Goal: Information Seeking & Learning: Learn about a topic

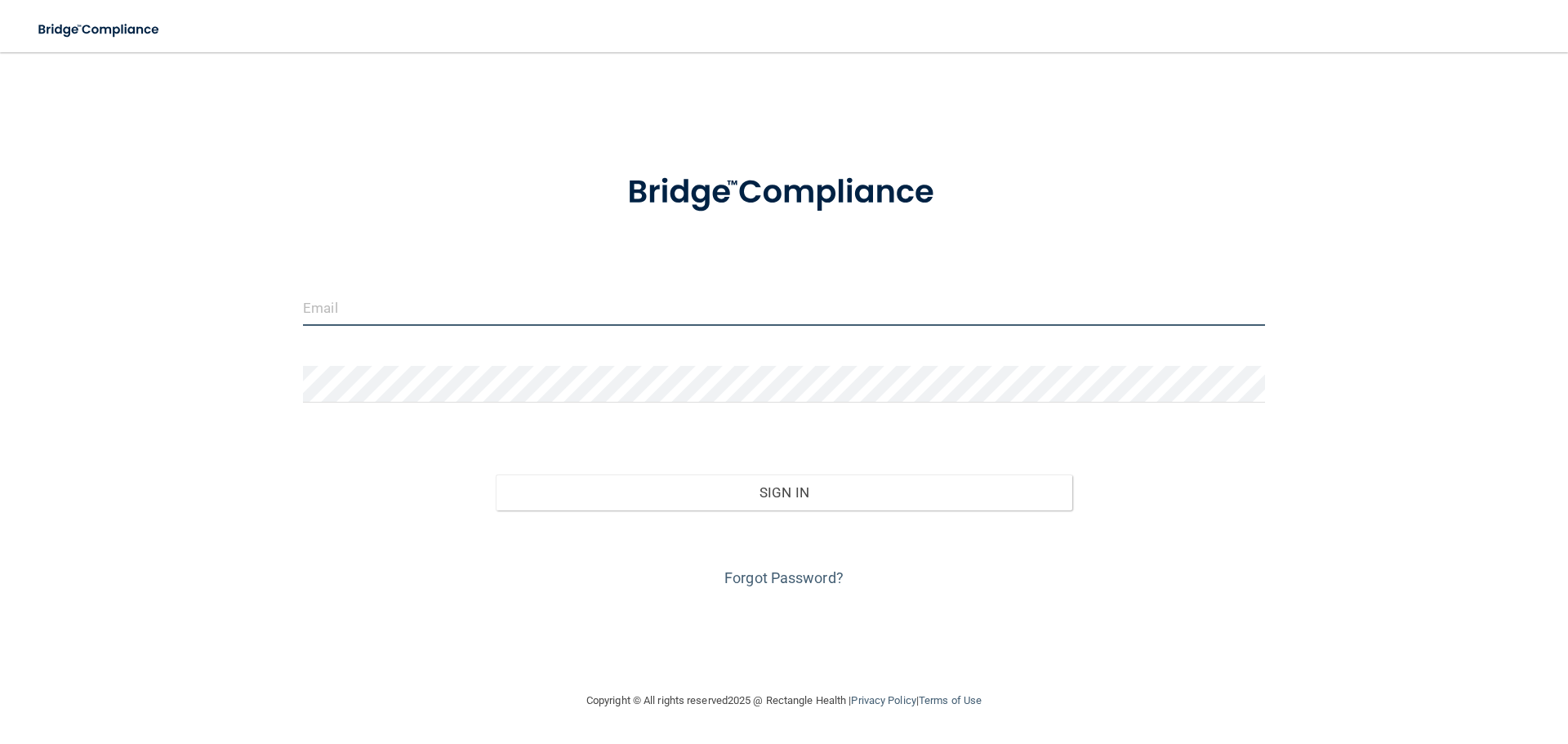
click at [638, 309] on input "email" at bounding box center [784, 307] width 961 height 37
type input "[EMAIL_ADDRESS][DOMAIN_NAME]"
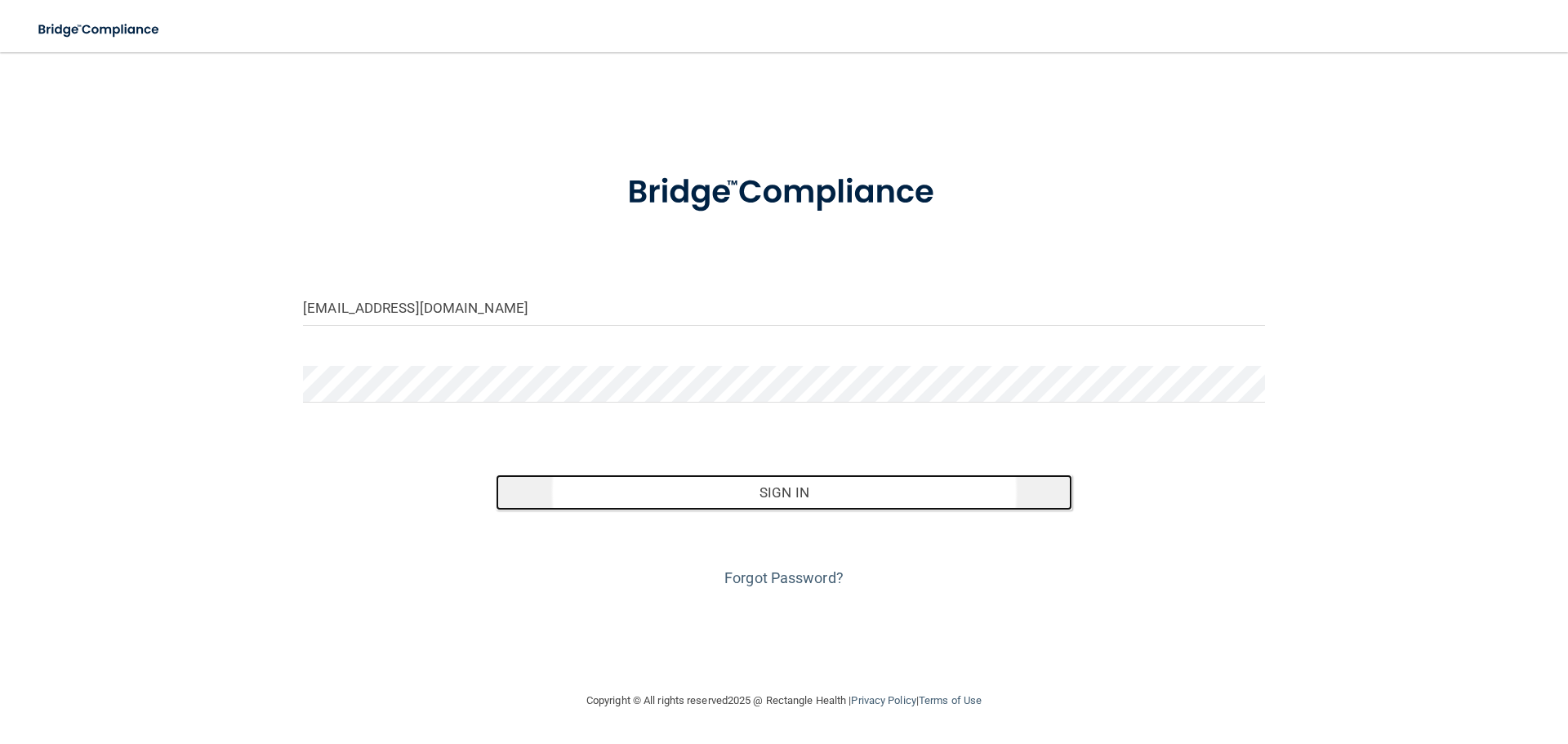
click at [681, 493] on button "Sign In" at bounding box center [784, 491] width 577 height 36
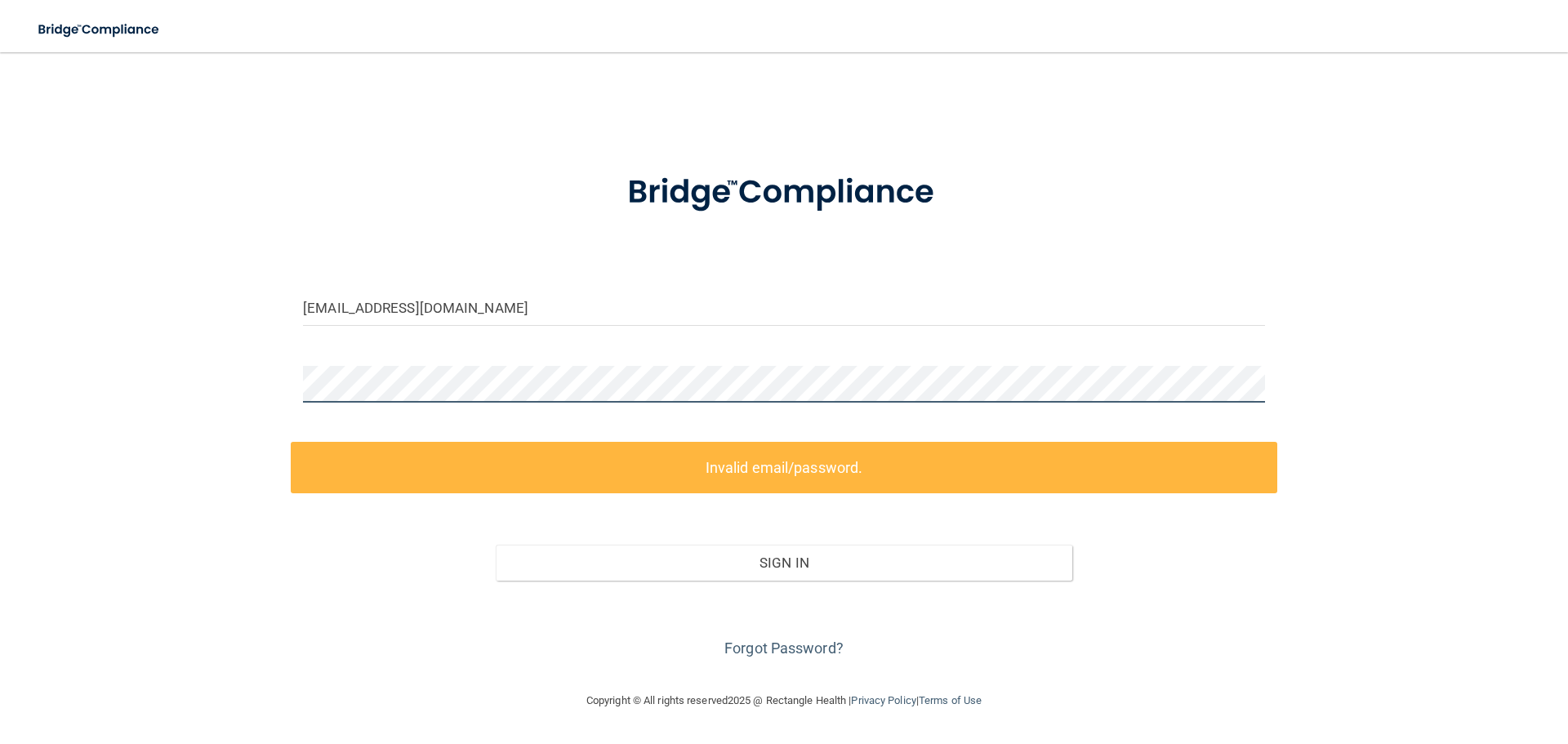
click at [12, 403] on main "rhiannoniloveyou@yahoo.com Invalid email/password. You don't have permission to…" at bounding box center [784, 398] width 1568 height 691
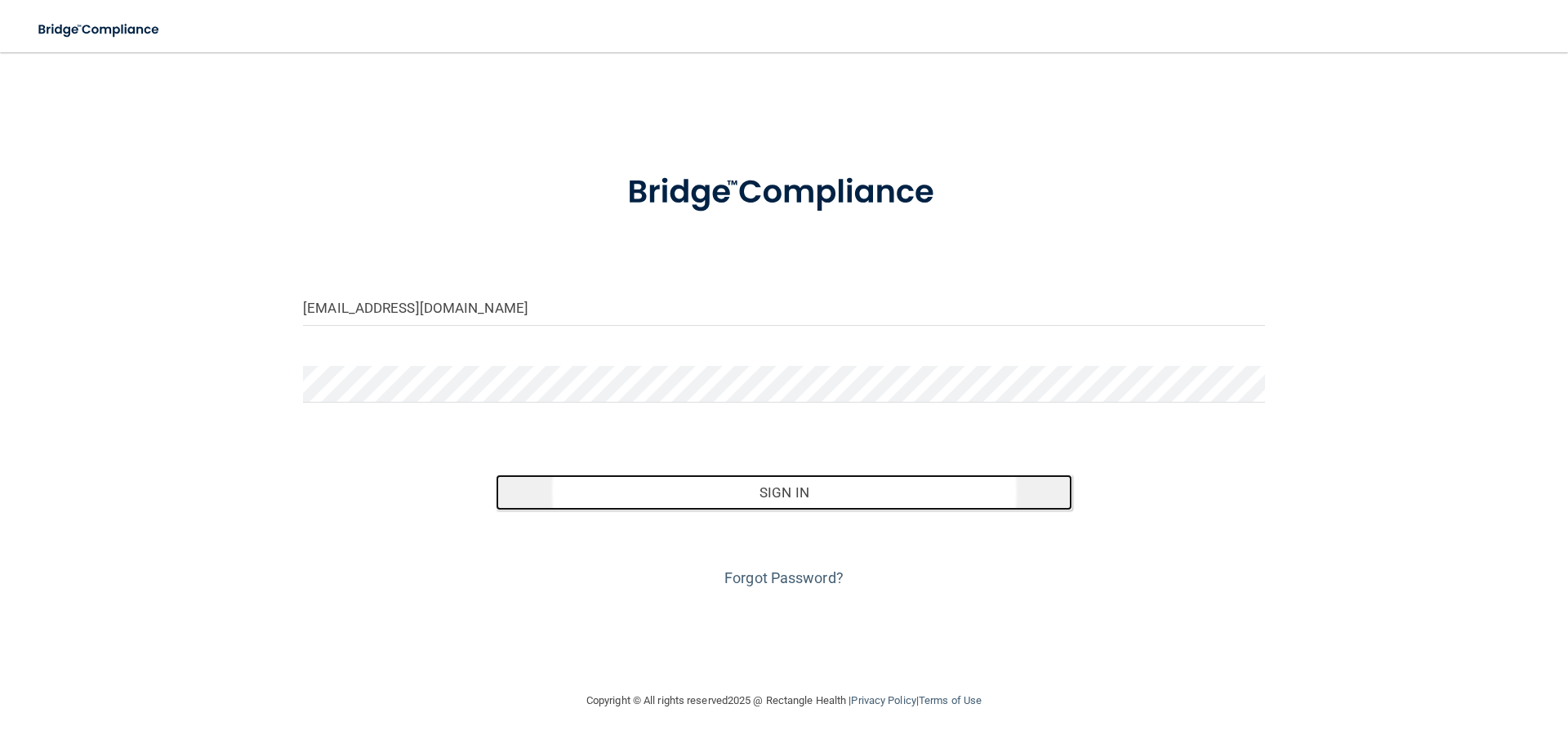
click at [881, 491] on button "Sign In" at bounding box center [784, 491] width 577 height 36
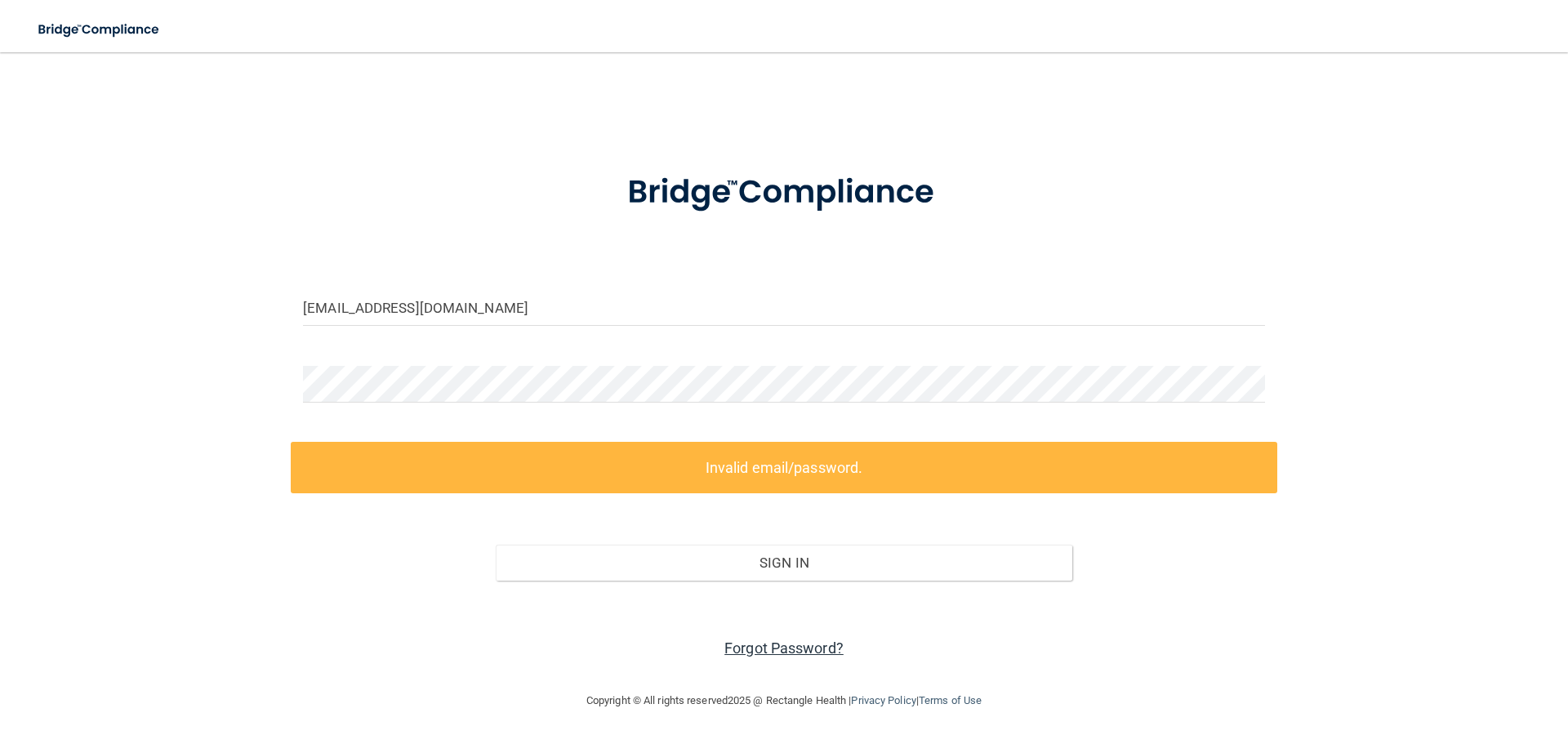
click at [769, 643] on link "Forgot Password?" at bounding box center [784, 648] width 119 height 18
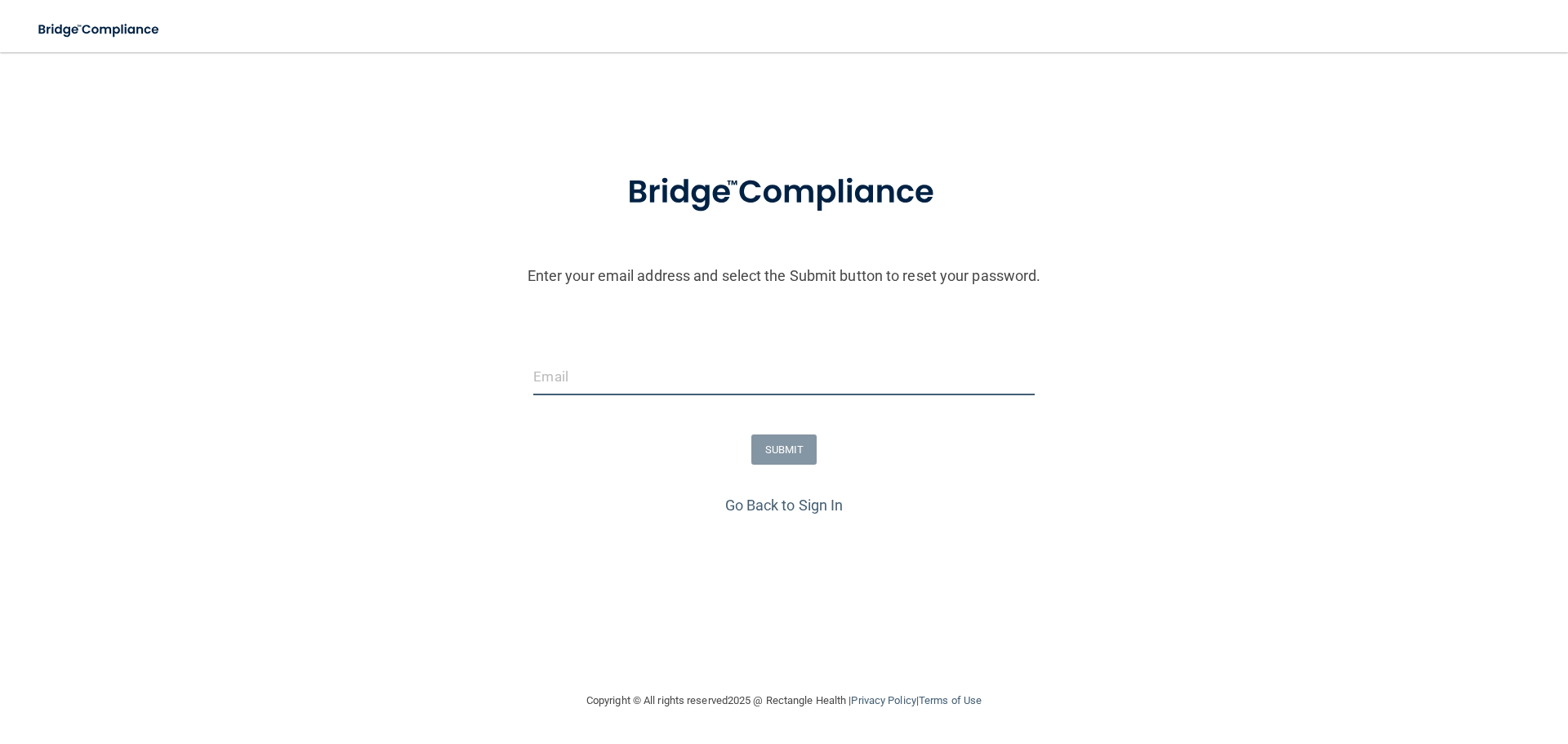
click at [568, 375] on input "email" at bounding box center [783, 377] width 500 height 37
type input "[EMAIL_ADDRESS][DOMAIN_NAME]"
click at [785, 459] on button "SUBMIT" at bounding box center [784, 449] width 66 height 30
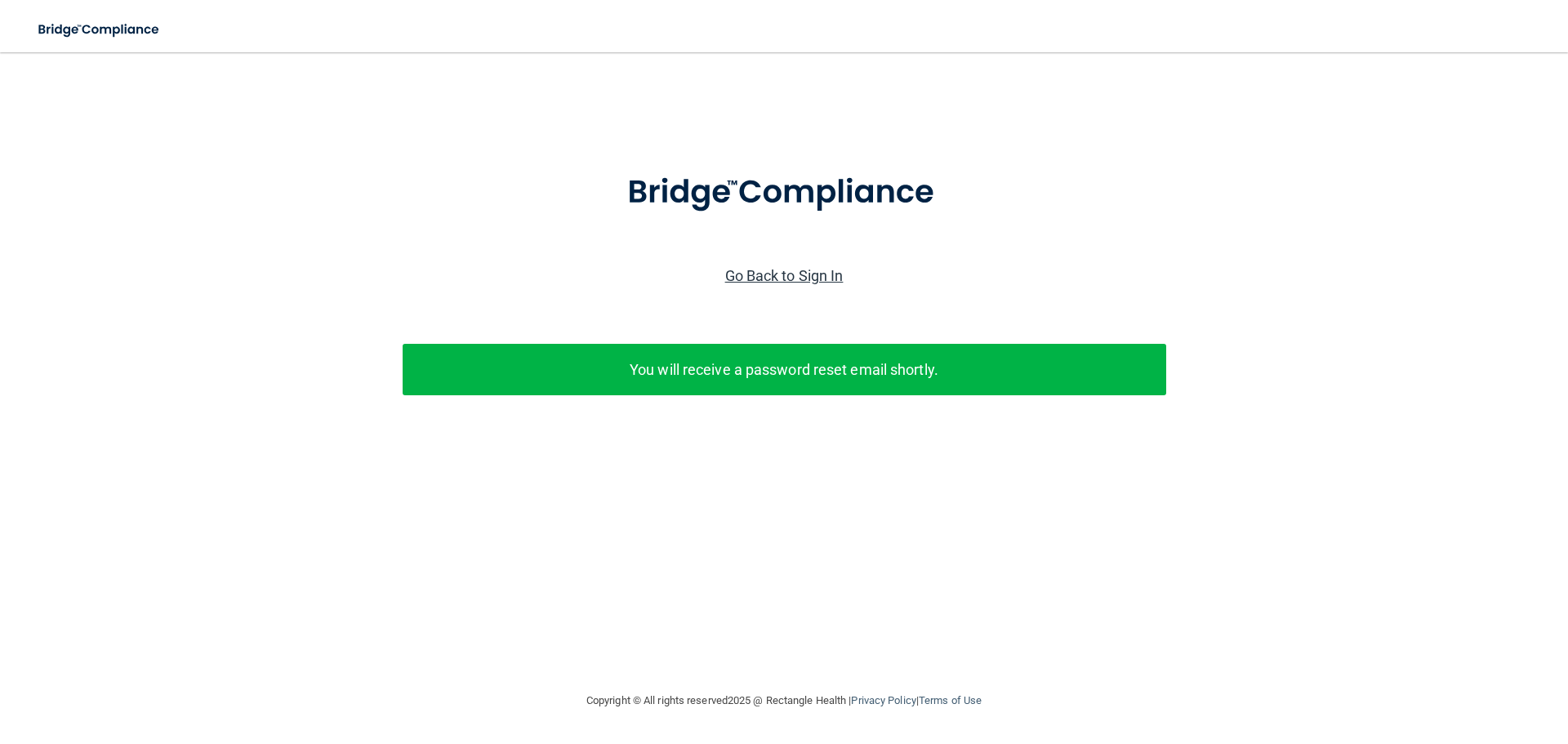
click at [804, 276] on link "Go Back to Sign In" at bounding box center [783, 276] width 118 height 18
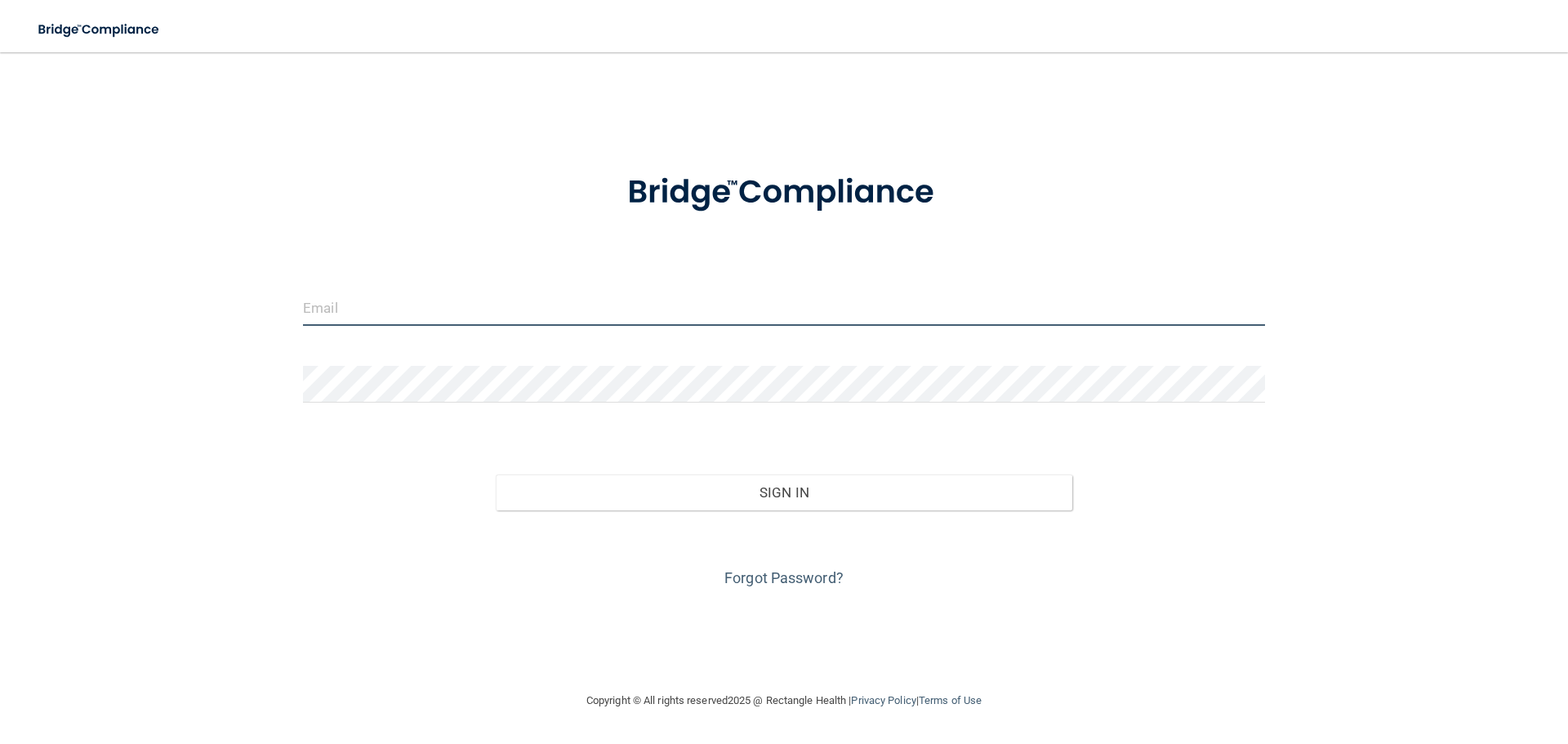
click at [349, 311] on input "email" at bounding box center [784, 307] width 961 height 37
type input "[EMAIL_ADDRESS][DOMAIN_NAME]"
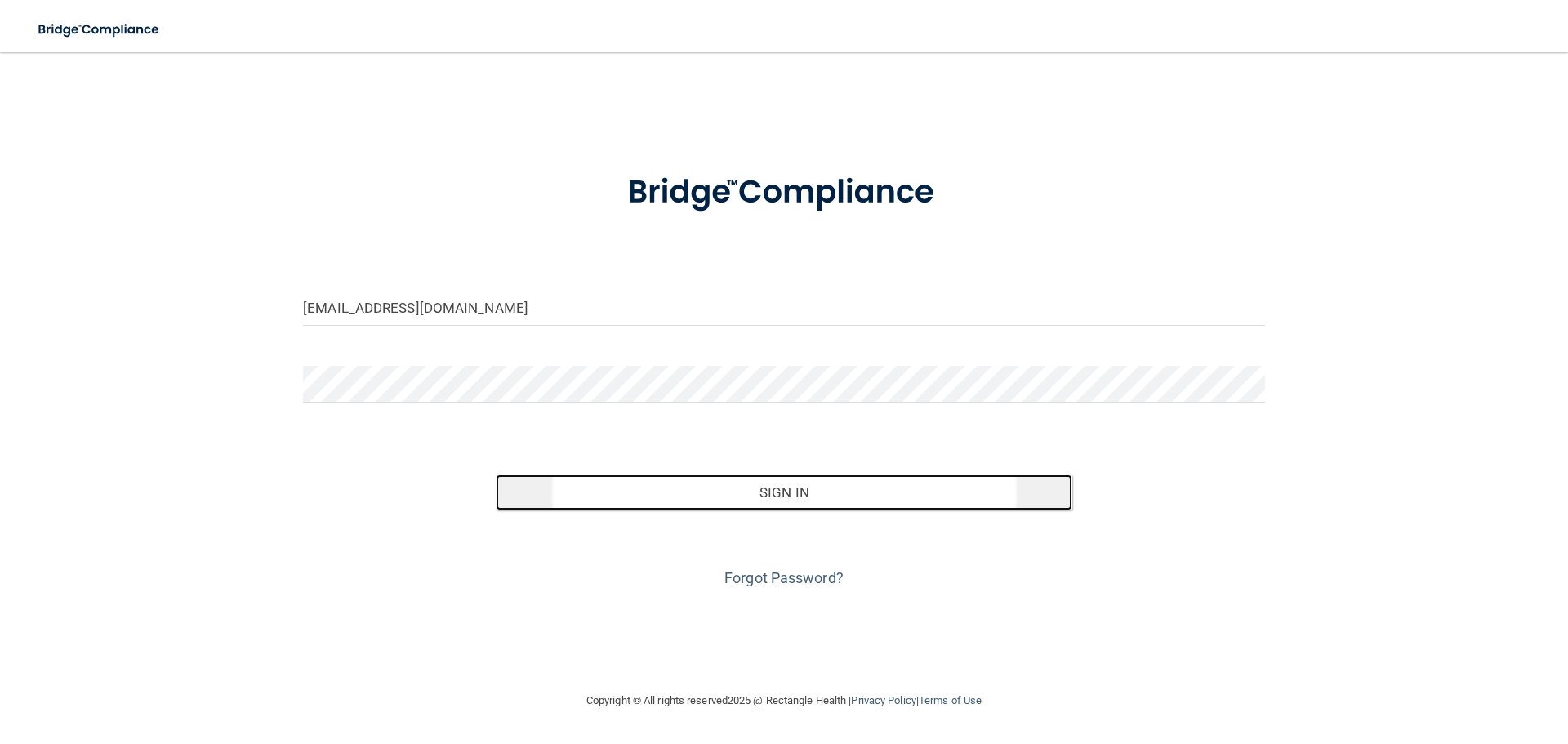
click at [850, 488] on button "Sign In" at bounding box center [784, 491] width 577 height 36
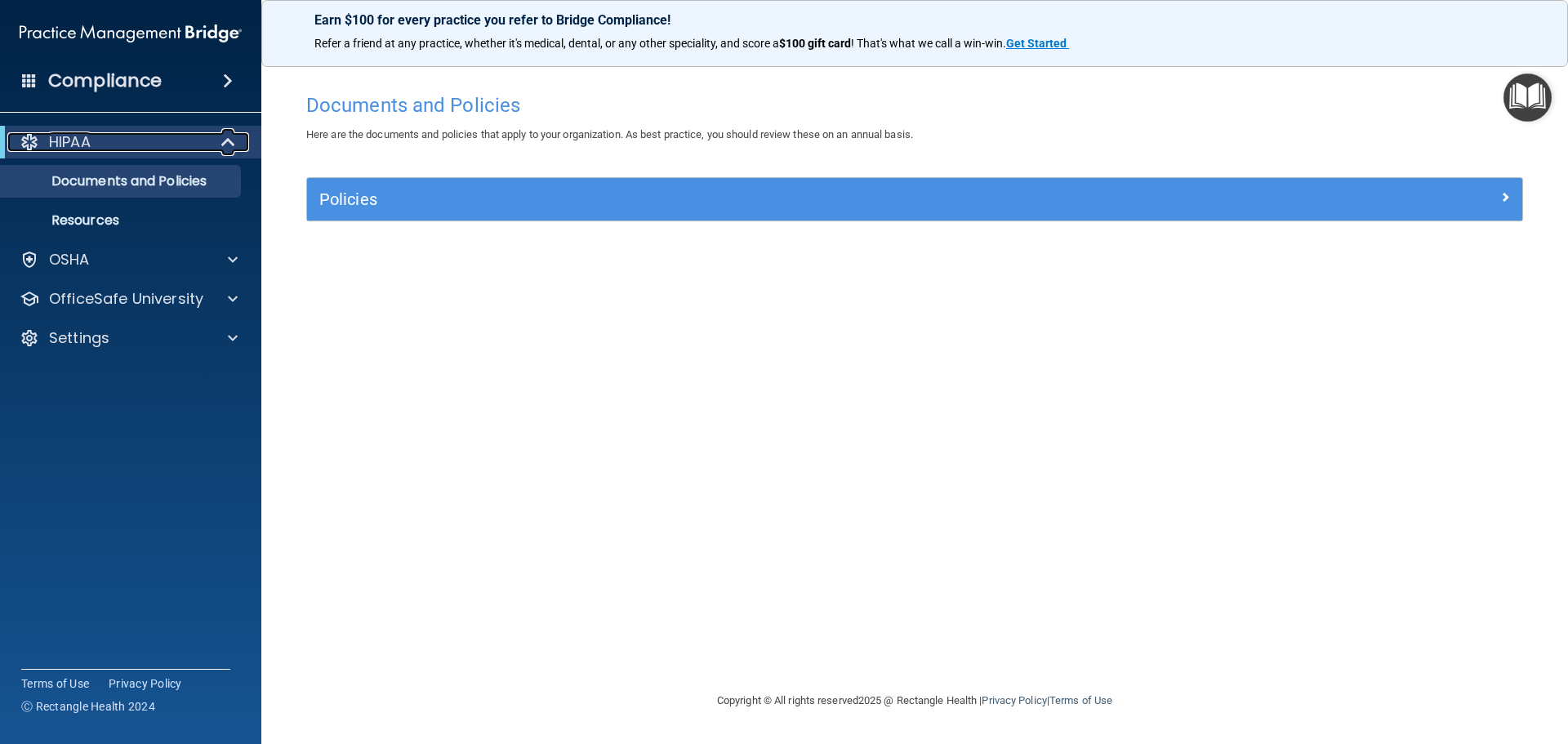
click at [199, 141] on div "HIPAA" at bounding box center [108, 142] width 202 height 20
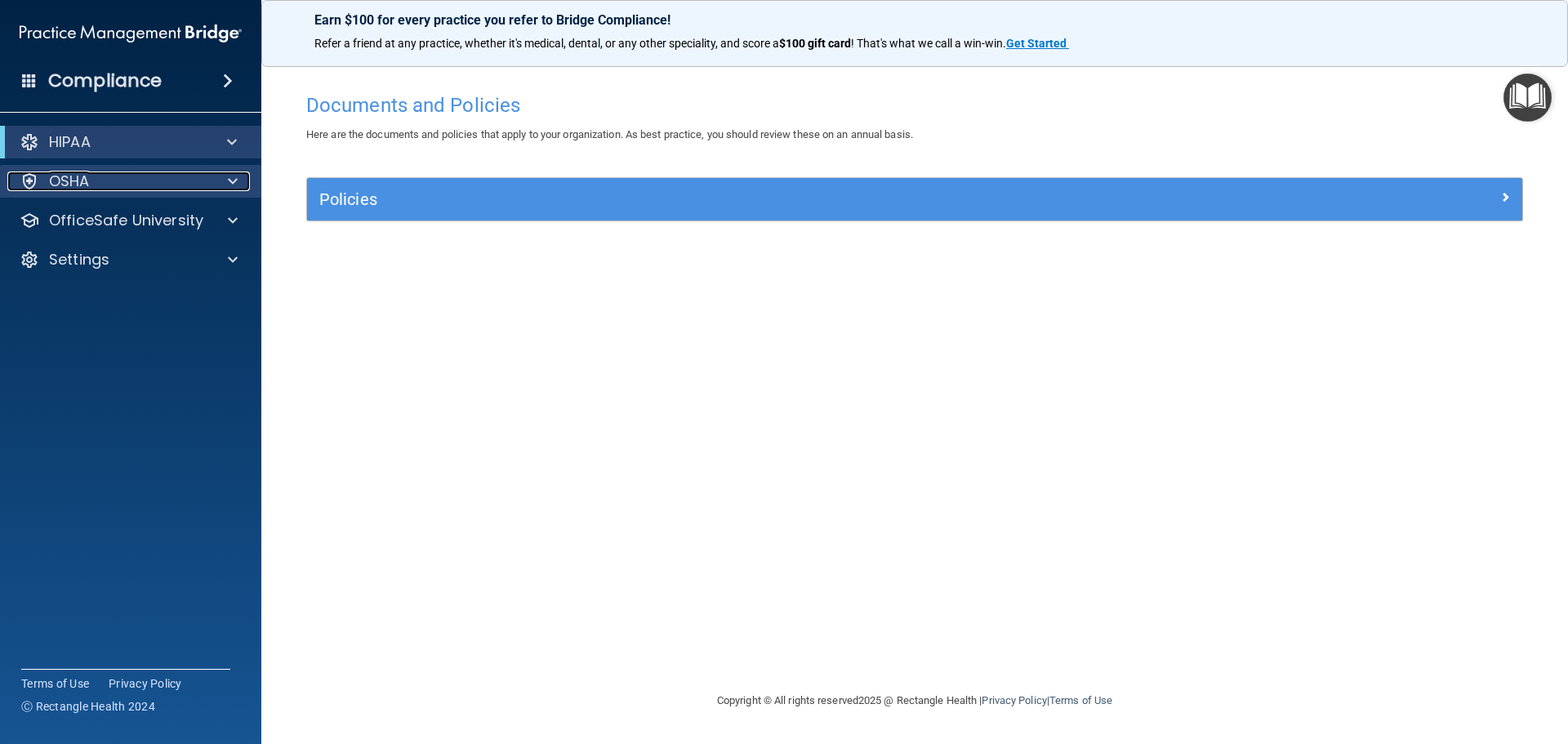
click at [135, 180] on div "OSHA" at bounding box center [109, 181] width 203 height 20
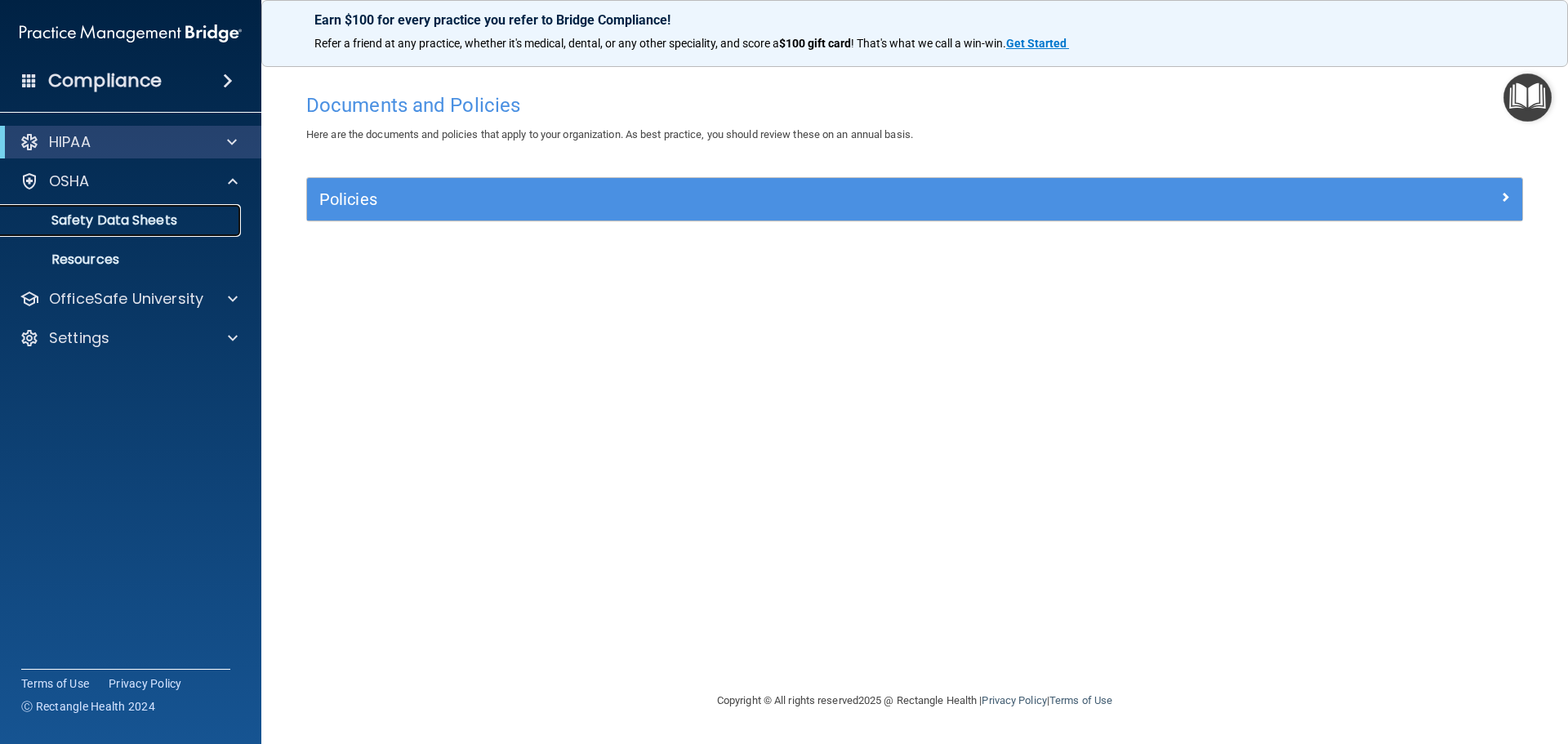
click at [137, 216] on p "Safety Data Sheets" at bounding box center [122, 220] width 223 height 17
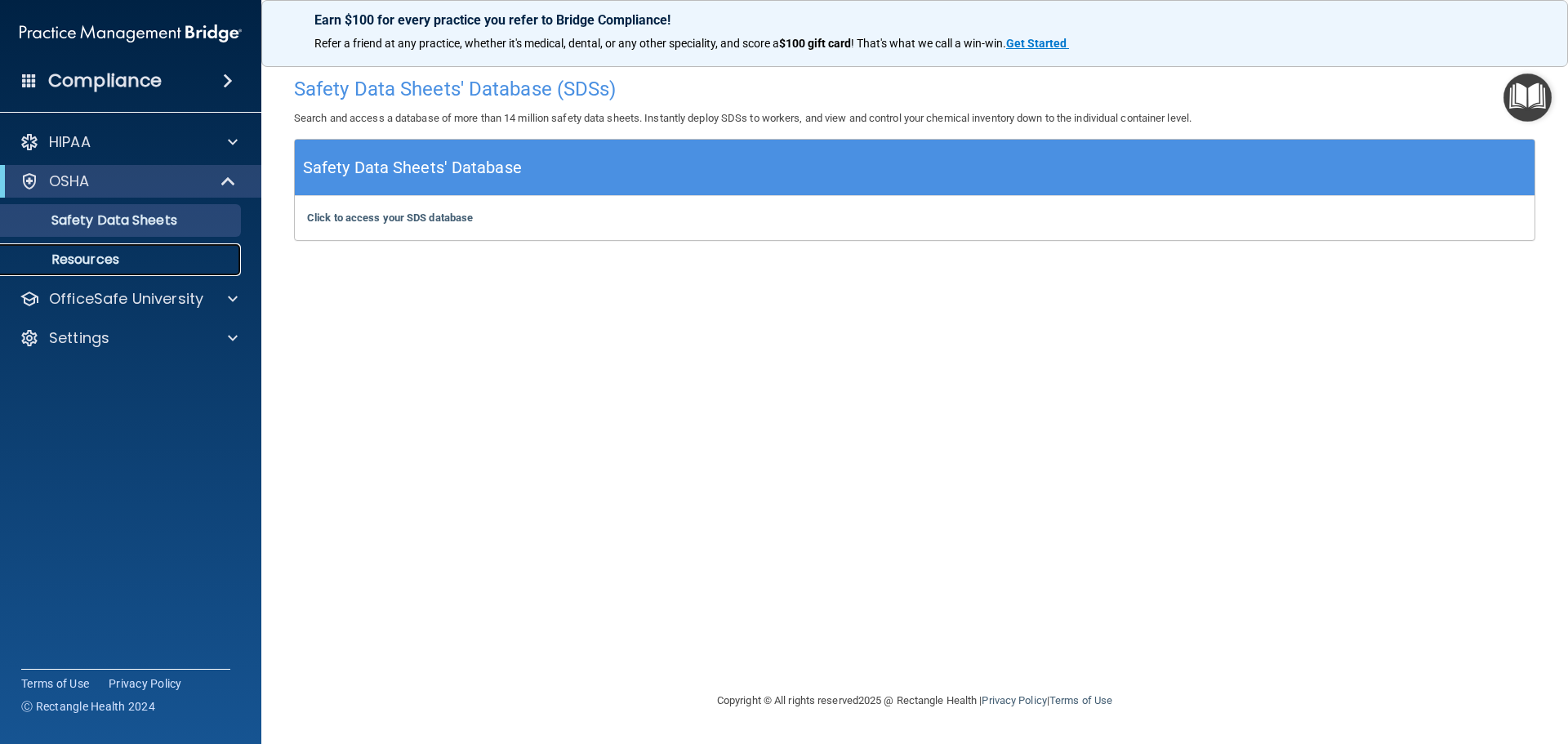
click at [108, 265] on p "Resources" at bounding box center [122, 259] width 223 height 17
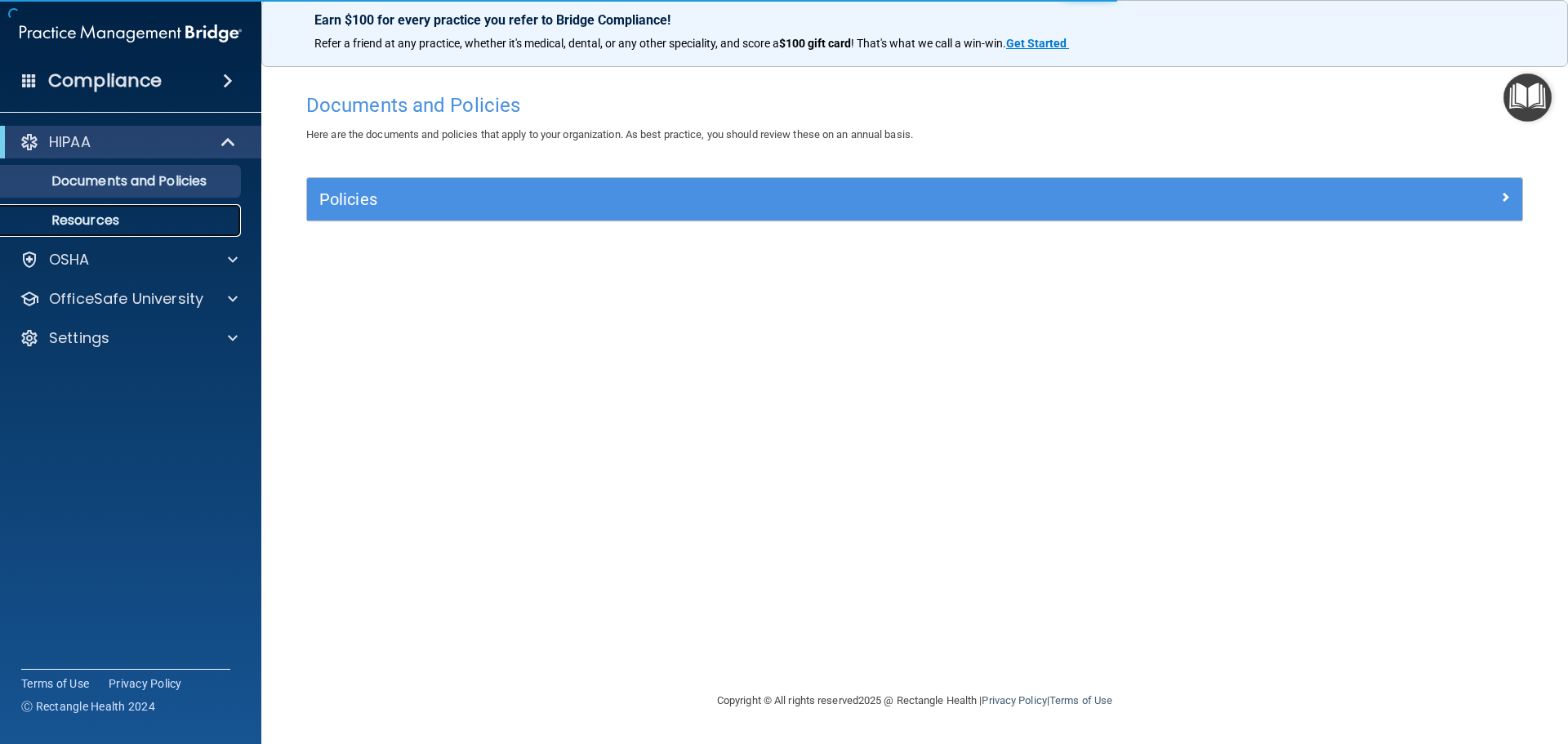
click at [83, 214] on p "Resources" at bounding box center [122, 220] width 223 height 17
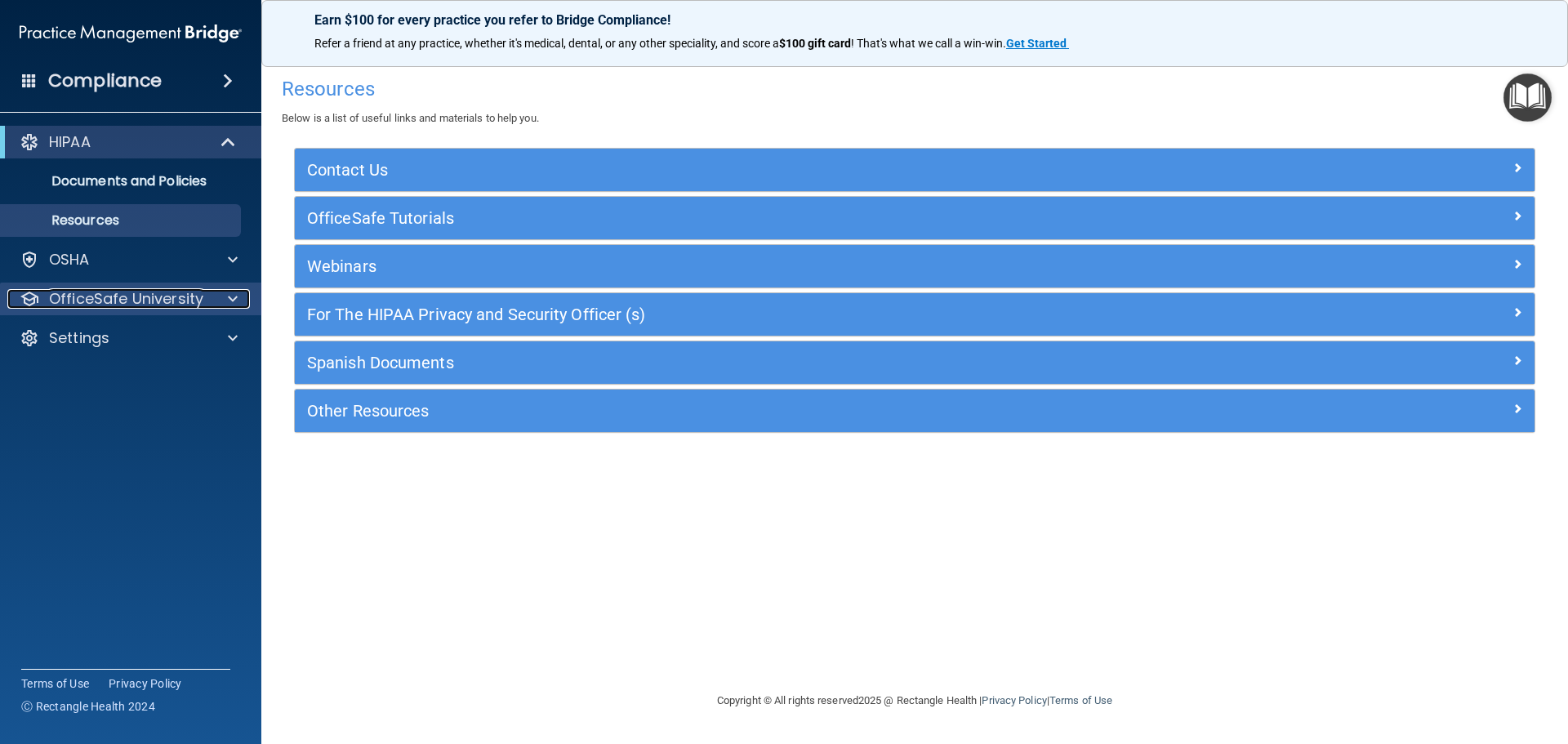
click at [188, 289] on p "OfficeSafe University" at bounding box center [126, 298] width 154 height 20
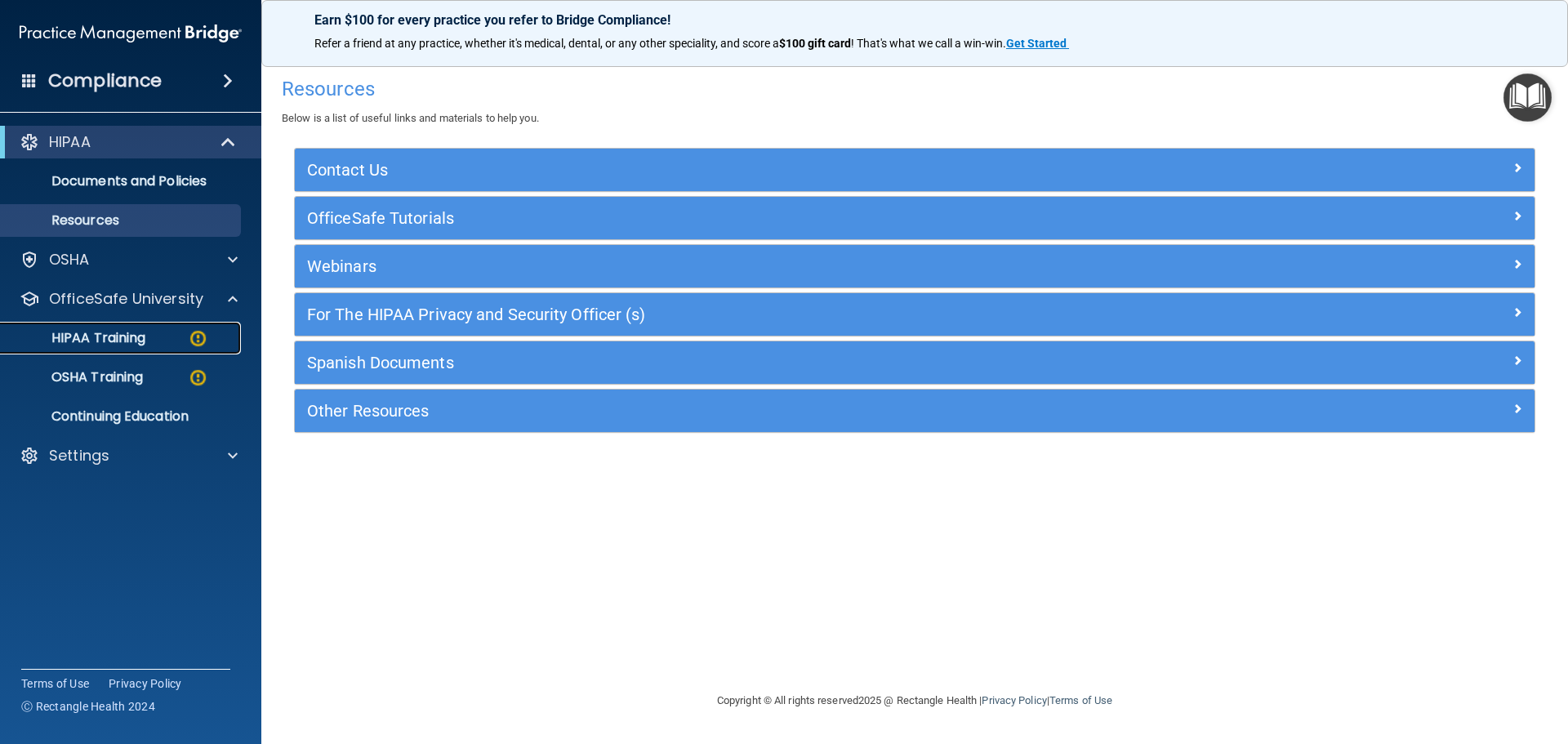
click at [186, 337] on div "HIPAA Training" at bounding box center [122, 337] width 223 height 17
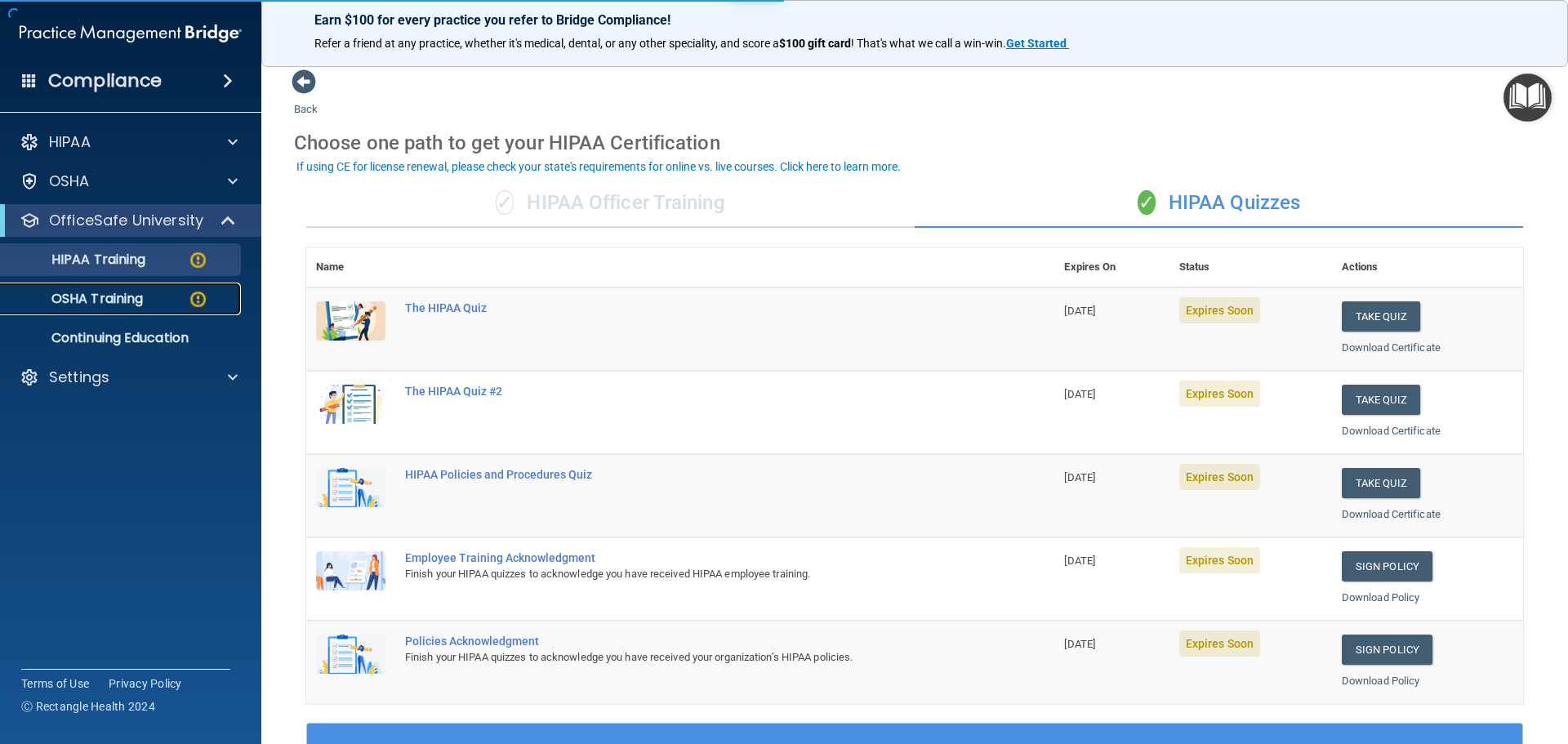
click at [203, 298] on img at bounding box center [198, 298] width 20 height 20
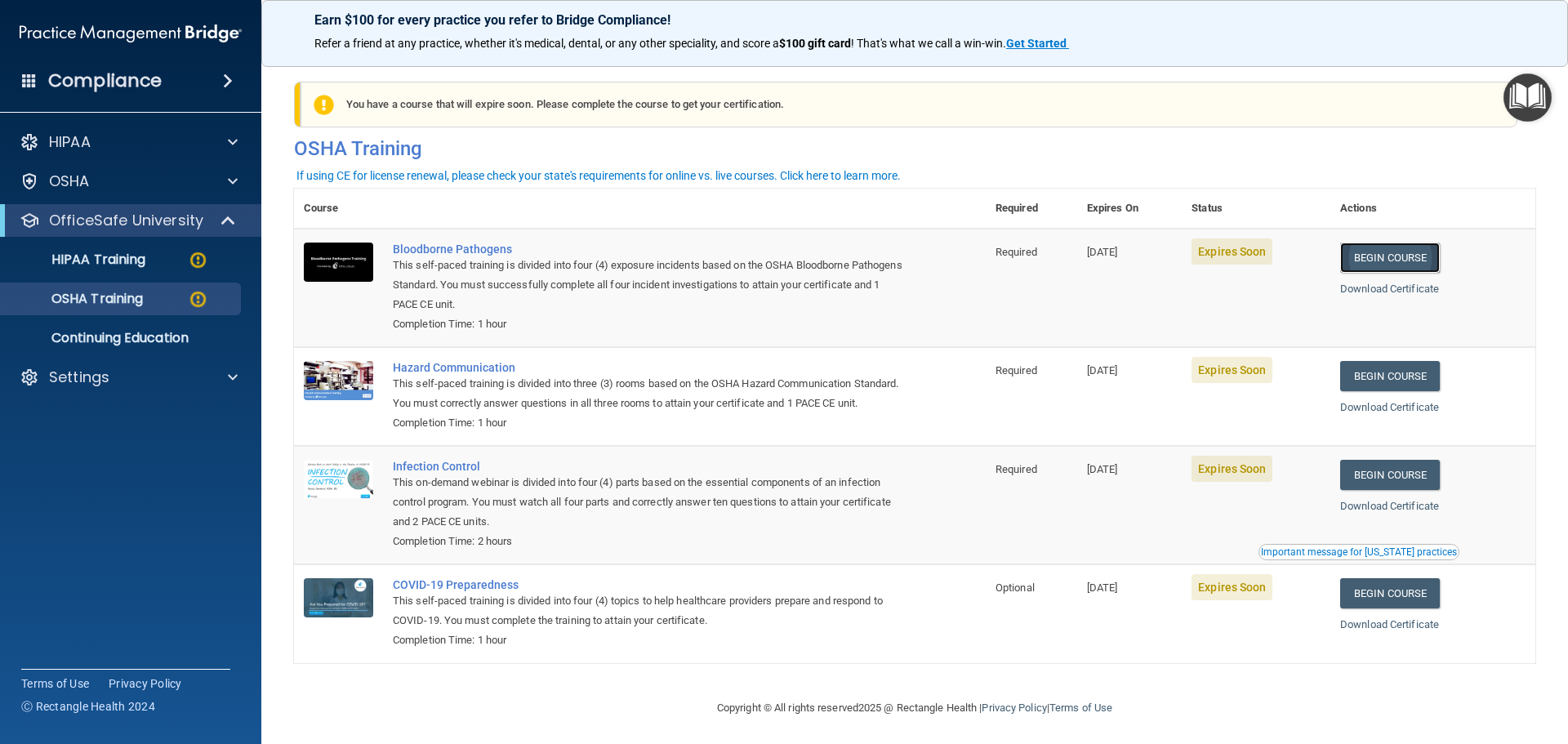
click at [1383, 252] on link "Begin Course" at bounding box center [1390, 257] width 99 height 30
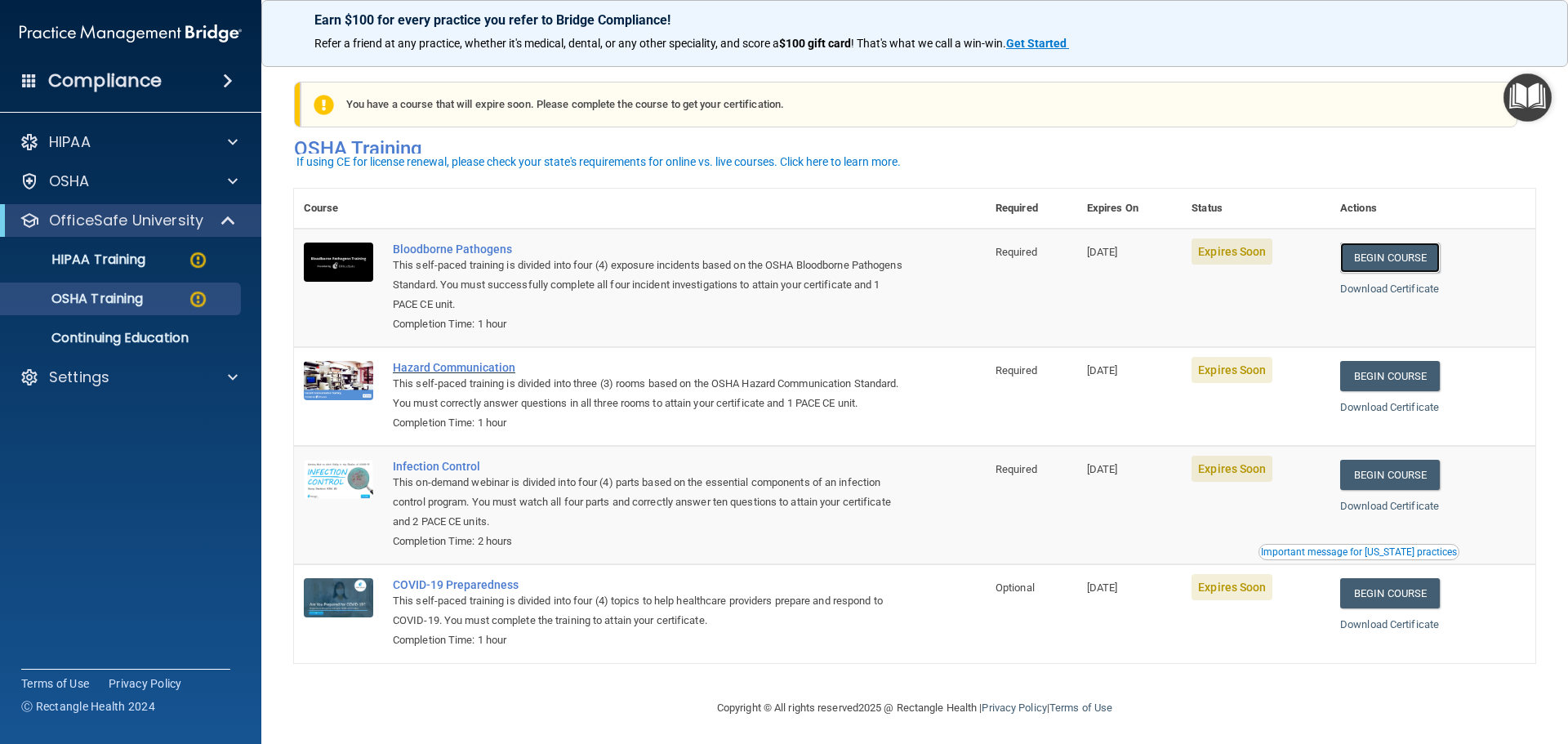
scroll to position [27, 0]
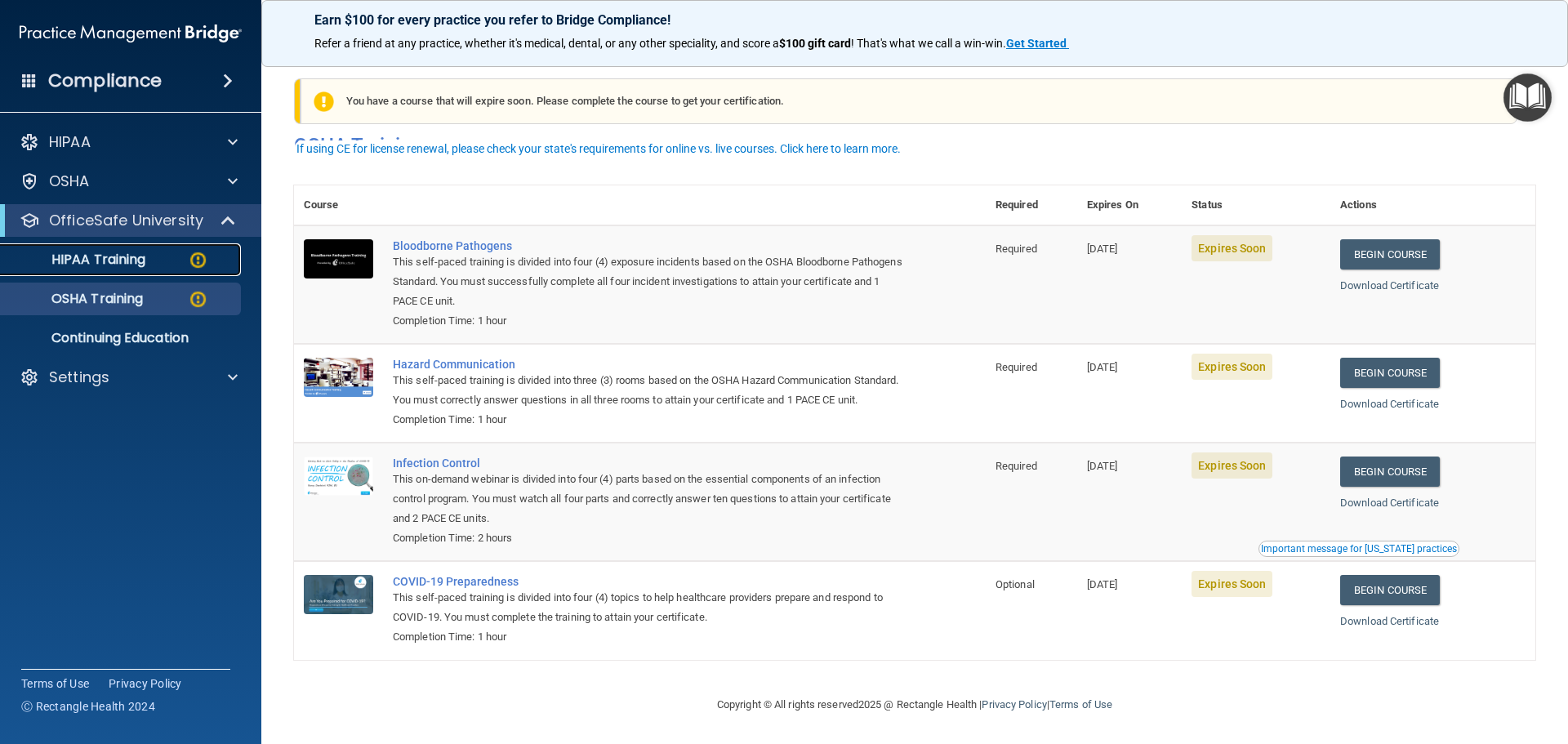
click at [78, 256] on p "HIPAA Training" at bounding box center [78, 259] width 135 height 17
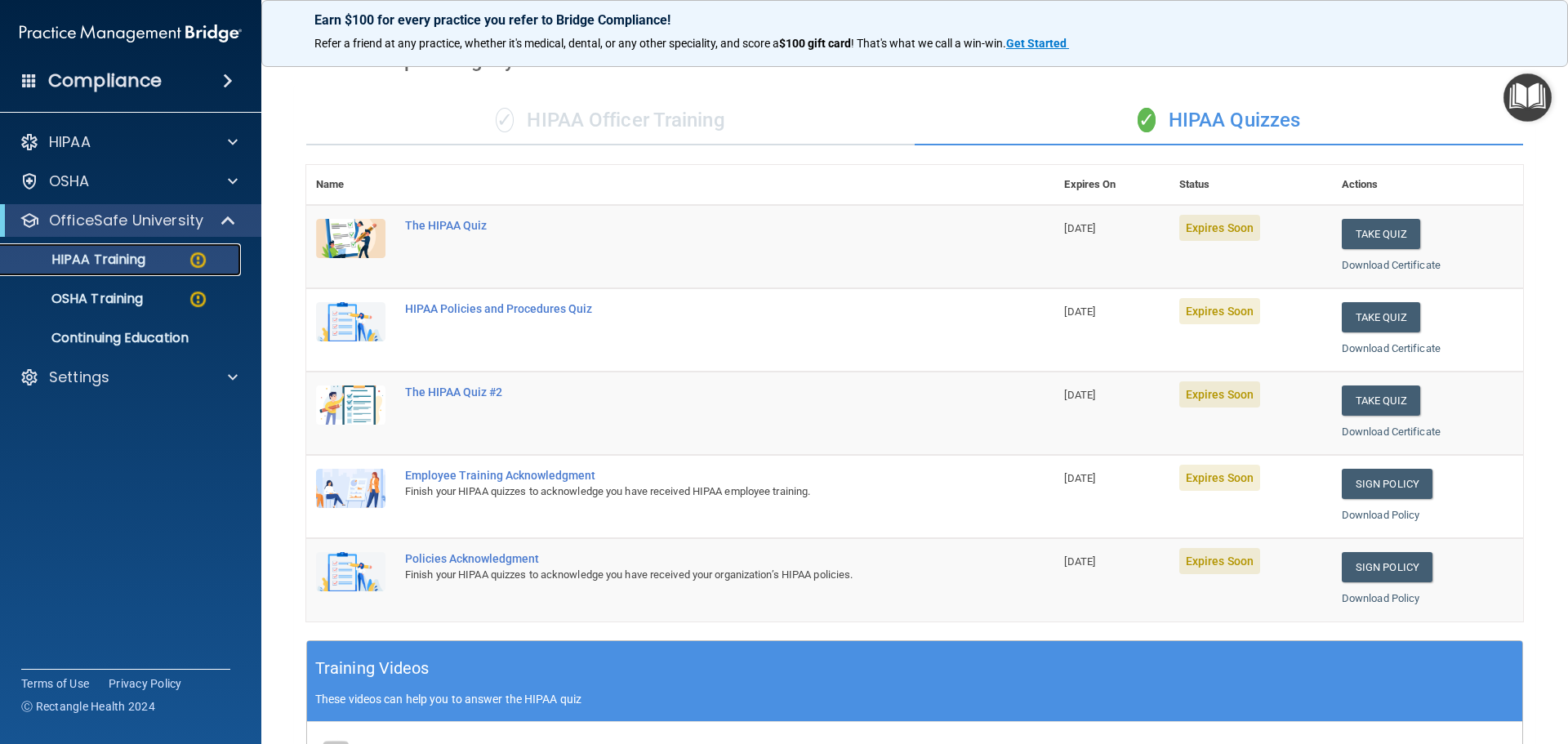
scroll to position [78, 0]
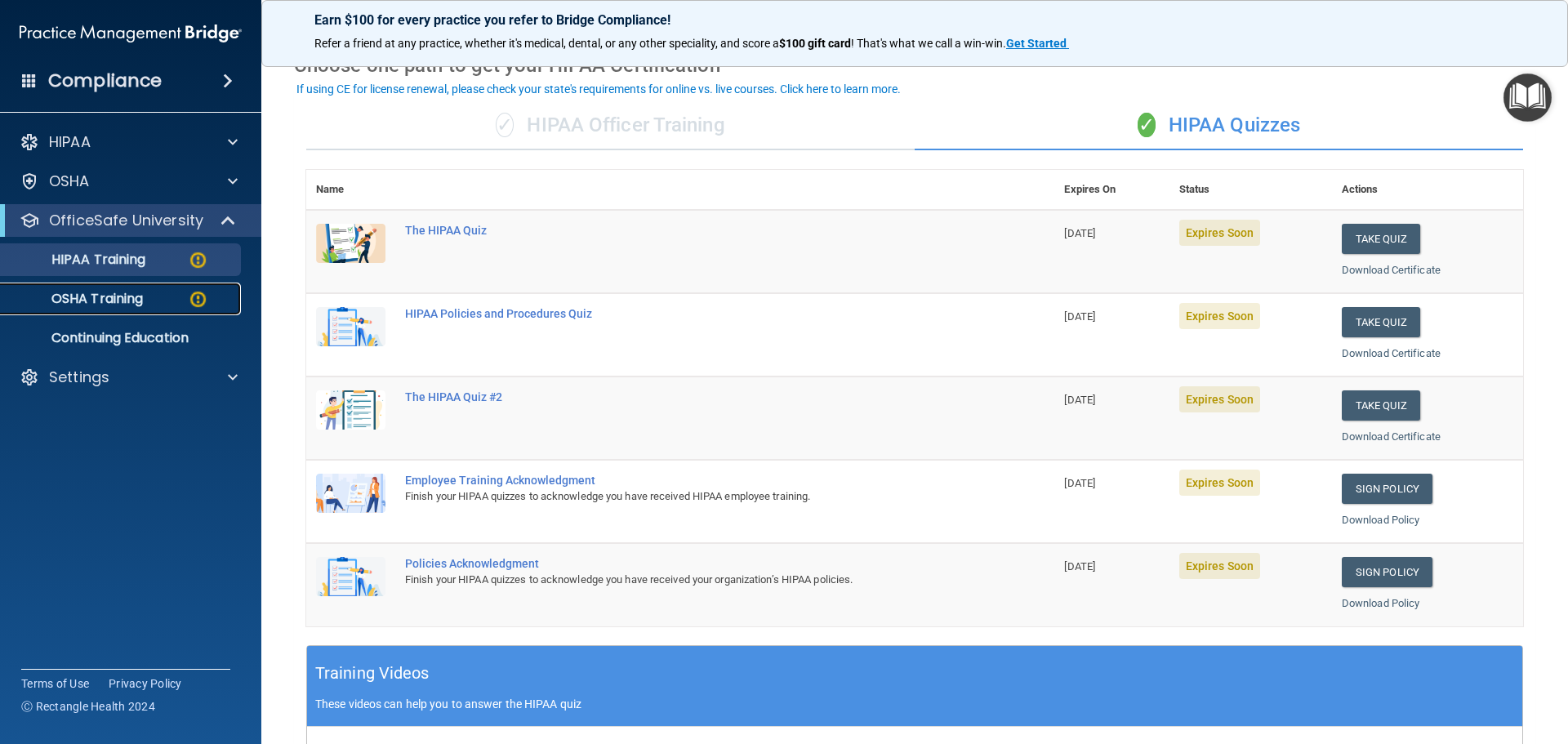
click at [87, 291] on p "OSHA Training" at bounding box center [77, 298] width 133 height 17
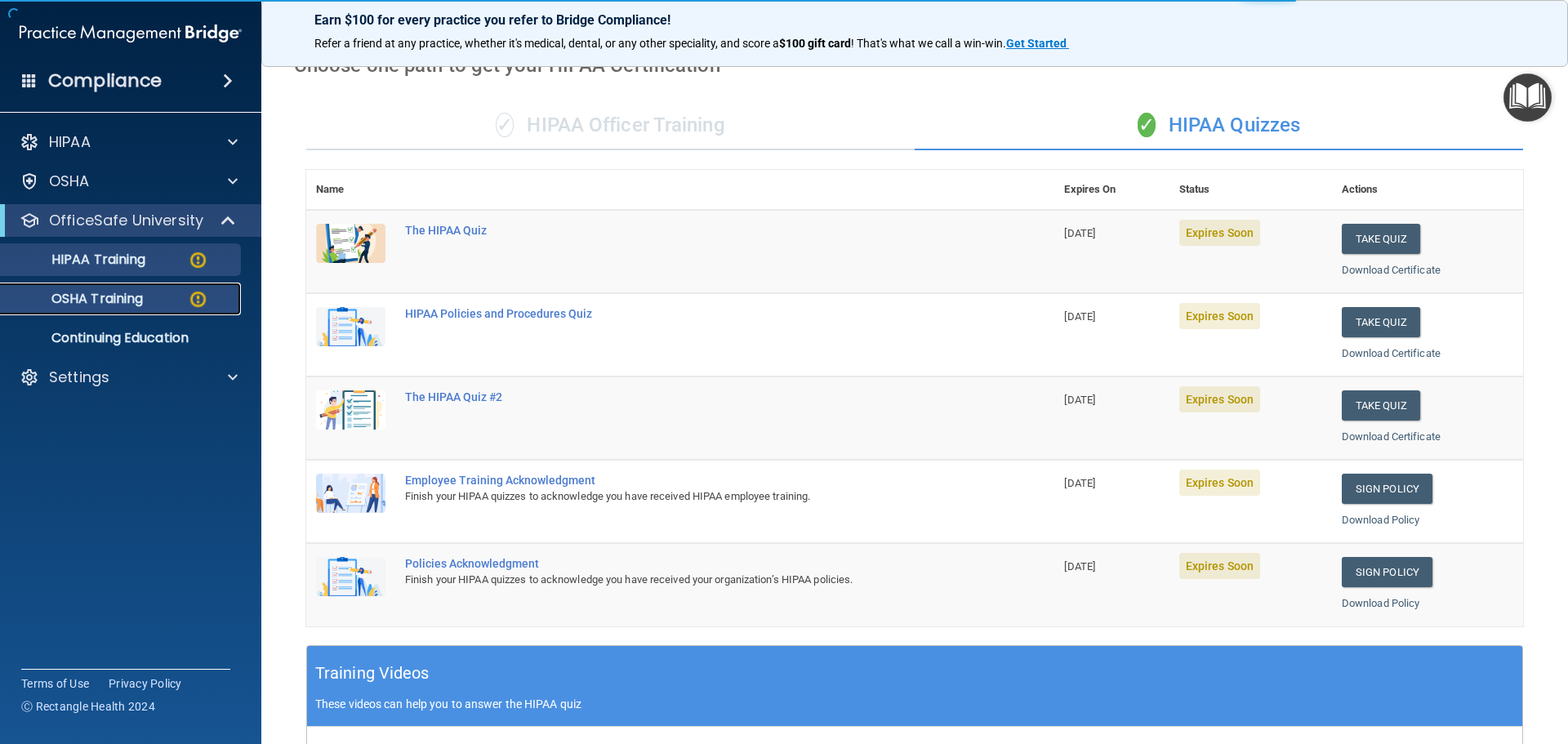
scroll to position [27, 0]
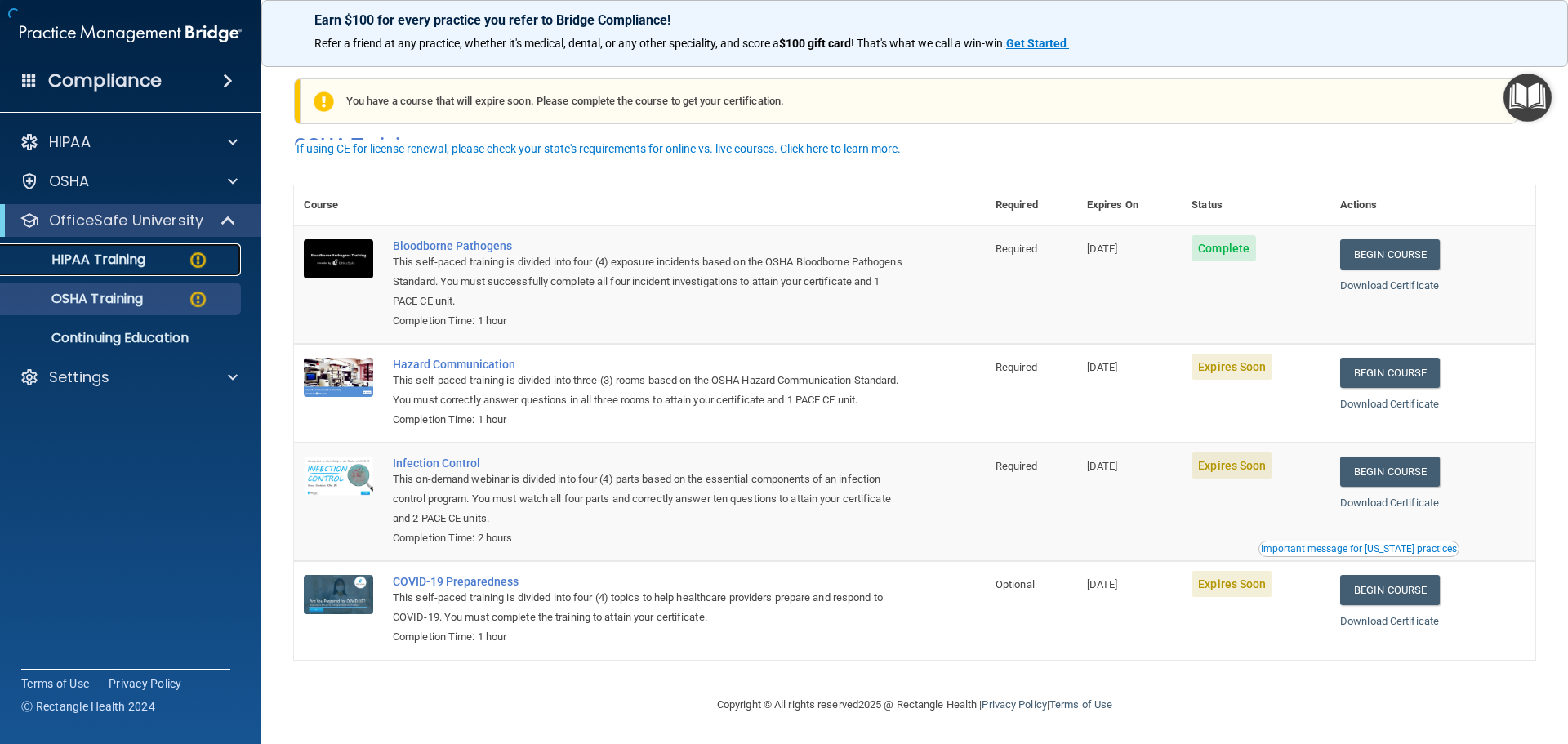
click at [117, 268] on p "HIPAA Training" at bounding box center [78, 259] width 135 height 17
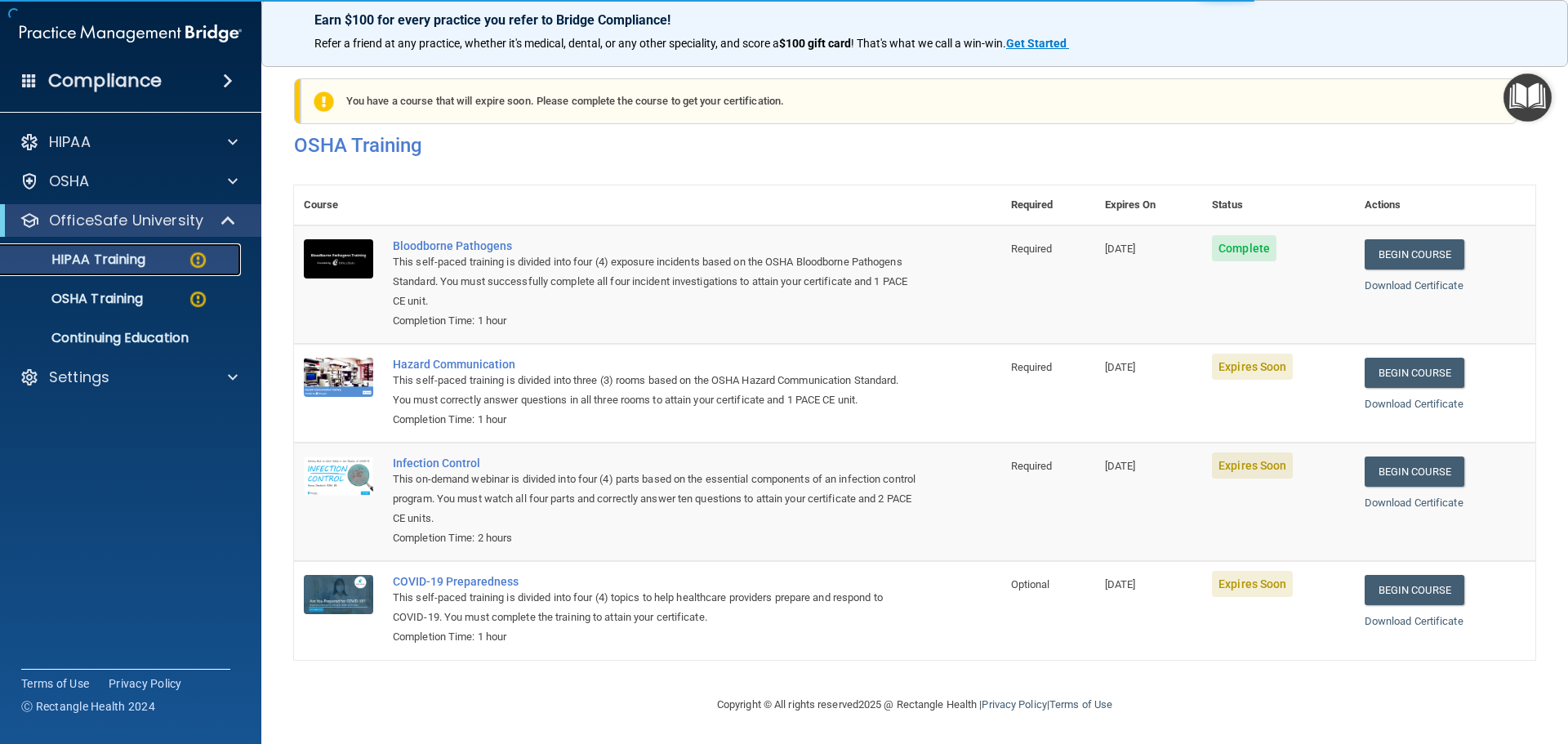
scroll to position [486, 0]
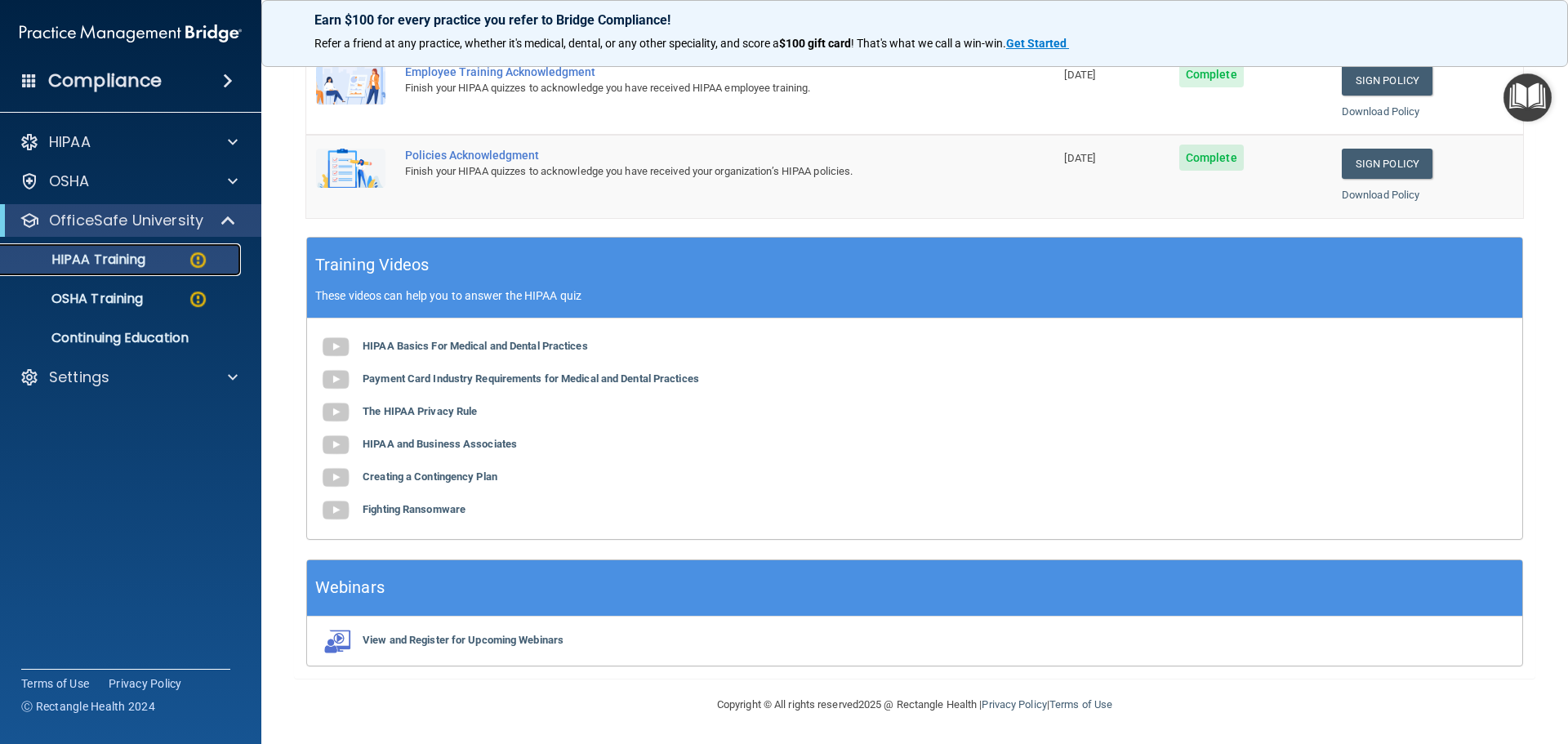
click at [192, 258] on img at bounding box center [198, 259] width 20 height 20
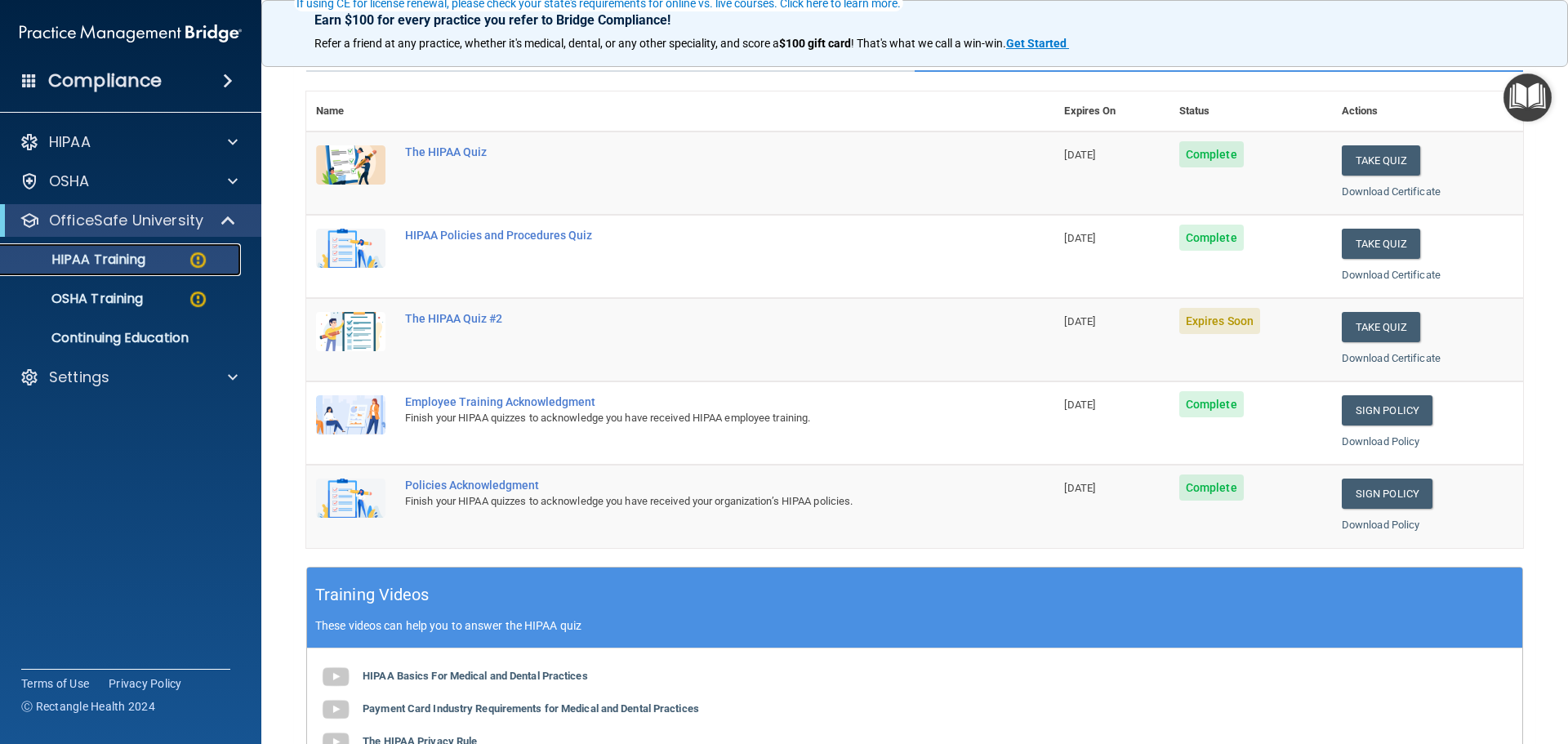
scroll to position [163, 0]
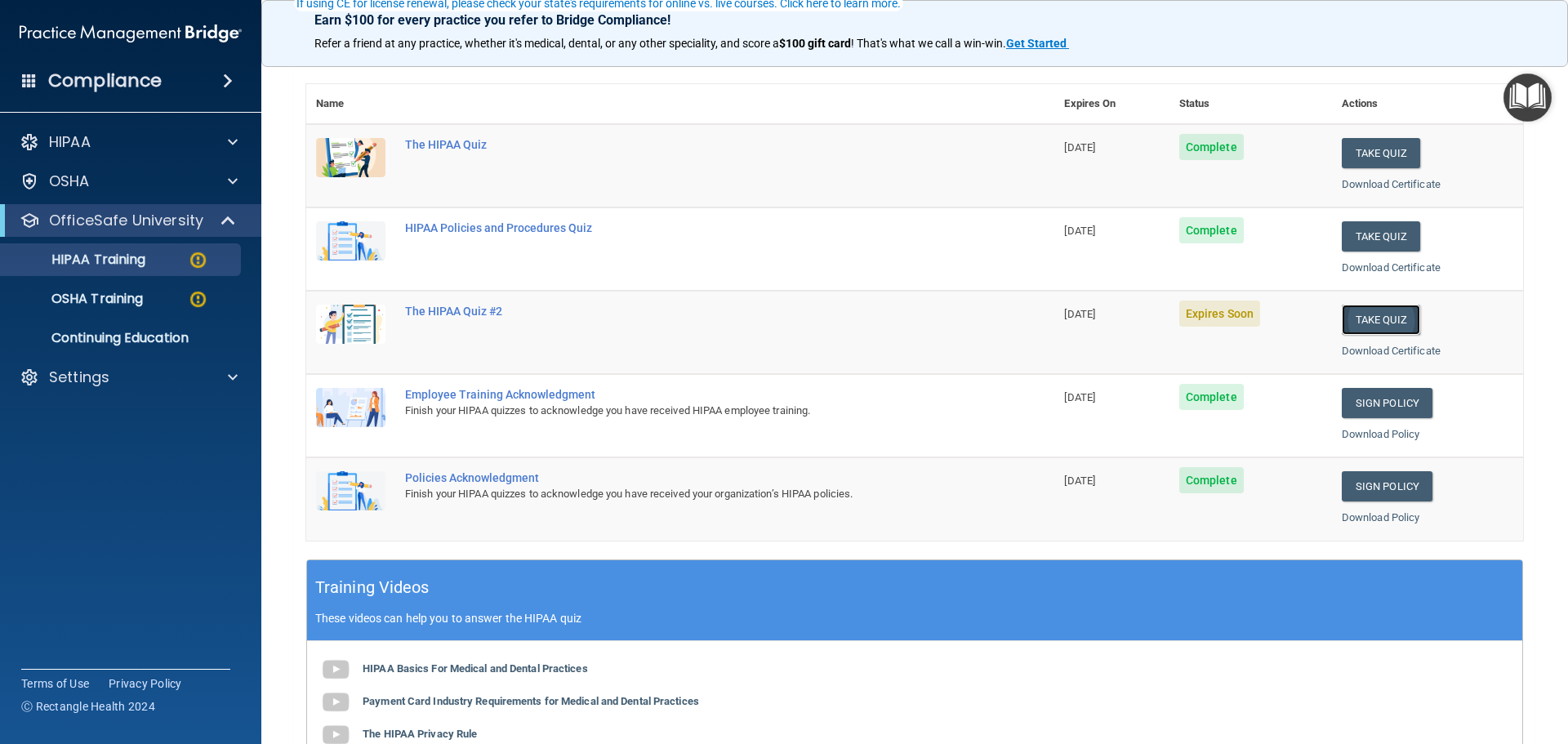
click at [1360, 309] on button "Take Quiz" at bounding box center [1381, 319] width 78 height 30
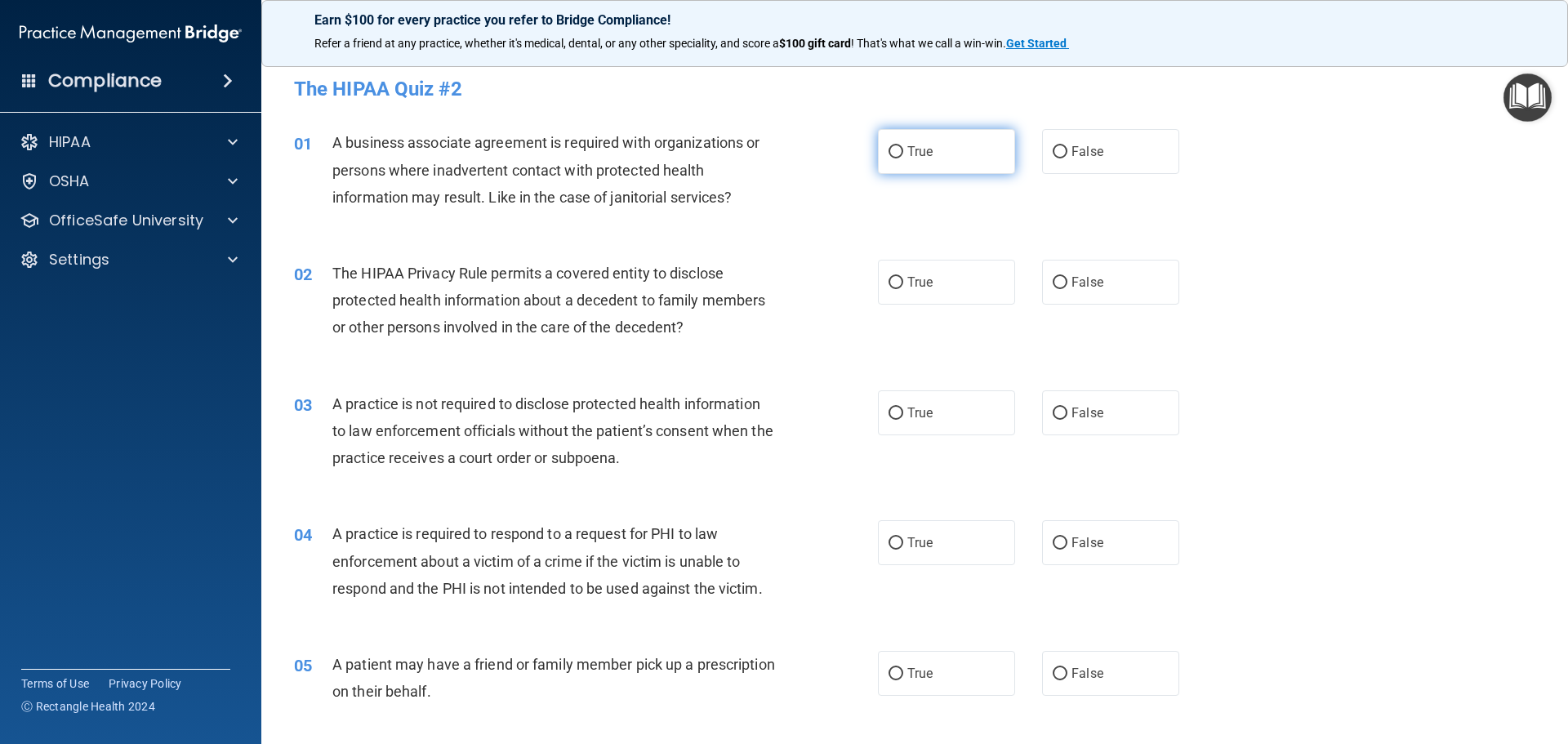
click at [888, 153] on input "True" at bounding box center [895, 152] width 15 height 13
radio input "true"
drag, startPoint x: 891, startPoint y: 292, endPoint x: 981, endPoint y: 359, distance: 112.2
click at [897, 294] on label "True" at bounding box center [946, 282] width 137 height 45
click at [897, 289] on input "True" at bounding box center [895, 283] width 15 height 13
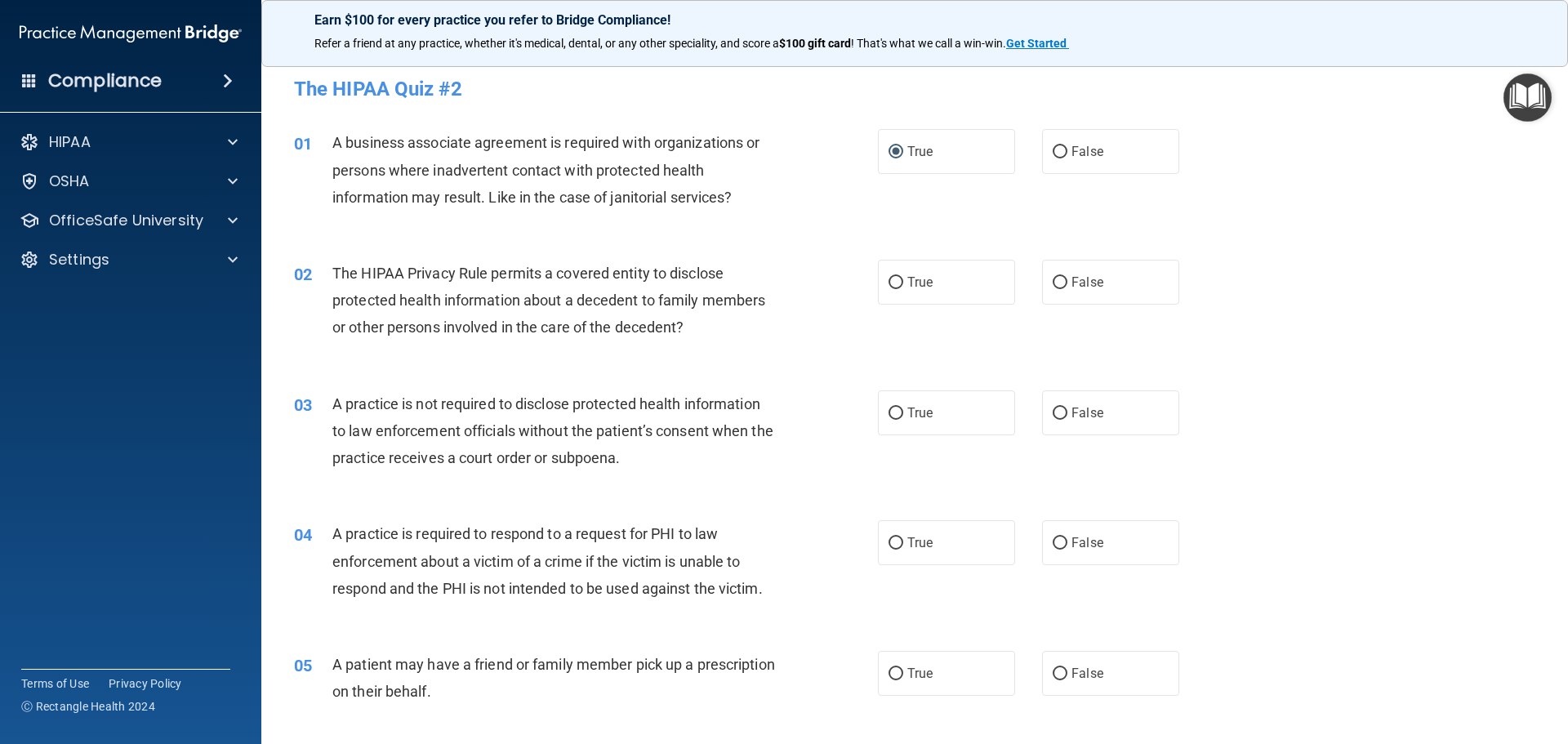
radio input "true"
click at [1080, 419] on span "False" at bounding box center [1087, 412] width 32 height 16
click at [1067, 419] on input "False" at bounding box center [1059, 413] width 15 height 13
radio input "true"
click at [929, 534] on label "True" at bounding box center [946, 542] width 137 height 45
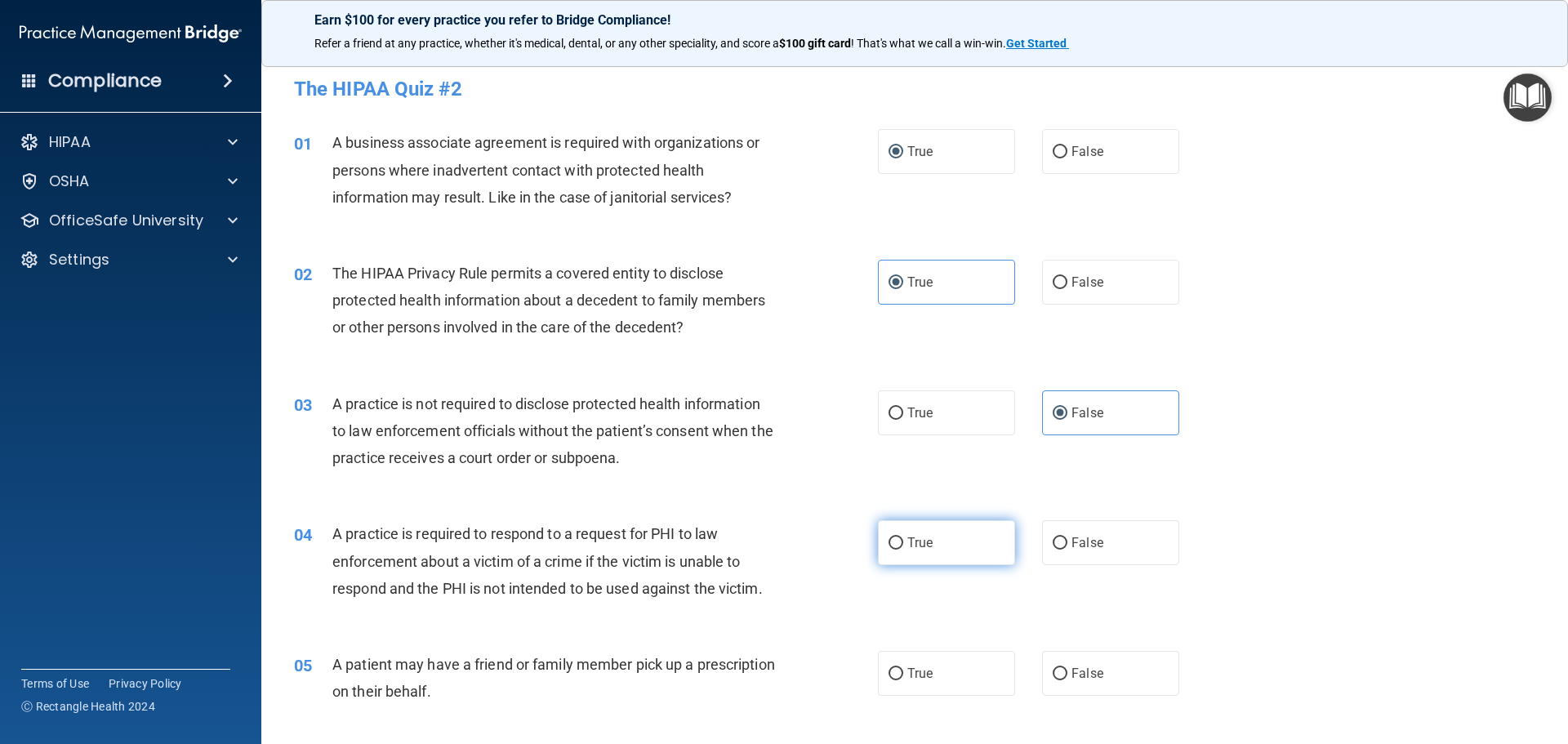
click at [903, 537] on input "True" at bounding box center [895, 543] width 15 height 13
radio input "true"
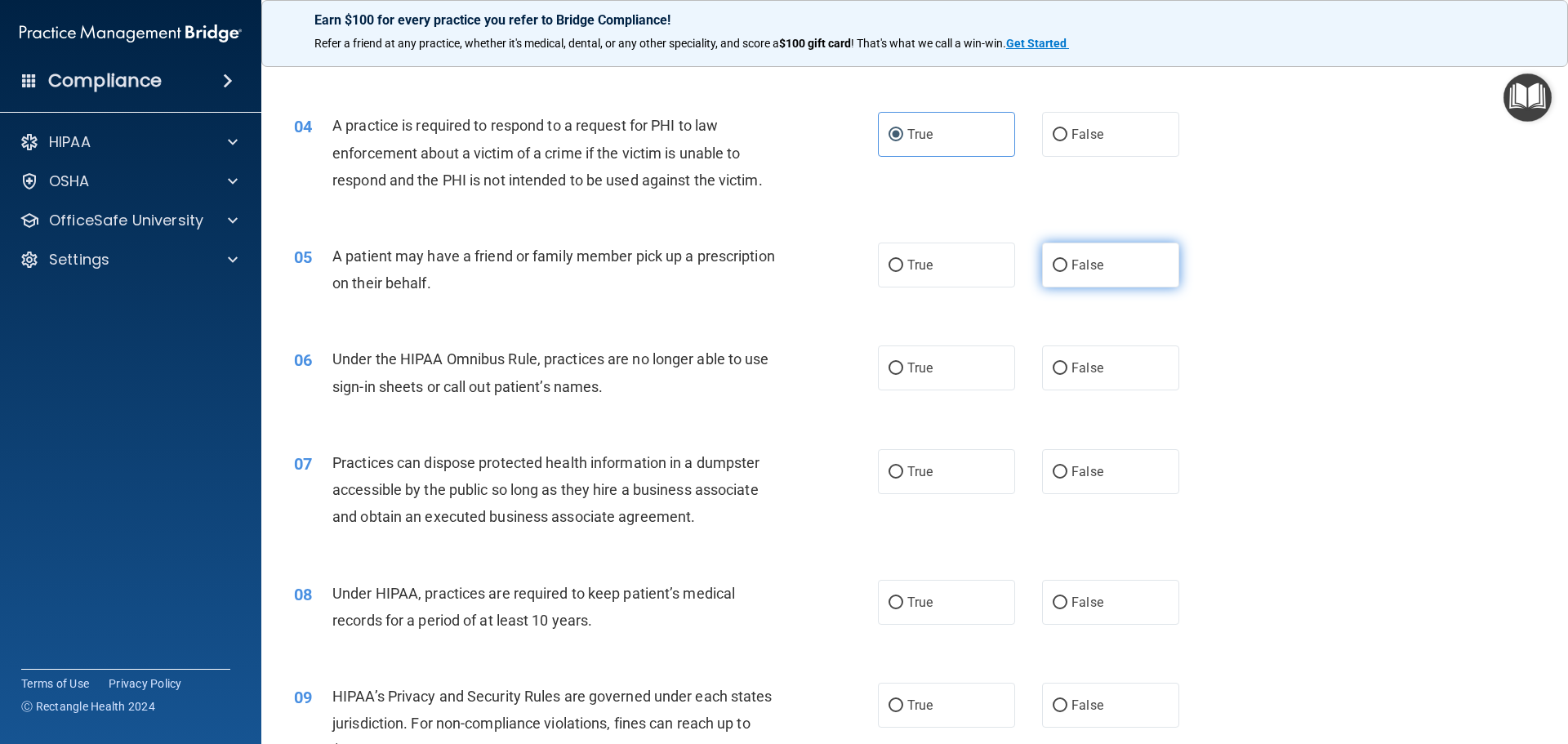
click at [1104, 261] on label "False" at bounding box center [1110, 265] width 137 height 45
click at [1067, 261] on input "False" at bounding box center [1059, 265] width 15 height 13
radio input "true"
click at [1082, 363] on span "False" at bounding box center [1087, 368] width 32 height 16
click at [1067, 363] on input "False" at bounding box center [1059, 369] width 15 height 13
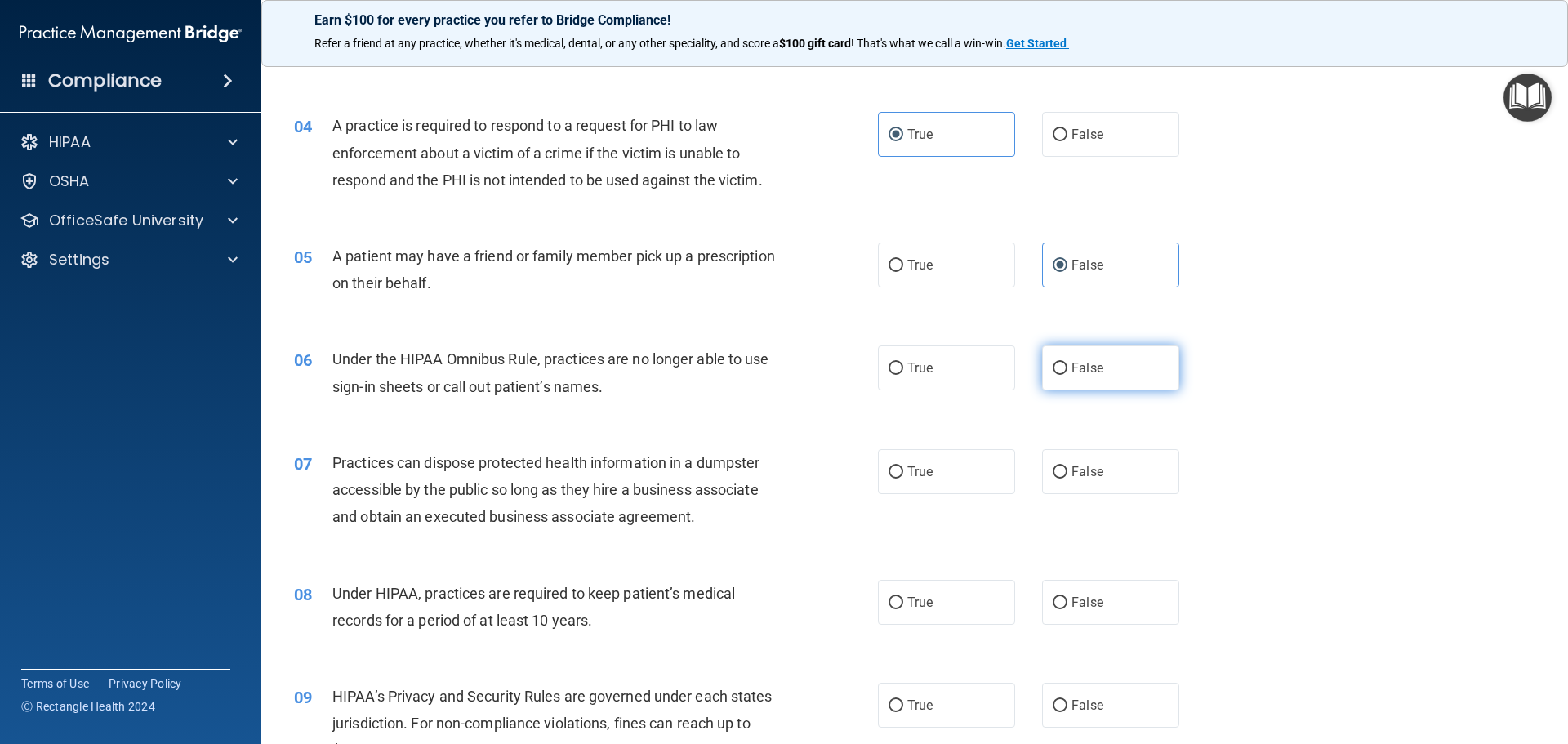
radio input "true"
click at [893, 469] on input "True" at bounding box center [895, 472] width 15 height 13
radio input "true"
drag, startPoint x: 1054, startPoint y: 606, endPoint x: 917, endPoint y: 675, distance: 153.4
click at [1054, 607] on input "False" at bounding box center [1059, 603] width 15 height 13
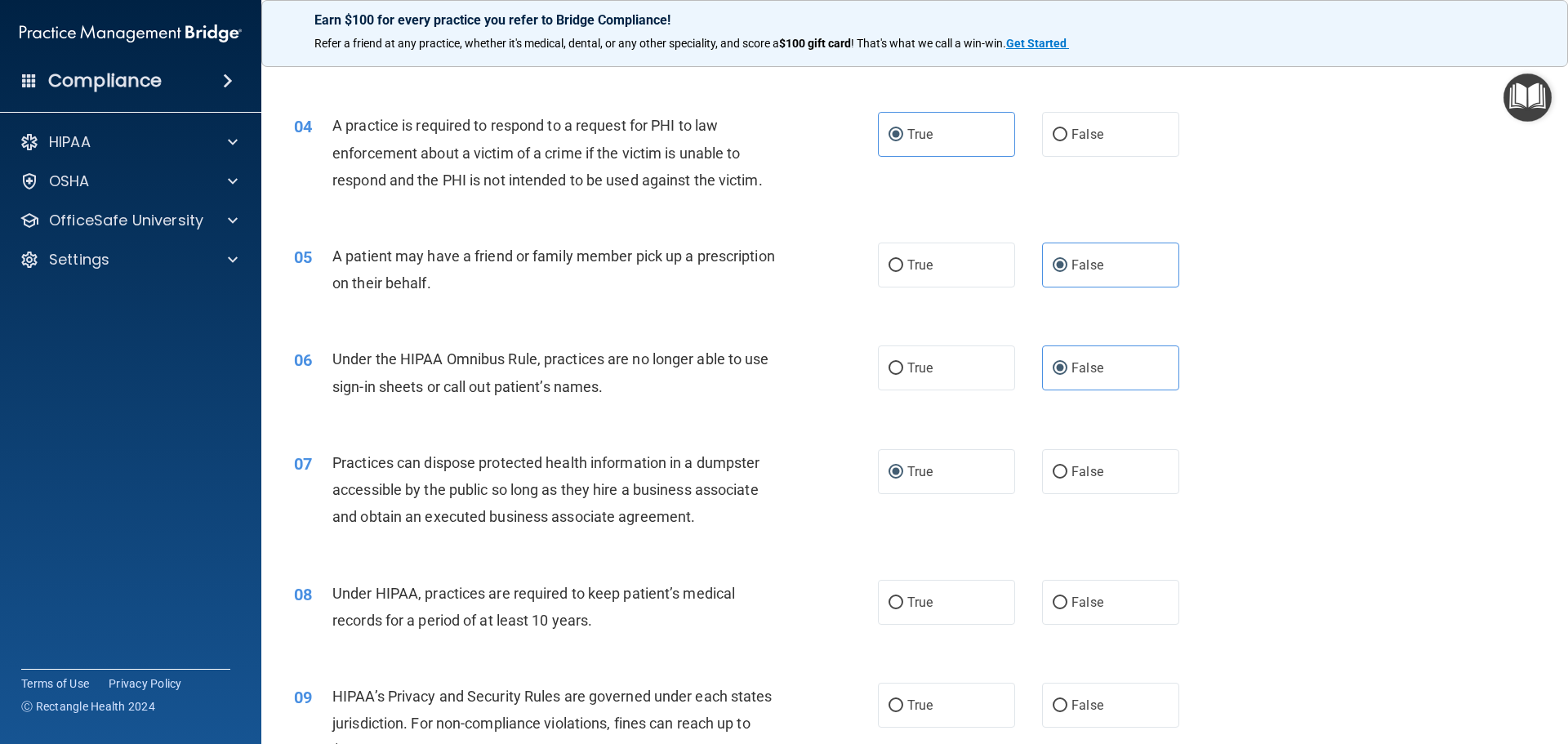
radio input "true"
click at [928, 705] on label "True" at bounding box center [946, 705] width 137 height 45
click at [903, 705] on input "True" at bounding box center [895, 706] width 15 height 13
radio input "true"
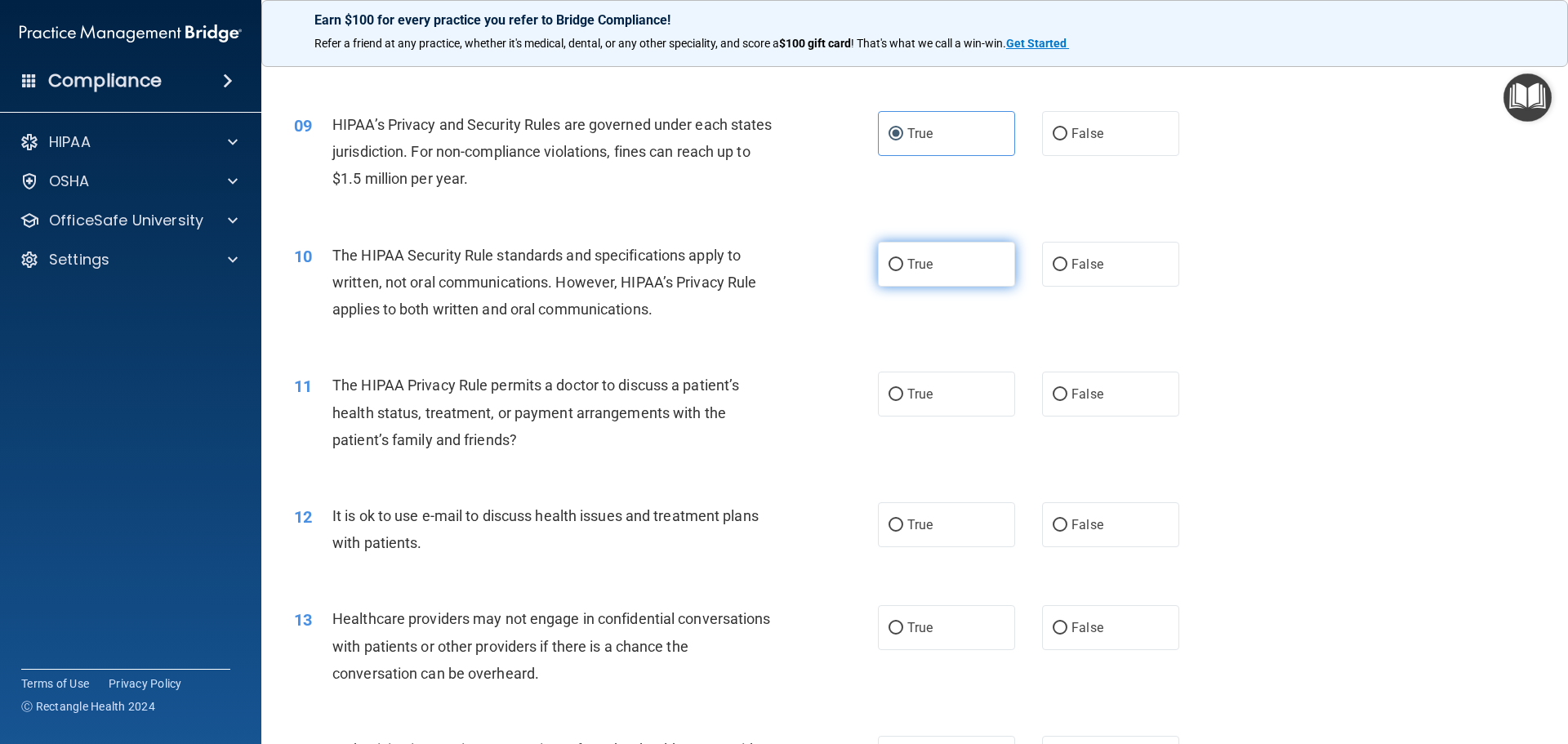
click at [899, 272] on label "True" at bounding box center [946, 264] width 137 height 45
click at [899, 271] on input "True" at bounding box center [895, 264] width 15 height 13
radio input "true"
drag, startPoint x: 888, startPoint y: 400, endPoint x: 1066, endPoint y: 525, distance: 217.5
click at [890, 402] on label "True" at bounding box center [946, 394] width 137 height 45
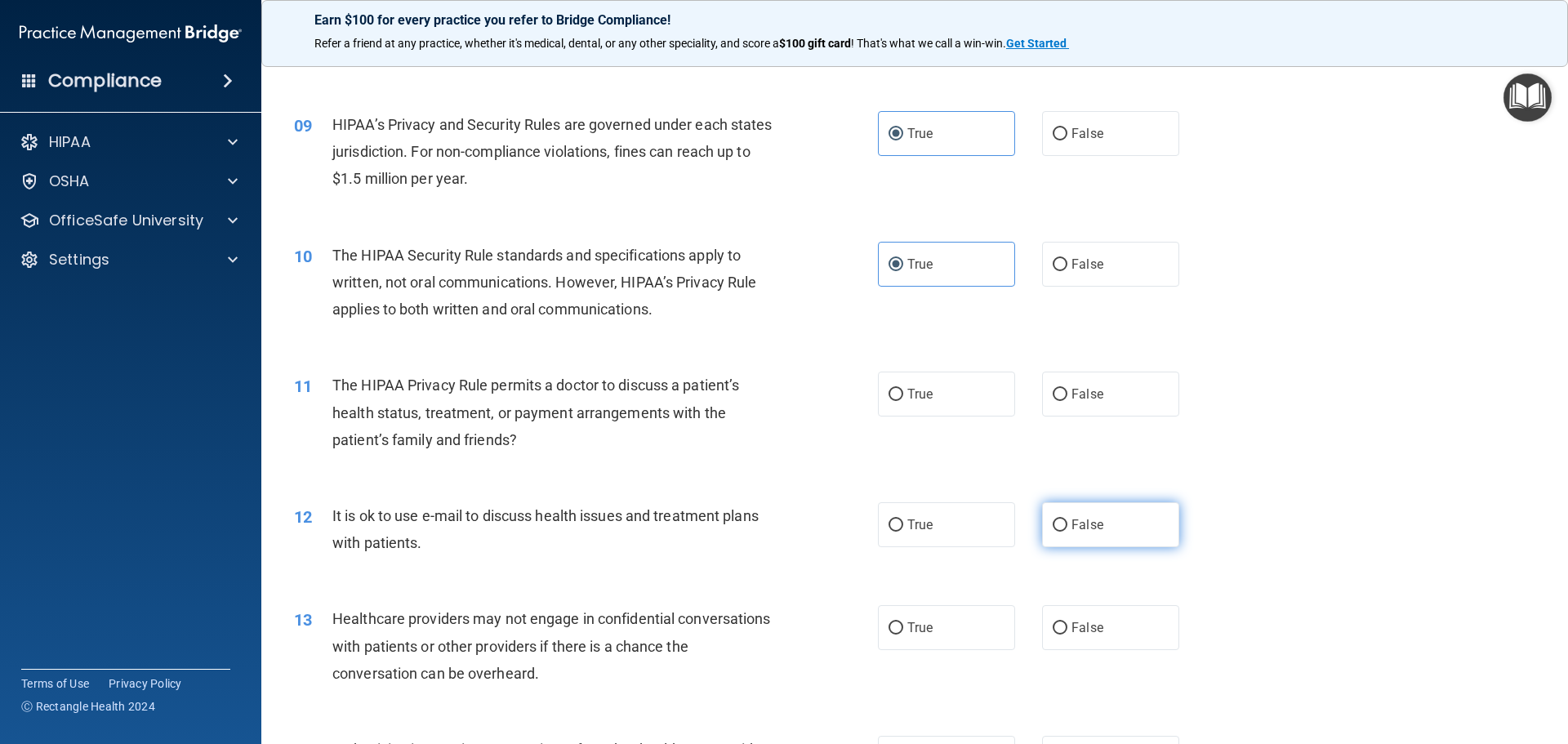
click at [890, 401] on input "True" at bounding box center [895, 395] width 15 height 13
radio input "true"
click at [1072, 525] on span "False" at bounding box center [1087, 525] width 32 height 16
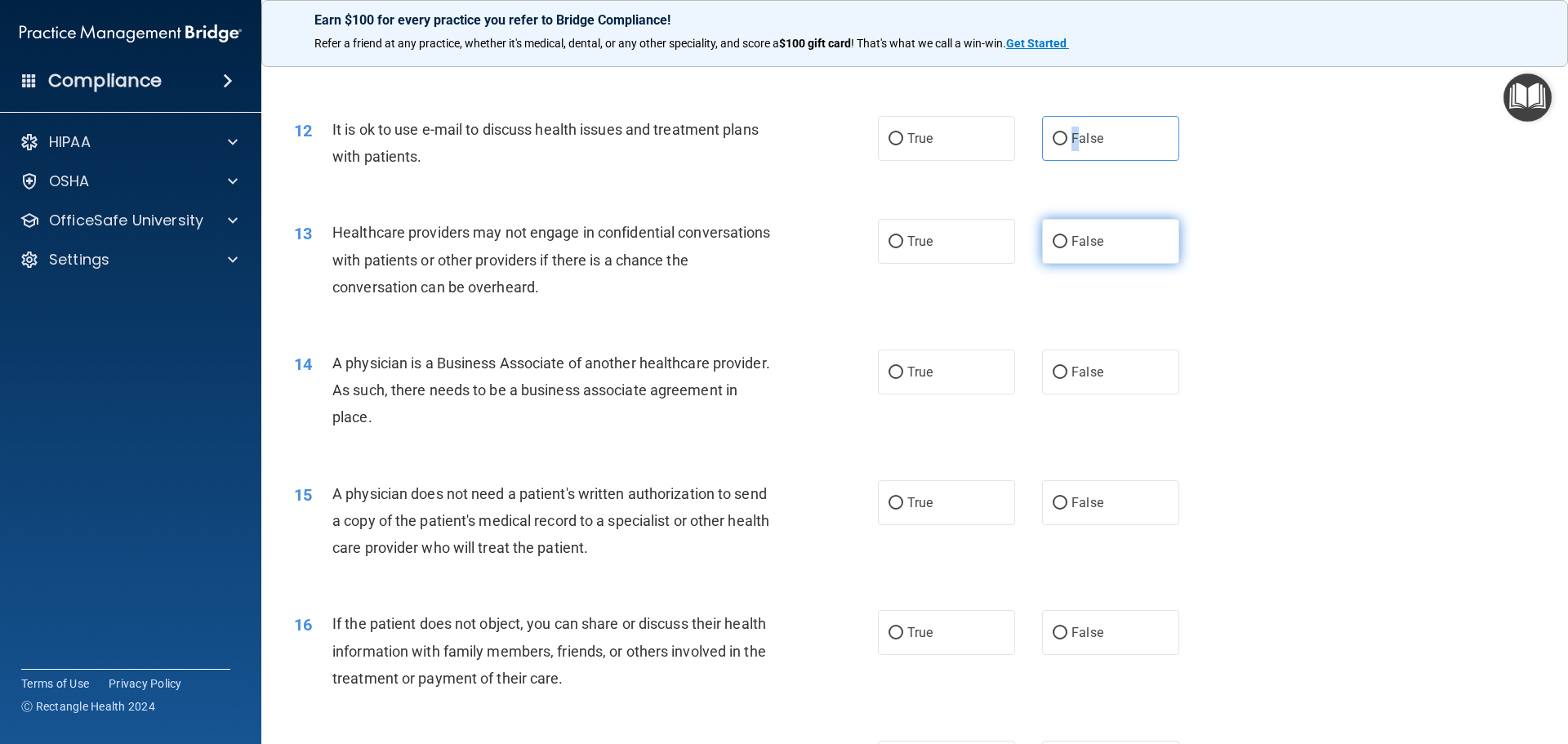
scroll to position [1307, 0]
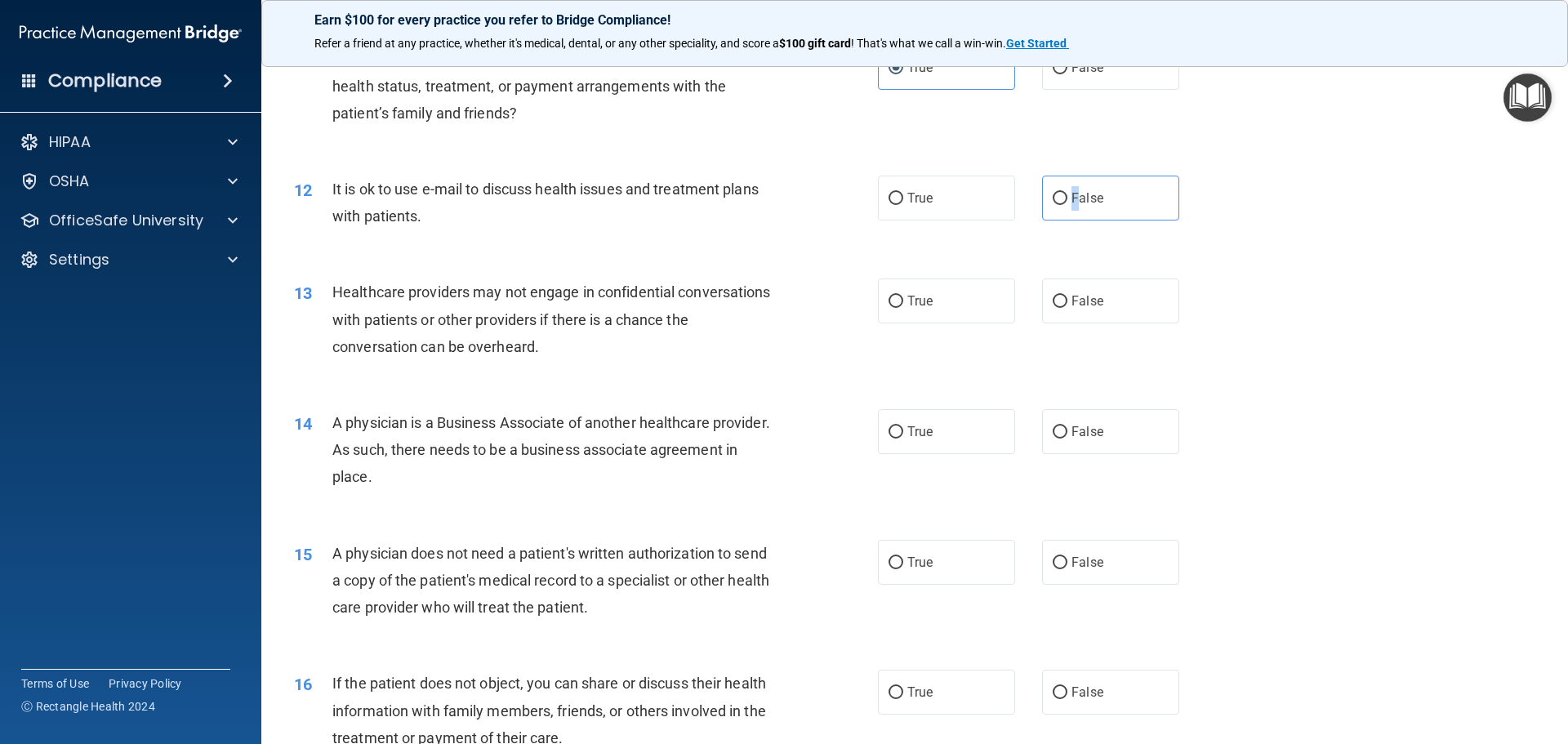
drag, startPoint x: 1051, startPoint y: 193, endPoint x: 1046, endPoint y: 272, distance: 79.2
click at [1052, 193] on input "False" at bounding box center [1059, 199] width 15 height 13
radio input "true"
drag, startPoint x: 1047, startPoint y: 296, endPoint x: 1047, endPoint y: 305, distance: 9.0
click at [1052, 296] on input "False" at bounding box center [1059, 301] width 15 height 13
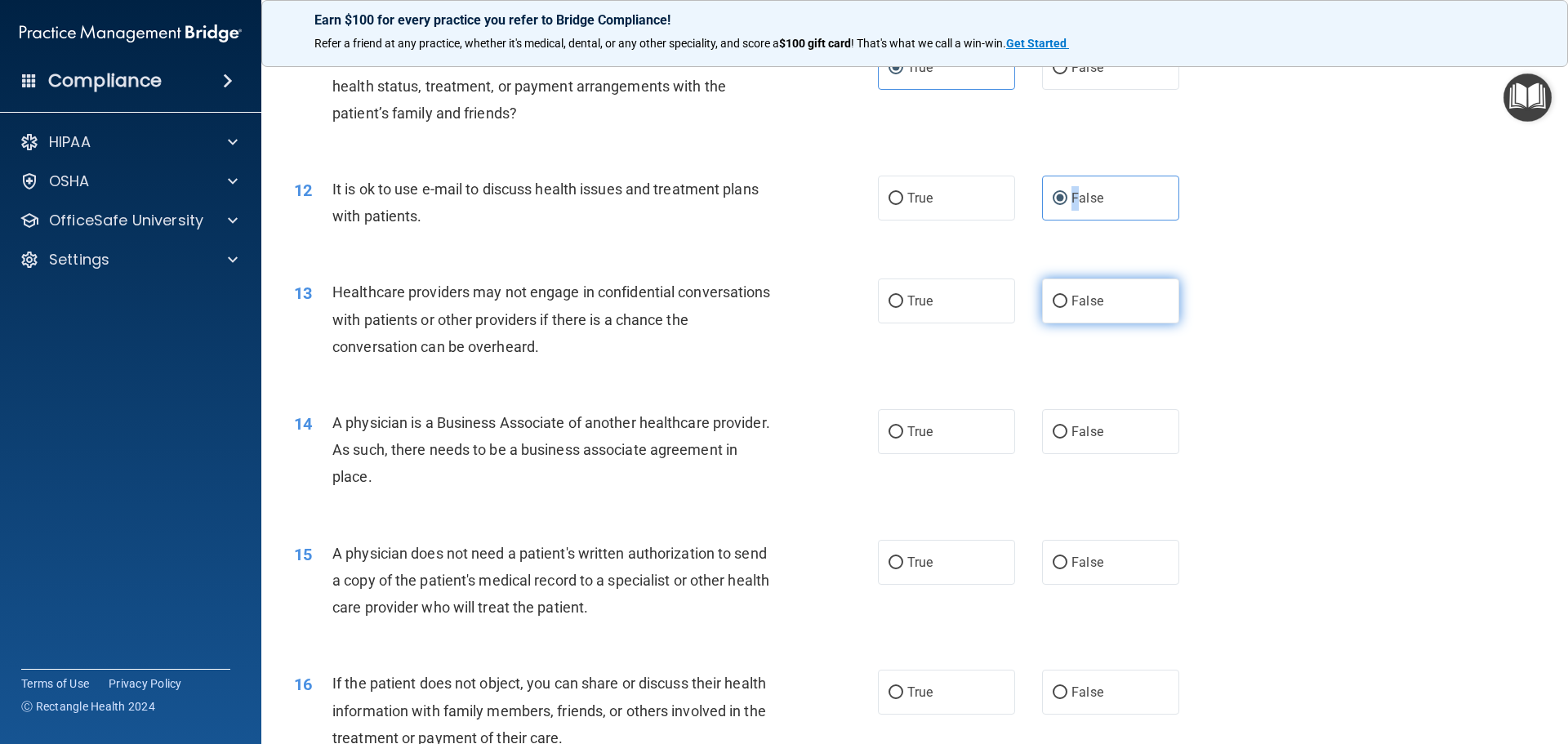
radio input "true"
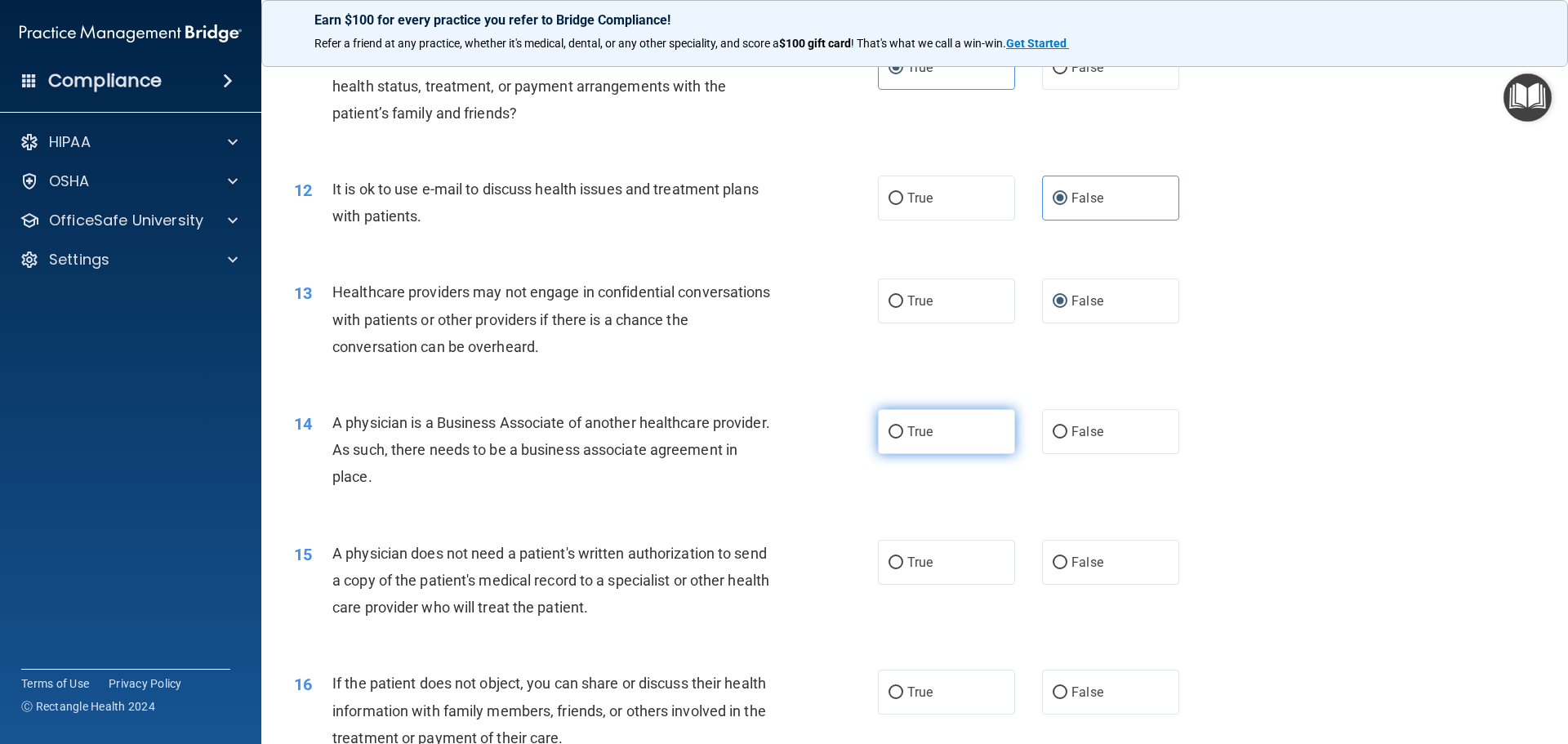
click at [894, 421] on label "True" at bounding box center [946, 431] width 137 height 45
click at [894, 426] on input "True" at bounding box center [895, 432] width 15 height 13
radio input "true"
click at [888, 560] on input "True" at bounding box center [895, 563] width 15 height 13
radio input "true"
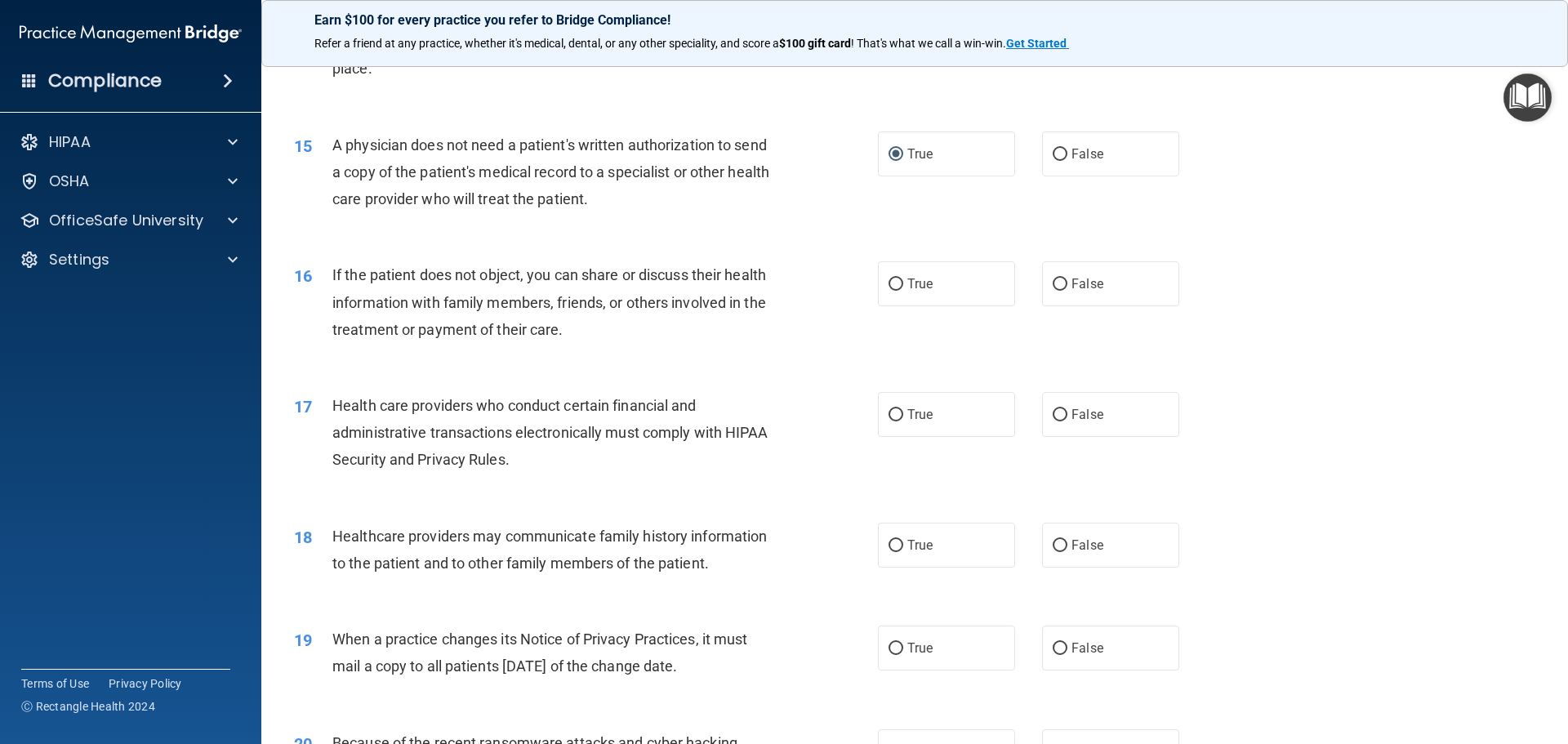
scroll to position [1796, 0]
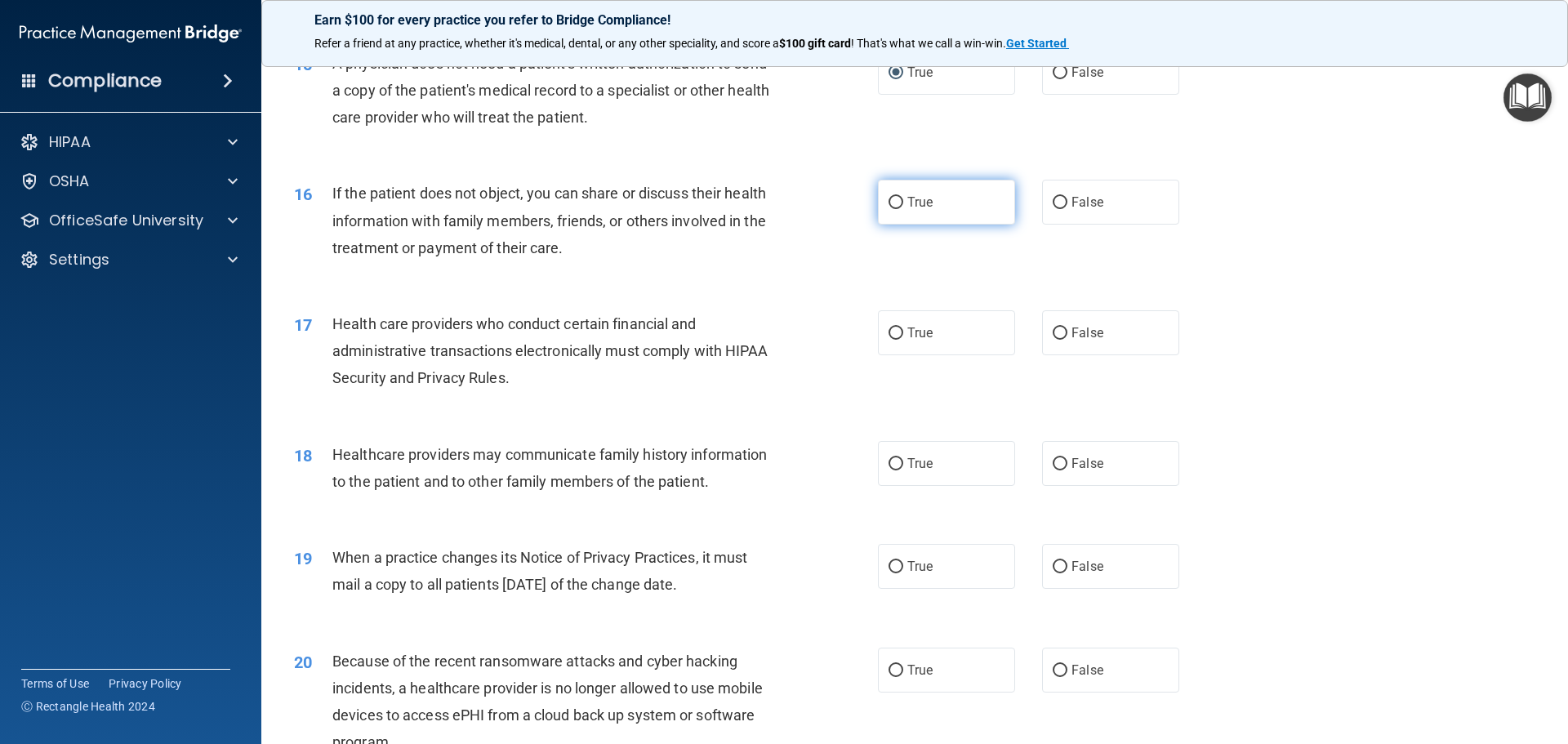
click at [895, 199] on input "True" at bounding box center [895, 203] width 15 height 13
radio input "true"
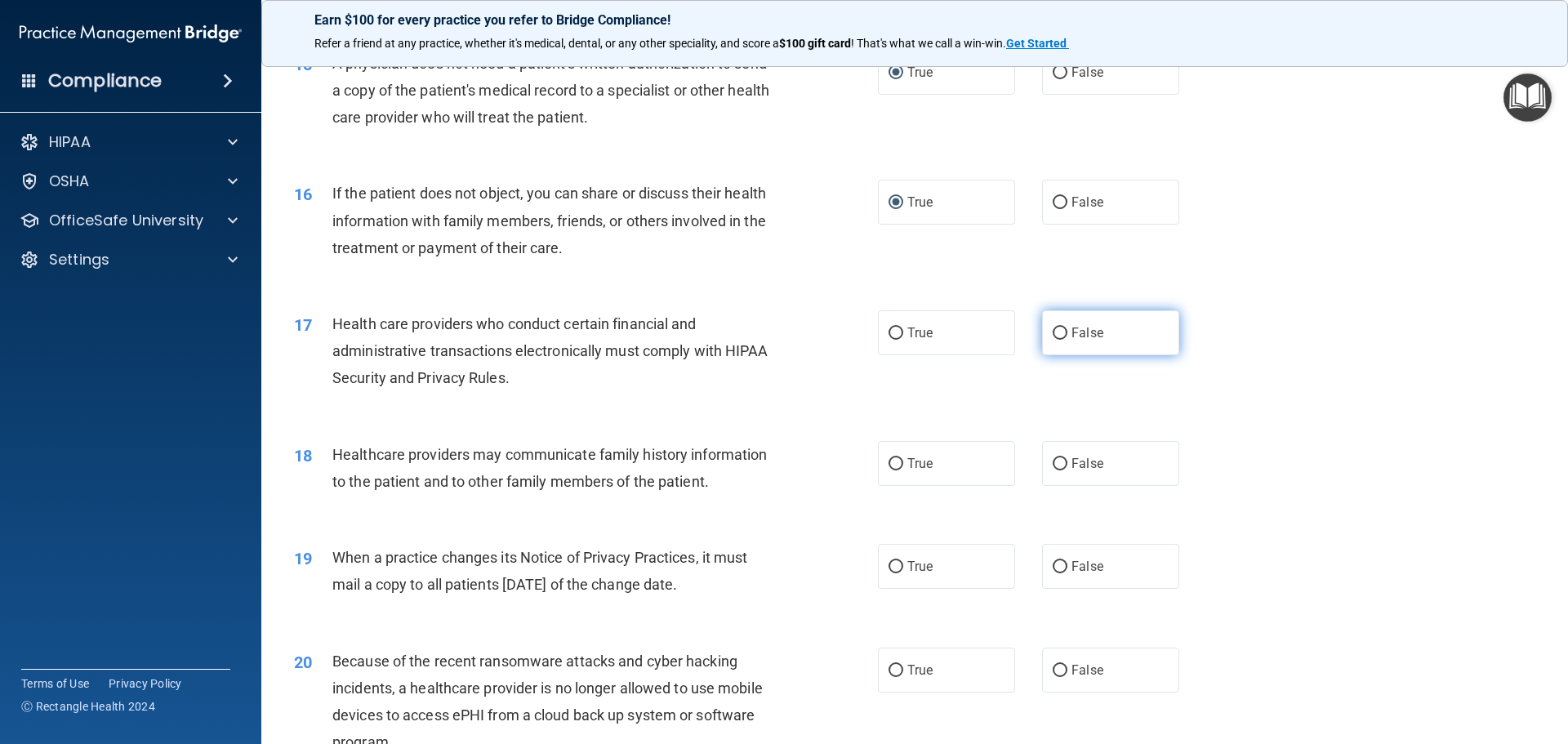
click at [1055, 326] on label "False" at bounding box center [1110, 333] width 137 height 45
click at [893, 462] on input "True" at bounding box center [895, 464] width 15 height 13
radio input "true"
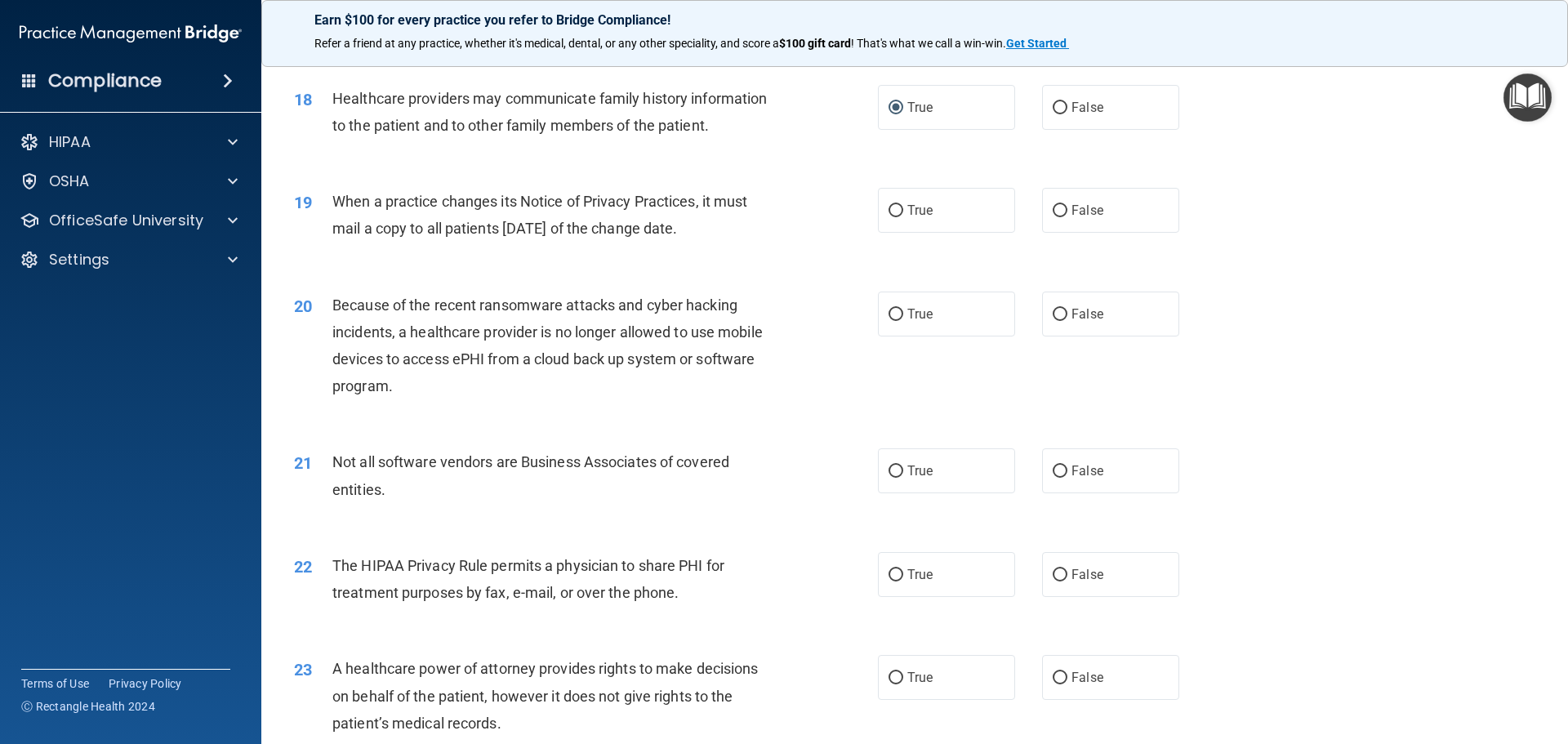
scroll to position [2123, 0]
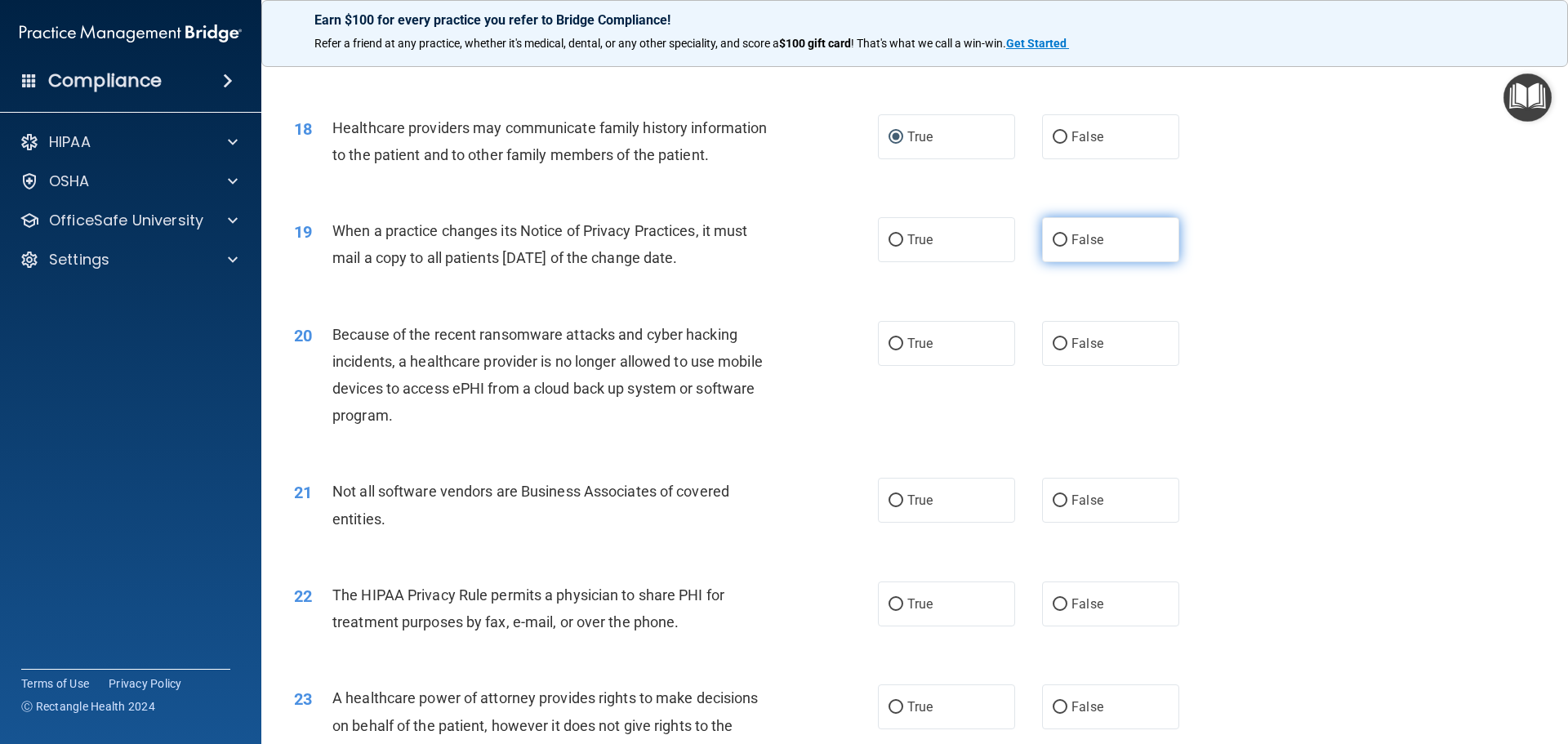
click at [1096, 234] on label "False" at bounding box center [1110, 240] width 137 height 45
click at [1067, 234] on input "False" at bounding box center [1059, 240] width 15 height 13
radio input "true"
click at [1094, 341] on span "False" at bounding box center [1087, 343] width 32 height 16
click at [1067, 341] on input "False" at bounding box center [1059, 344] width 15 height 13
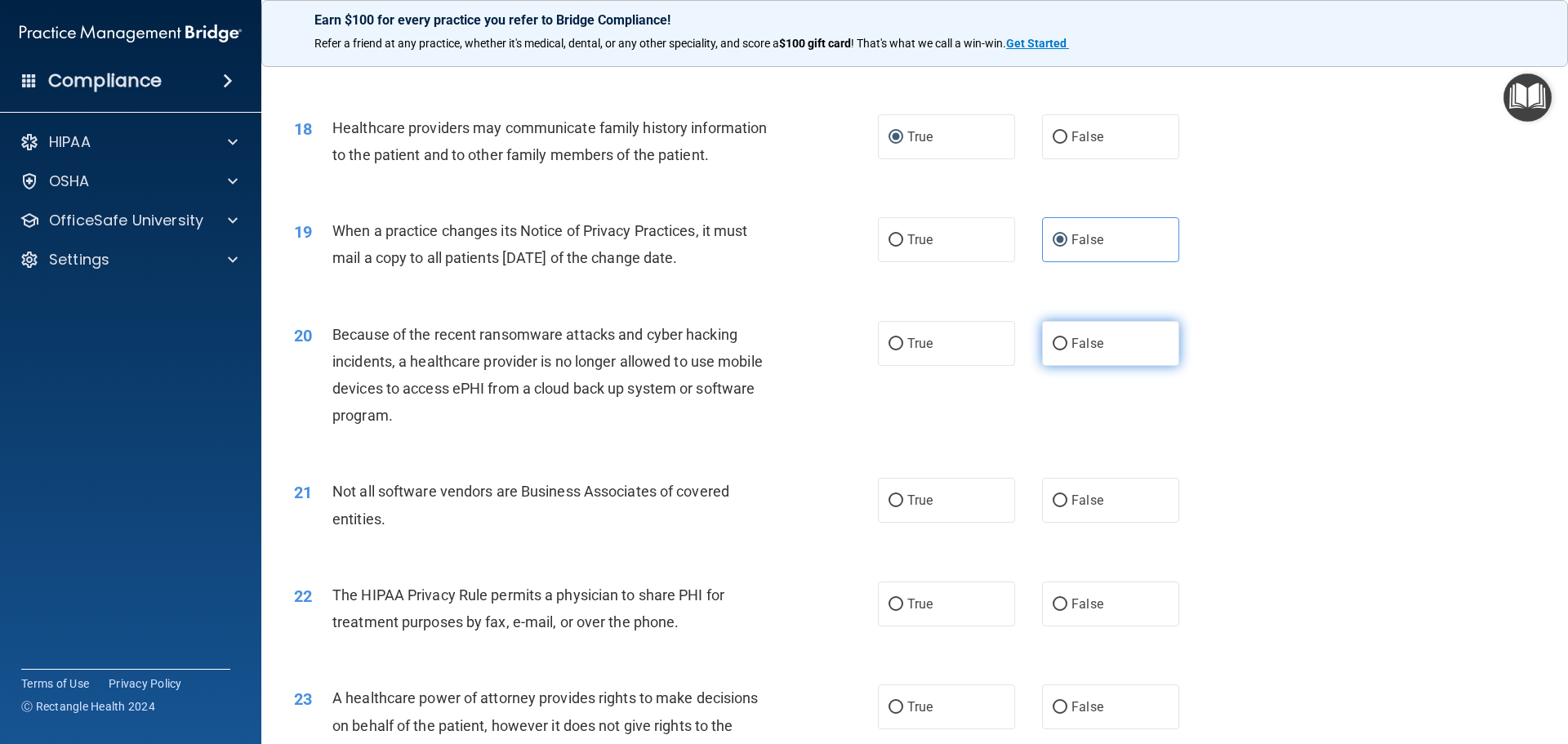
radio input "true"
click at [913, 497] on span "True" at bounding box center [920, 500] width 25 height 16
click at [903, 497] on input "True" at bounding box center [895, 500] width 15 height 13
radio input "true"
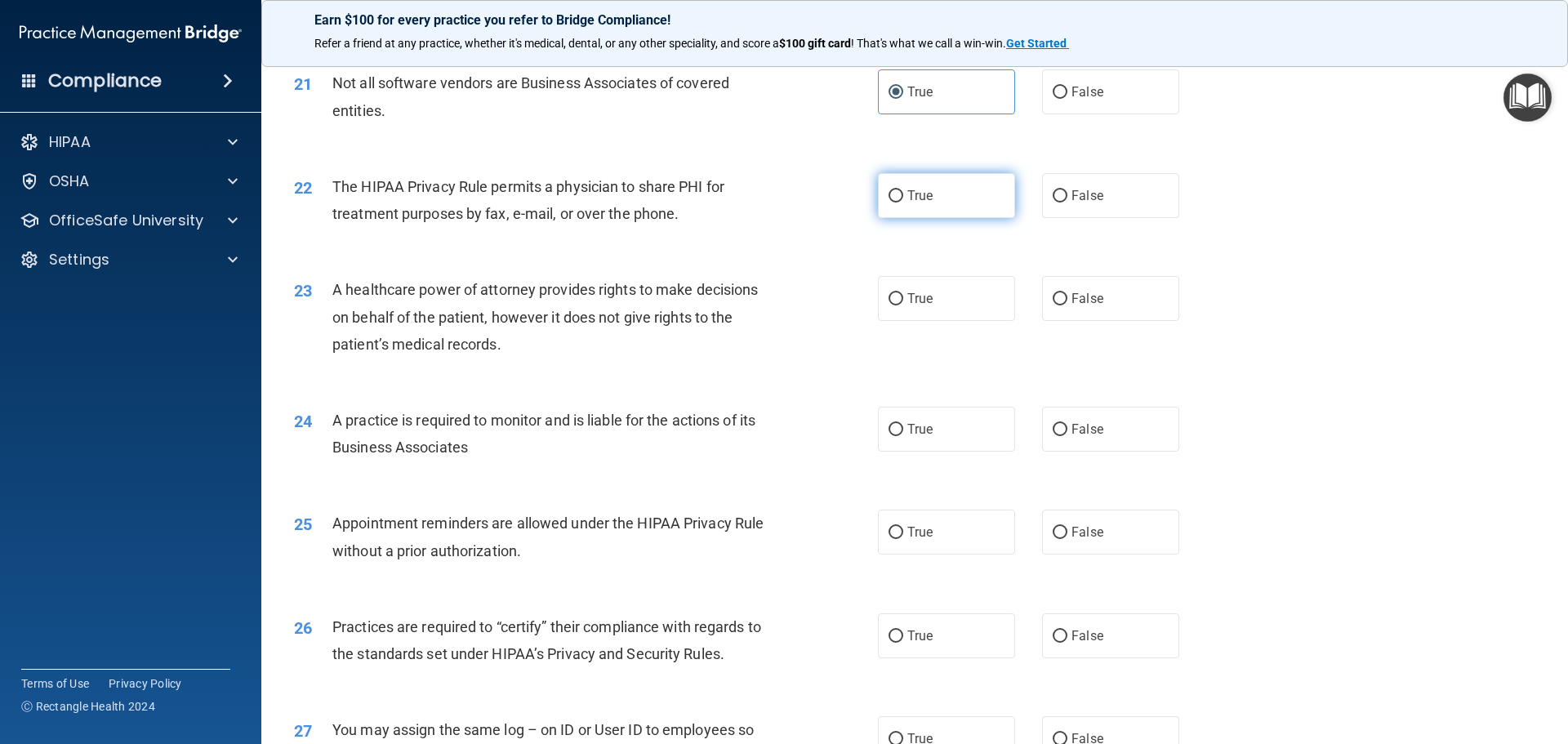
click at [951, 185] on label "True" at bounding box center [946, 196] width 137 height 45
click at [903, 190] on input "True" at bounding box center [895, 196] width 15 height 13
radio input "true"
click at [1072, 298] on span "False" at bounding box center [1087, 298] width 32 height 16
click at [1067, 298] on input "False" at bounding box center [1059, 299] width 15 height 13
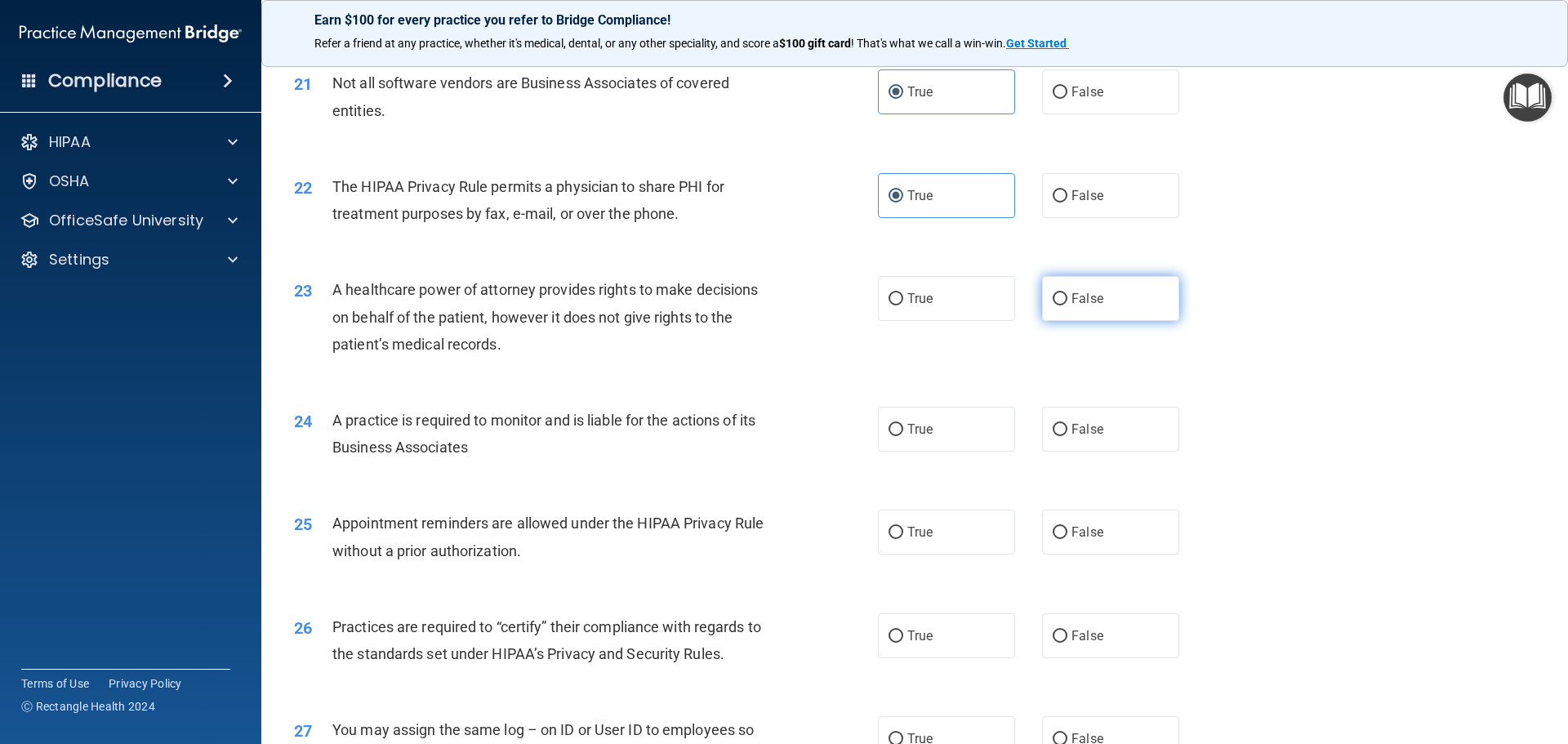
radio input "true"
click at [921, 415] on label "True" at bounding box center [946, 429] width 137 height 45
click at [903, 424] on input "True" at bounding box center [895, 430] width 15 height 13
radio input "true"
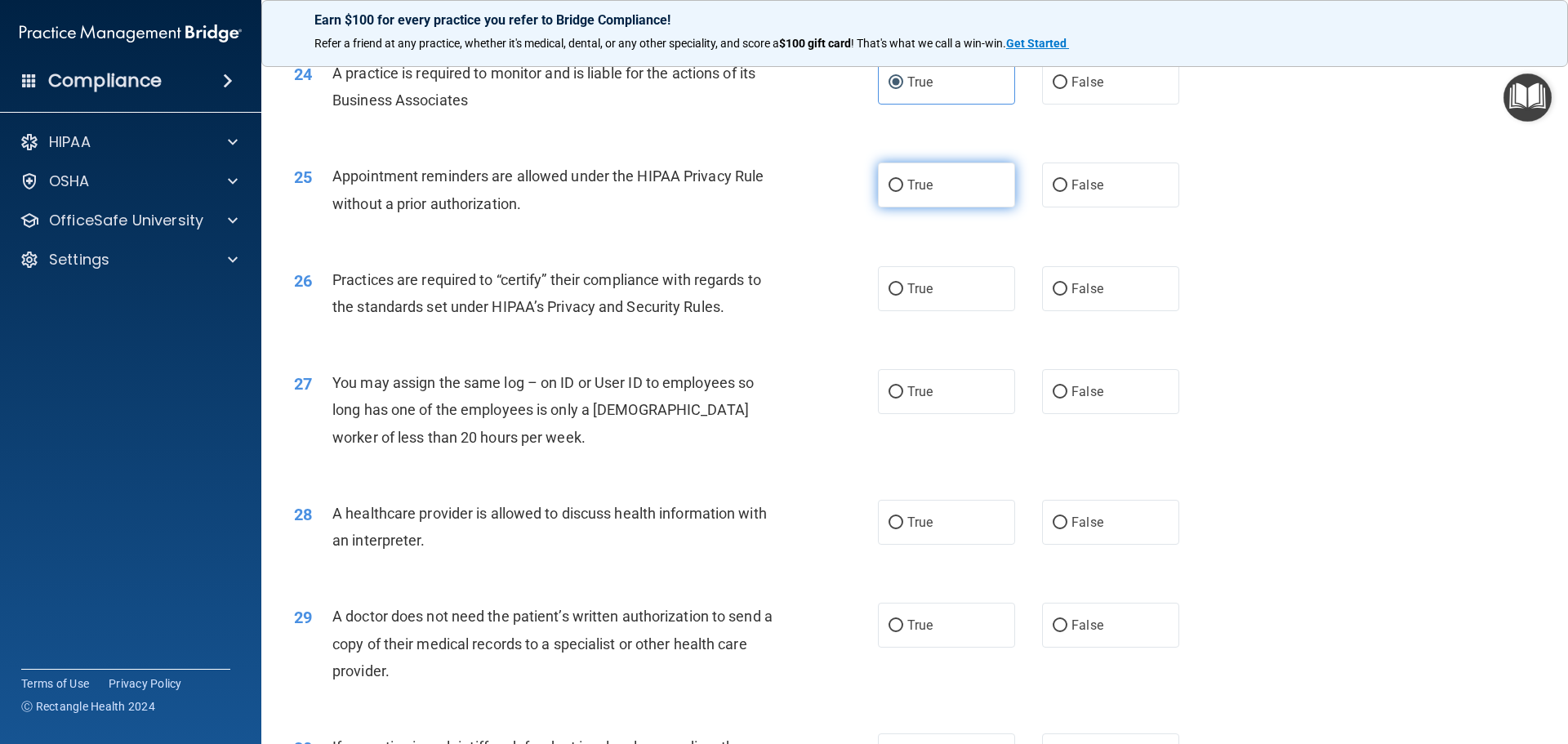
scroll to position [2776, 0]
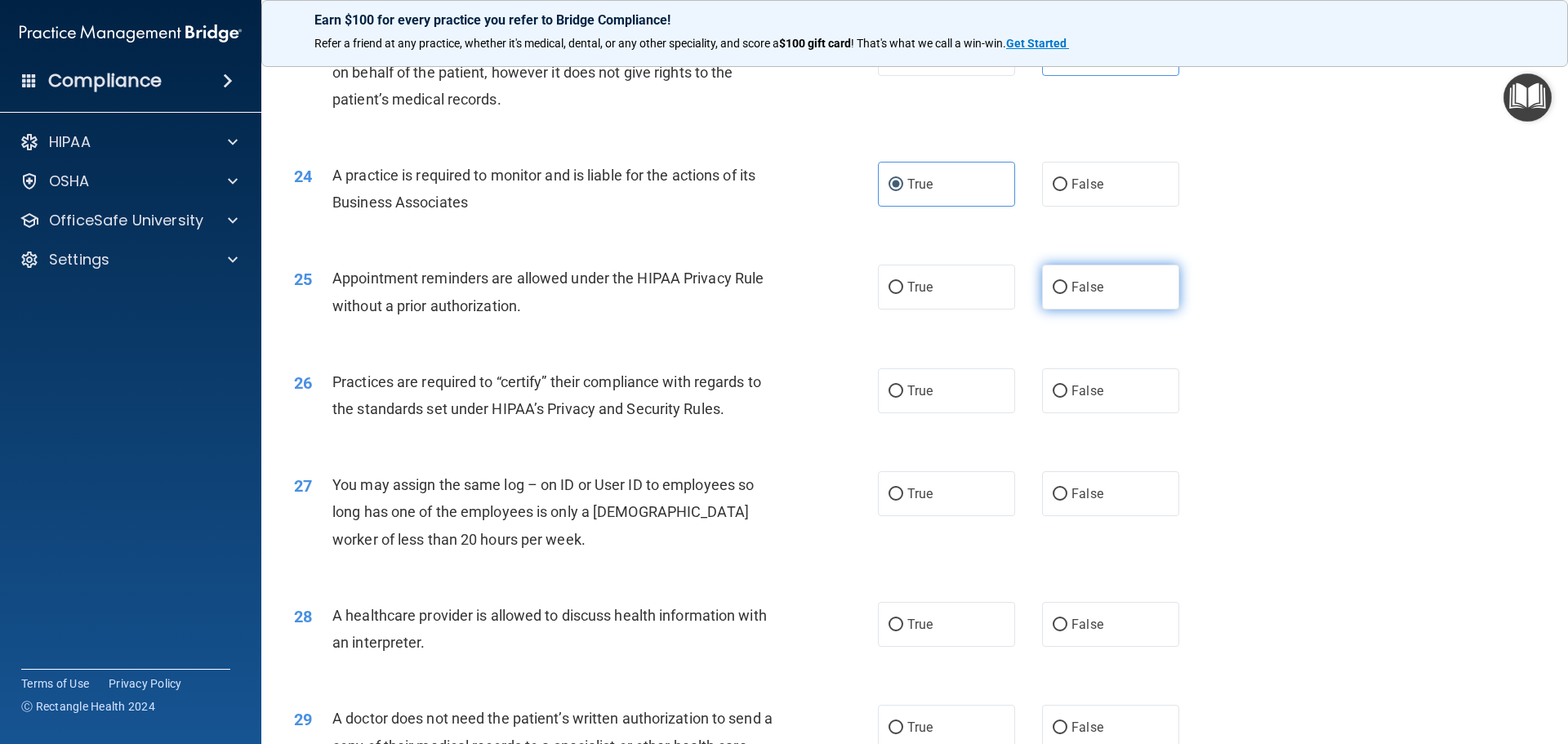
click at [1083, 286] on span "False" at bounding box center [1087, 287] width 32 height 16
click at [1067, 286] on input "False" at bounding box center [1059, 288] width 15 height 13
radio input "true"
click at [1102, 383] on label "False" at bounding box center [1110, 391] width 137 height 45
click at [1067, 385] on input "False" at bounding box center [1059, 391] width 15 height 13
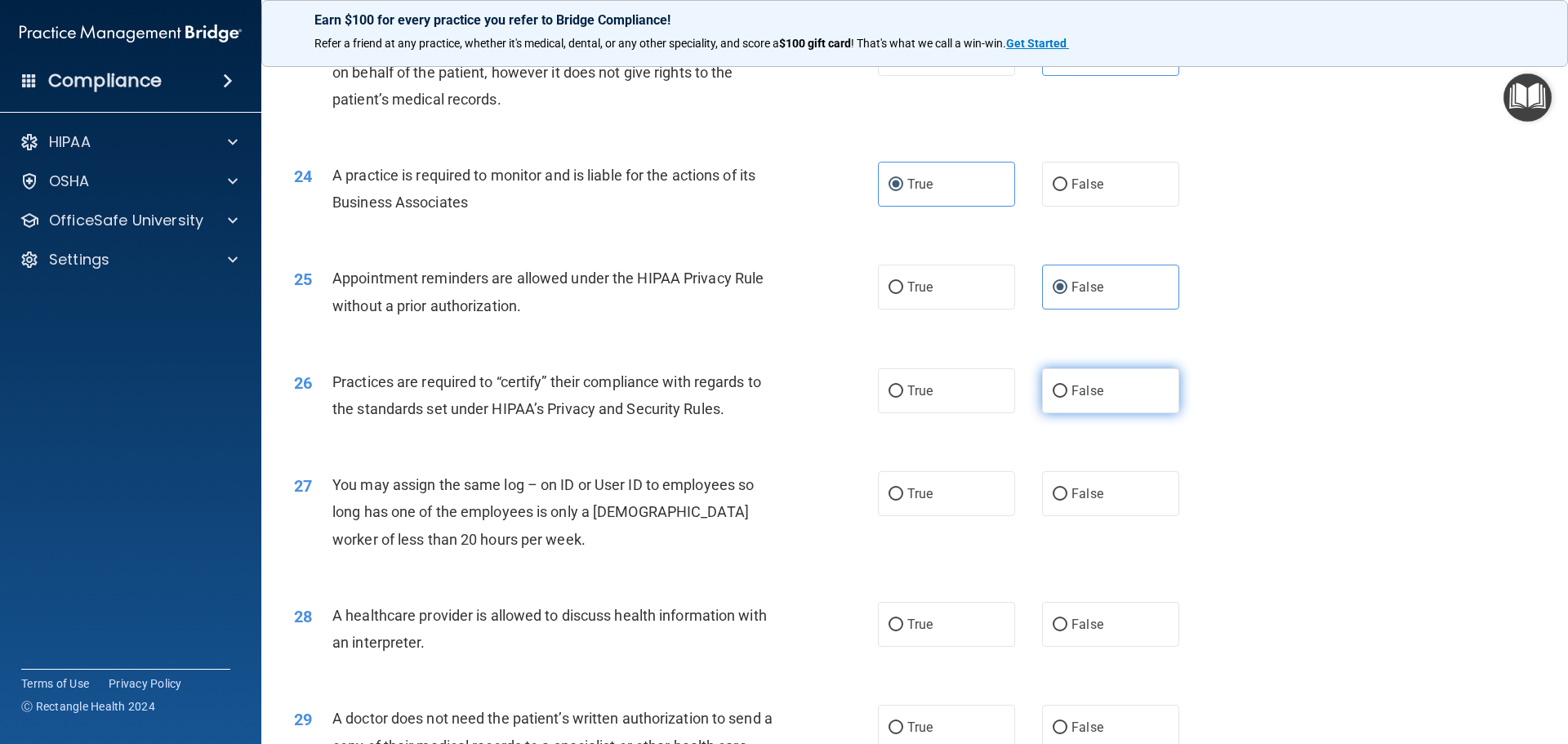
radio input "true"
click at [929, 479] on label "True" at bounding box center [946, 493] width 137 height 45
click at [903, 489] on input "True" at bounding box center [895, 494] width 15 height 13
radio input "true"
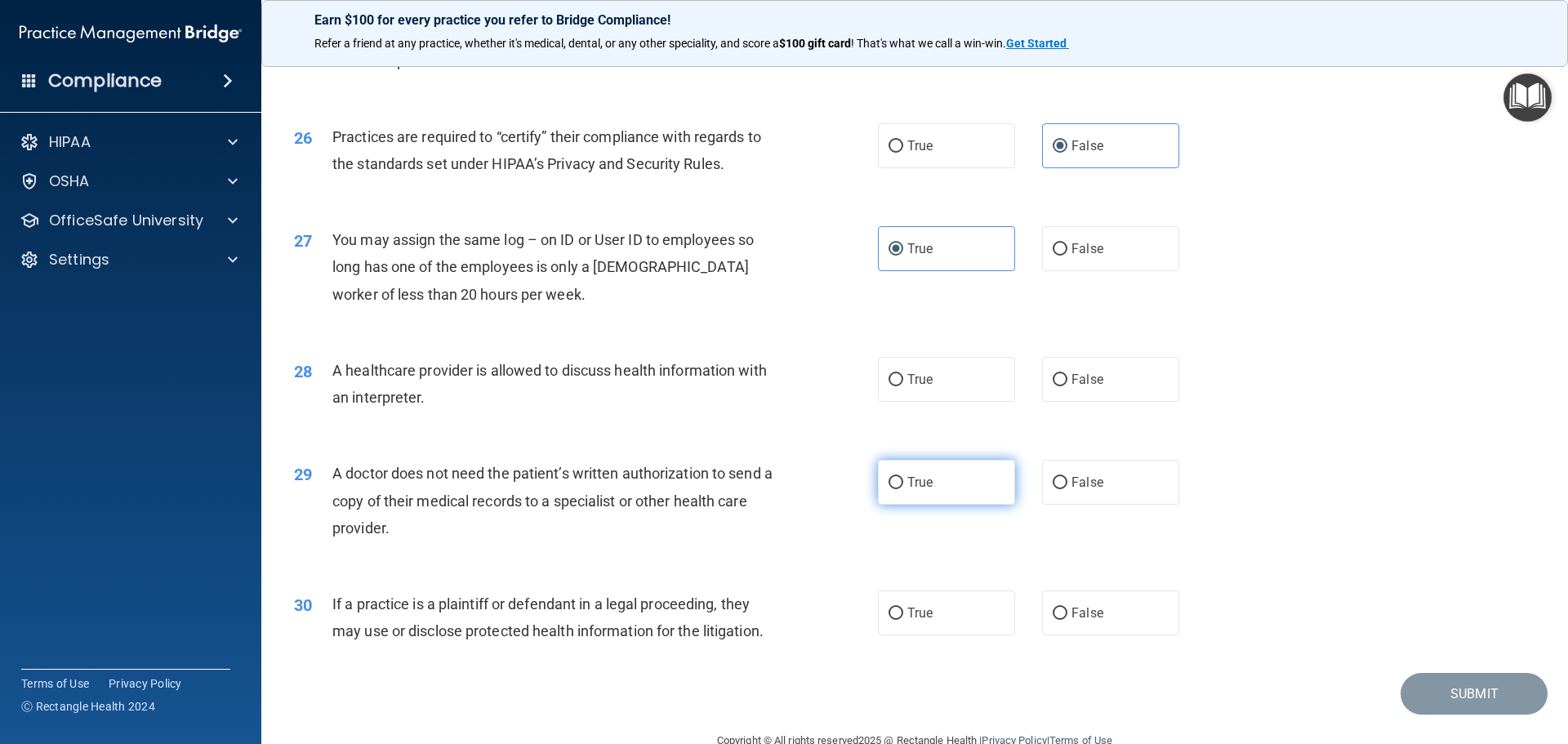
drag, startPoint x: 897, startPoint y: 371, endPoint x: 893, endPoint y: 426, distance: 55.1
click at [897, 372] on label "True" at bounding box center [946, 379] width 137 height 45
click at [897, 373] on input "True" at bounding box center [895, 379] width 15 height 13
radio input "true"
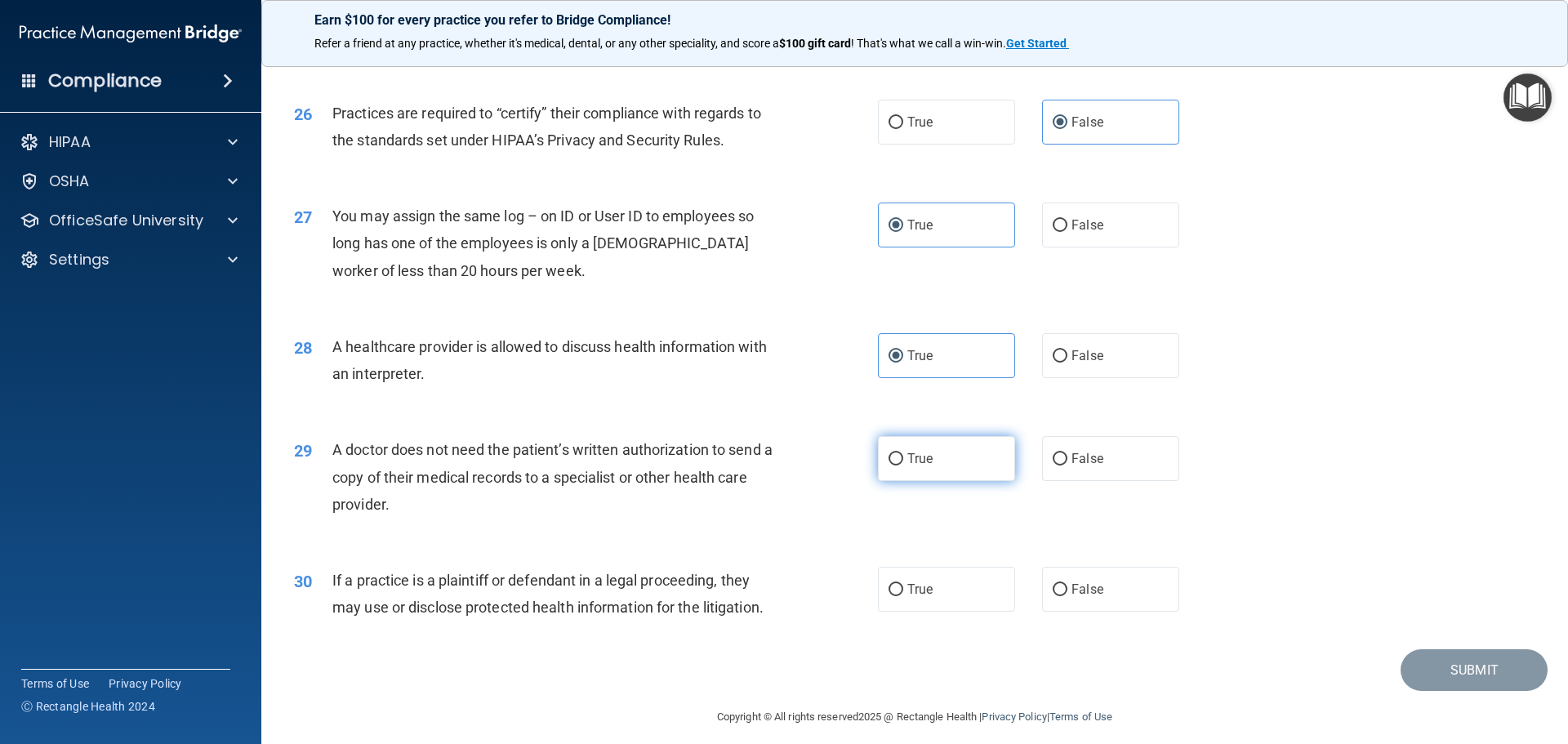
scroll to position [3057, 0]
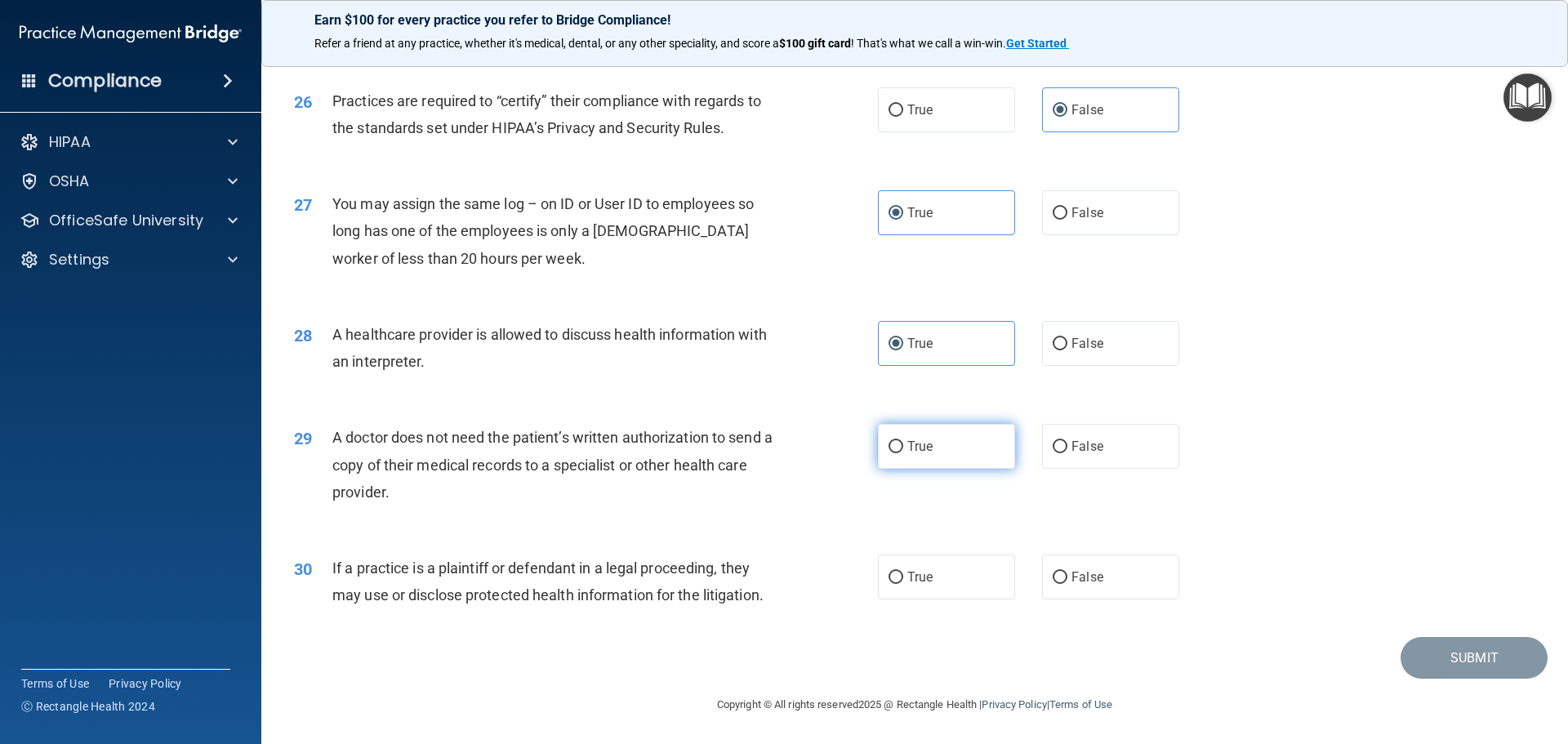
click at [892, 457] on label "True" at bounding box center [946, 447] width 137 height 45
click at [892, 453] on input "True" at bounding box center [895, 447] width 15 height 13
radio input "true"
click at [1092, 580] on span "False" at bounding box center [1087, 577] width 32 height 16
click at [1067, 580] on input "False" at bounding box center [1059, 577] width 15 height 13
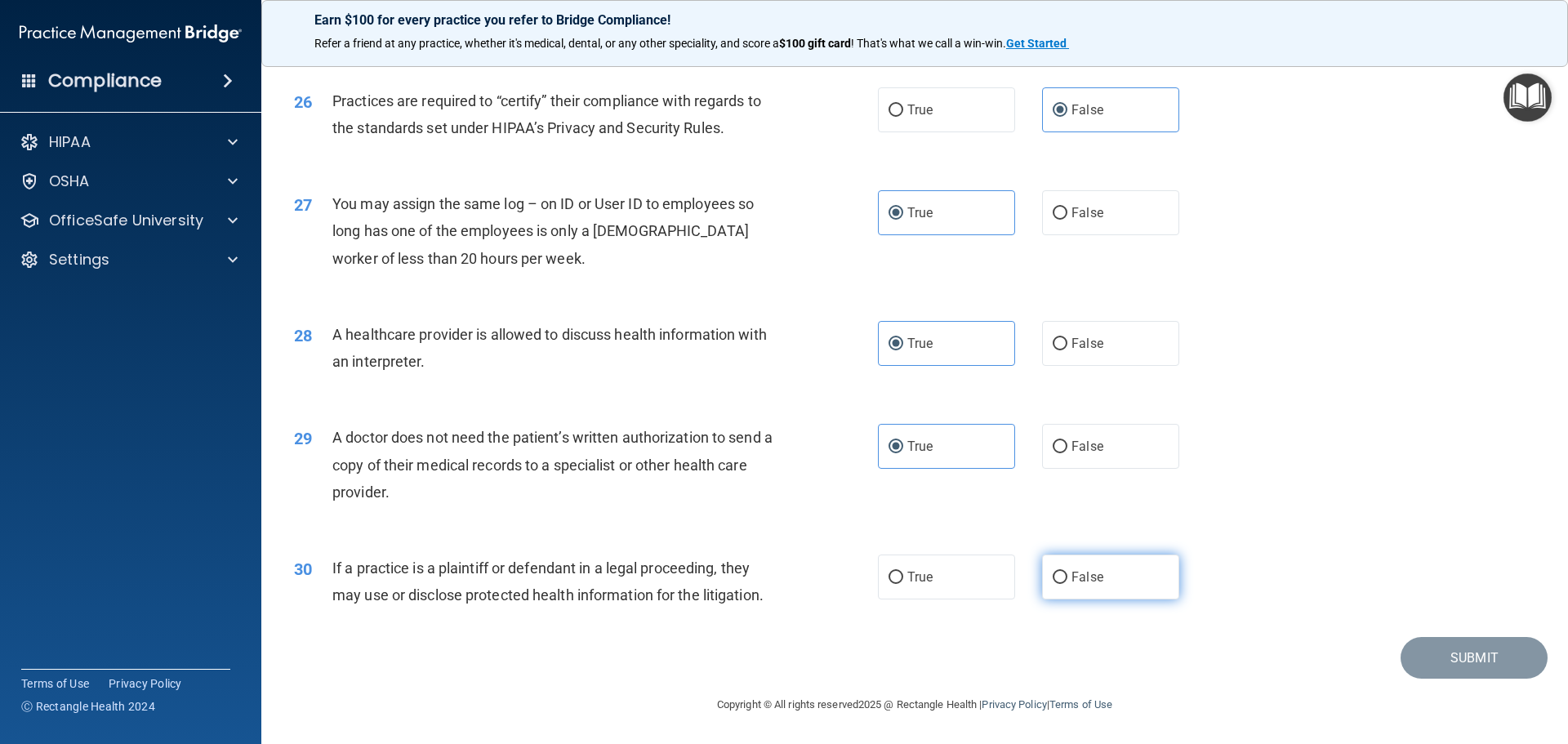
radio input "true"
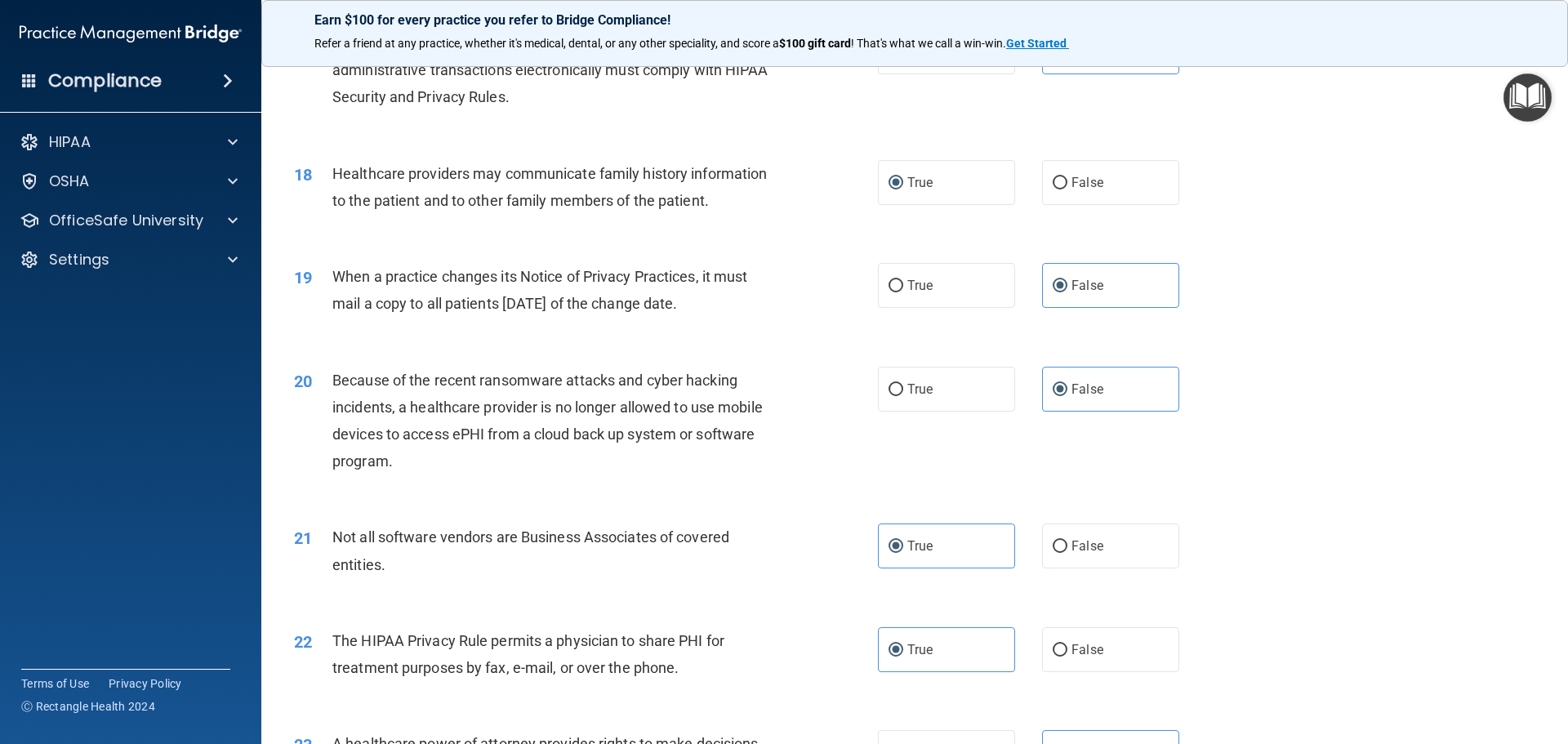
scroll to position [1587, 0]
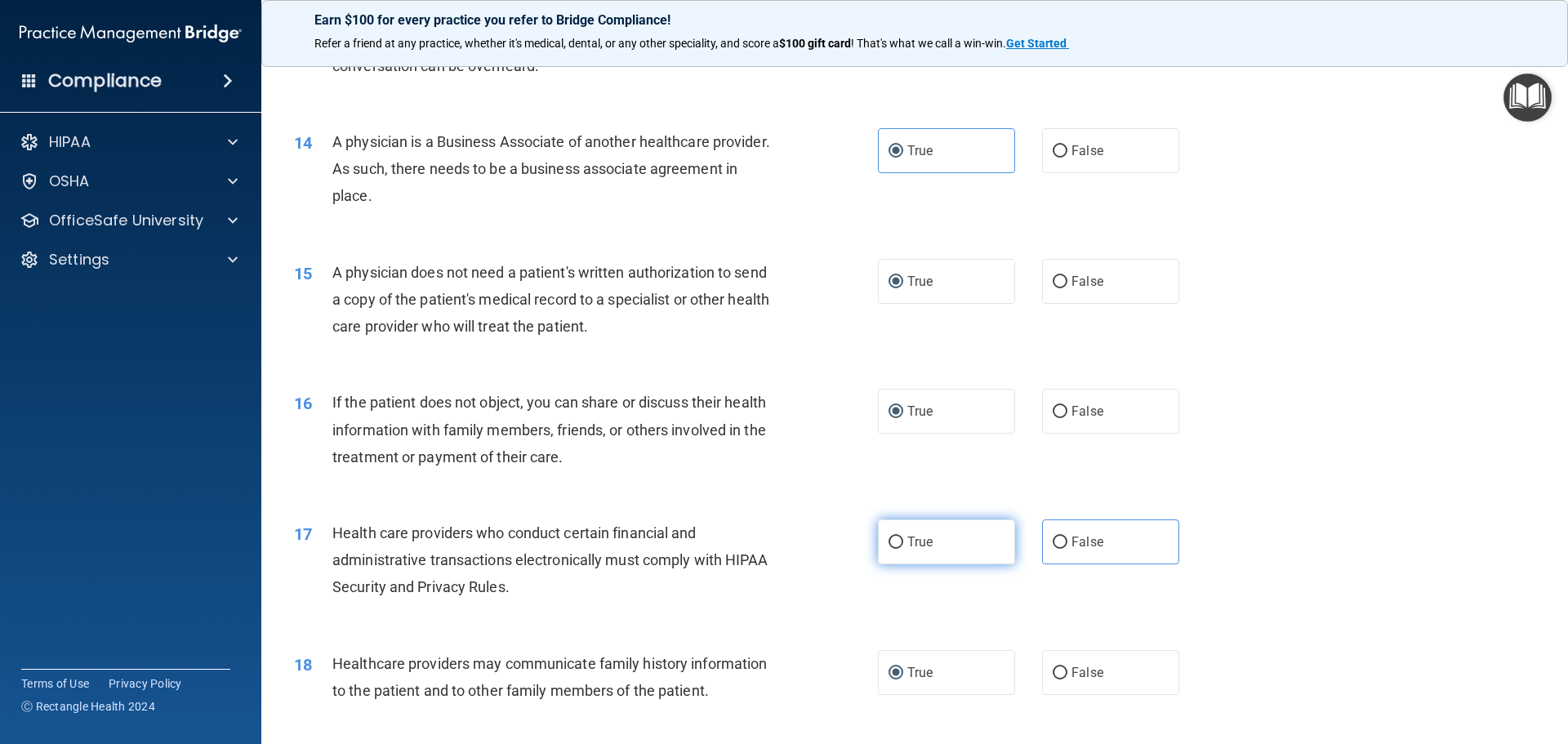
click at [878, 541] on label "True" at bounding box center [946, 542] width 137 height 45
click at [888, 541] on input "True" at bounding box center [895, 542] width 15 height 13
radio input "true"
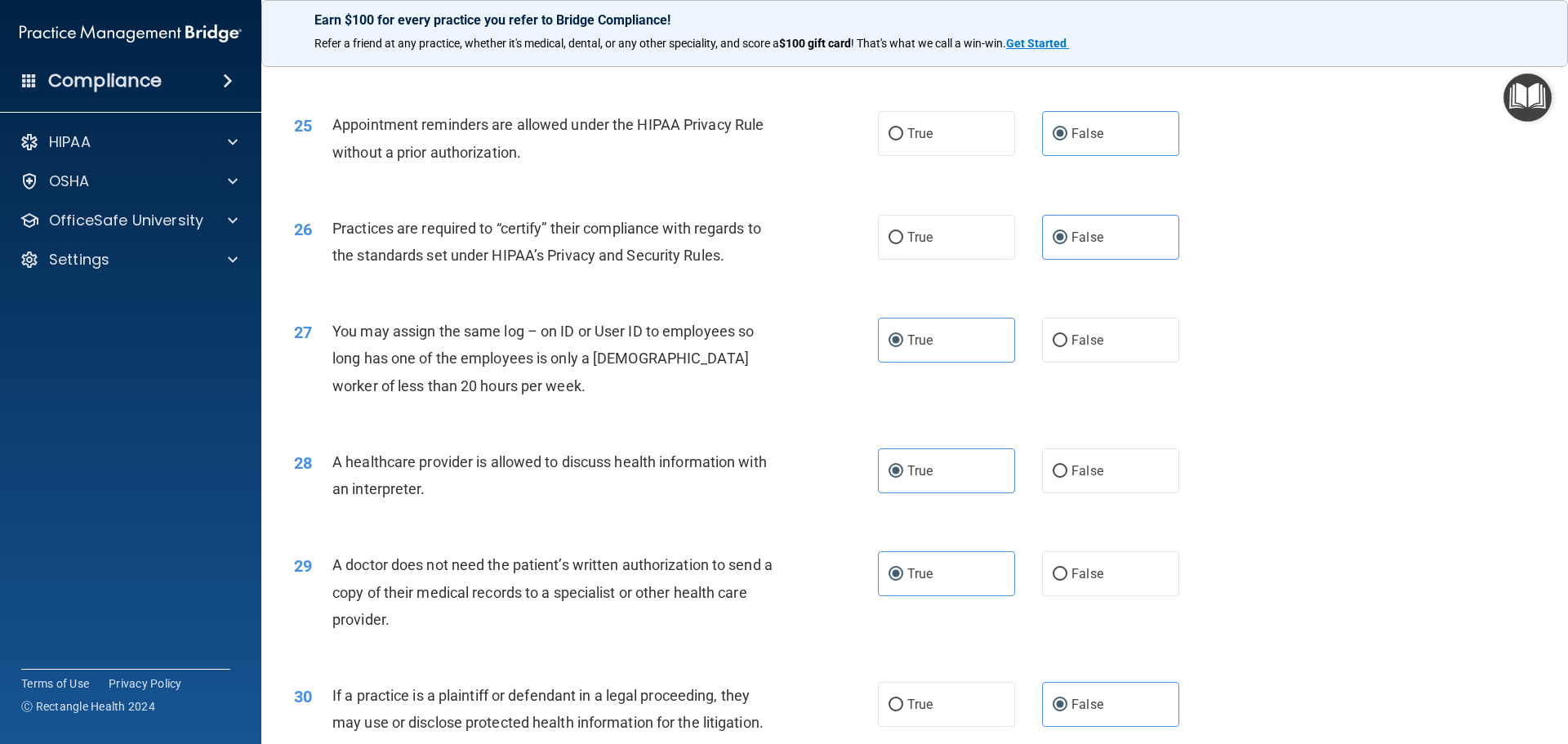
scroll to position [3057, 0]
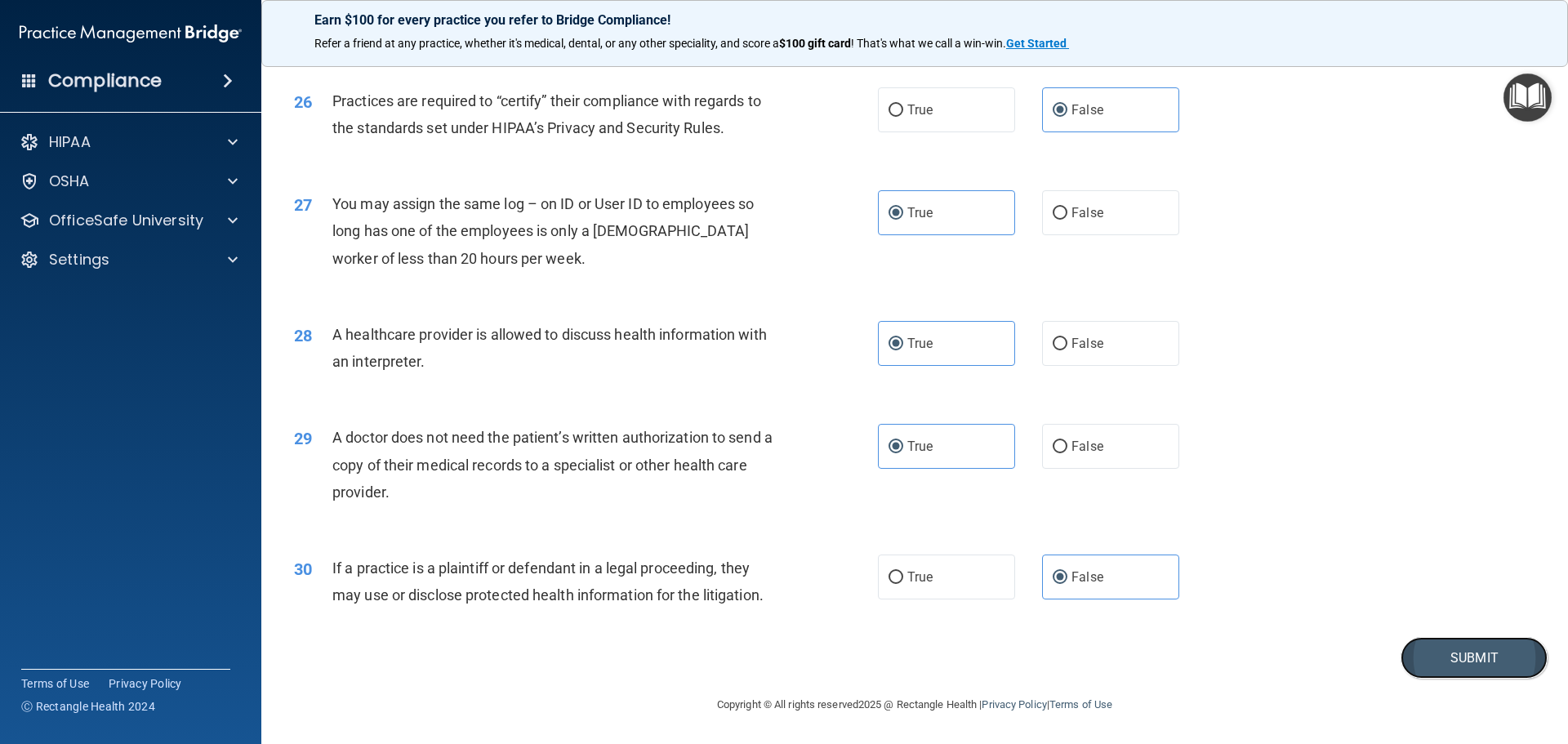
click at [1430, 655] on button "Submit" at bounding box center [1473, 657] width 147 height 42
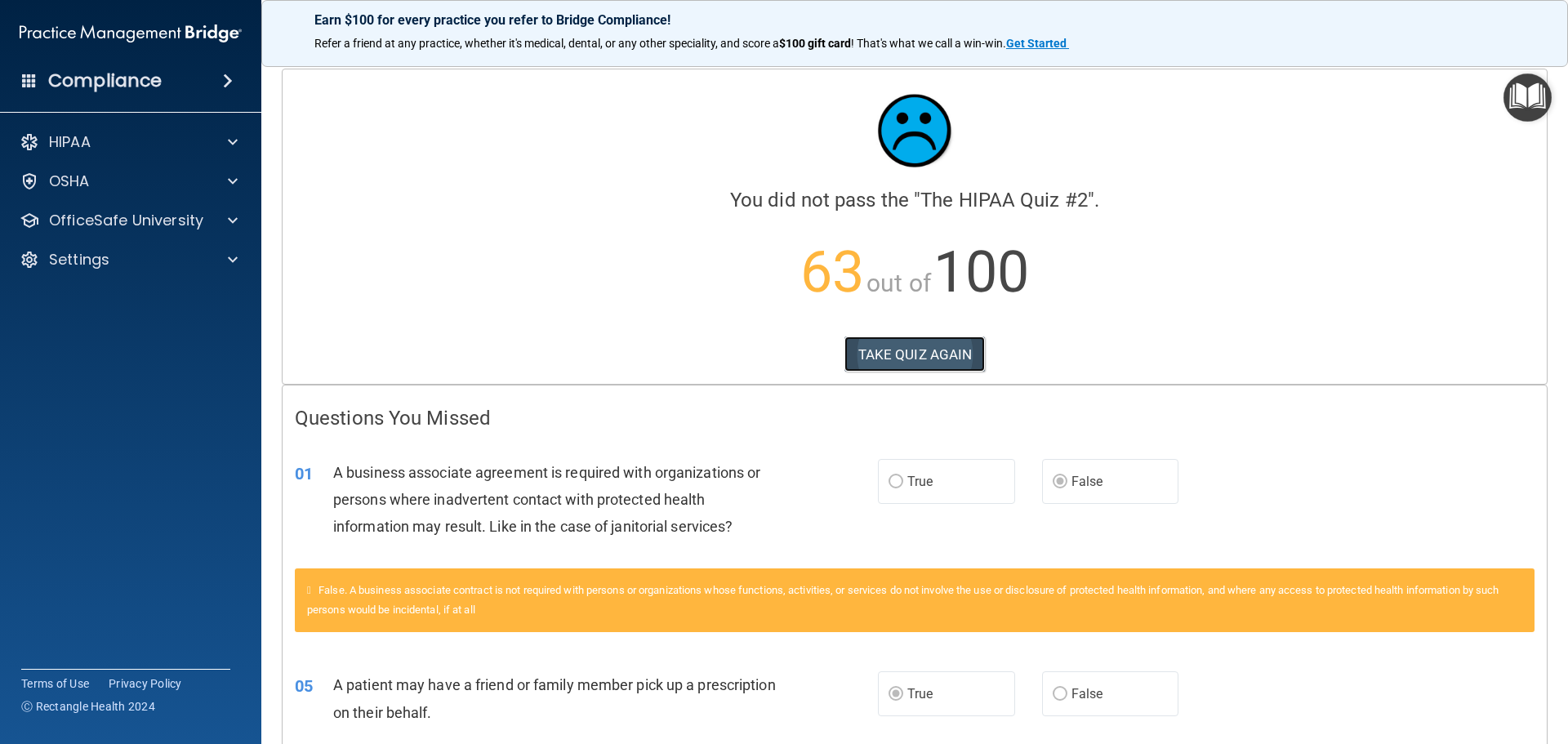
click at [928, 348] on button "TAKE QUIZ AGAIN" at bounding box center [915, 354] width 141 height 36
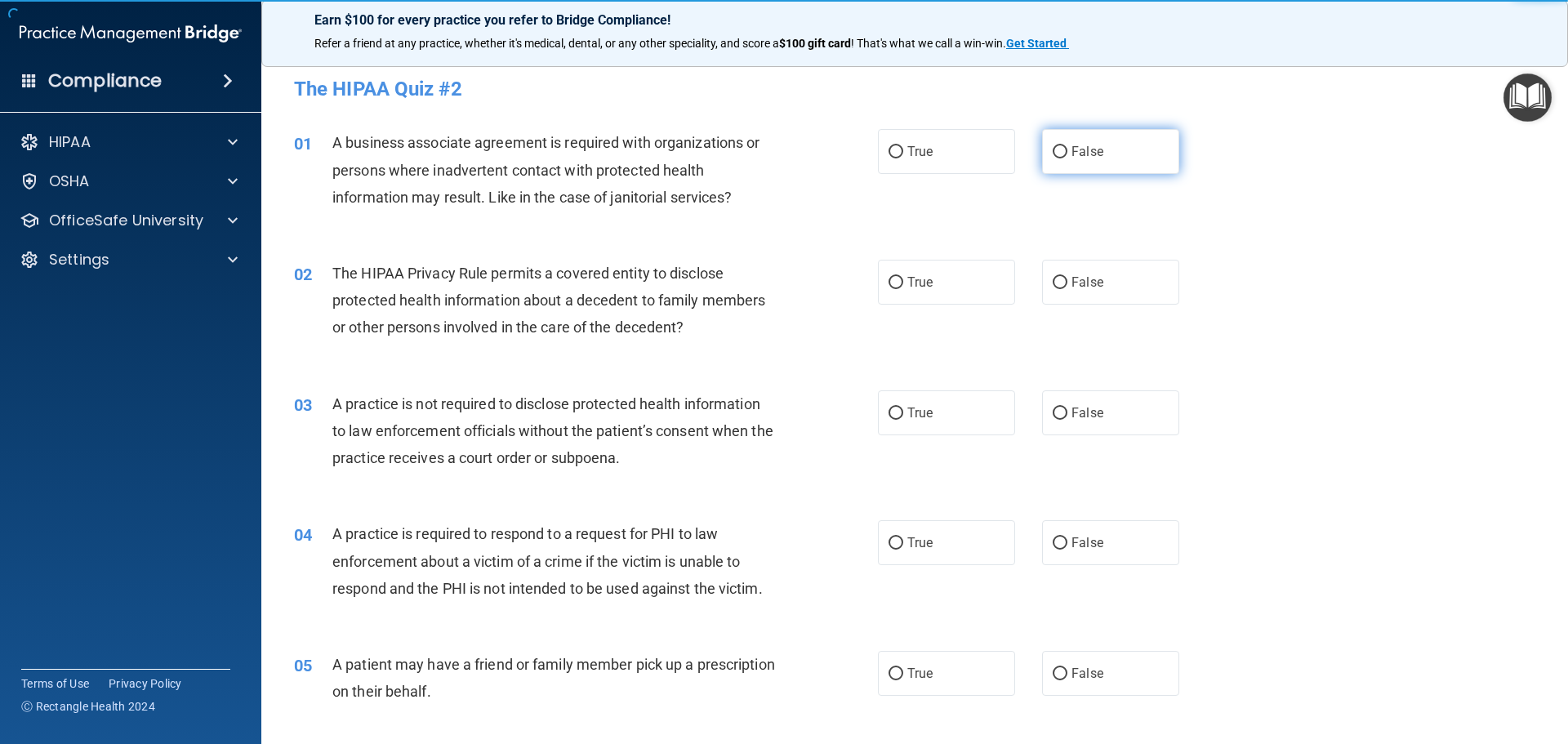
click at [1075, 154] on span "False" at bounding box center [1087, 151] width 32 height 16
click at [1067, 154] on input "False" at bounding box center [1059, 152] width 15 height 13
radio input "true"
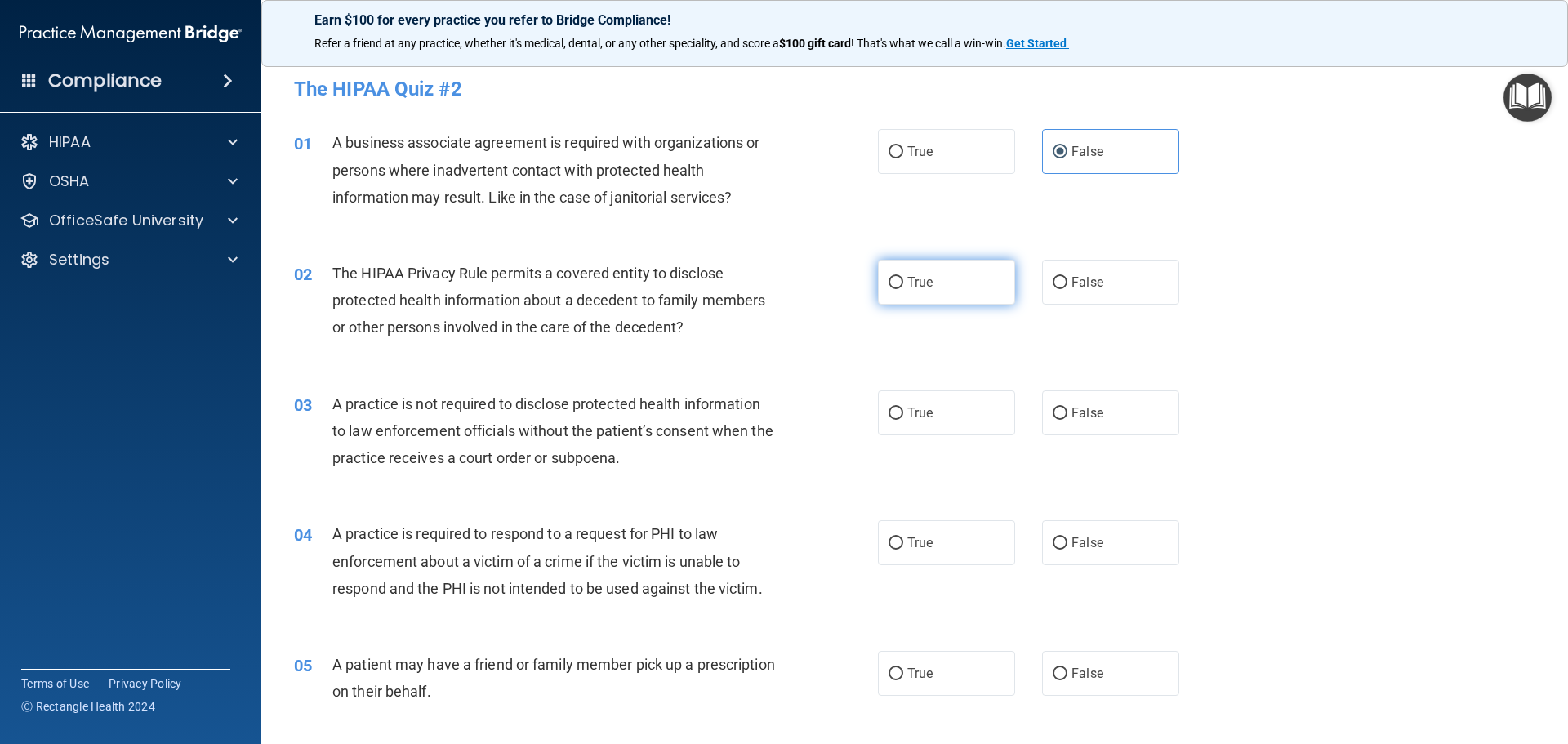
click at [889, 269] on label "True" at bounding box center [946, 282] width 137 height 45
click at [889, 277] on input "True" at bounding box center [895, 283] width 15 height 13
radio input "true"
click at [911, 414] on span "True" at bounding box center [920, 412] width 25 height 16
click at [903, 414] on input "True" at bounding box center [895, 413] width 15 height 13
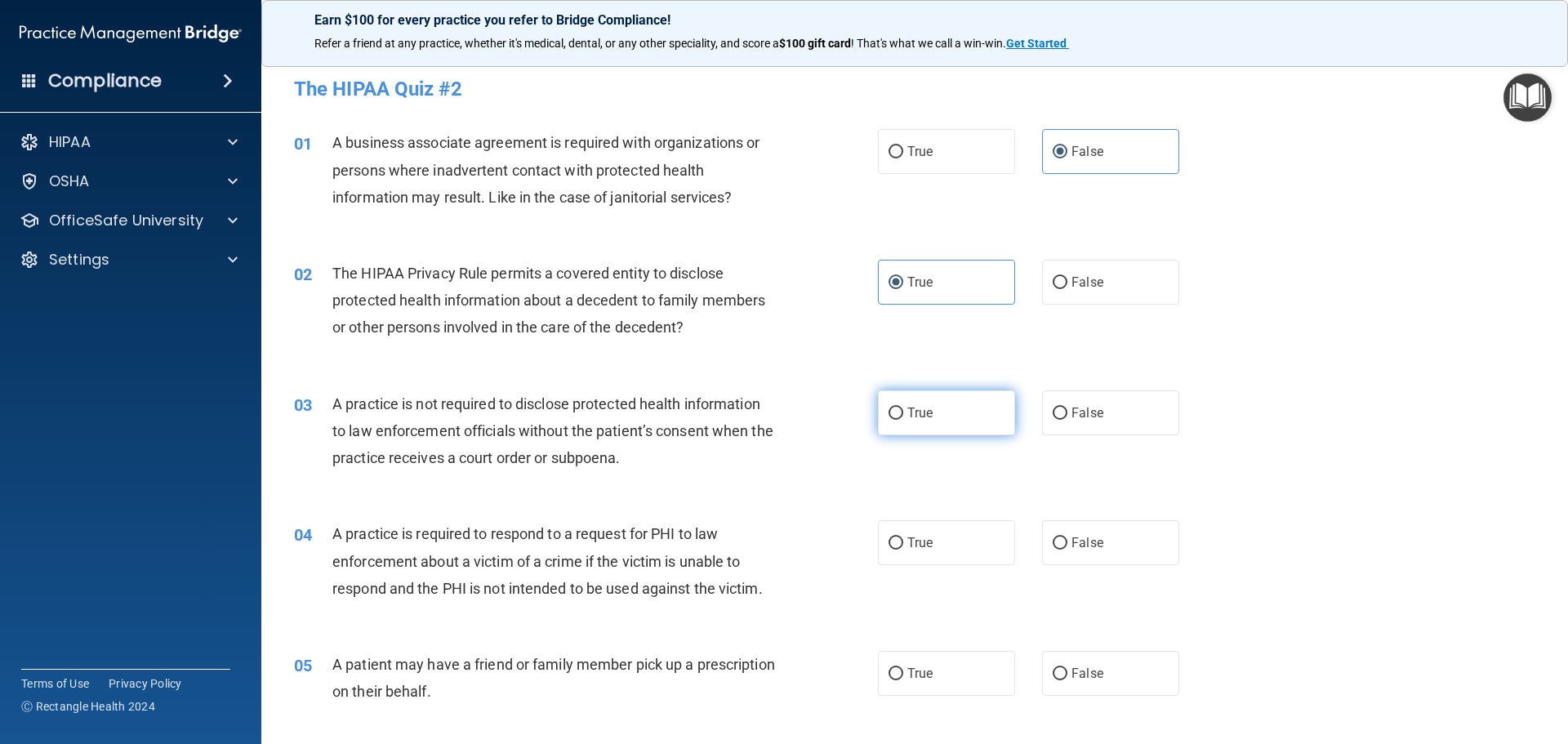
radio input "true"
click at [1072, 544] on span "False" at bounding box center [1087, 542] width 32 height 16
click at [1067, 544] on input "False" at bounding box center [1059, 543] width 15 height 13
radio input "true"
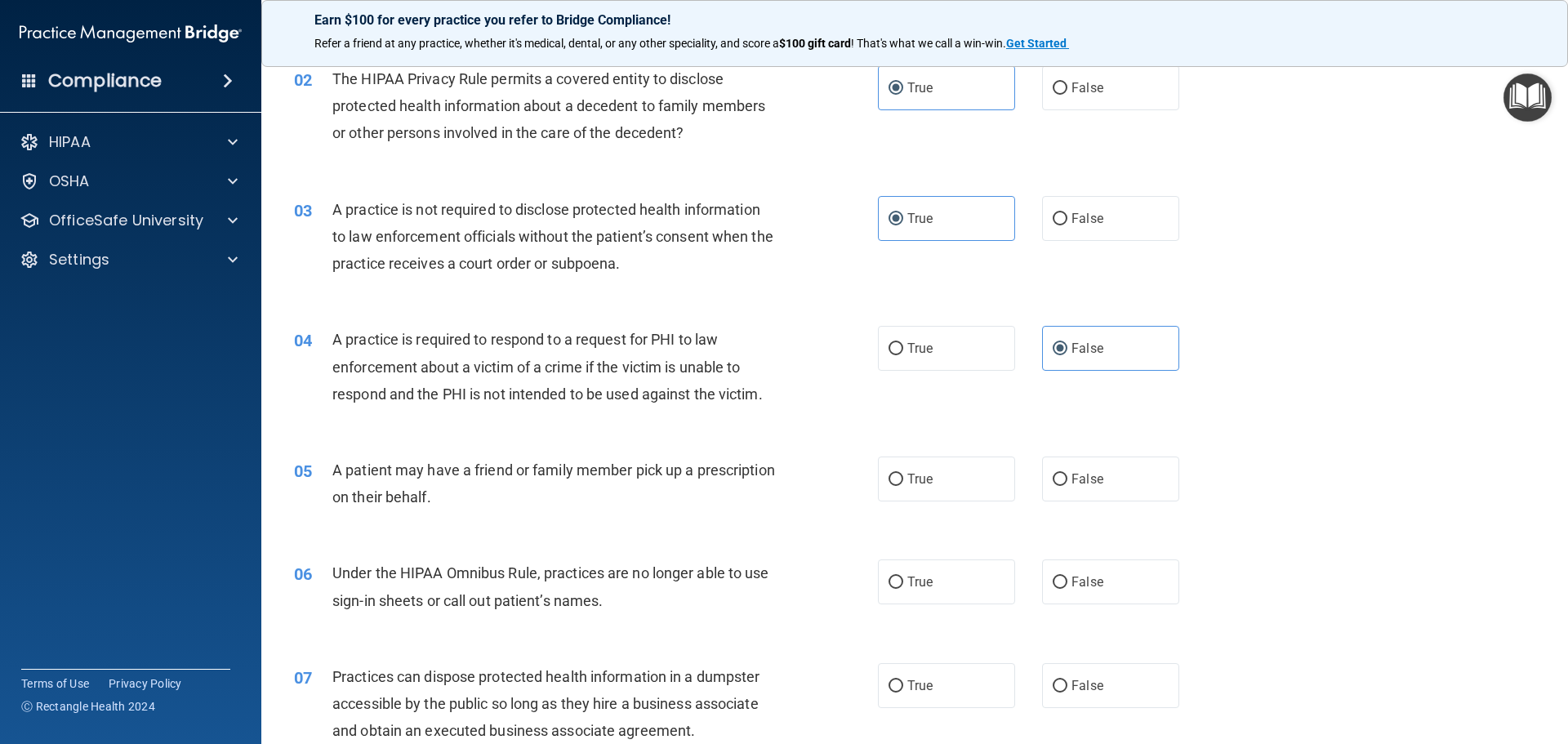
scroll to position [245, 0]
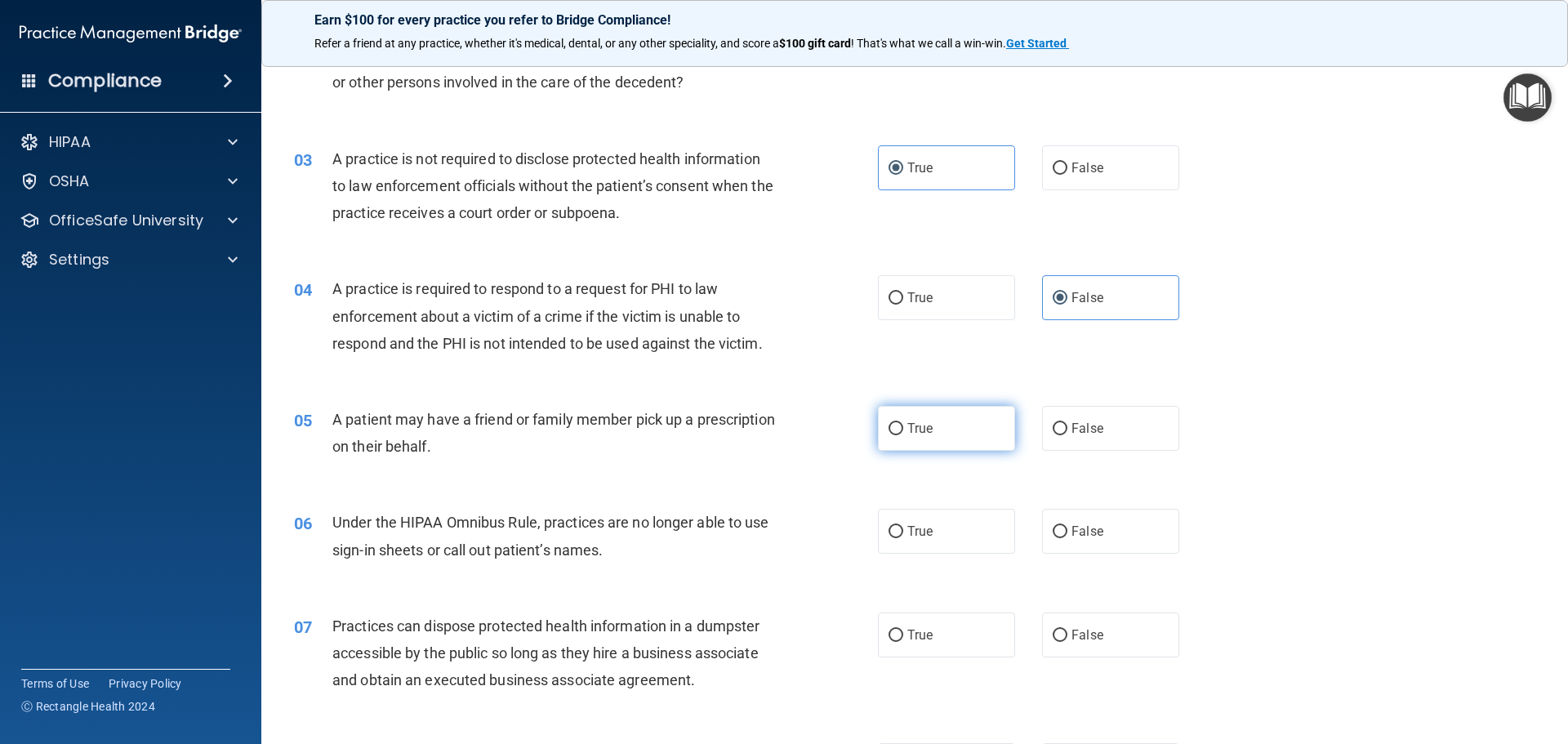
click at [924, 416] on label "True" at bounding box center [946, 428] width 137 height 45
click at [903, 423] on input "True" at bounding box center [895, 429] width 15 height 13
radio input "true"
click at [1057, 531] on input "False" at bounding box center [1059, 531] width 15 height 13
radio input "true"
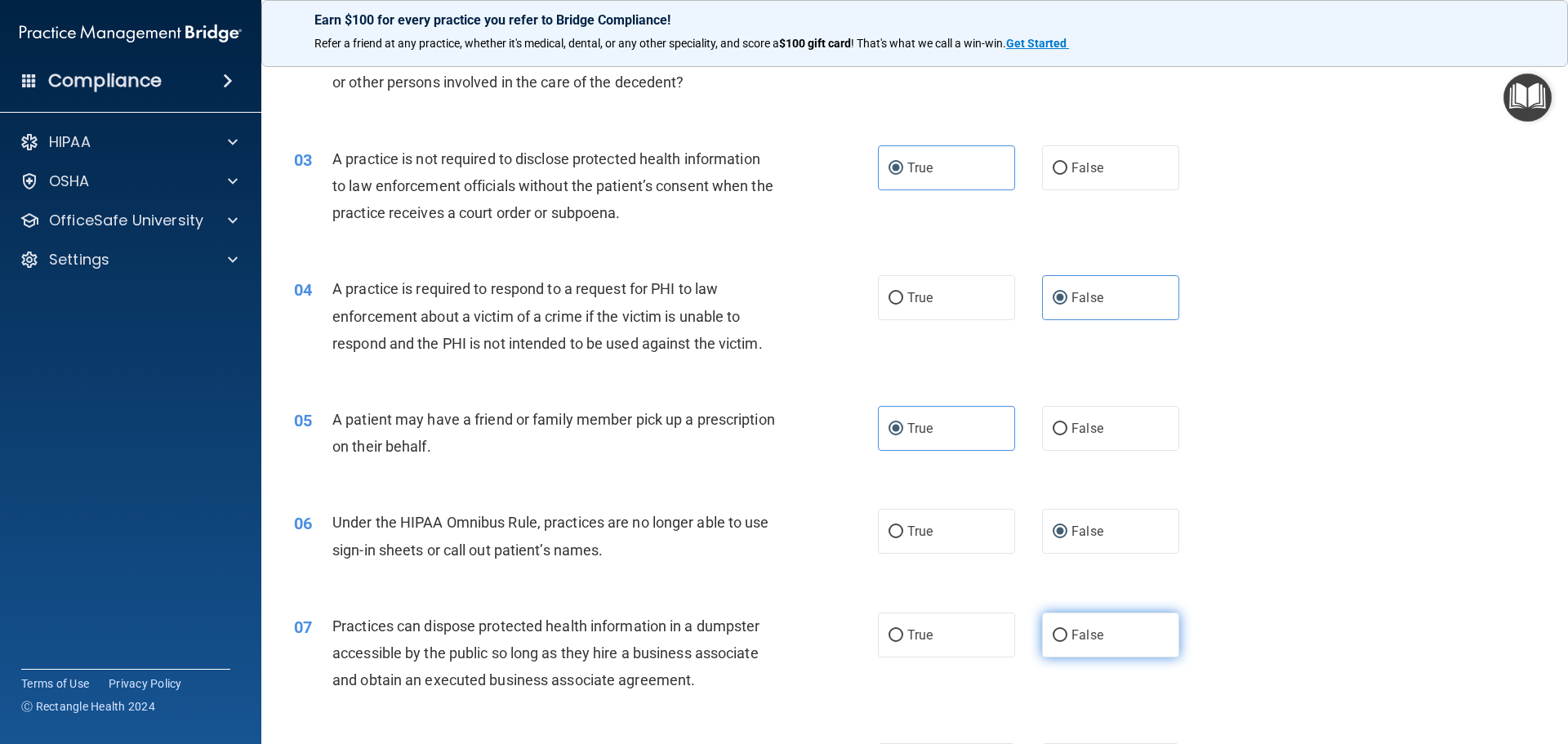
click at [1070, 625] on label "False" at bounding box center [1110, 635] width 137 height 45
click at [1067, 630] on input "False" at bounding box center [1059, 636] width 15 height 13
radio input "true"
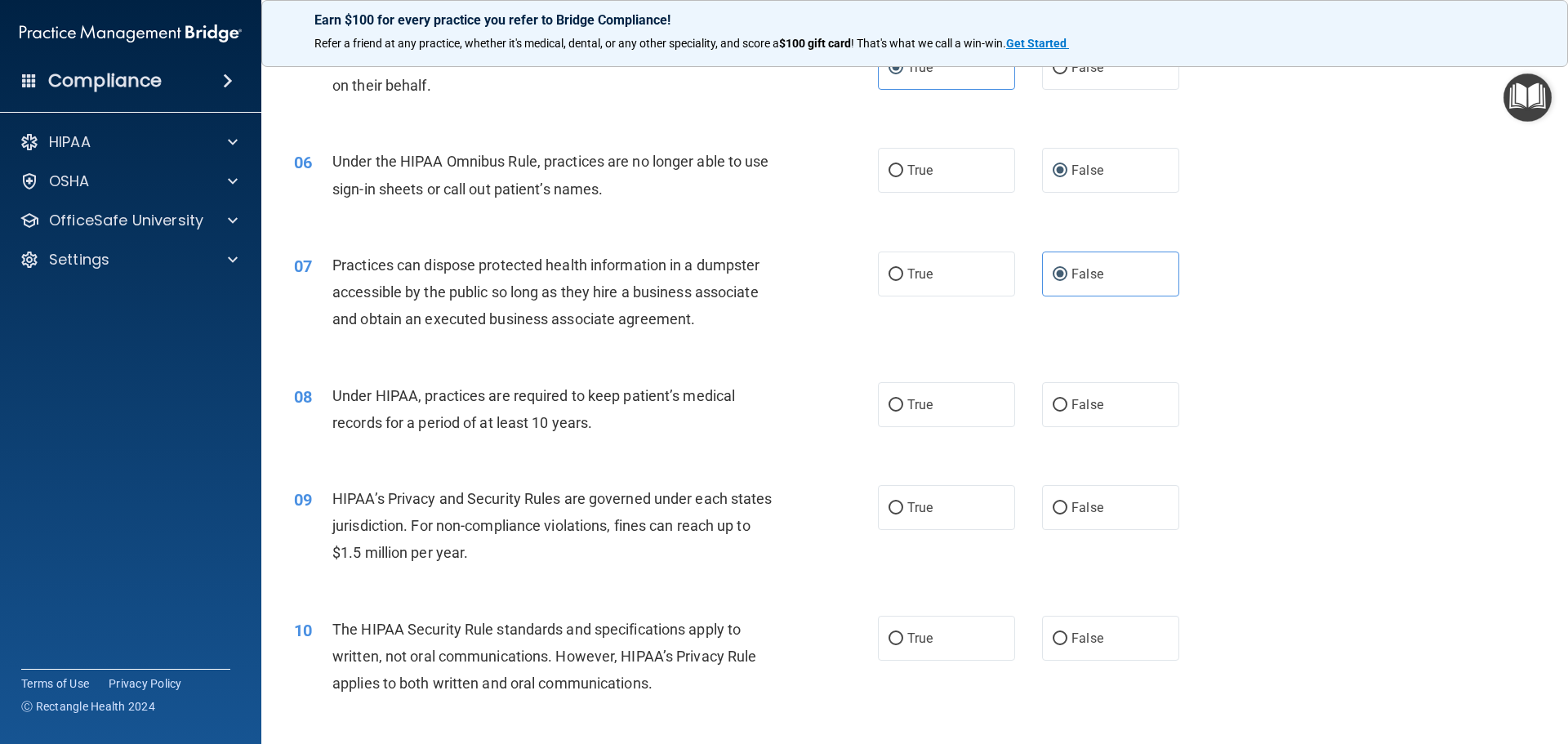
scroll to position [653, 0]
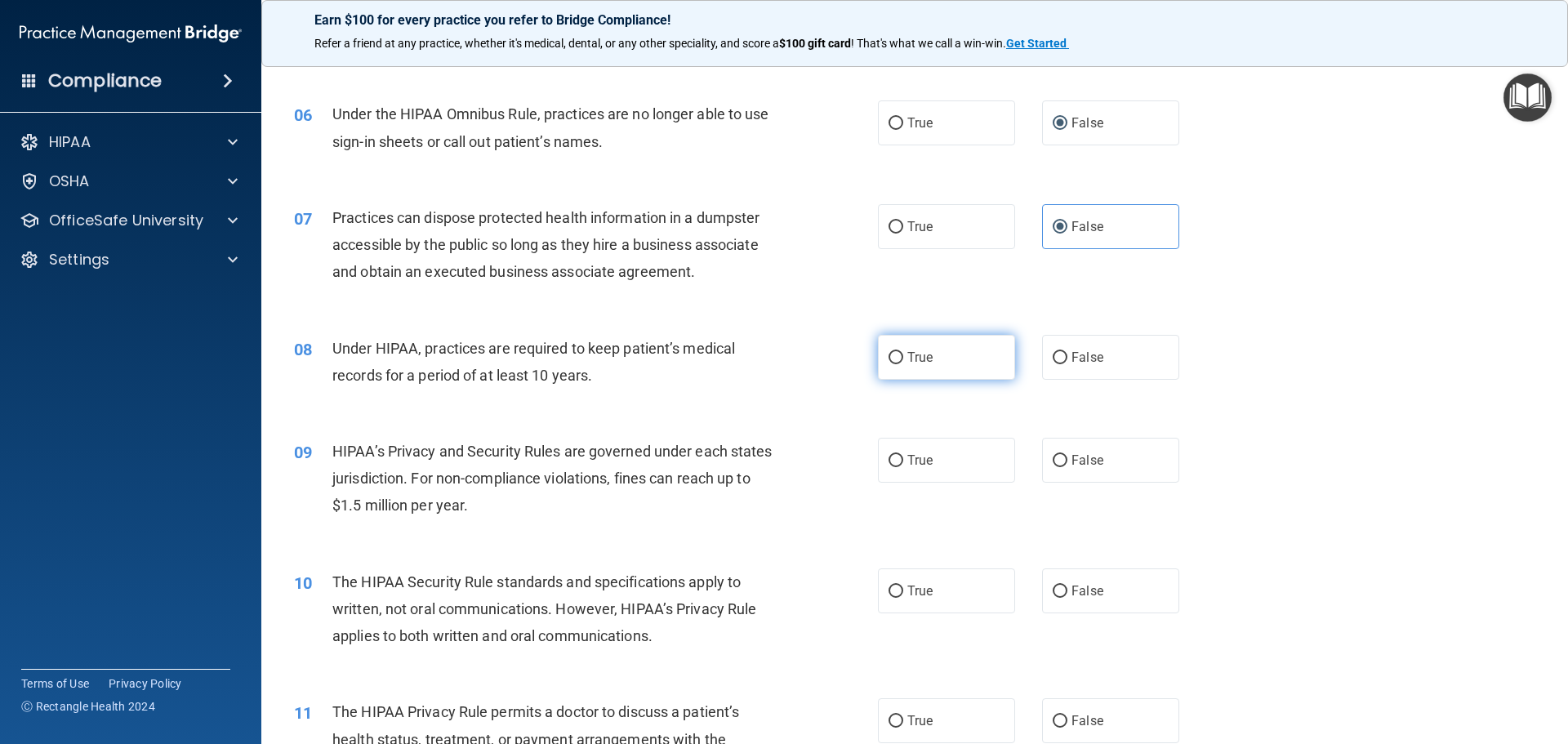
click at [907, 353] on span "True" at bounding box center [920, 357] width 25 height 16
click at [903, 353] on input "True" at bounding box center [895, 358] width 15 height 13
radio input "true"
click at [1052, 458] on input "False" at bounding box center [1059, 460] width 15 height 13
radio input "true"
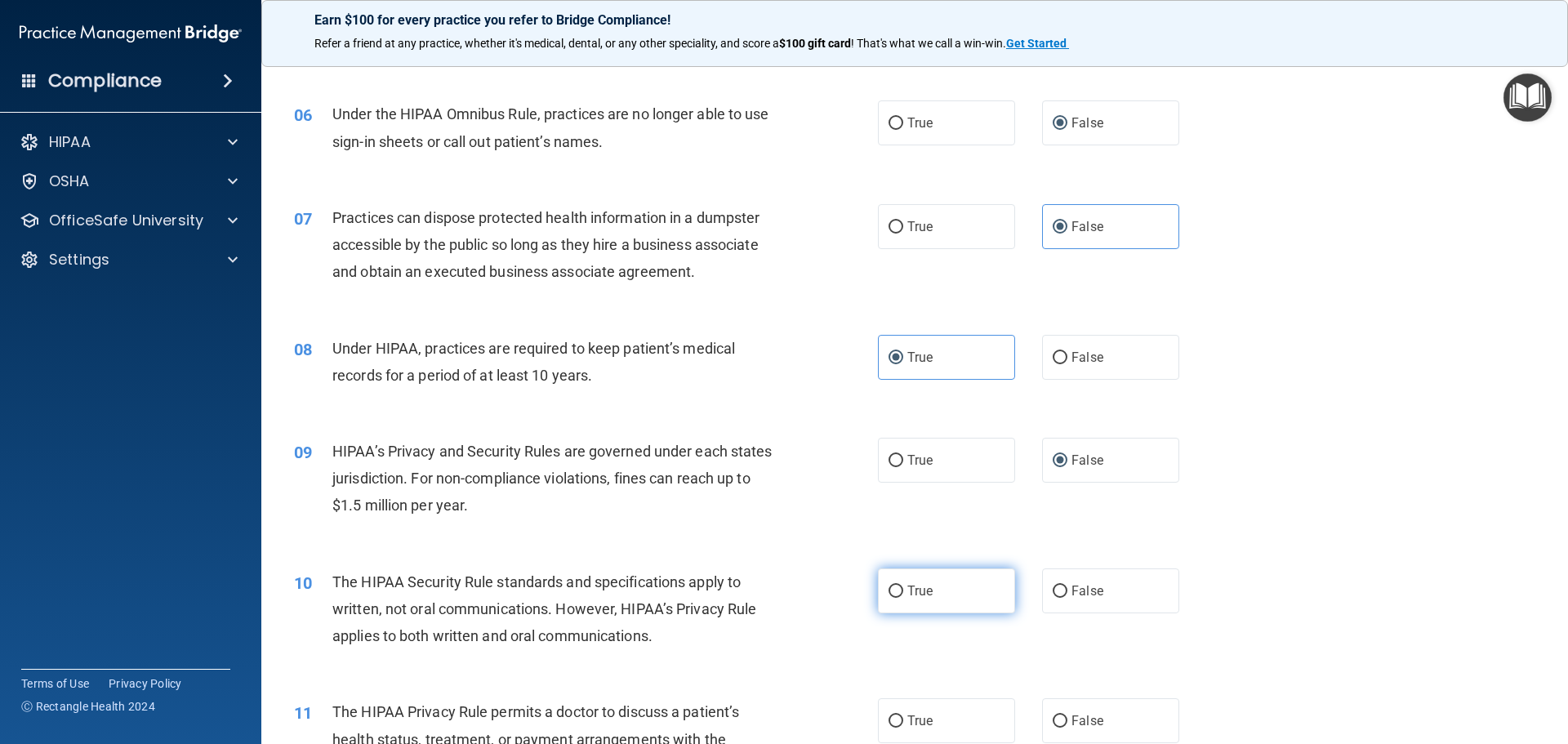
click at [898, 599] on label "True" at bounding box center [946, 591] width 137 height 45
click at [898, 598] on input "True" at bounding box center [895, 591] width 15 height 13
radio input "true"
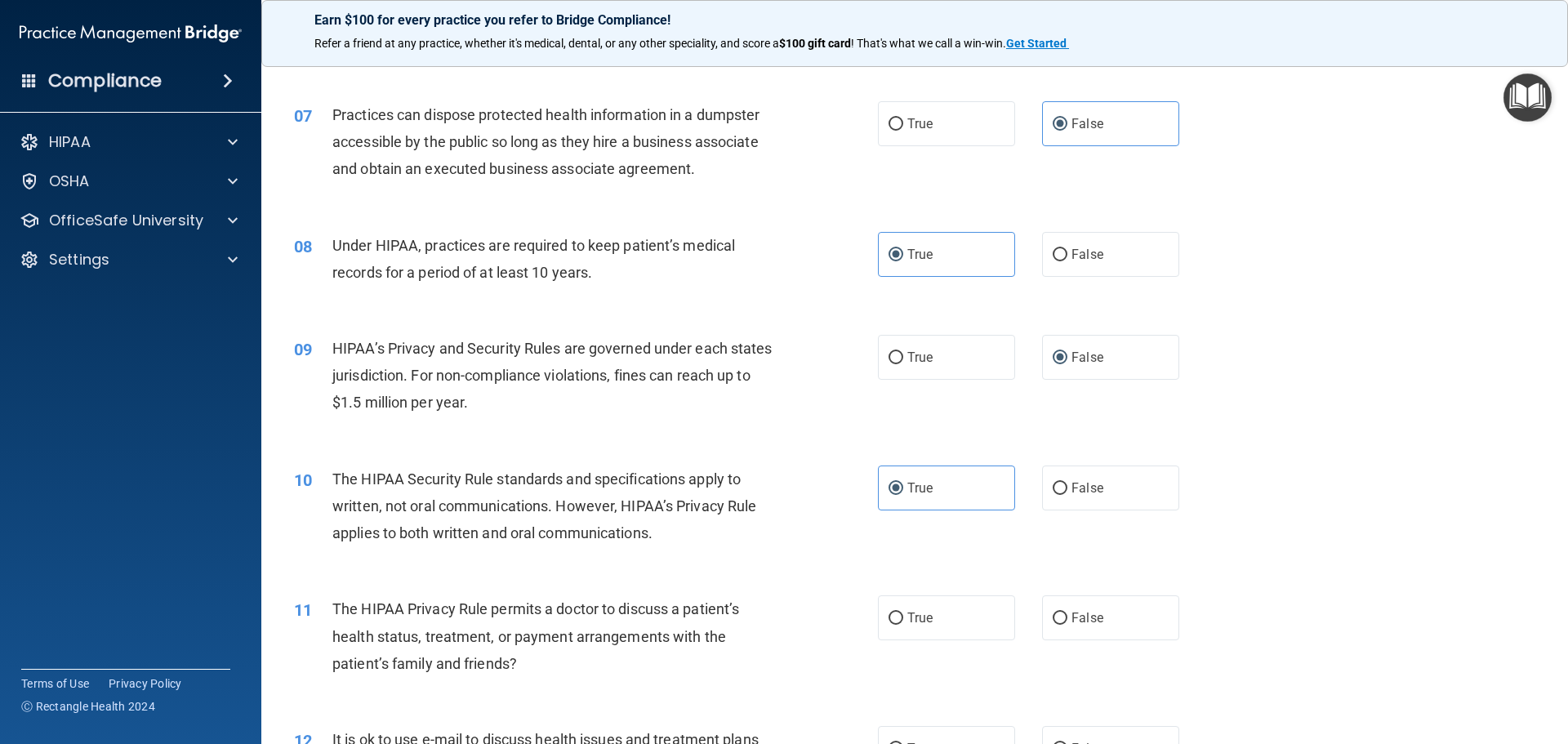
scroll to position [1061, 0]
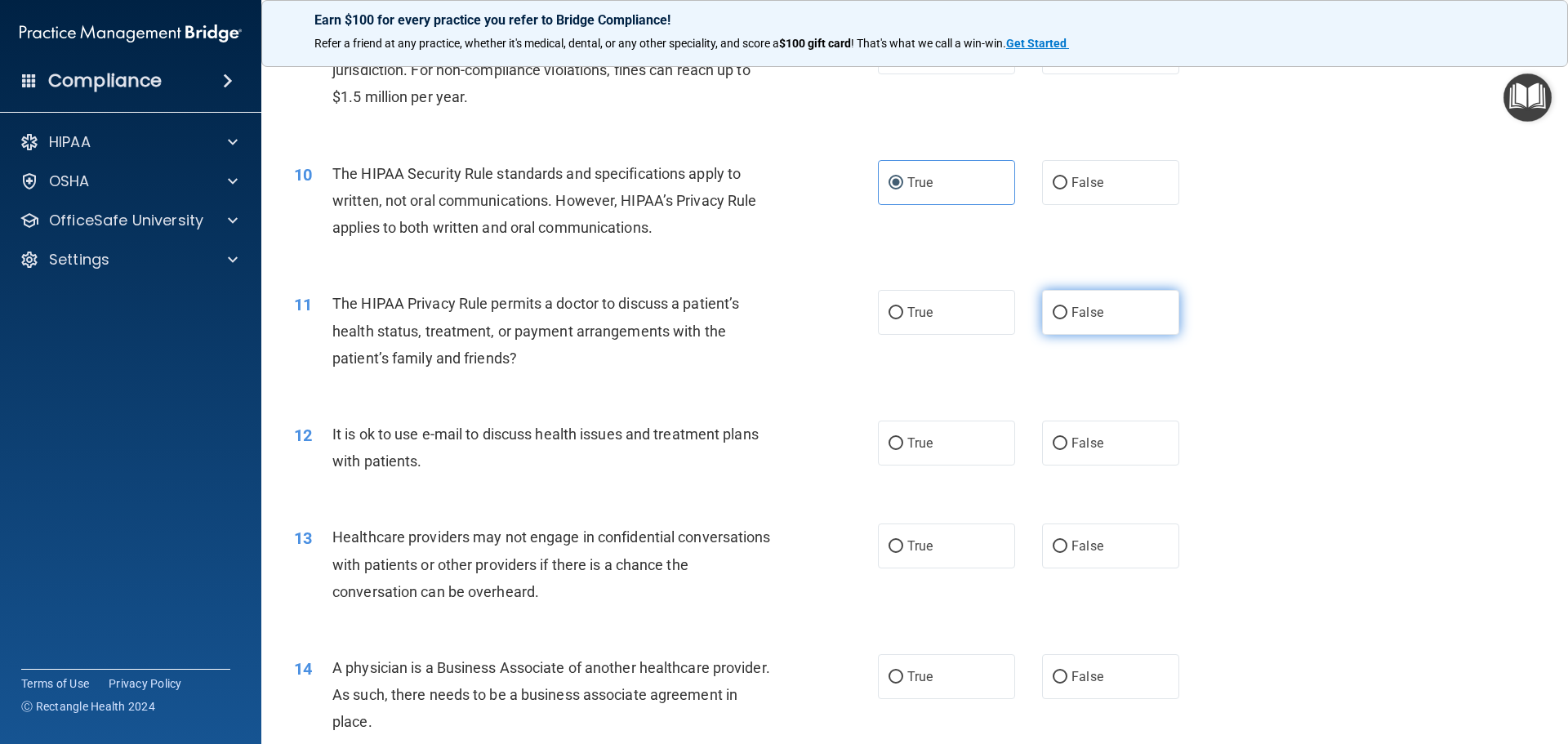
click at [1052, 309] on input "False" at bounding box center [1059, 313] width 15 height 13
radio input "true"
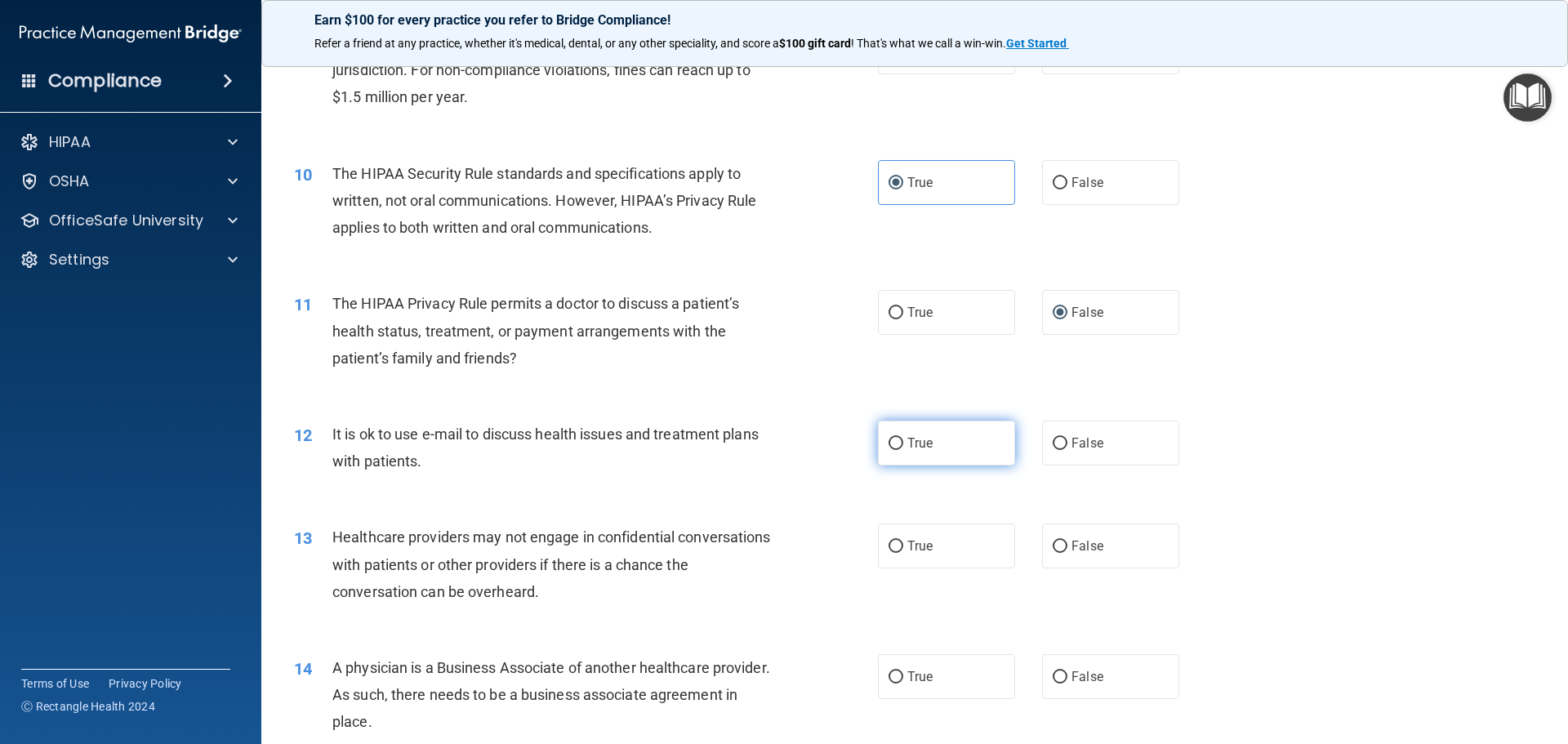
click at [916, 434] on label "True" at bounding box center [946, 443] width 137 height 45
click at [903, 438] on input "True" at bounding box center [895, 444] width 15 height 13
radio input "true"
click at [1064, 552] on label "False" at bounding box center [1110, 546] width 137 height 45
click at [1064, 552] on input "False" at bounding box center [1059, 546] width 15 height 13
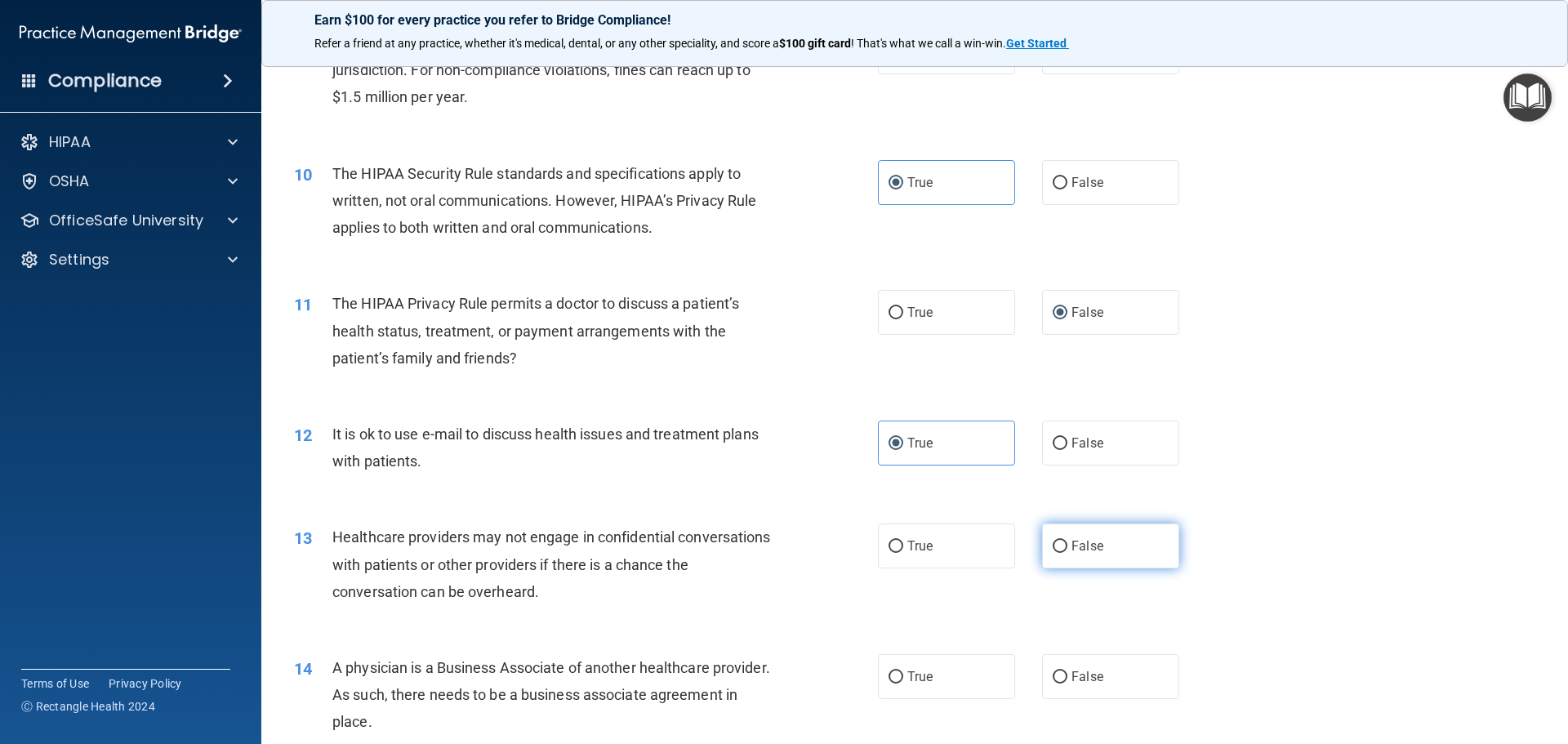
radio input "true"
click at [1076, 667] on label "False" at bounding box center [1110, 677] width 137 height 45
click at [1067, 671] on input "False" at bounding box center [1059, 677] width 15 height 13
radio input "true"
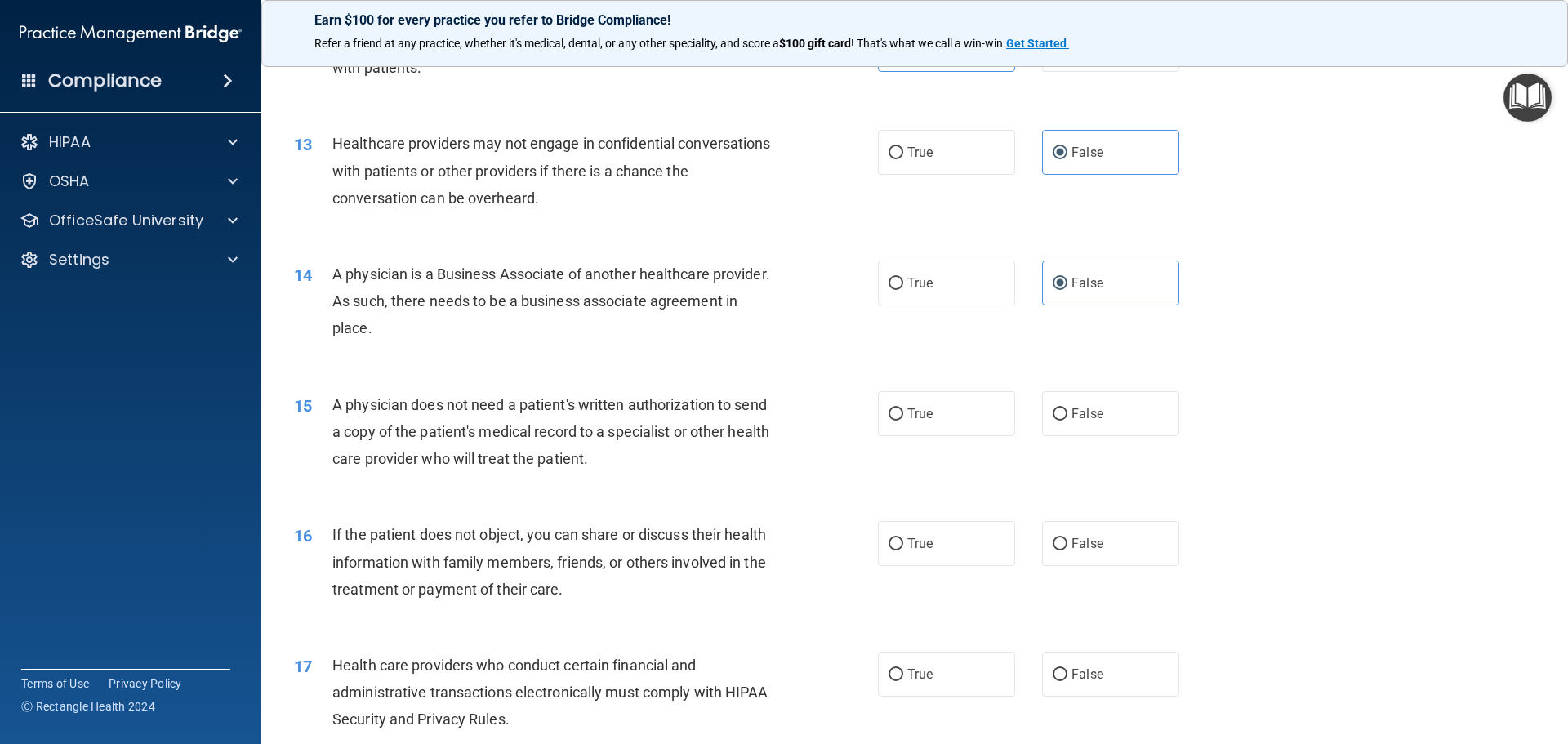
scroll to position [1469, 0]
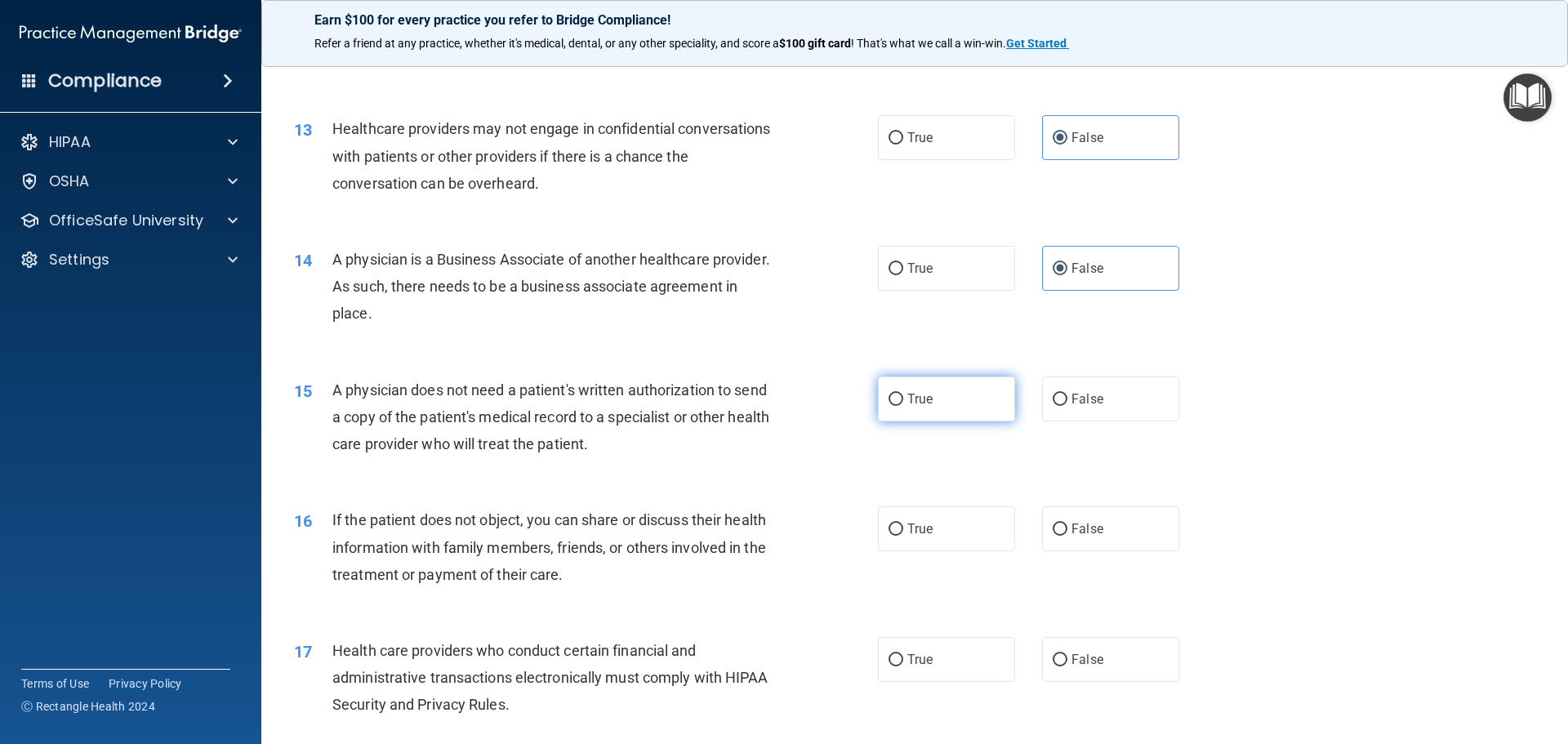
click at [917, 394] on span "True" at bounding box center [920, 399] width 25 height 16
click at [903, 394] on input "True" at bounding box center [895, 400] width 15 height 13
radio input "true"
click at [1061, 523] on label "False" at bounding box center [1110, 529] width 137 height 45
click at [1061, 524] on input "False" at bounding box center [1059, 529] width 15 height 13
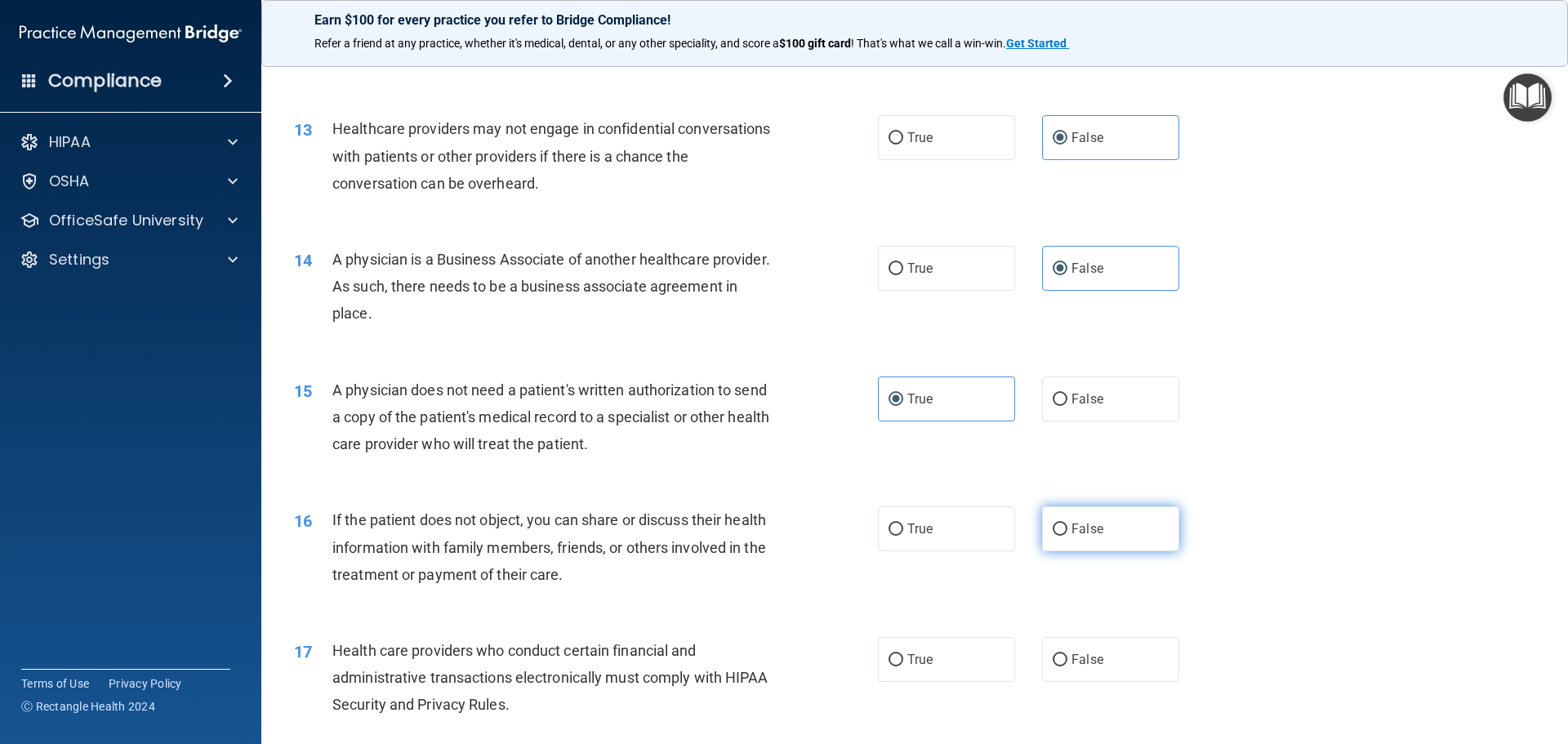
radio input "true"
click at [930, 660] on label "True" at bounding box center [946, 659] width 137 height 45
click at [903, 660] on input "True" at bounding box center [895, 660] width 15 height 13
radio input "true"
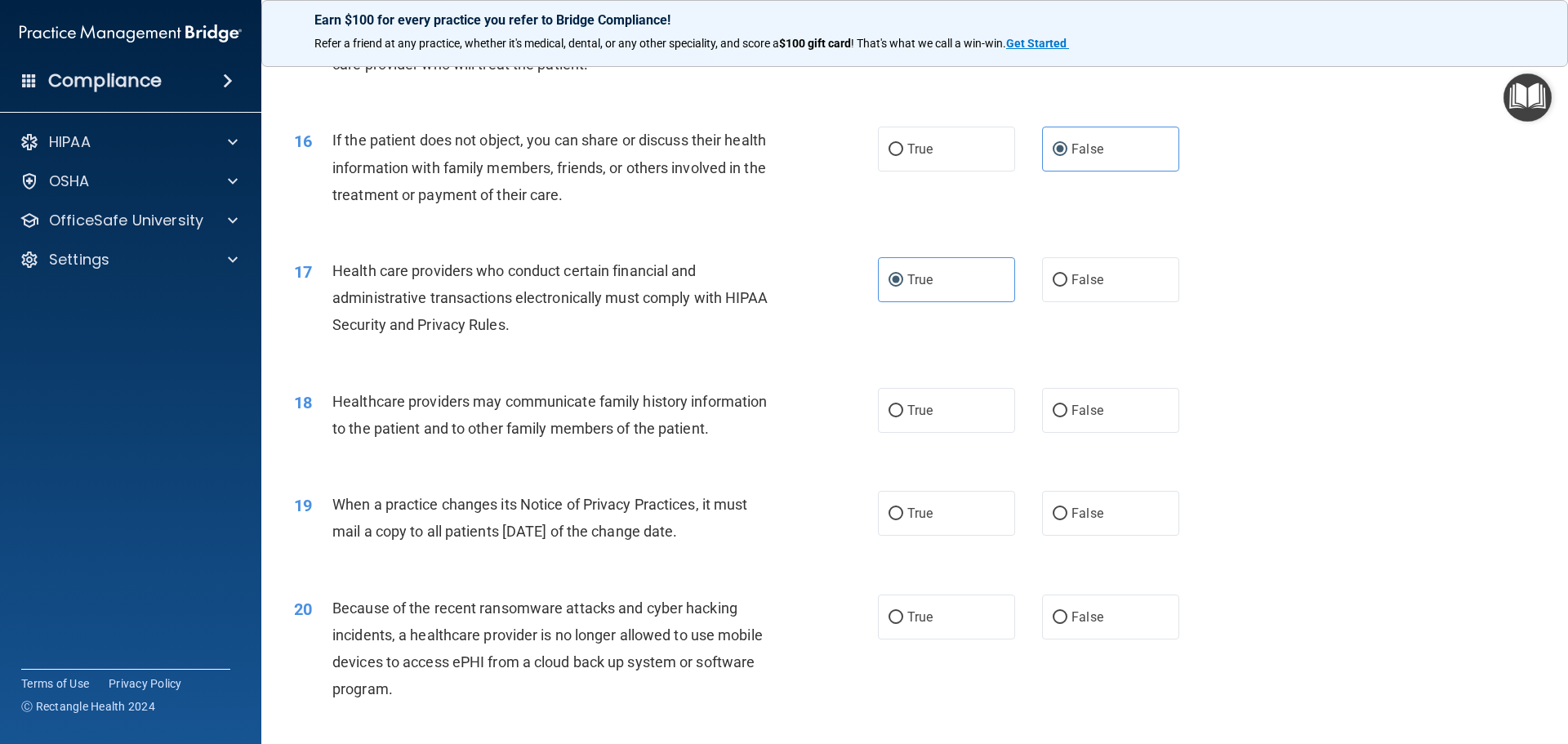
scroll to position [1878, 0]
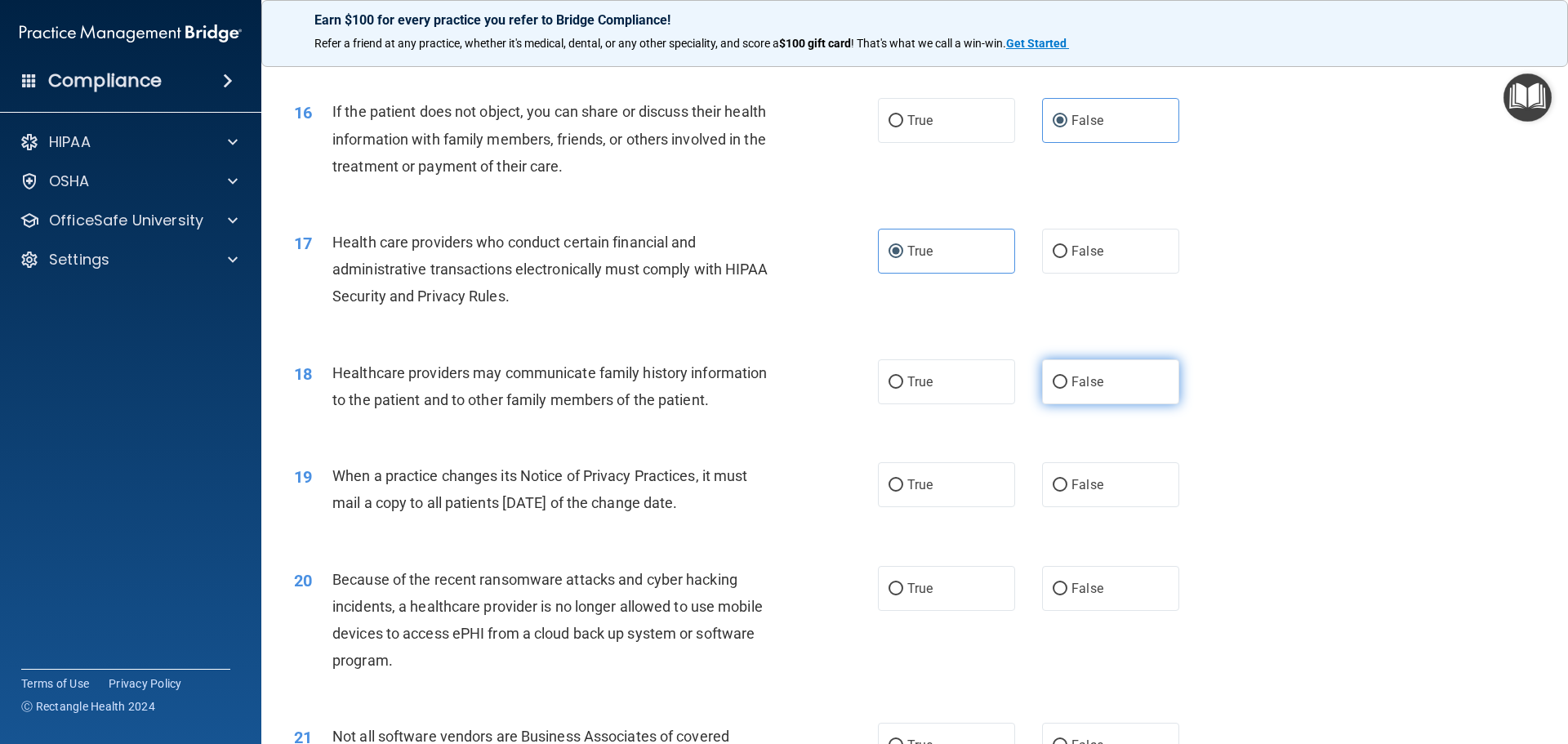
click at [1082, 378] on span "False" at bounding box center [1087, 381] width 32 height 16
click at [1067, 378] on input "False" at bounding box center [1059, 382] width 15 height 13
radio input "true"
click at [930, 486] on label "True" at bounding box center [946, 485] width 137 height 45
click at [903, 486] on input "True" at bounding box center [895, 485] width 15 height 13
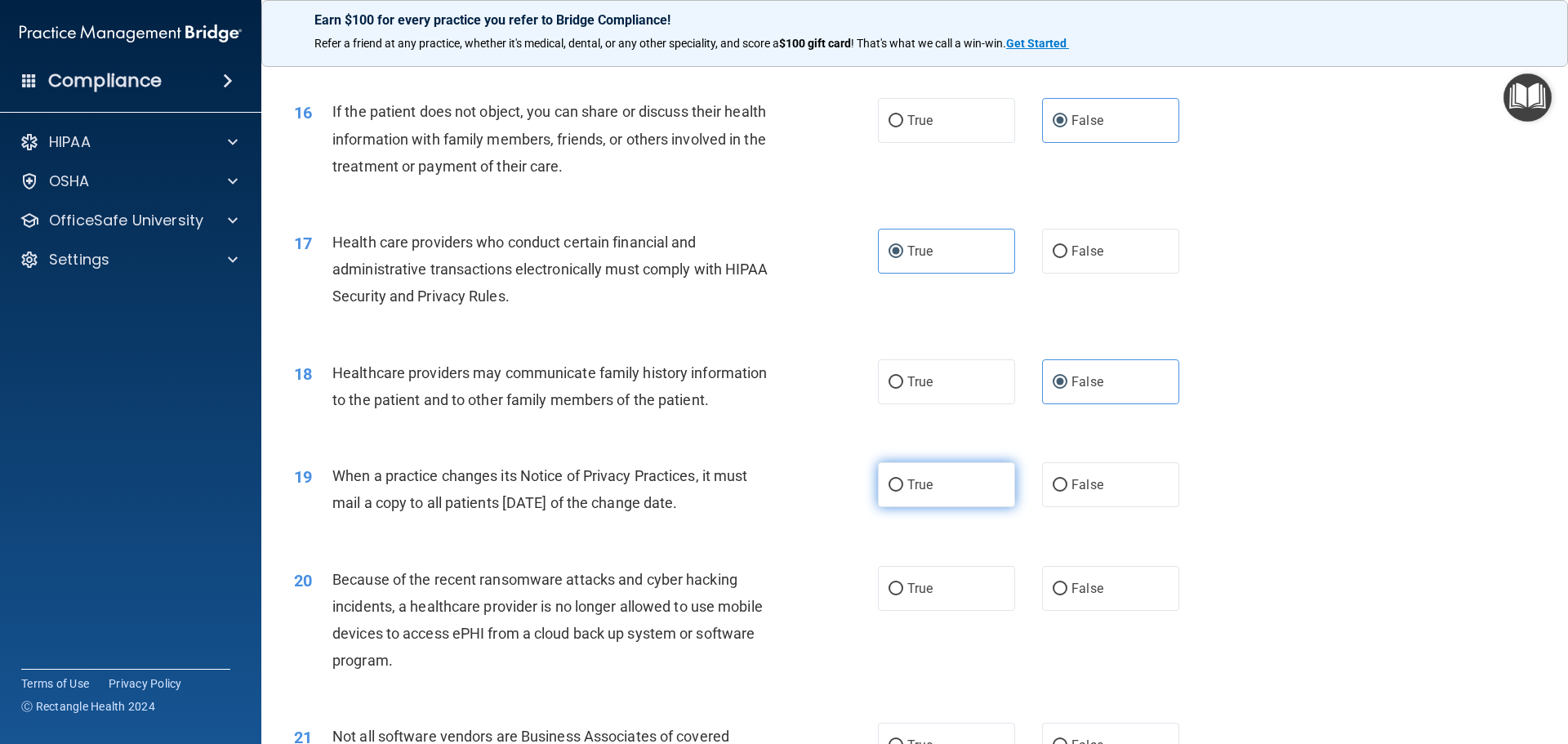
radio input "true"
click at [898, 592] on label "True" at bounding box center [946, 588] width 137 height 45
click at [898, 592] on input "True" at bounding box center [895, 589] width 15 height 13
radio input "true"
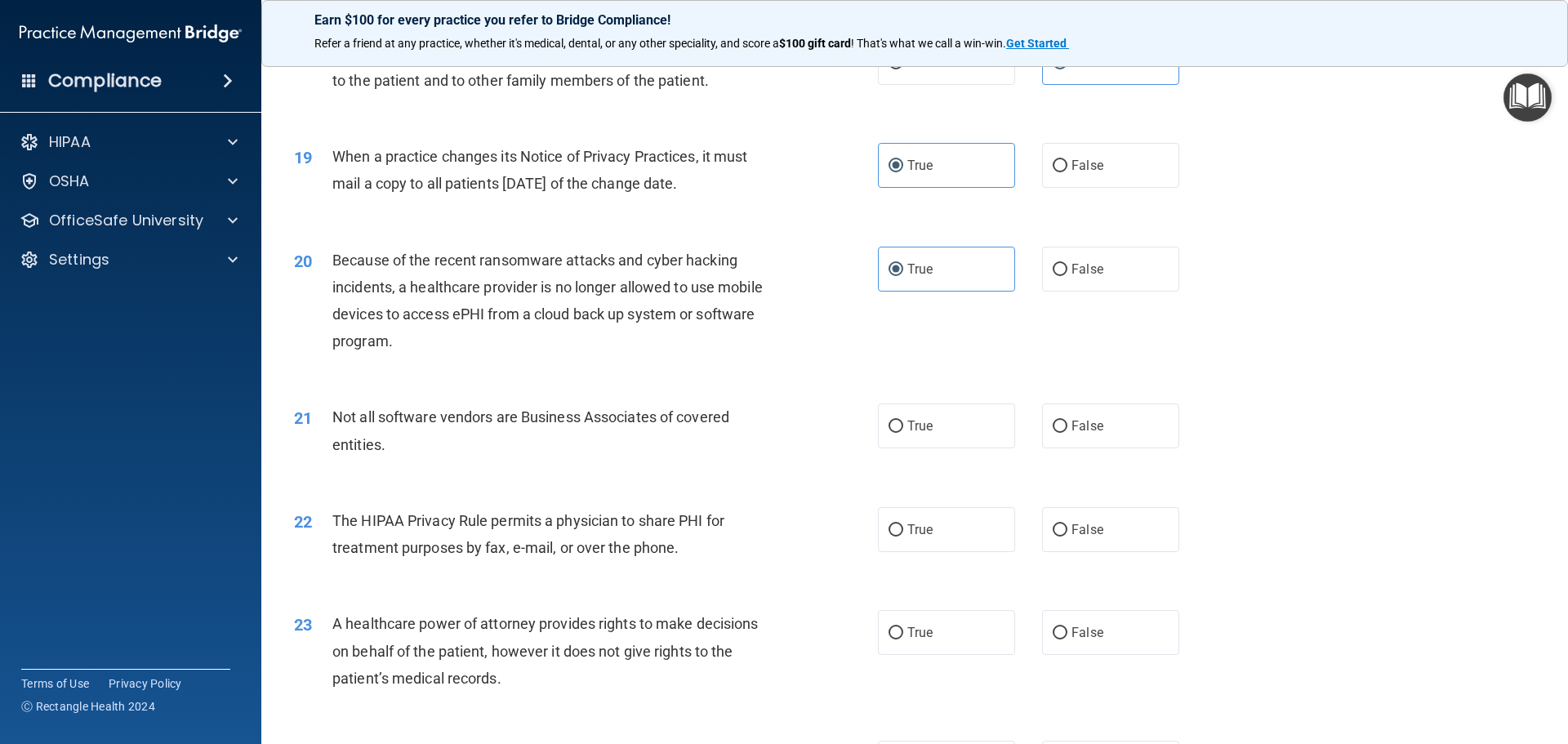
scroll to position [2205, 0]
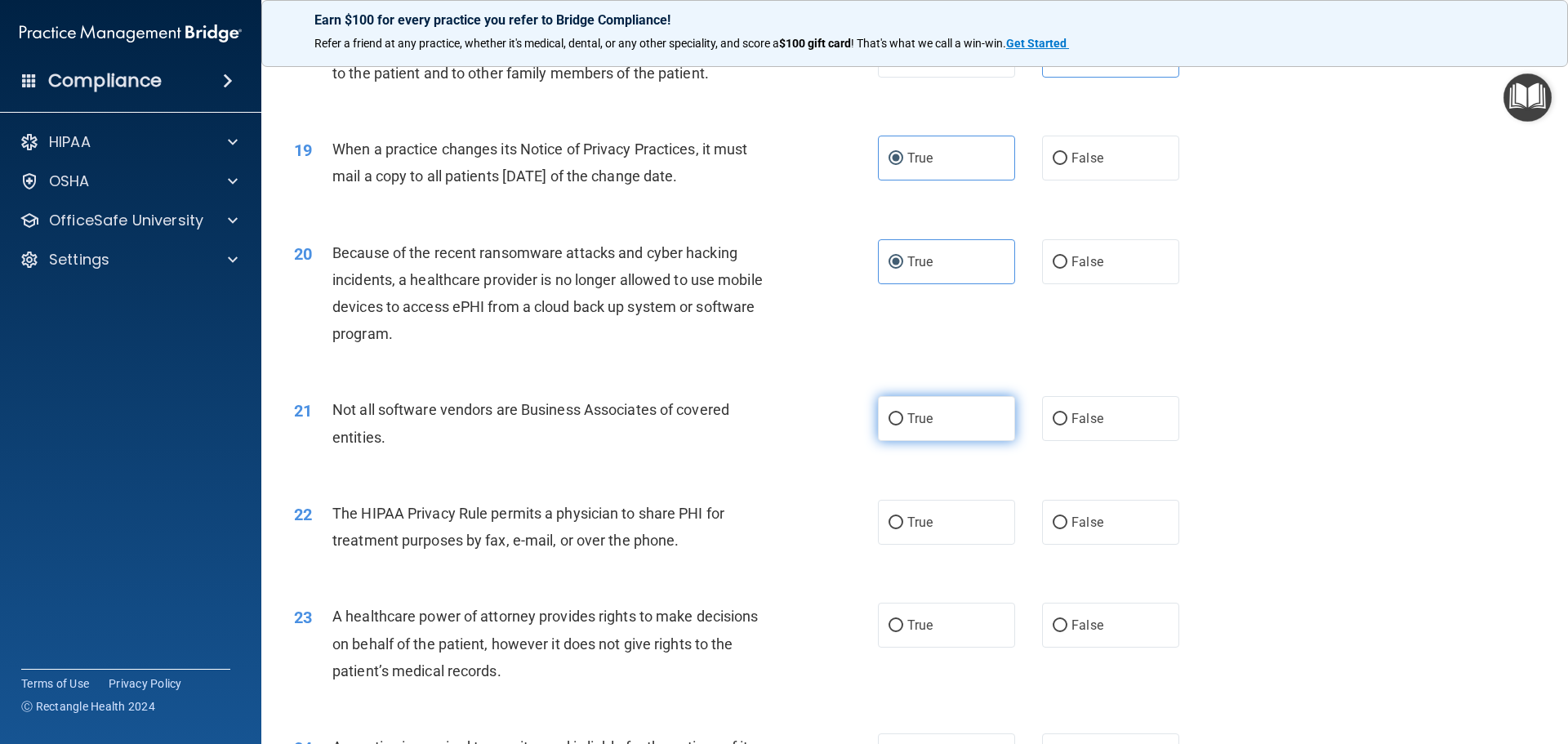
click at [894, 419] on input "True" at bounding box center [895, 419] width 15 height 13
radio input "true"
click at [890, 525] on input "True" at bounding box center [895, 523] width 15 height 13
radio input "true"
click at [890, 623] on input "True" at bounding box center [895, 625] width 15 height 13
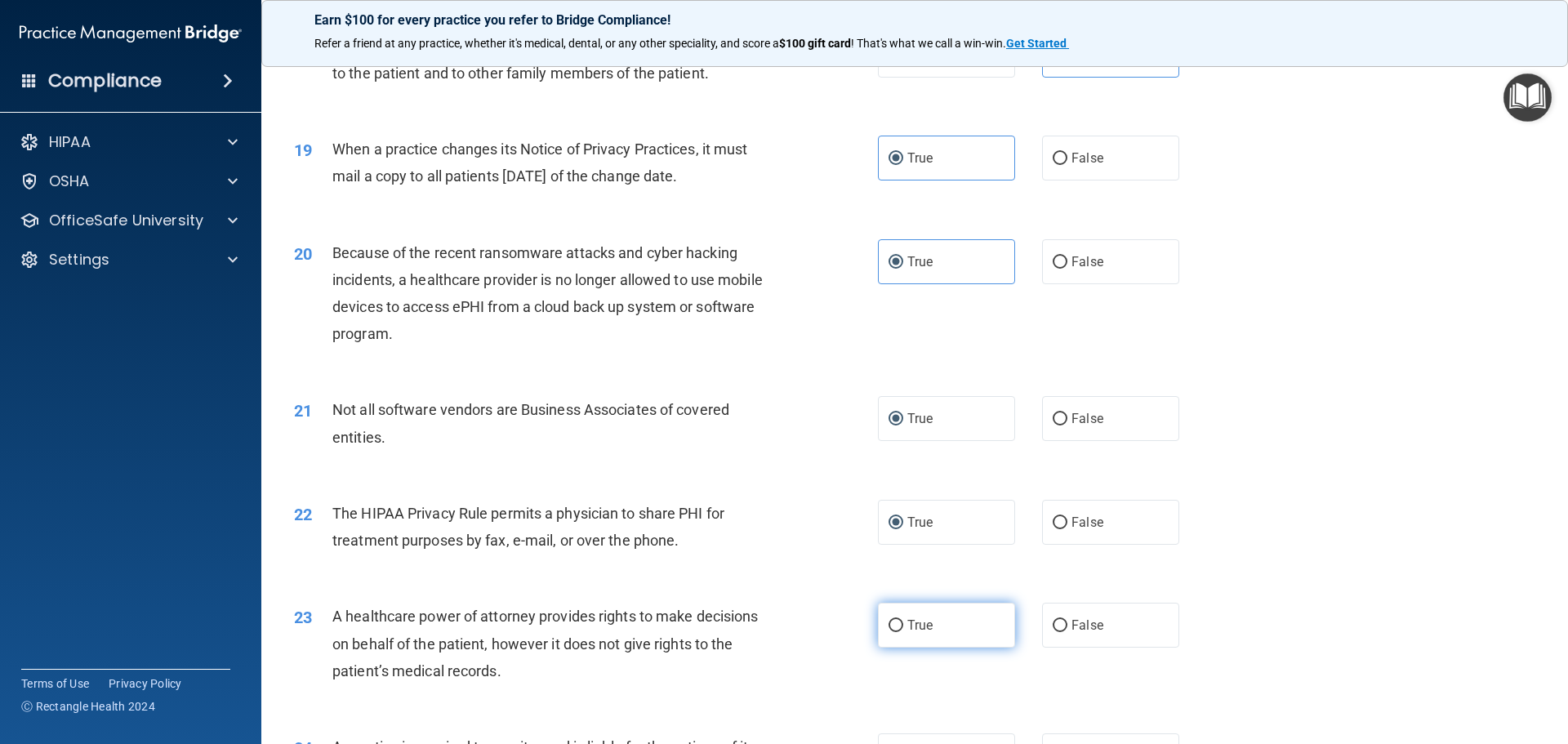
radio input "true"
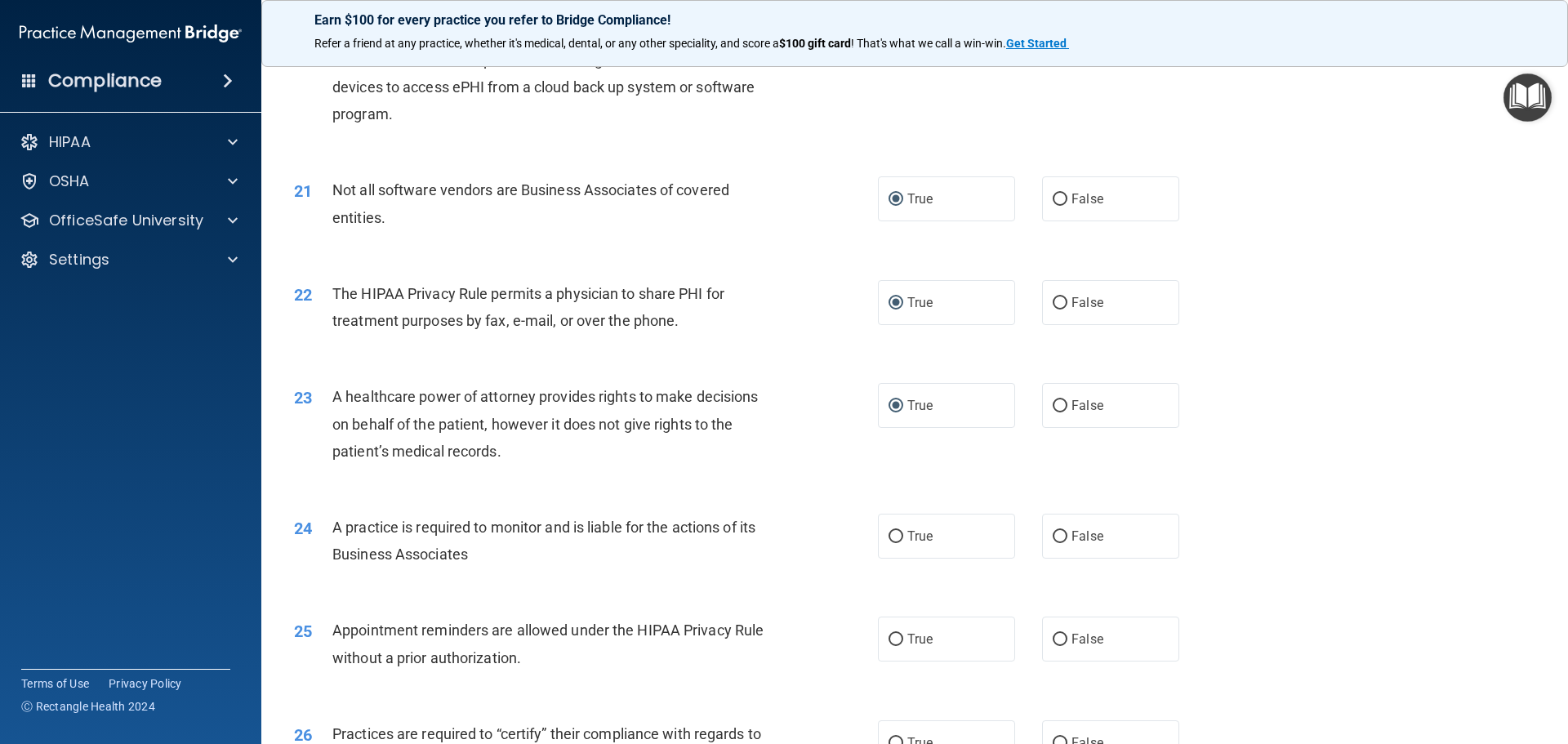
scroll to position [2449, 0]
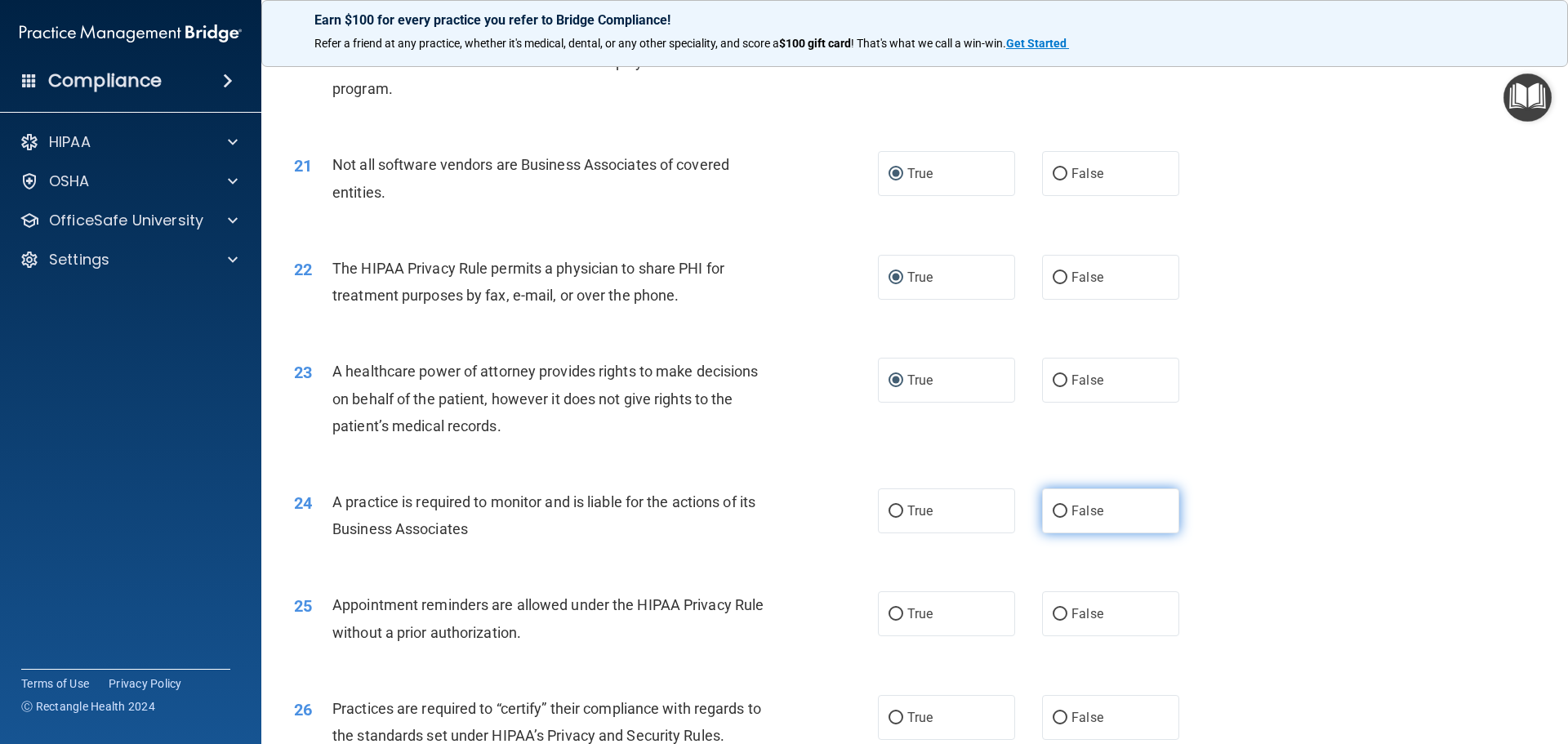
click at [1052, 507] on input "False" at bounding box center [1059, 511] width 15 height 13
radio input "true"
click at [917, 602] on label "True" at bounding box center [946, 613] width 137 height 45
click at [903, 608] on input "True" at bounding box center [895, 614] width 15 height 13
radio input "true"
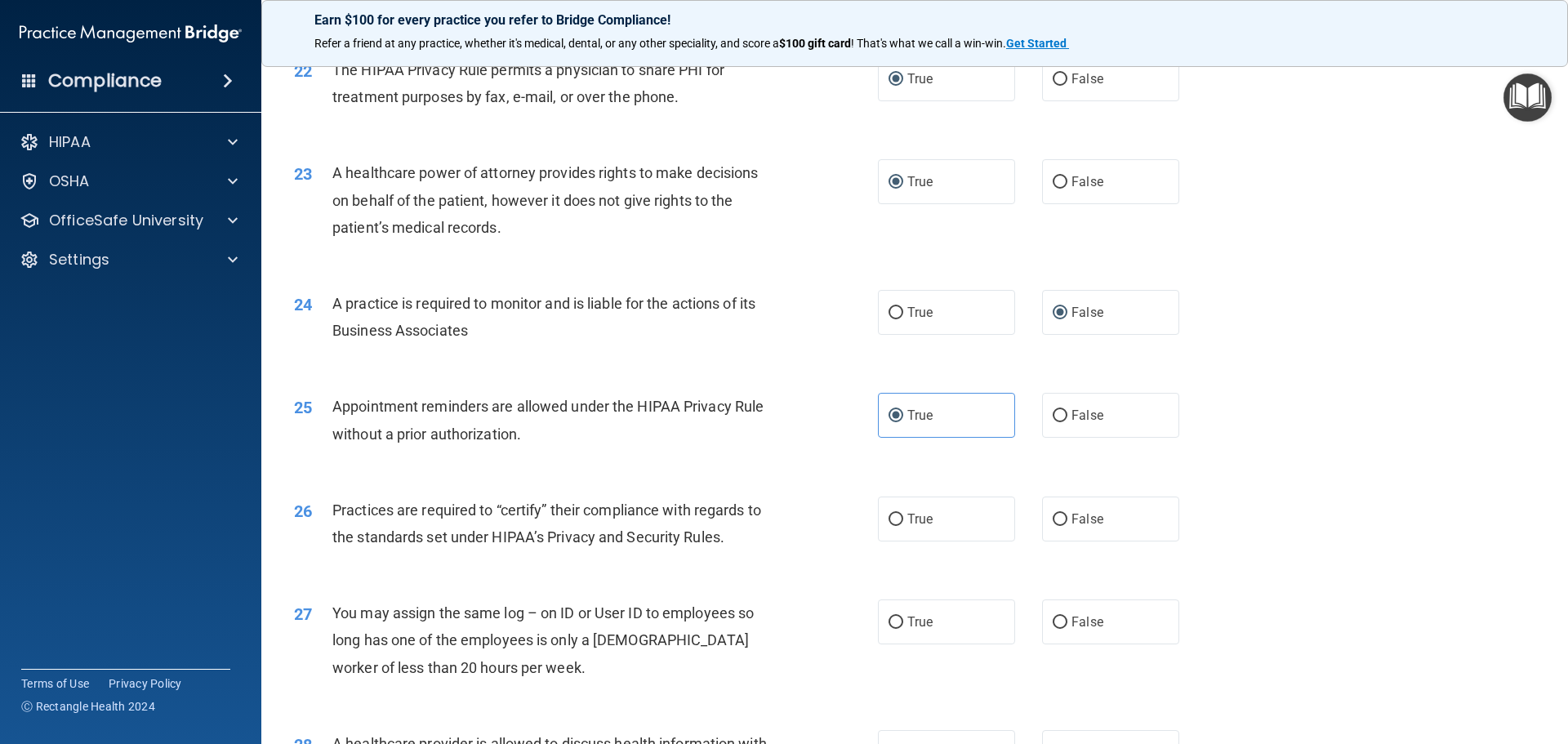
scroll to position [2694, 0]
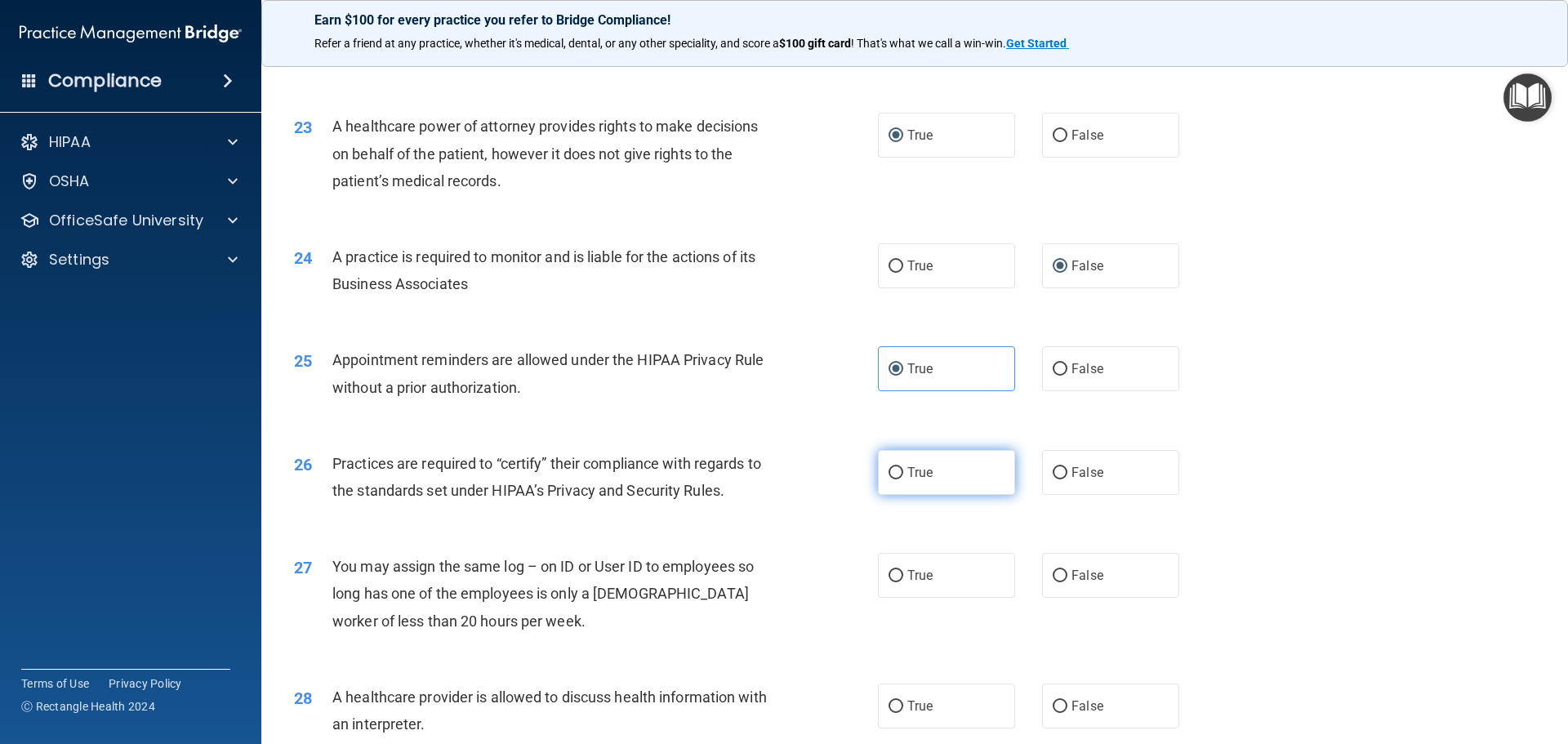
click at [920, 470] on span "True" at bounding box center [920, 472] width 25 height 16
click at [903, 470] on input "True" at bounding box center [895, 473] width 15 height 13
radio input "true"
click at [1074, 575] on span "False" at bounding box center [1087, 575] width 32 height 16
click at [1067, 575] on input "False" at bounding box center [1059, 575] width 15 height 13
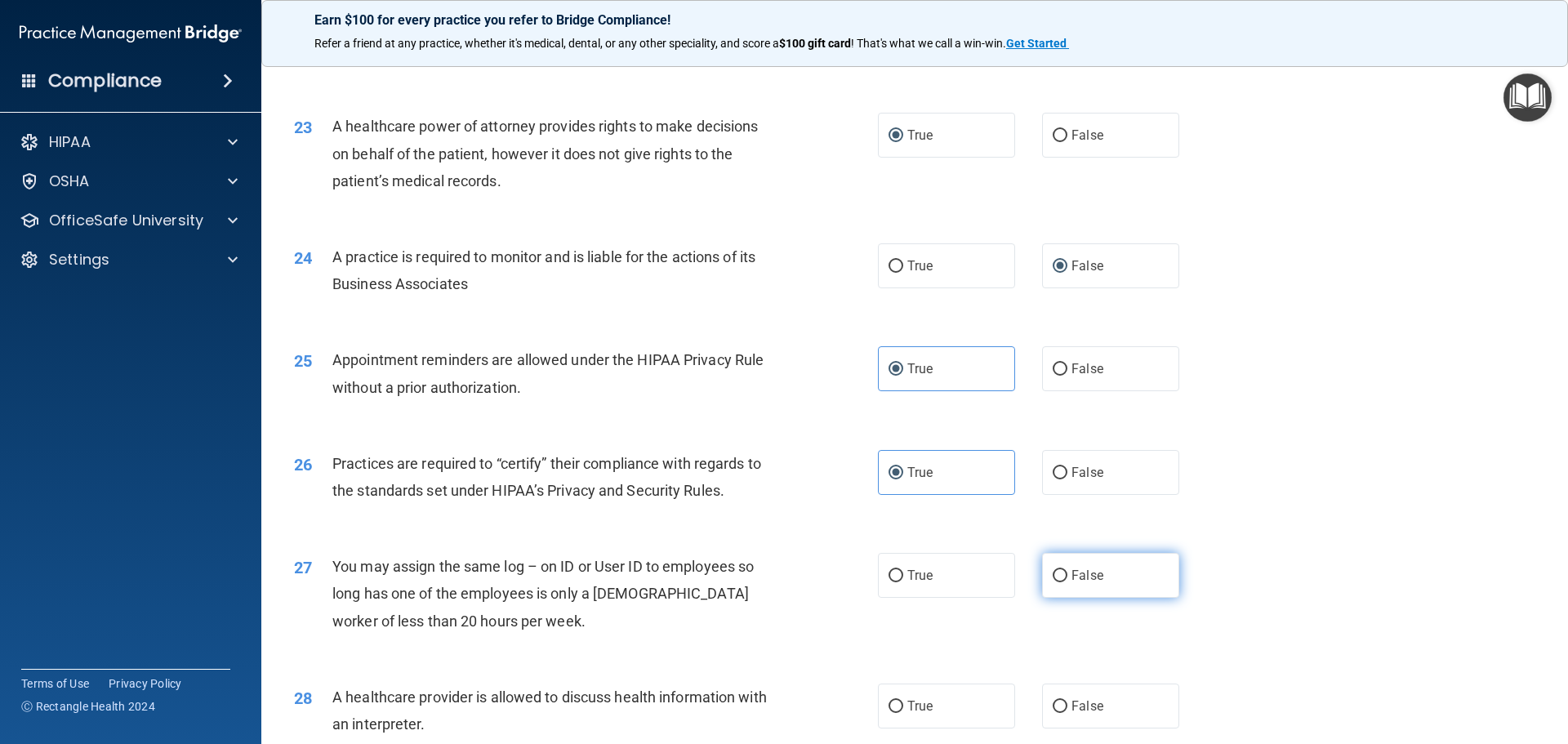
radio input "true"
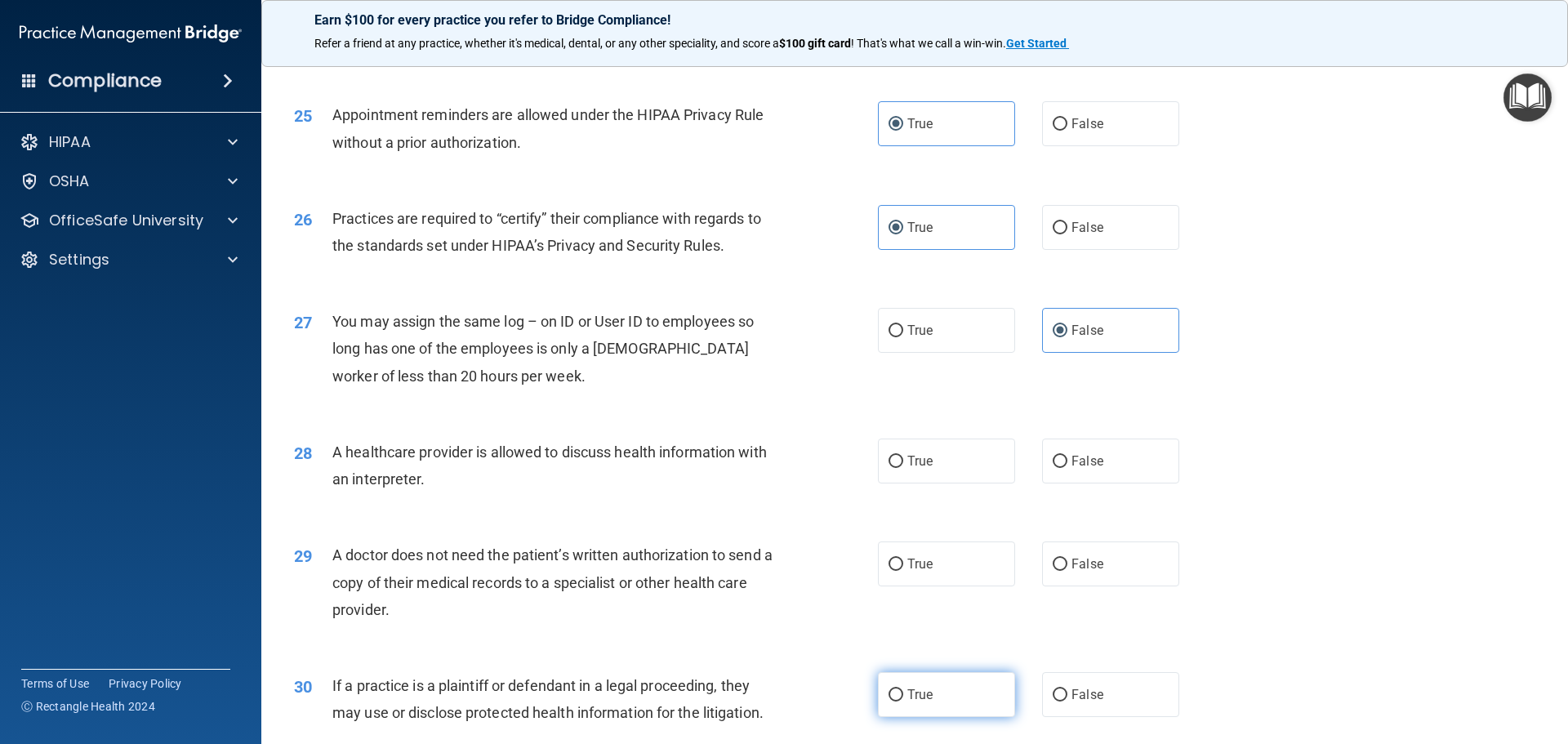
click at [930, 694] on label "True" at bounding box center [946, 694] width 137 height 45
click at [903, 694] on input "True" at bounding box center [895, 695] width 15 height 13
radio input "true"
click at [1058, 554] on label "False" at bounding box center [1110, 564] width 137 height 45
click at [1058, 559] on input "False" at bounding box center [1059, 565] width 15 height 13
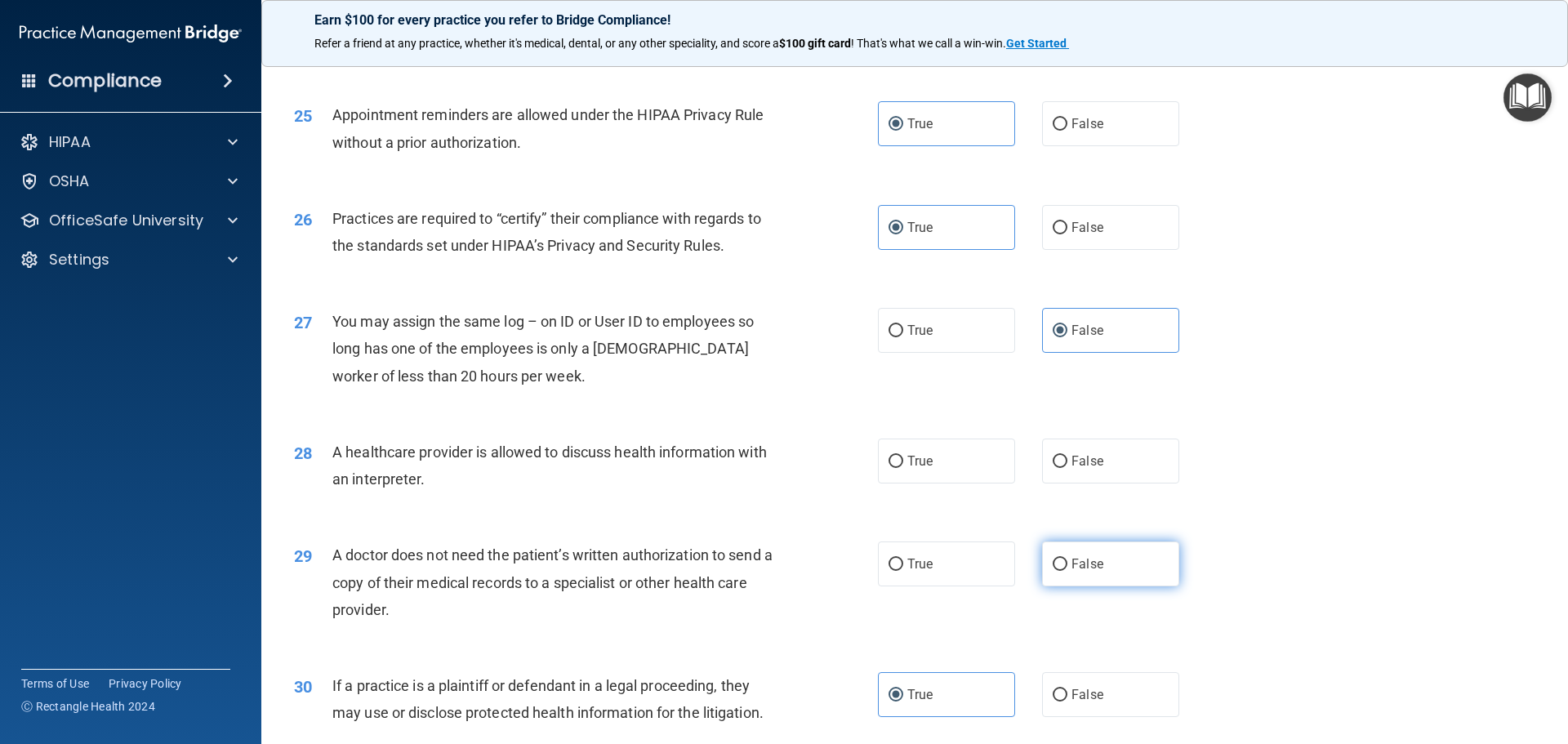
radio input "true"
click at [1072, 453] on span "False" at bounding box center [1087, 461] width 32 height 16
click at [1067, 455] on input "False" at bounding box center [1059, 461] width 15 height 13
radio input "true"
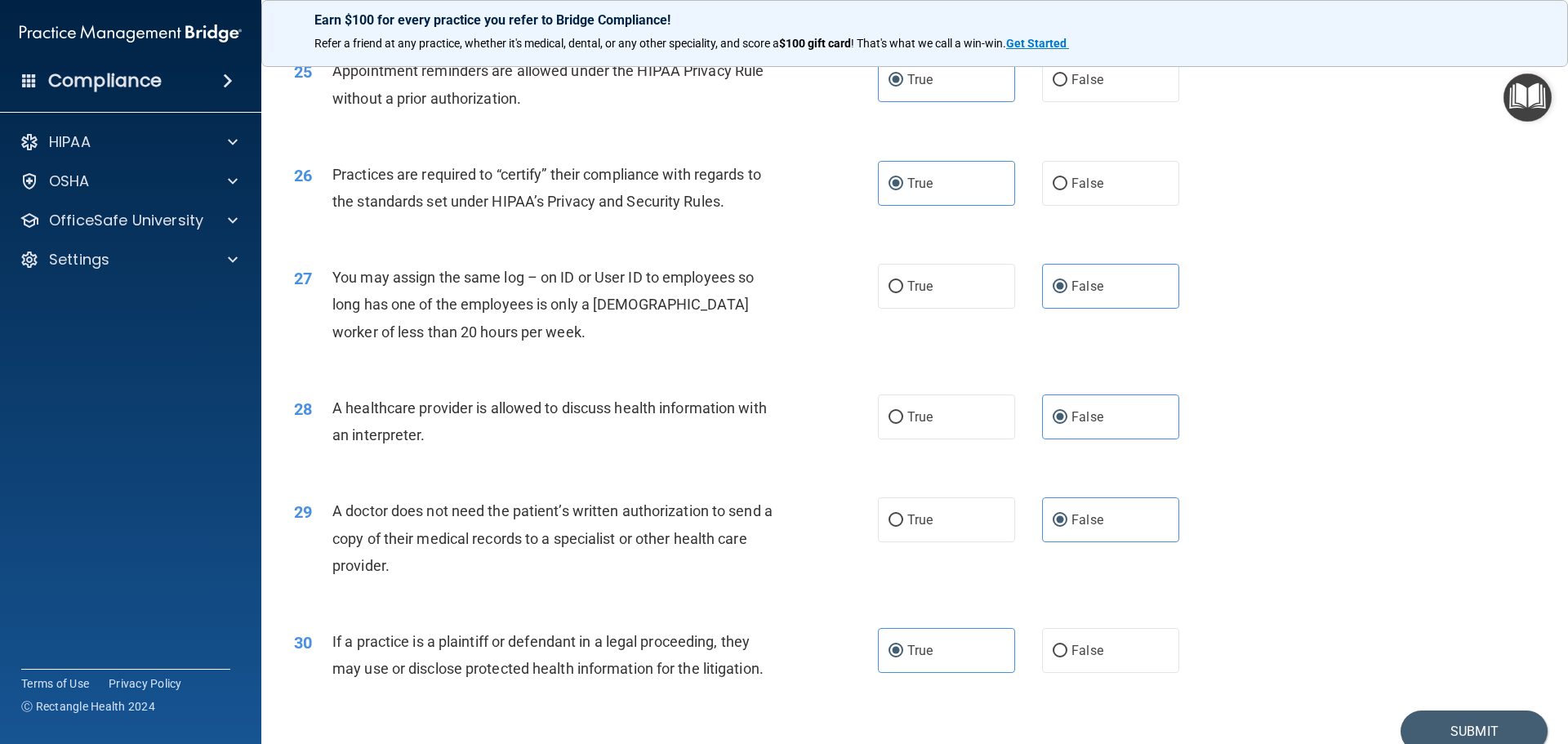
scroll to position [3057, 0]
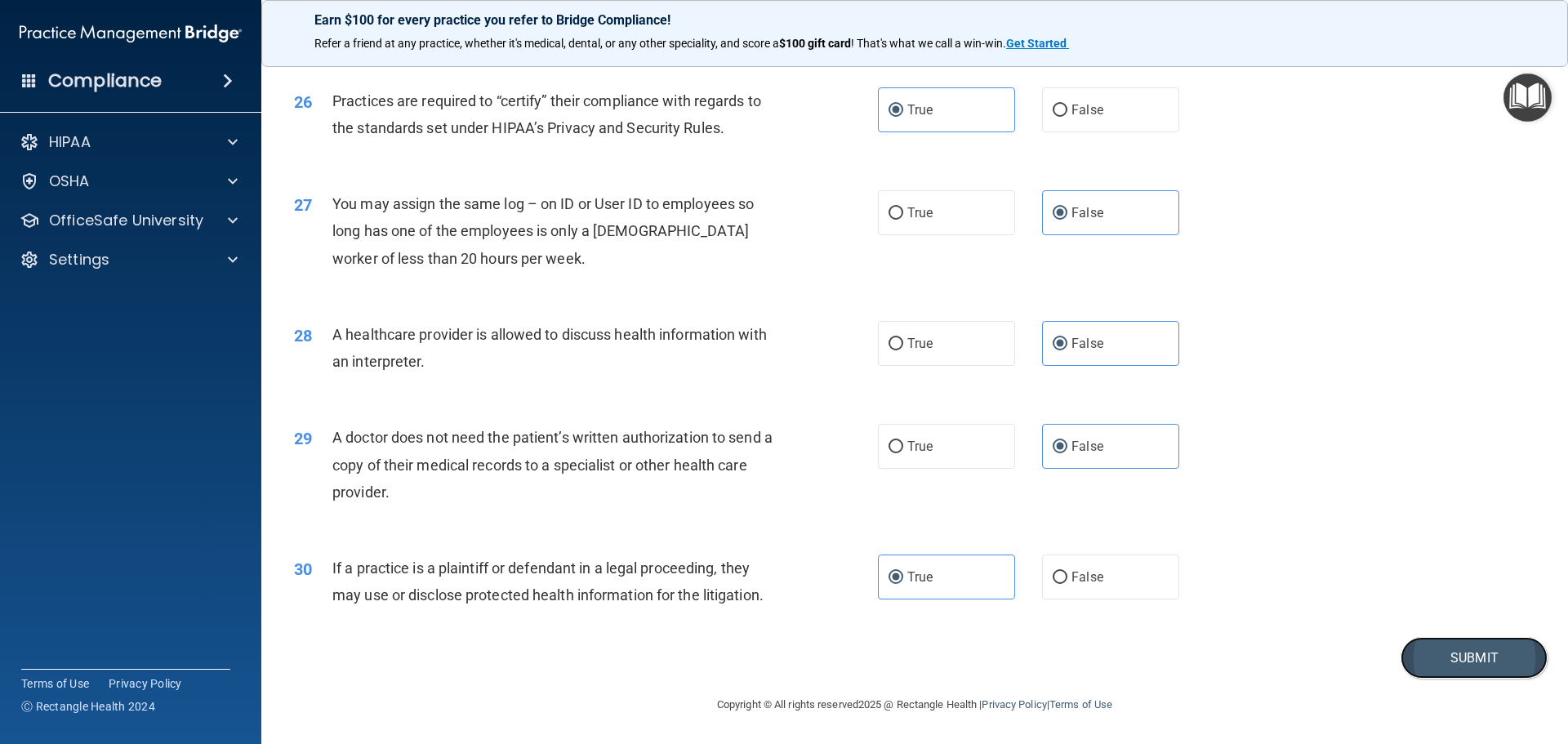
click at [1418, 656] on button "Submit" at bounding box center [1473, 657] width 147 height 42
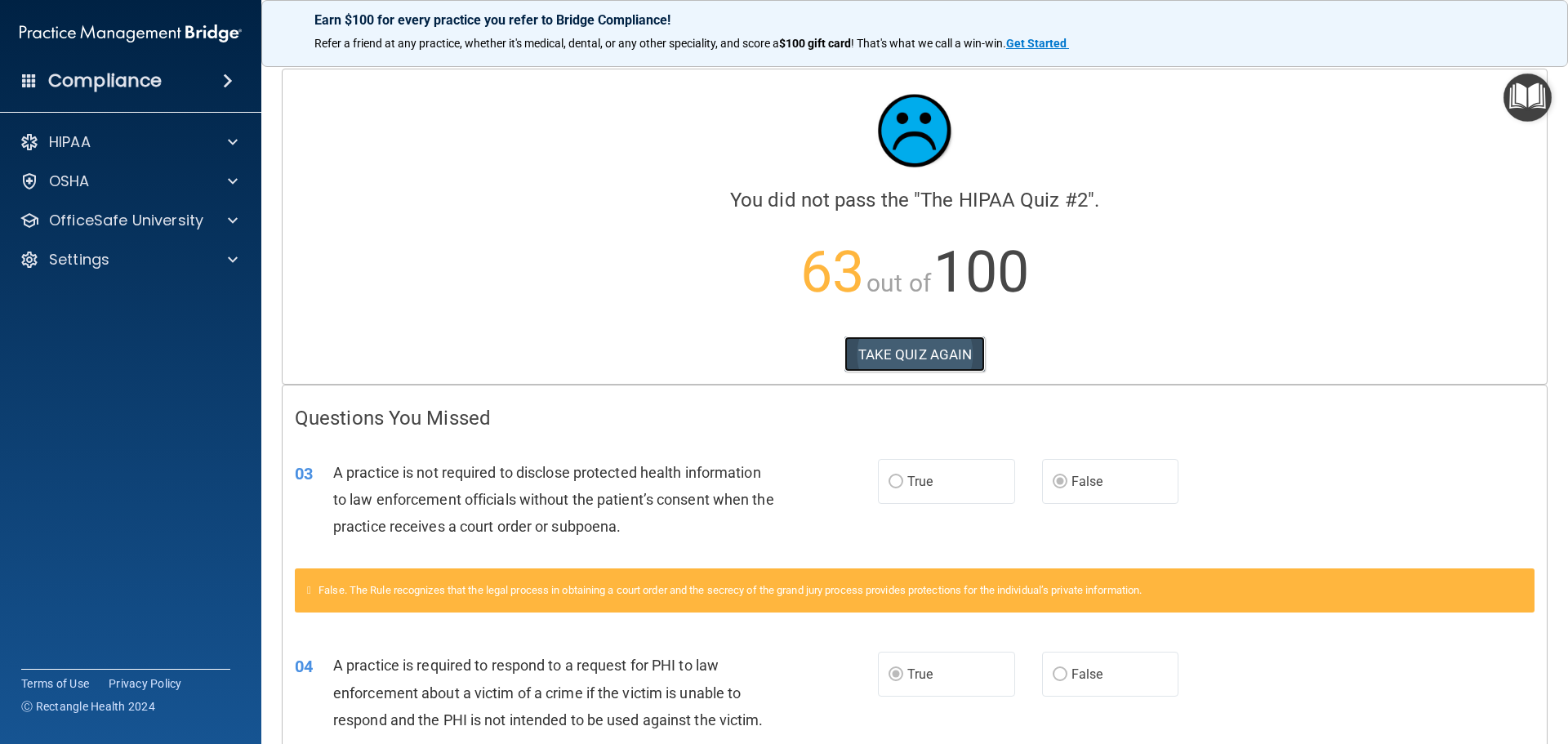
click at [928, 354] on button "TAKE QUIZ AGAIN" at bounding box center [915, 354] width 141 height 36
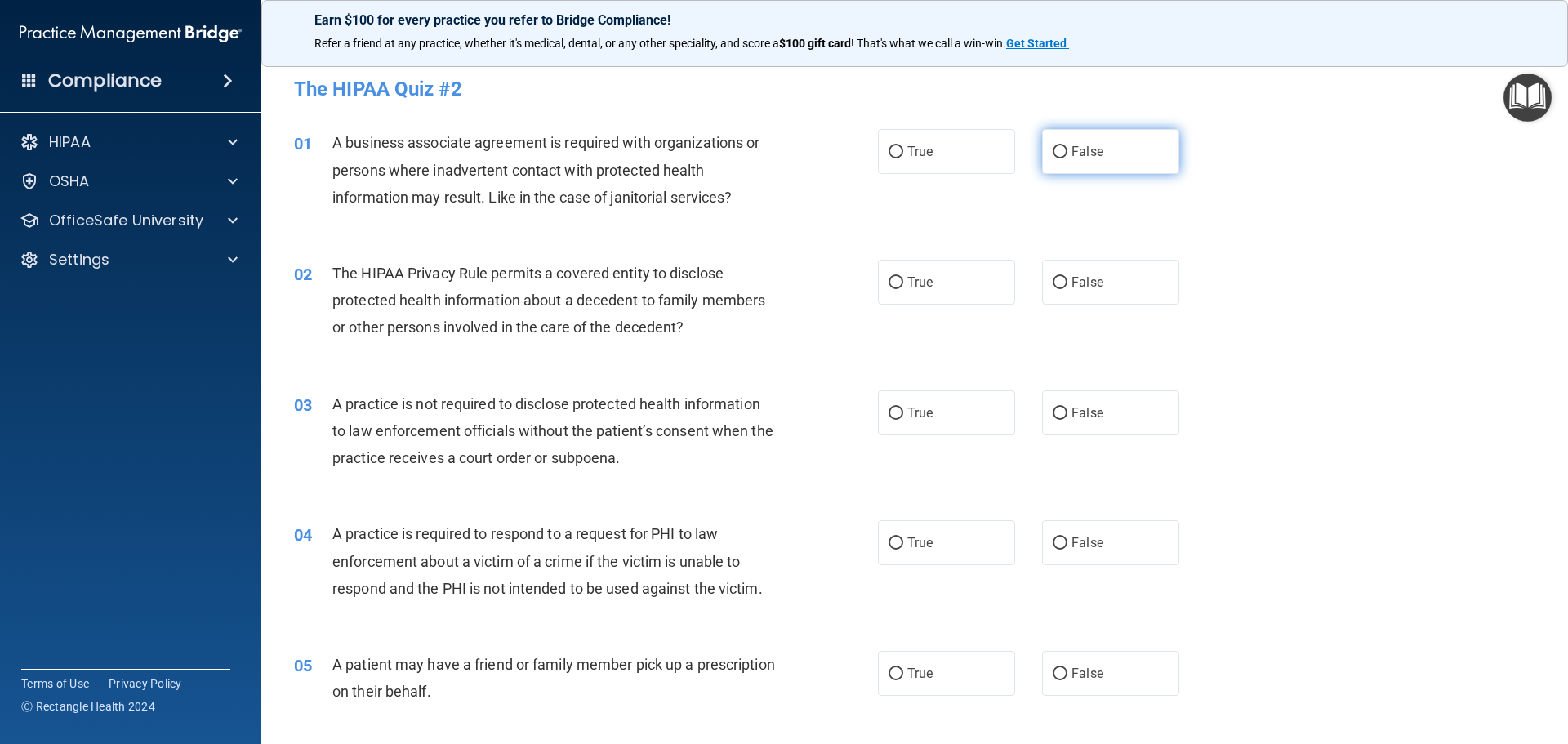
click at [1058, 148] on input "False" at bounding box center [1059, 152] width 15 height 13
radio input "true"
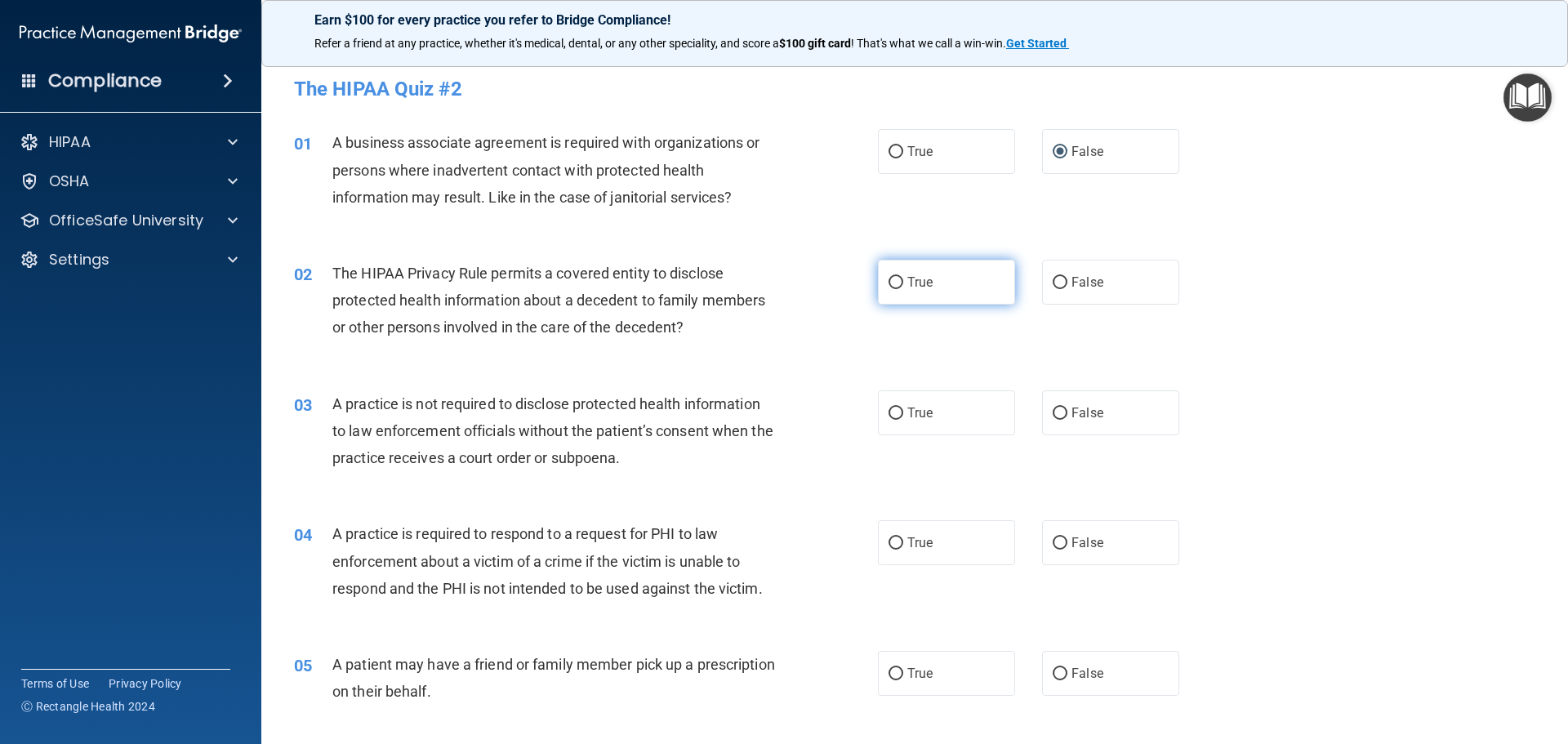
click at [946, 284] on label "True" at bounding box center [946, 282] width 137 height 45
click at [903, 284] on input "True" at bounding box center [895, 283] width 15 height 13
radio input "true"
click at [923, 408] on span "True" at bounding box center [920, 412] width 25 height 16
click at [903, 408] on input "True" at bounding box center [895, 413] width 15 height 13
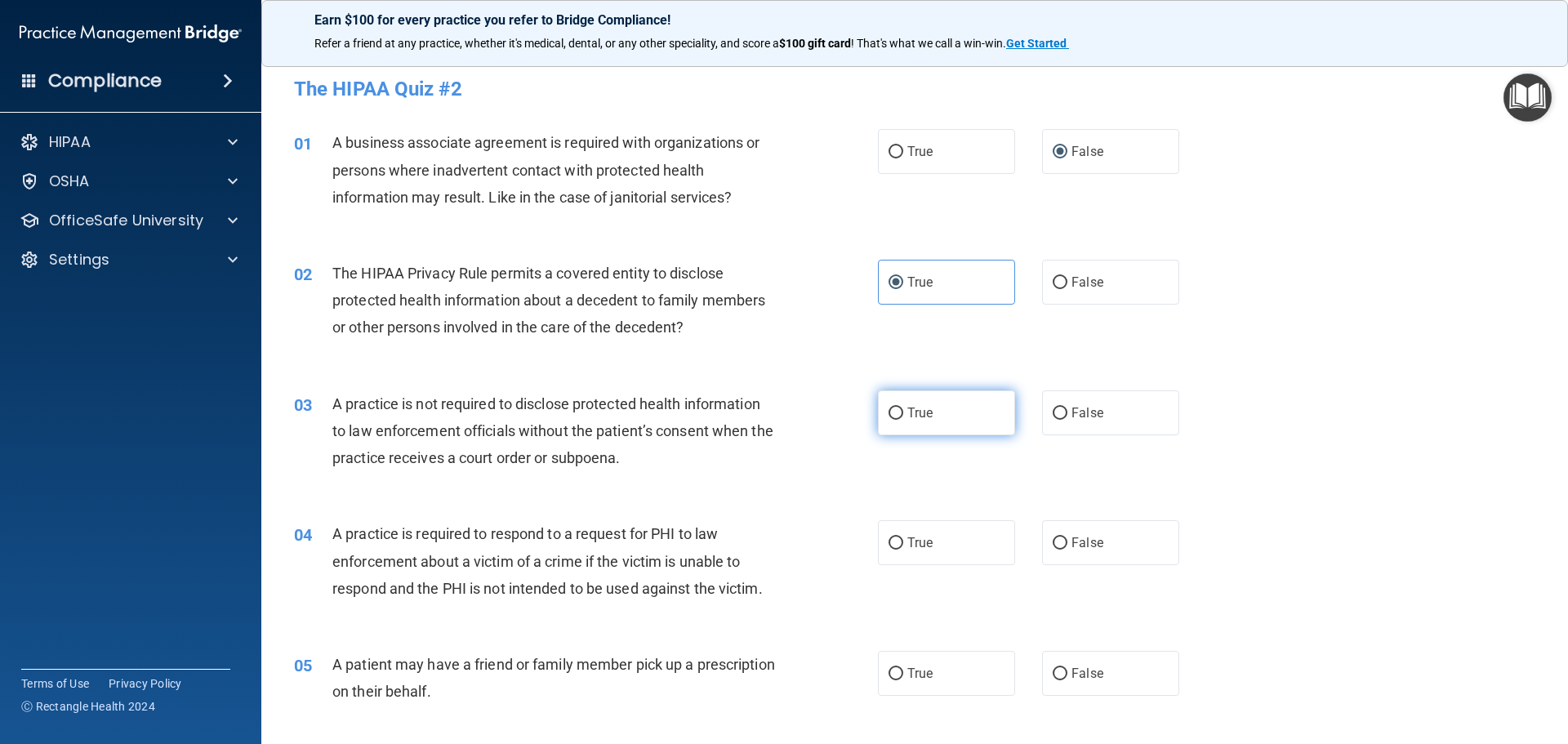
radio input "true"
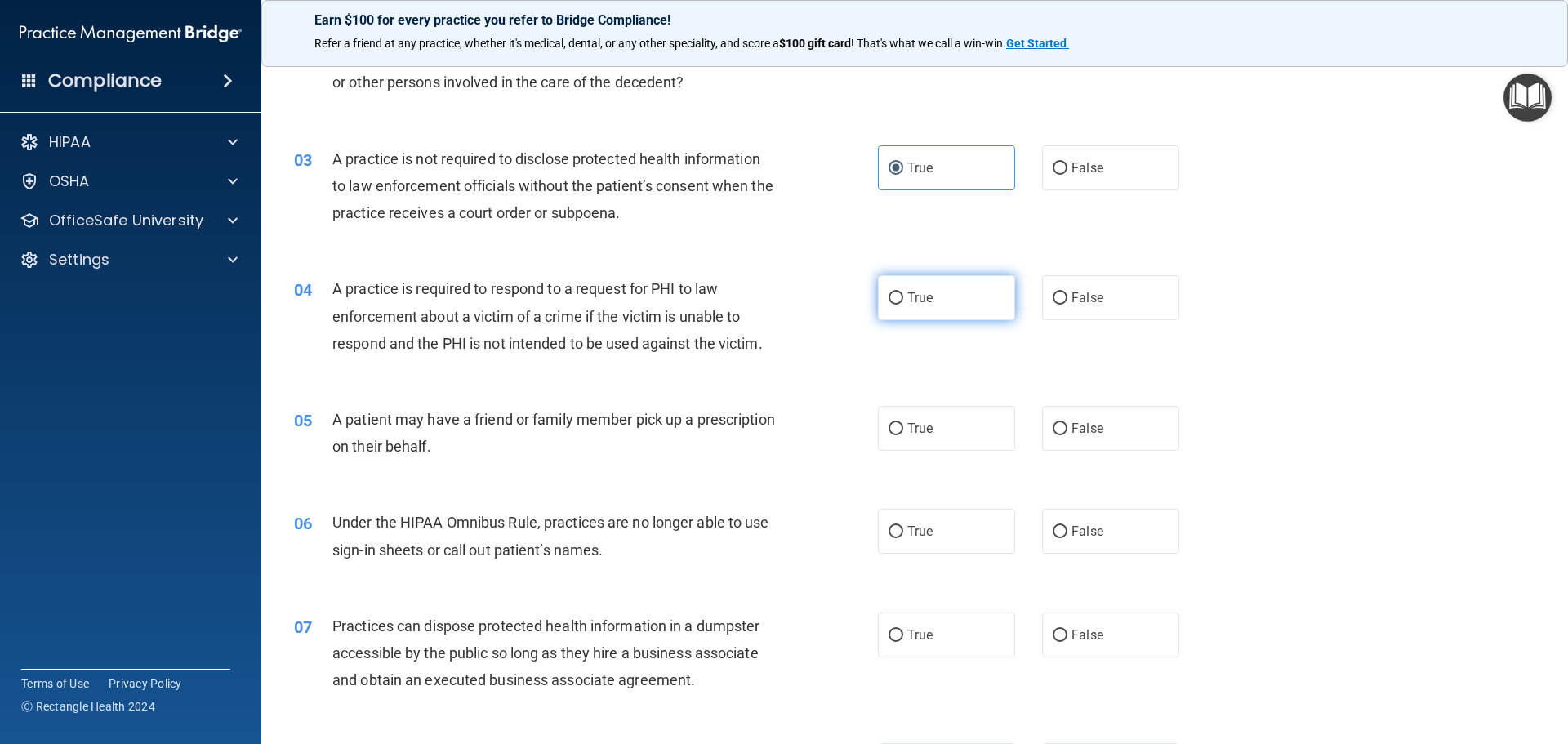
click at [936, 297] on label "True" at bounding box center [946, 297] width 137 height 45
click at [903, 297] on input "True" at bounding box center [895, 298] width 15 height 13
radio input "true"
click at [910, 428] on span "True" at bounding box center [920, 428] width 25 height 16
click at [903, 428] on input "True" at bounding box center [895, 429] width 15 height 13
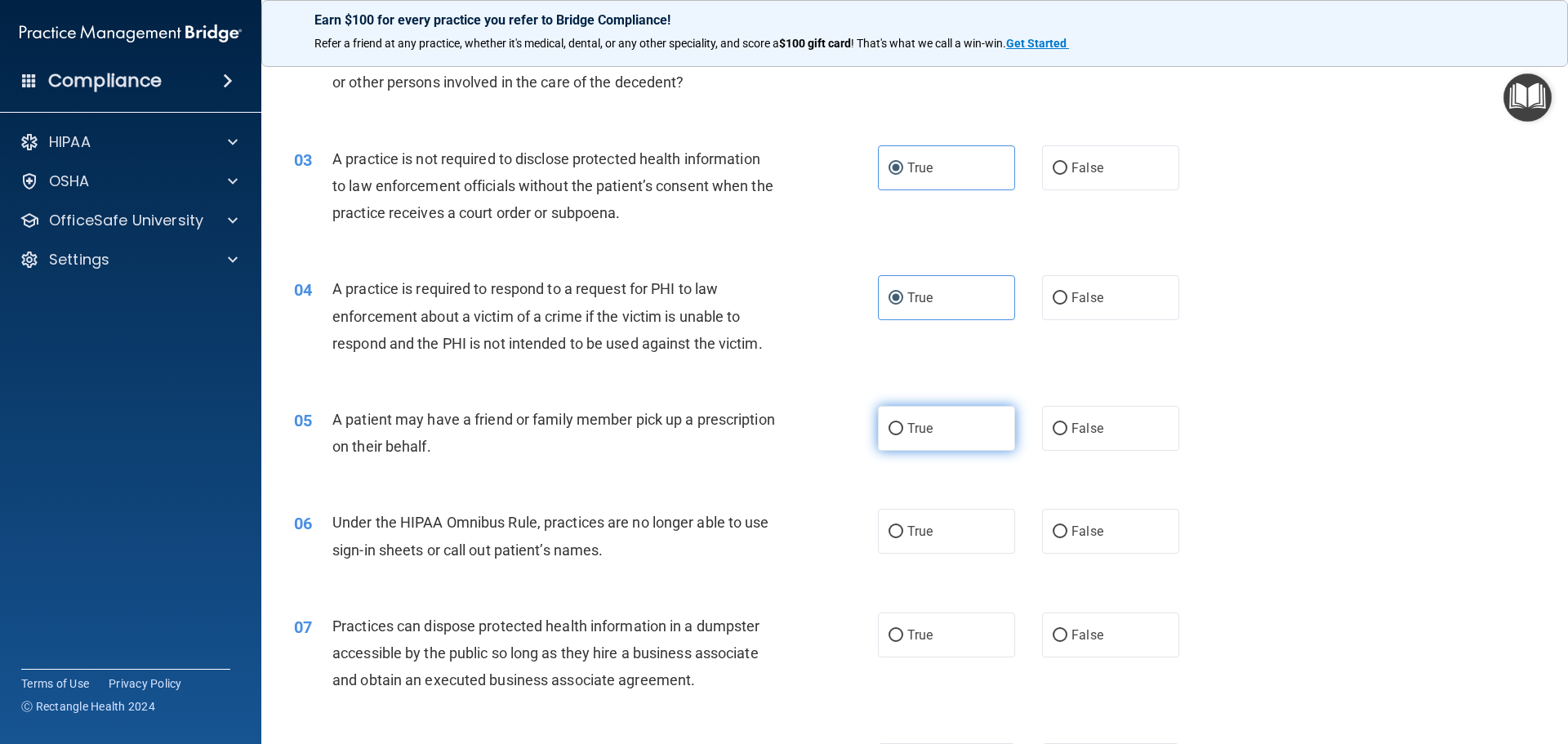
radio input "true"
click at [1072, 525] on span "False" at bounding box center [1087, 531] width 32 height 16
click at [1067, 526] on input "False" at bounding box center [1059, 531] width 15 height 13
radio input "true"
click at [1059, 635] on input "False" at bounding box center [1059, 636] width 15 height 13
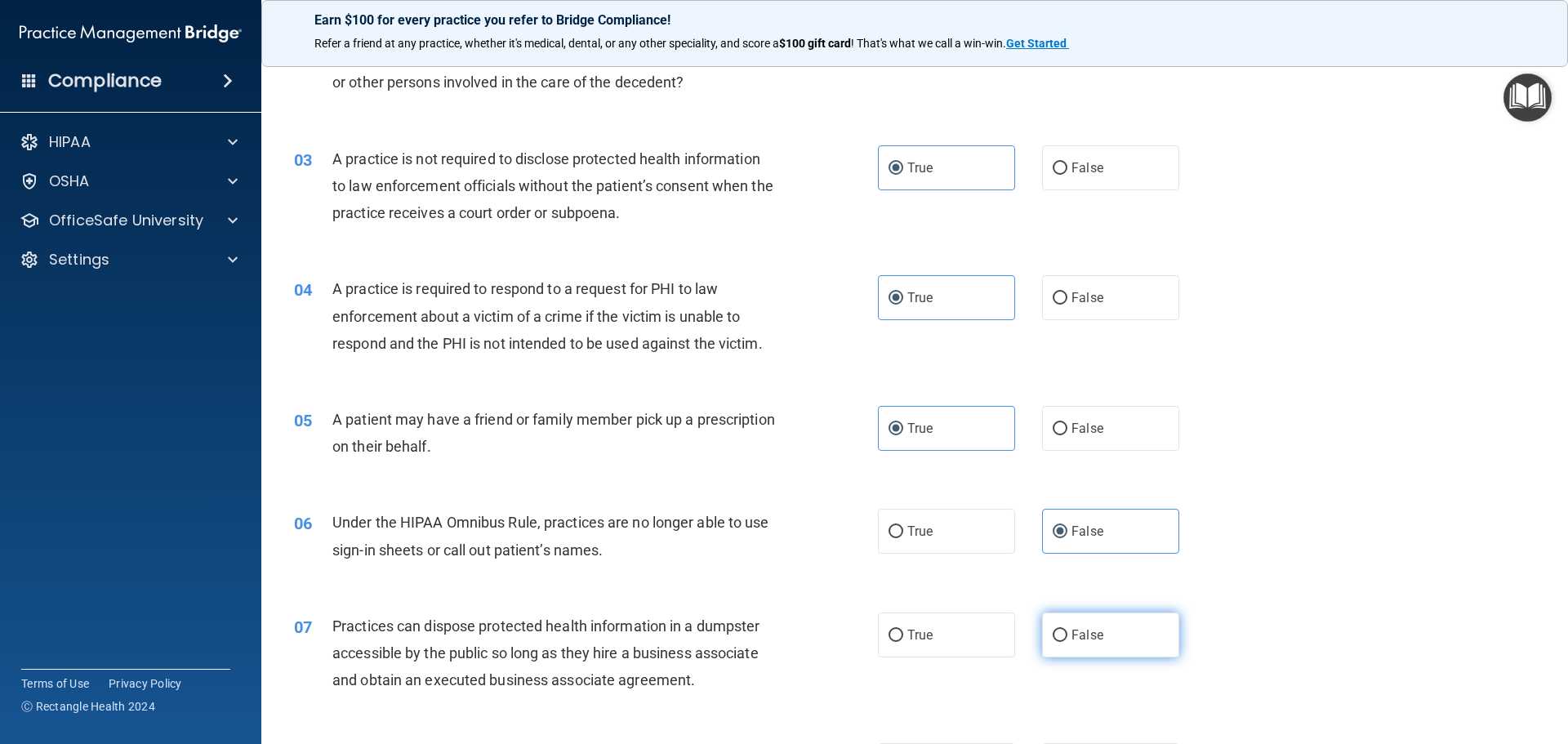
radio input "true"
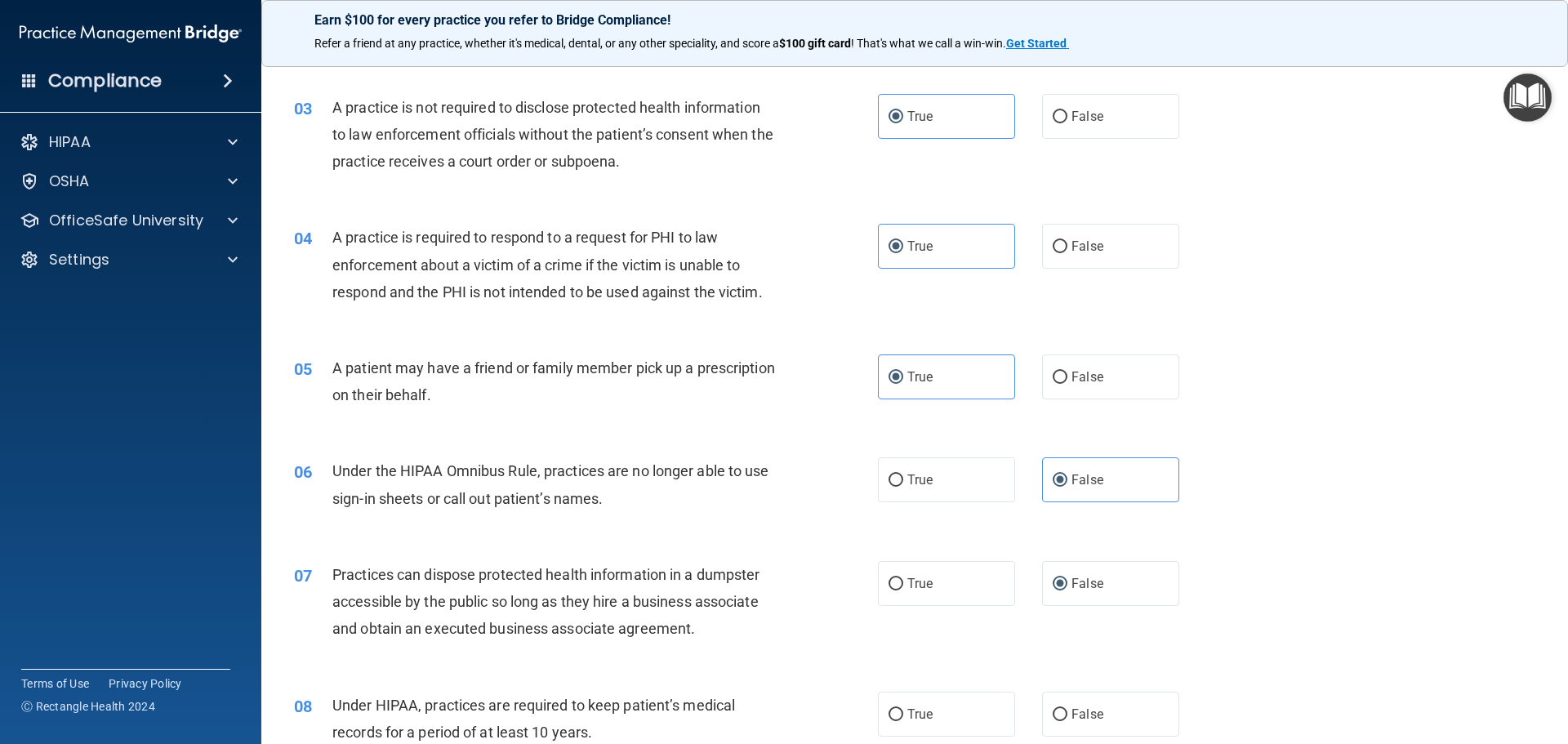
scroll to position [571, 0]
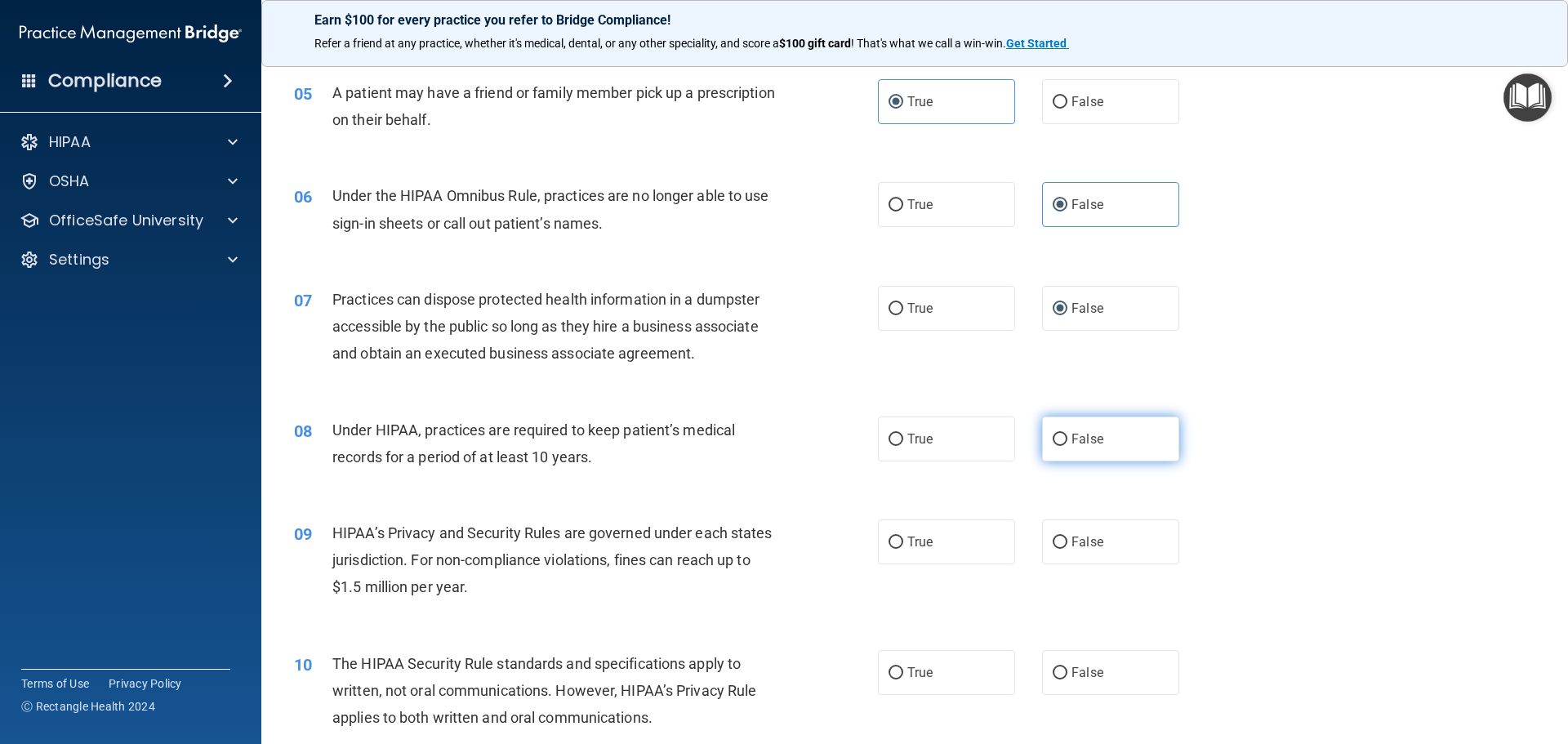
click at [1058, 444] on input "False" at bounding box center [1059, 440] width 15 height 13
radio input "true"
click at [1072, 539] on span "False" at bounding box center [1087, 542] width 32 height 16
click at [1066, 539] on input "False" at bounding box center [1059, 542] width 15 height 13
radio input "true"
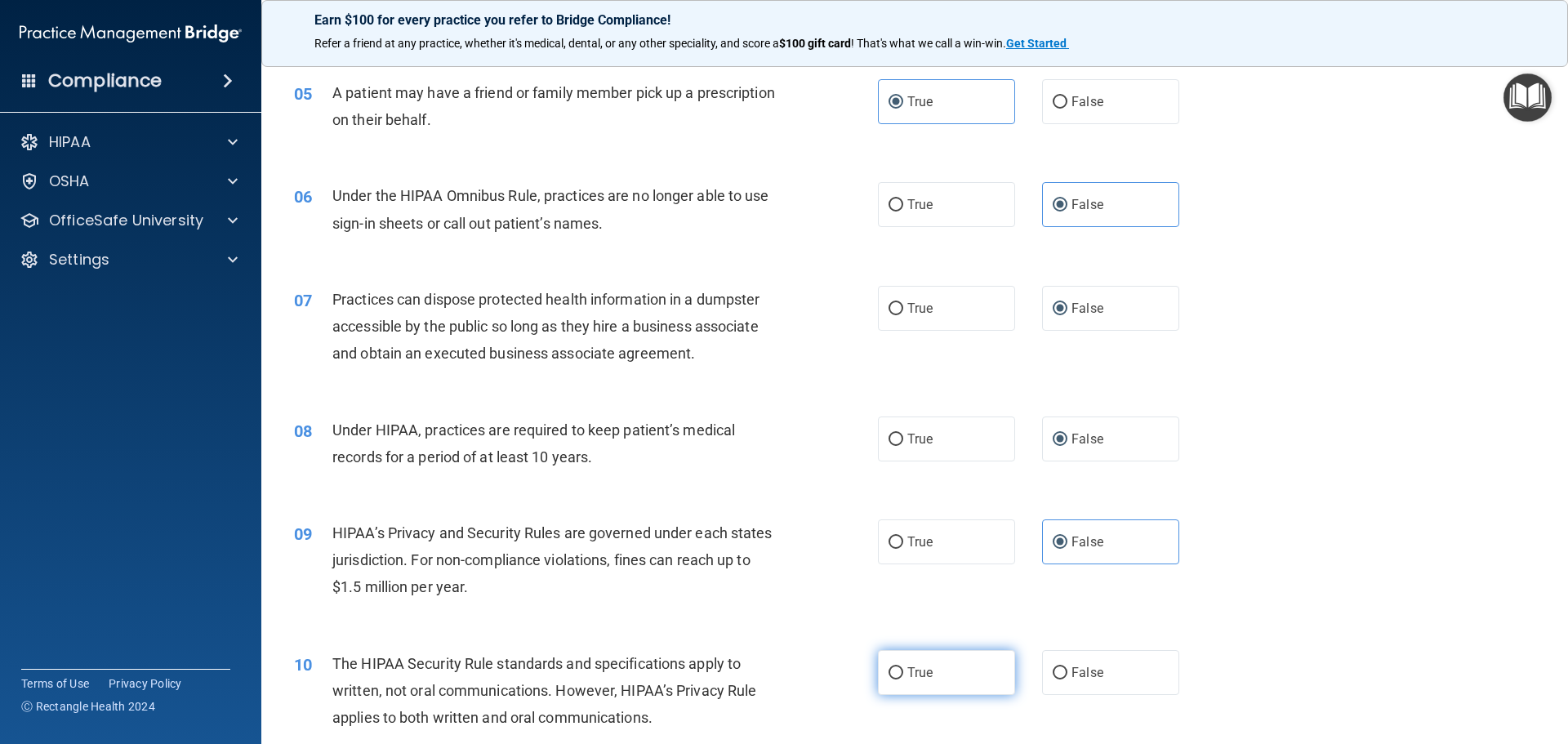
click at [930, 657] on label "True" at bounding box center [946, 672] width 137 height 45
click at [903, 667] on input "True" at bounding box center [895, 673] width 15 height 13
radio input "true"
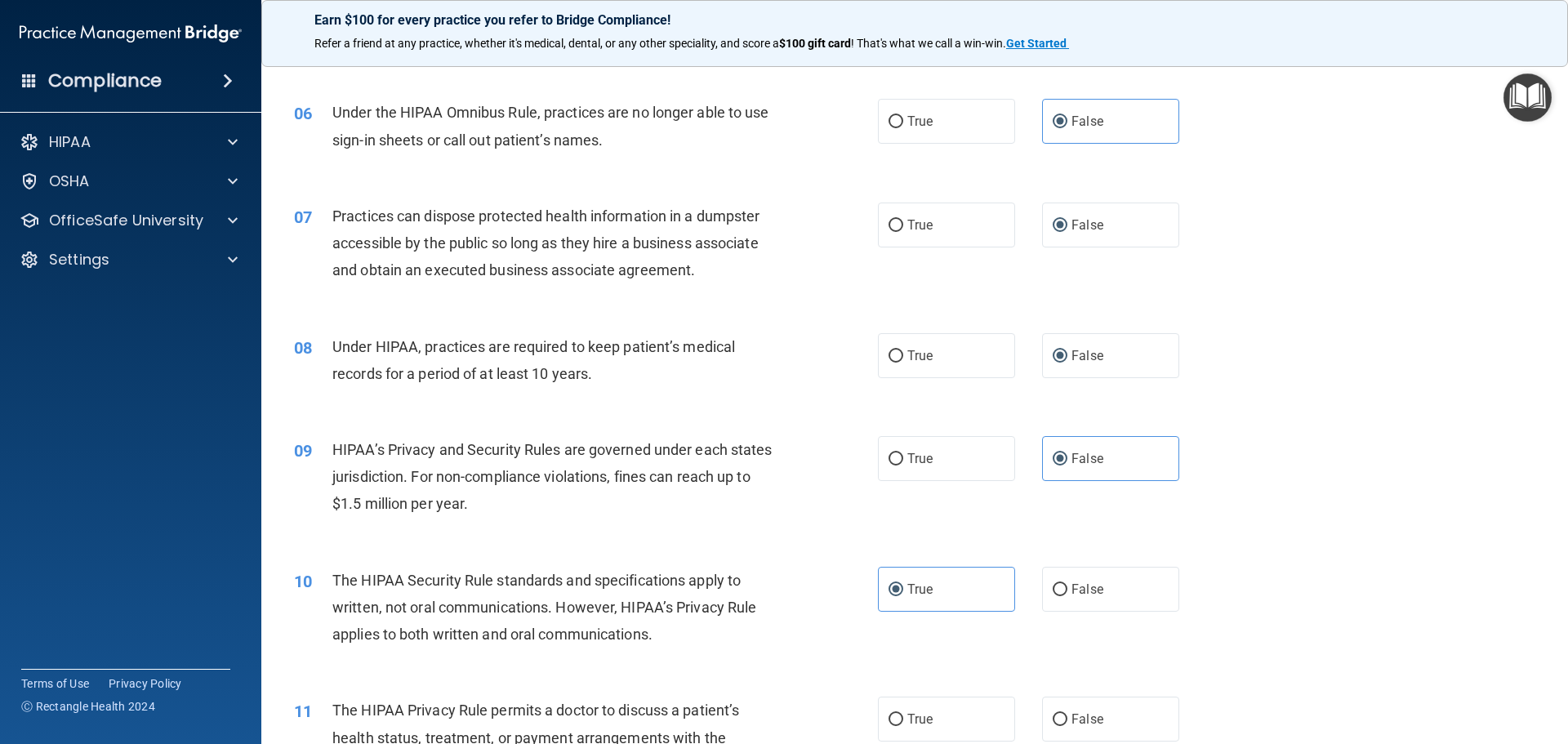
scroll to position [735, 0]
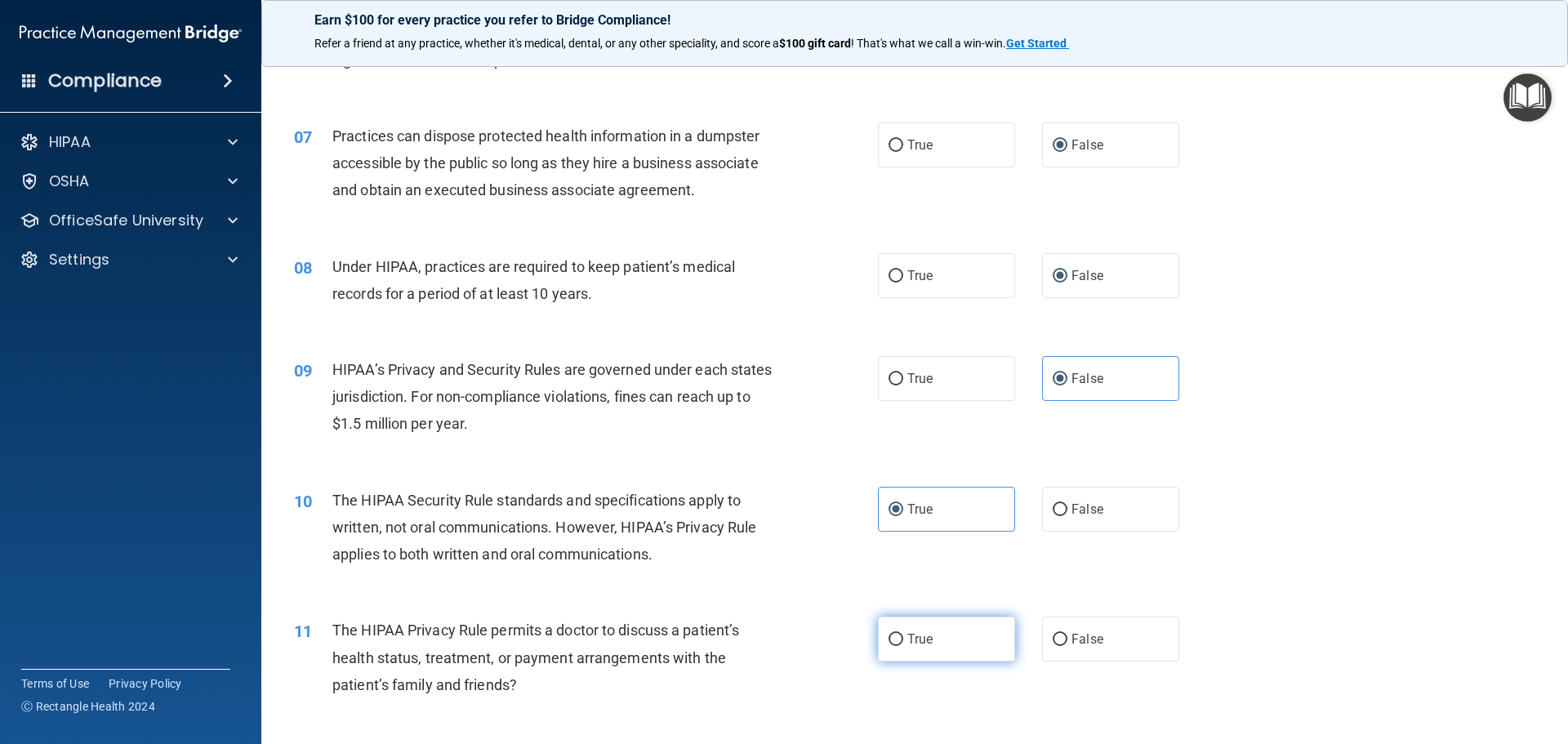
click at [888, 640] on input "True" at bounding box center [895, 640] width 15 height 13
radio input "true"
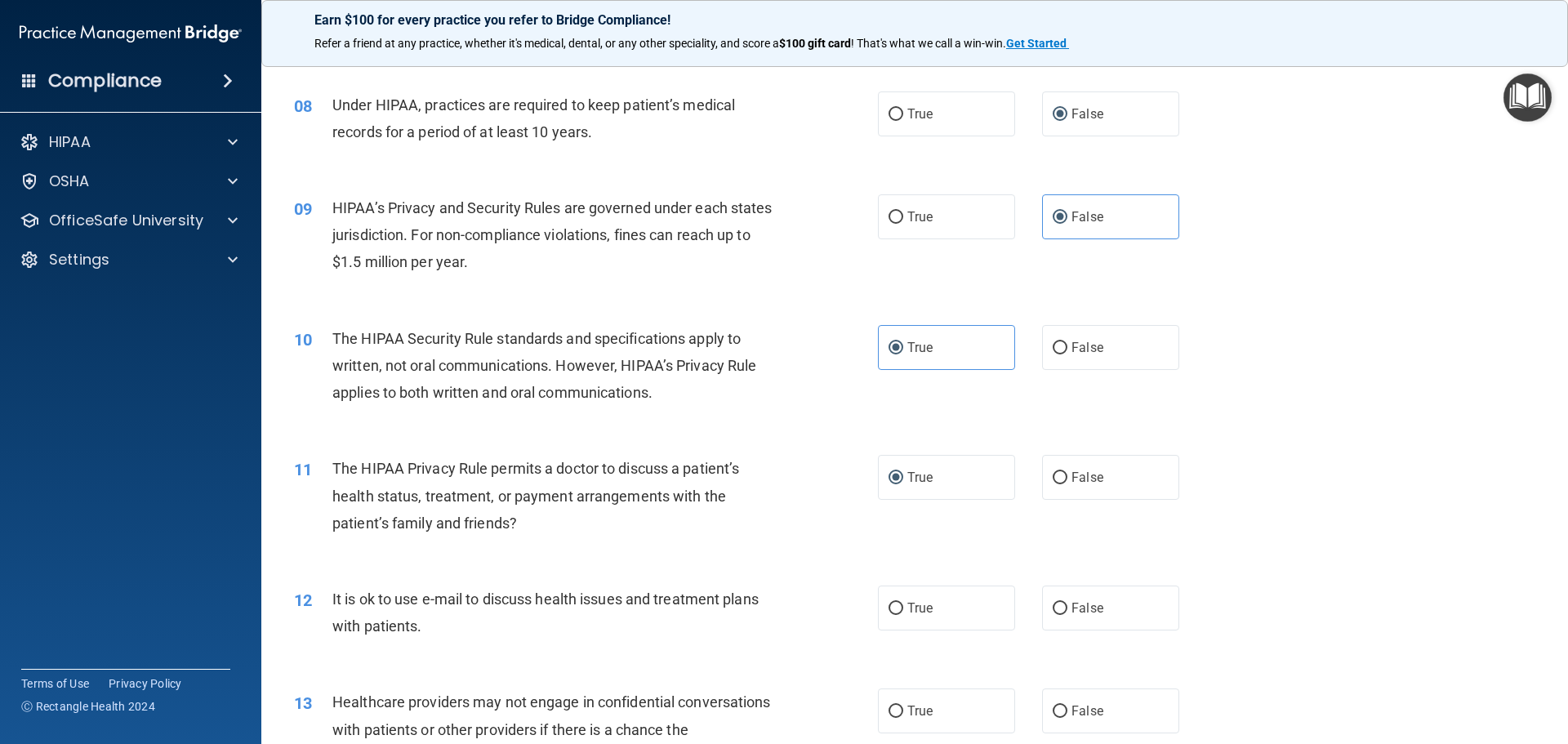
scroll to position [1143, 0]
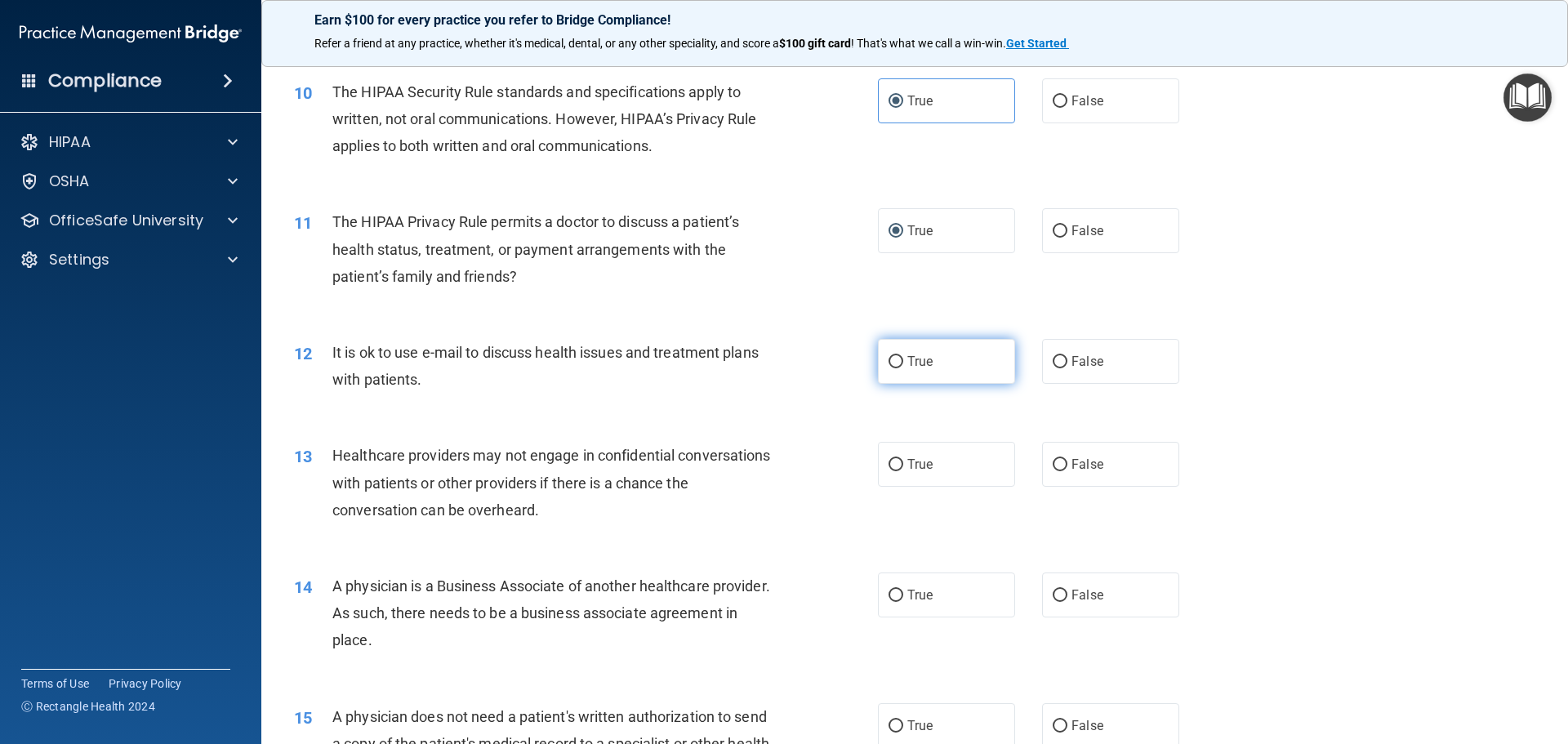
click at [930, 367] on label "True" at bounding box center [946, 361] width 137 height 45
click at [903, 367] on input "True" at bounding box center [895, 362] width 15 height 13
radio input "true"
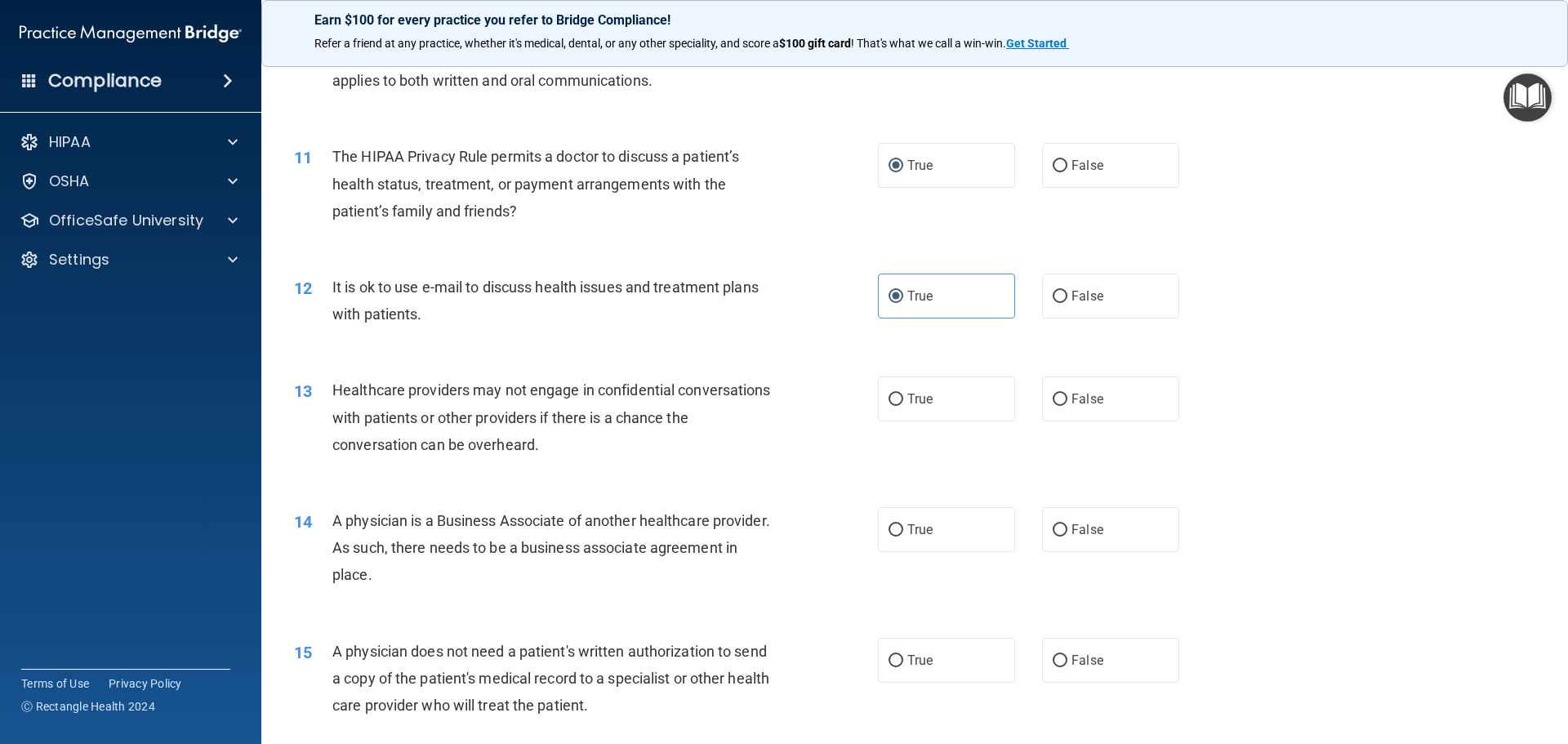
scroll to position [1307, 0]
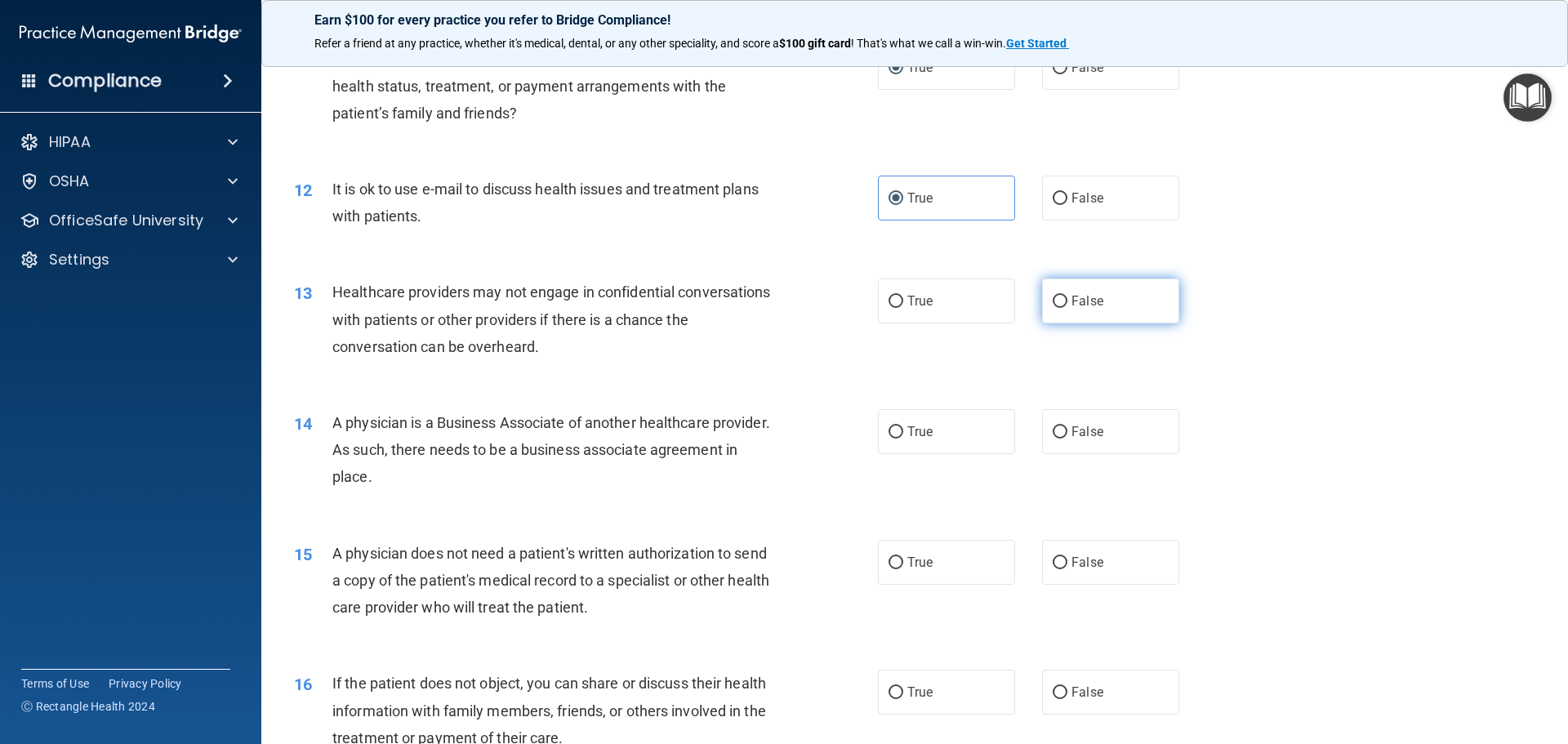
click at [1081, 298] on span "False" at bounding box center [1087, 301] width 32 height 16
click at [1067, 298] on input "False" at bounding box center [1059, 301] width 15 height 13
radio input "true"
click at [1077, 429] on span "False" at bounding box center [1087, 432] width 32 height 16
click at [1067, 429] on input "False" at bounding box center [1059, 432] width 15 height 13
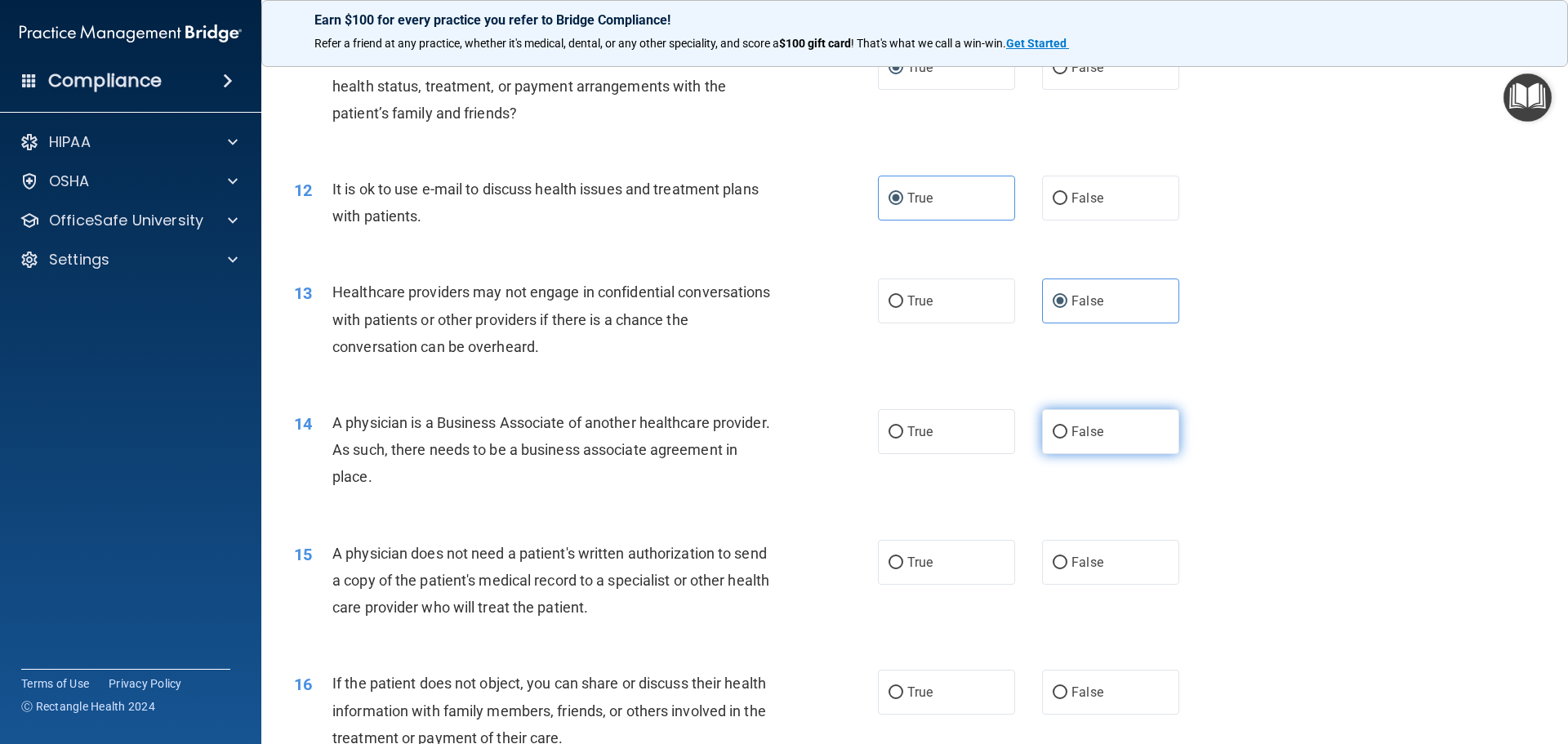
radio input "true"
click at [934, 561] on label "True" at bounding box center [946, 562] width 137 height 45
click at [903, 561] on input "True" at bounding box center [895, 563] width 15 height 13
radio input "true"
click at [888, 696] on input "True" at bounding box center [895, 692] width 15 height 13
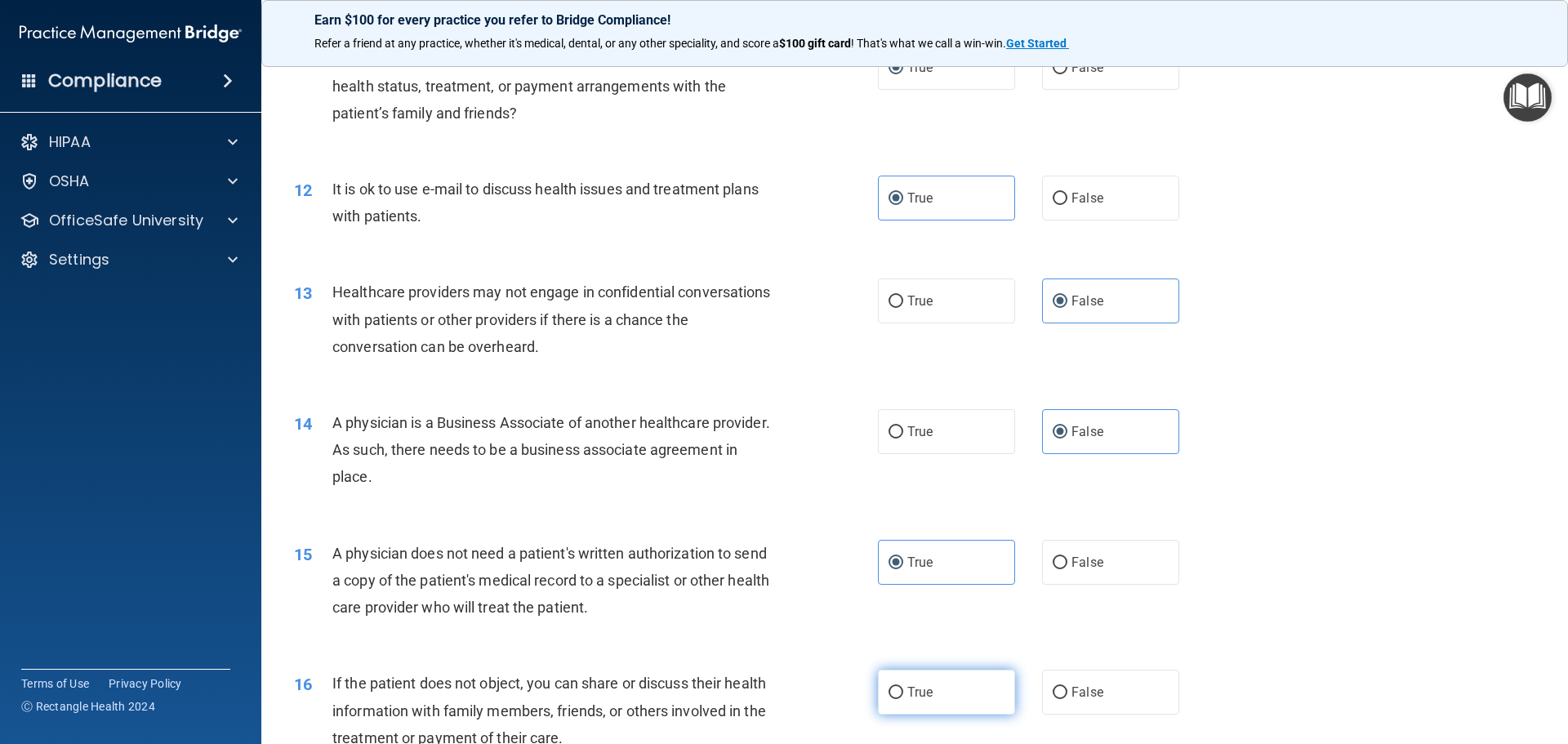
radio input "true"
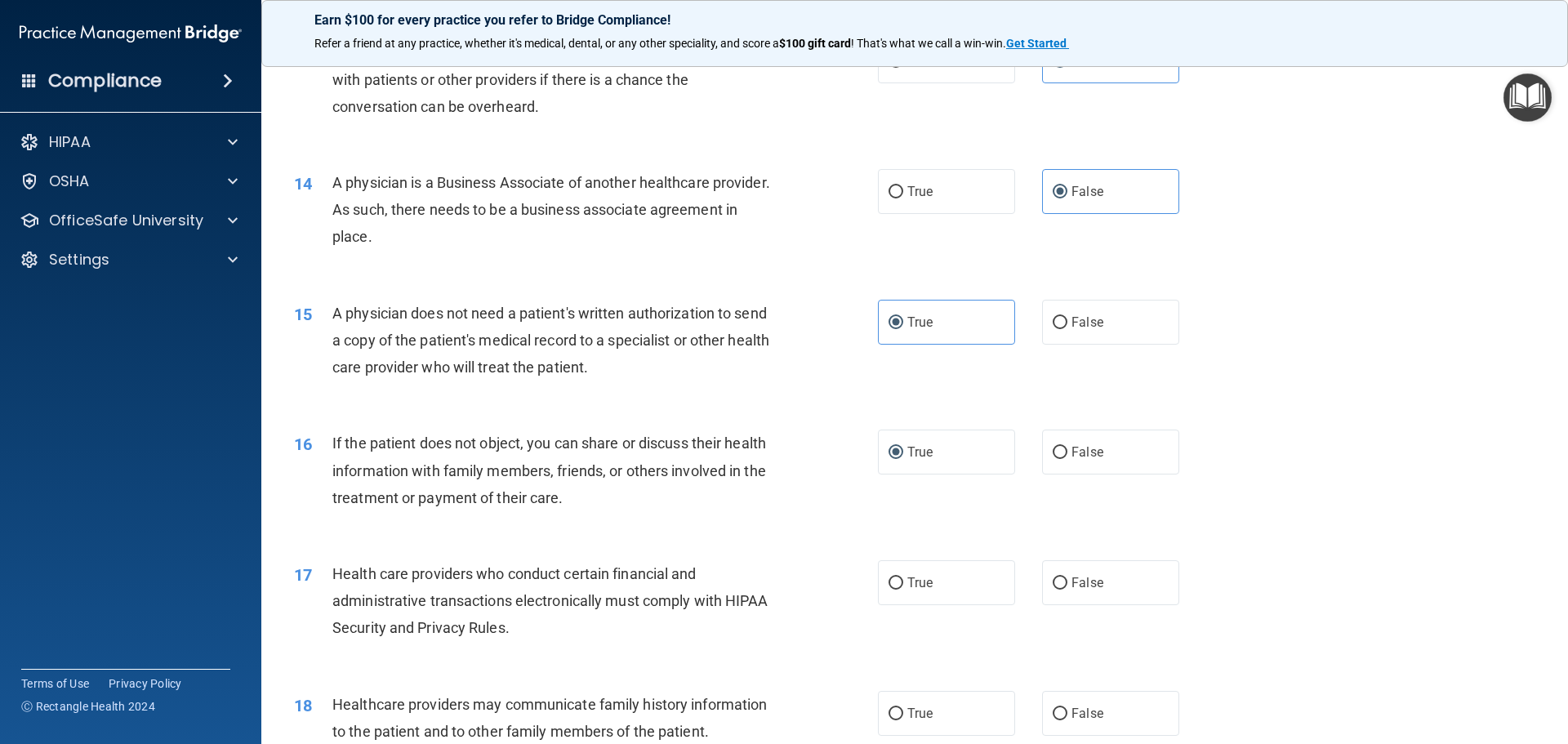
scroll to position [1551, 0]
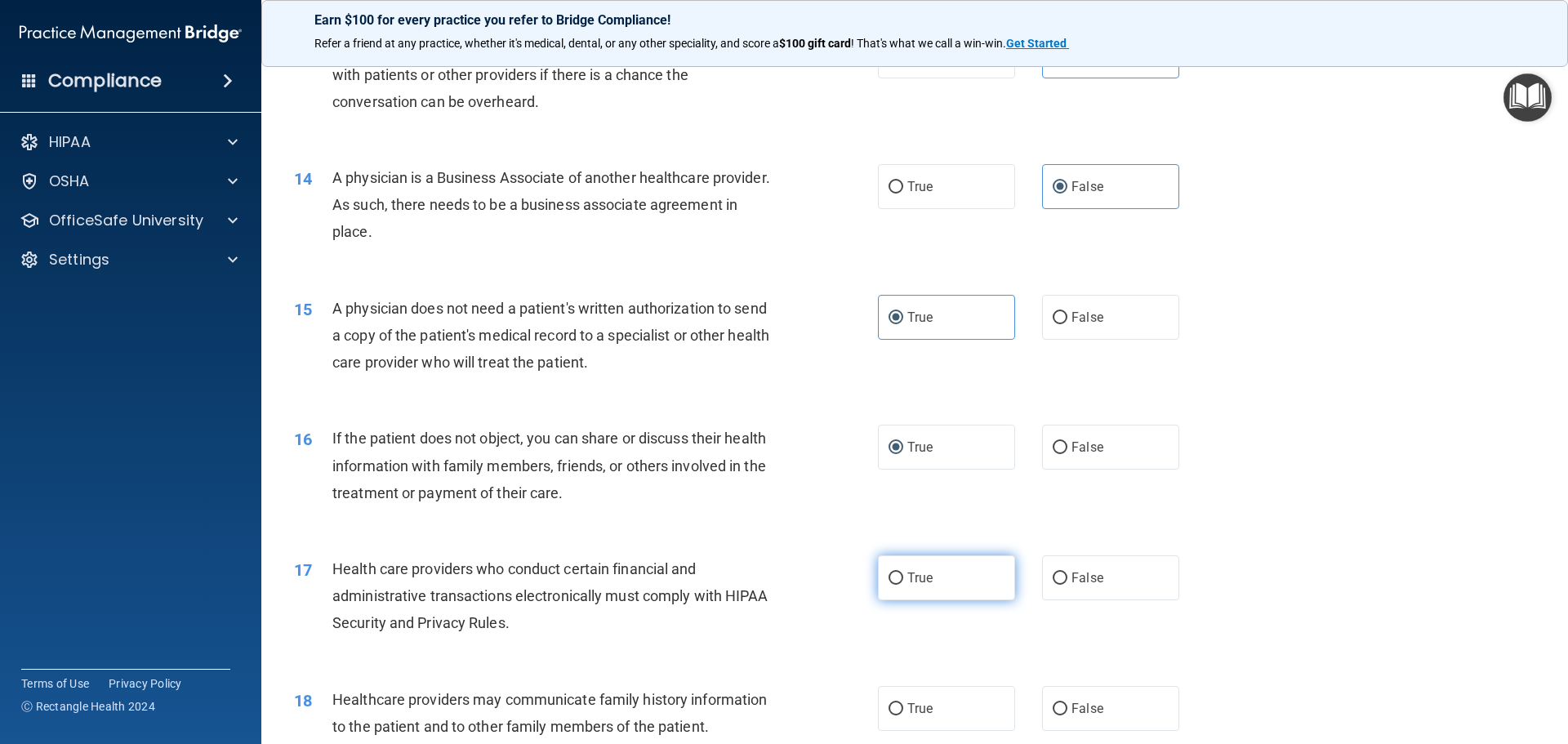
click at [959, 575] on label "True" at bounding box center [946, 577] width 137 height 45
click at [903, 575] on input "True" at bounding box center [895, 578] width 15 height 13
radio input "true"
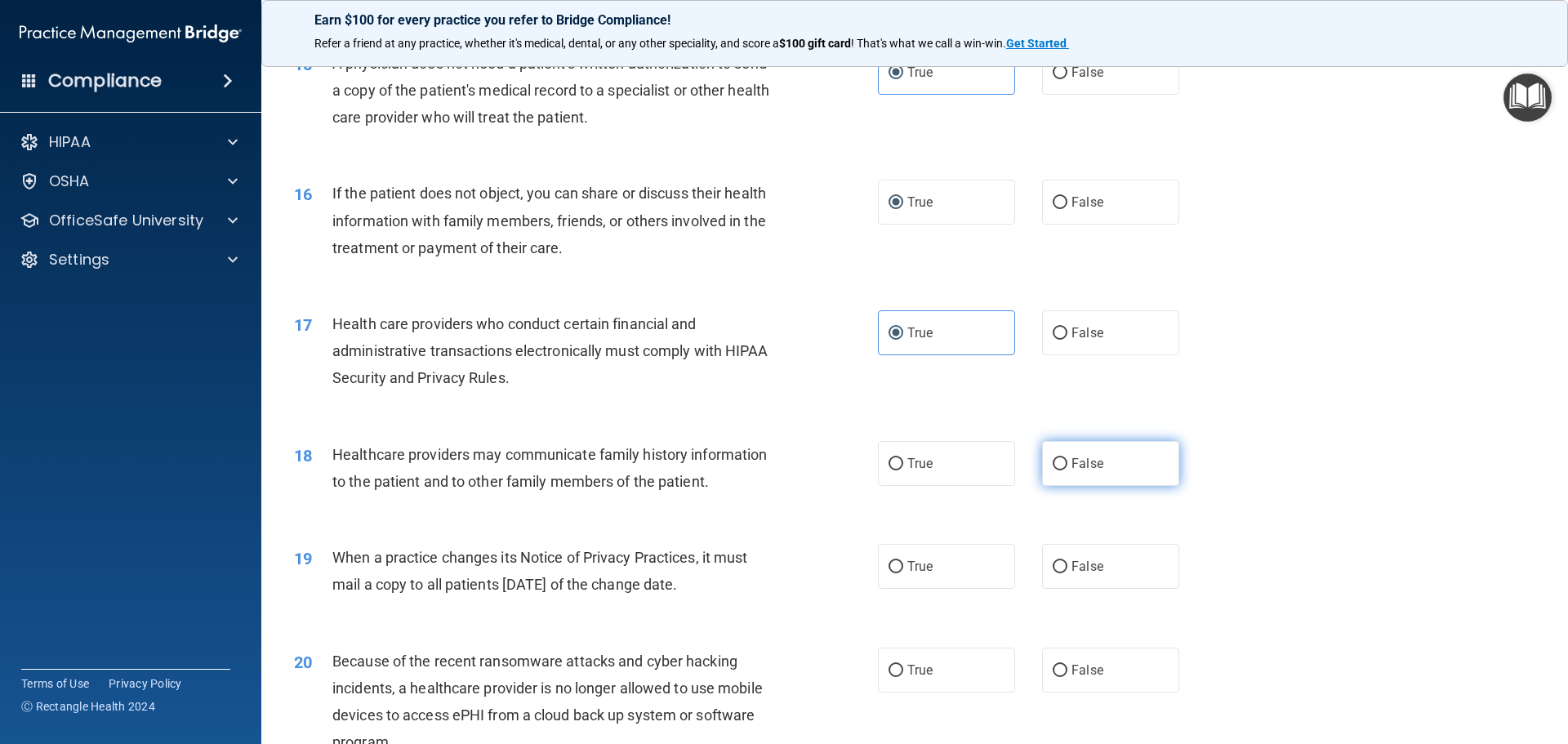
click at [1084, 470] on span "False" at bounding box center [1087, 463] width 32 height 16
click at [1067, 470] on input "False" at bounding box center [1059, 464] width 15 height 13
radio input "true"
click at [1084, 555] on label "False" at bounding box center [1110, 567] width 137 height 45
click at [1067, 561] on input "False" at bounding box center [1059, 567] width 15 height 13
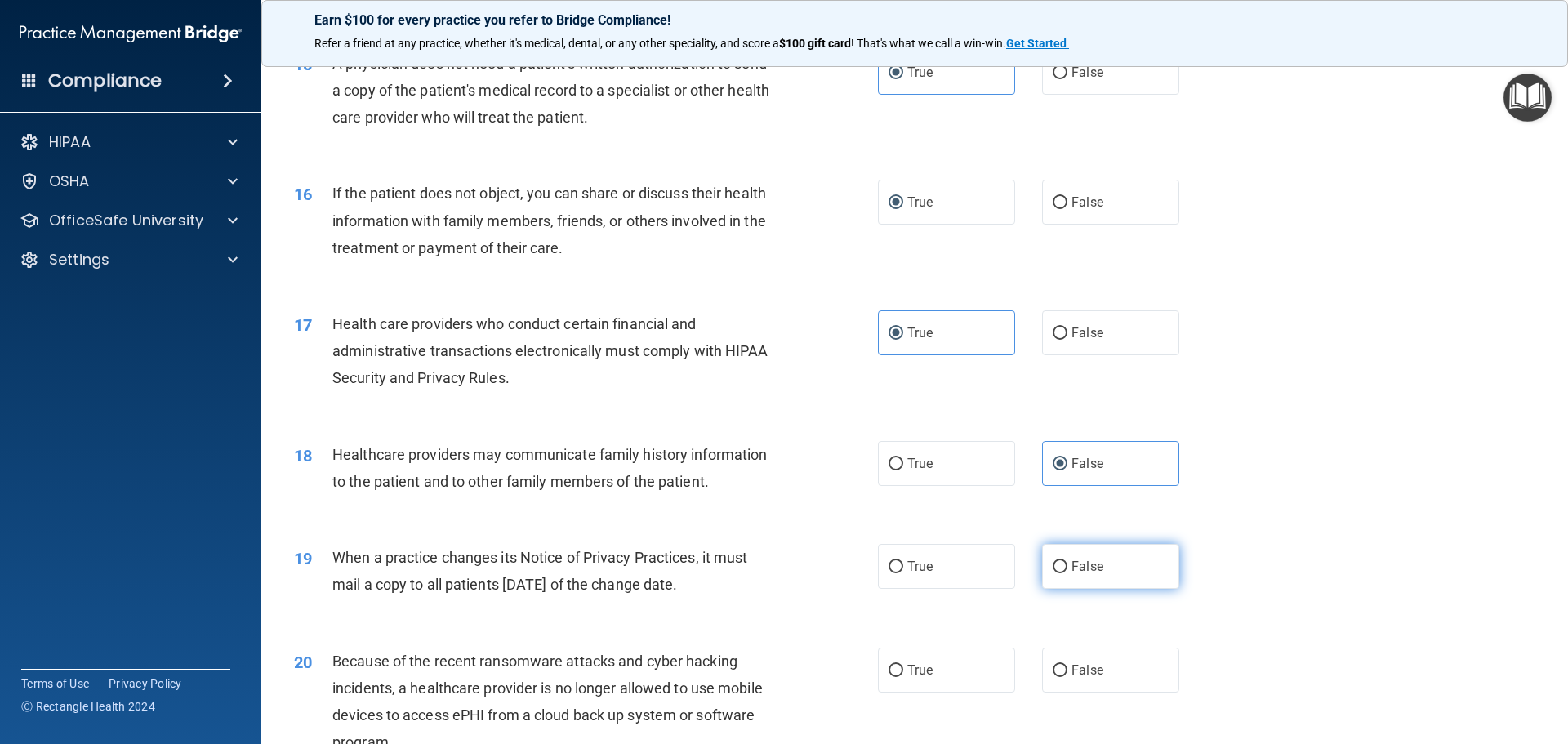
radio input "true"
click at [1079, 658] on label "False" at bounding box center [1110, 670] width 137 height 45
click at [1067, 665] on input "False" at bounding box center [1059, 671] width 15 height 13
radio input "true"
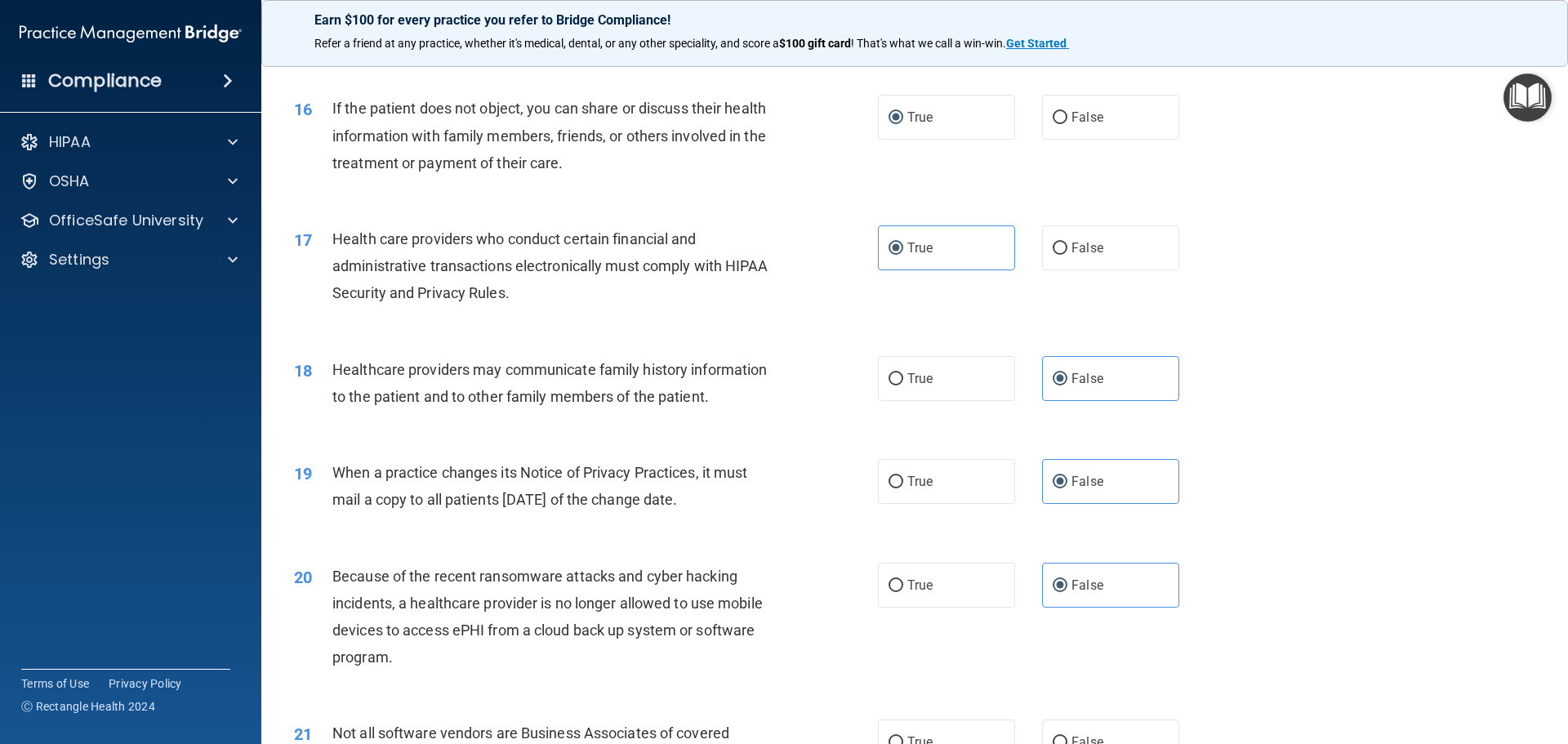
scroll to position [2123, 0]
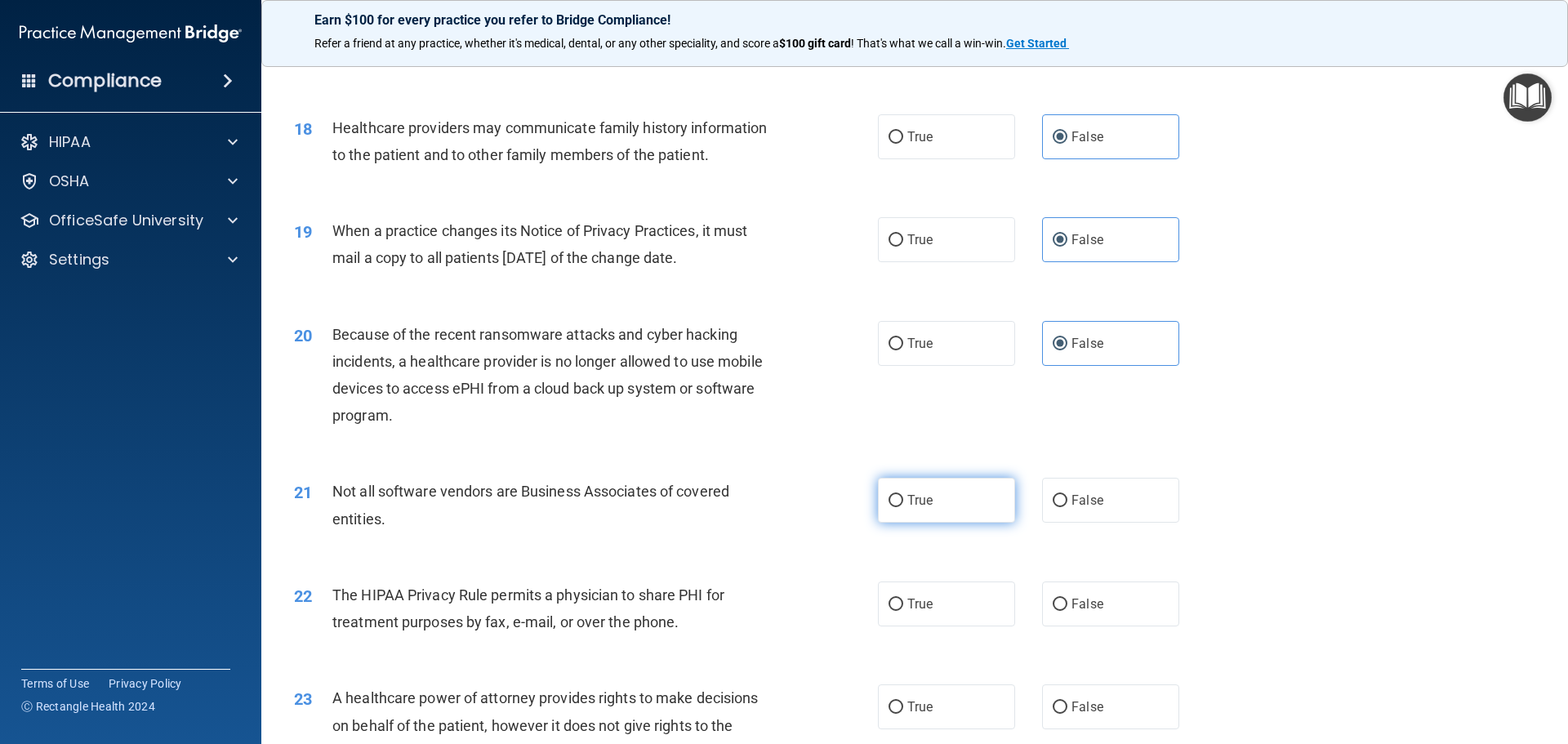
click at [907, 496] on span "True" at bounding box center [920, 500] width 25 height 16
click at [901, 496] on input "True" at bounding box center [895, 500] width 15 height 13
radio input "true"
click at [888, 600] on input "True" at bounding box center [895, 605] width 15 height 13
radio input "true"
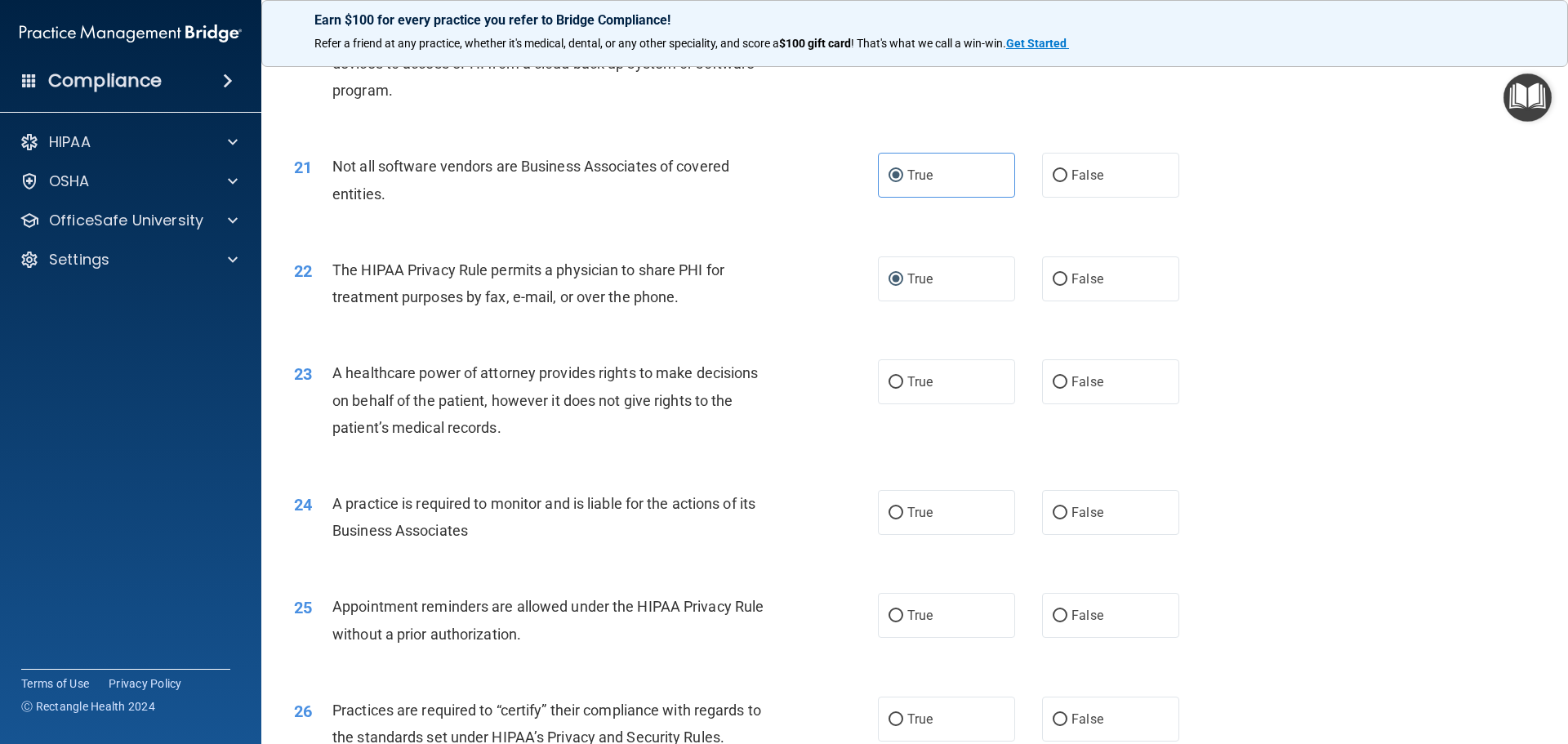
scroll to position [2449, 0]
click at [1091, 383] on span "False" at bounding box center [1087, 380] width 32 height 16
click at [1067, 383] on input "False" at bounding box center [1059, 380] width 15 height 13
radio input "true"
click at [1089, 512] on span "False" at bounding box center [1087, 511] width 32 height 16
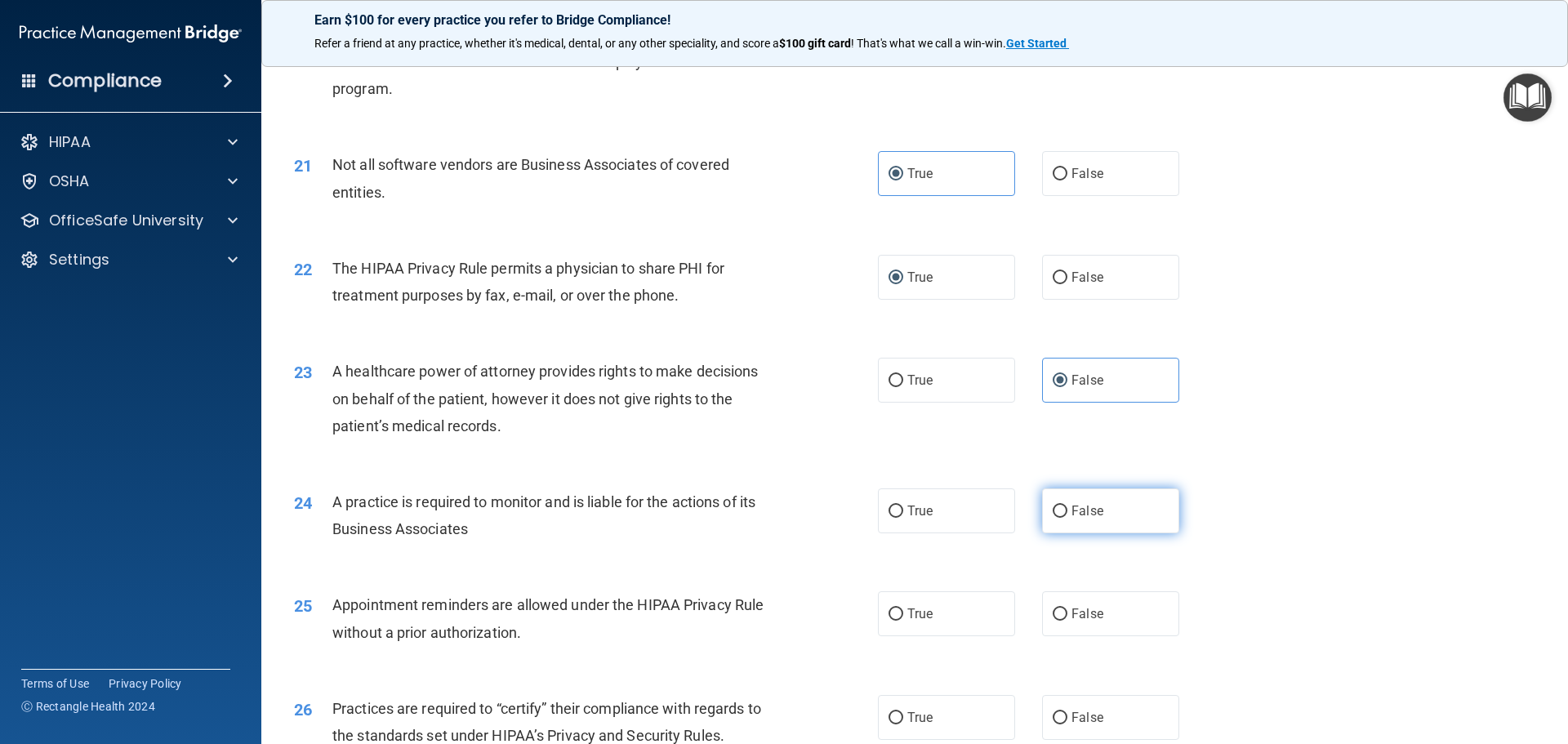
click at [1067, 512] on input "False" at bounding box center [1059, 511] width 15 height 13
radio input "true"
click at [951, 610] on label "True" at bounding box center [946, 613] width 137 height 45
click at [903, 610] on input "True" at bounding box center [895, 614] width 15 height 13
radio input "true"
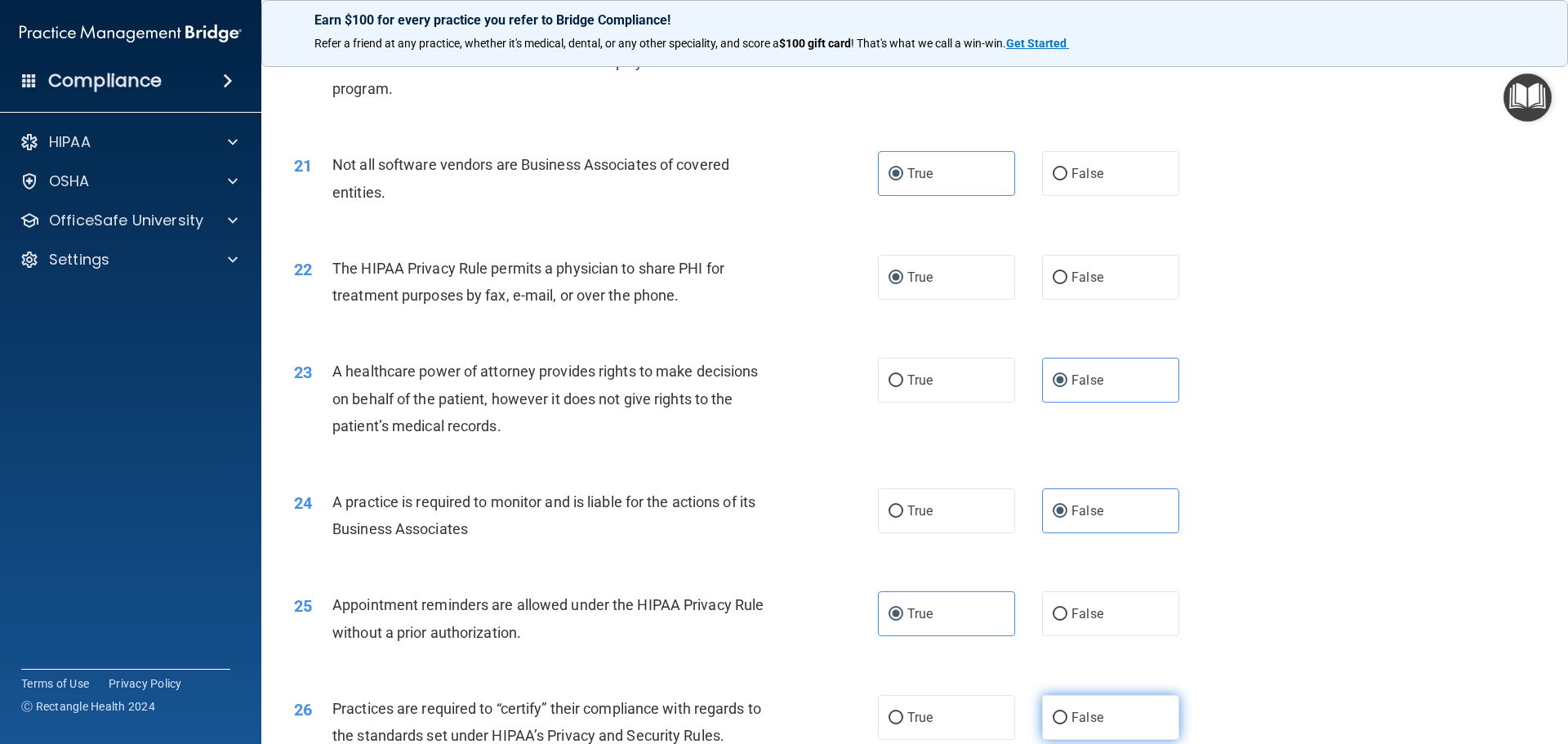
click at [1053, 714] on input "False" at bounding box center [1059, 718] width 15 height 13
radio input "true"
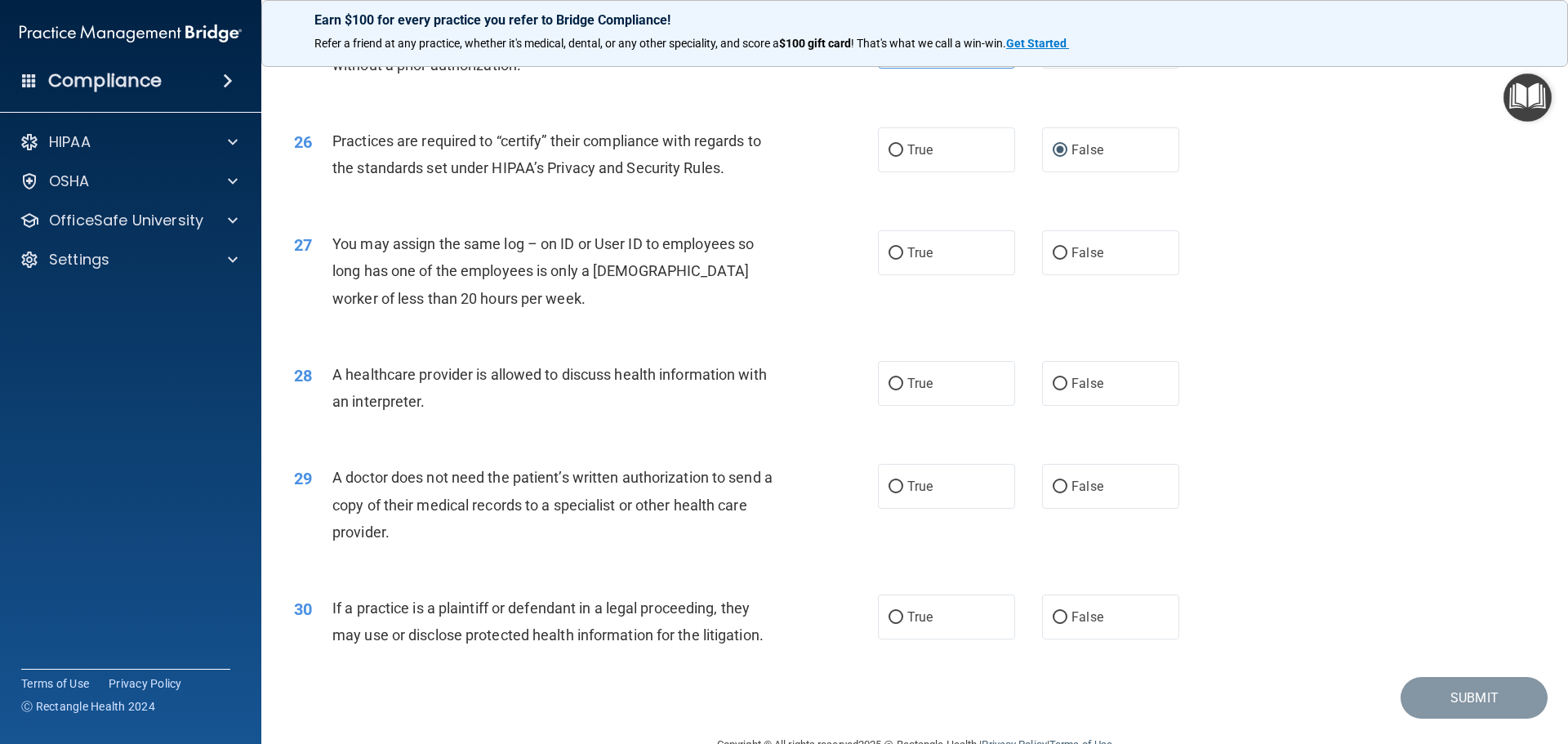
scroll to position [3021, 0]
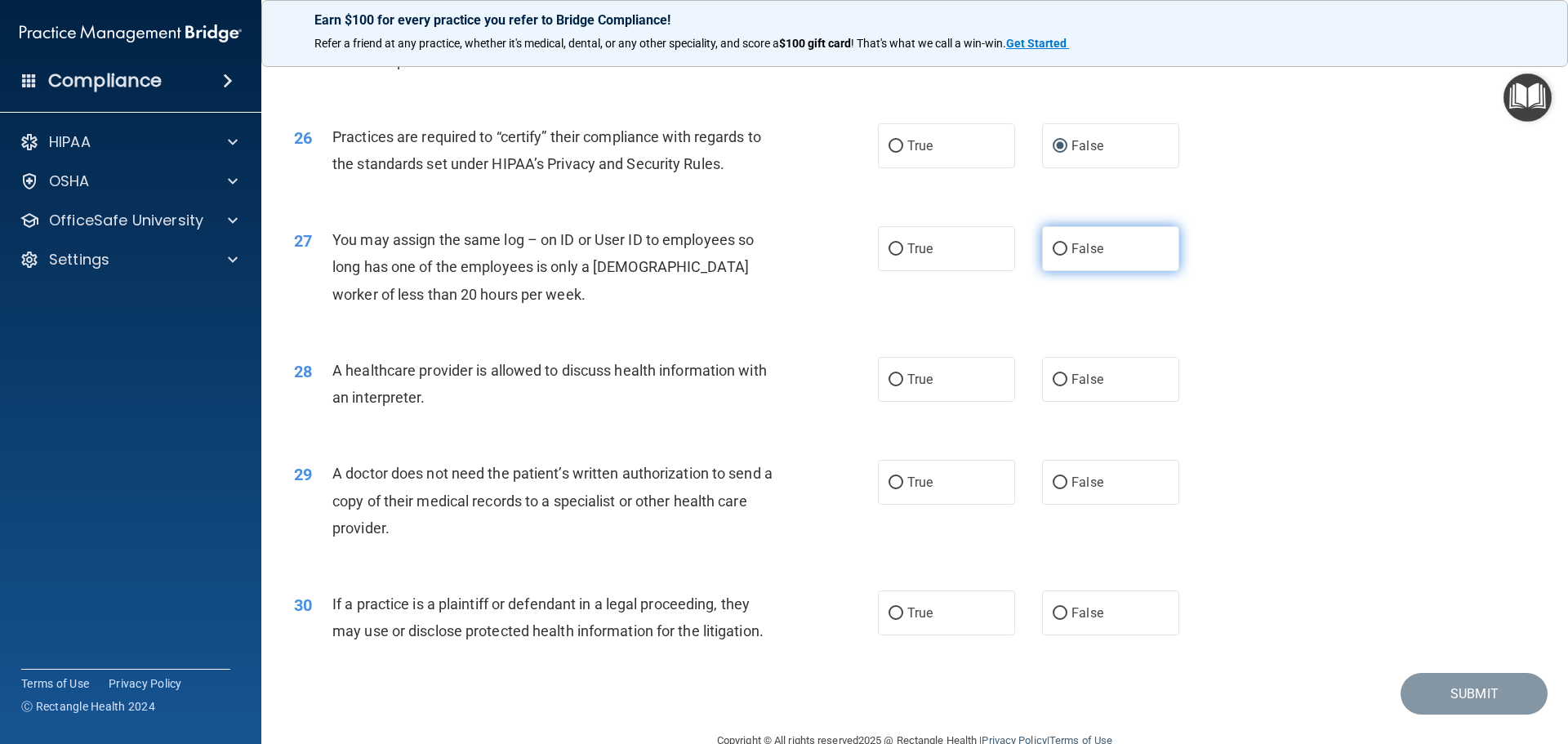
click at [1083, 260] on label "False" at bounding box center [1110, 249] width 137 height 45
click at [1067, 255] on input "False" at bounding box center [1059, 250] width 15 height 13
radio input "true"
click at [893, 373] on input "True" at bounding box center [895, 379] width 15 height 13
radio input "true"
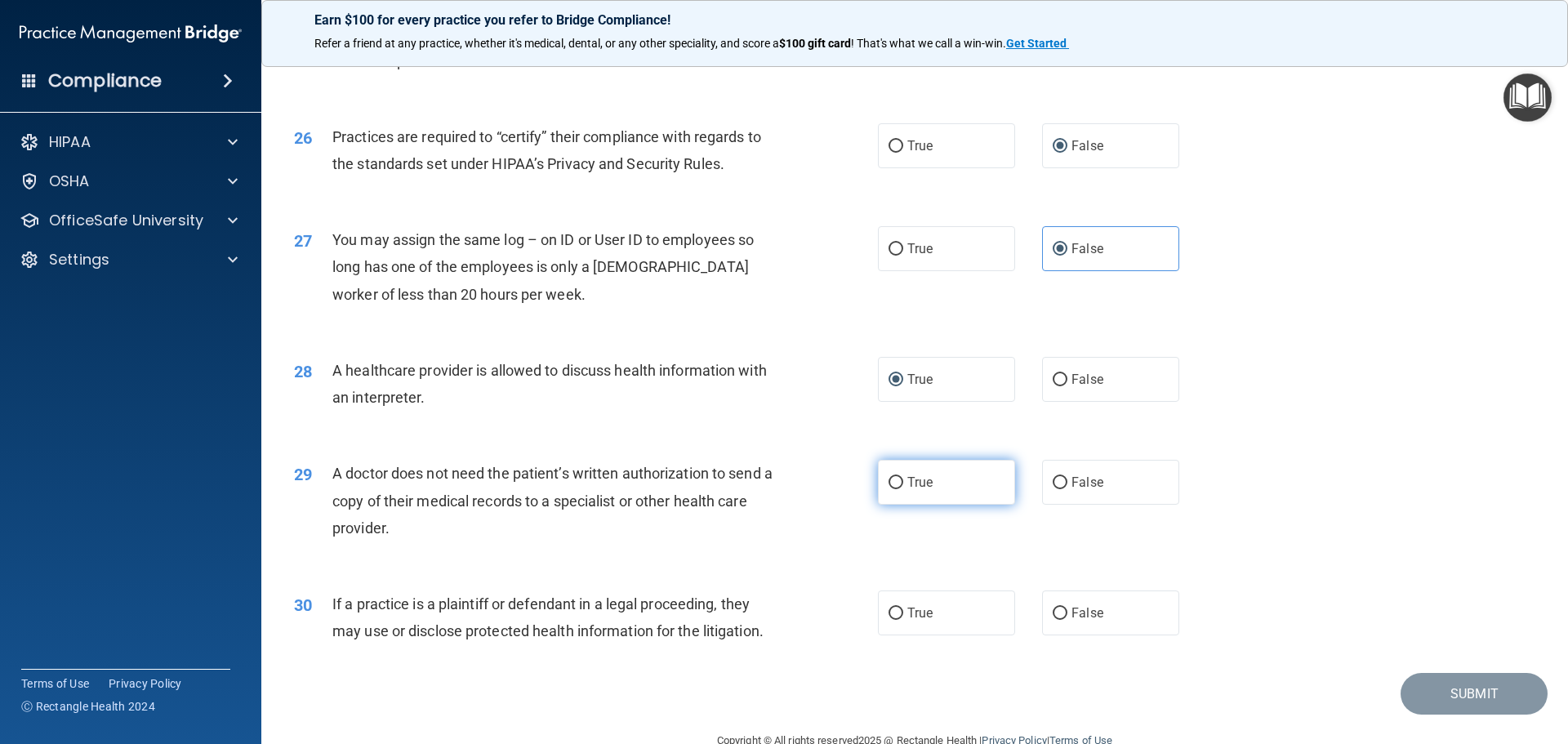
click at [896, 487] on input "True" at bounding box center [895, 483] width 15 height 13
radio input "true"
drag, startPoint x: 898, startPoint y: 607, endPoint x: 1293, endPoint y: 630, distance: 395.7
click at [904, 608] on label "True" at bounding box center [946, 612] width 137 height 45
click at [903, 608] on input "True" at bounding box center [895, 613] width 15 height 13
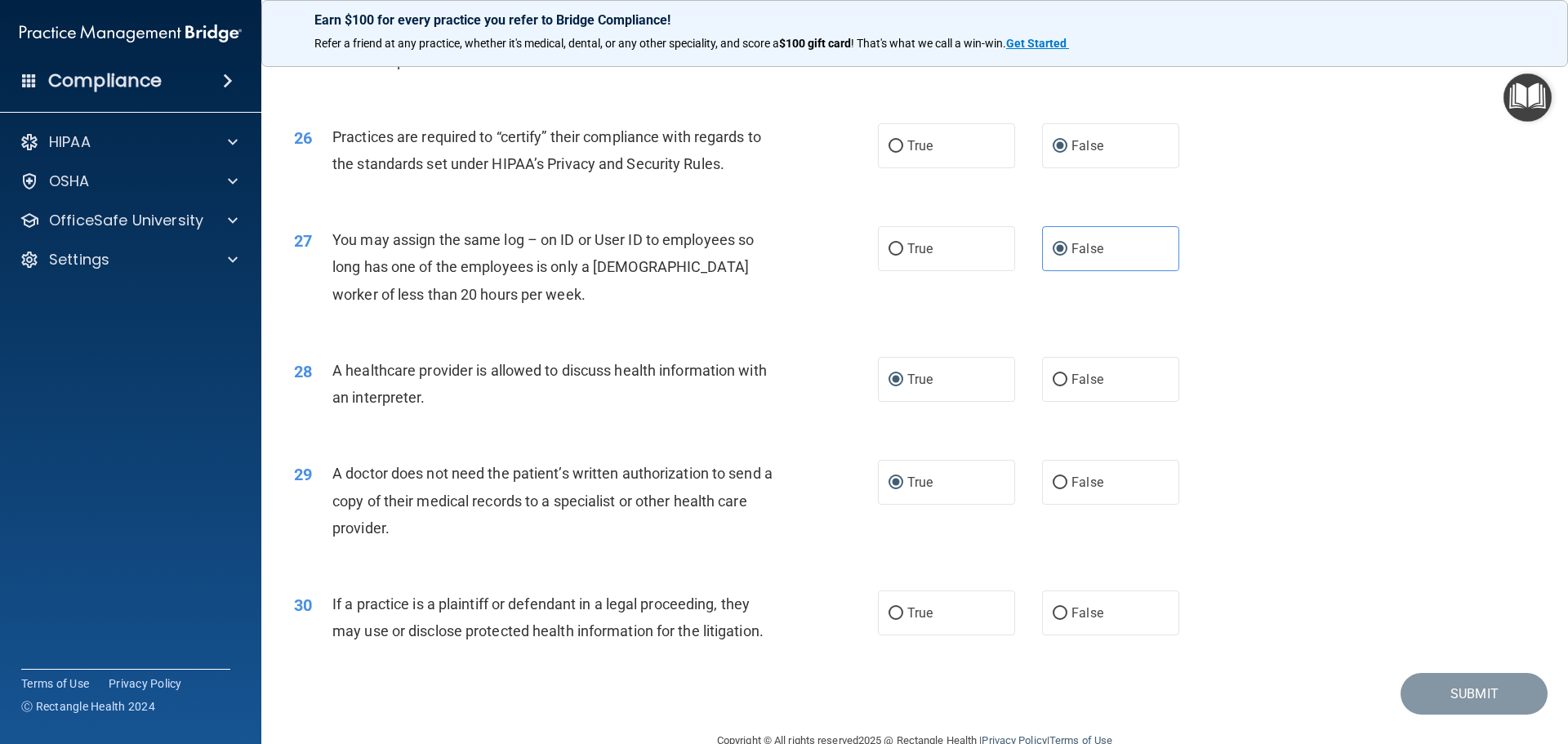
radio input "true"
click at [1434, 687] on button "Submit" at bounding box center [1473, 693] width 147 height 42
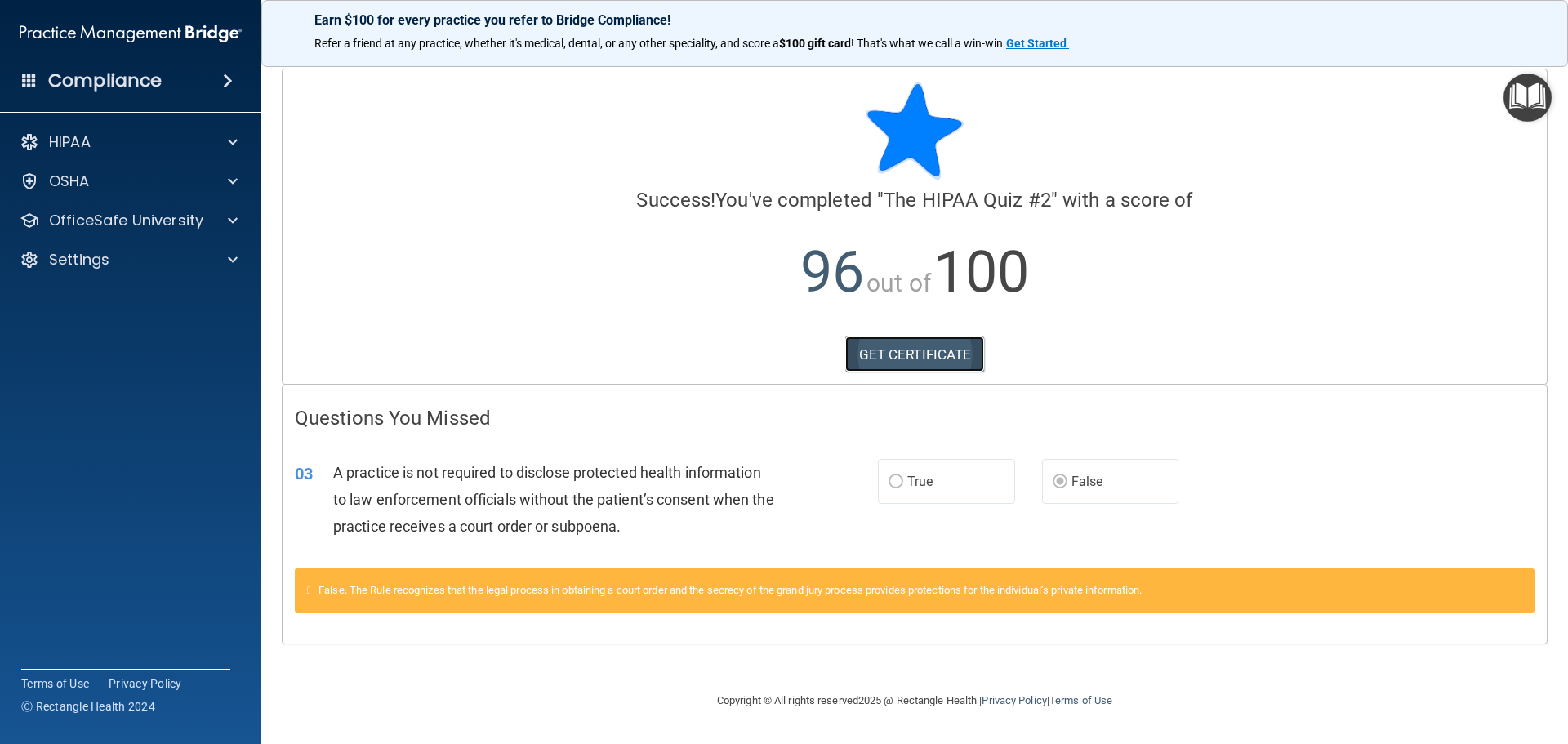
click at [876, 355] on link "GET CERTIFICATE" at bounding box center [915, 354] width 139 height 36
click at [110, 220] on p "OfficeSafe University" at bounding box center [126, 220] width 154 height 20
click at [133, 257] on p "HIPAA Training" at bounding box center [78, 259] width 135 height 17
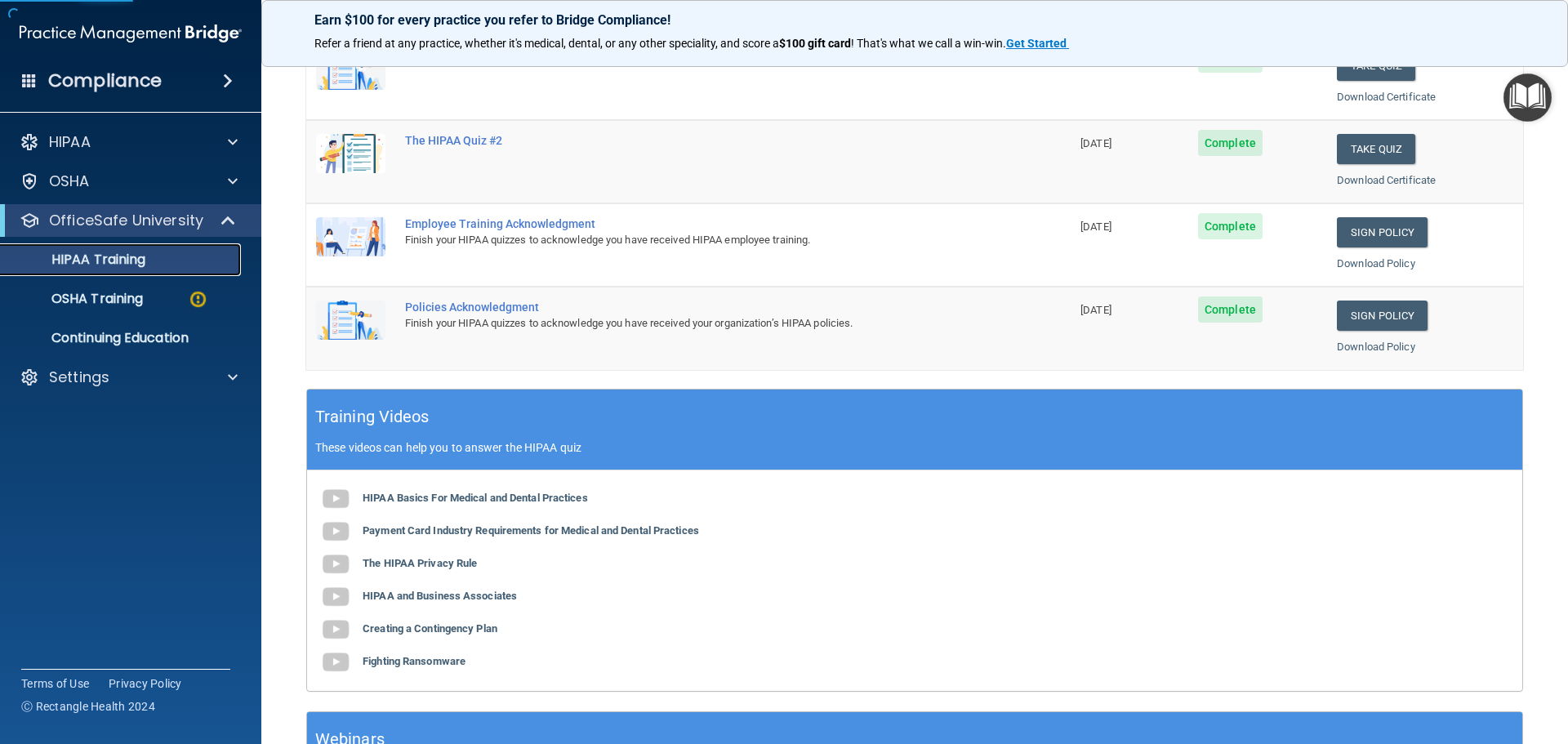
scroll to position [486, 0]
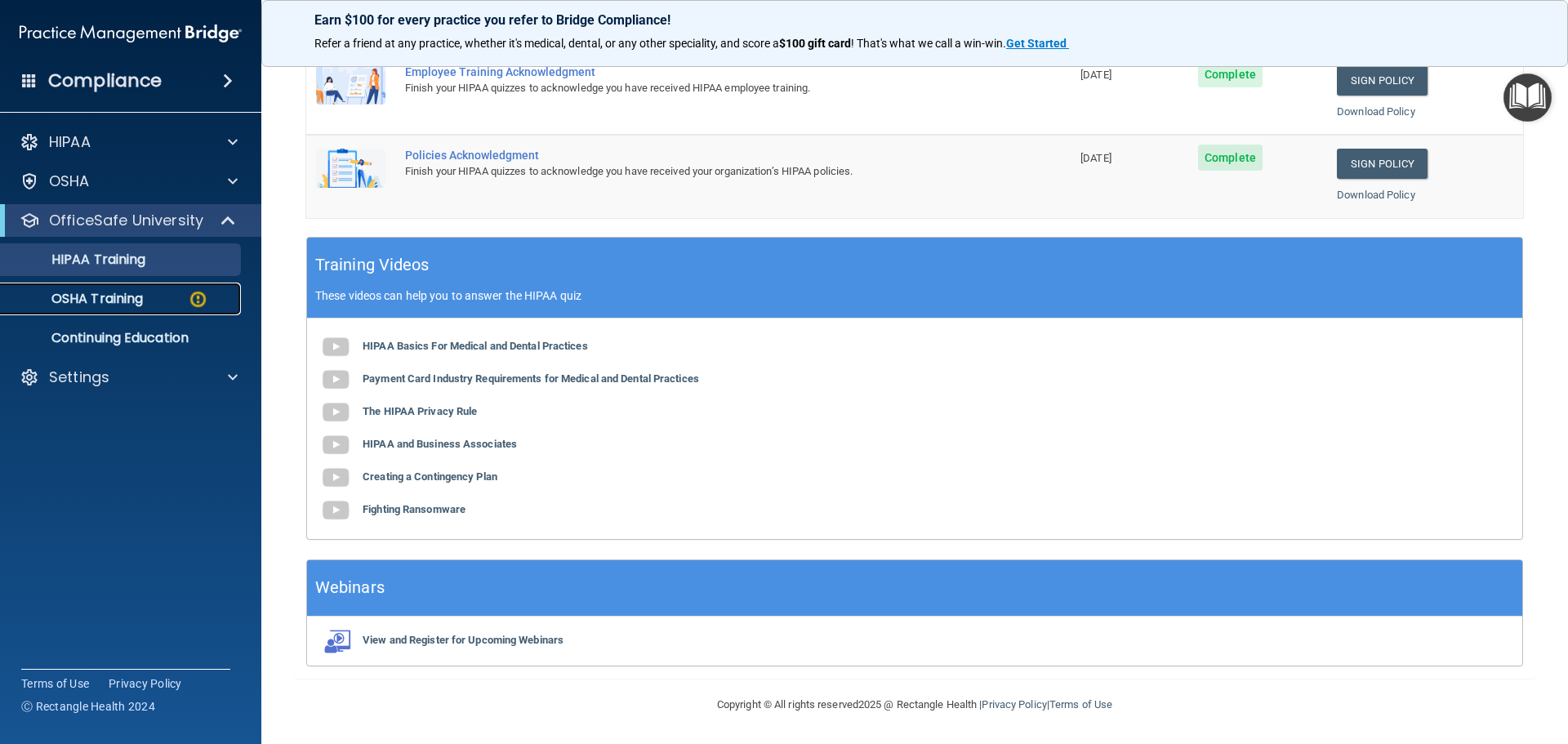
click at [67, 303] on p "OSHA Training" at bounding box center [77, 298] width 133 height 17
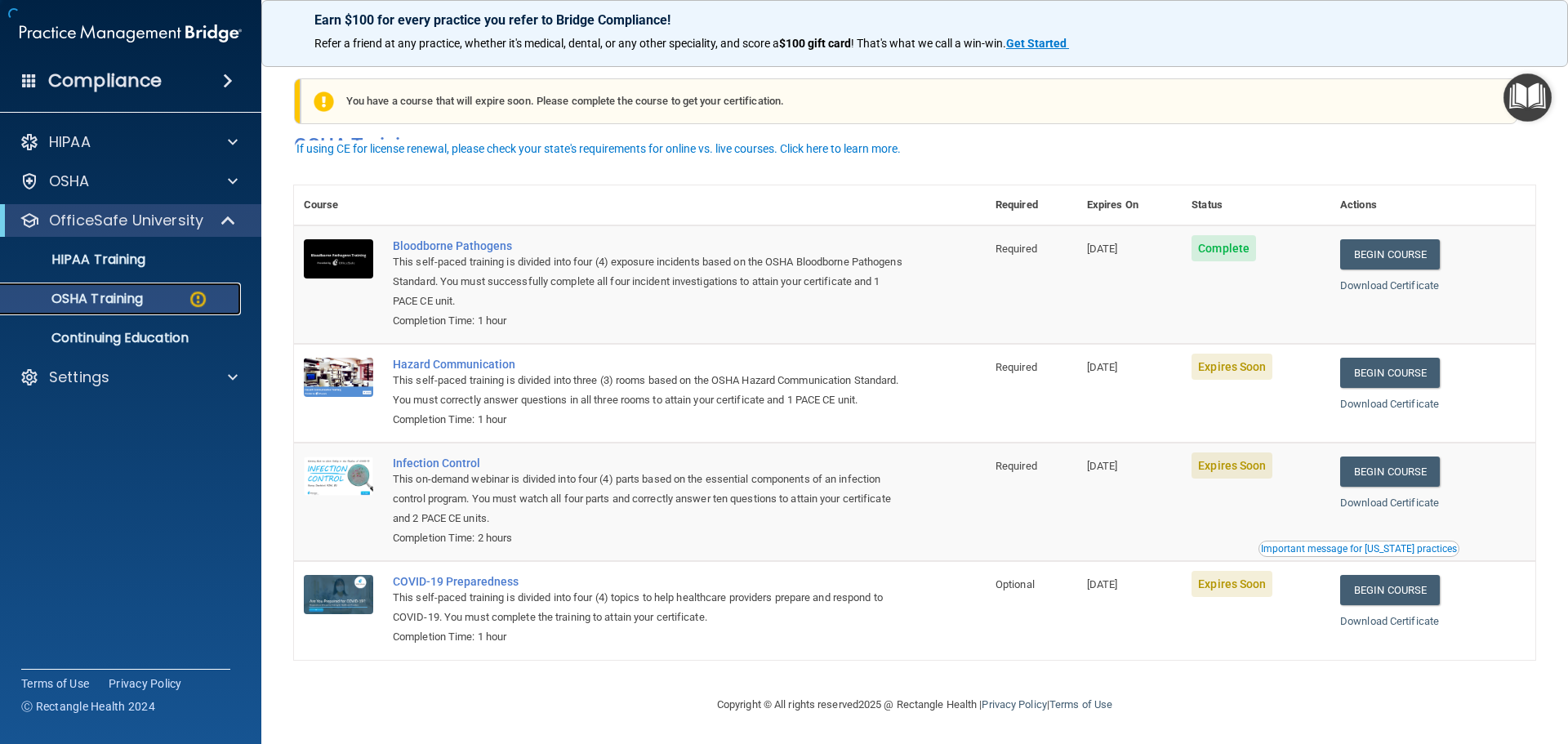
scroll to position [27, 0]
click at [1369, 358] on link "Begin Course" at bounding box center [1390, 372] width 99 height 30
click at [1408, 476] on link "Begin Course" at bounding box center [1390, 471] width 99 height 30
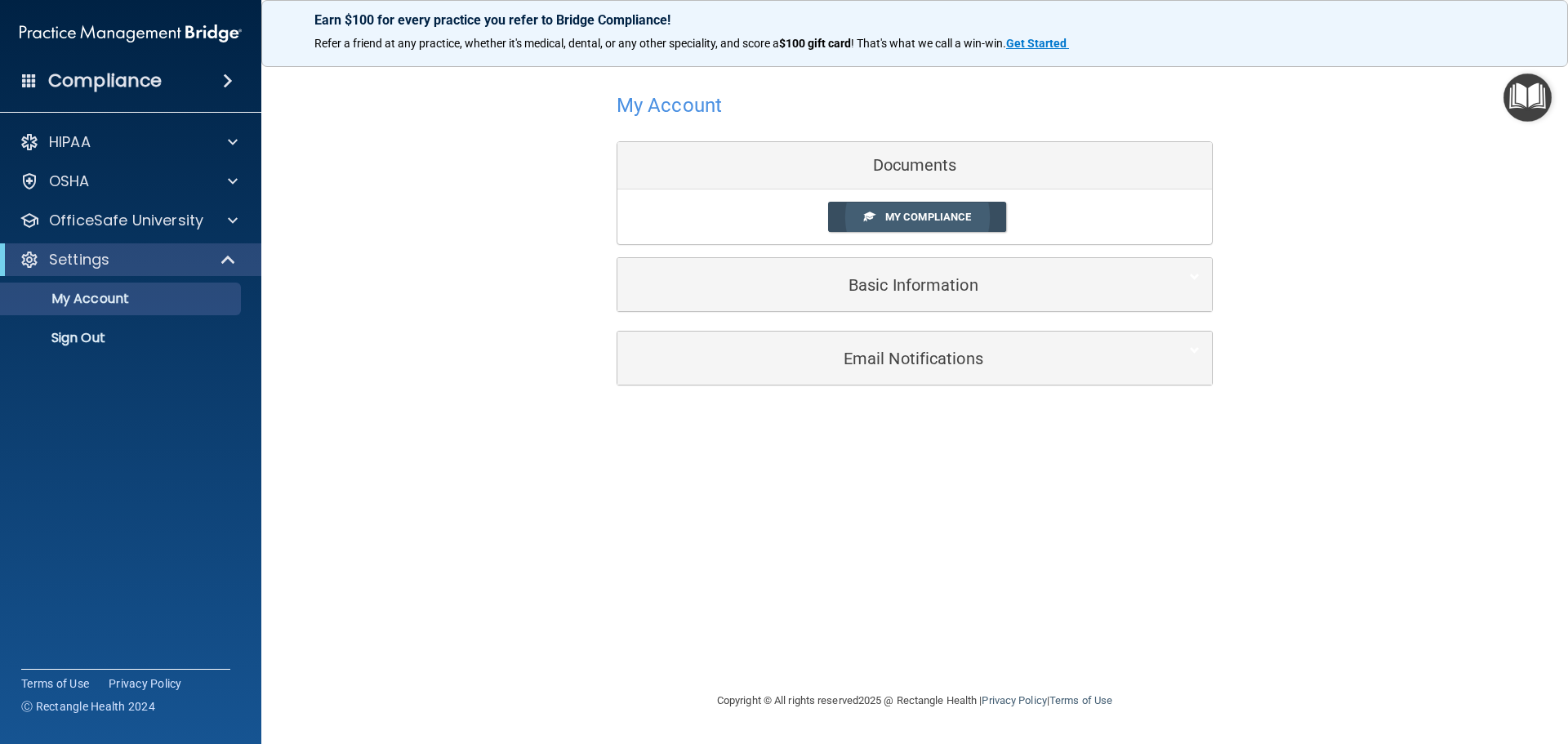
click at [986, 217] on link "My Compliance" at bounding box center [917, 216] width 178 height 30
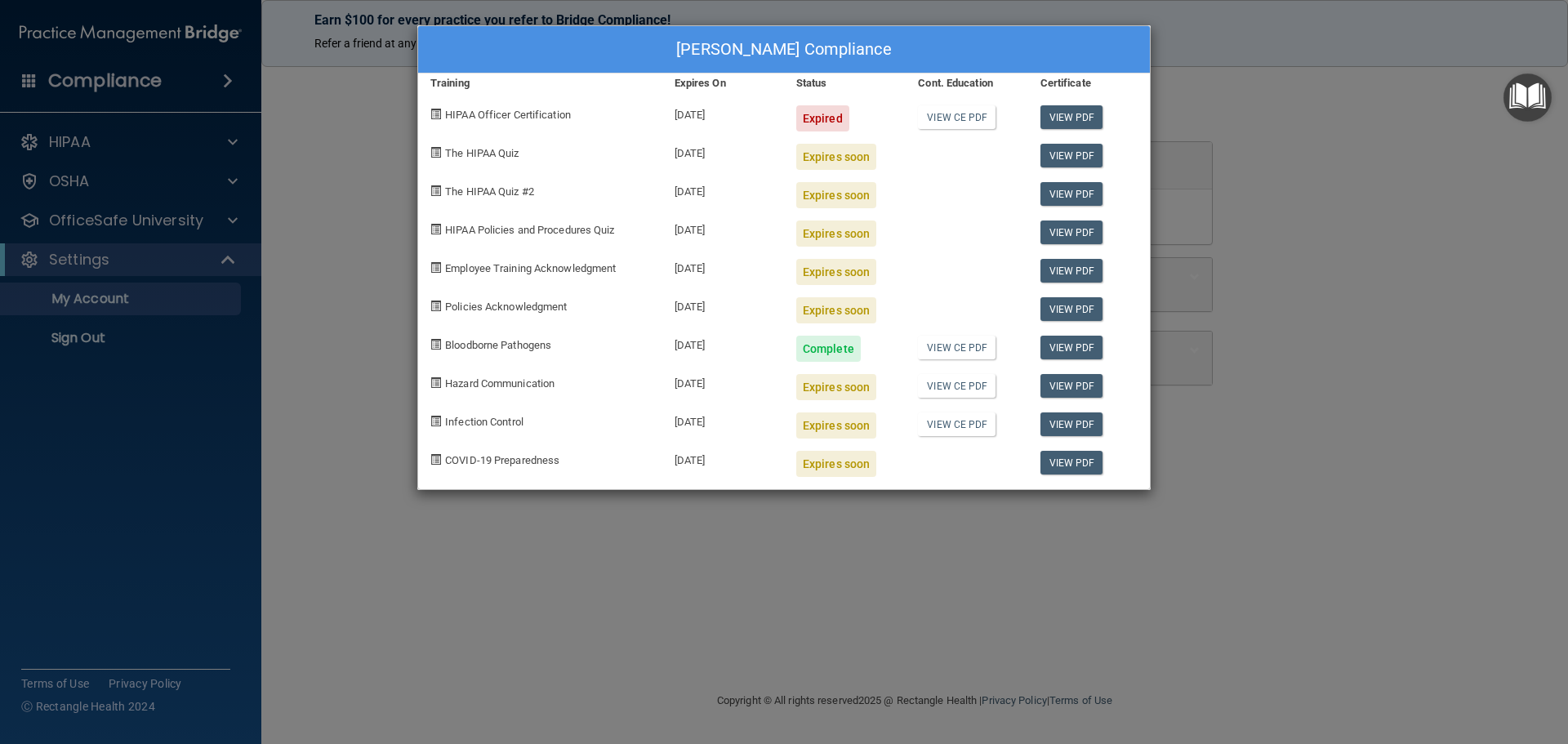
click at [419, 113] on div "HIPAA Officer Certification" at bounding box center [540, 111] width 244 height 38
click at [403, 113] on div "Rhiannon Bowen's Compliance Training Expires On Status Cont. Education Certific…" at bounding box center [784, 372] width 1568 height 744
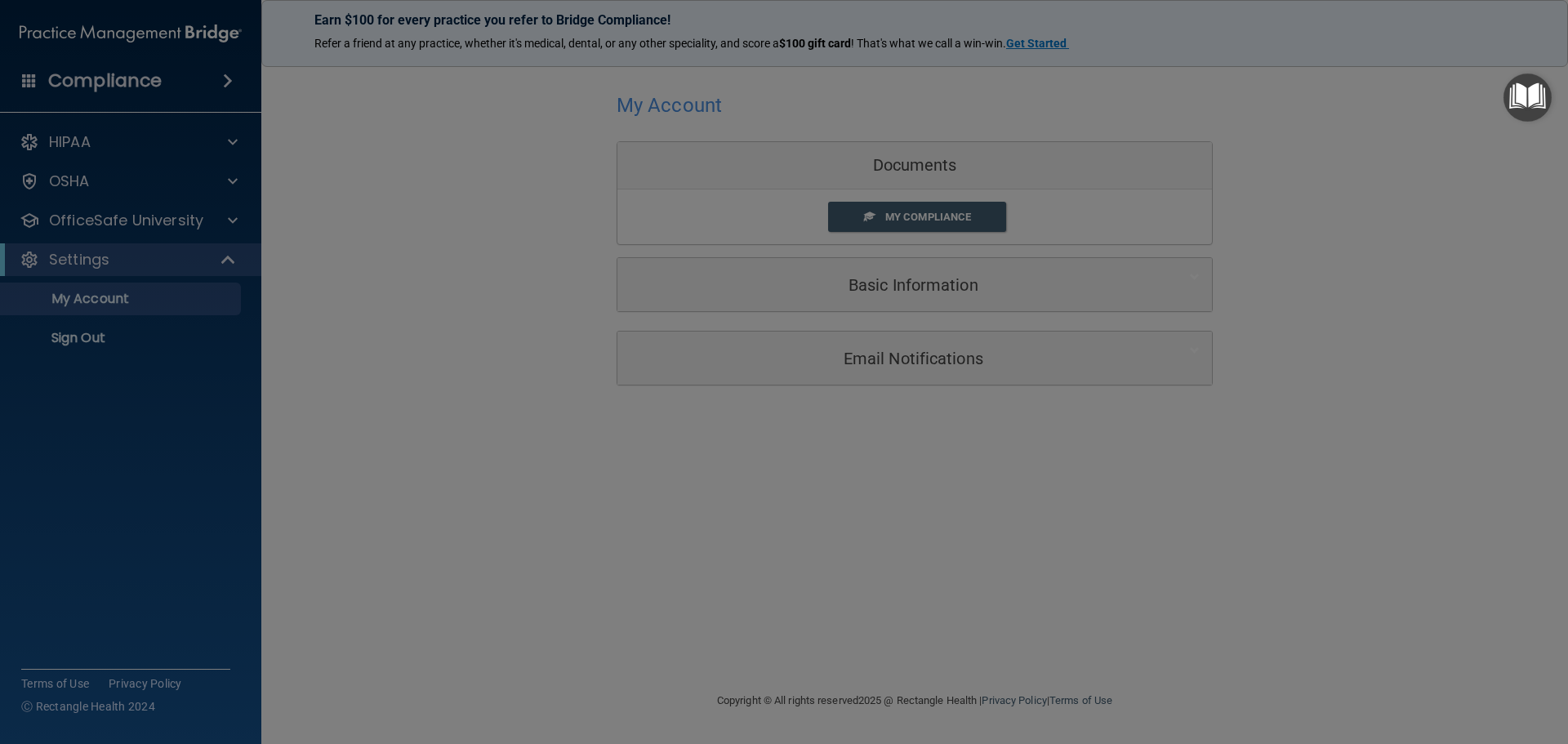
click at [392, 114] on div "Rhiannon Bowen's Compliance Training Expires On Status Cont. Education Certific…" at bounding box center [784, 372] width 1568 height 744
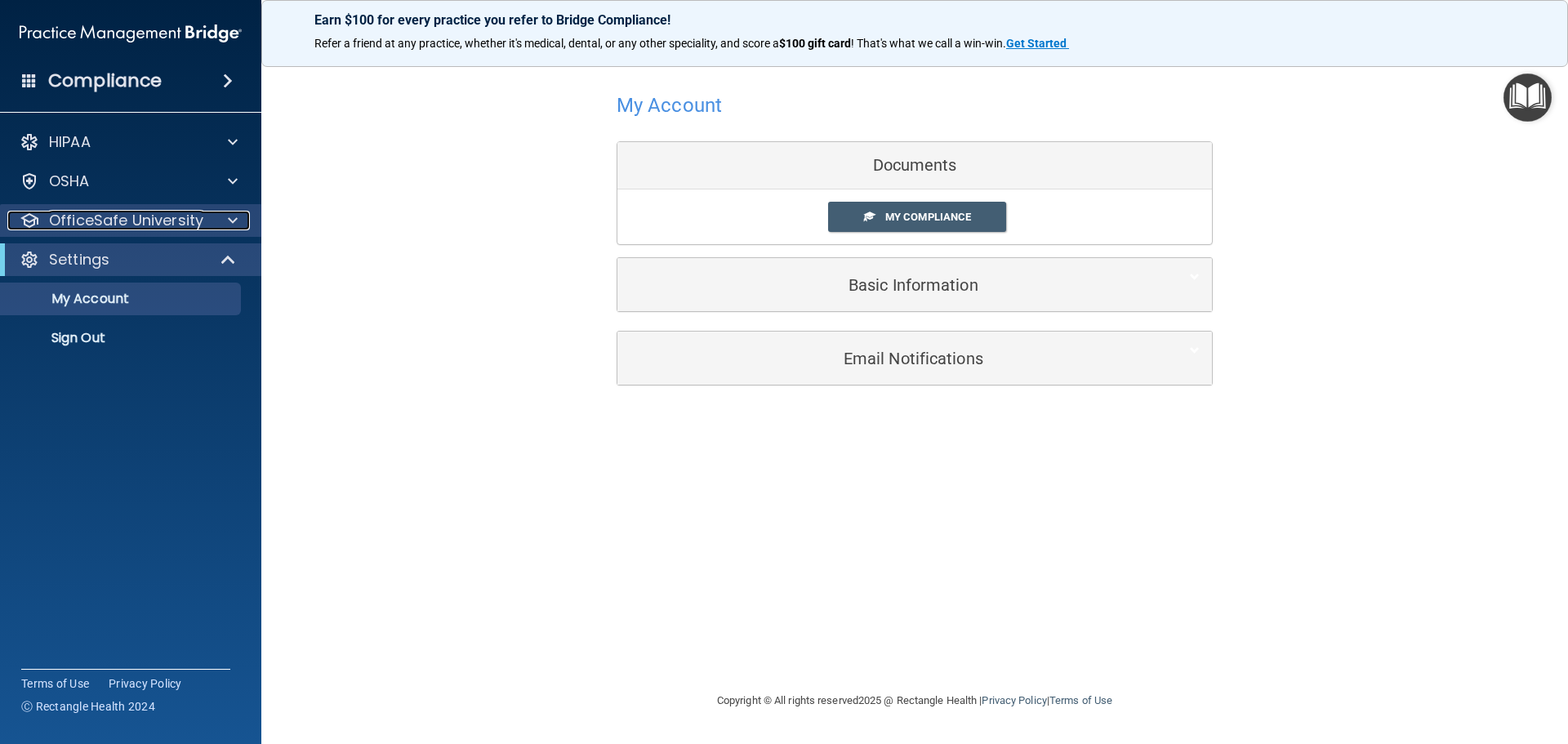
click at [163, 223] on p "OfficeSafe University" at bounding box center [126, 220] width 154 height 20
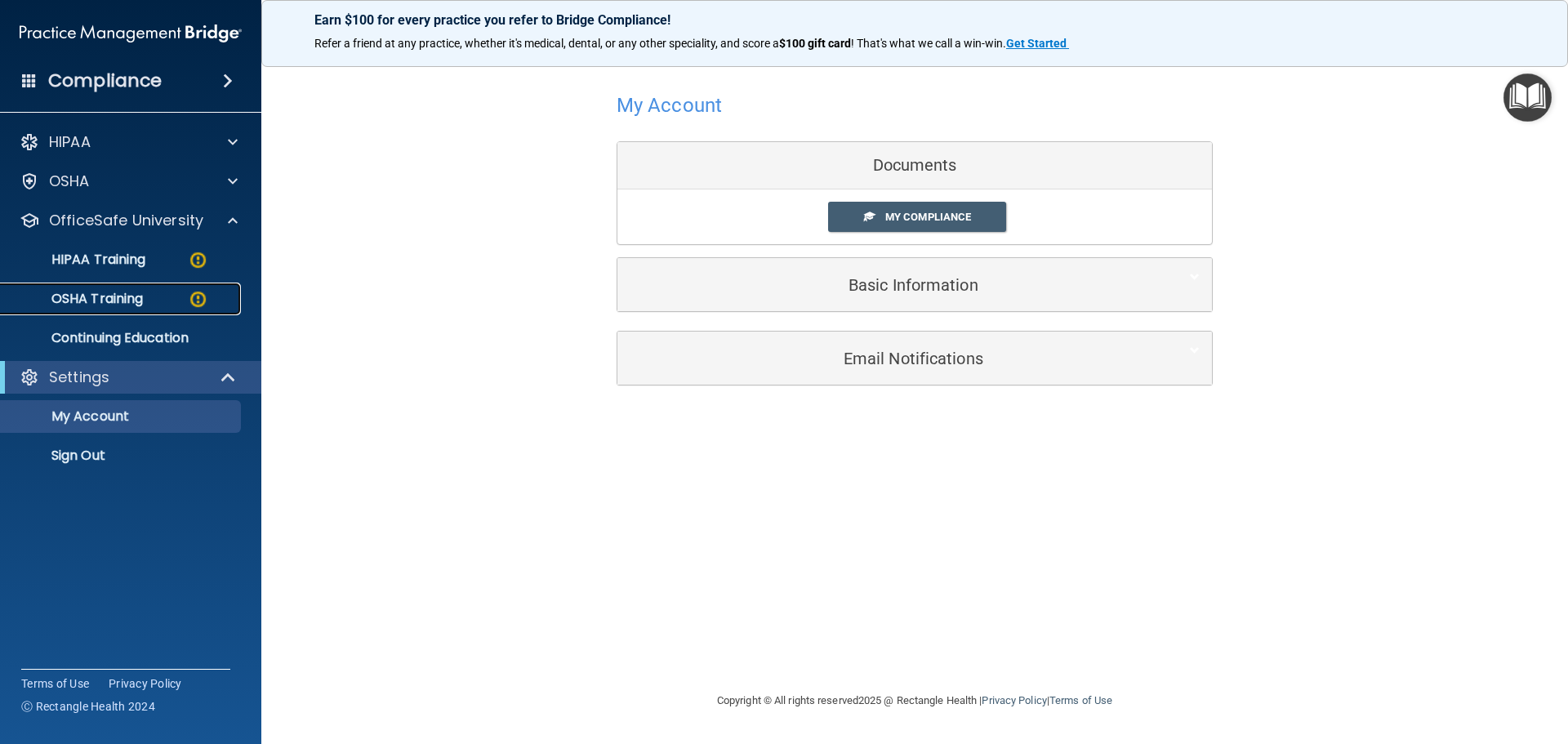
click at [137, 299] on p "OSHA Training" at bounding box center [77, 298] width 133 height 17
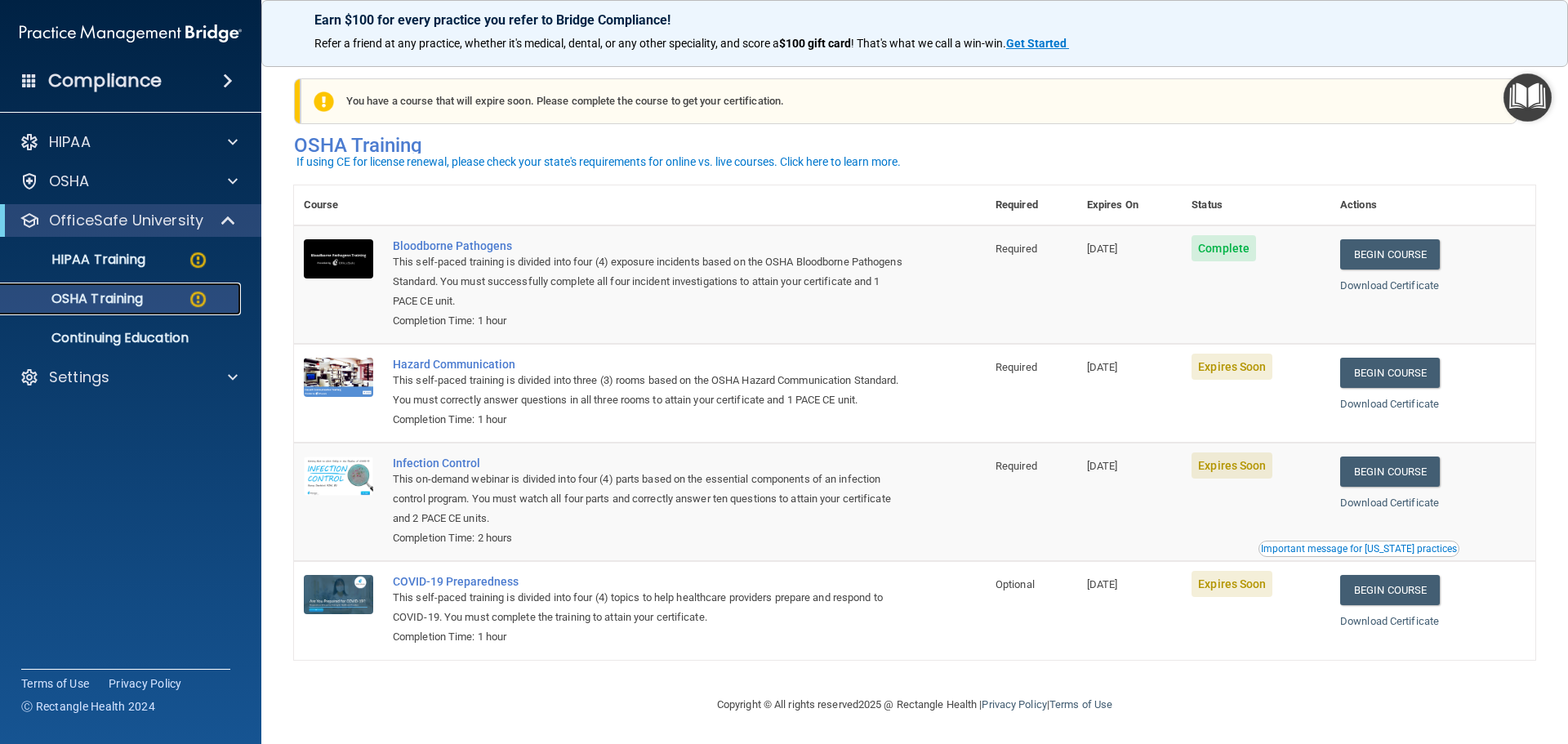
scroll to position [27, 0]
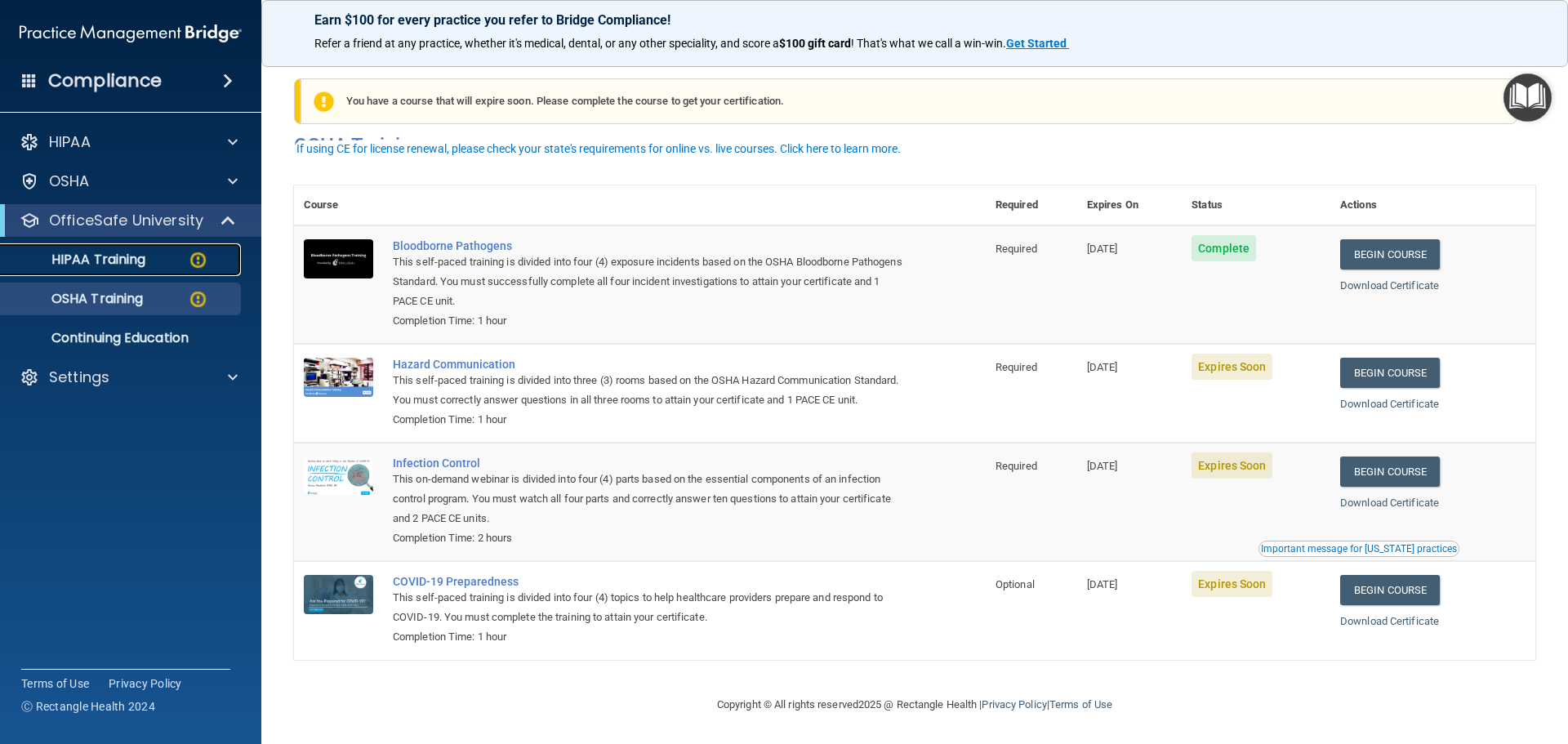
click at [95, 262] on p "HIPAA Training" at bounding box center [78, 259] width 135 height 17
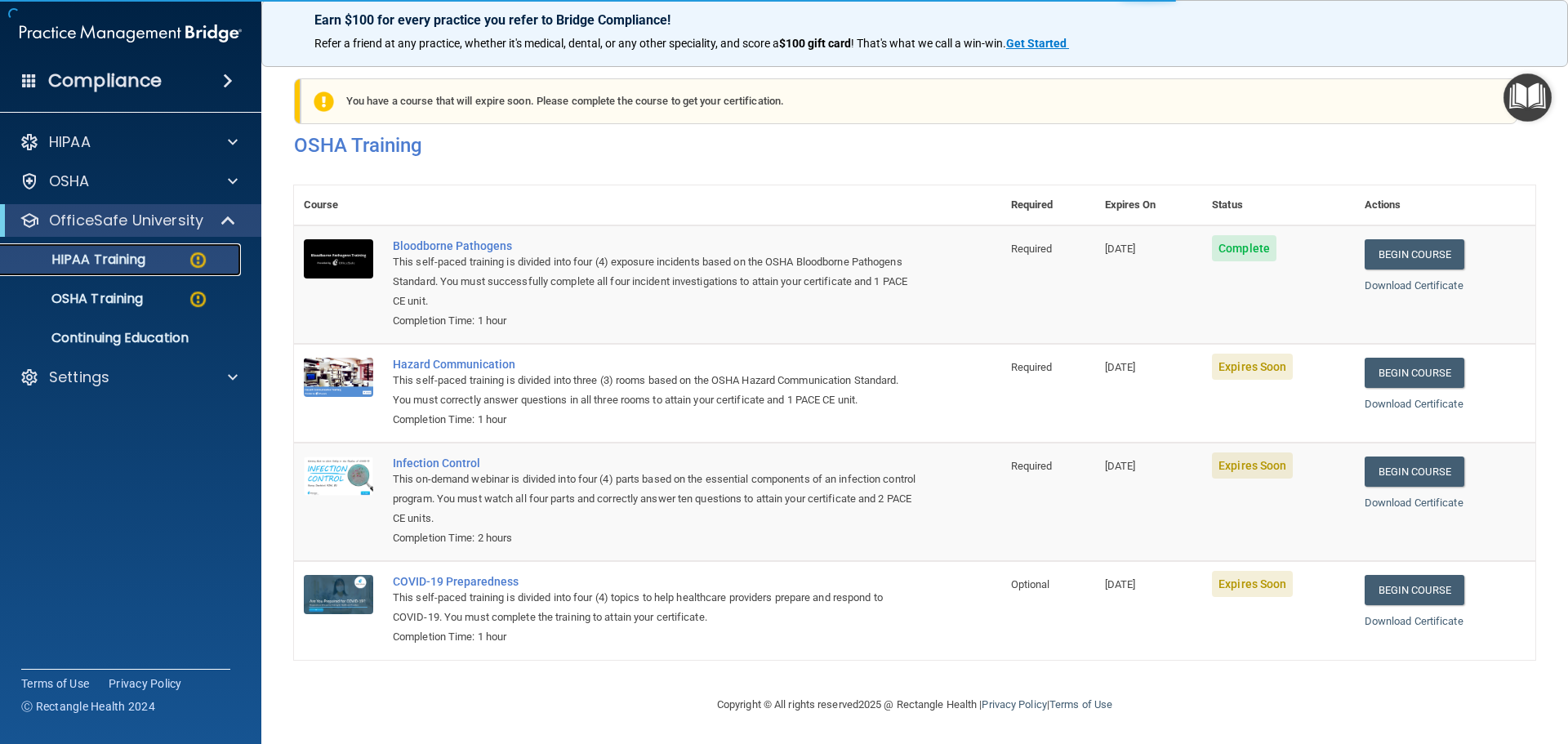
scroll to position [486, 0]
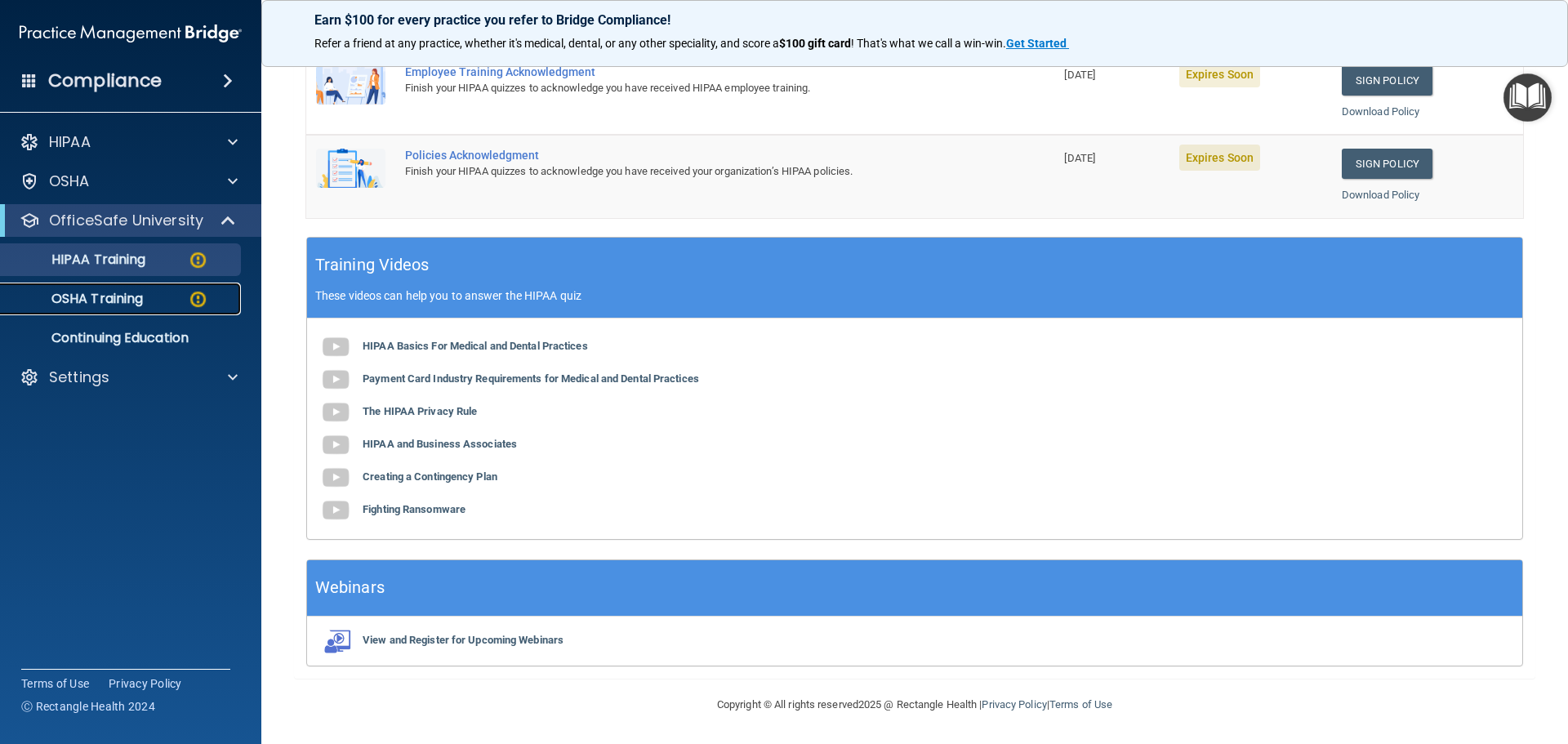
click at [81, 305] on p "OSHA Training" at bounding box center [77, 298] width 133 height 17
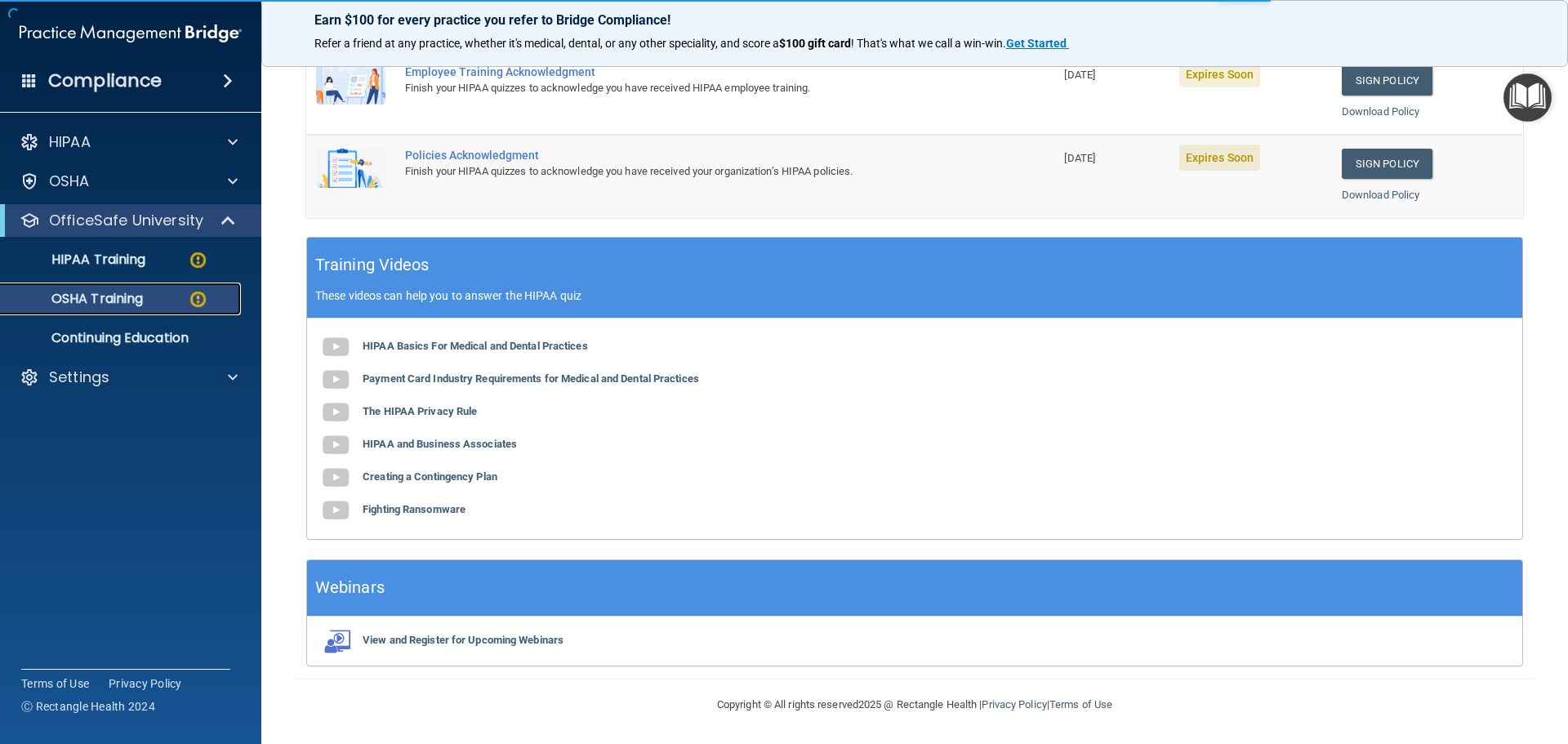
scroll to position [27, 0]
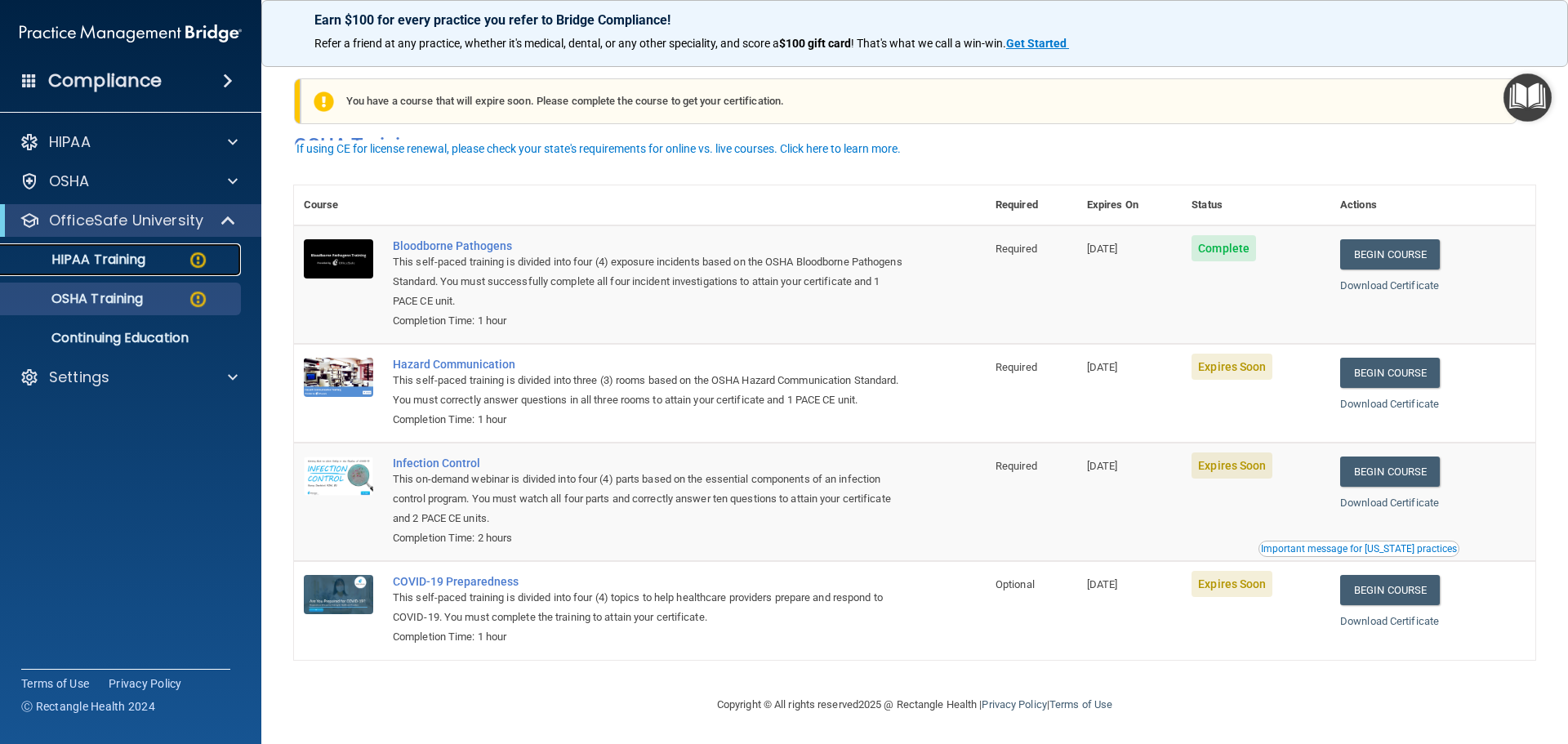
click at [100, 264] on p "HIPAA Training" at bounding box center [78, 259] width 135 height 17
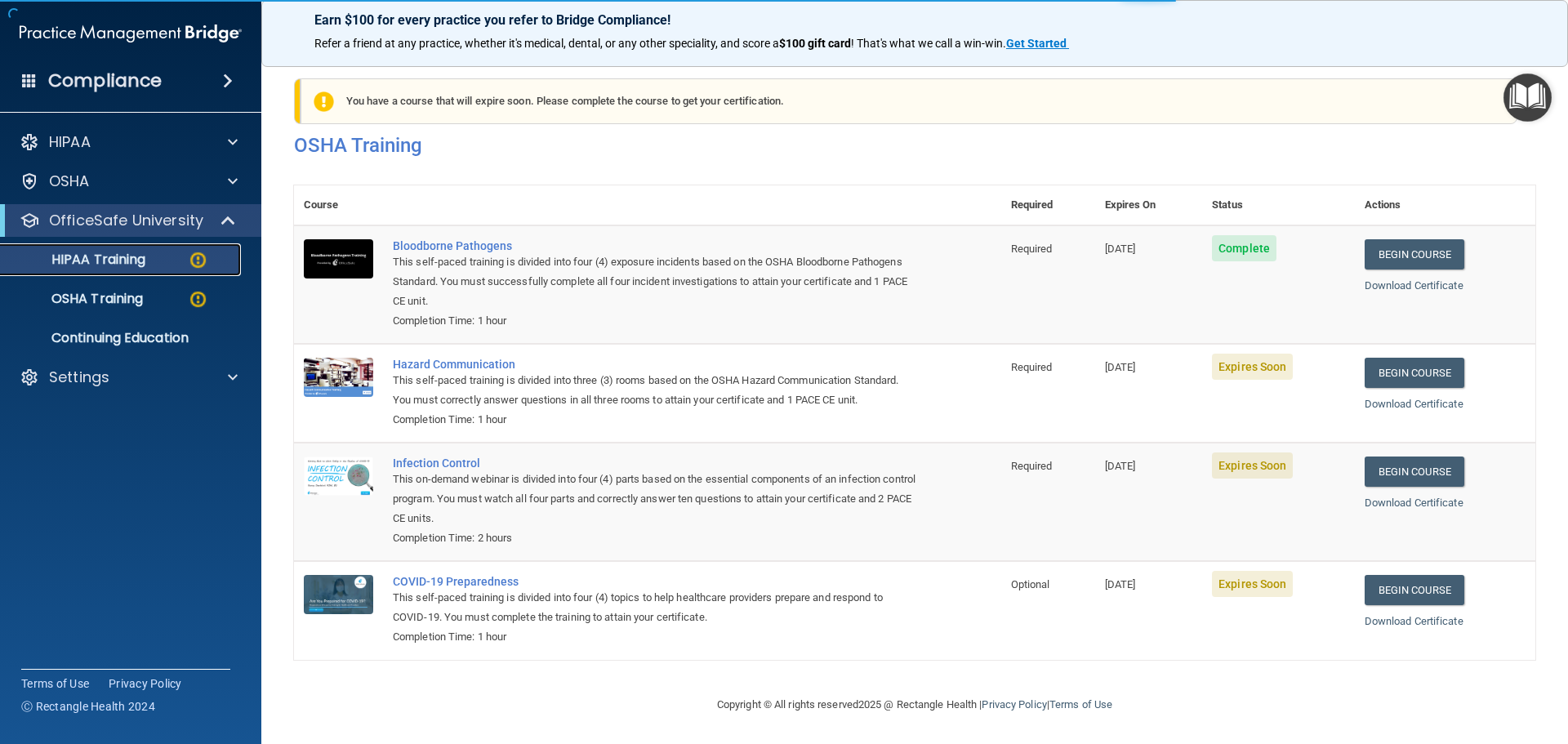
scroll to position [486, 0]
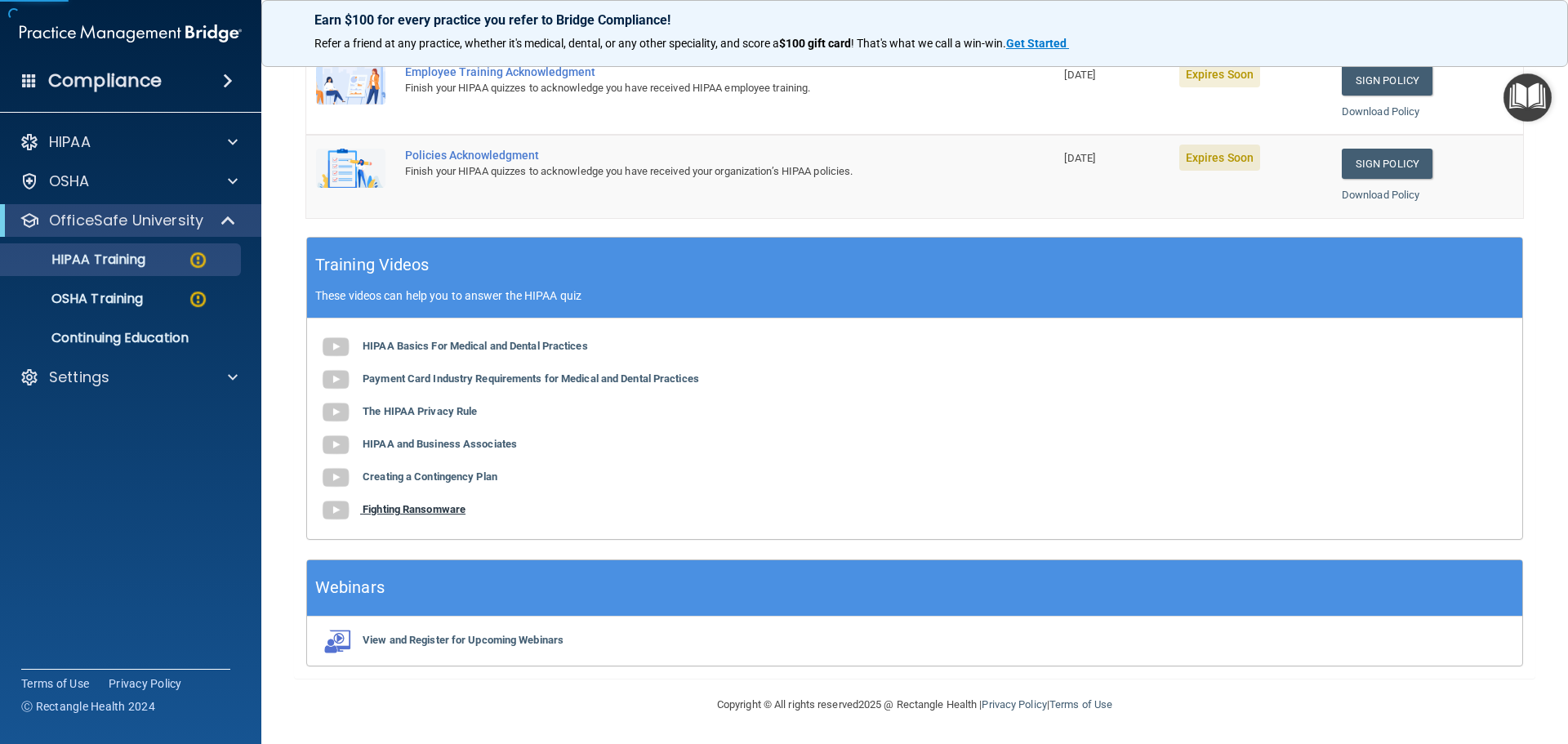
click at [392, 506] on b "Fighting Ransomware" at bounding box center [413, 509] width 102 height 13
click at [194, 263] on img at bounding box center [198, 259] width 20 height 20
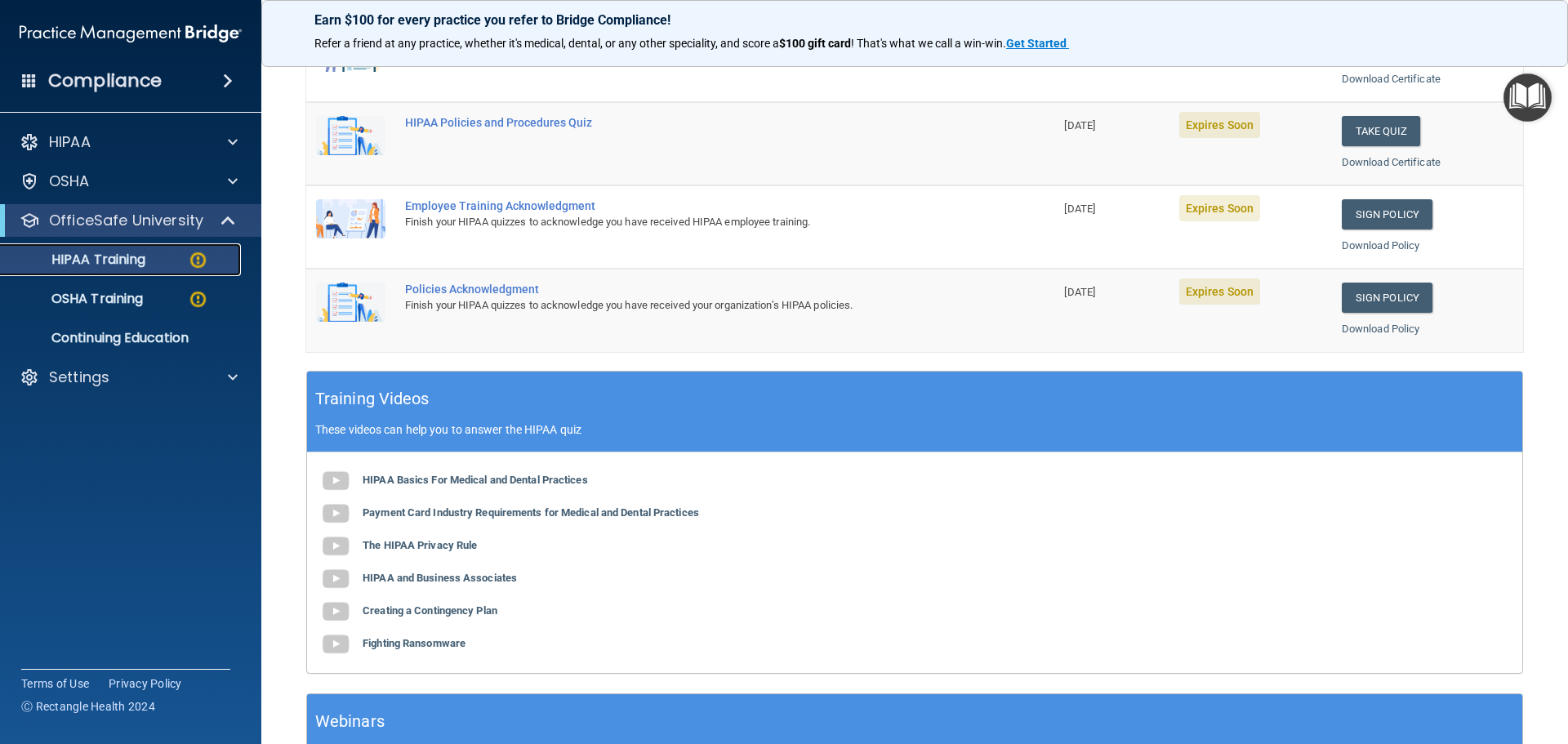
scroll to position [78, 0]
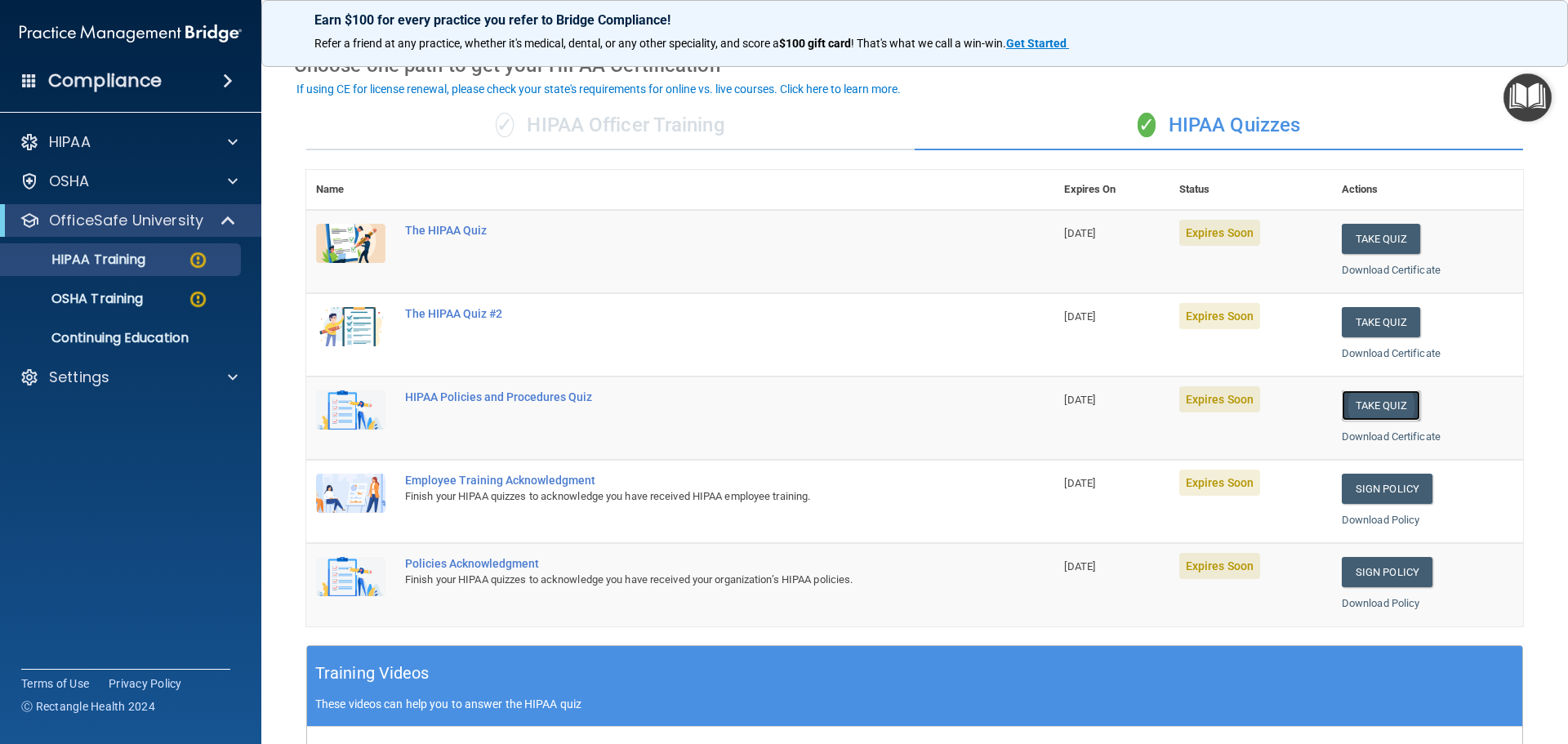
click at [1381, 408] on button "Take Quiz" at bounding box center [1381, 405] width 78 height 30
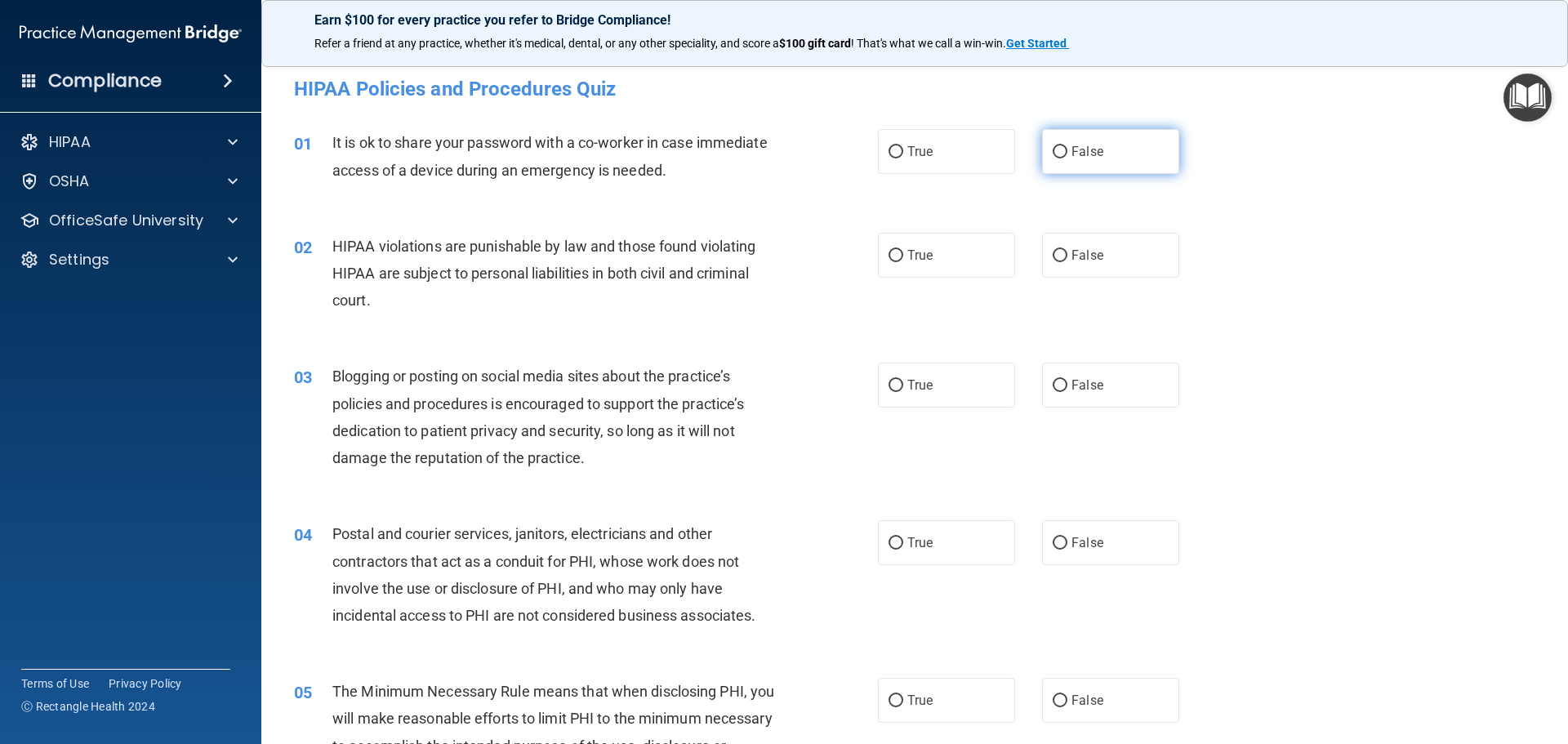
click at [1069, 161] on label "False" at bounding box center [1110, 151] width 137 height 45
click at [1067, 158] on input "False" at bounding box center [1059, 152] width 15 height 13
radio input "true"
click at [890, 257] on input "True" at bounding box center [895, 255] width 15 height 13
radio input "true"
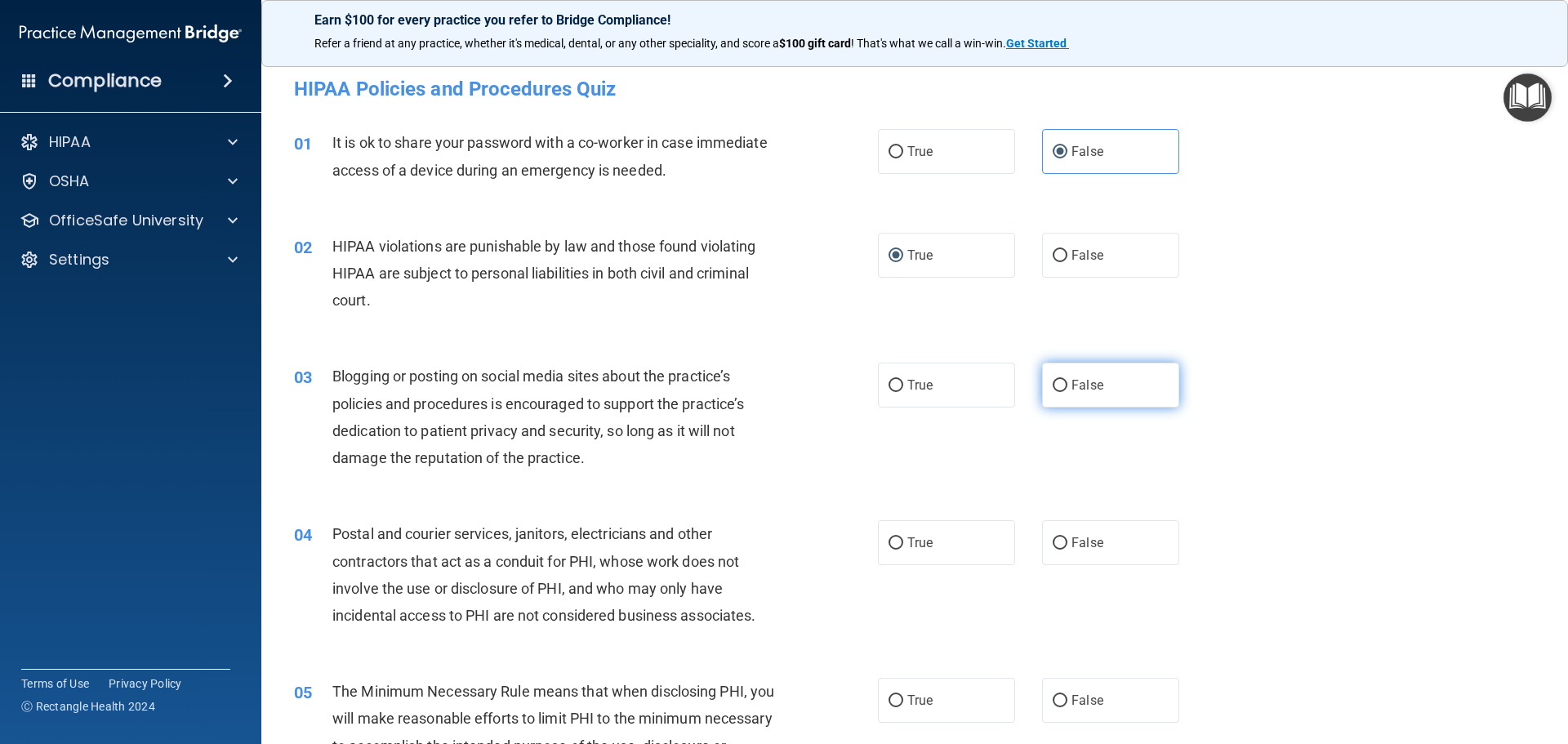
click at [1073, 394] on label "False" at bounding box center [1110, 385] width 137 height 45
click at [1067, 392] on input "False" at bounding box center [1059, 385] width 15 height 13
radio input "true"
click at [1052, 547] on input "False" at bounding box center [1059, 543] width 15 height 13
radio input "true"
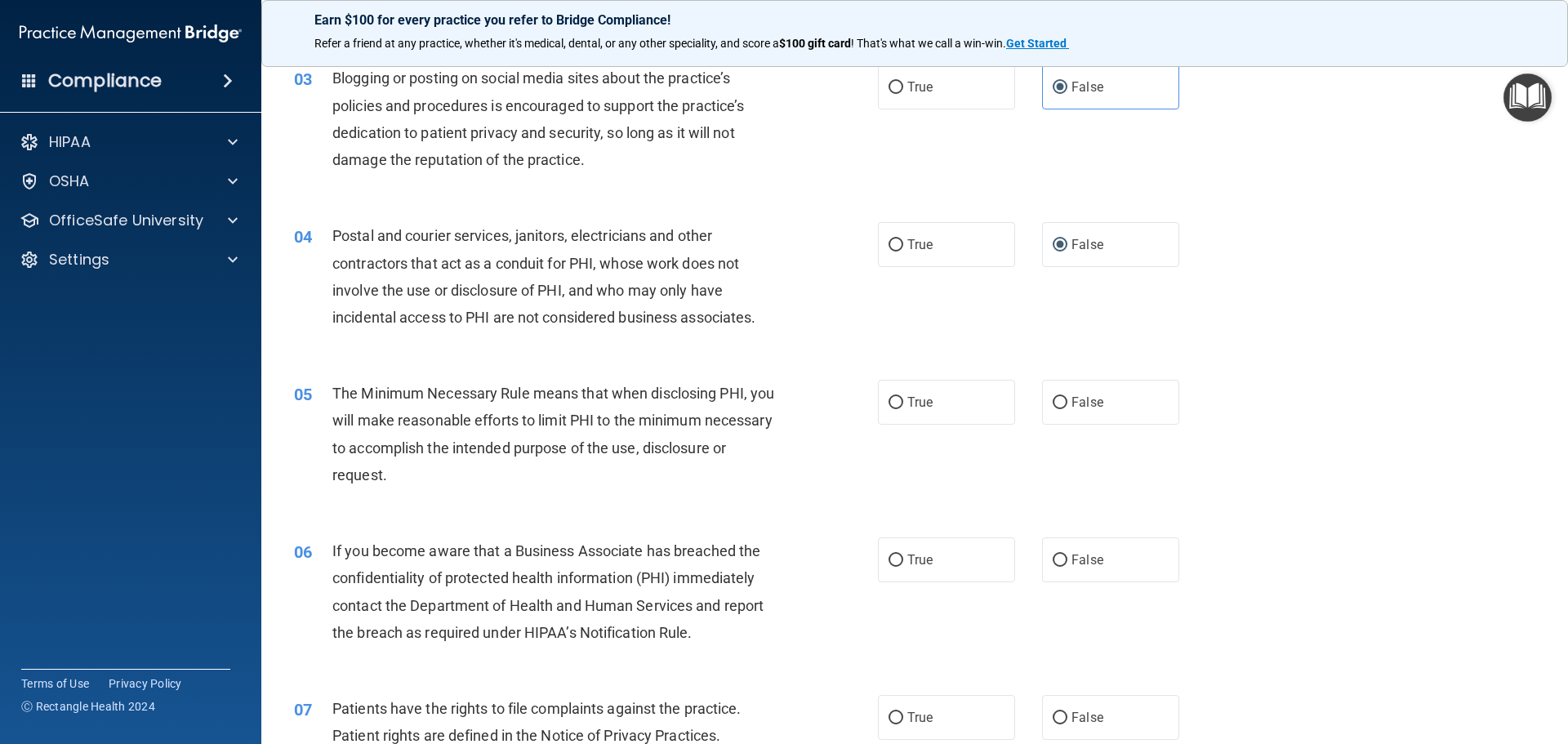
scroll to position [327, 0]
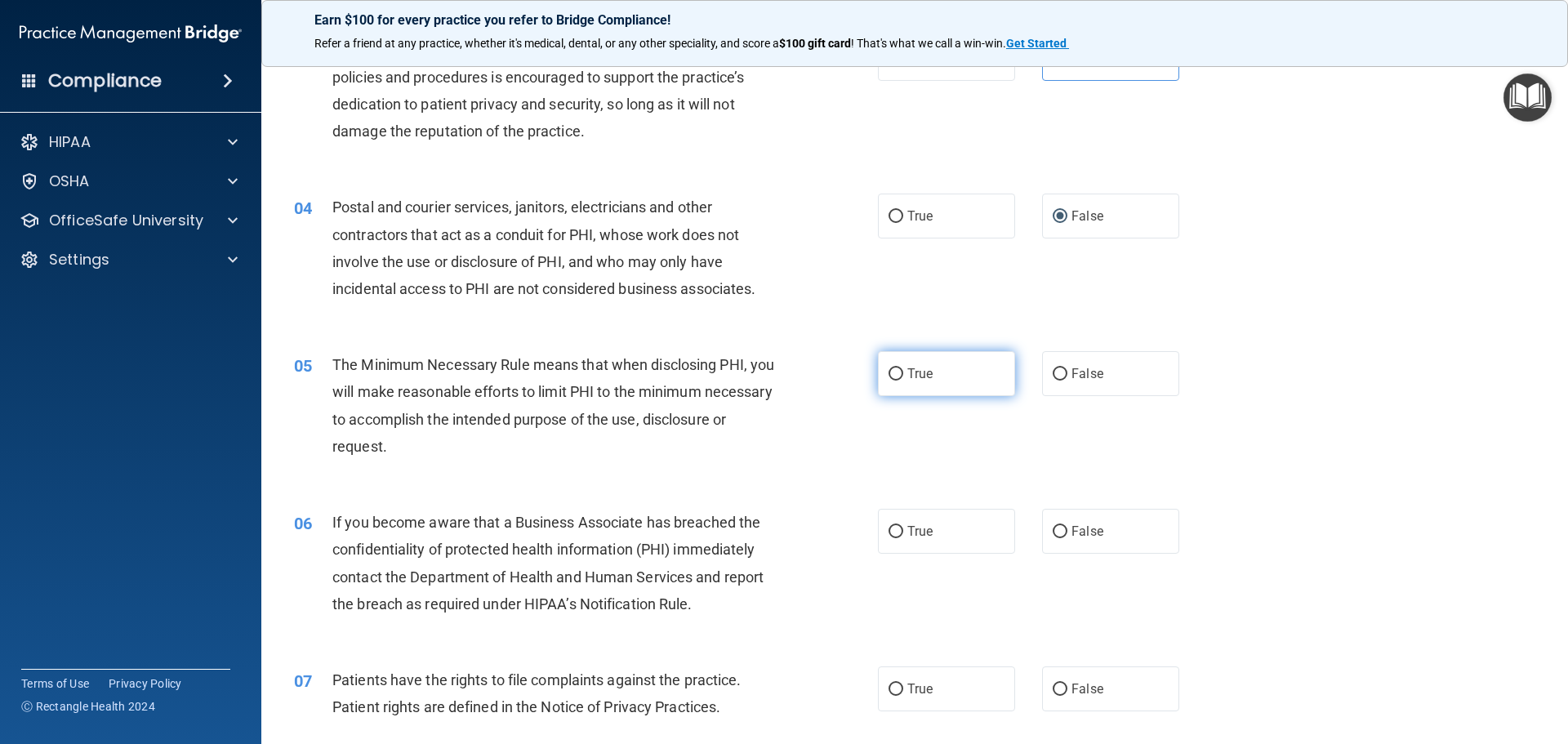
click at [885, 362] on label "True" at bounding box center [946, 373] width 137 height 45
click at [888, 369] on input "True" at bounding box center [895, 374] width 15 height 13
radio input "true"
click at [888, 532] on input "True" at bounding box center [895, 531] width 15 height 13
radio input "true"
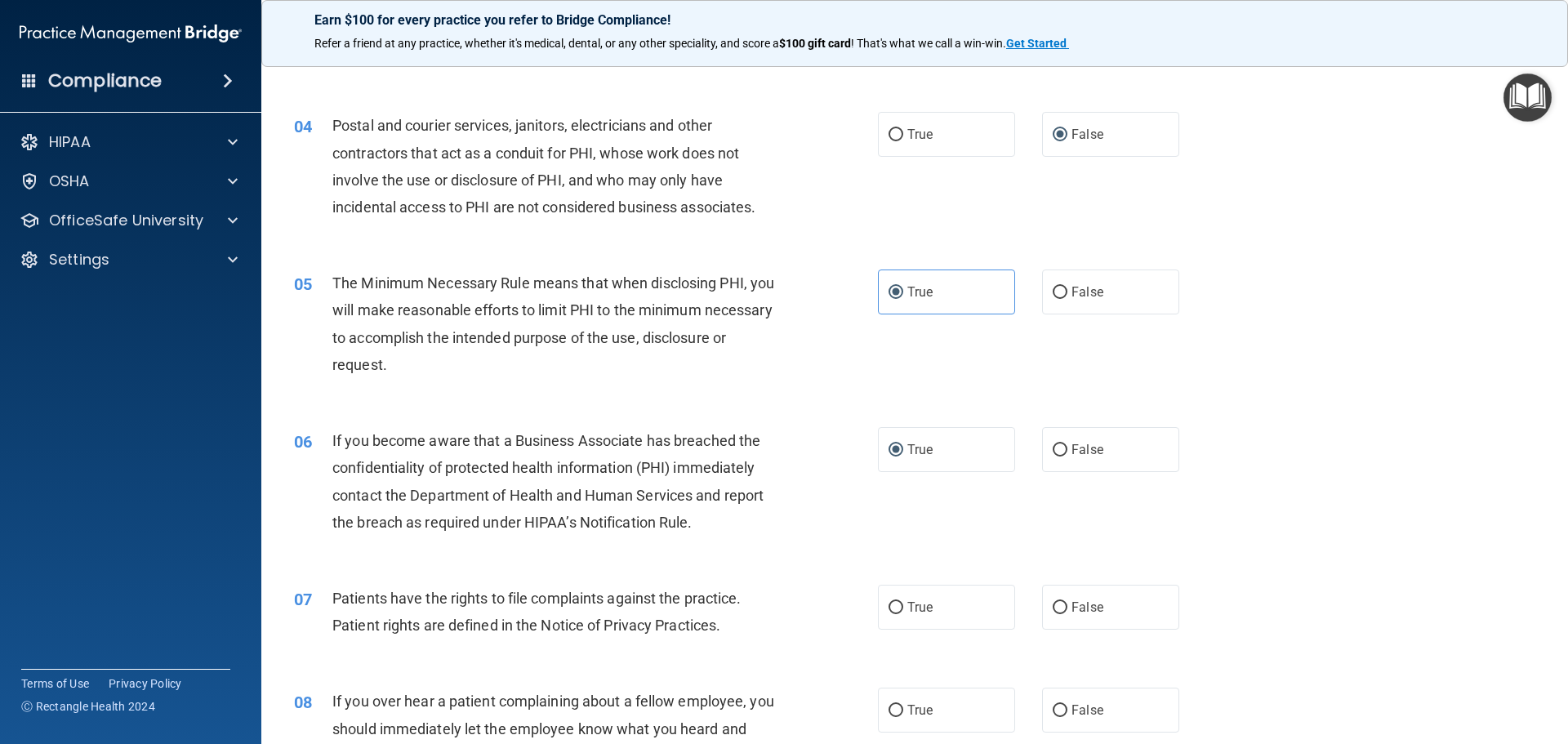
scroll to position [489, 0]
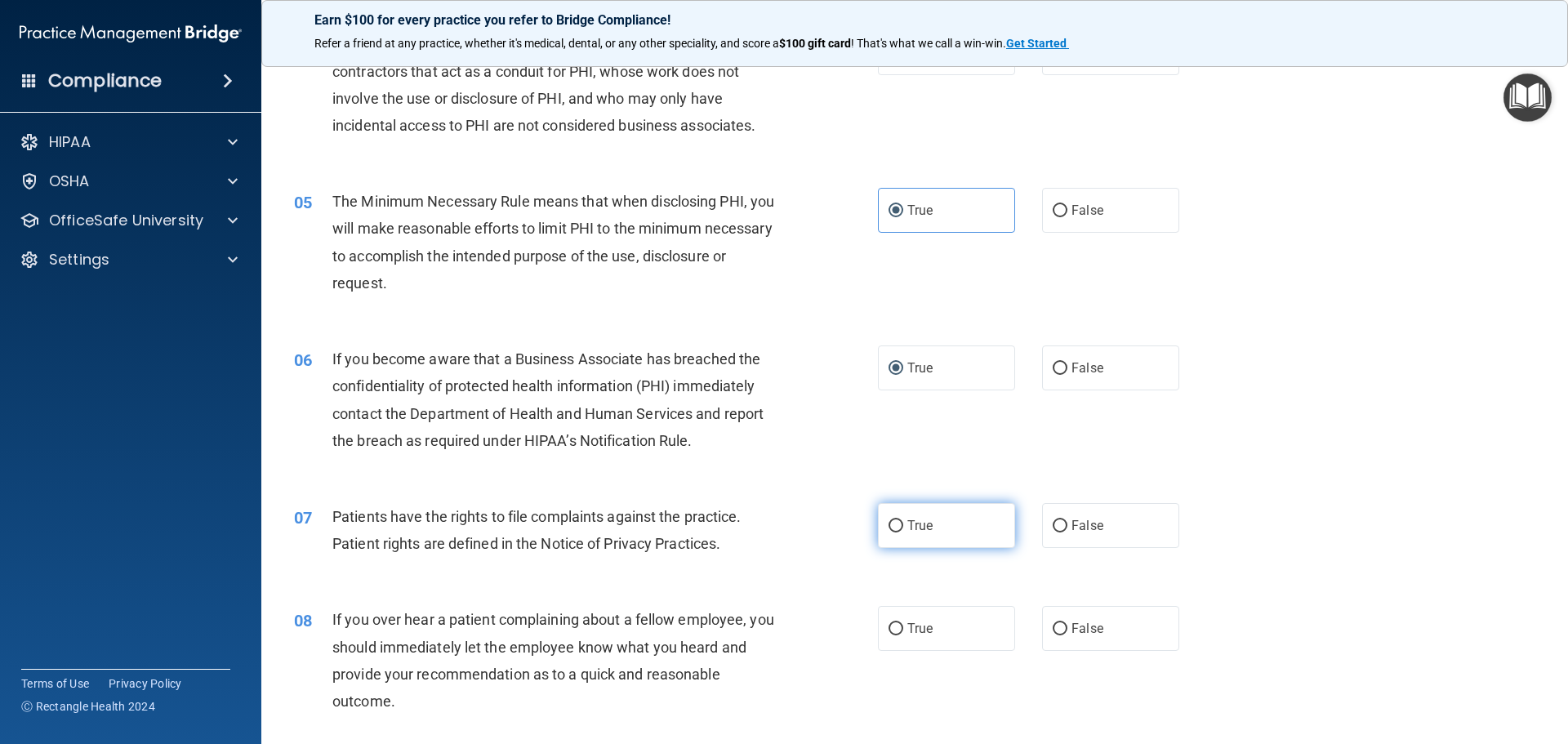
click at [894, 525] on input "True" at bounding box center [895, 526] width 15 height 13
radio input "true"
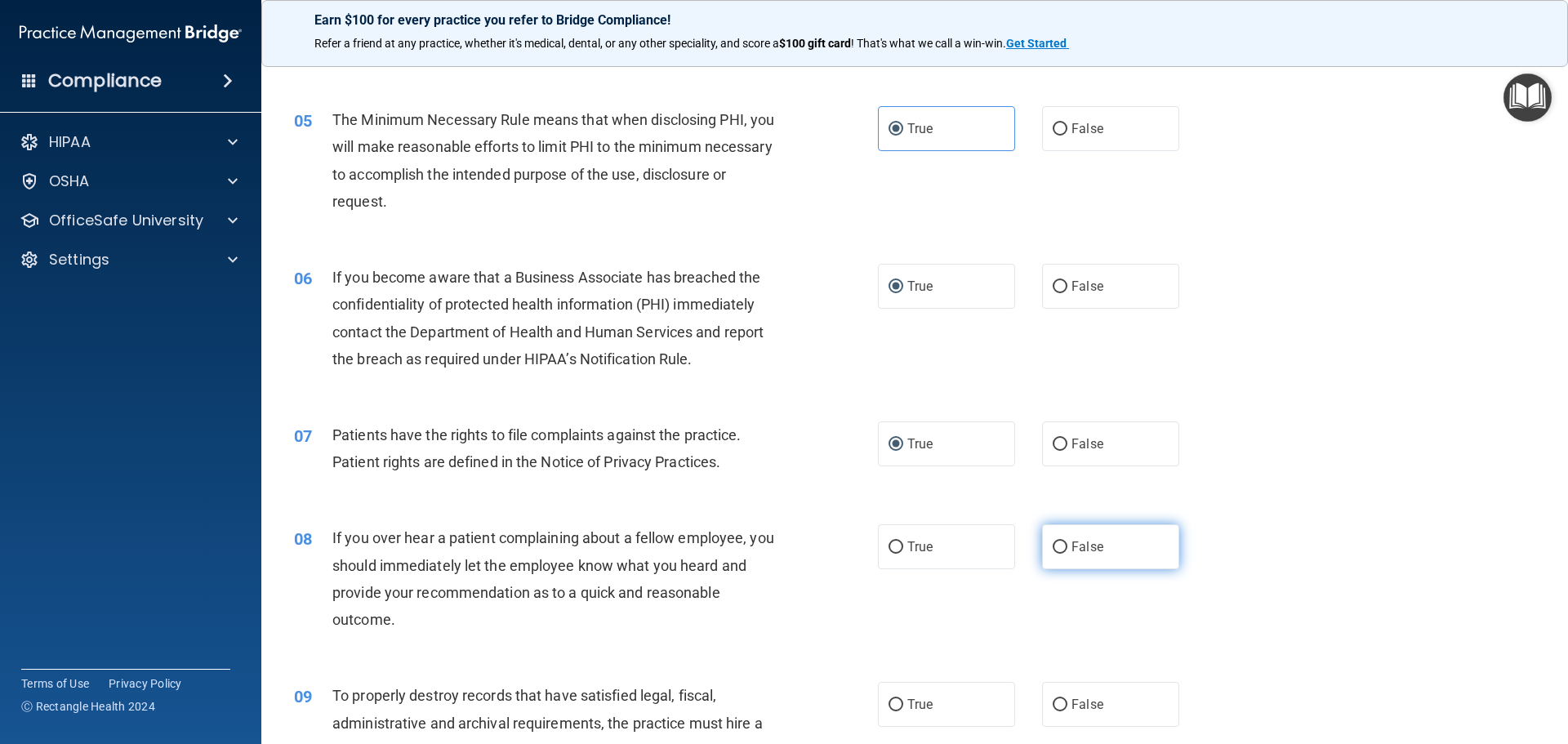
click at [1060, 549] on label "False" at bounding box center [1110, 547] width 137 height 45
click at [1060, 549] on input "False" at bounding box center [1059, 547] width 15 height 13
radio input "true"
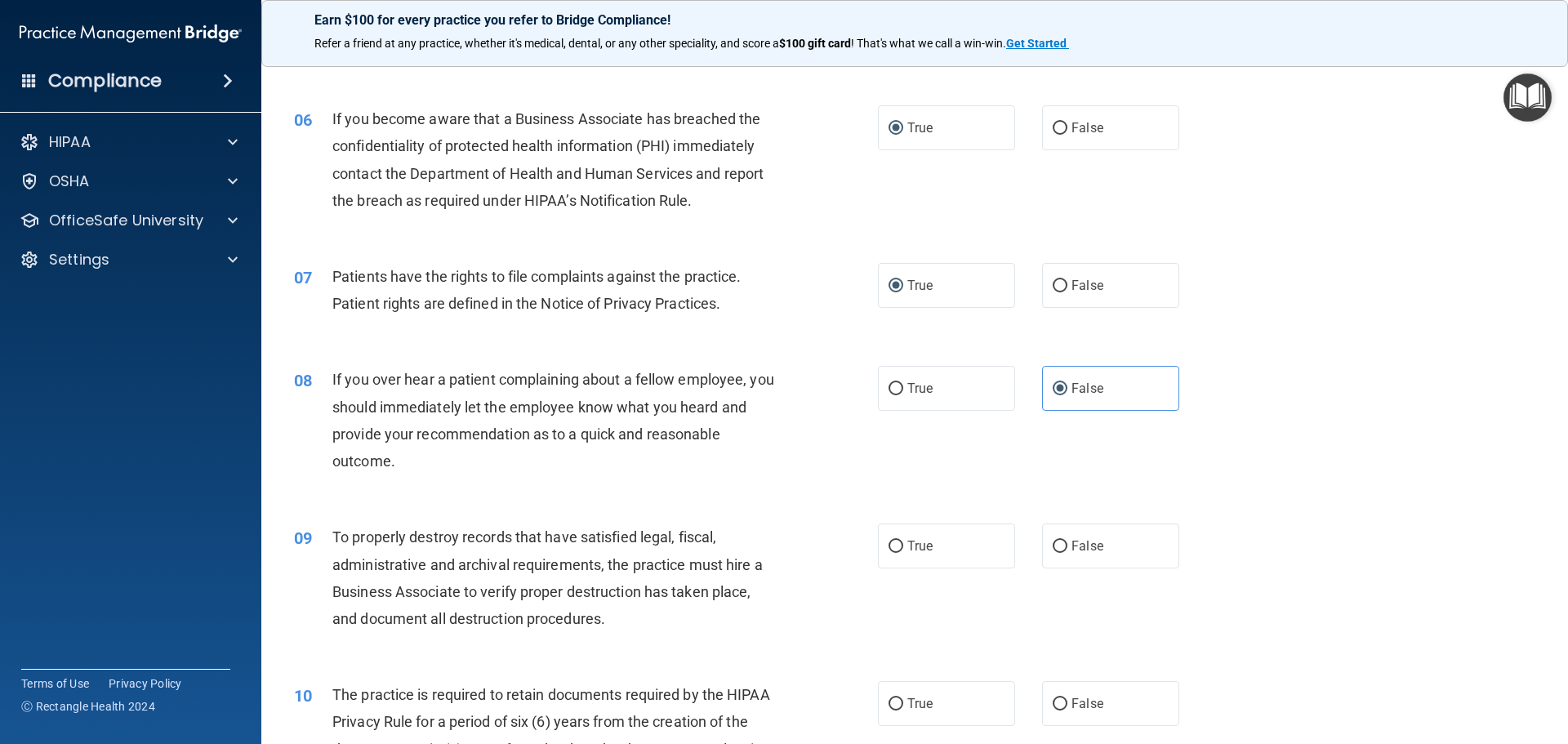
scroll to position [735, 0]
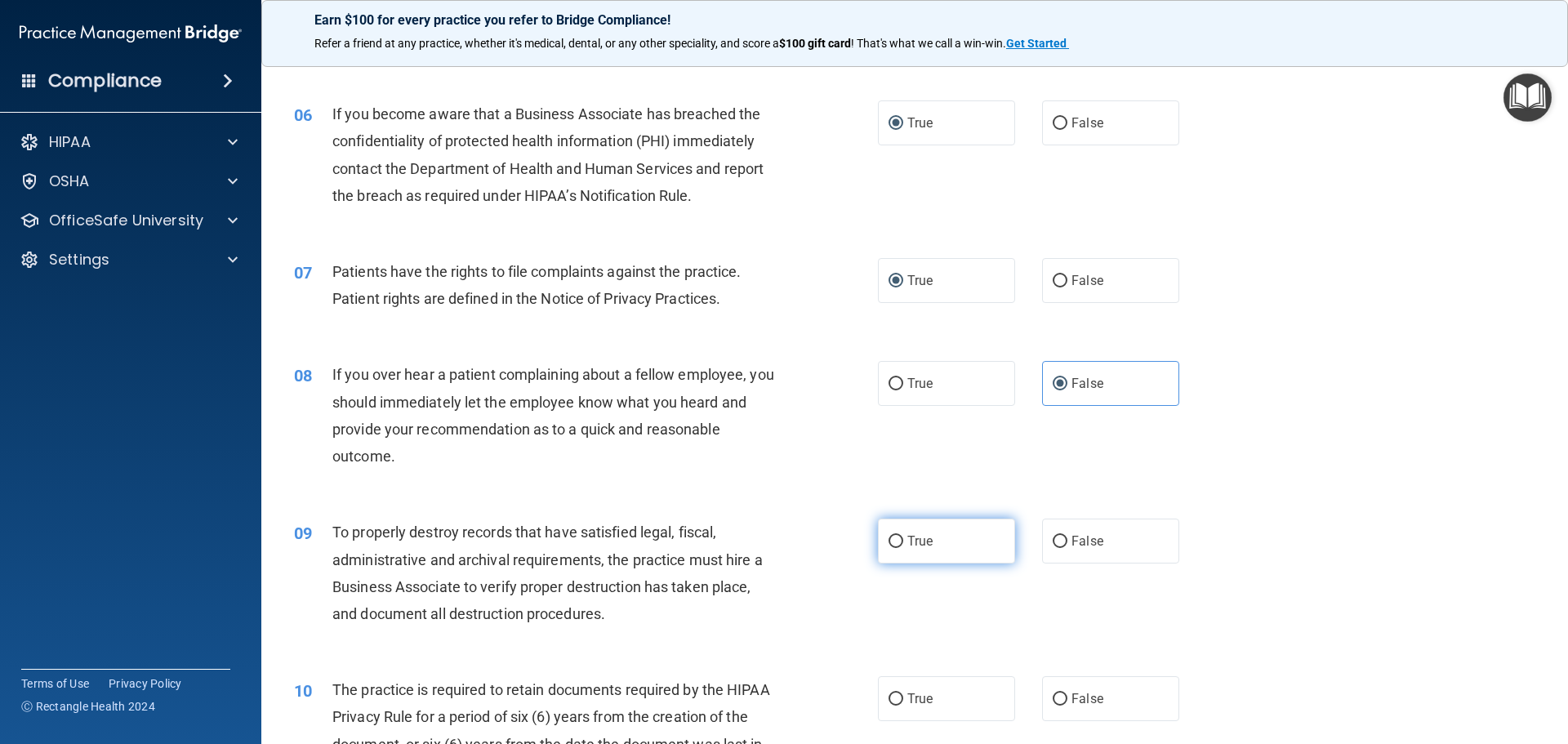
click at [934, 542] on label "True" at bounding box center [946, 541] width 137 height 45
click at [903, 542] on input "True" at bounding box center [895, 541] width 15 height 13
radio input "true"
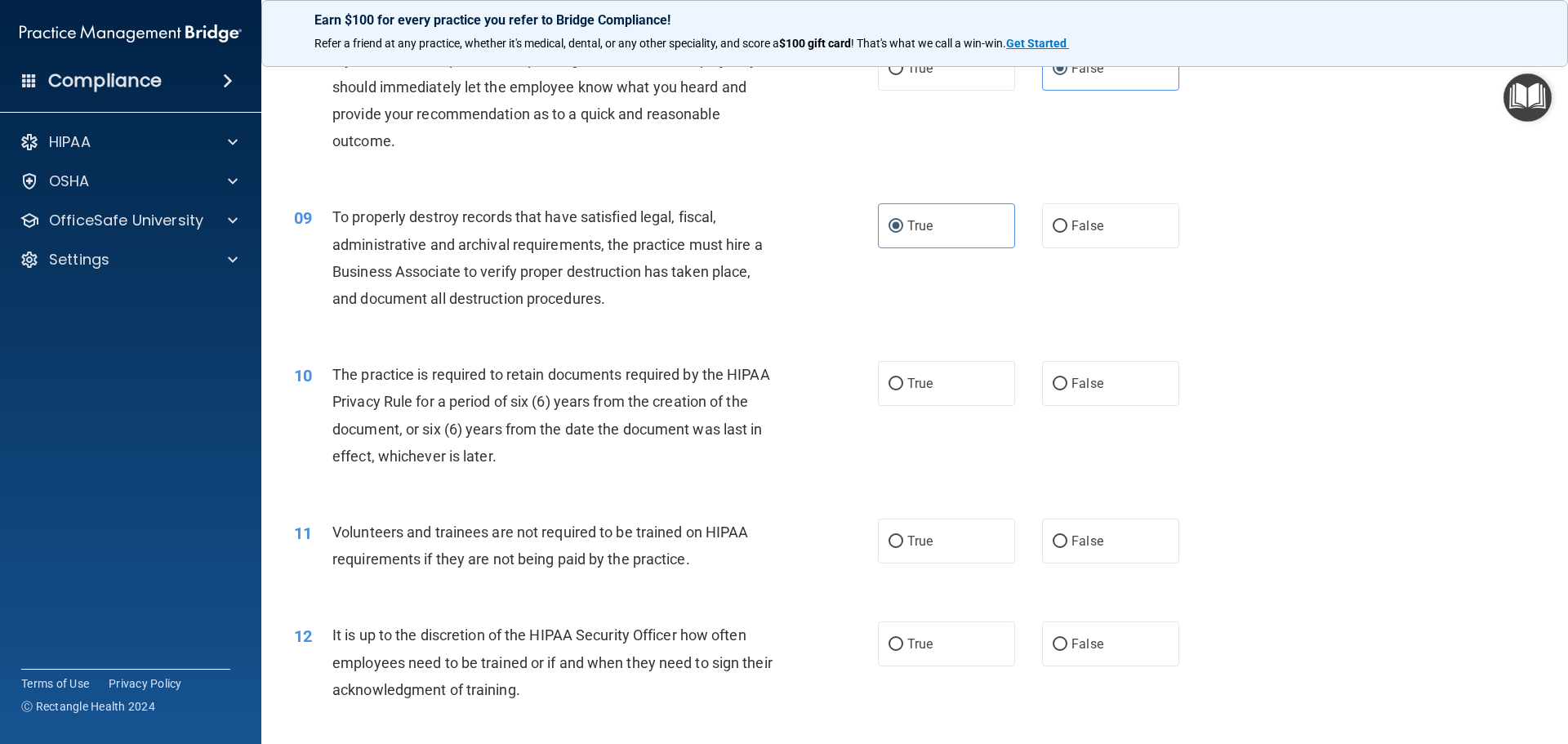
scroll to position [1061, 0]
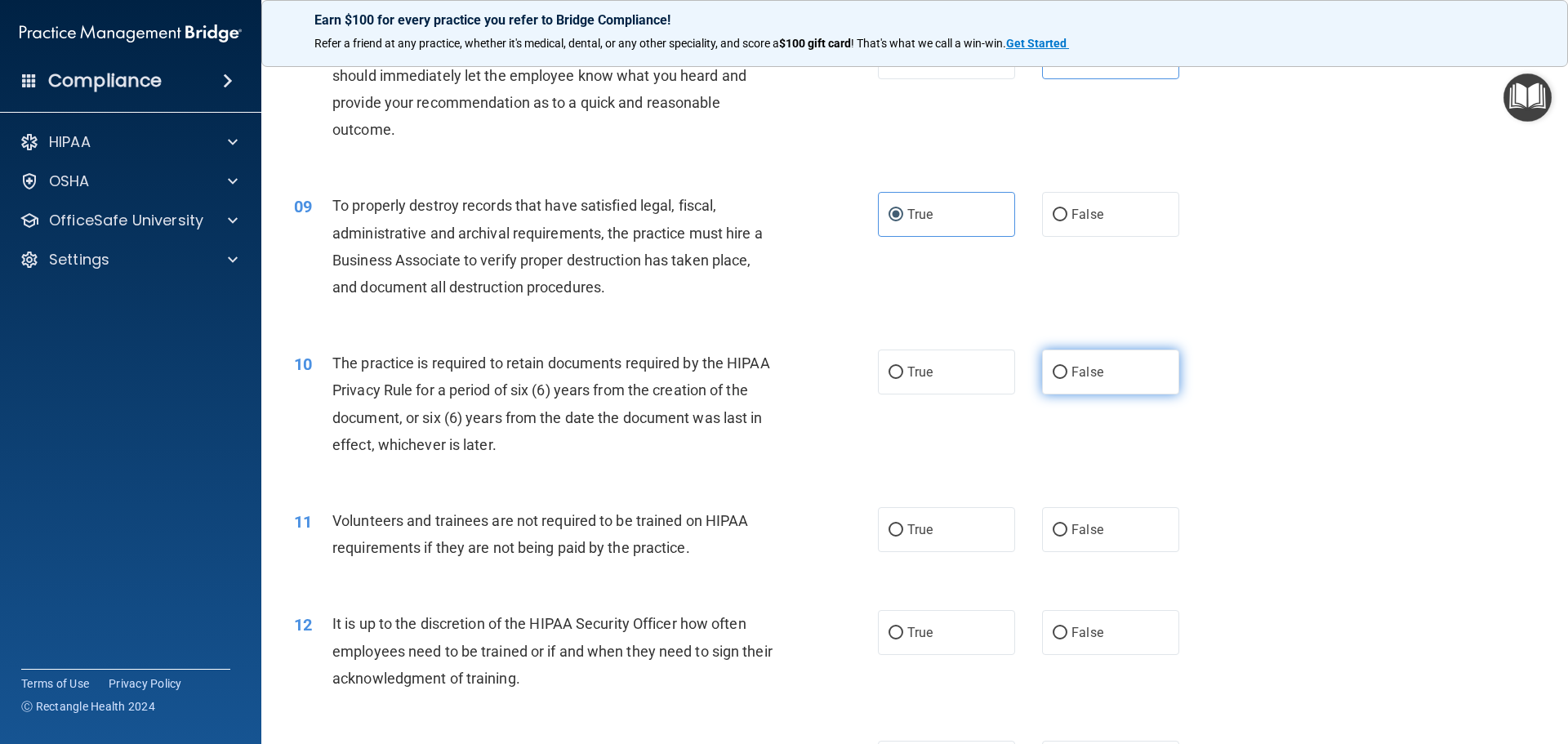
click at [1121, 375] on label "False" at bounding box center [1110, 372] width 137 height 45
click at [1067, 375] on input "False" at bounding box center [1059, 372] width 15 height 13
radio input "true"
click at [1104, 534] on label "False" at bounding box center [1110, 529] width 137 height 45
click at [1067, 534] on input "False" at bounding box center [1059, 530] width 15 height 13
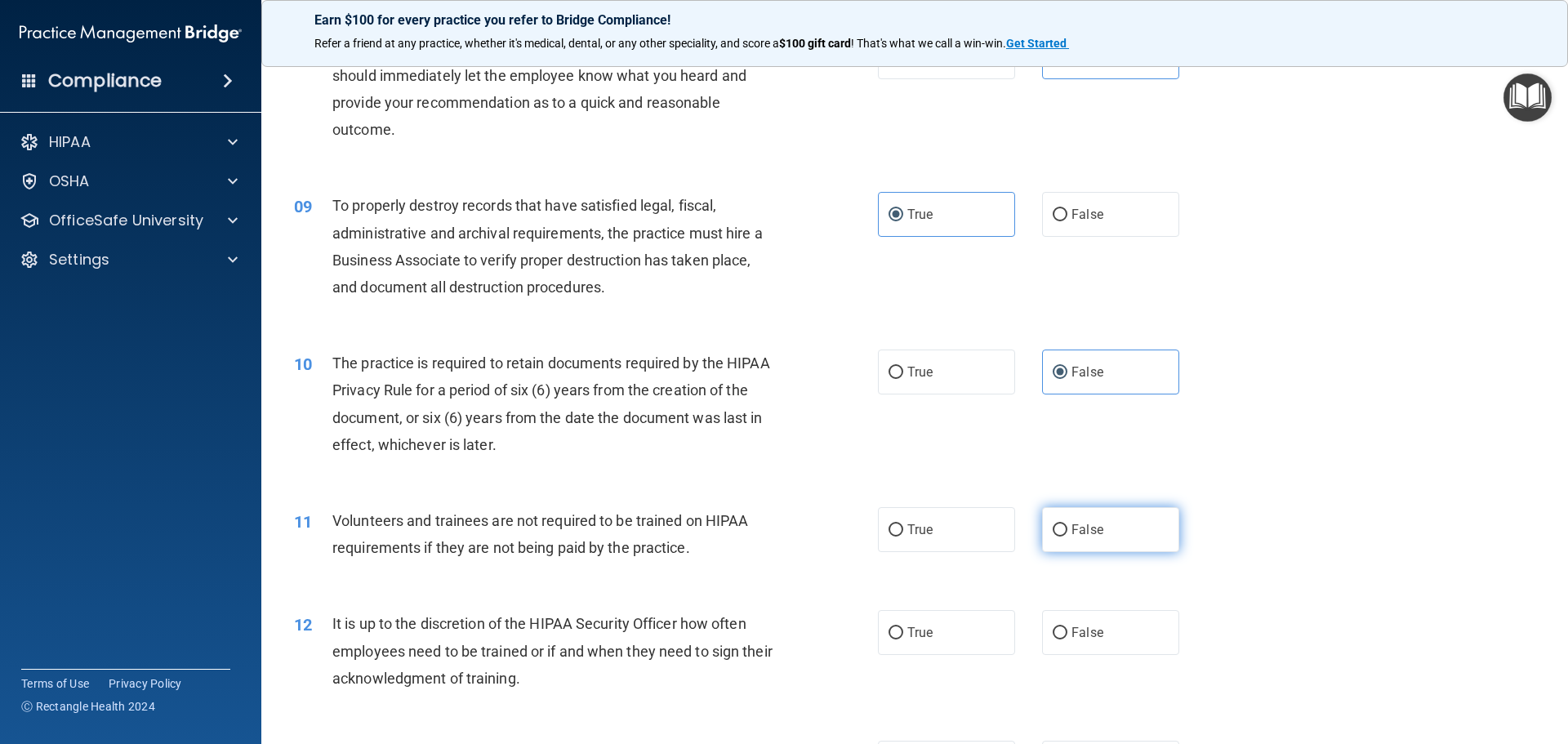
radio input "true"
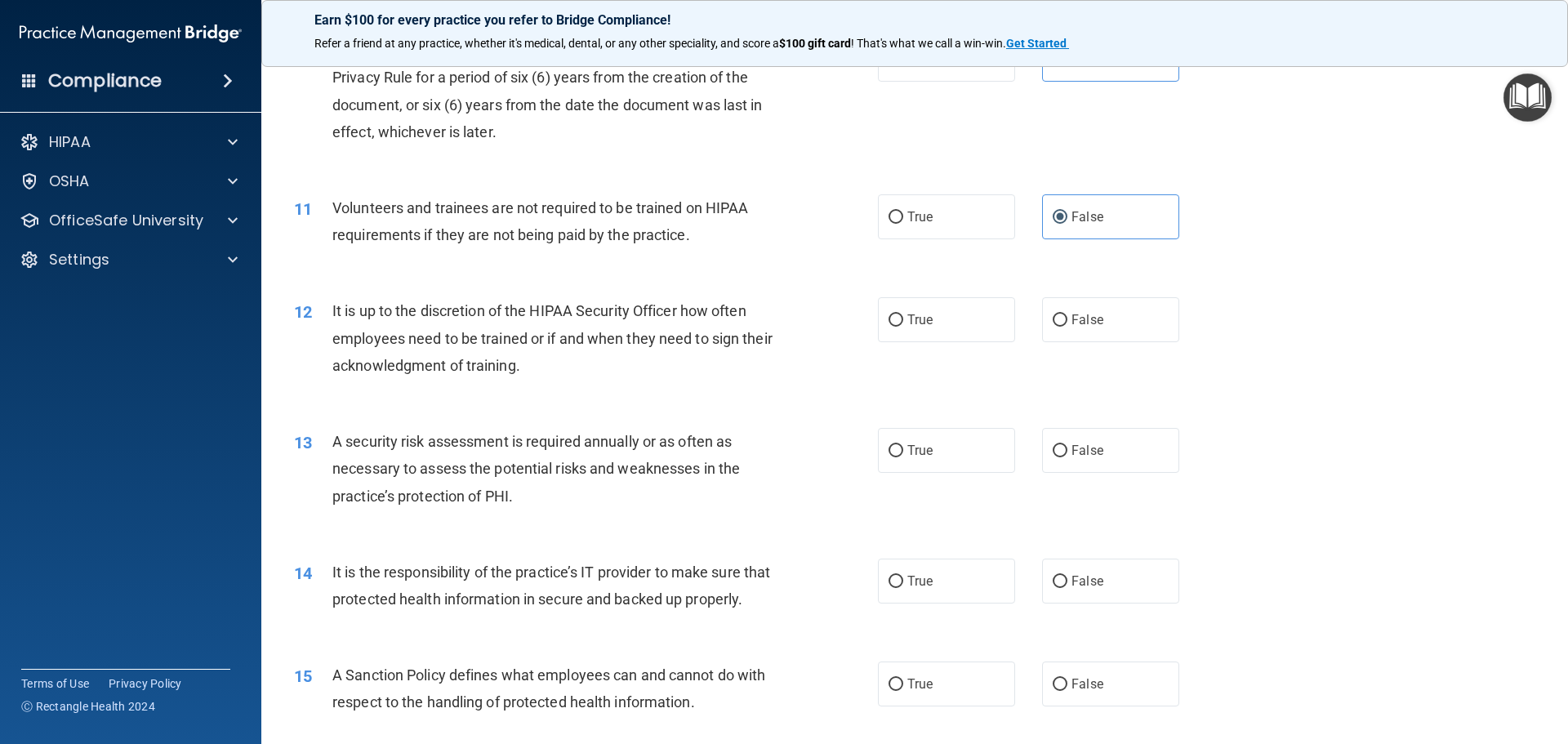
scroll to position [1388, 0]
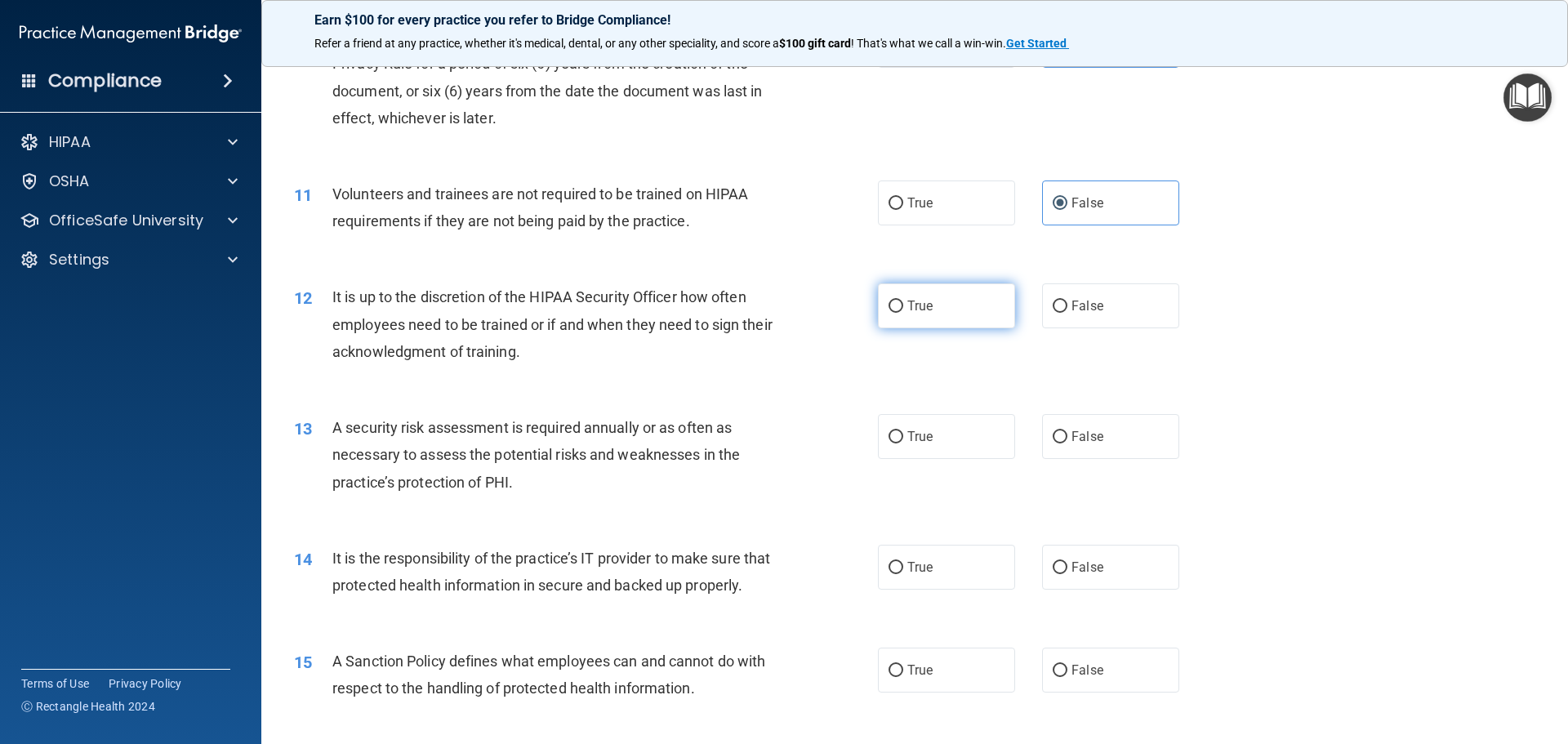
click at [928, 308] on label "True" at bounding box center [946, 306] width 137 height 45
click at [903, 308] on input "True" at bounding box center [895, 306] width 15 height 13
radio input "true"
click at [881, 424] on label "True" at bounding box center [946, 436] width 137 height 45
click at [888, 431] on input "True" at bounding box center [895, 437] width 15 height 13
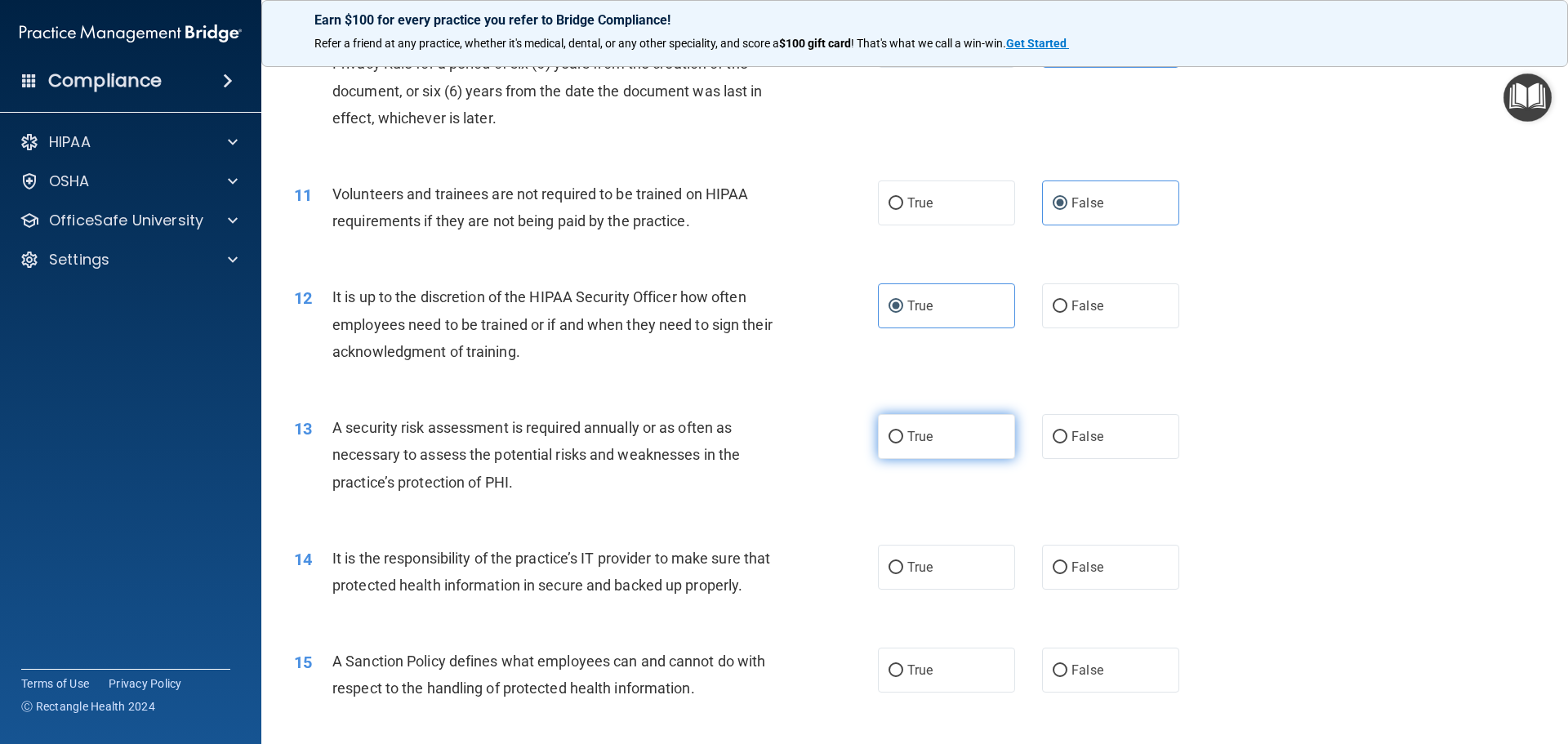
radio input "true"
click at [907, 565] on span "True" at bounding box center [920, 568] width 25 height 16
click at [903, 565] on input "True" at bounding box center [895, 568] width 15 height 13
radio input "true"
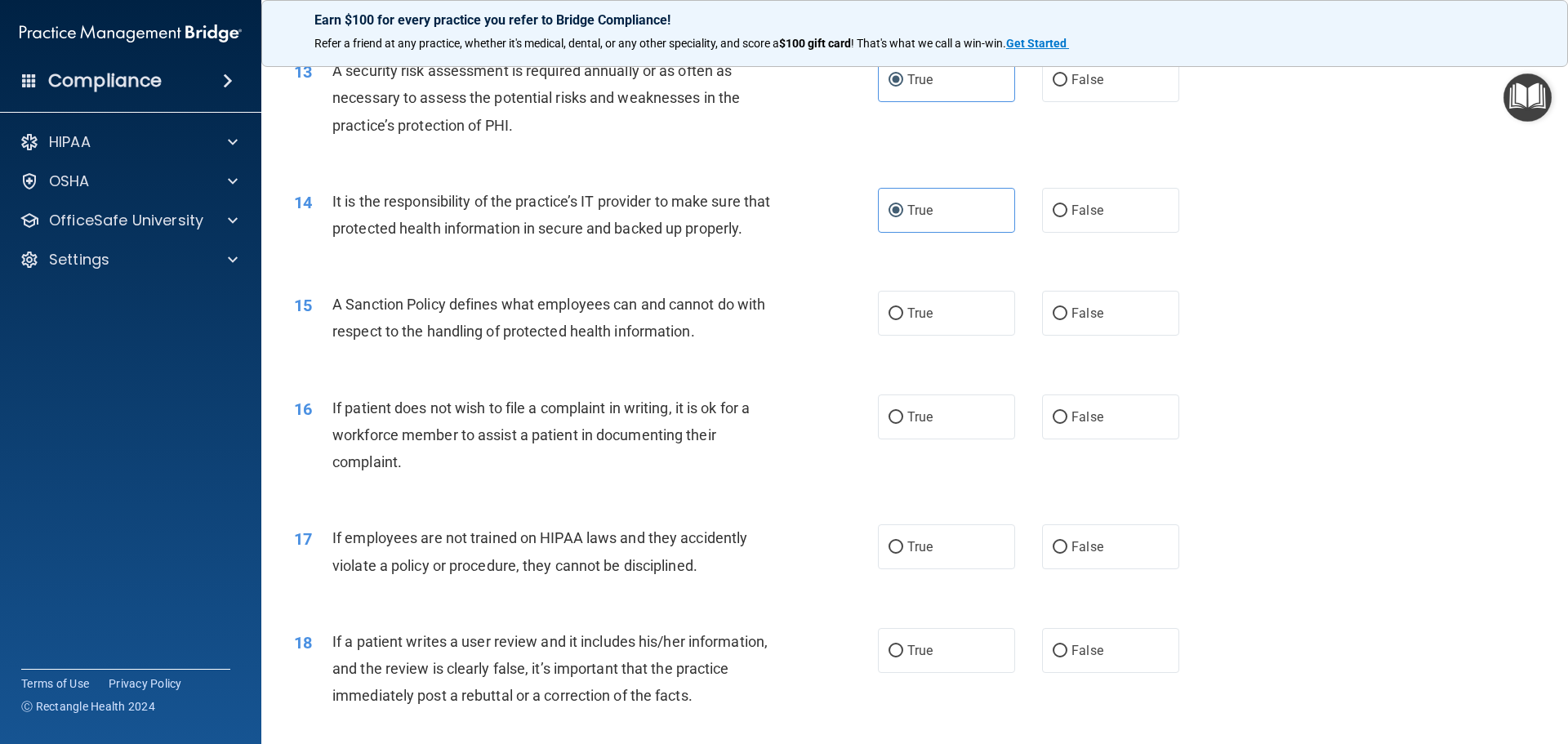
scroll to position [1796, 0]
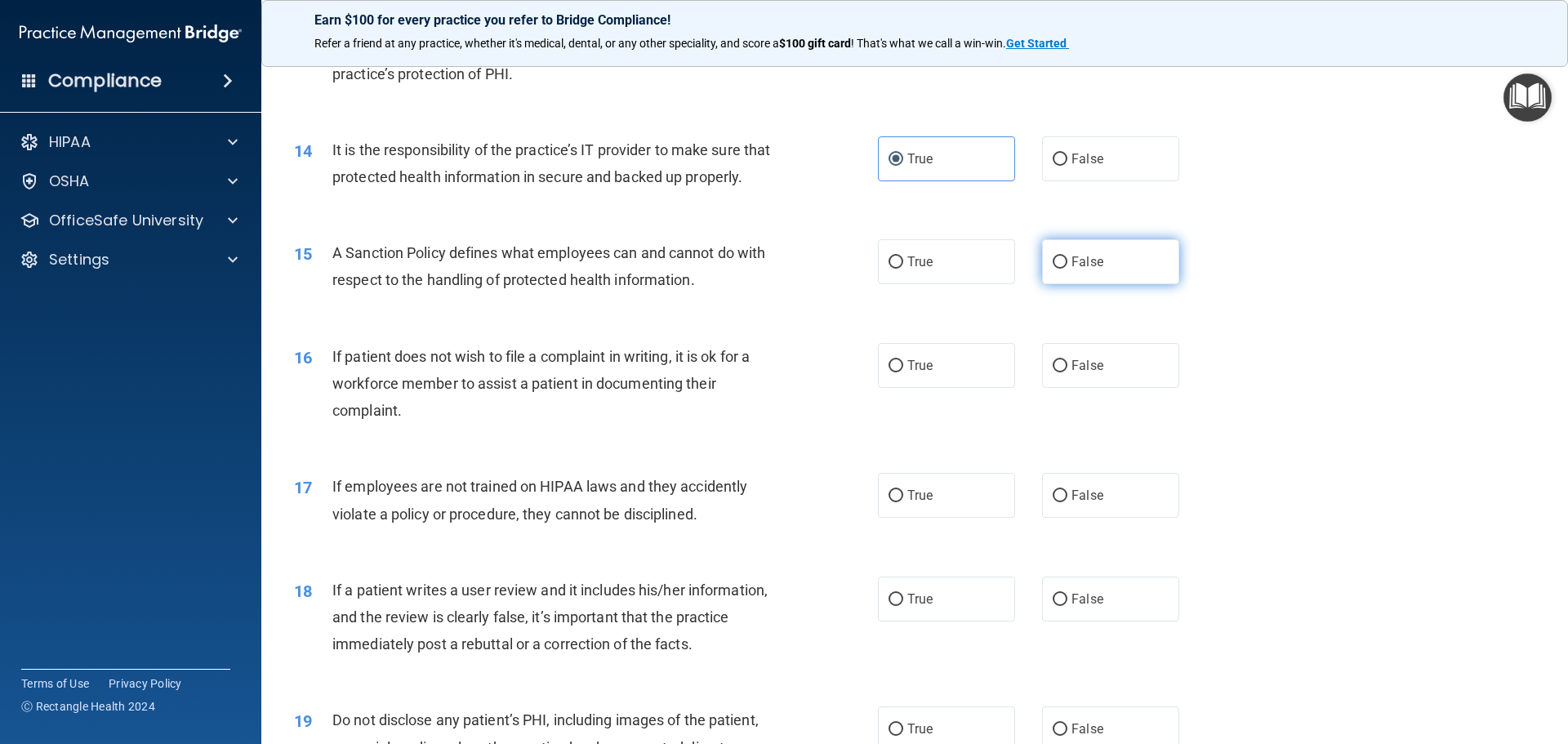
click at [1111, 284] on label "False" at bounding box center [1110, 261] width 137 height 45
click at [1067, 268] on input "False" at bounding box center [1059, 262] width 15 height 13
radio input "true"
click at [1051, 388] on label "False" at bounding box center [1110, 366] width 137 height 45
click at [1052, 372] on input "False" at bounding box center [1059, 366] width 15 height 13
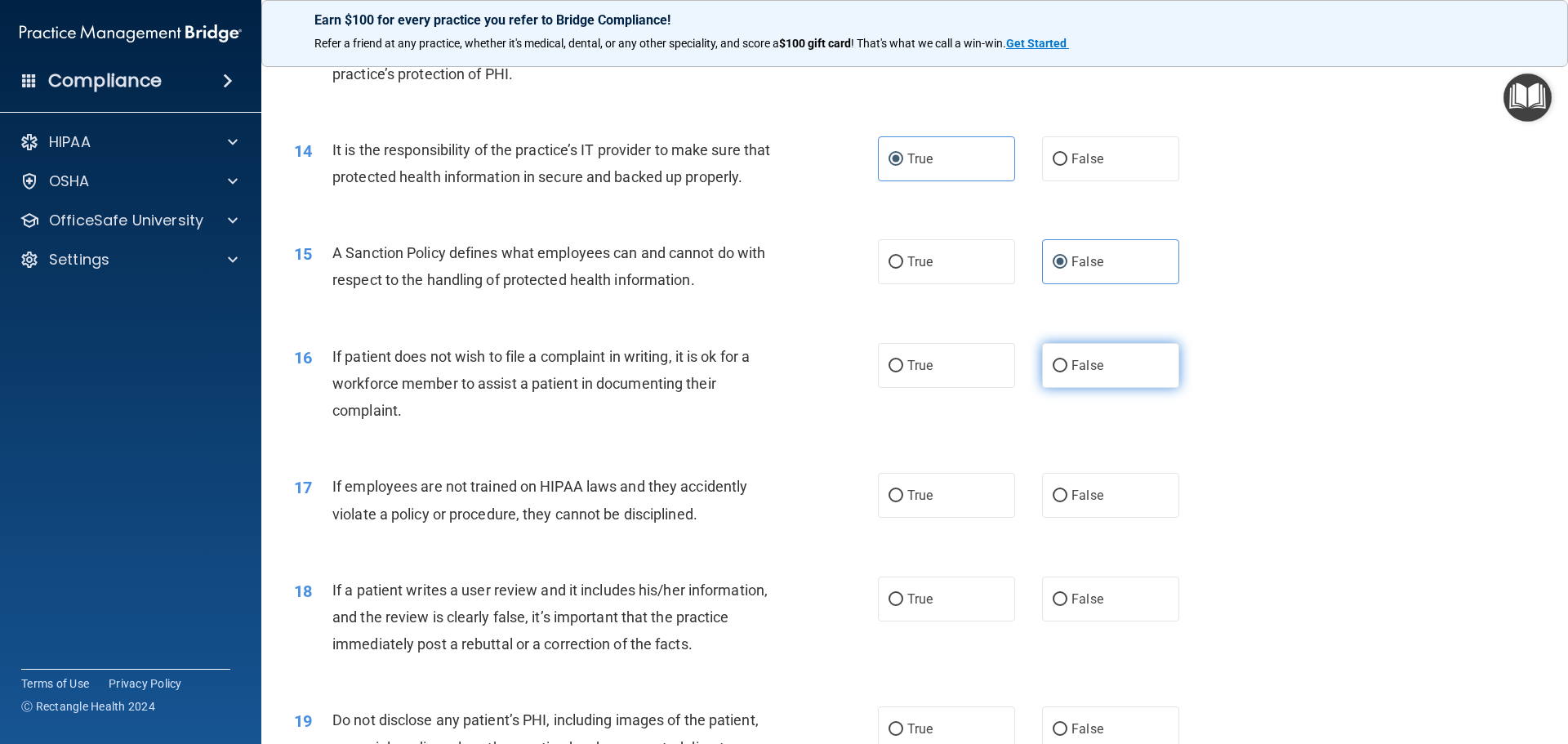
radio input "true"
click at [1056, 502] on input "False" at bounding box center [1059, 495] width 15 height 13
radio input "true"
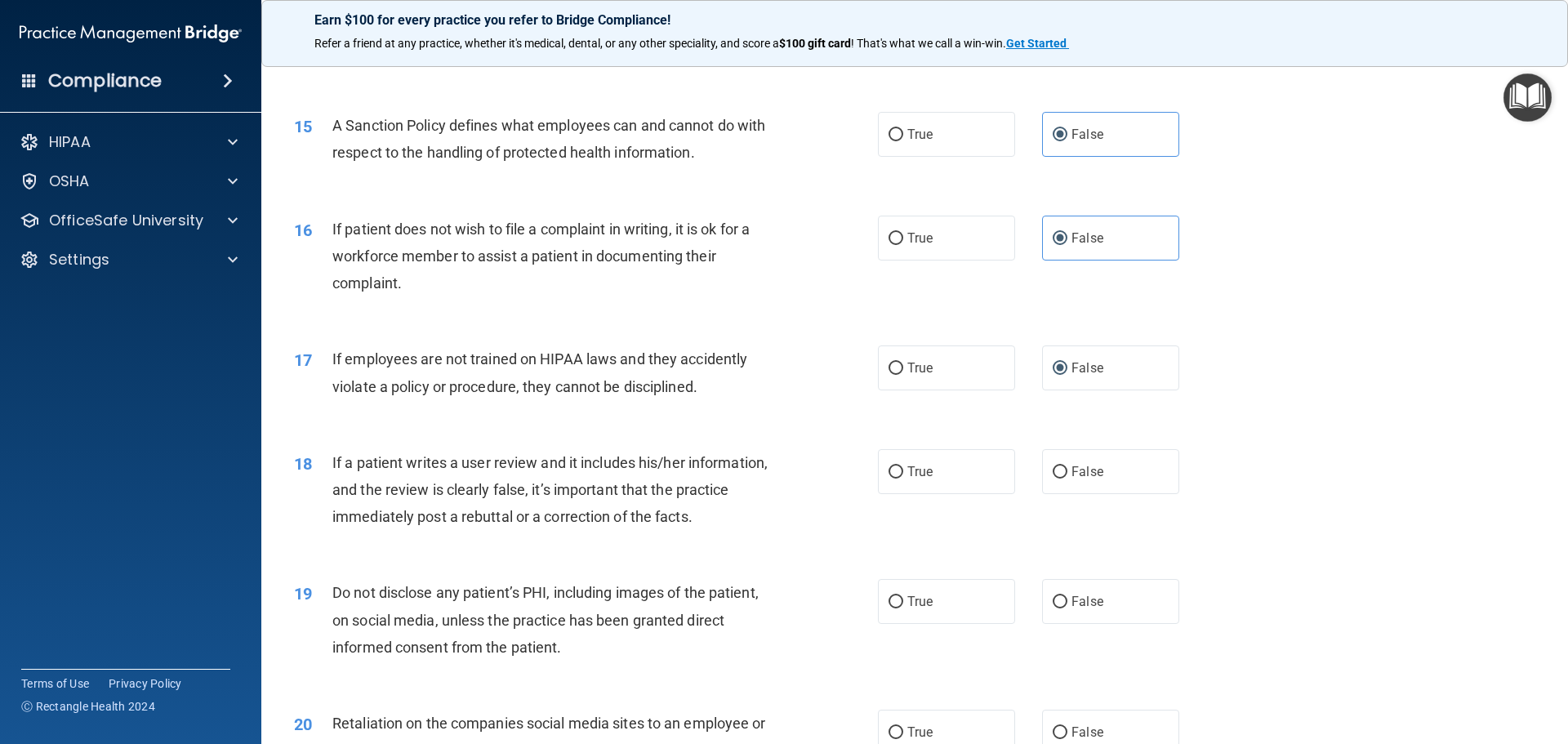
scroll to position [1959, 0]
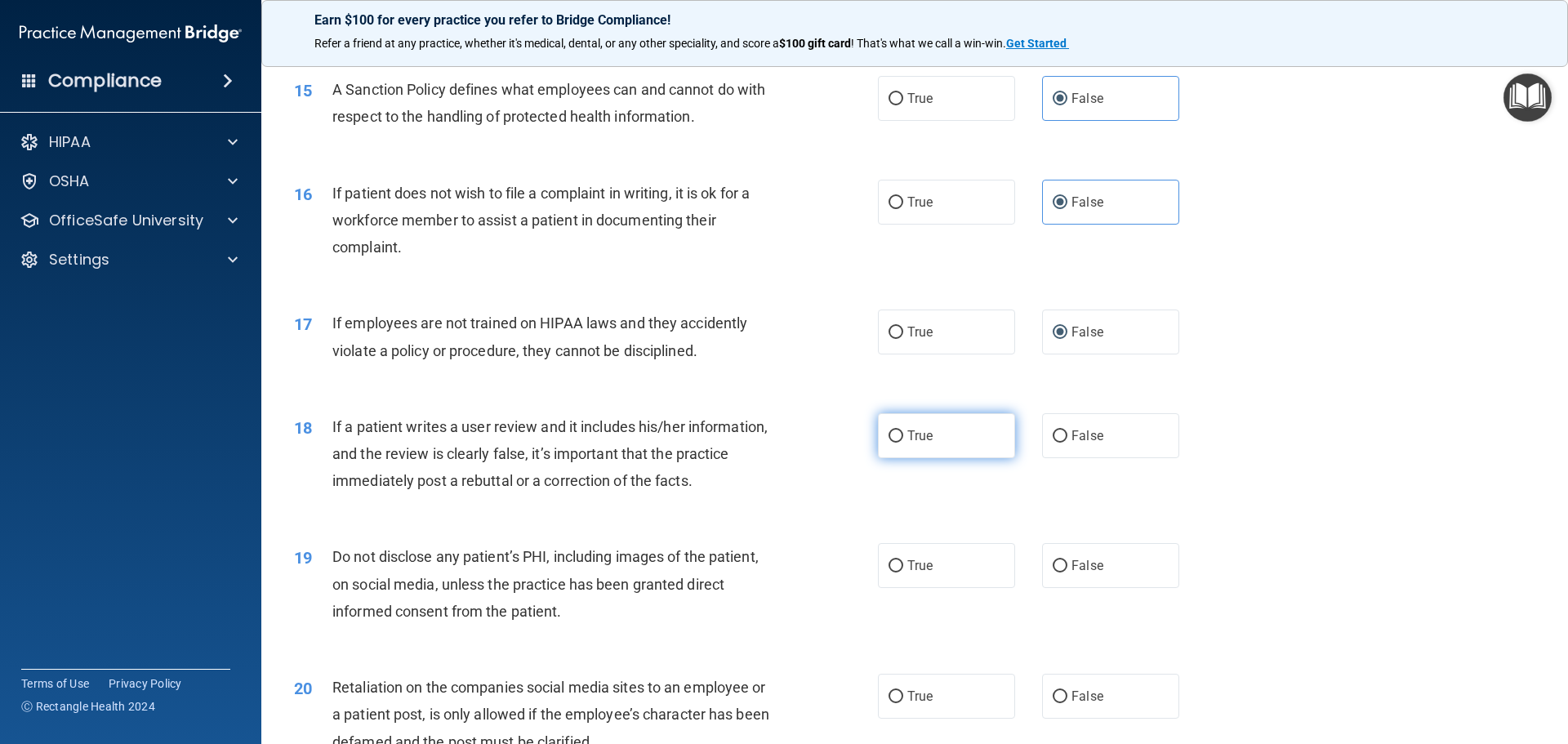
click at [956, 454] on label "True" at bounding box center [946, 436] width 137 height 45
click at [903, 443] on input "True" at bounding box center [895, 436] width 15 height 13
radio input "true"
click at [911, 573] on span "True" at bounding box center [920, 566] width 25 height 16
click at [903, 572] on input "True" at bounding box center [895, 566] width 15 height 13
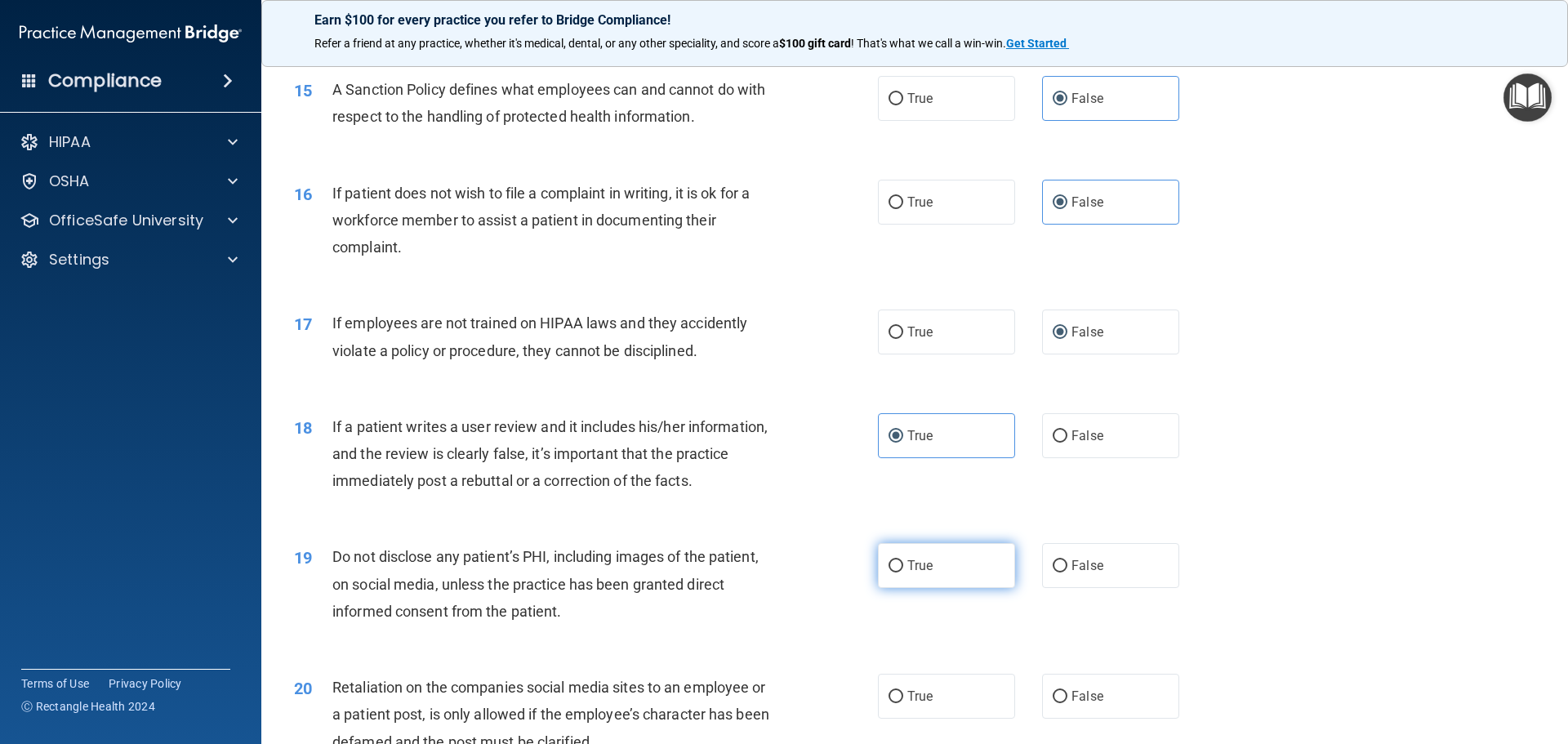
radio input "true"
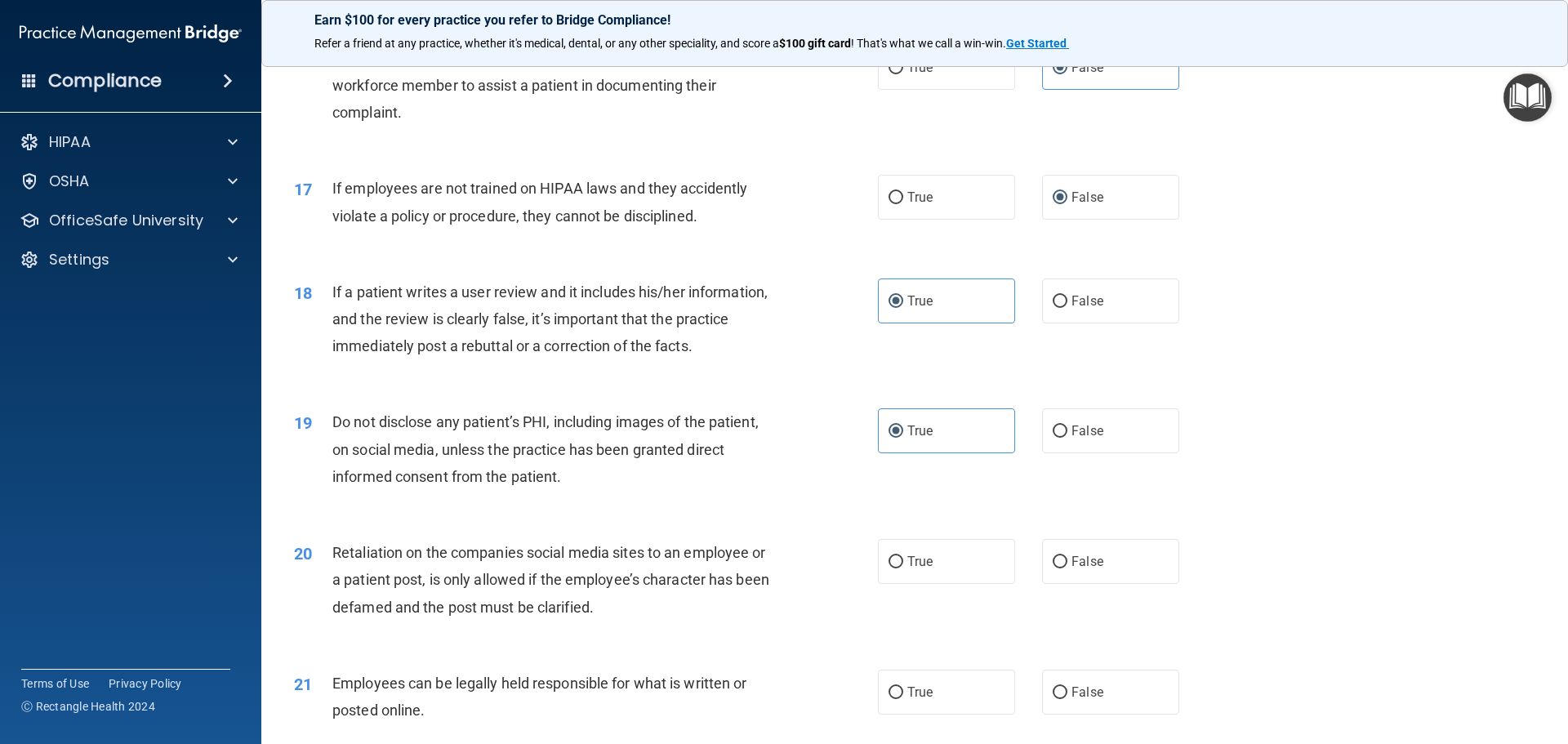
scroll to position [2123, 0]
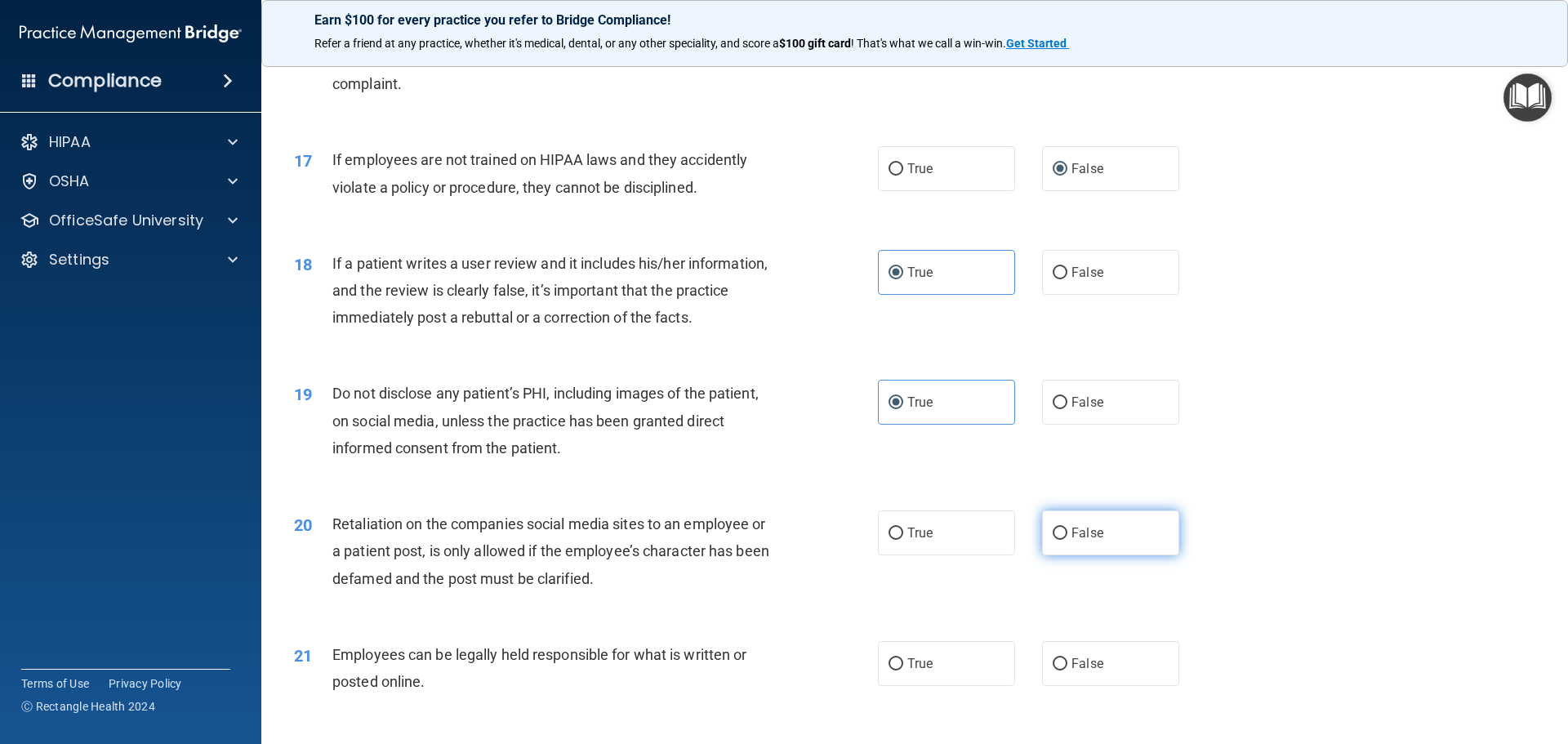
click at [1107, 555] on label "False" at bounding box center [1110, 532] width 137 height 45
click at [1067, 539] on input "False" at bounding box center [1059, 533] width 15 height 13
radio input "true"
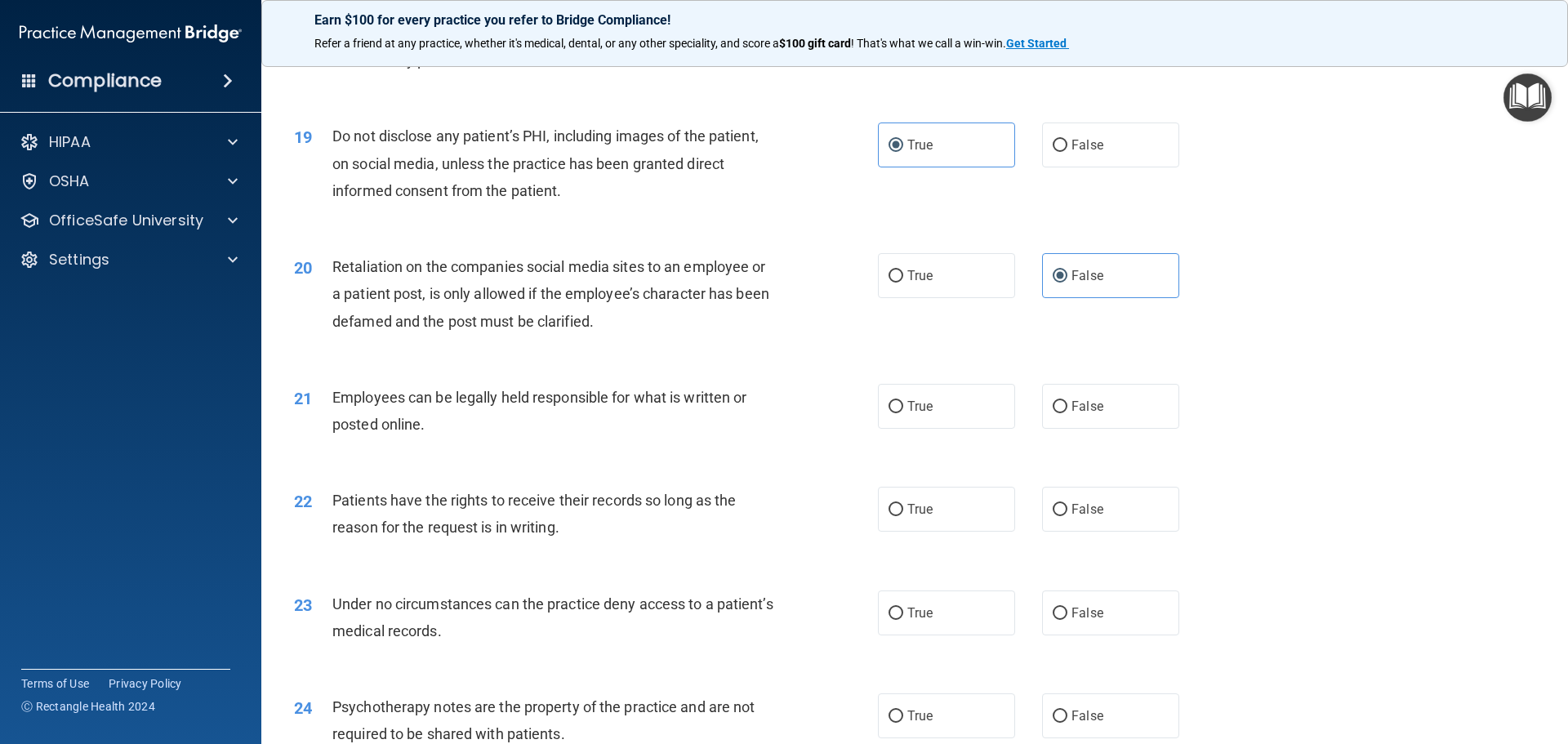
scroll to position [2375, 0]
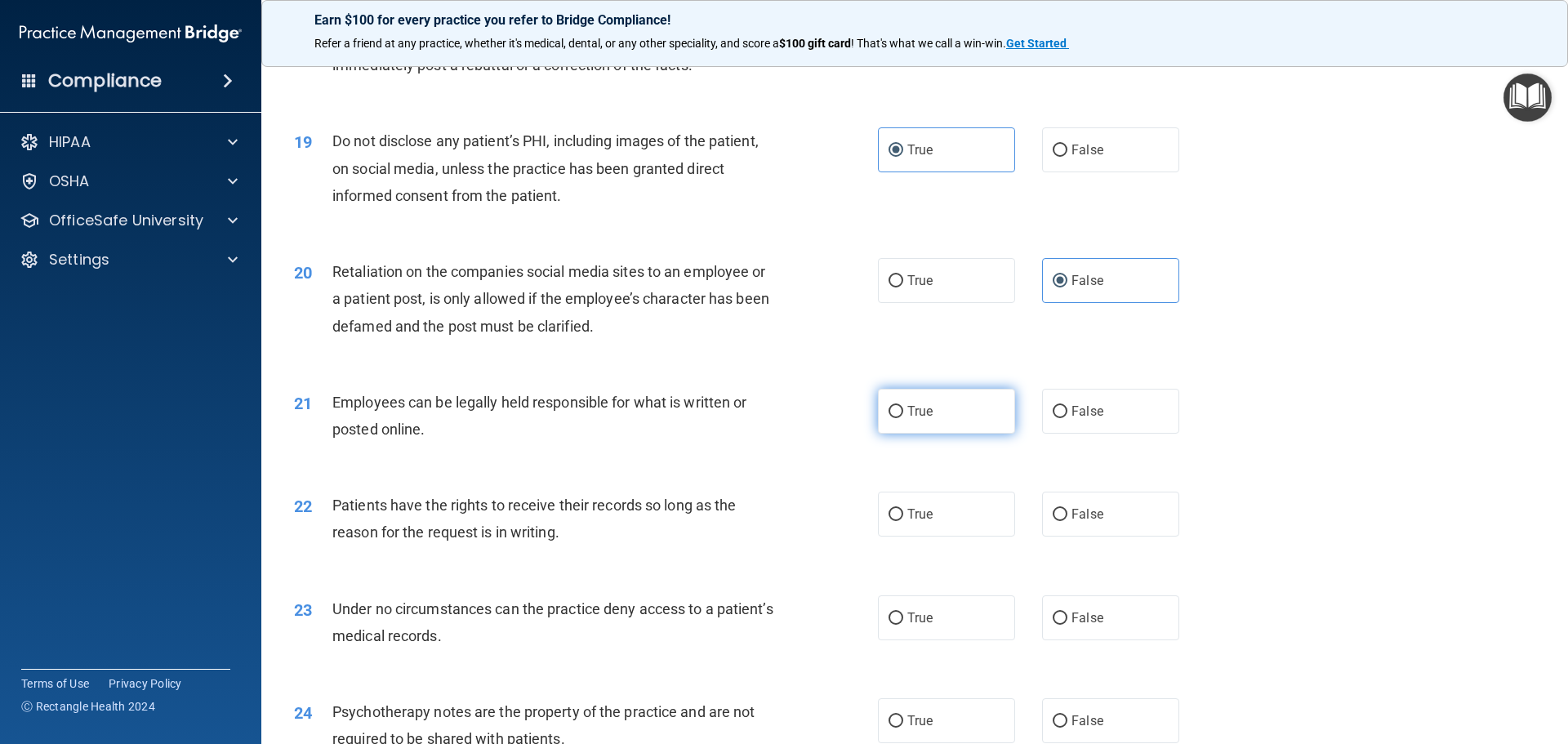
click at [895, 431] on label "True" at bounding box center [946, 411] width 137 height 45
click at [895, 418] on input "True" at bounding box center [895, 411] width 15 height 13
radio input "true"
click at [888, 521] on input "True" at bounding box center [895, 515] width 15 height 13
radio input "true"
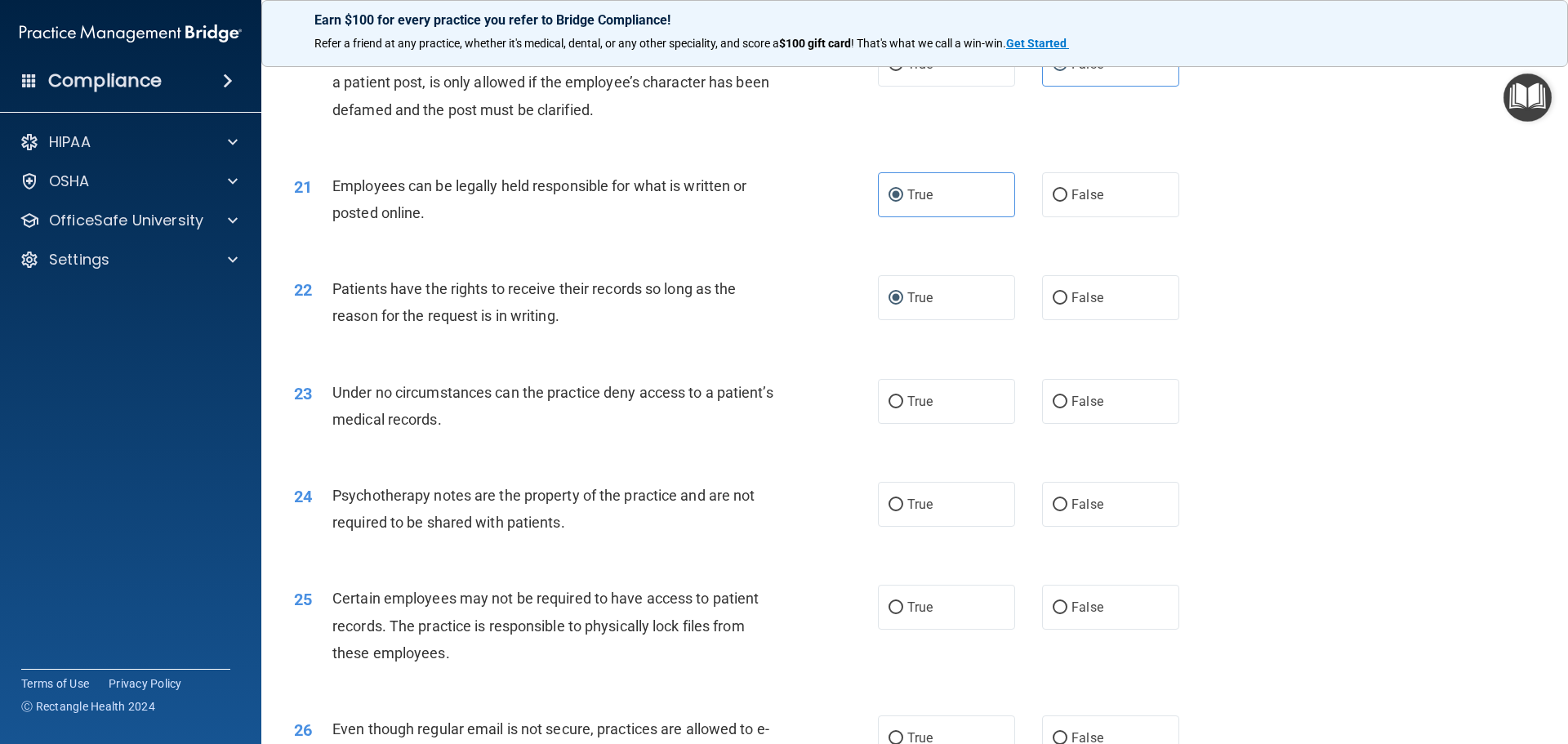
scroll to position [2620, 0]
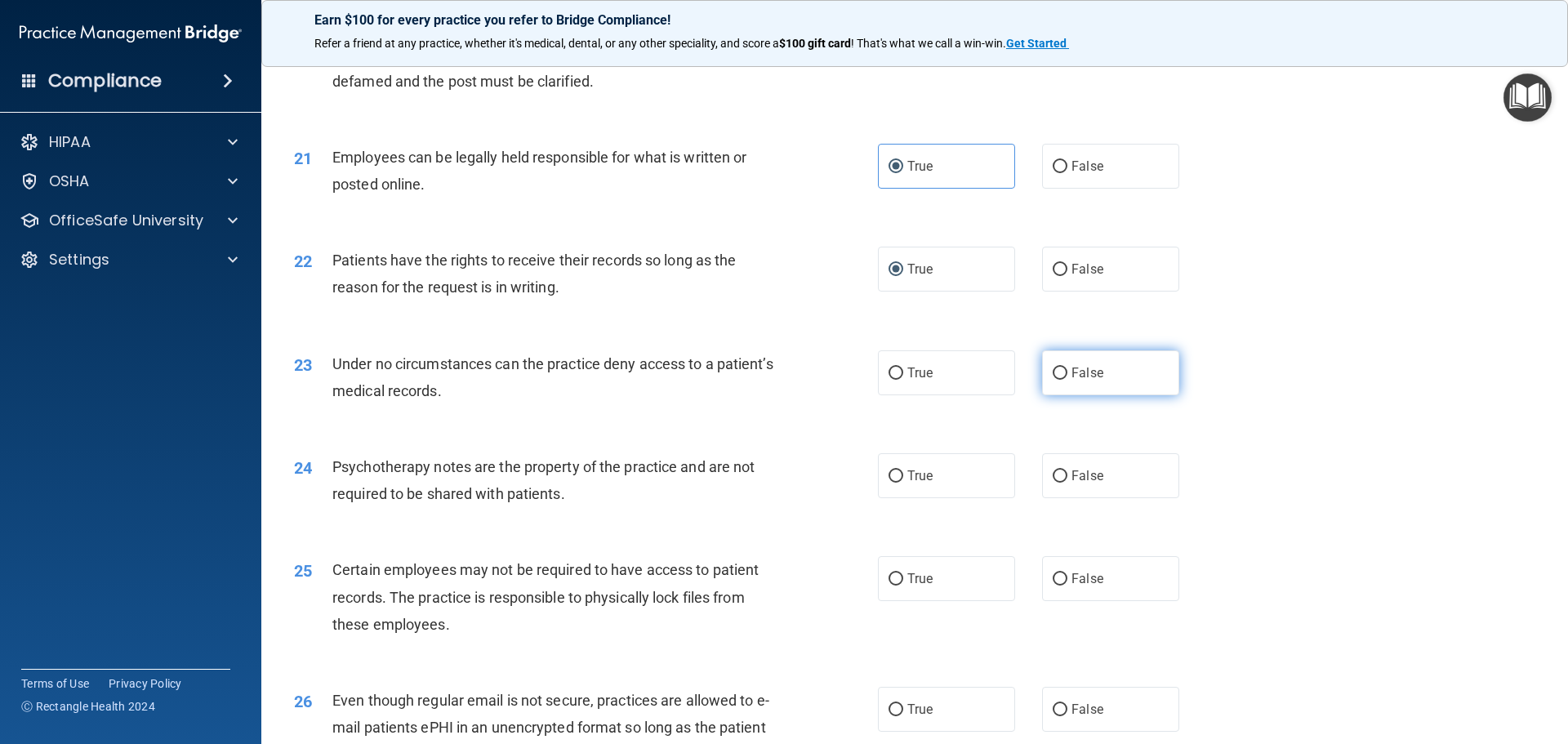
click at [1056, 395] on label "False" at bounding box center [1110, 372] width 137 height 45
click at [1056, 379] on input "False" at bounding box center [1059, 373] width 15 height 13
radio input "true"
click at [1099, 498] on label "False" at bounding box center [1110, 476] width 137 height 45
click at [1067, 483] on input "False" at bounding box center [1059, 476] width 15 height 13
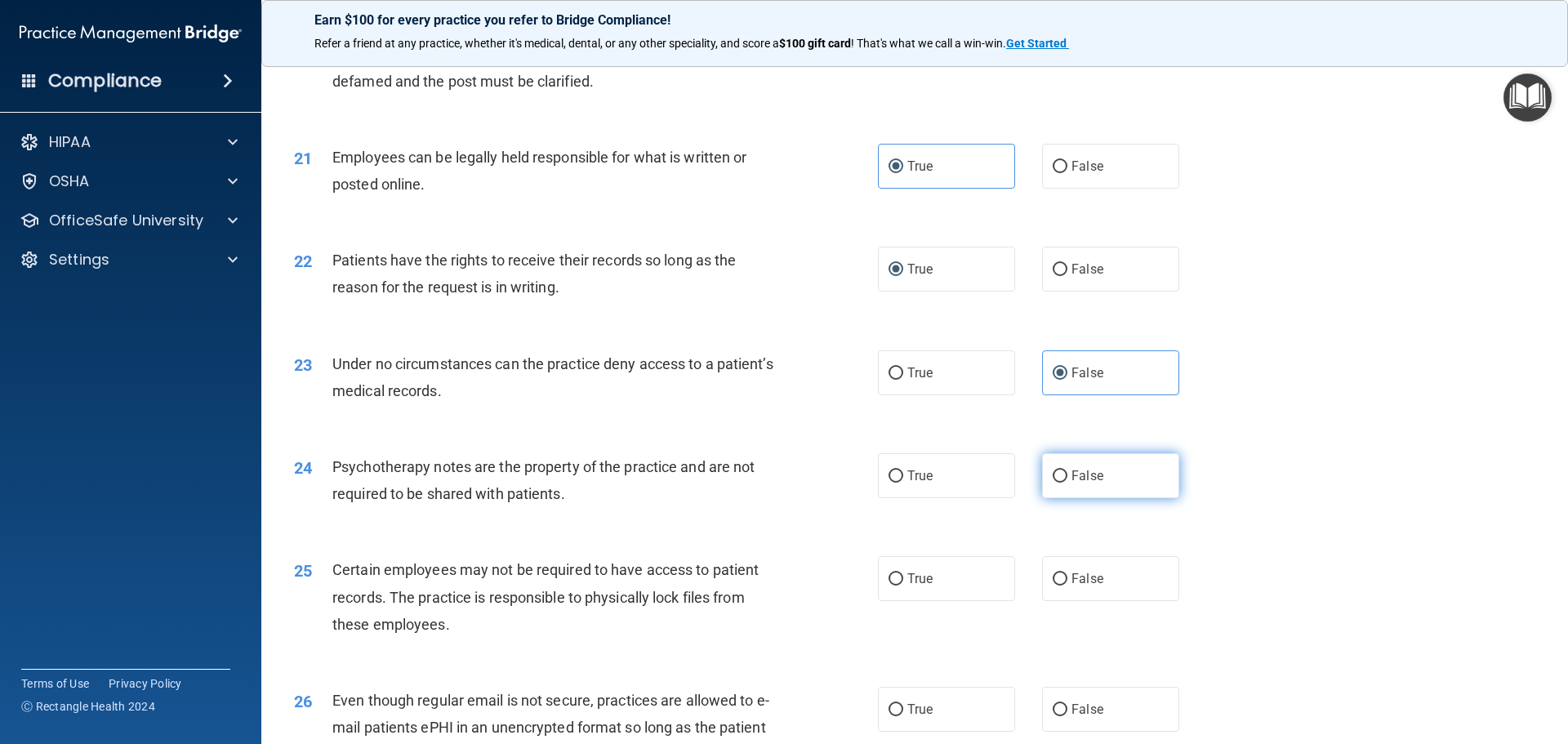
radio input "true"
click at [1097, 601] on label "False" at bounding box center [1110, 578] width 137 height 45
click at [1067, 585] on input "False" at bounding box center [1059, 579] width 15 height 13
radio input "true"
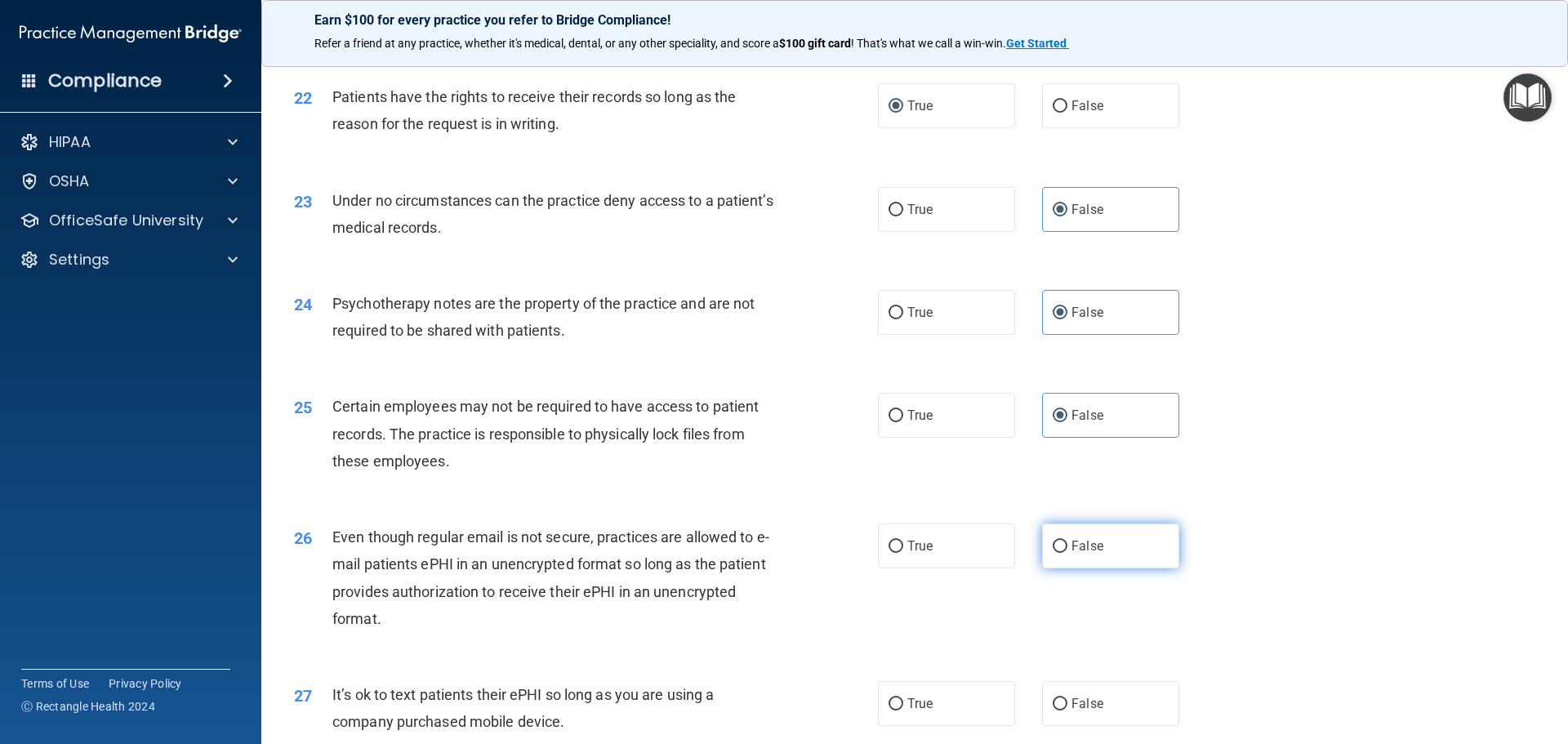
click at [1072, 554] on span "False" at bounding box center [1087, 546] width 32 height 16
click at [1067, 553] on input "False" at bounding box center [1059, 546] width 15 height 13
radio input "true"
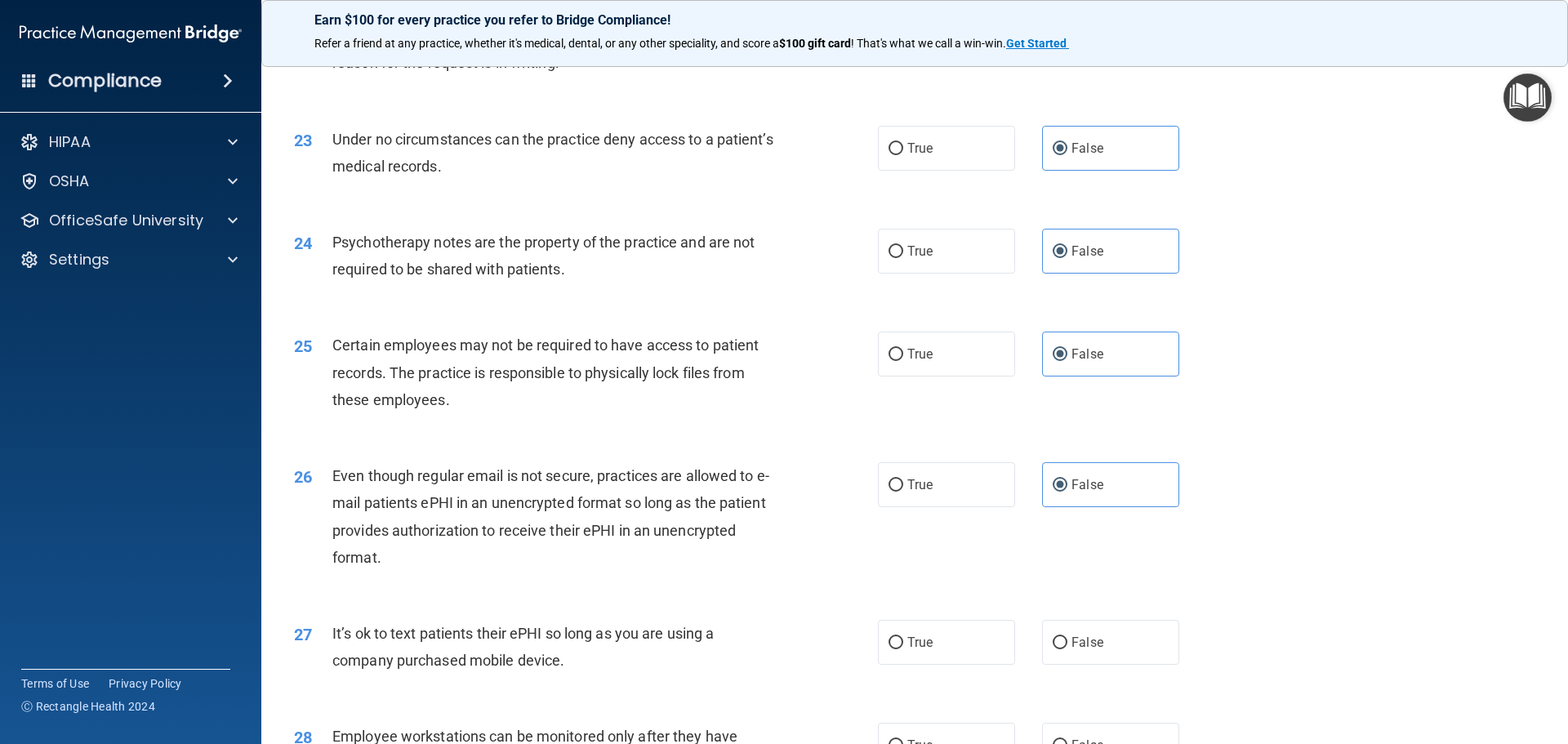
scroll to position [2947, 0]
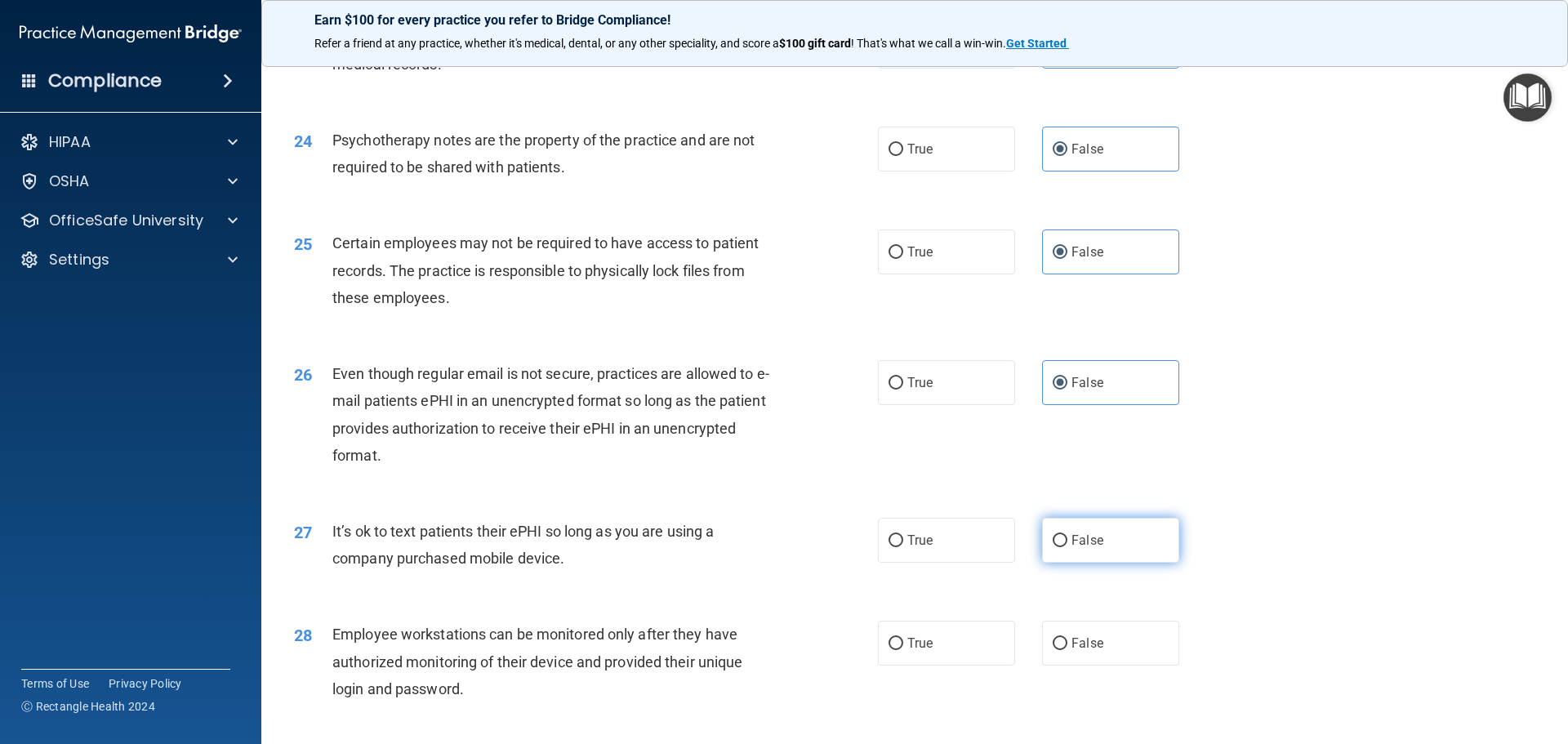
click at [1089, 548] on span "False" at bounding box center [1087, 540] width 32 height 16
click at [1067, 547] on input "False" at bounding box center [1059, 540] width 15 height 13
radio input "true"
click at [927, 563] on label "True" at bounding box center [946, 540] width 137 height 45
click at [903, 547] on input "True" at bounding box center [895, 540] width 15 height 13
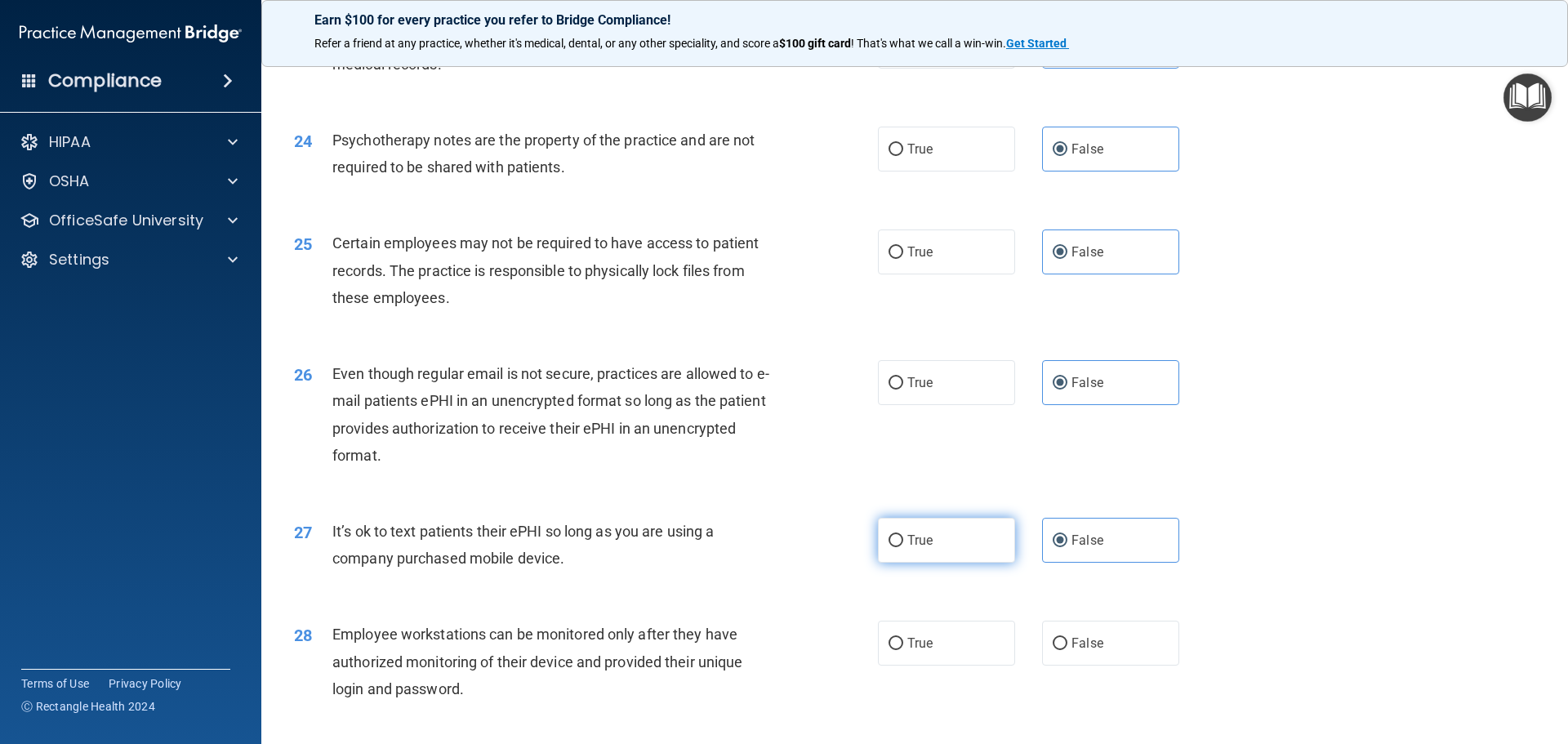
radio input "true"
radio input "false"
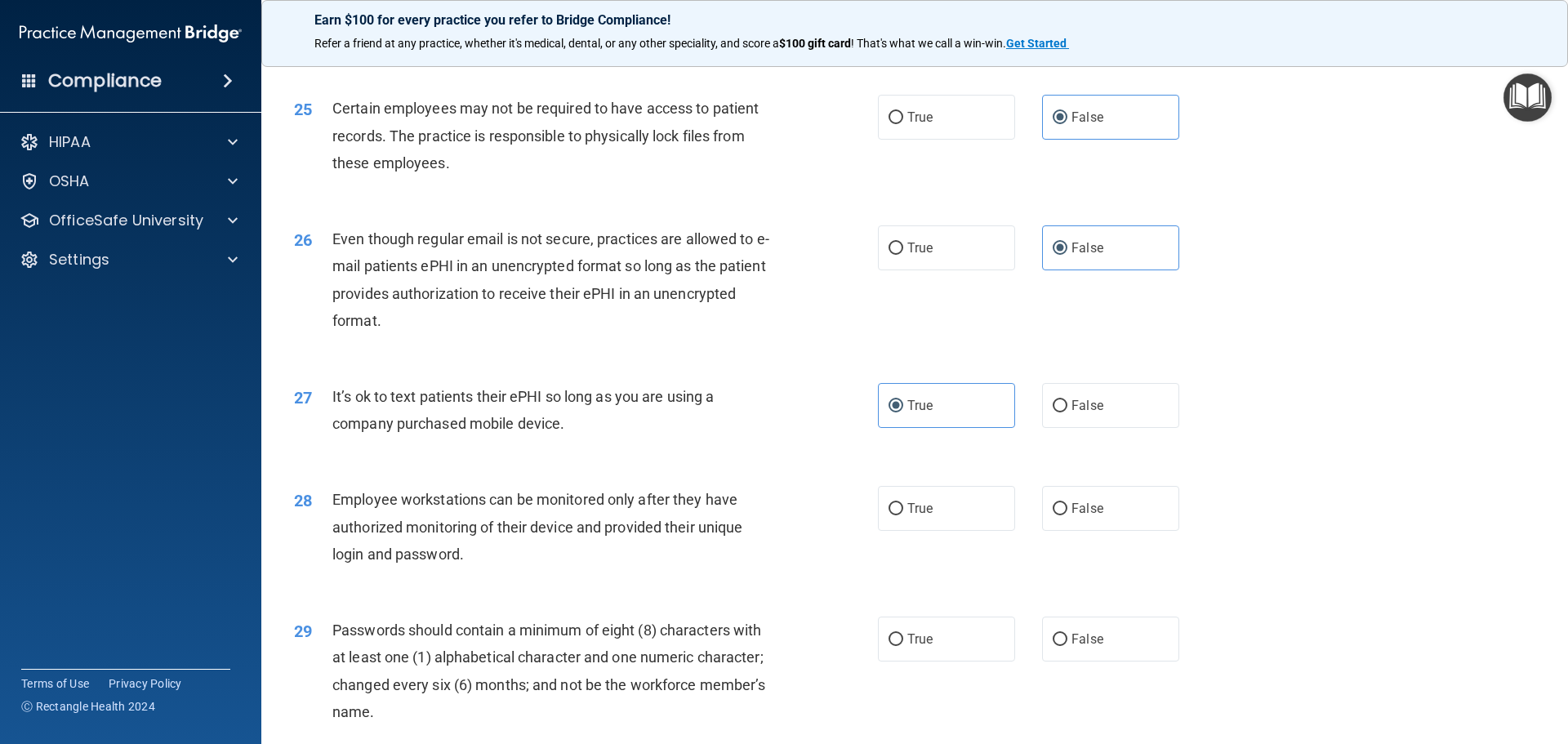
scroll to position [3110, 0]
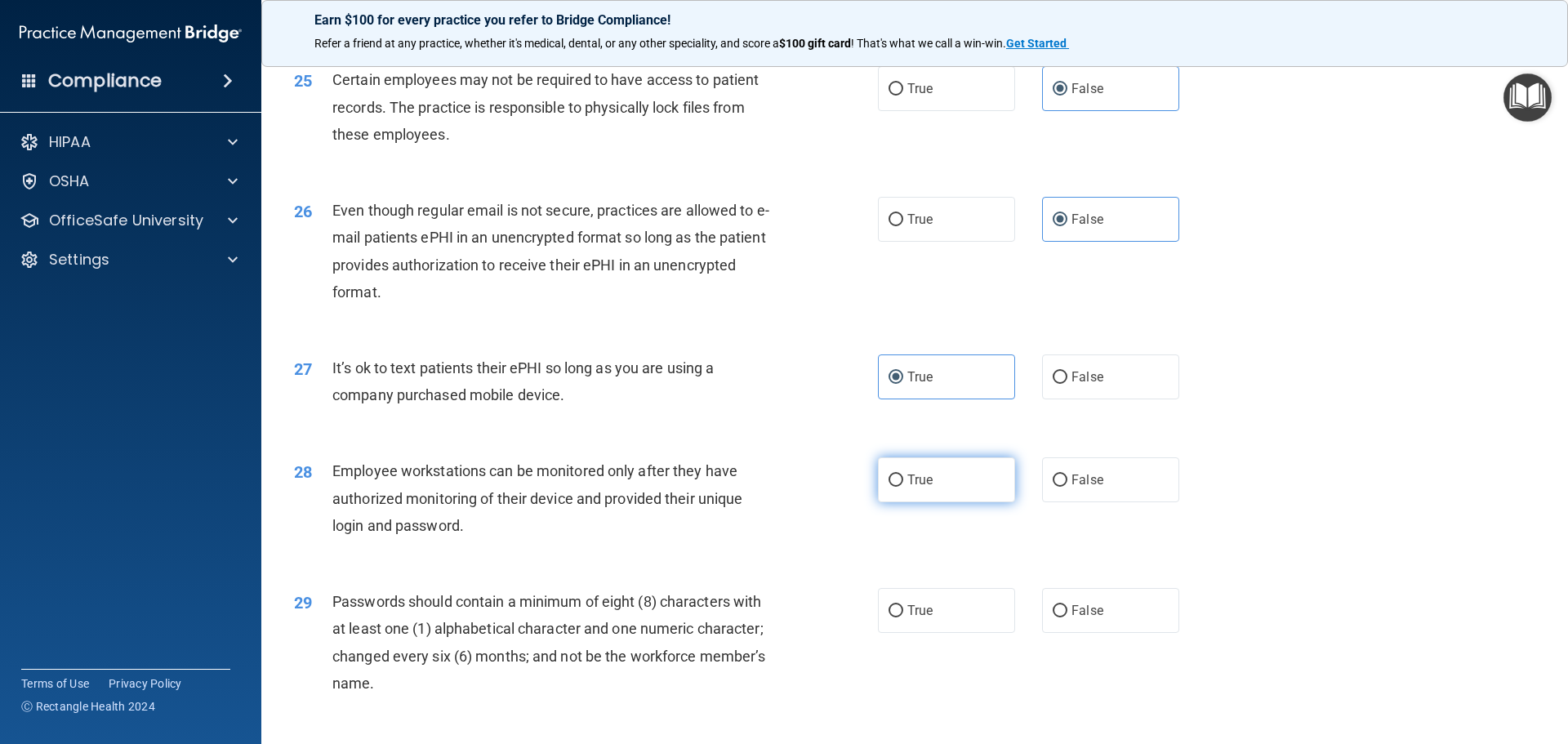
click at [907, 488] on span "True" at bounding box center [920, 480] width 25 height 16
click at [903, 487] on input "True" at bounding box center [895, 480] width 15 height 13
radio input "true"
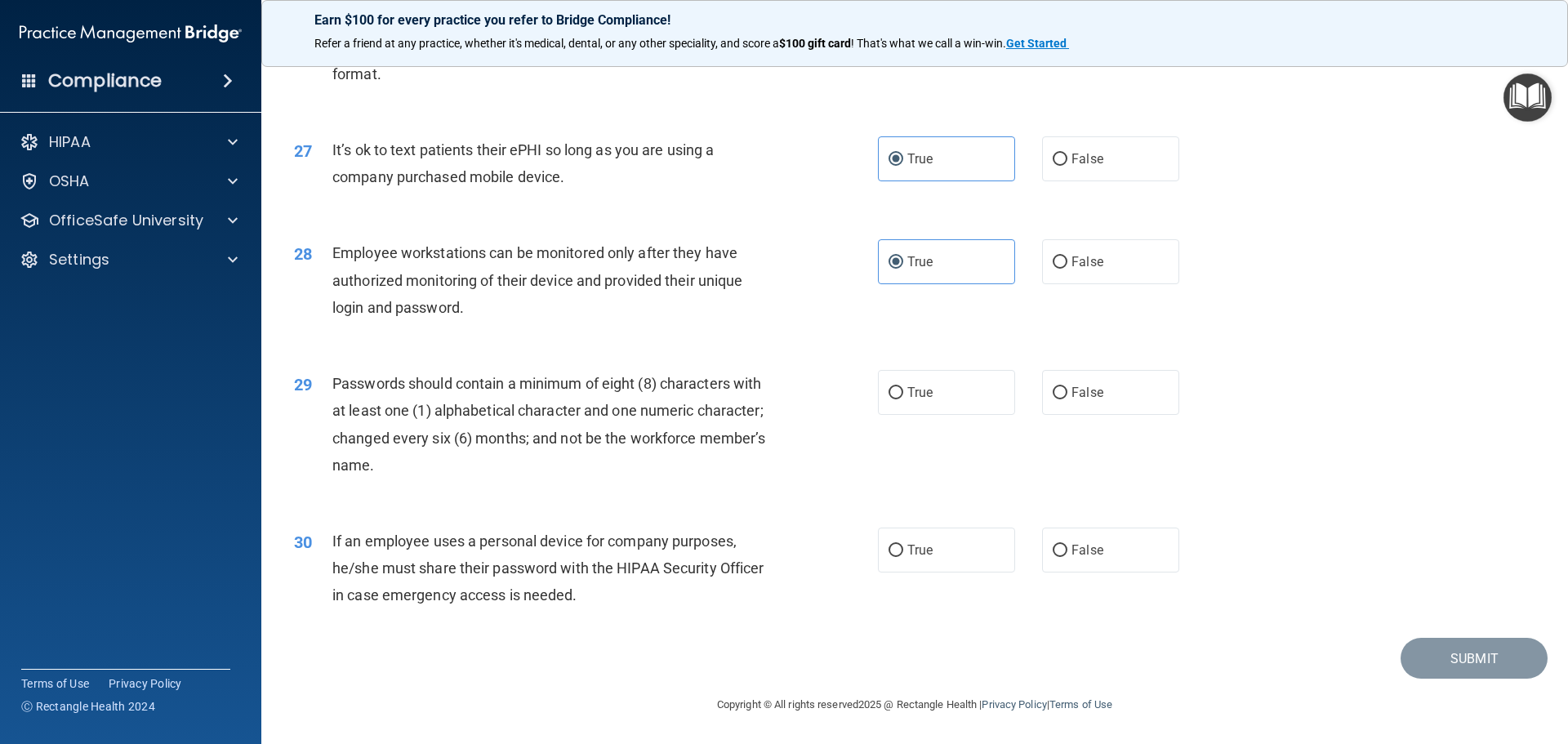
scroll to position [3354, 0]
click at [907, 395] on span "True" at bounding box center [920, 392] width 25 height 16
click at [903, 395] on input "True" at bounding box center [895, 393] width 15 height 13
radio input "true"
click at [1082, 548] on span "False" at bounding box center [1087, 550] width 32 height 16
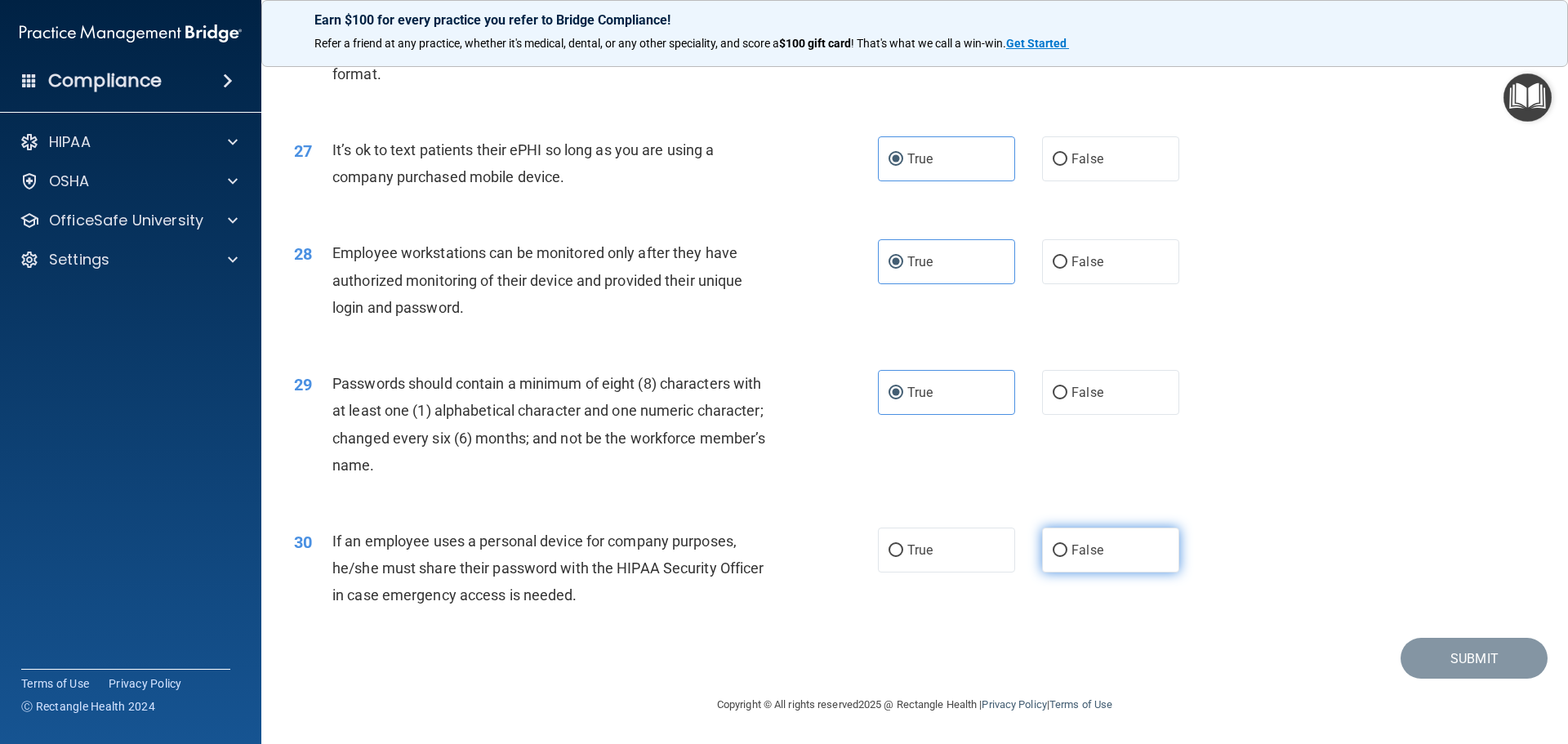
click at [1067, 548] on input "False" at bounding box center [1059, 550] width 15 height 13
radio input "true"
click at [1415, 652] on button "Submit" at bounding box center [1473, 658] width 147 height 42
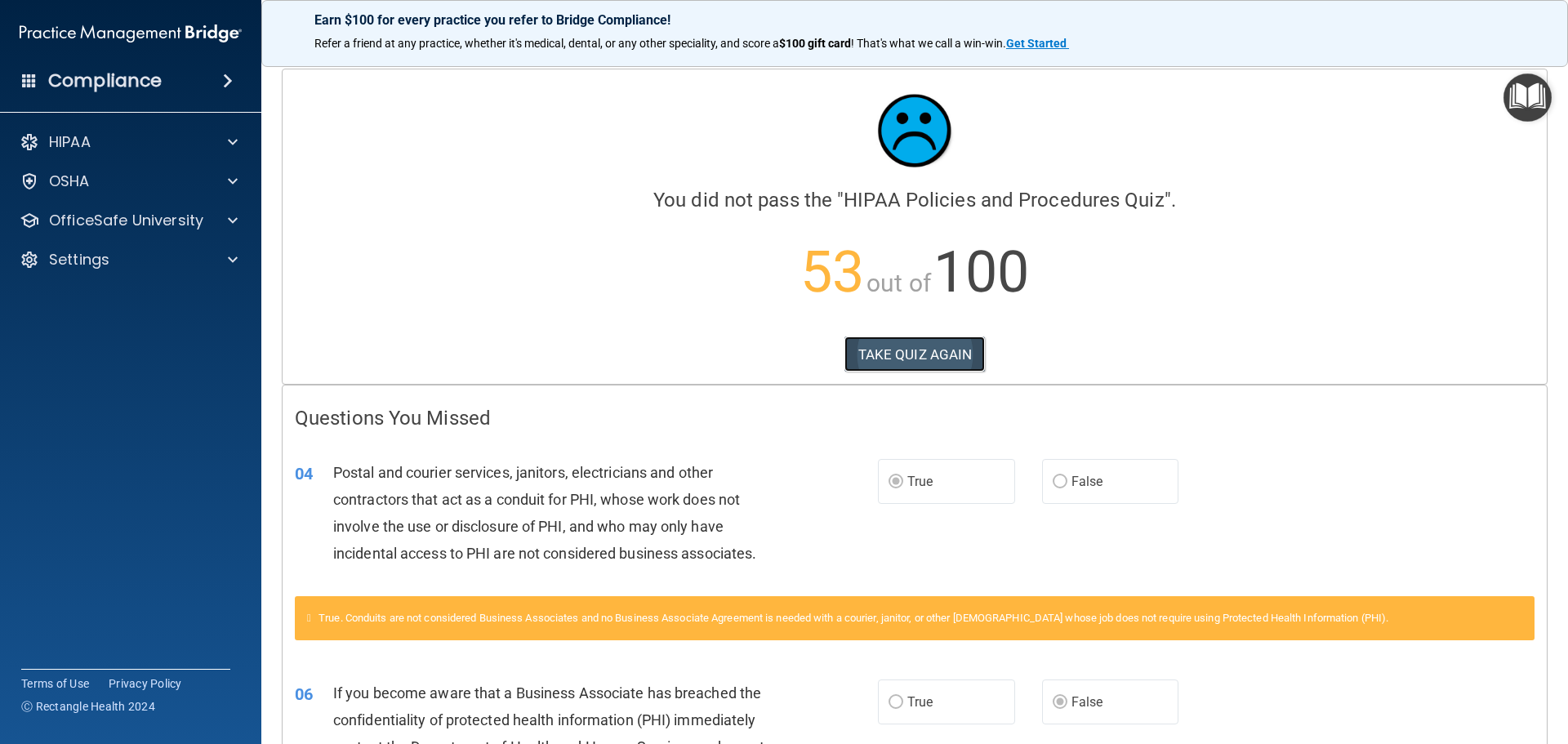
click at [906, 365] on button "TAKE QUIZ AGAIN" at bounding box center [915, 354] width 141 height 36
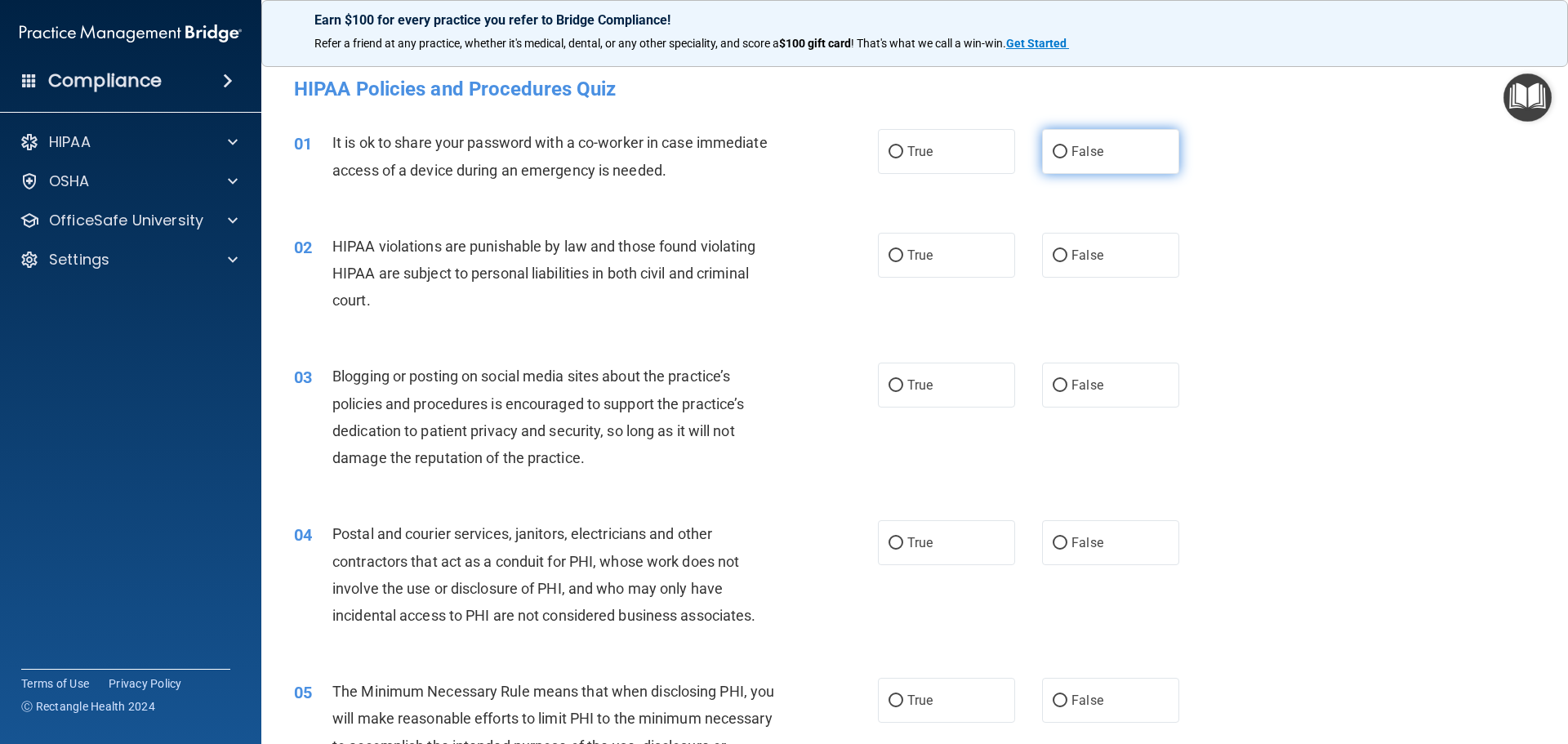
click at [1106, 150] on label "False" at bounding box center [1110, 151] width 137 height 45
click at [1067, 150] on input "False" at bounding box center [1059, 152] width 15 height 13
radio input "true"
click at [901, 255] on label "True" at bounding box center [946, 255] width 137 height 45
click at [901, 255] on input "True" at bounding box center [895, 255] width 15 height 13
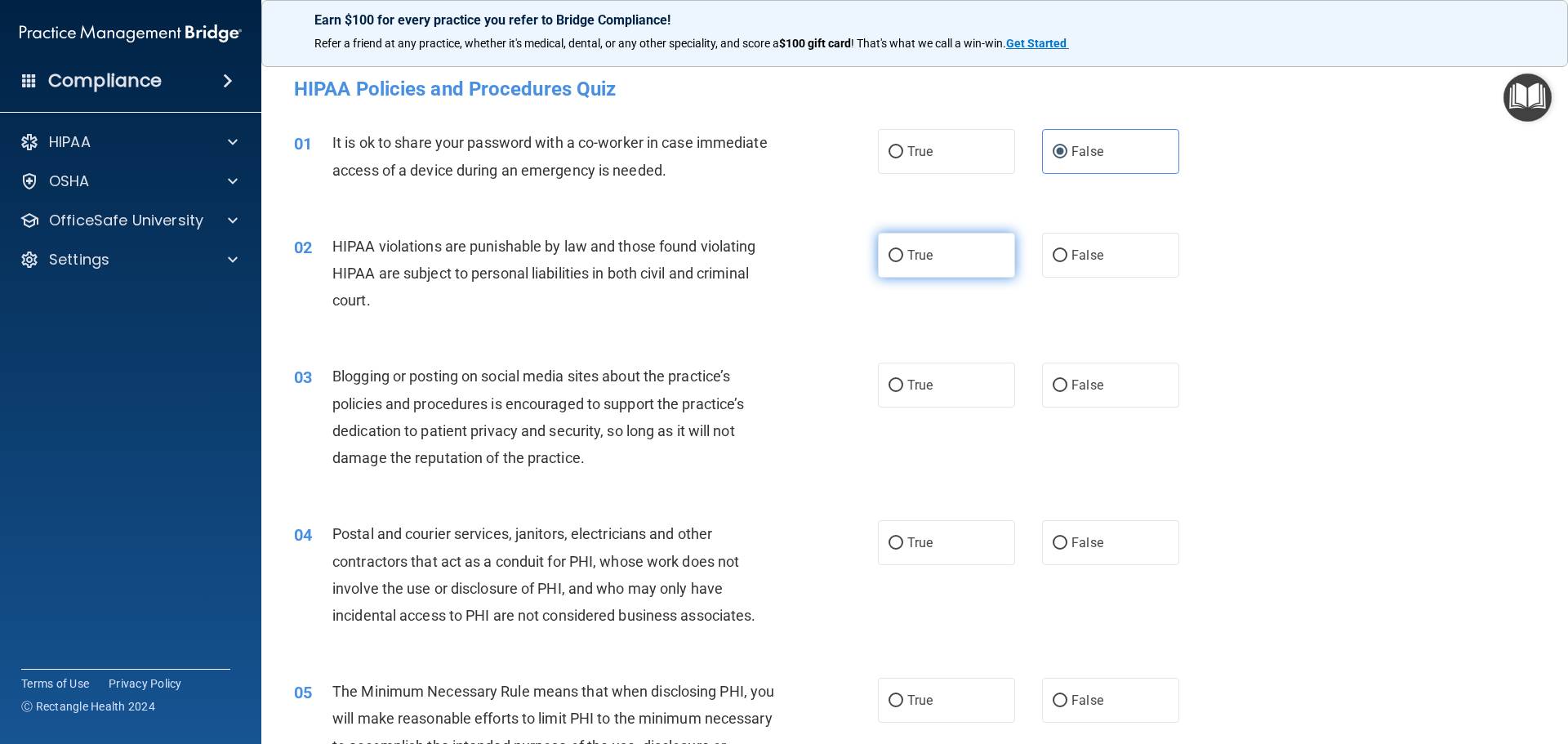
radio input "true"
click at [1072, 394] on label "False" at bounding box center [1110, 385] width 137 height 45
click at [1067, 392] on input "False" at bounding box center [1059, 385] width 15 height 13
radio input "true"
click at [931, 539] on label "True" at bounding box center [946, 542] width 137 height 45
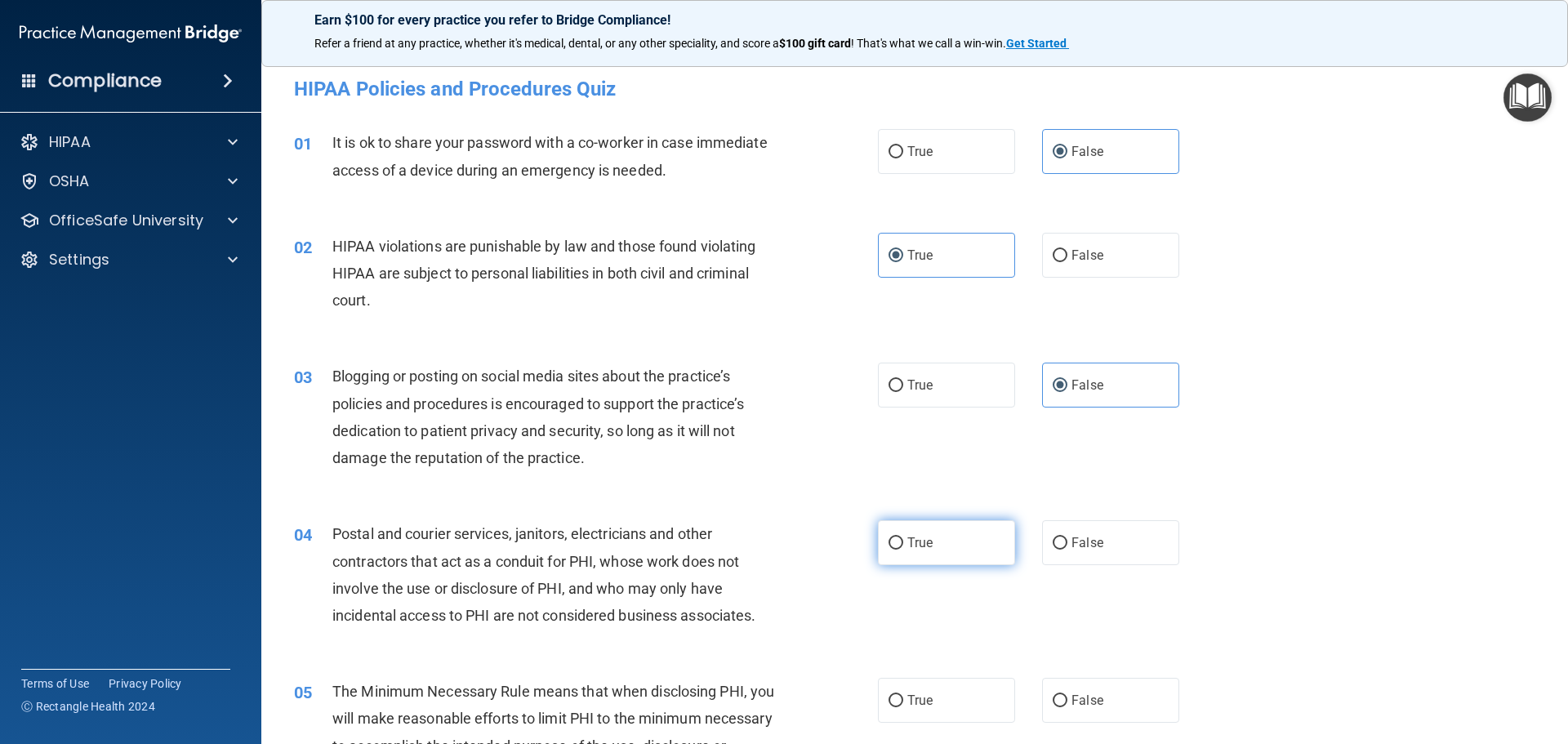
click at [903, 539] on input "True" at bounding box center [895, 543] width 15 height 13
radio input "true"
click at [892, 706] on input "True" at bounding box center [895, 701] width 15 height 13
radio input "true"
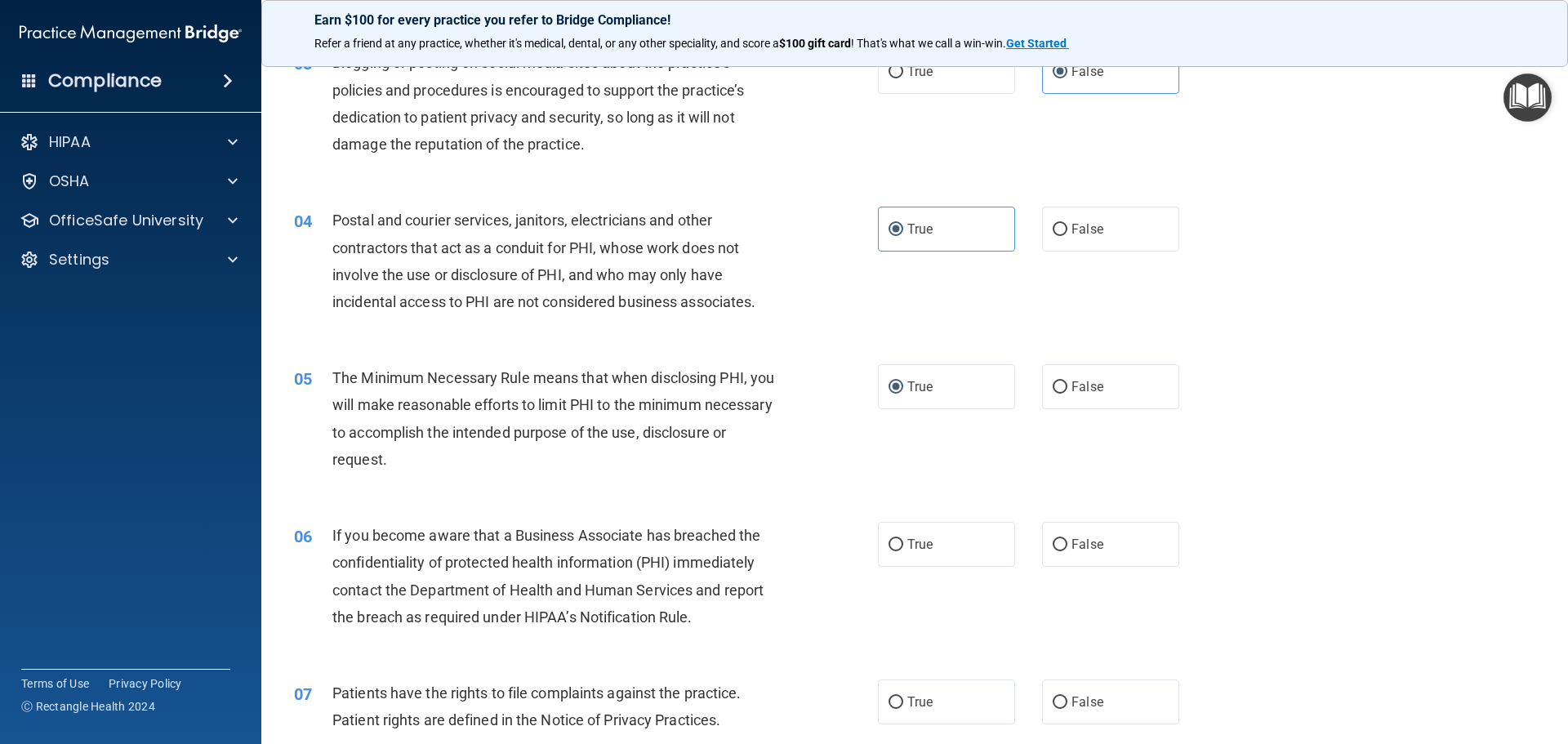
scroll to position [409, 0]
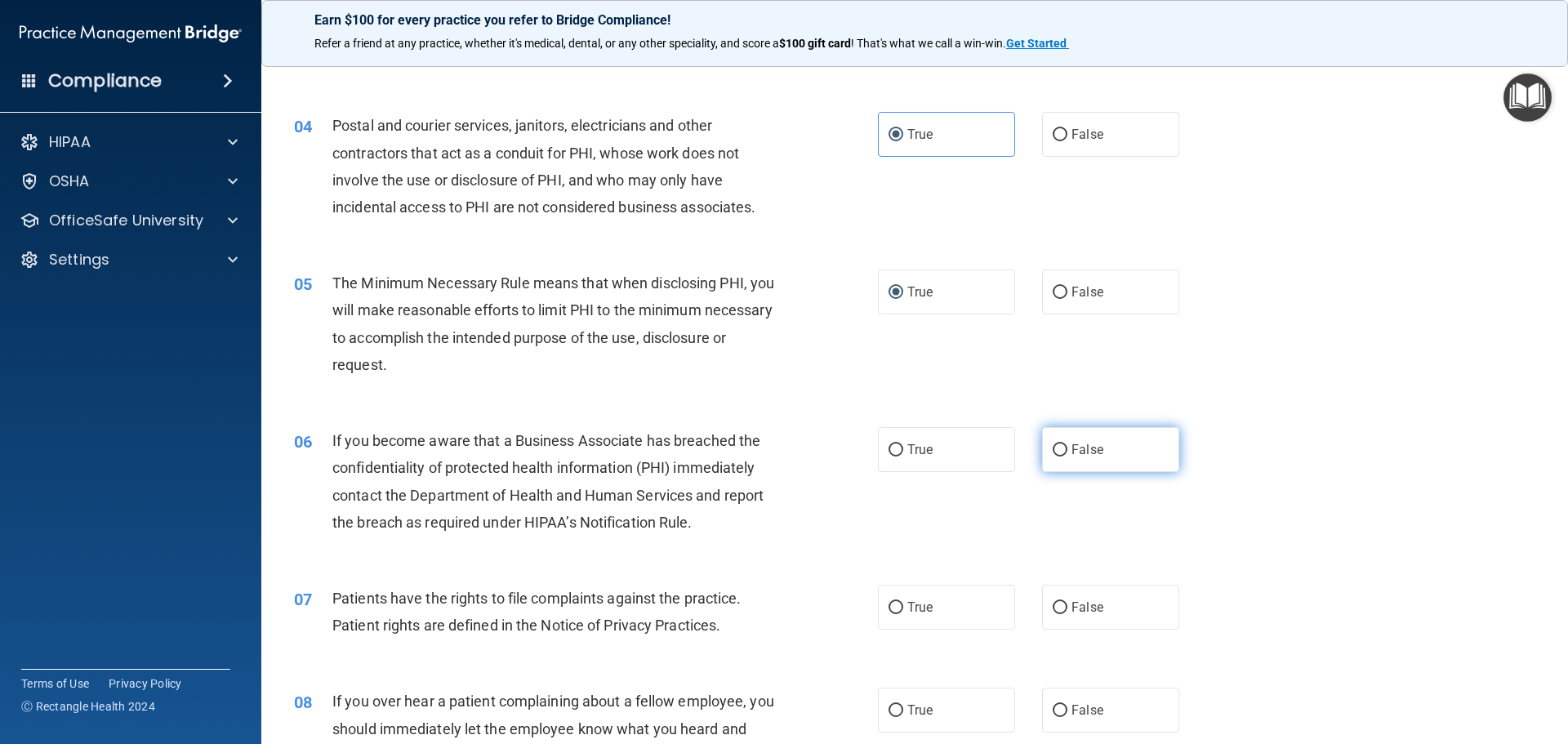
click at [1063, 445] on label "False" at bounding box center [1110, 450] width 137 height 45
click at [1063, 445] on input "False" at bounding box center [1059, 450] width 15 height 13
radio input "true"
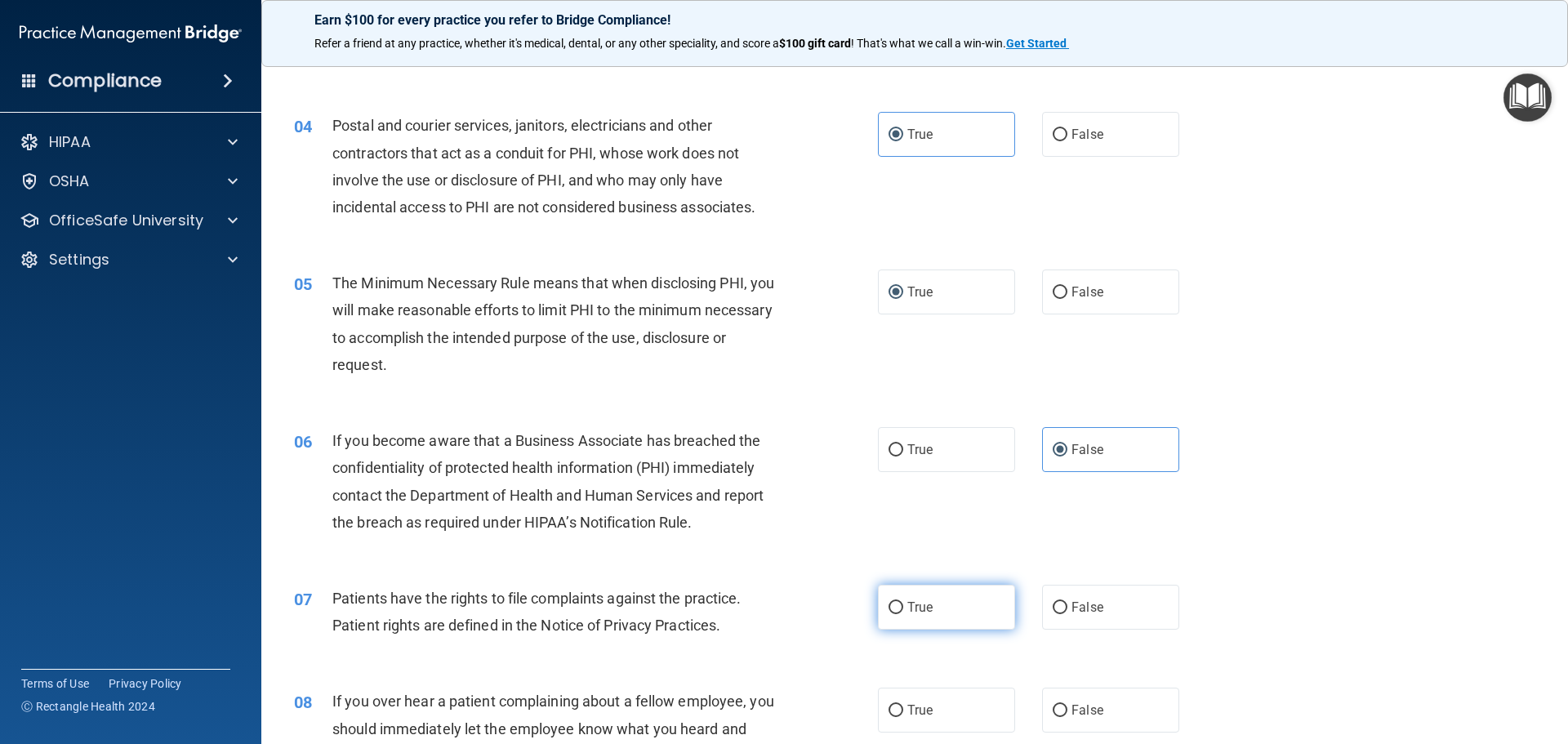
click at [896, 609] on input "True" at bounding box center [895, 607] width 15 height 13
radio input "true"
click at [1096, 710] on label "False" at bounding box center [1110, 710] width 137 height 45
click at [1067, 710] on input "False" at bounding box center [1059, 711] width 15 height 13
radio input "true"
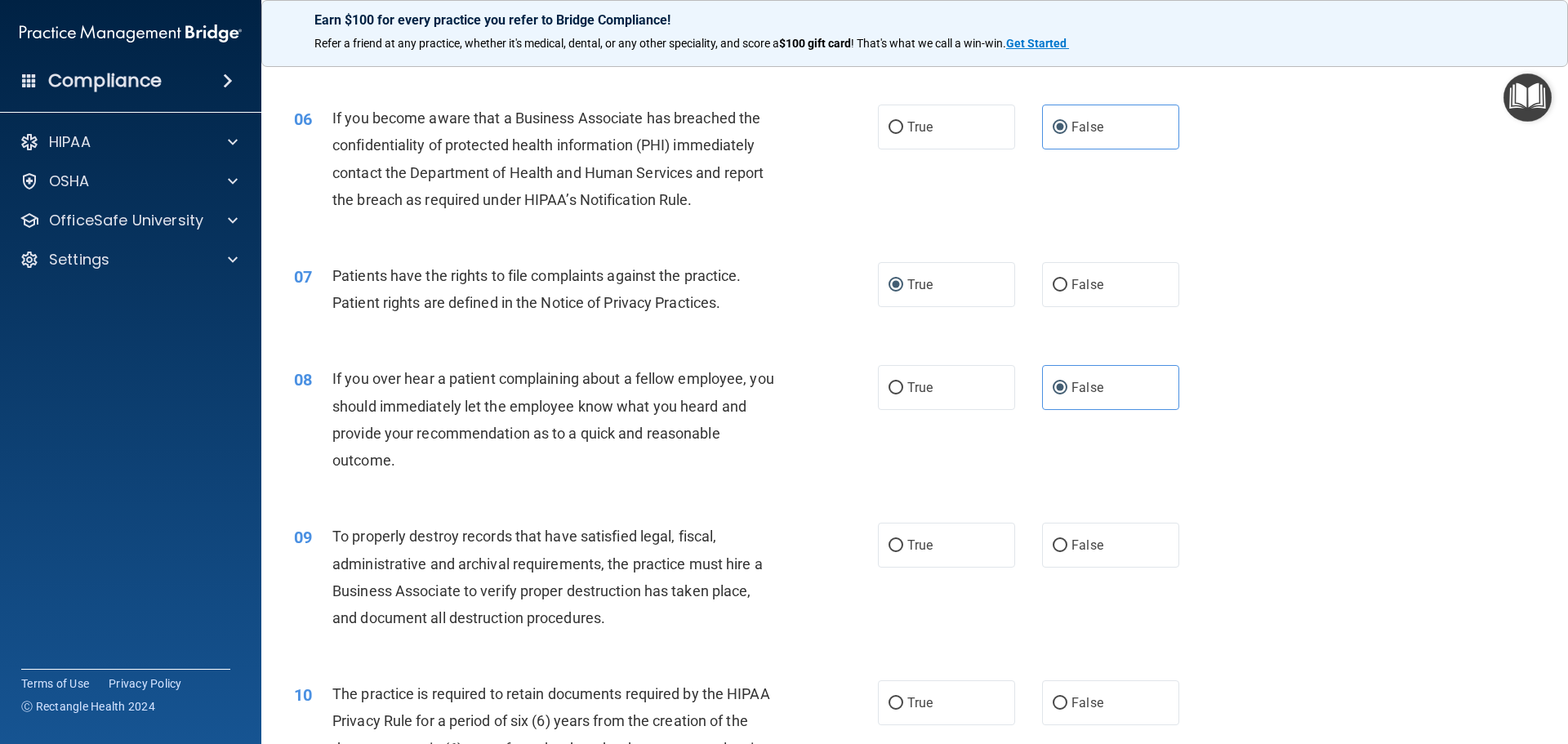
scroll to position [735, 0]
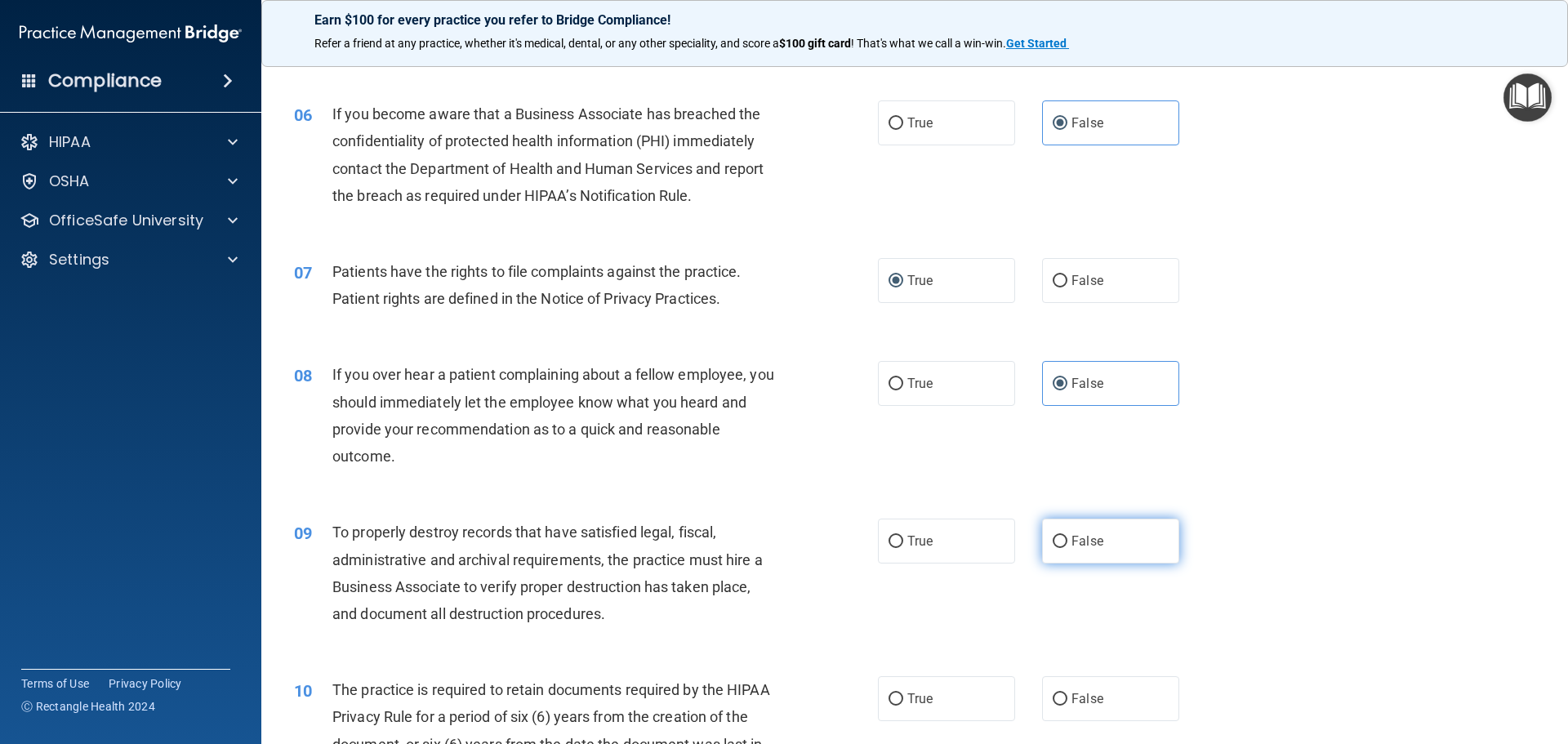
click at [1056, 540] on input "False" at bounding box center [1059, 541] width 15 height 13
radio input "true"
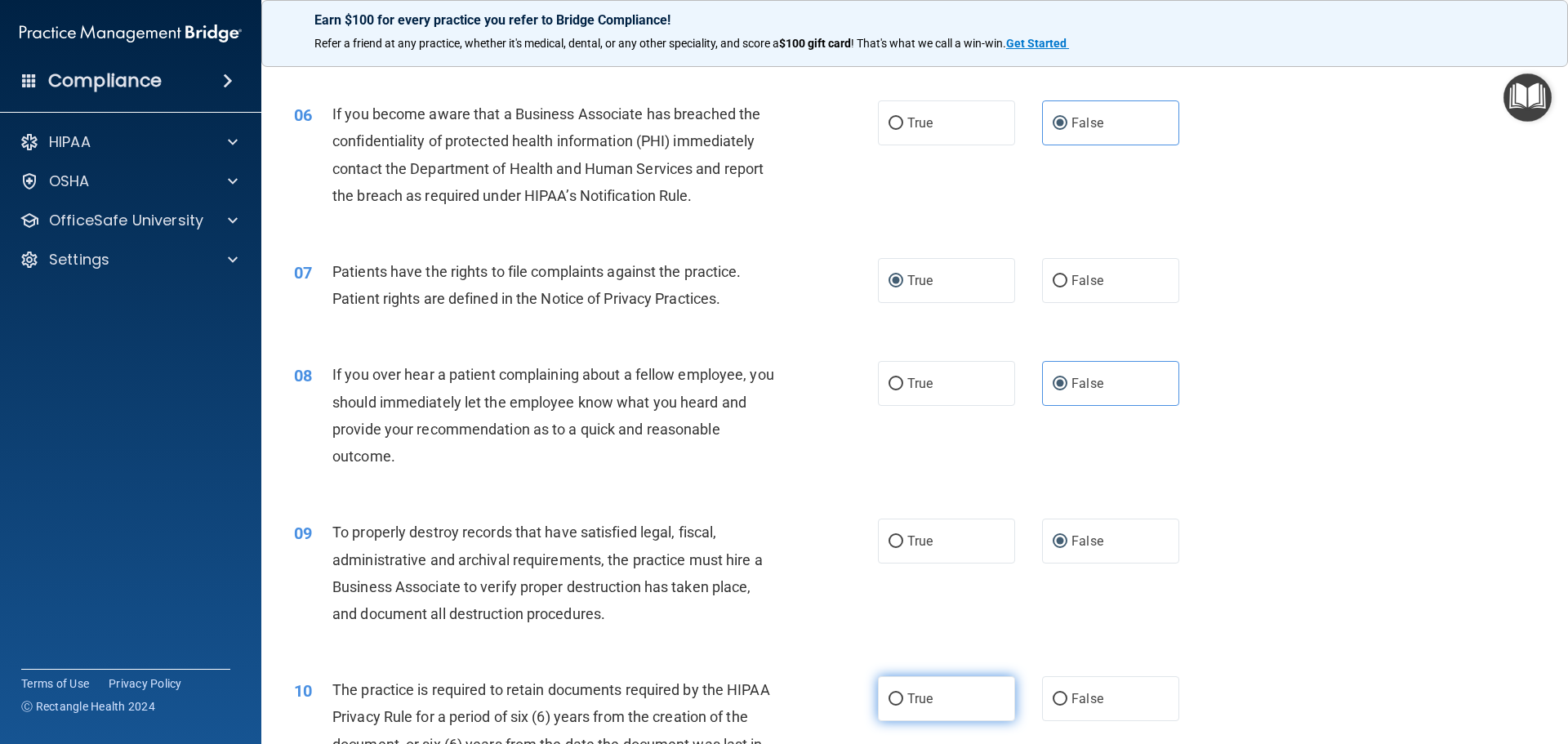
click at [912, 694] on span "True" at bounding box center [920, 698] width 25 height 16
click at [903, 694] on input "True" at bounding box center [895, 699] width 15 height 13
radio input "true"
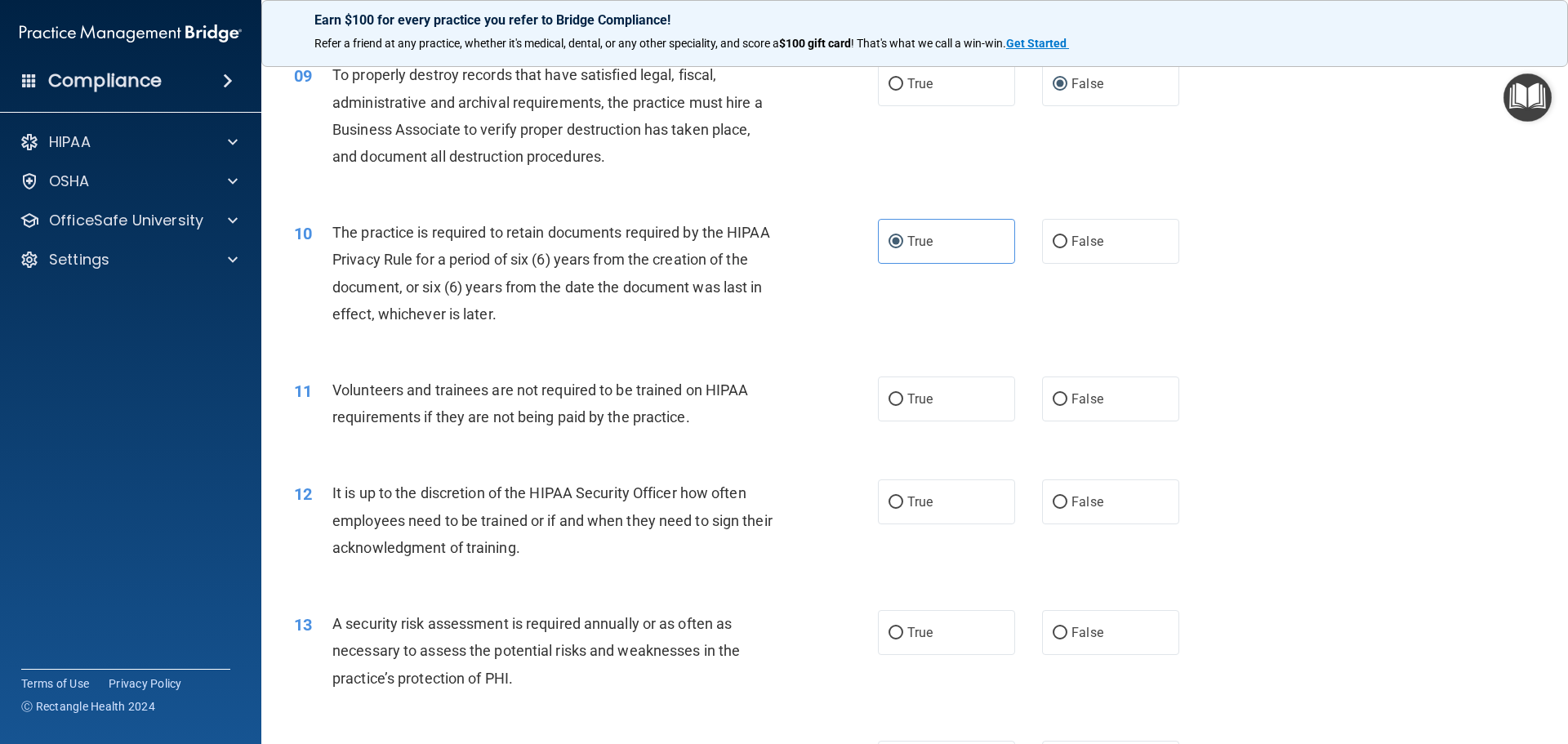
scroll to position [1225, 0]
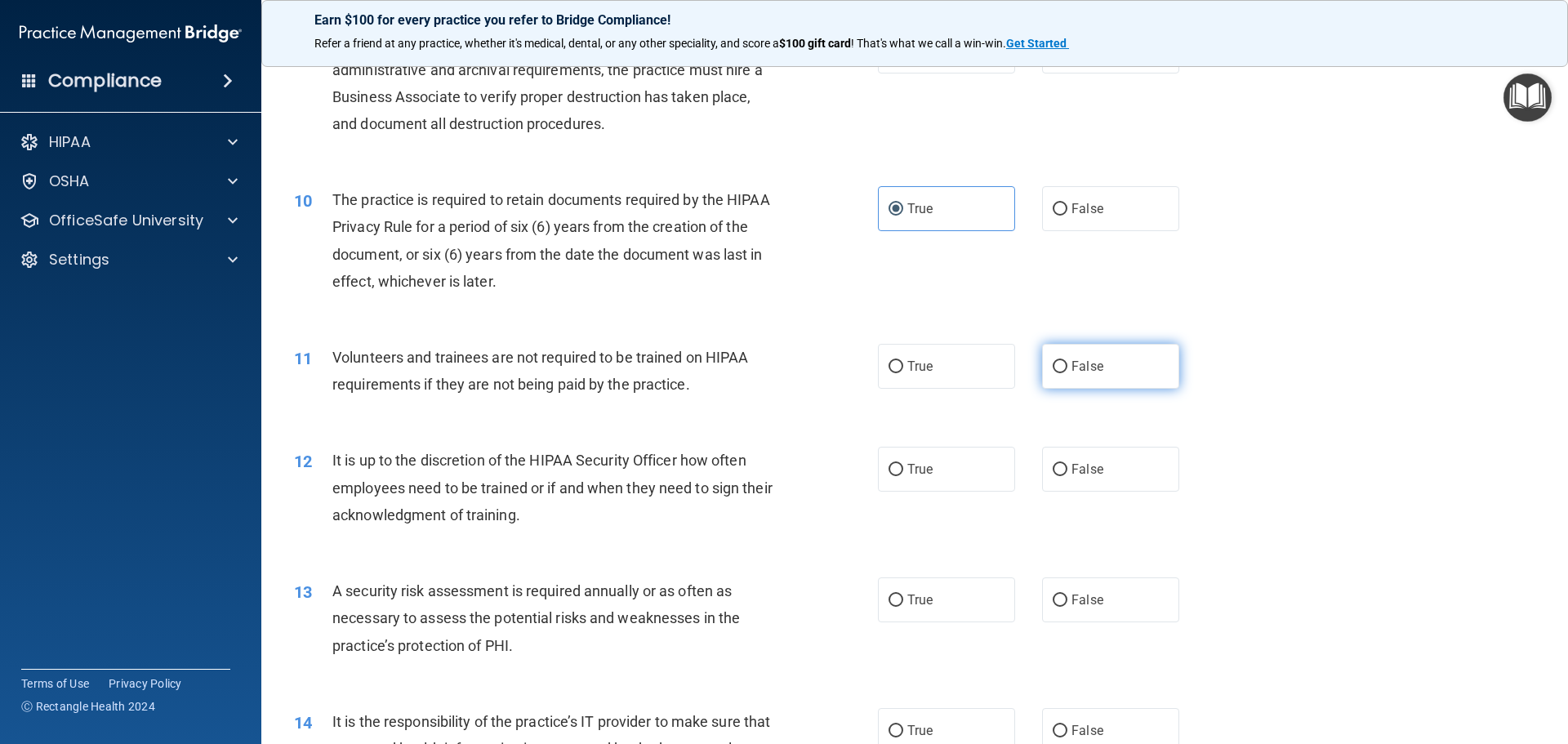
click at [1055, 363] on input "False" at bounding box center [1059, 367] width 15 height 13
radio input "true"
click at [1072, 467] on span "False" at bounding box center [1087, 469] width 32 height 16
click at [1066, 467] on input "False" at bounding box center [1059, 470] width 15 height 13
radio input "true"
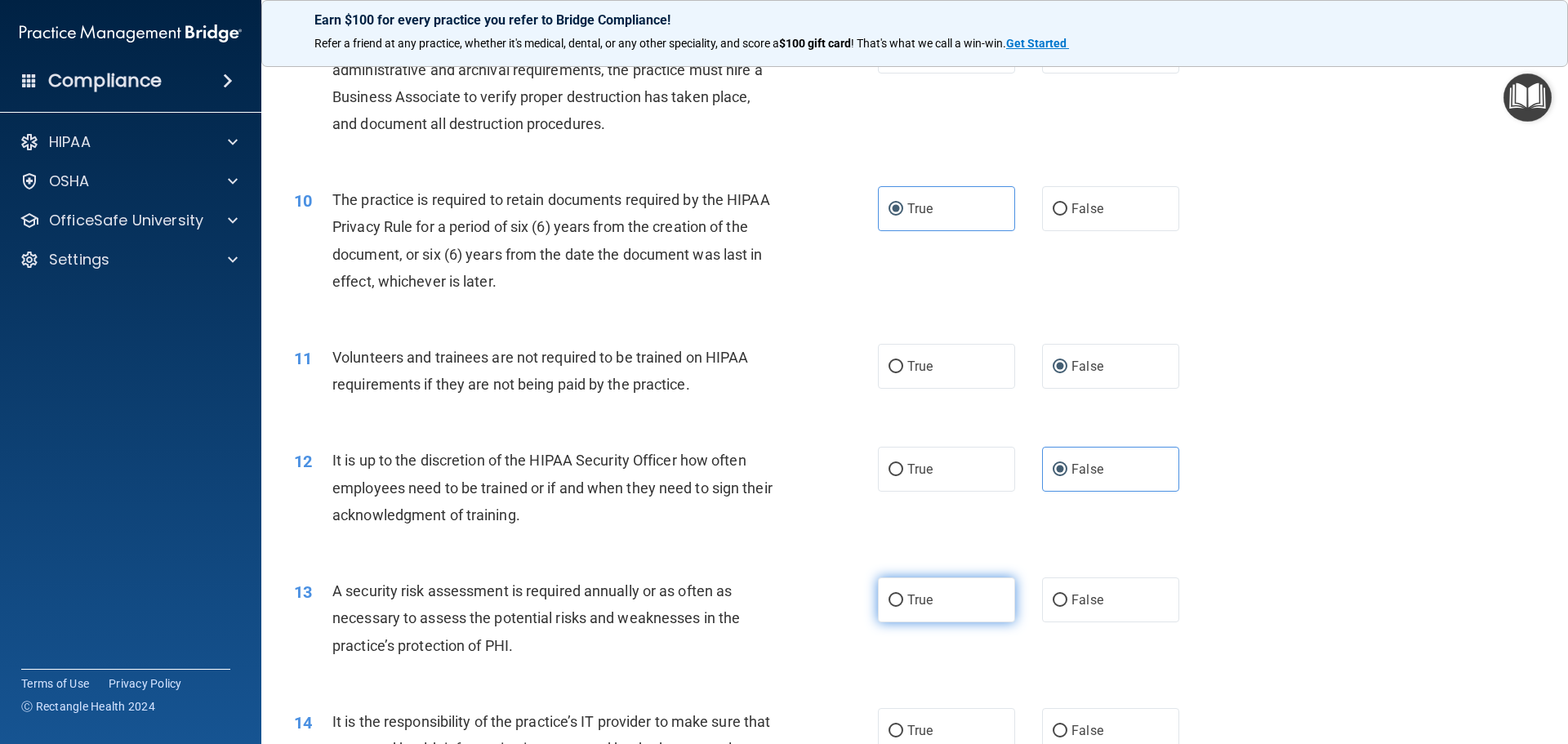
click at [901, 607] on label "True" at bounding box center [946, 600] width 137 height 45
click at [901, 607] on input "True" at bounding box center [895, 601] width 15 height 13
radio input "true"
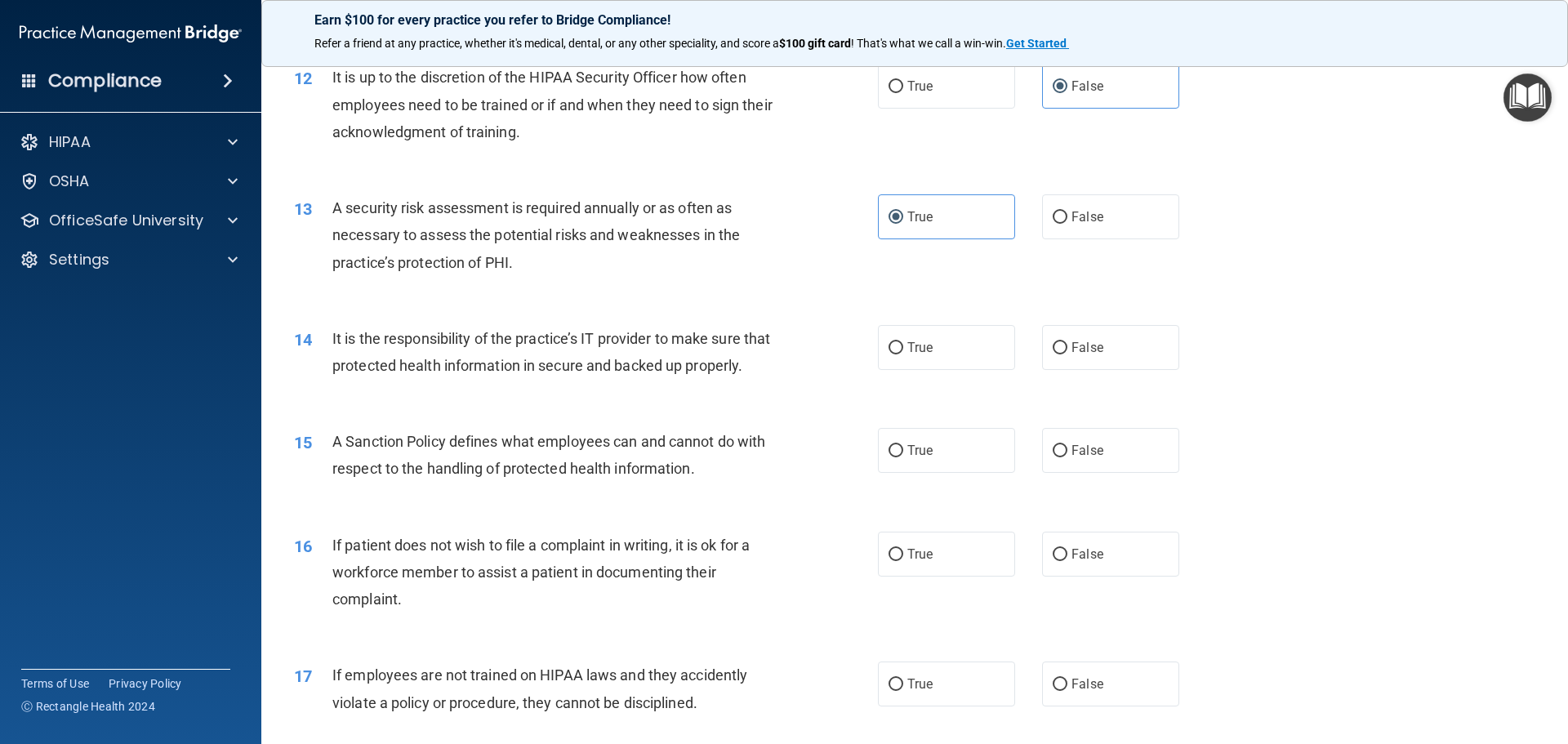
scroll to position [1714, 0]
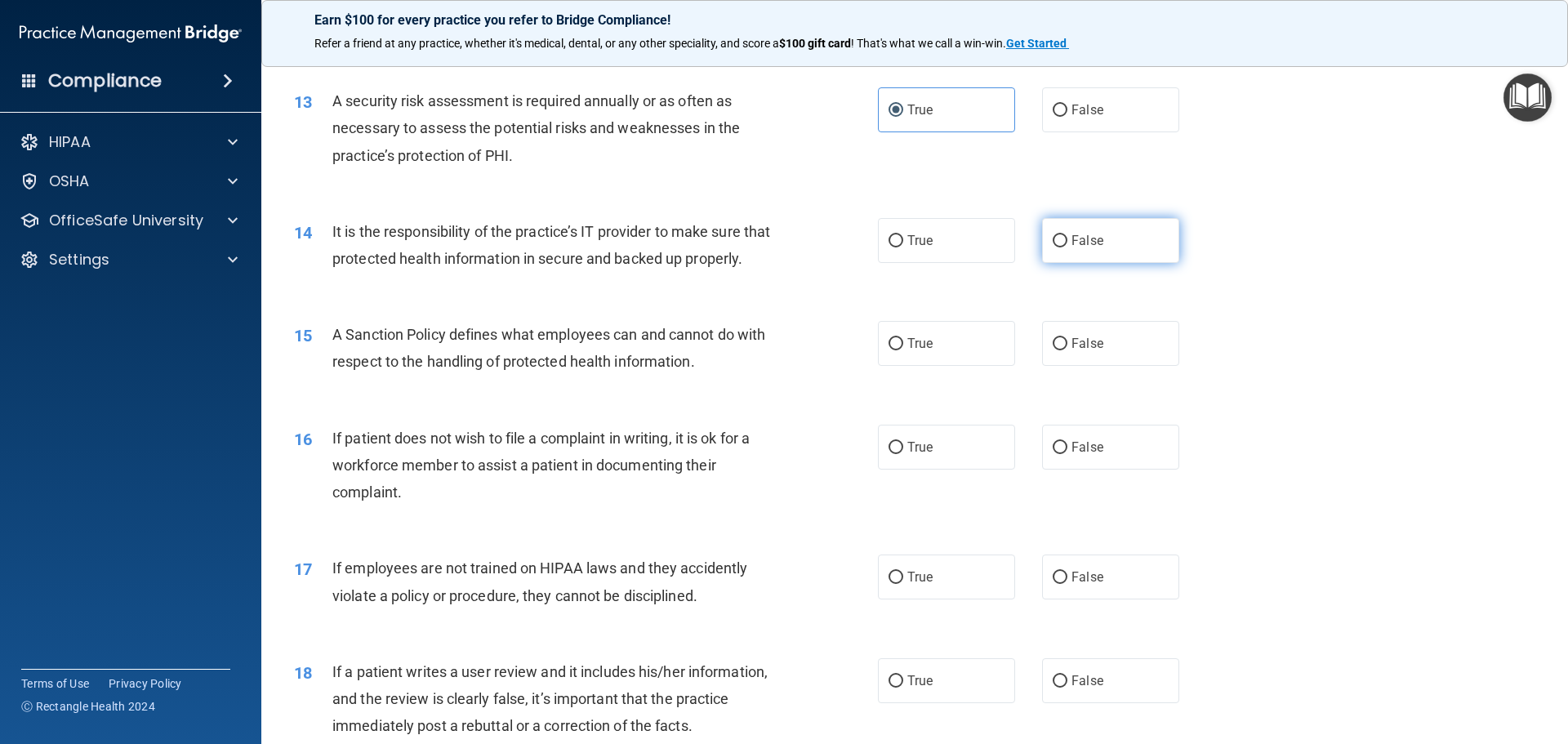
click at [1052, 245] on input "False" at bounding box center [1059, 241] width 15 height 13
radio input "true"
click at [1052, 350] on input "False" at bounding box center [1059, 344] width 15 height 13
radio input "true"
click at [894, 454] on input "True" at bounding box center [895, 448] width 15 height 13
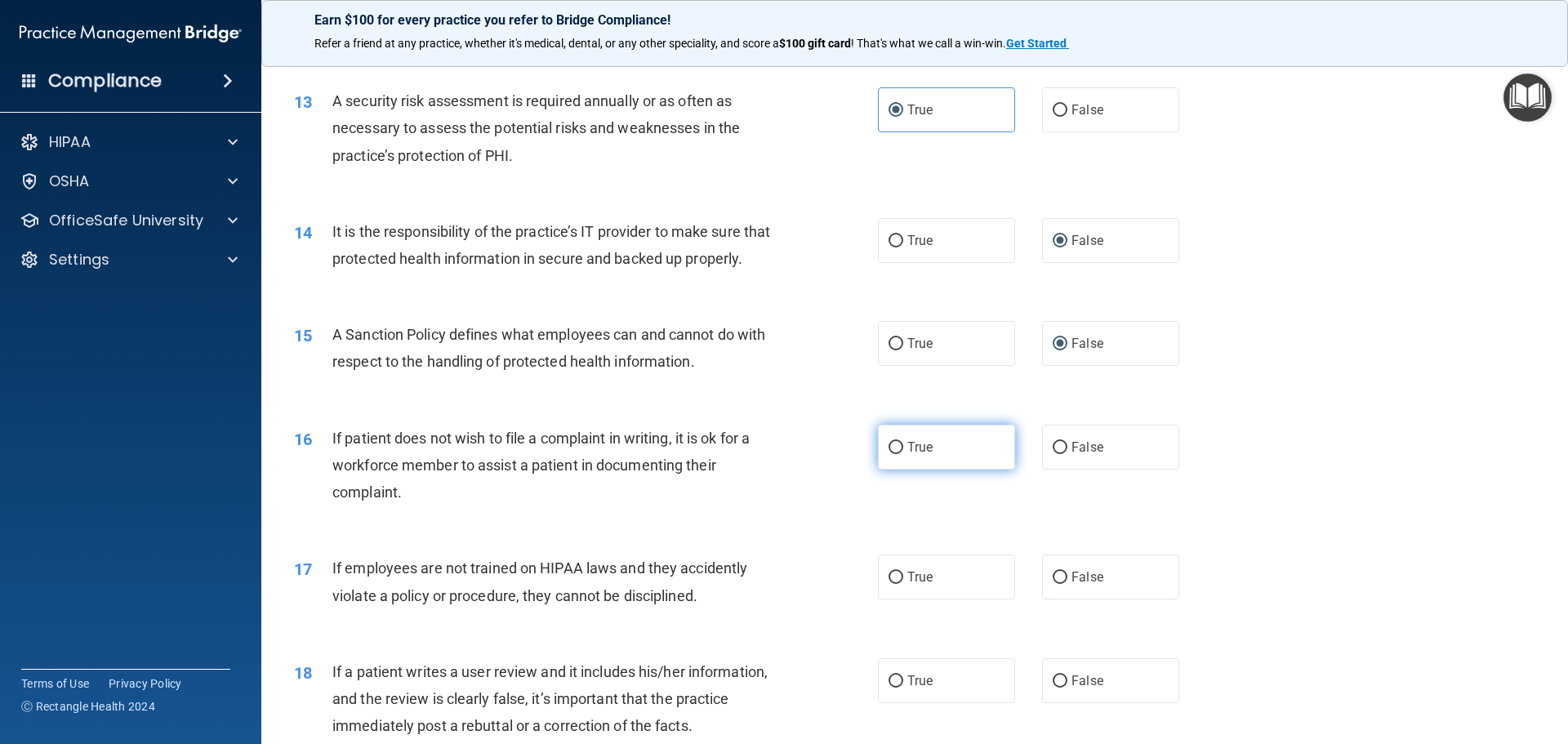
radio input "true"
click at [1059, 584] on input "False" at bounding box center [1059, 577] width 15 height 13
radio input "true"
click at [1061, 703] on label "False" at bounding box center [1110, 681] width 137 height 45
click at [1061, 687] on input "False" at bounding box center [1059, 681] width 15 height 13
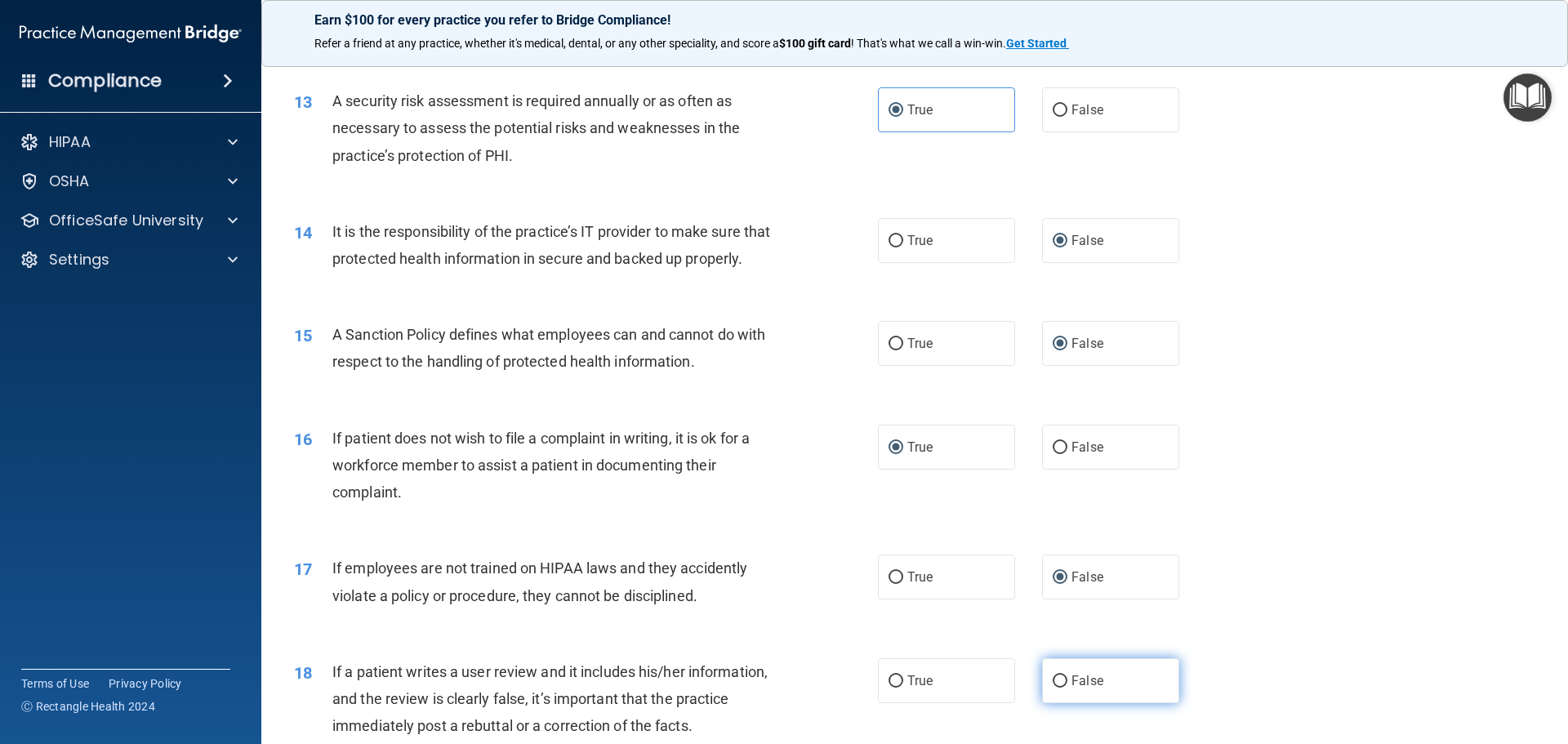
radio input "true"
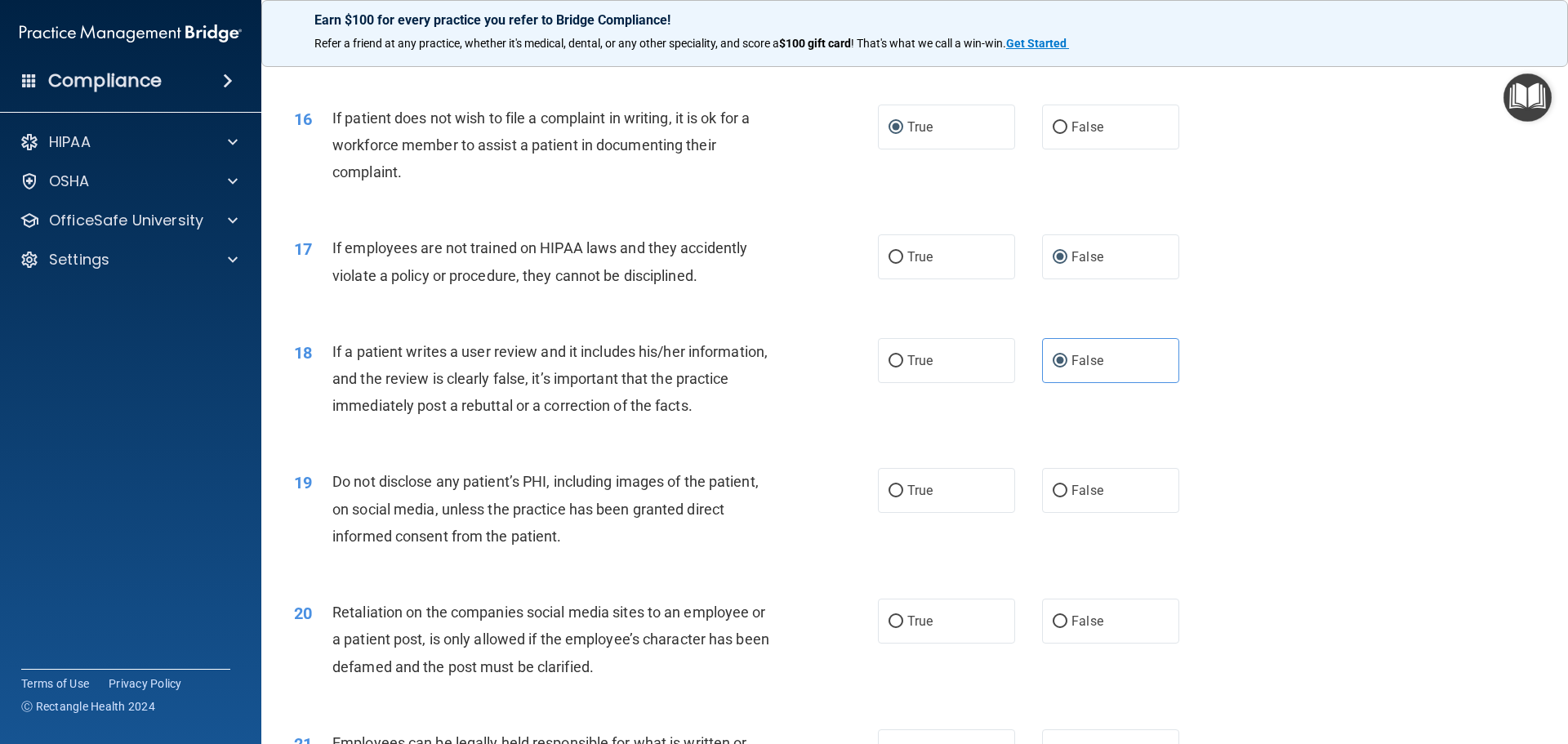
scroll to position [2041, 0]
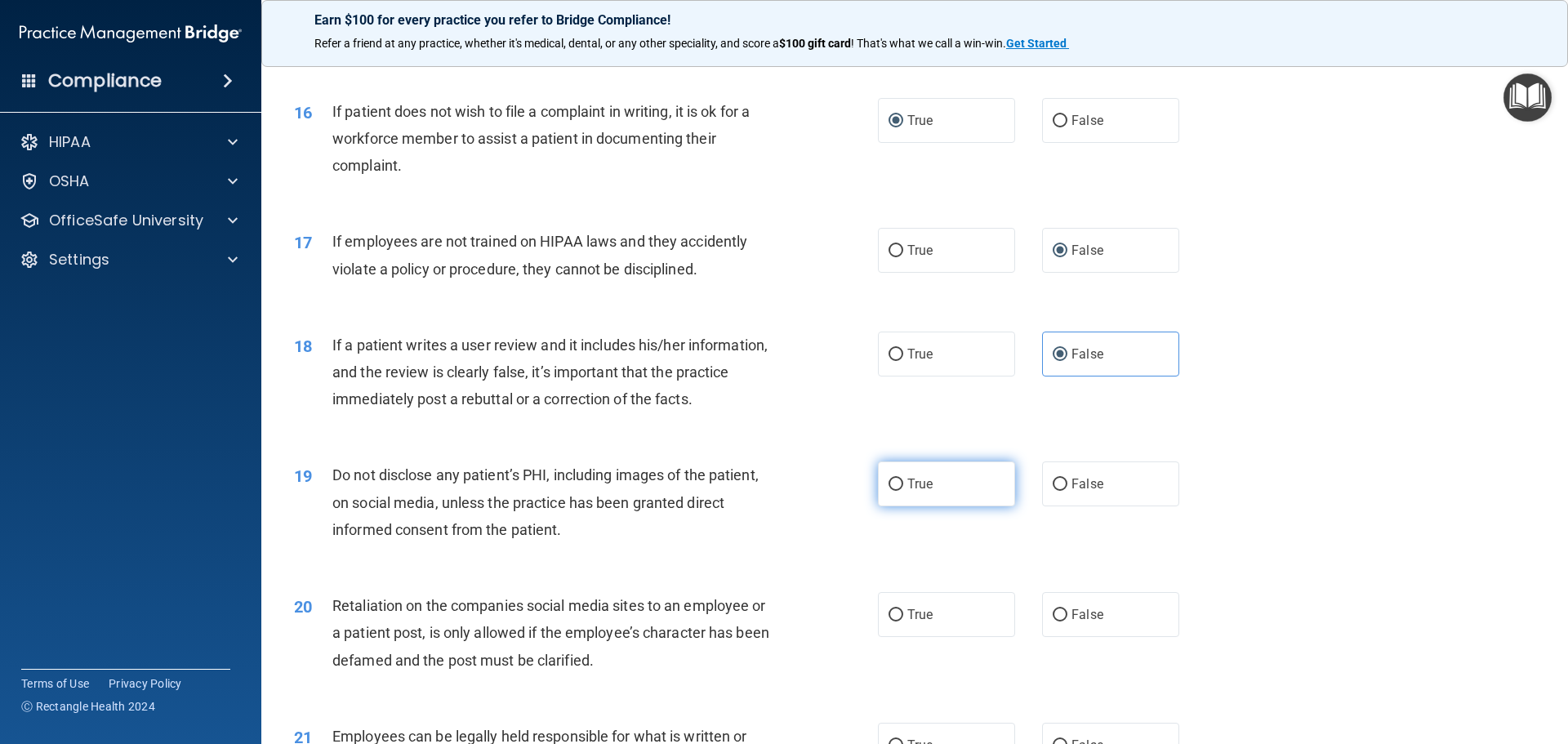
click at [921, 506] on label "True" at bounding box center [946, 484] width 137 height 45
click at [903, 490] on input "True" at bounding box center [895, 485] width 15 height 13
radio input "true"
click at [1064, 632] on label "False" at bounding box center [1110, 614] width 137 height 45
click at [1064, 621] on input "False" at bounding box center [1059, 615] width 15 height 13
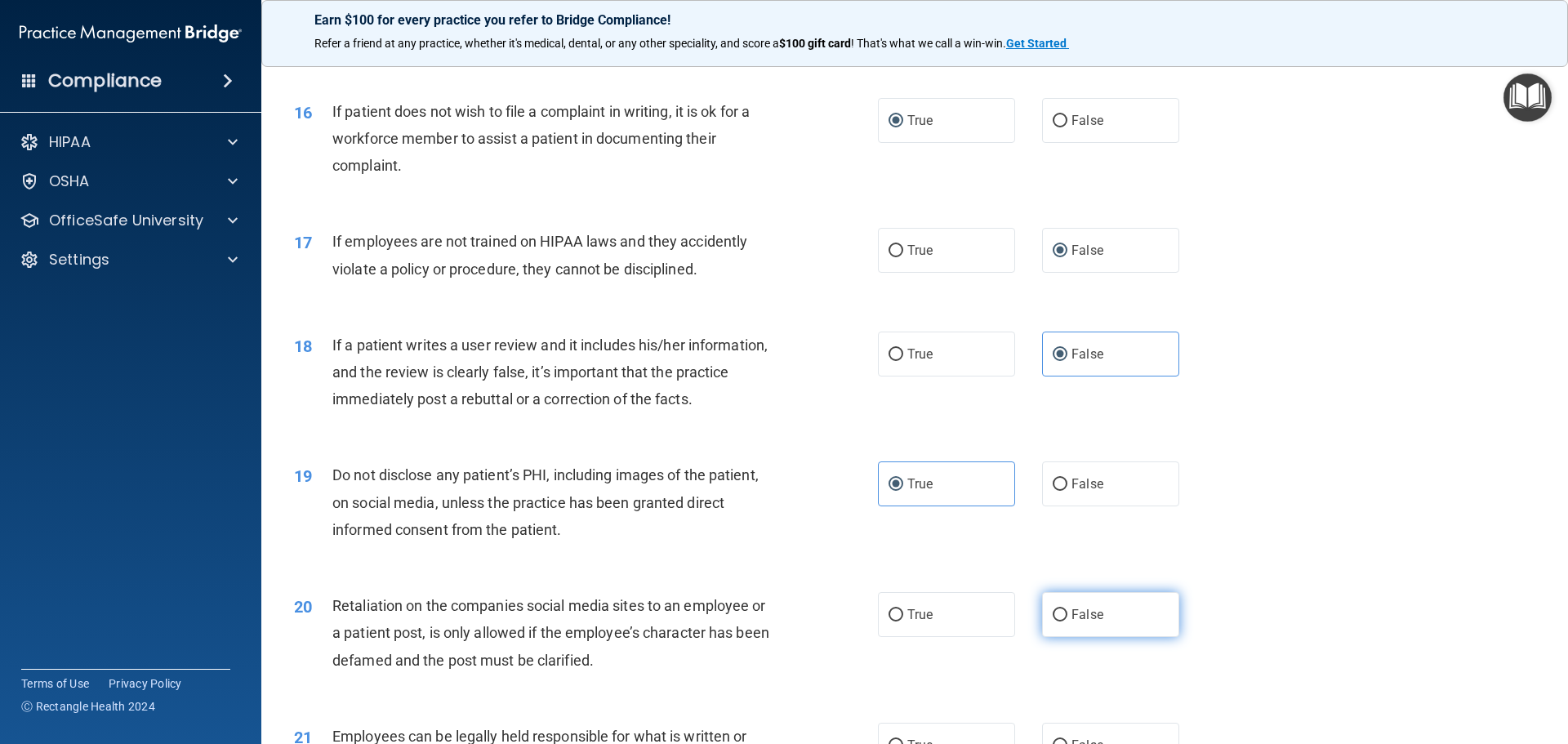
radio input "true"
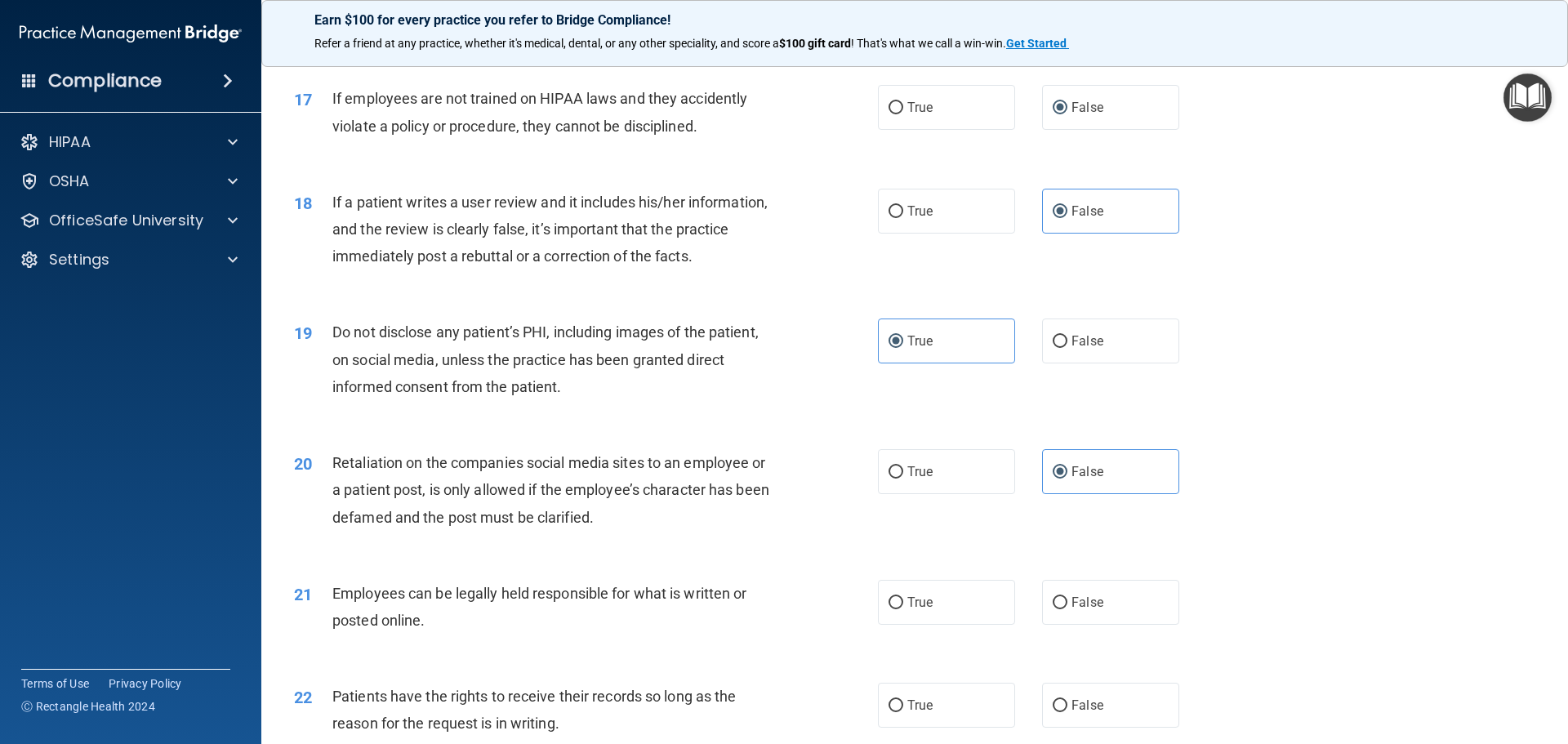
scroll to position [2449, 0]
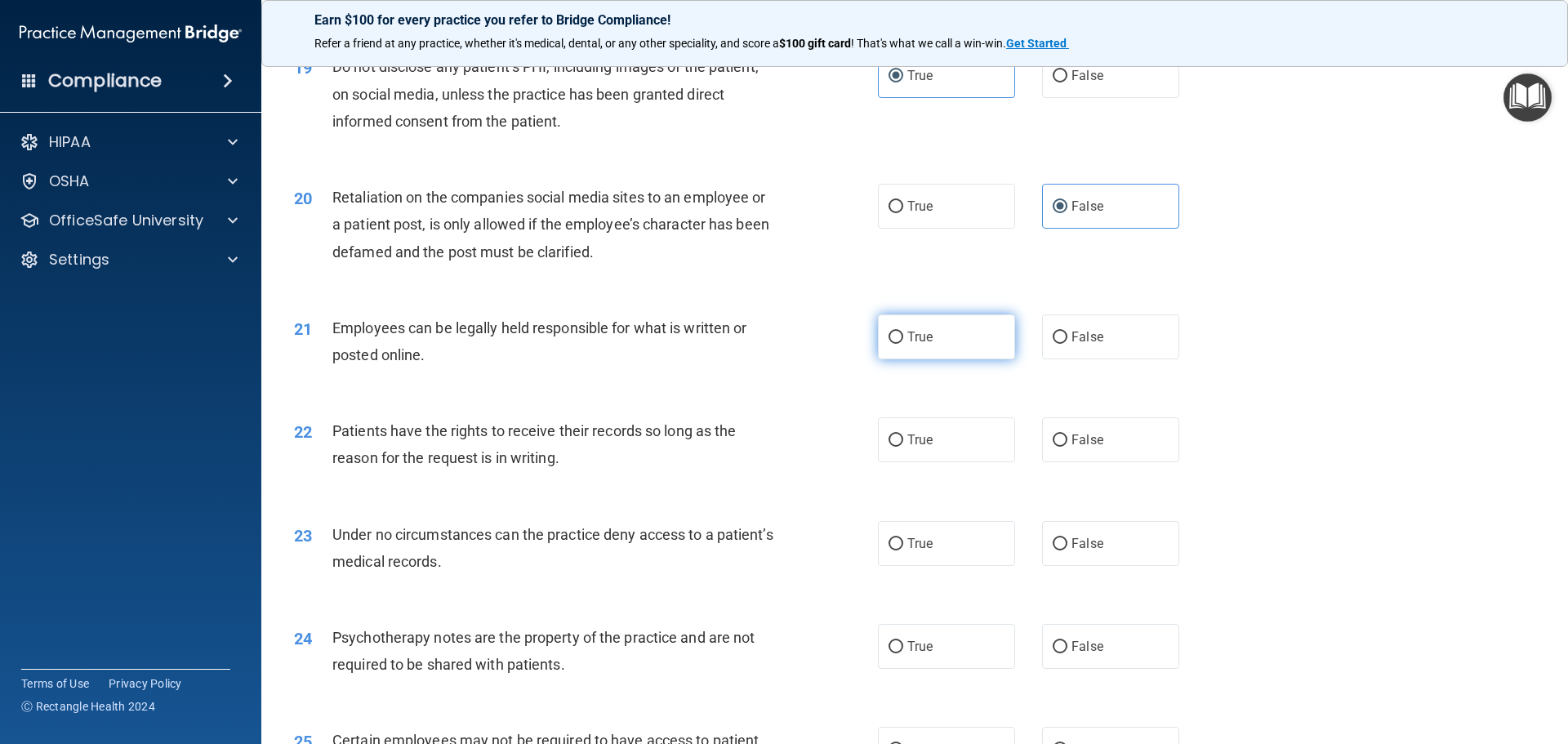
click at [908, 344] on span "True" at bounding box center [920, 336] width 25 height 16
click at [903, 343] on input "True" at bounding box center [895, 337] width 15 height 13
radio input "true"
click at [1072, 448] on span "False" at bounding box center [1087, 440] width 32 height 16
click at [1067, 447] on input "False" at bounding box center [1059, 440] width 15 height 13
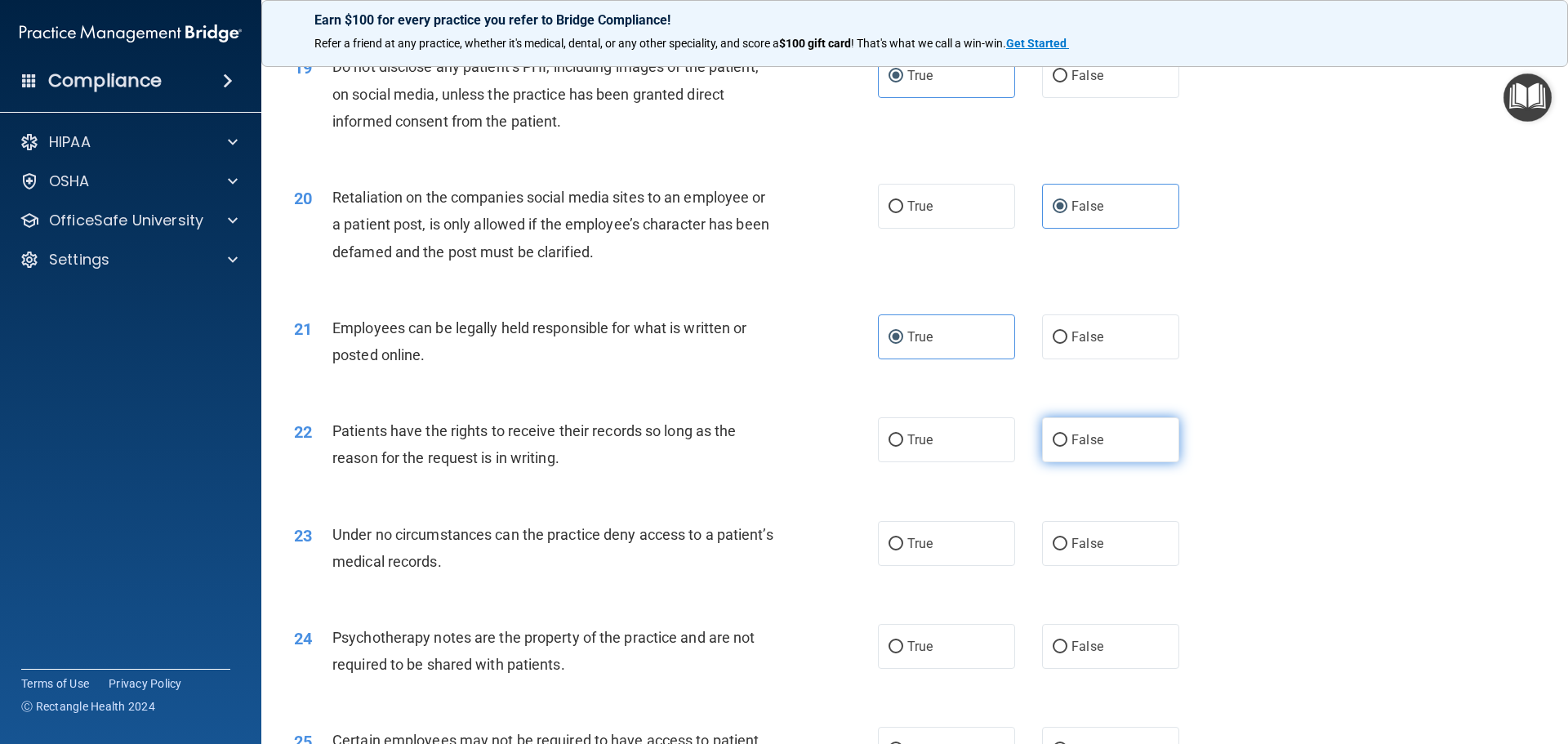
radio input "true"
click at [1063, 566] on label "False" at bounding box center [1110, 543] width 137 height 45
click at [1063, 550] on input "False" at bounding box center [1059, 544] width 15 height 13
radio input "true"
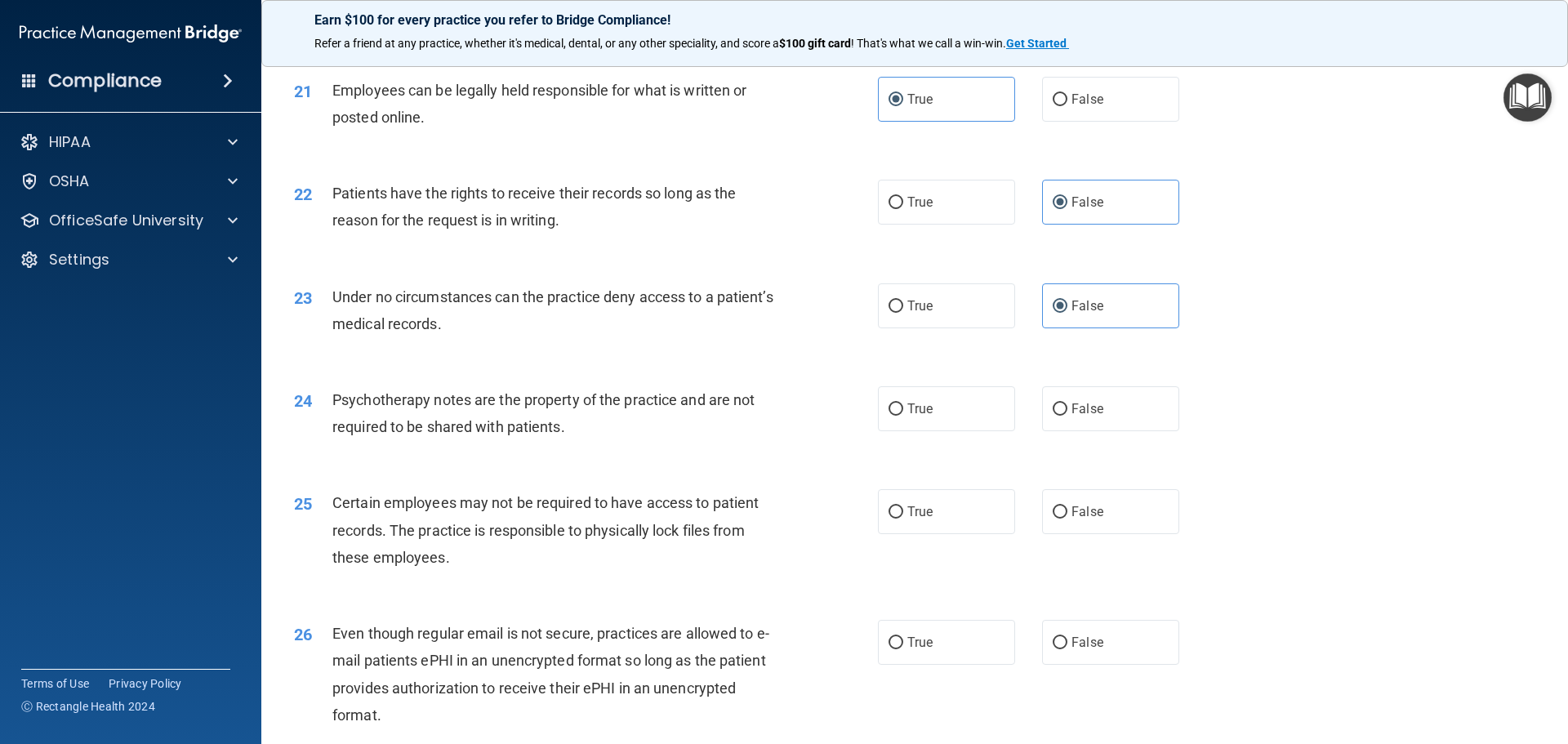
scroll to position [2694, 0]
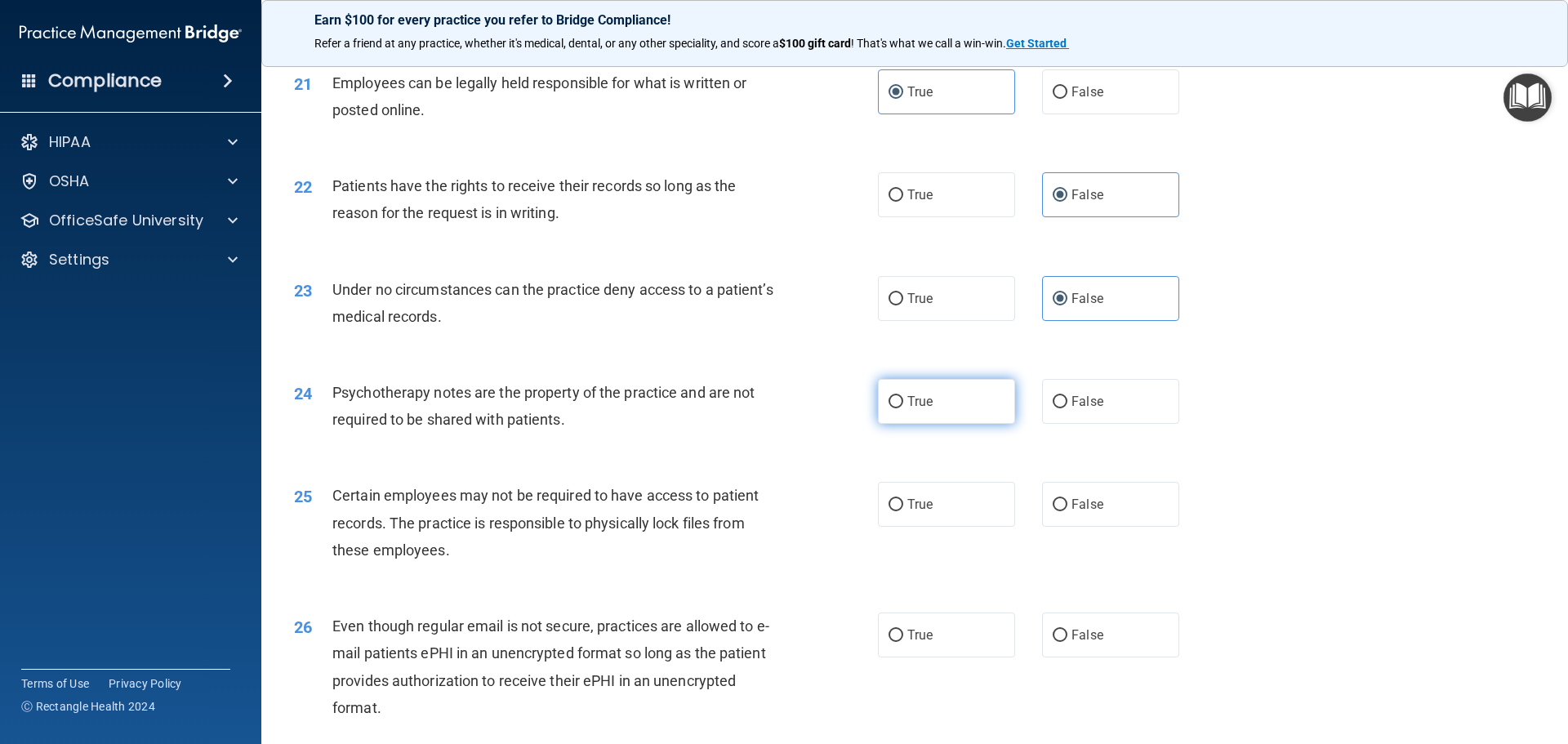
click at [910, 409] on span "True" at bounding box center [920, 402] width 25 height 16
click at [903, 409] on input "True" at bounding box center [895, 402] width 15 height 13
radio input "true"
click at [910, 512] on span "True" at bounding box center [920, 504] width 25 height 16
click at [903, 511] on input "True" at bounding box center [895, 505] width 15 height 13
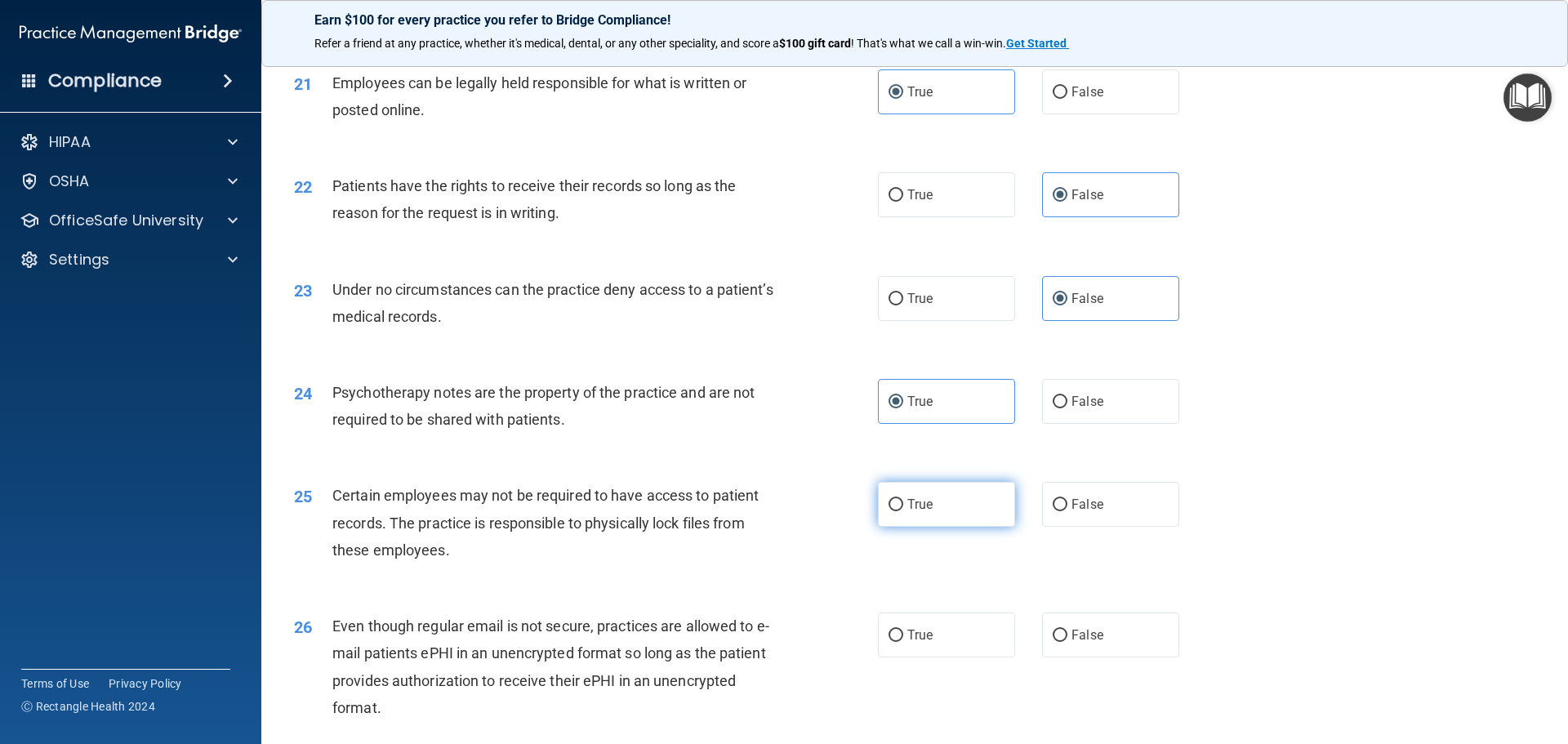
radio input "true"
click at [901, 657] on label "True" at bounding box center [946, 635] width 137 height 45
click at [901, 642] on input "True" at bounding box center [895, 636] width 15 height 13
radio input "true"
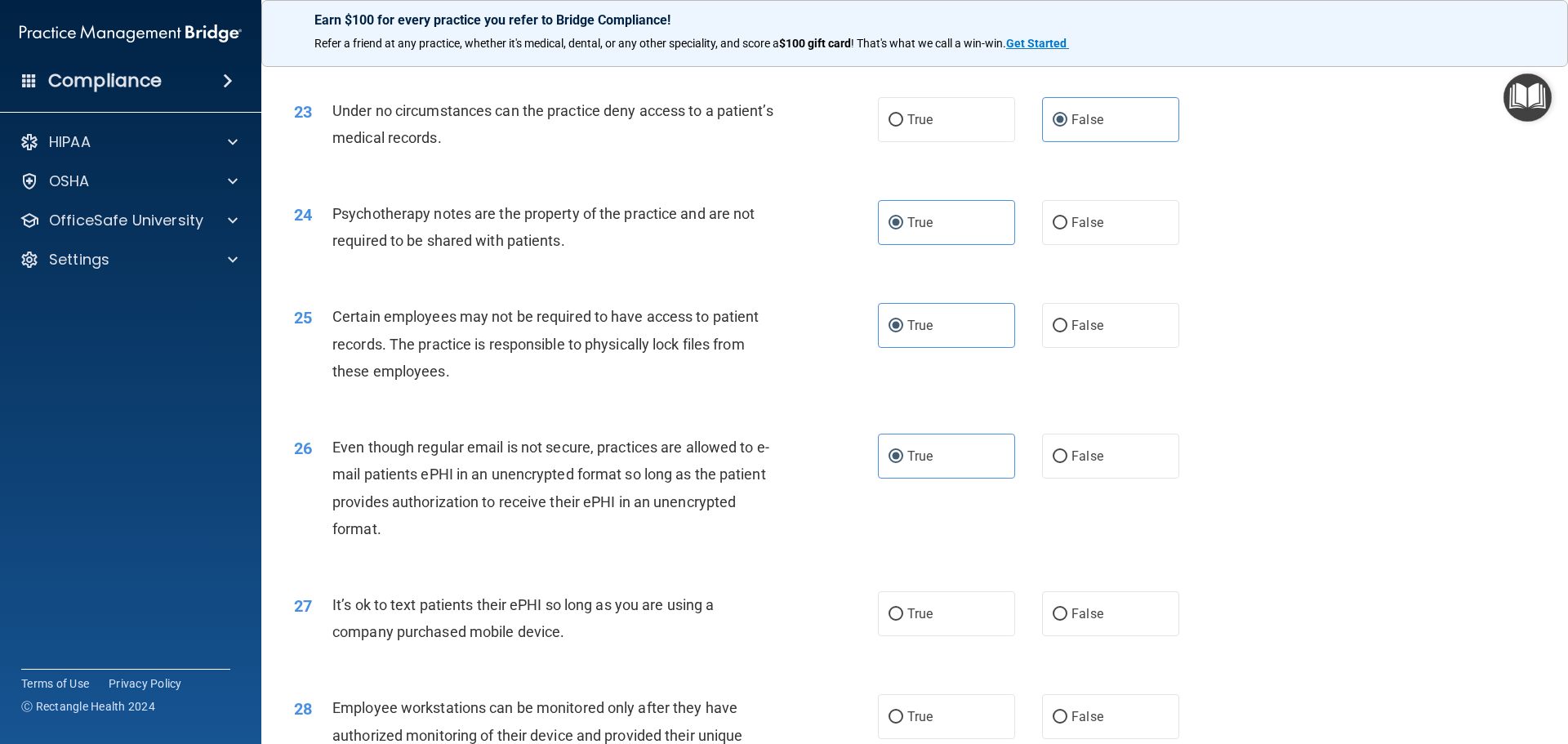
scroll to position [2939, 0]
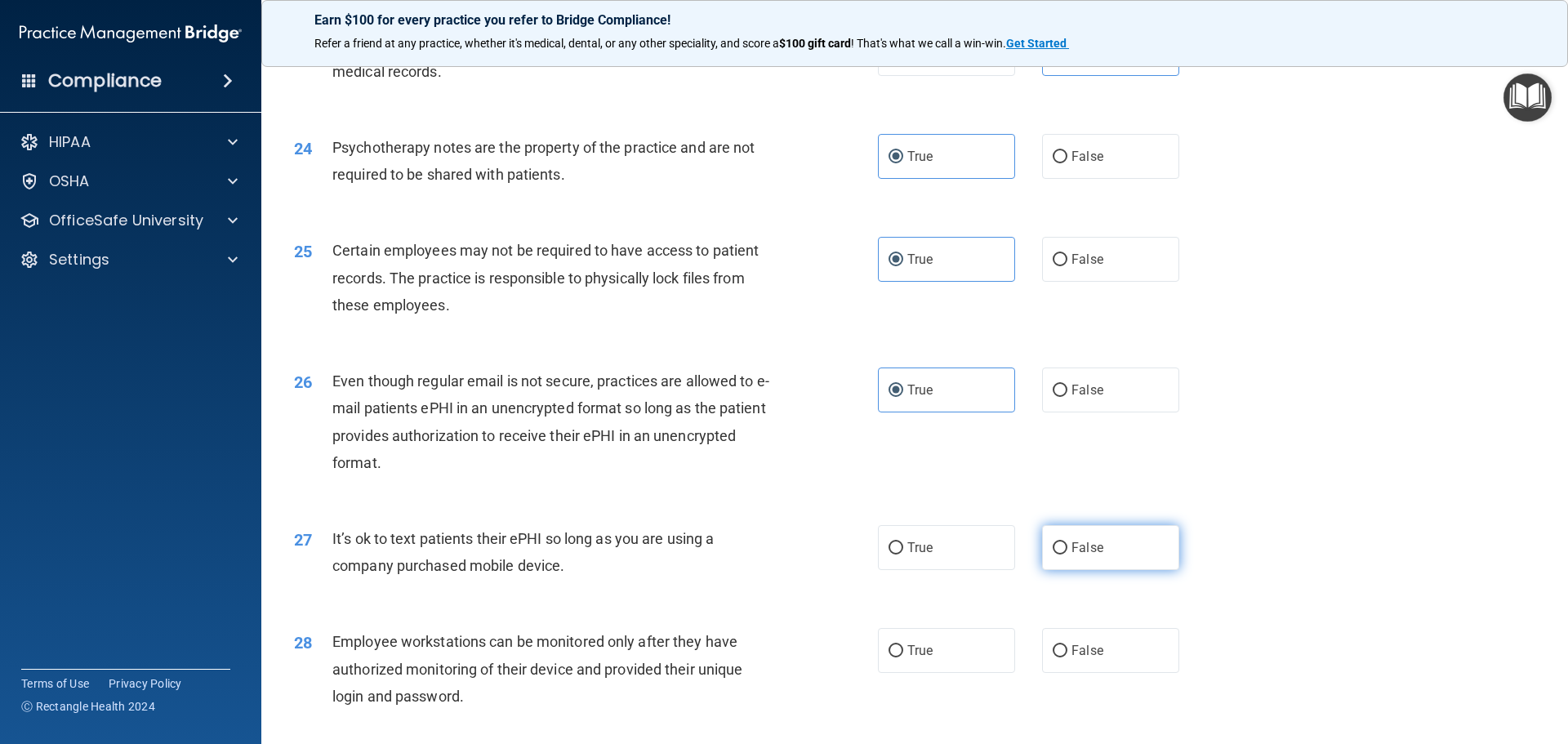
click at [1052, 555] on input "False" at bounding box center [1059, 548] width 15 height 13
radio input "true"
click at [1075, 658] on span "False" at bounding box center [1087, 650] width 32 height 16
click at [1067, 657] on input "False" at bounding box center [1059, 650] width 15 height 13
radio input "true"
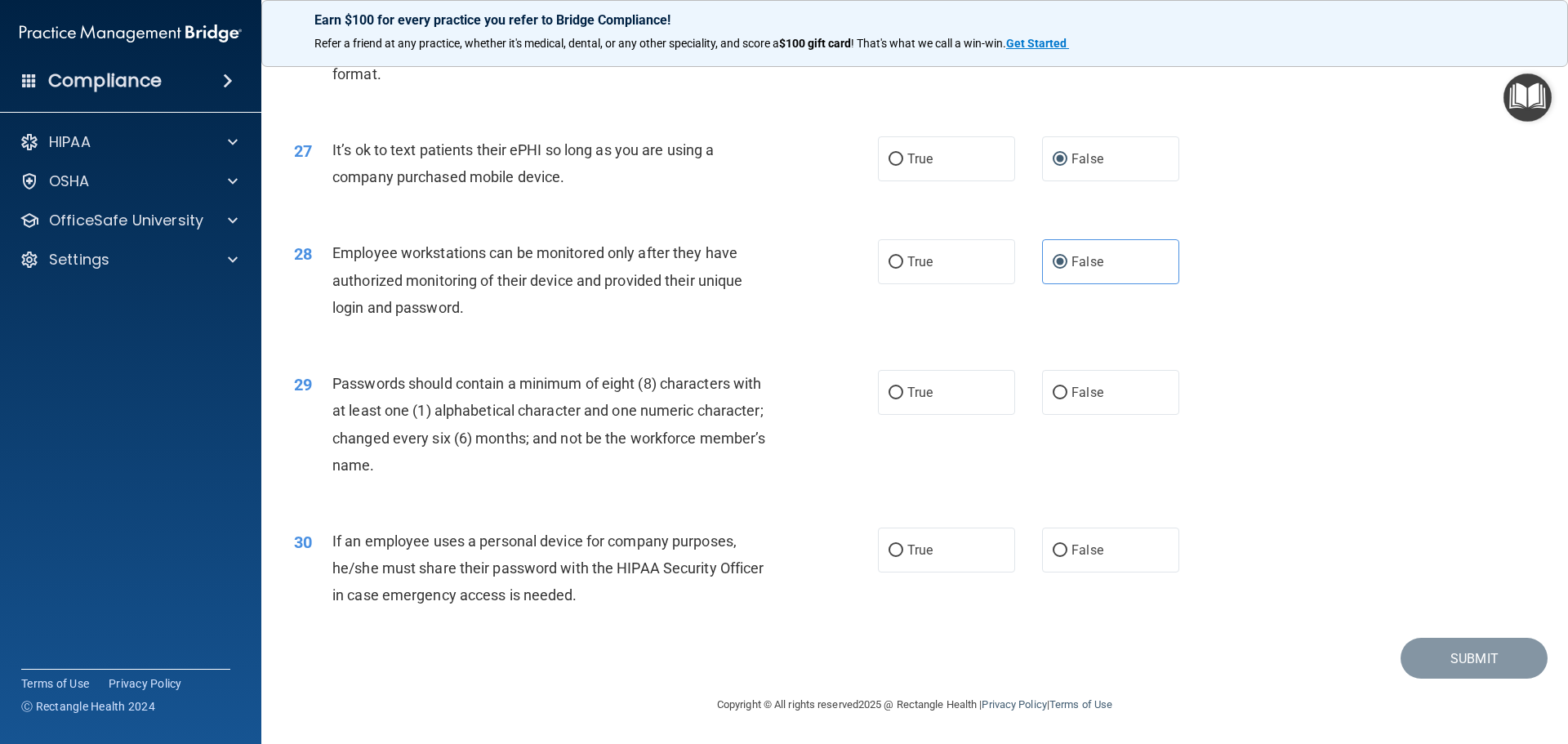
scroll to position [3348, 0]
drag, startPoint x: 900, startPoint y: 402, endPoint x: 890, endPoint y: 529, distance: 127.4
click at [900, 404] on label "True" at bounding box center [946, 392] width 137 height 45
click at [900, 399] on input "True" at bounding box center [895, 393] width 15 height 13
radio input "true"
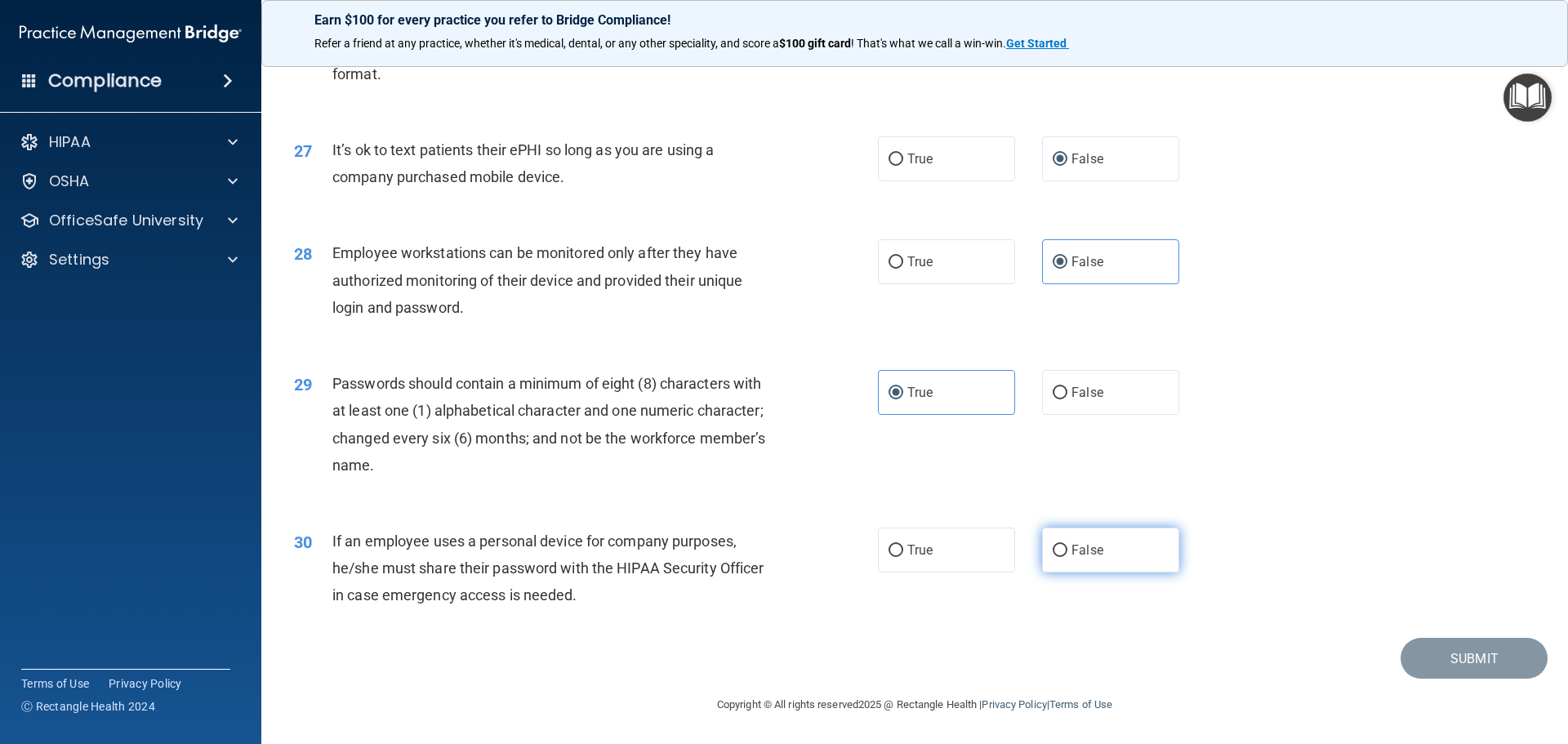
click at [1085, 548] on label "False" at bounding box center [1110, 550] width 137 height 45
click at [1067, 548] on input "False" at bounding box center [1059, 550] width 15 height 13
radio input "true"
click at [1488, 653] on button "Submit" at bounding box center [1473, 658] width 147 height 42
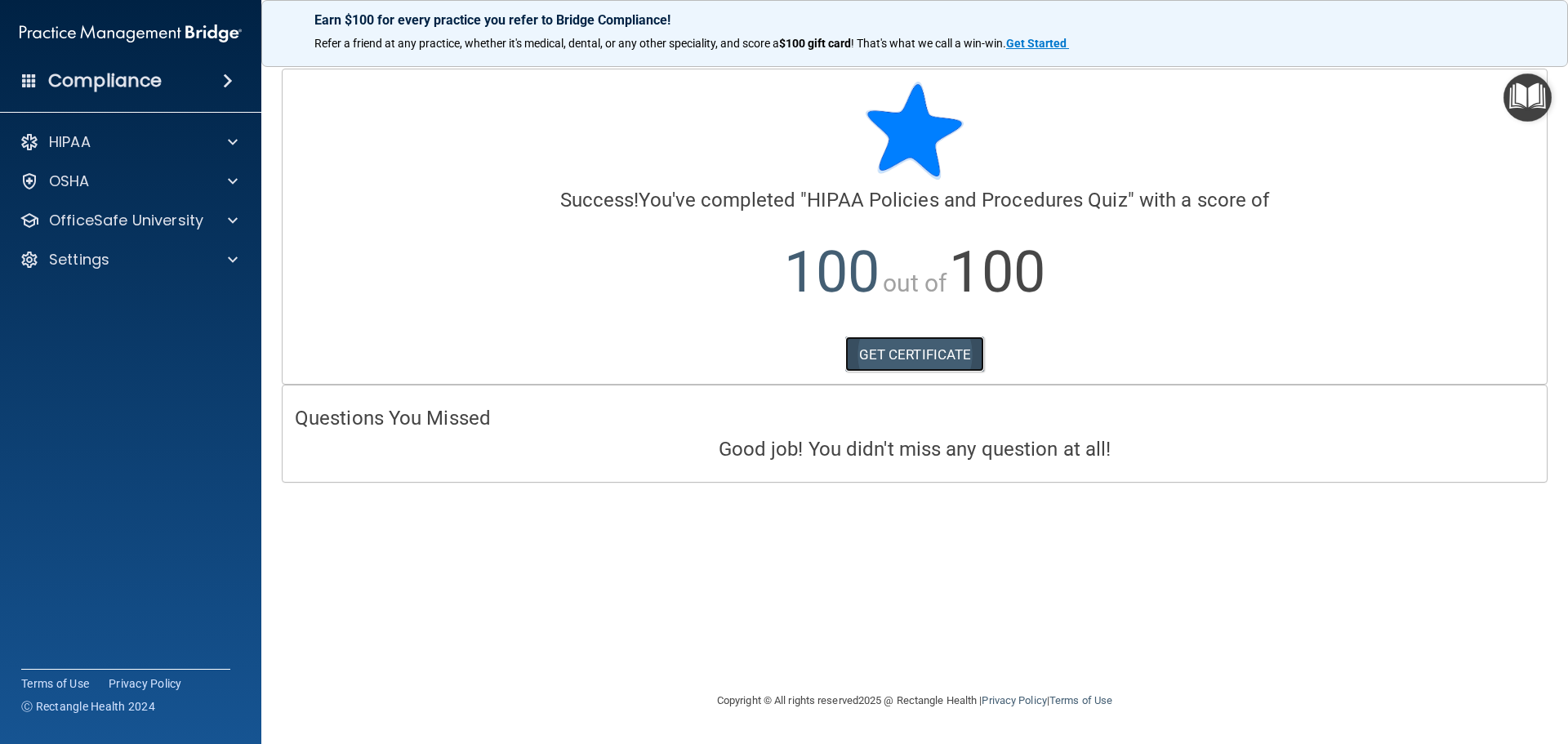
click at [896, 352] on link "GET CERTIFICATE" at bounding box center [915, 354] width 139 height 36
click at [109, 137] on div "HIPAA" at bounding box center [109, 142] width 203 height 20
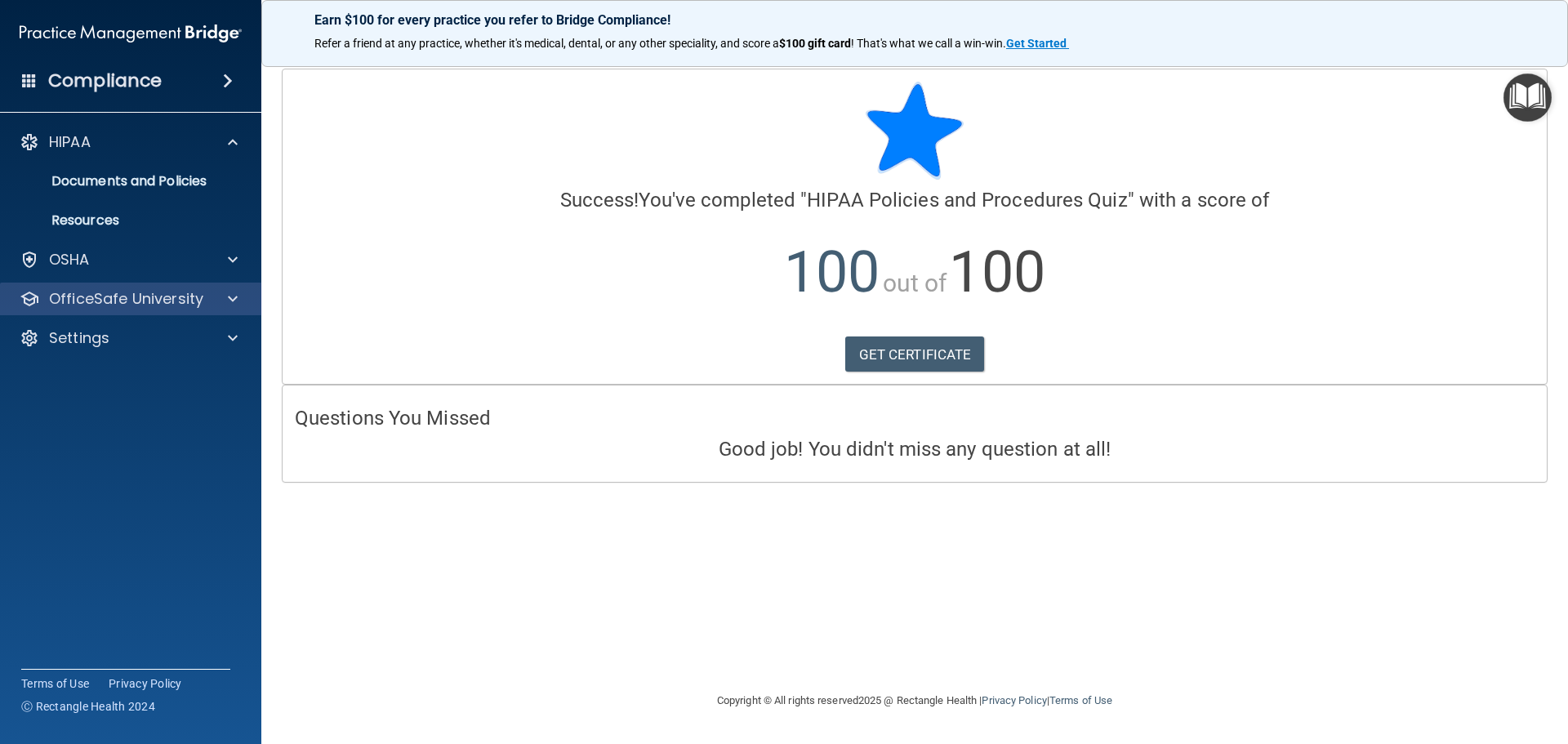
click at [162, 288] on div "OfficeSafe University" at bounding box center [131, 298] width 262 height 32
click at [227, 304] on div at bounding box center [230, 298] width 41 height 20
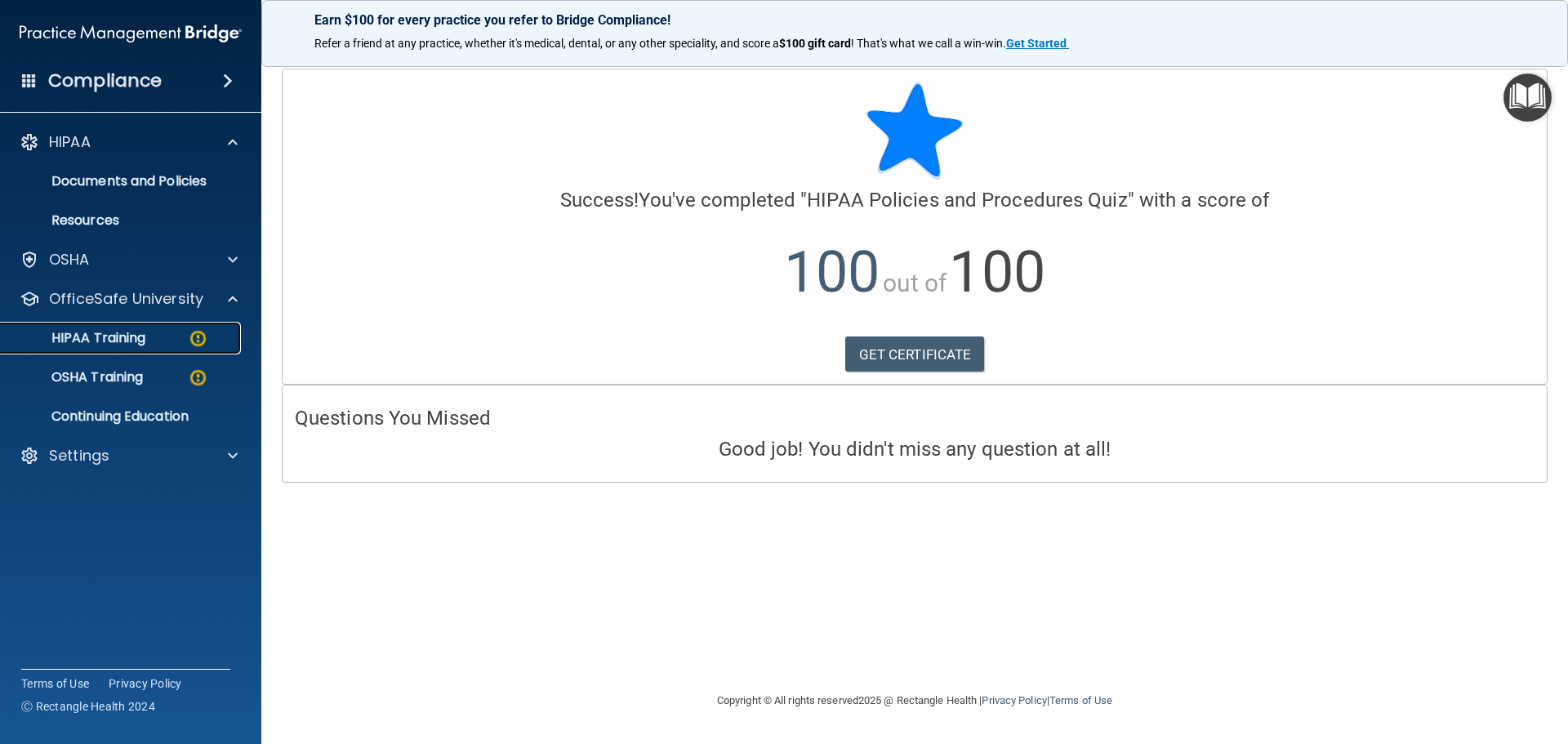
click at [190, 343] on img at bounding box center [198, 338] width 20 height 20
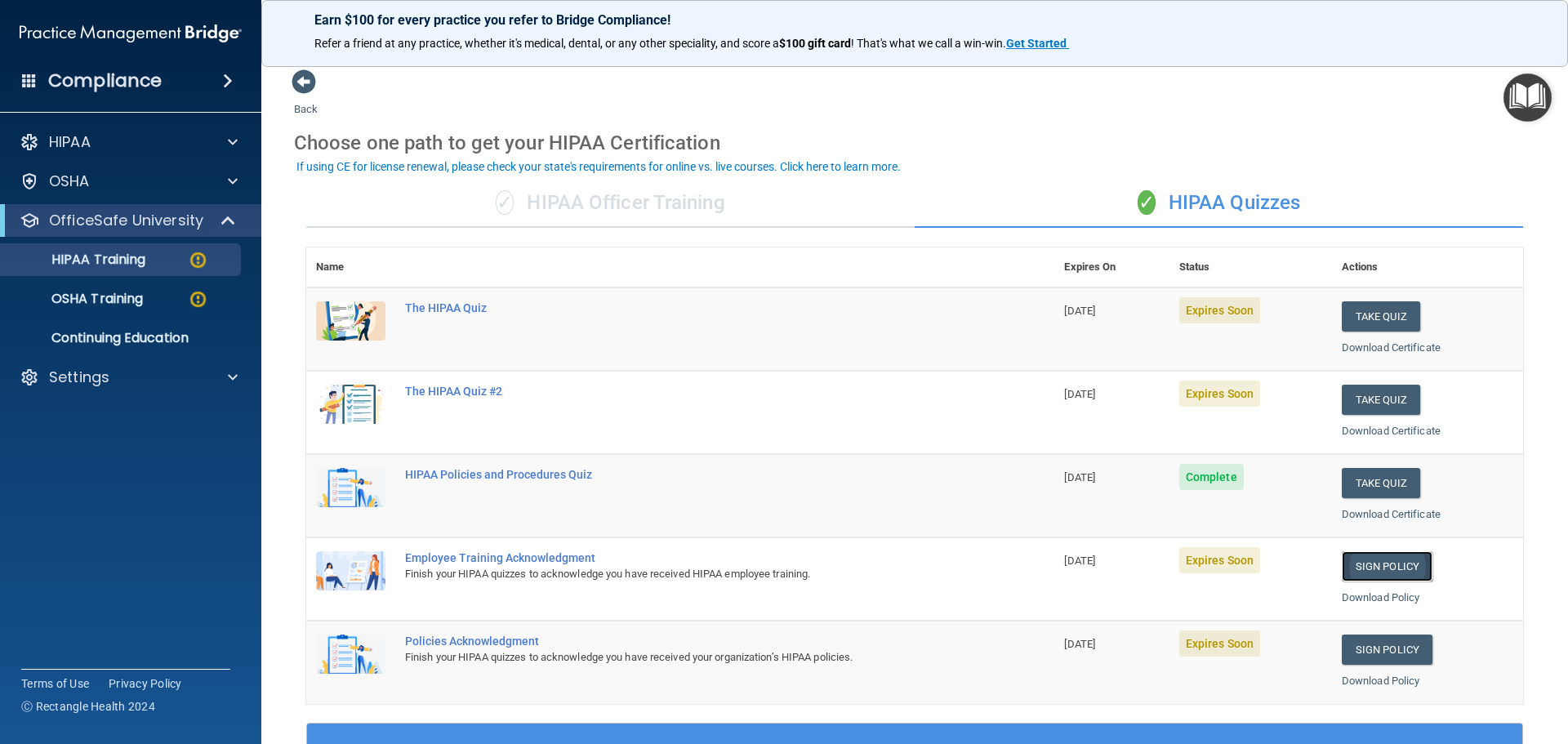
click at [1393, 569] on link "Sign Policy" at bounding box center [1387, 566] width 91 height 30
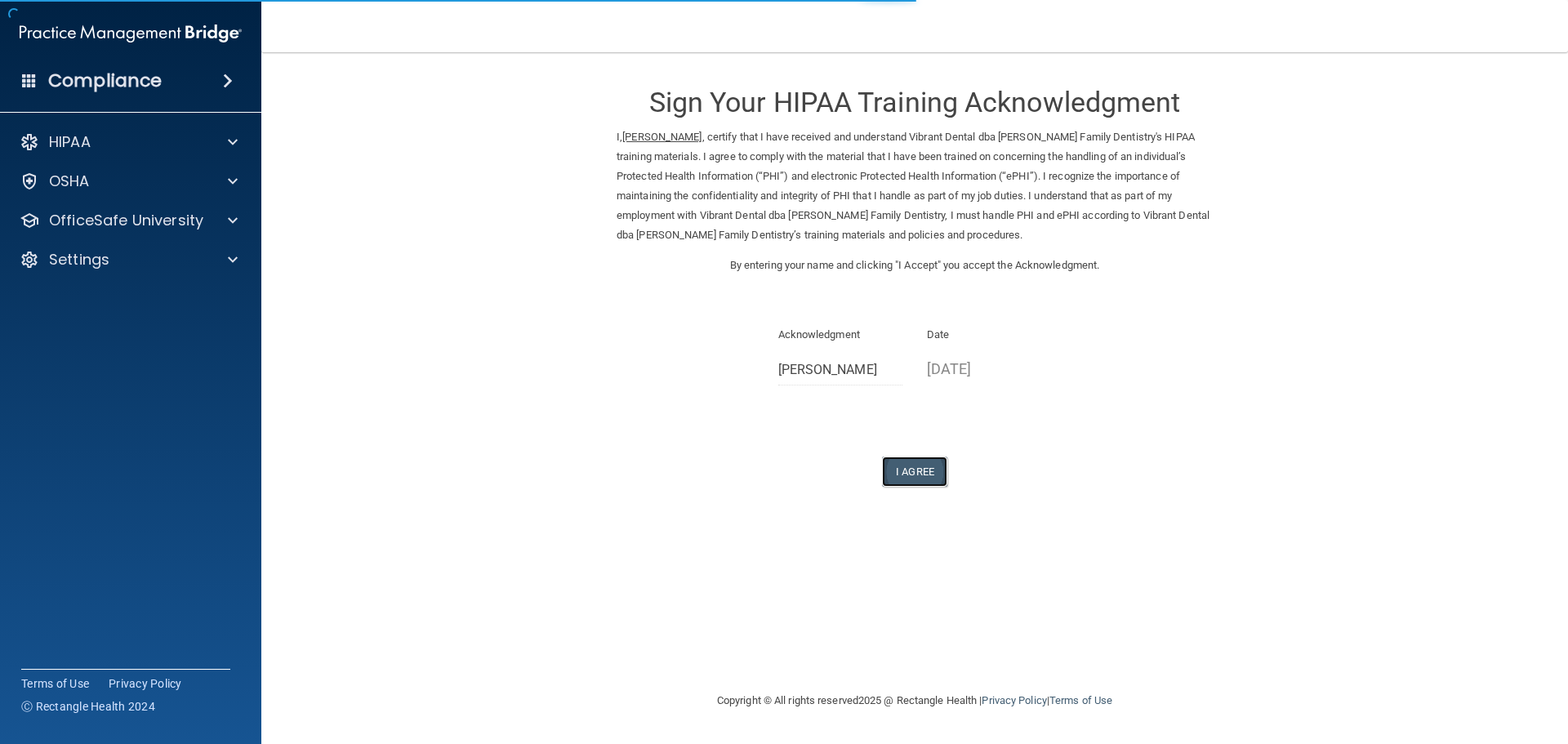
click at [932, 464] on button "I Agree" at bounding box center [914, 471] width 65 height 30
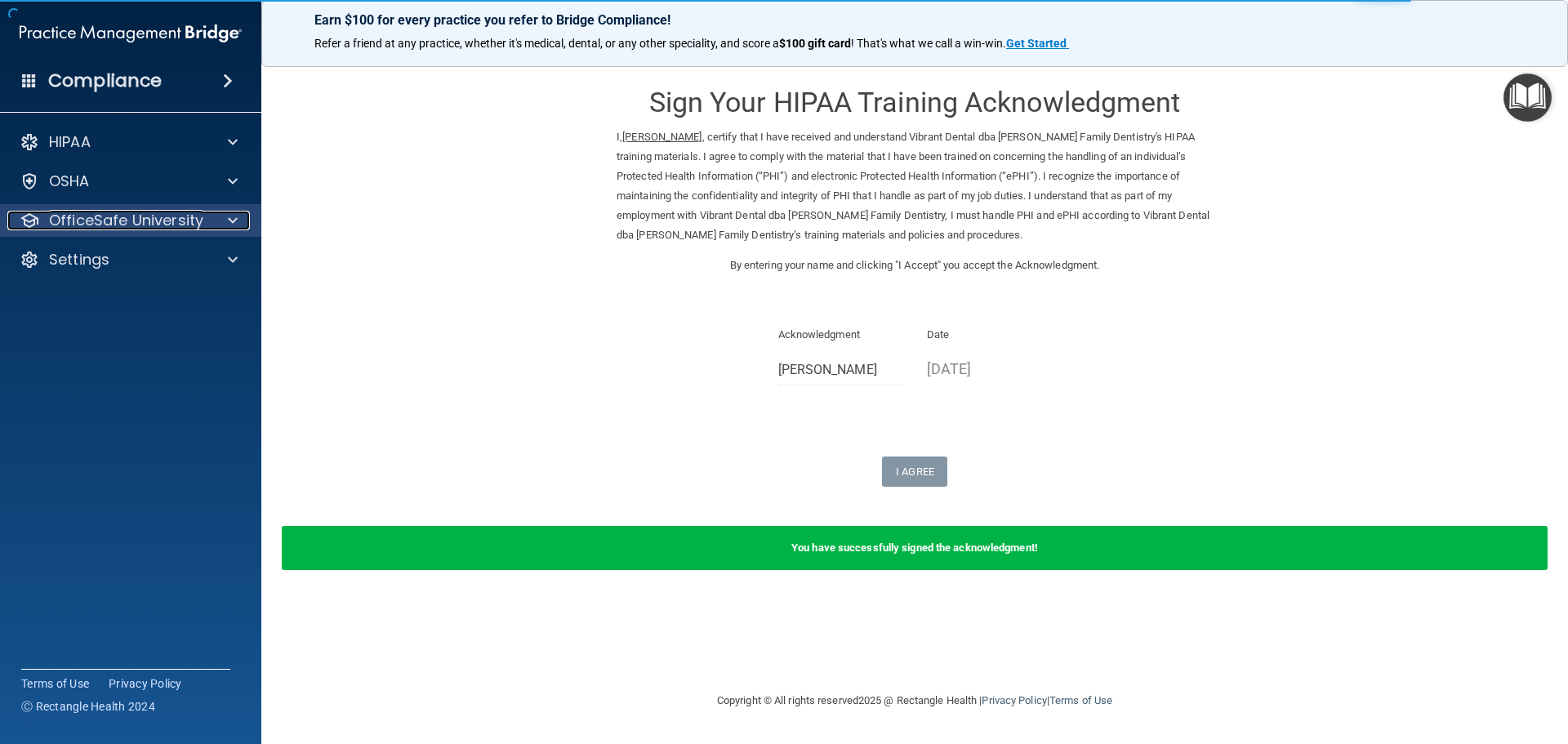
click at [120, 228] on p "OfficeSafe University" at bounding box center [126, 220] width 154 height 20
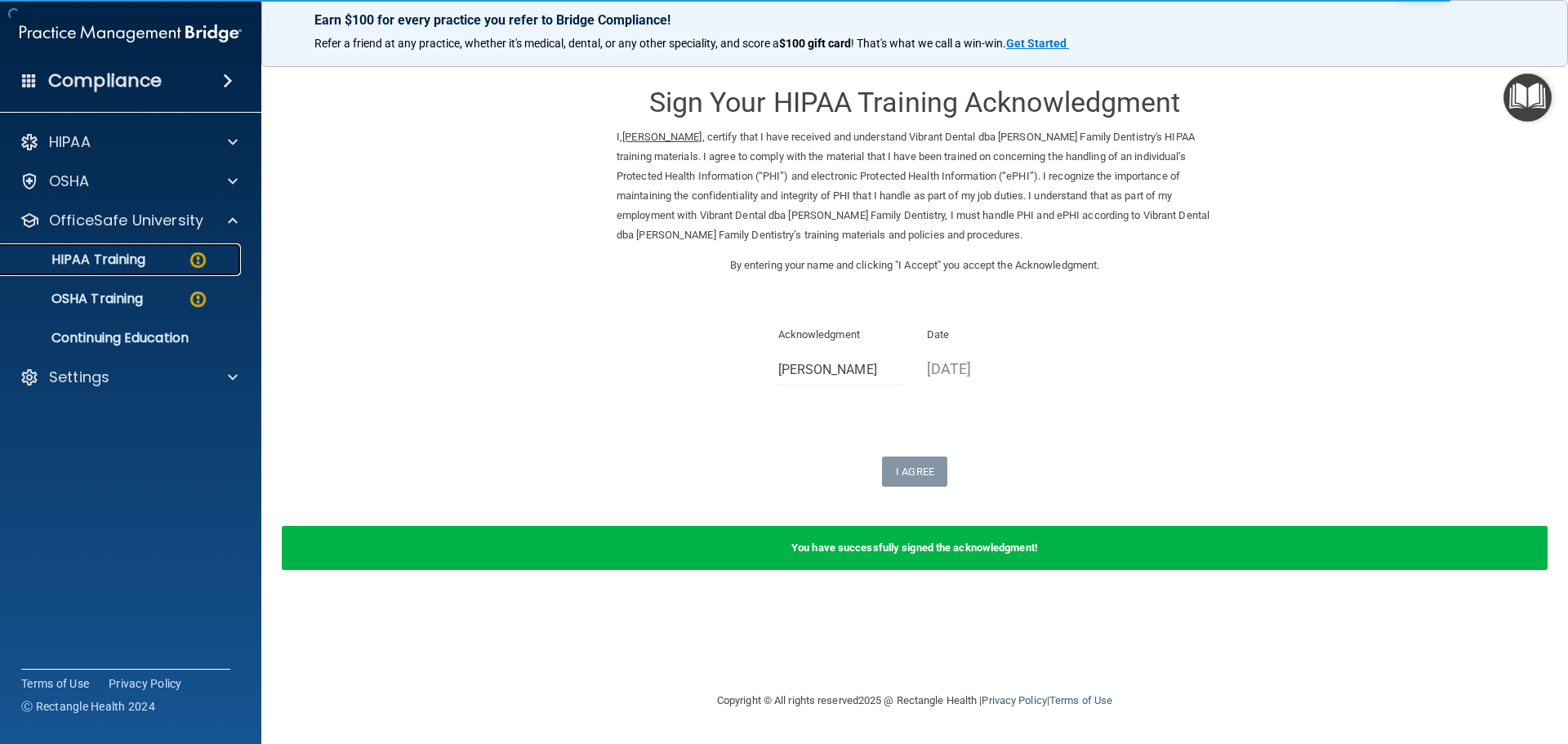
click at [134, 257] on p "HIPAA Training" at bounding box center [78, 259] width 135 height 17
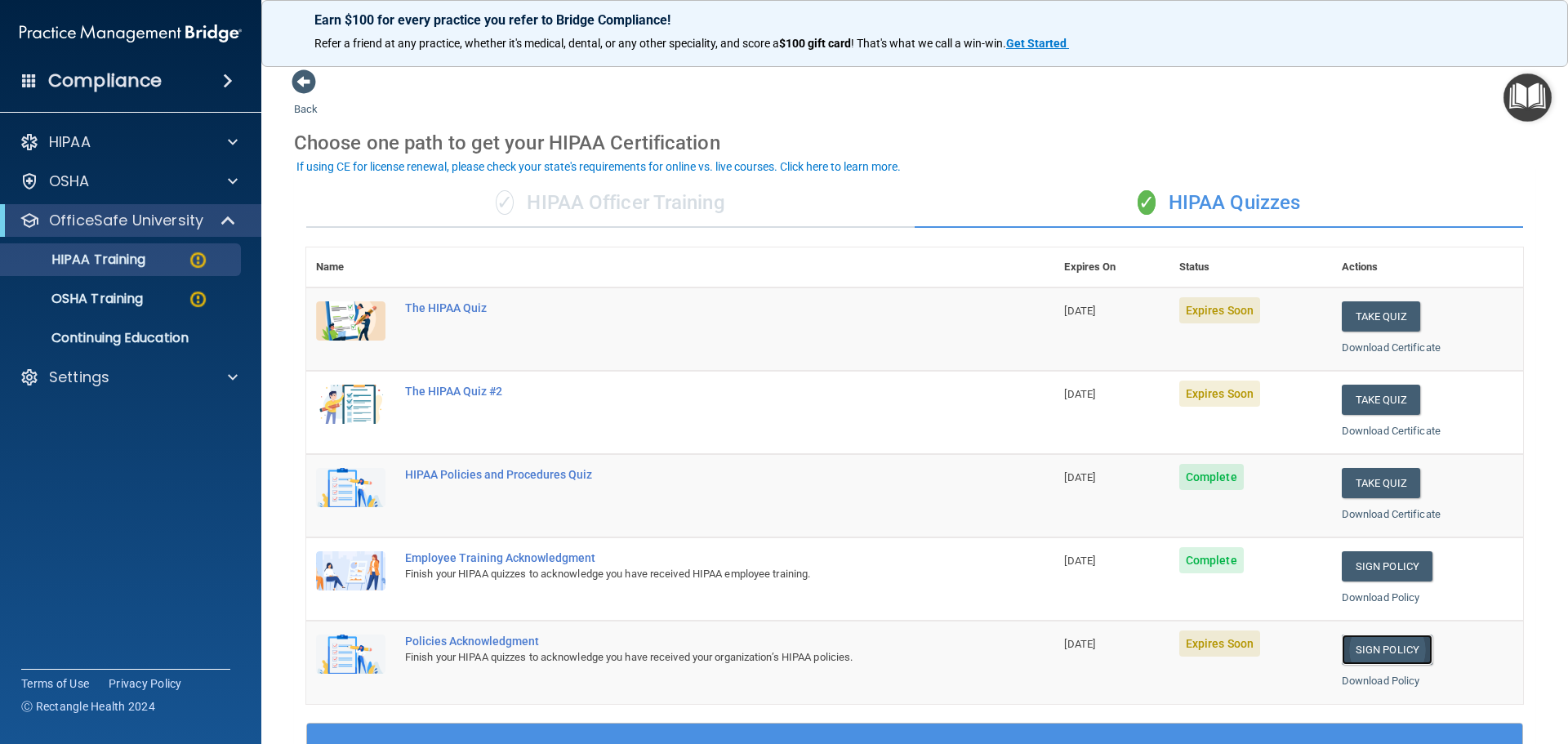
click at [1381, 642] on link "Sign Policy" at bounding box center [1387, 649] width 91 height 30
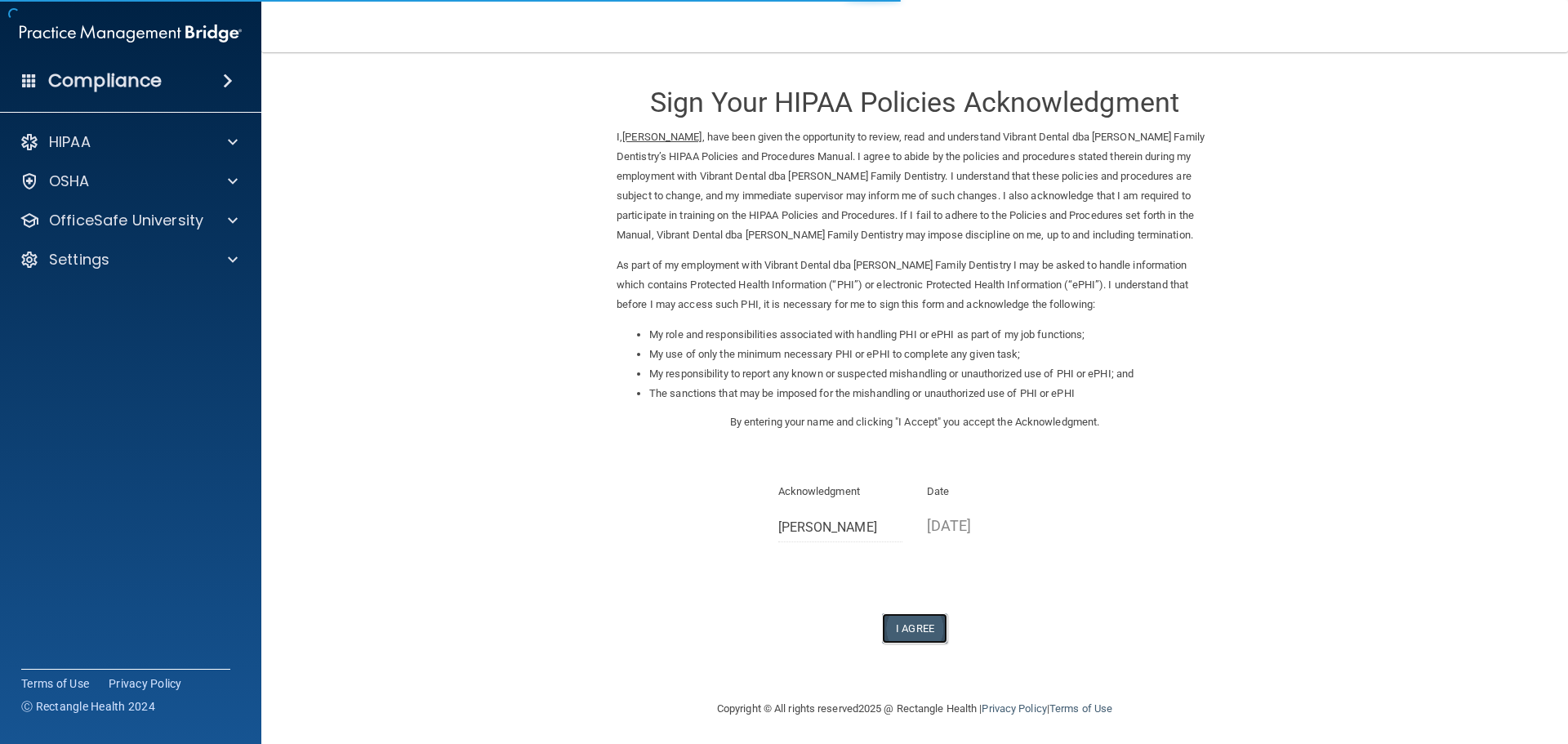
click at [895, 615] on button "I Agree" at bounding box center [914, 628] width 65 height 30
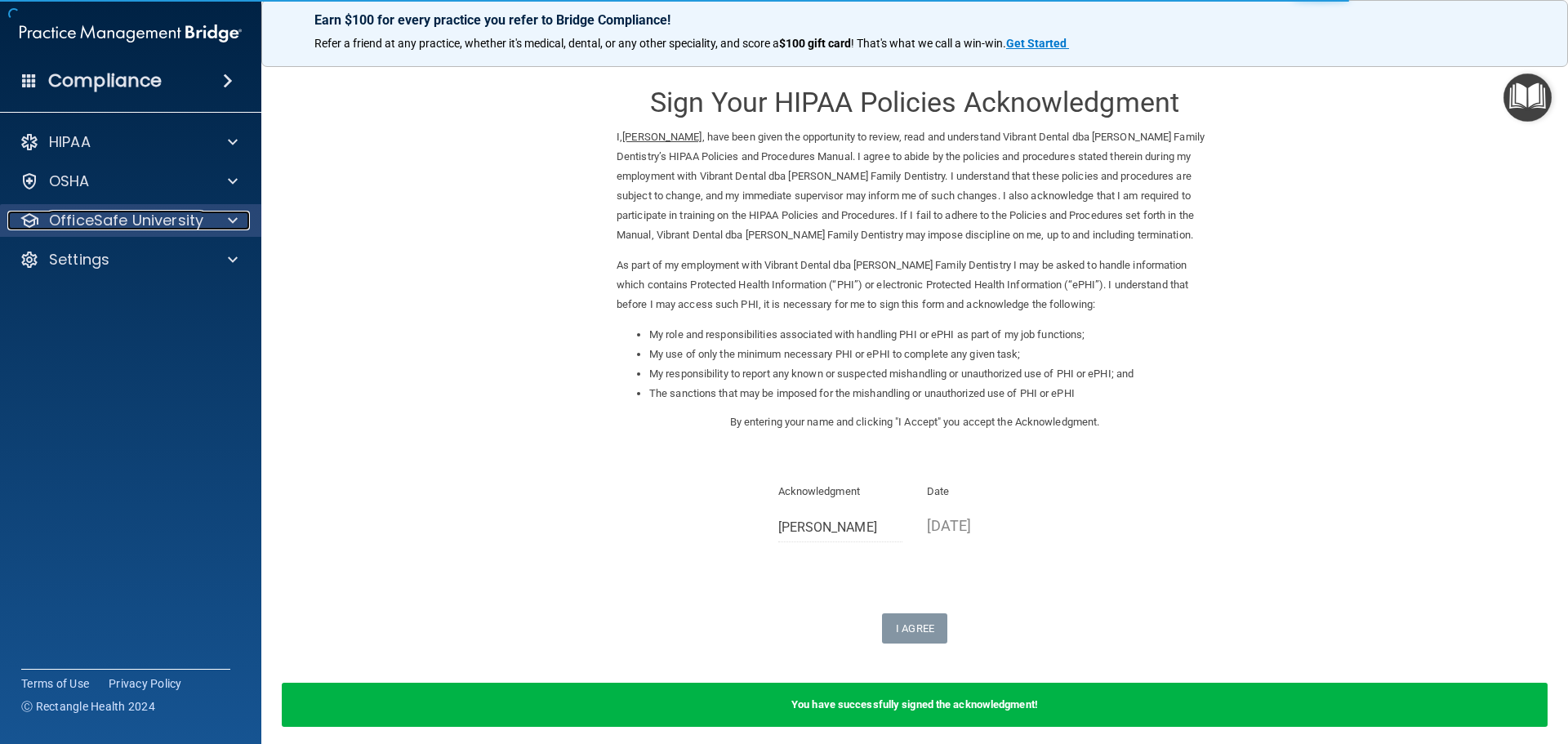
click at [108, 223] on p "OfficeSafe University" at bounding box center [126, 220] width 154 height 20
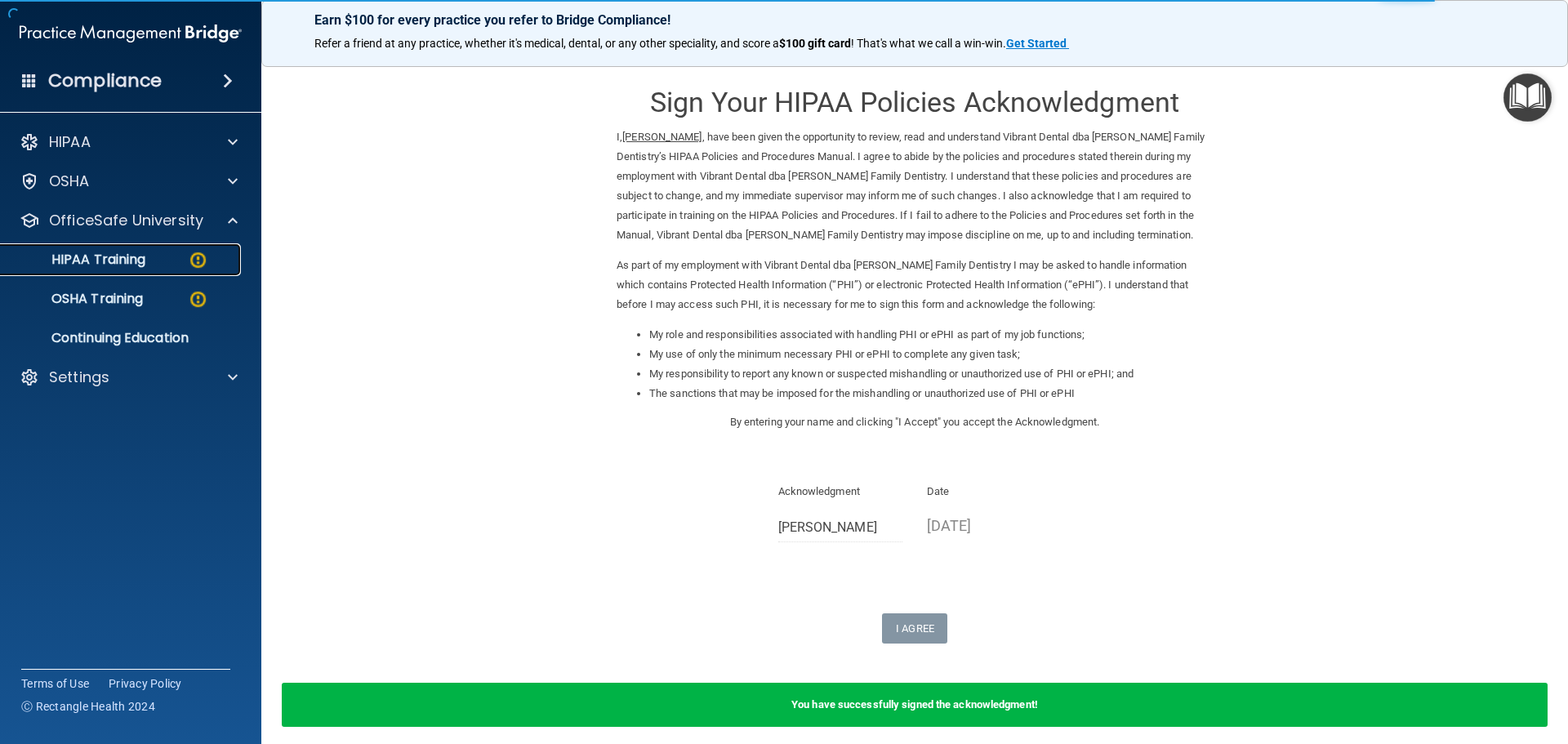
click at [167, 257] on div "HIPAA Training" at bounding box center [122, 259] width 223 height 17
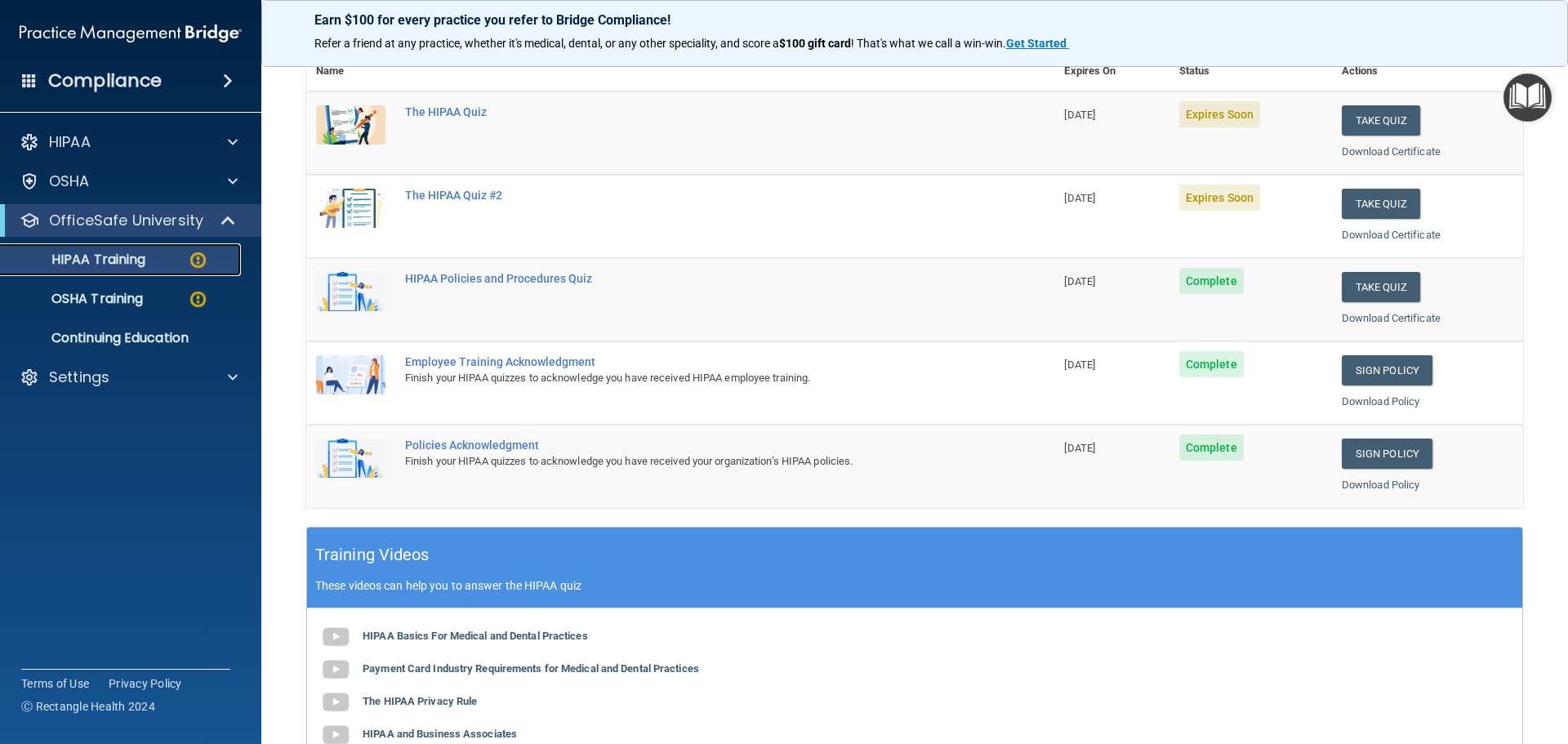
scroll to position [82, 0]
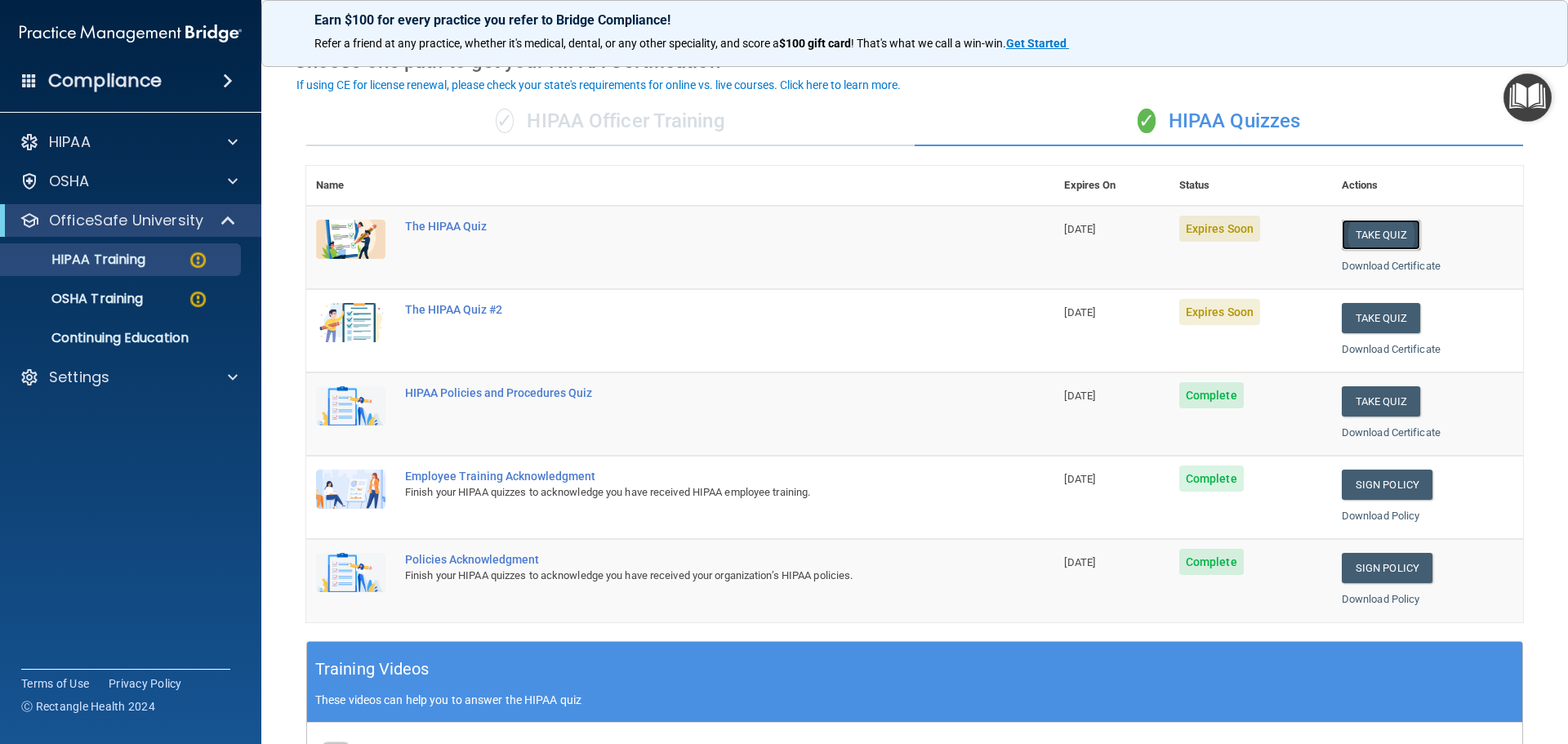
click at [1356, 229] on button "Take Quiz" at bounding box center [1381, 234] width 78 height 30
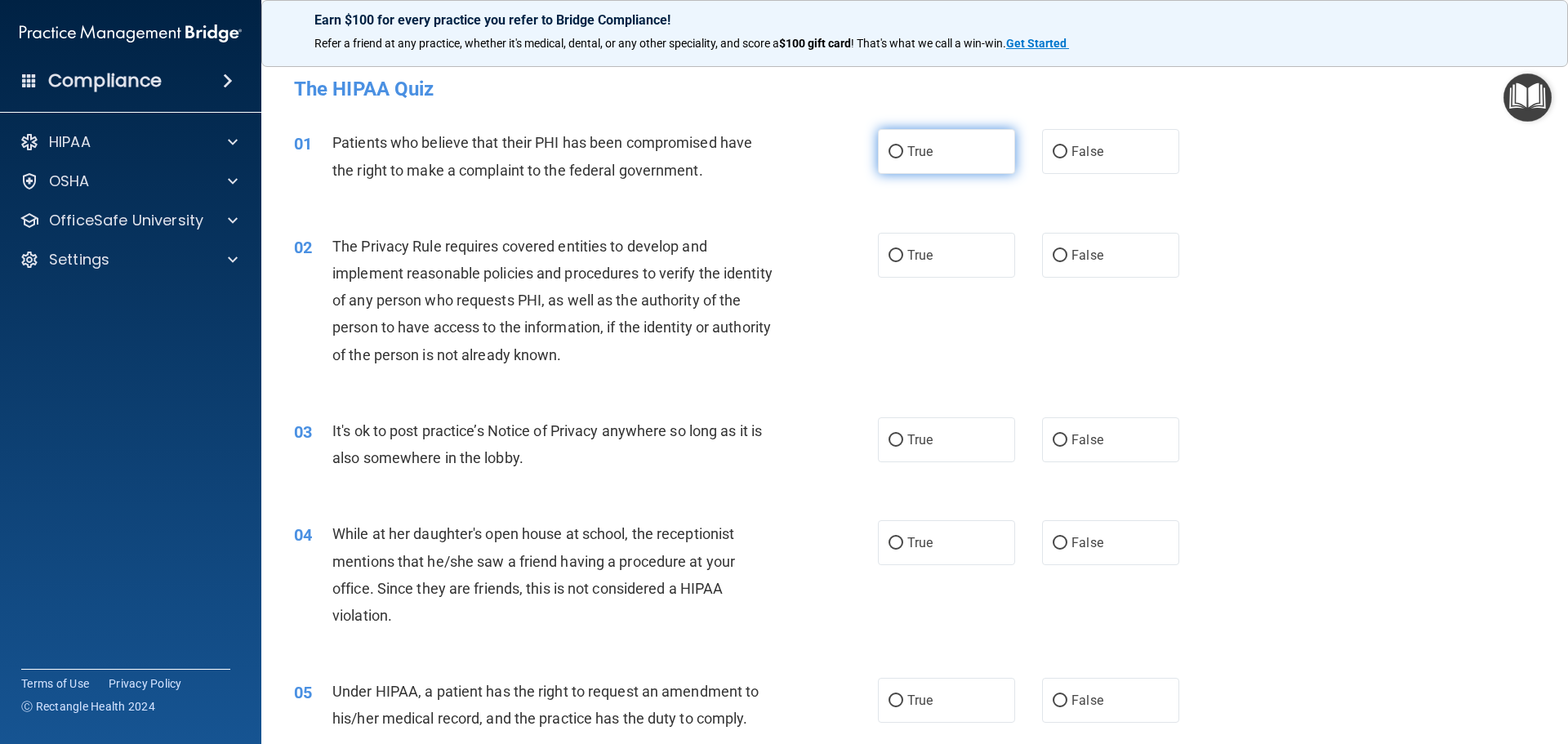
click at [888, 150] on input "True" at bounding box center [895, 152] width 15 height 13
radio input "true"
click at [895, 256] on input "True" at bounding box center [895, 255] width 15 height 13
radio input "true"
click at [1065, 448] on label "False" at bounding box center [1110, 440] width 137 height 45
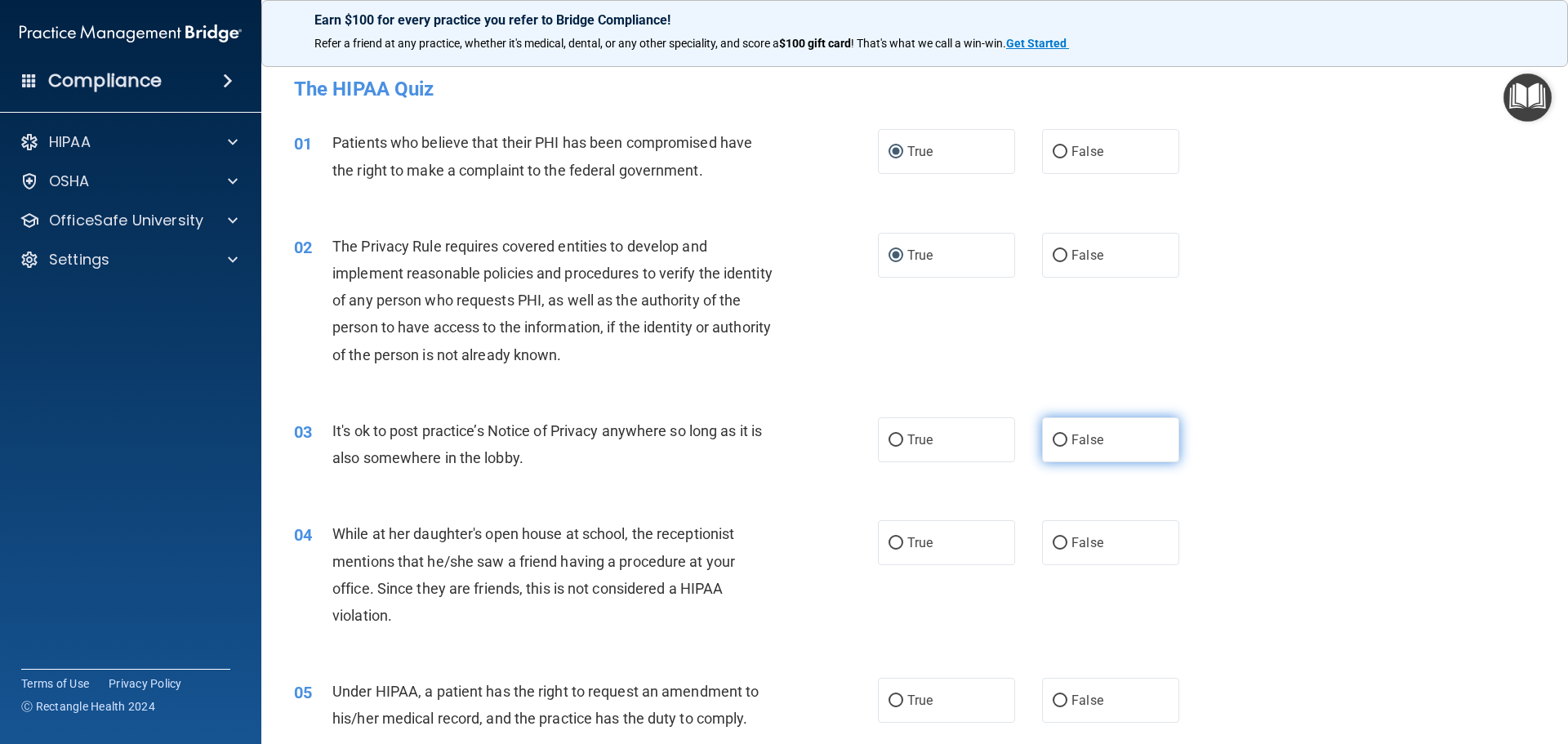
click at [1065, 447] on input "False" at bounding box center [1059, 440] width 15 height 13
radio input "true"
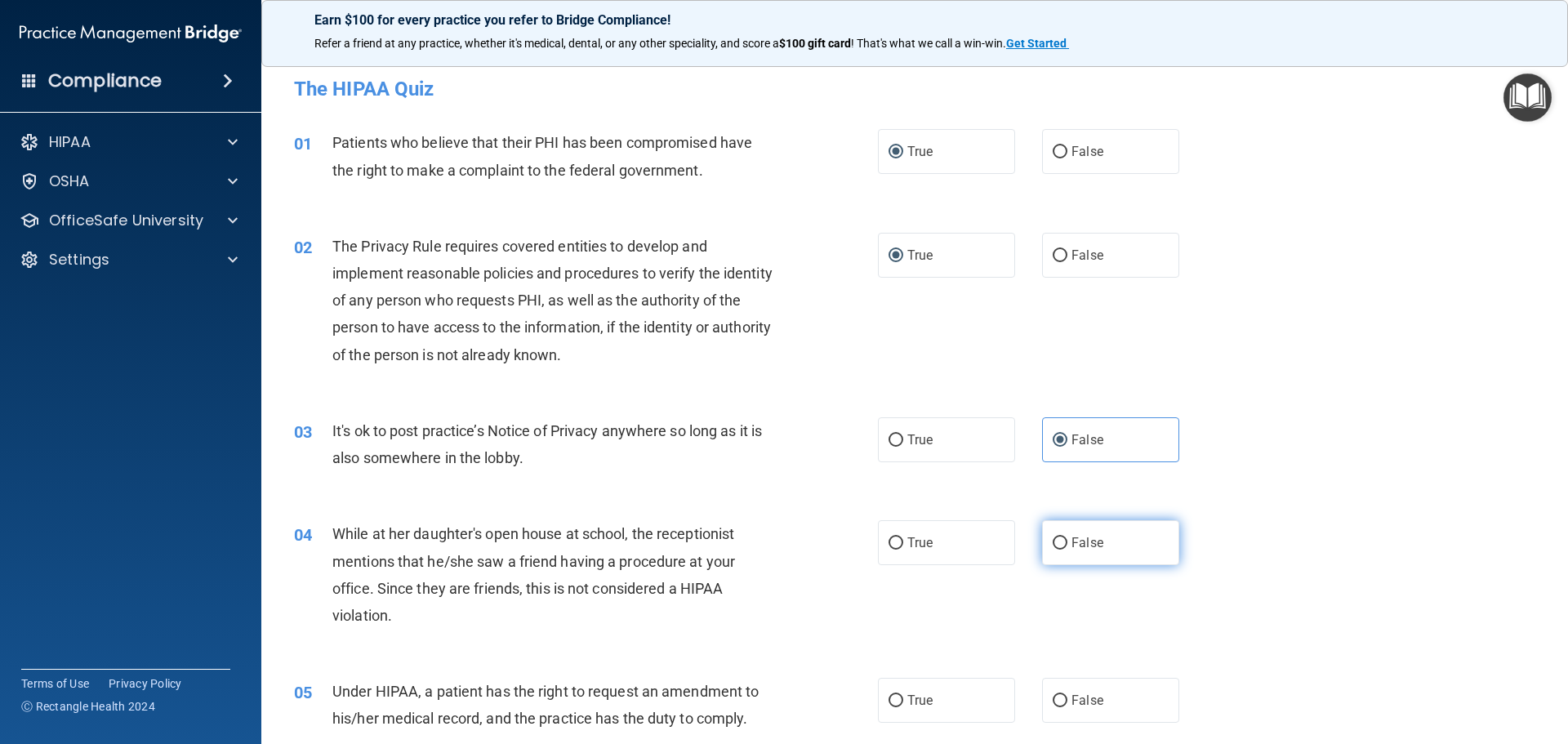
click at [1056, 544] on input "False" at bounding box center [1059, 543] width 15 height 13
radio input "true"
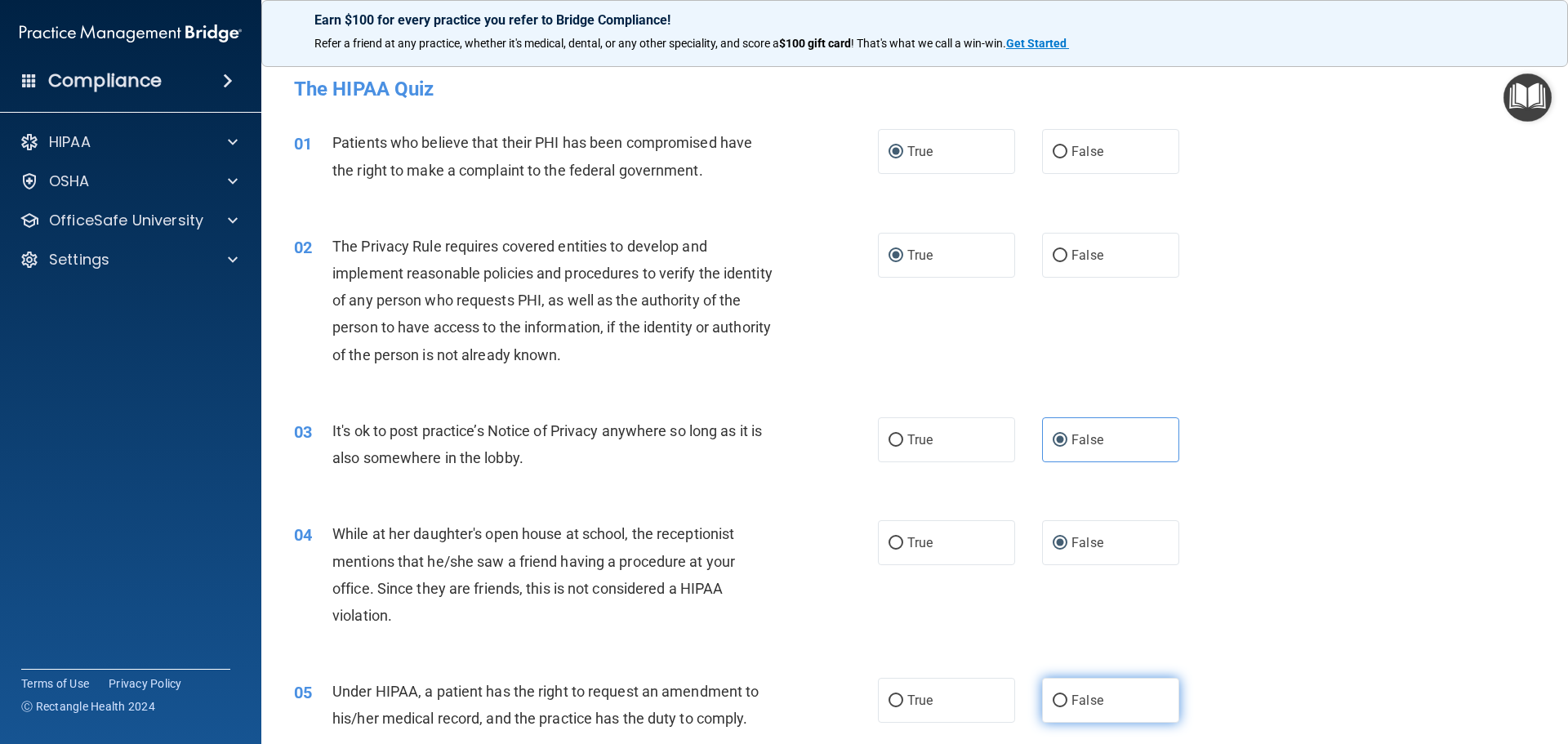
click at [1072, 704] on span "False" at bounding box center [1087, 700] width 32 height 16
click at [1066, 704] on input "False" at bounding box center [1059, 701] width 15 height 13
radio input "true"
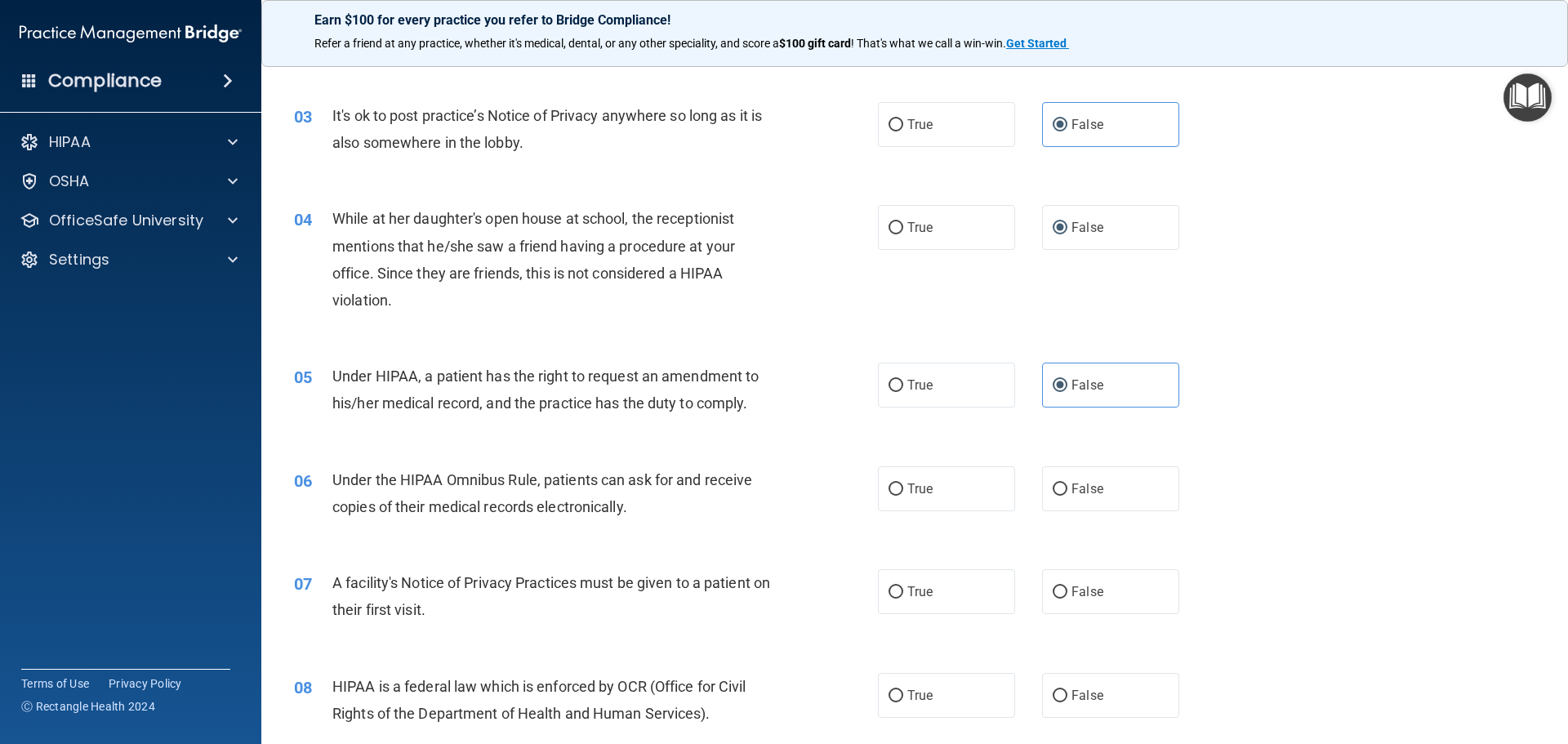
scroll to position [327, 0]
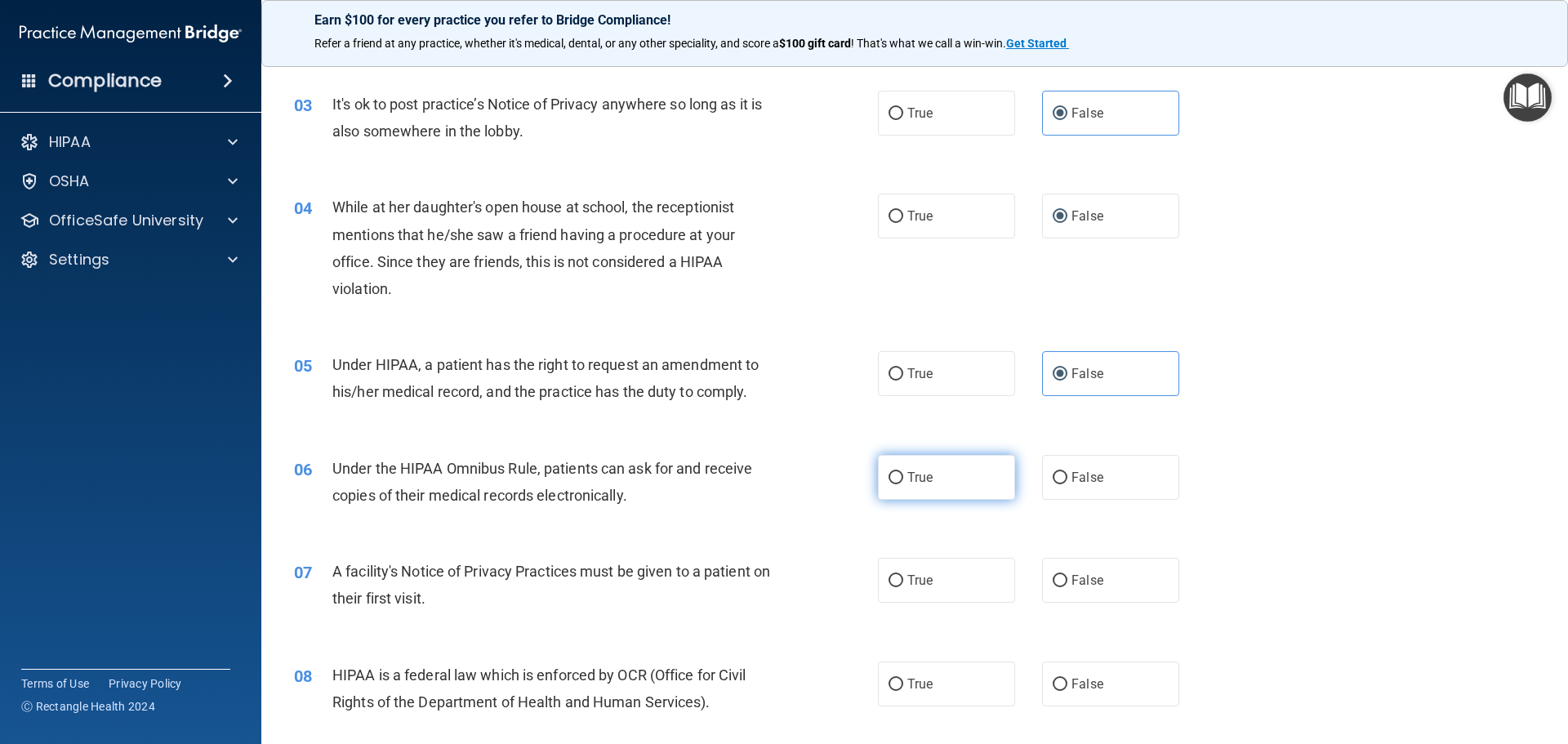
click at [935, 465] on label "True" at bounding box center [946, 477] width 137 height 45
click at [903, 472] on input "True" at bounding box center [895, 478] width 15 height 13
radio input "true"
click at [935, 575] on label "True" at bounding box center [946, 580] width 137 height 45
click at [903, 575] on input "True" at bounding box center [895, 580] width 15 height 13
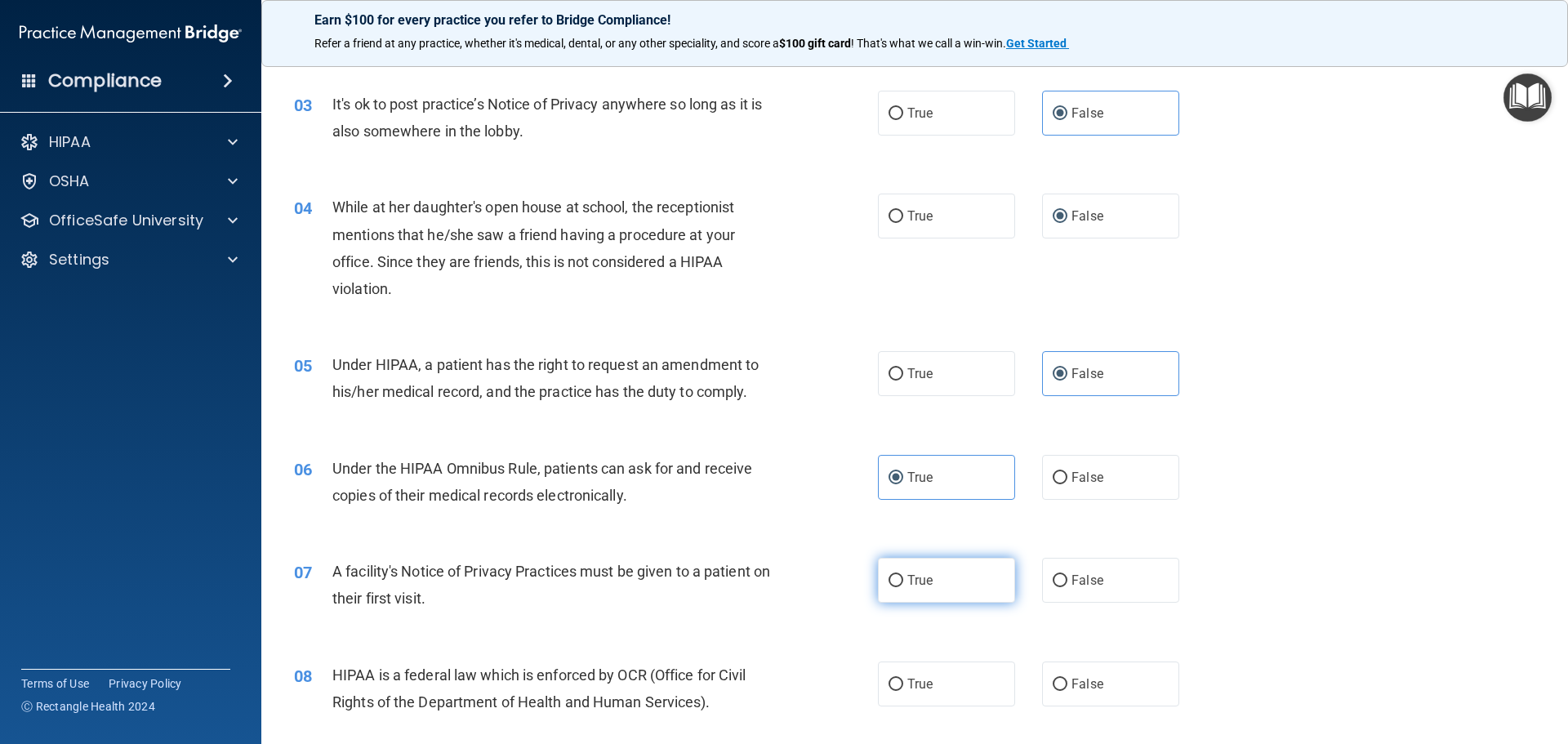
radio input "true"
click at [910, 689] on span "True" at bounding box center [920, 684] width 25 height 16
click at [903, 689] on input "True" at bounding box center [895, 685] width 15 height 13
radio input "true"
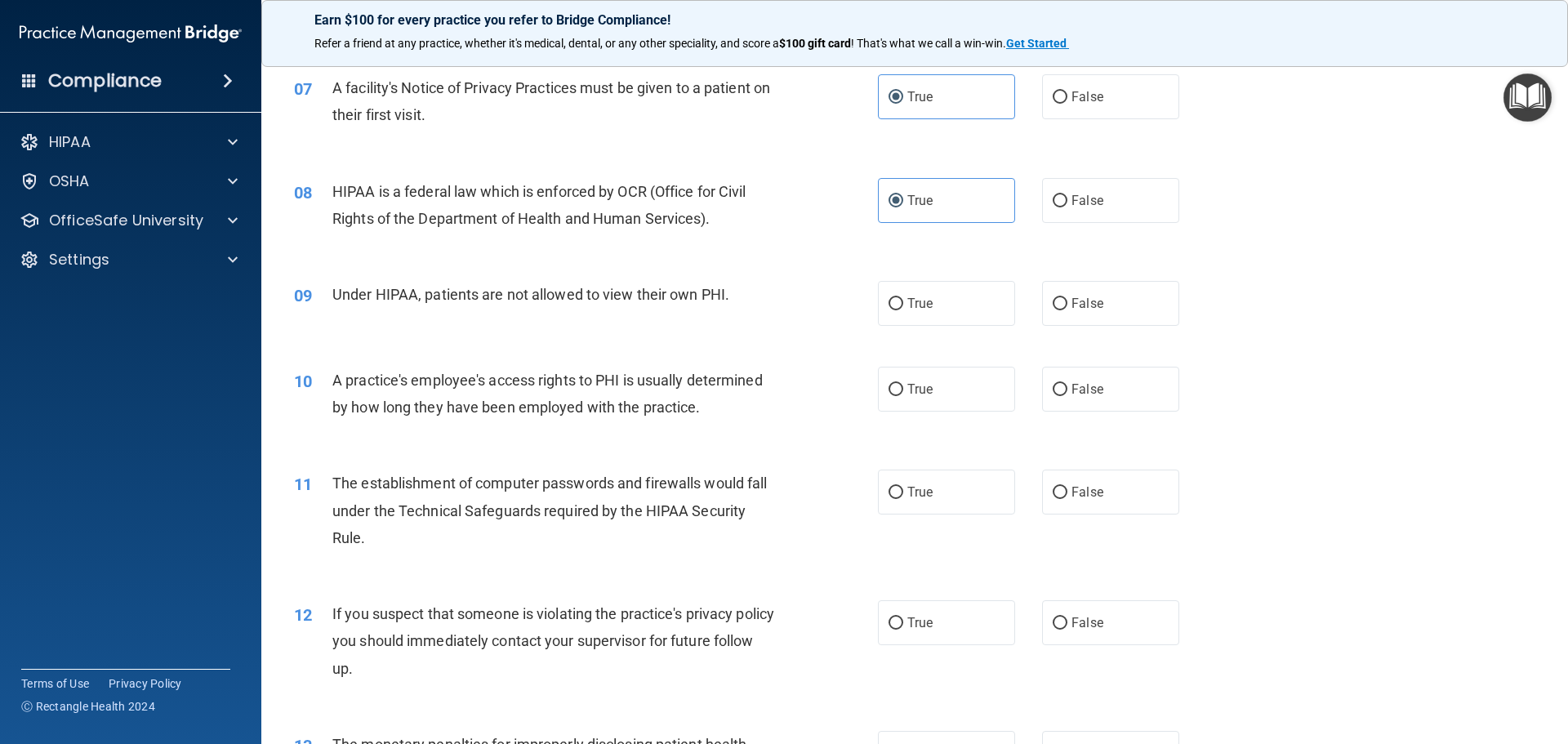
scroll to position [816, 0]
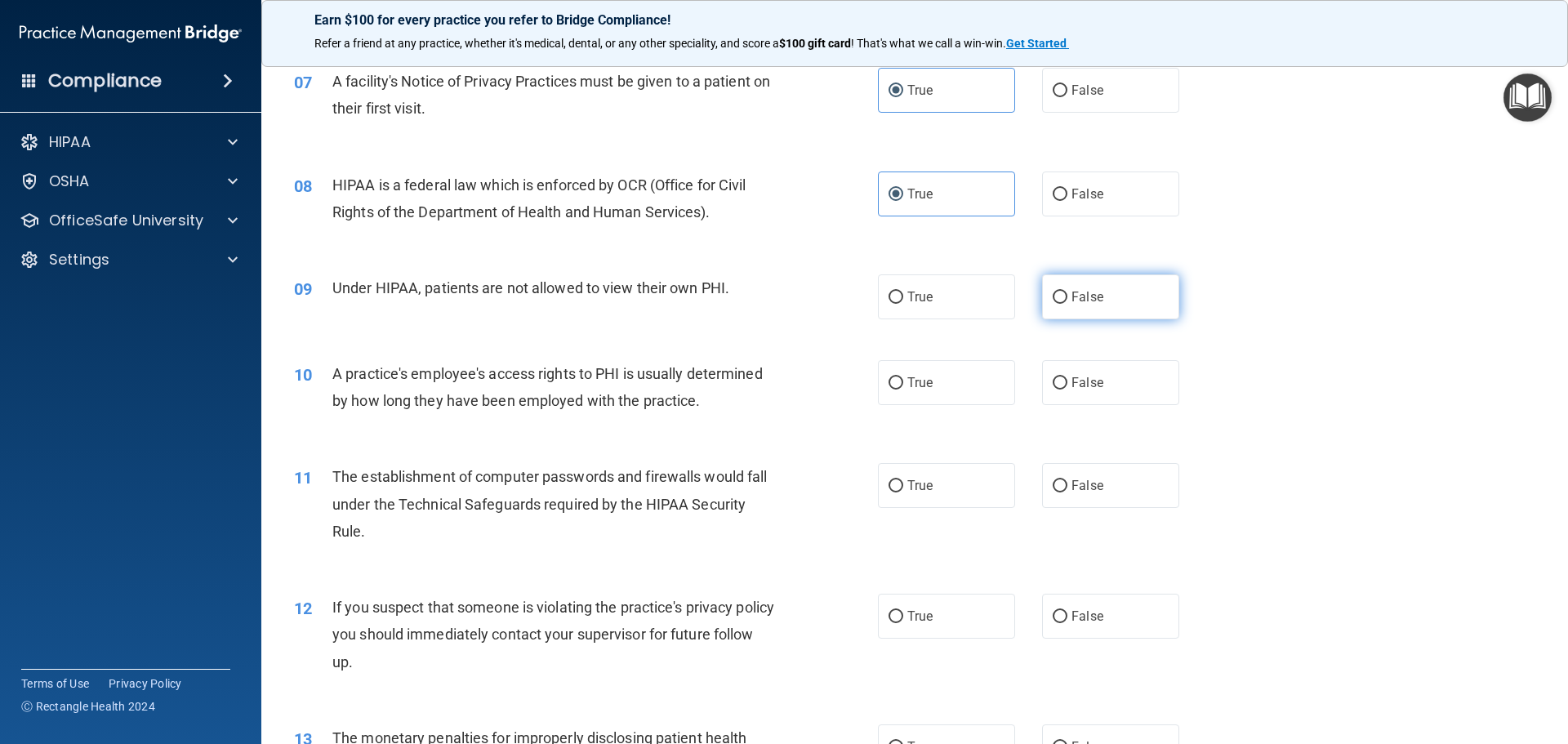
click at [1072, 300] on span "False" at bounding box center [1087, 296] width 32 height 16
click at [1066, 300] on input "False" at bounding box center [1059, 297] width 15 height 13
radio input "true"
click at [1061, 377] on label "False" at bounding box center [1110, 382] width 137 height 45
click at [1061, 377] on input "False" at bounding box center [1059, 383] width 15 height 13
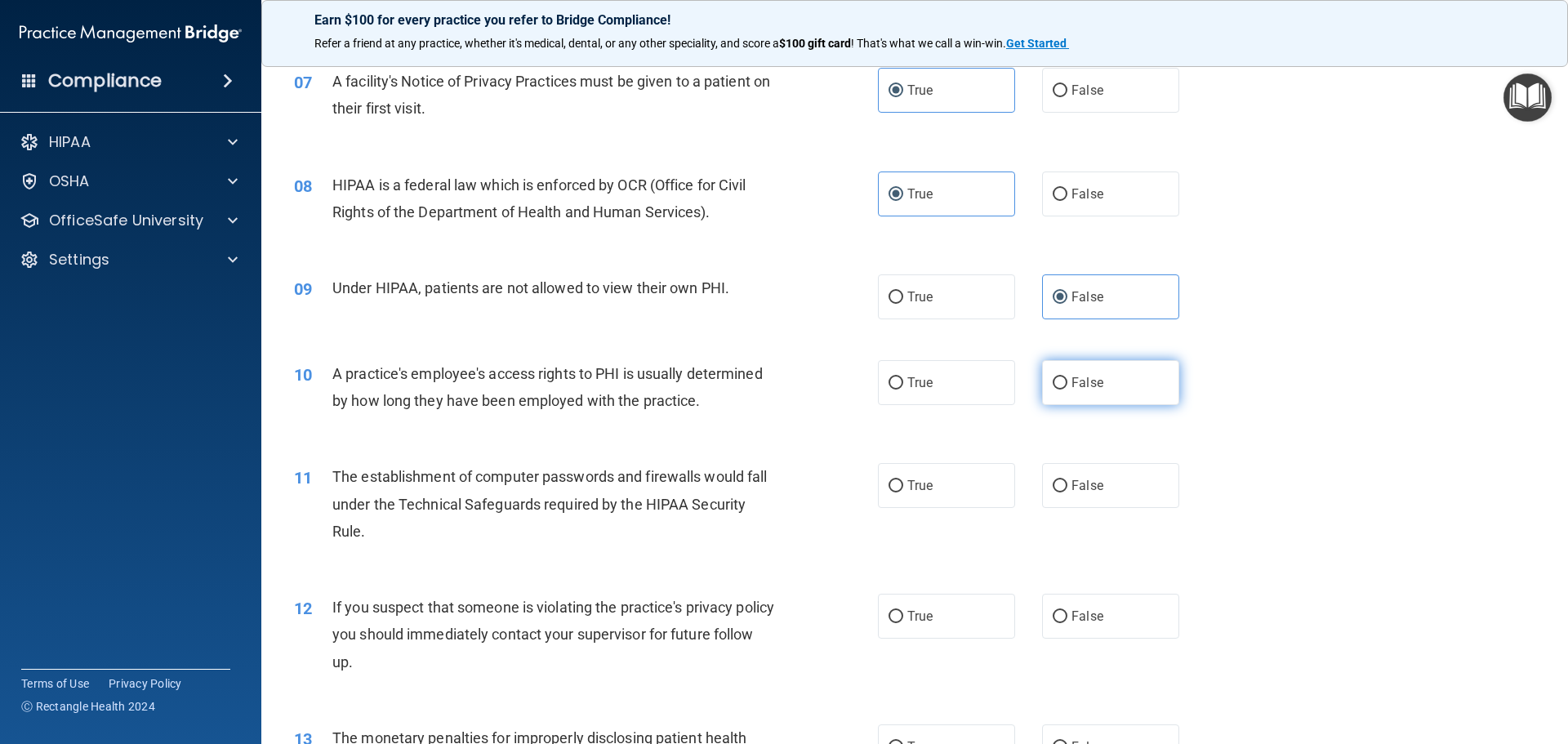
radio input "true"
click at [878, 485] on label "True" at bounding box center [946, 486] width 137 height 45
click at [888, 485] on input "True" at bounding box center [895, 486] width 15 height 13
radio input "true"
click at [918, 625] on label "True" at bounding box center [946, 616] width 137 height 45
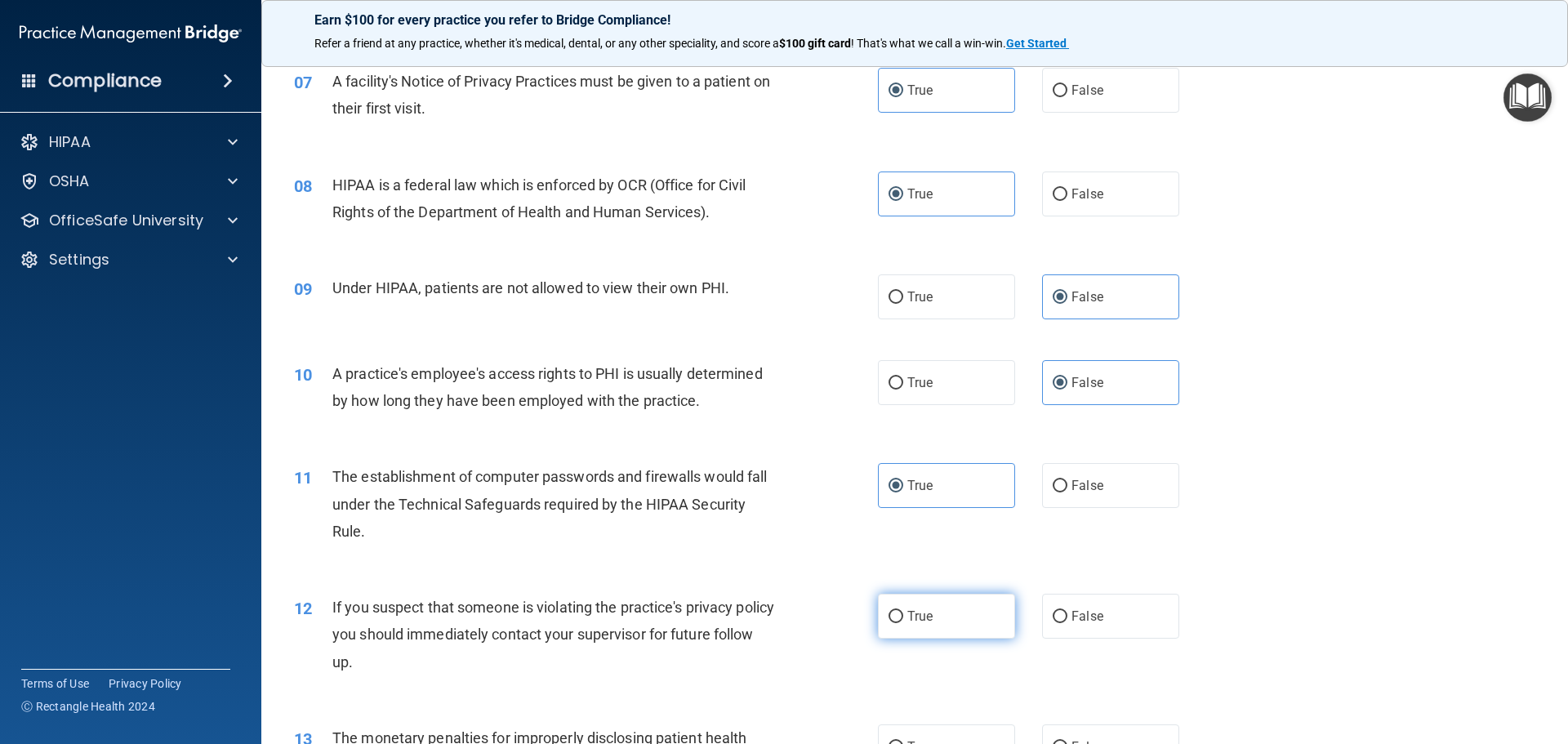
click at [903, 623] on input "True" at bounding box center [895, 616] width 15 height 13
radio input "true"
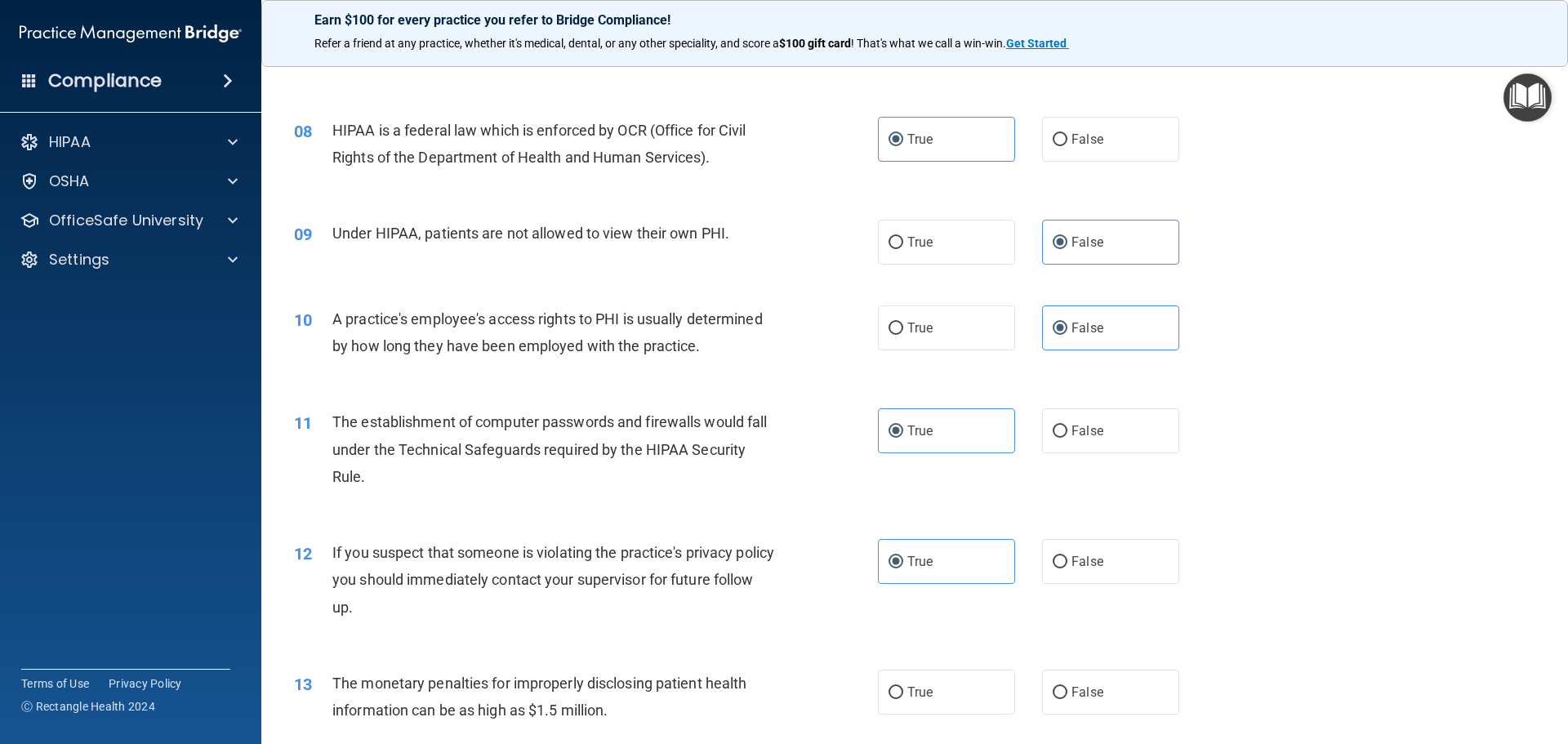
scroll to position [1061, 0]
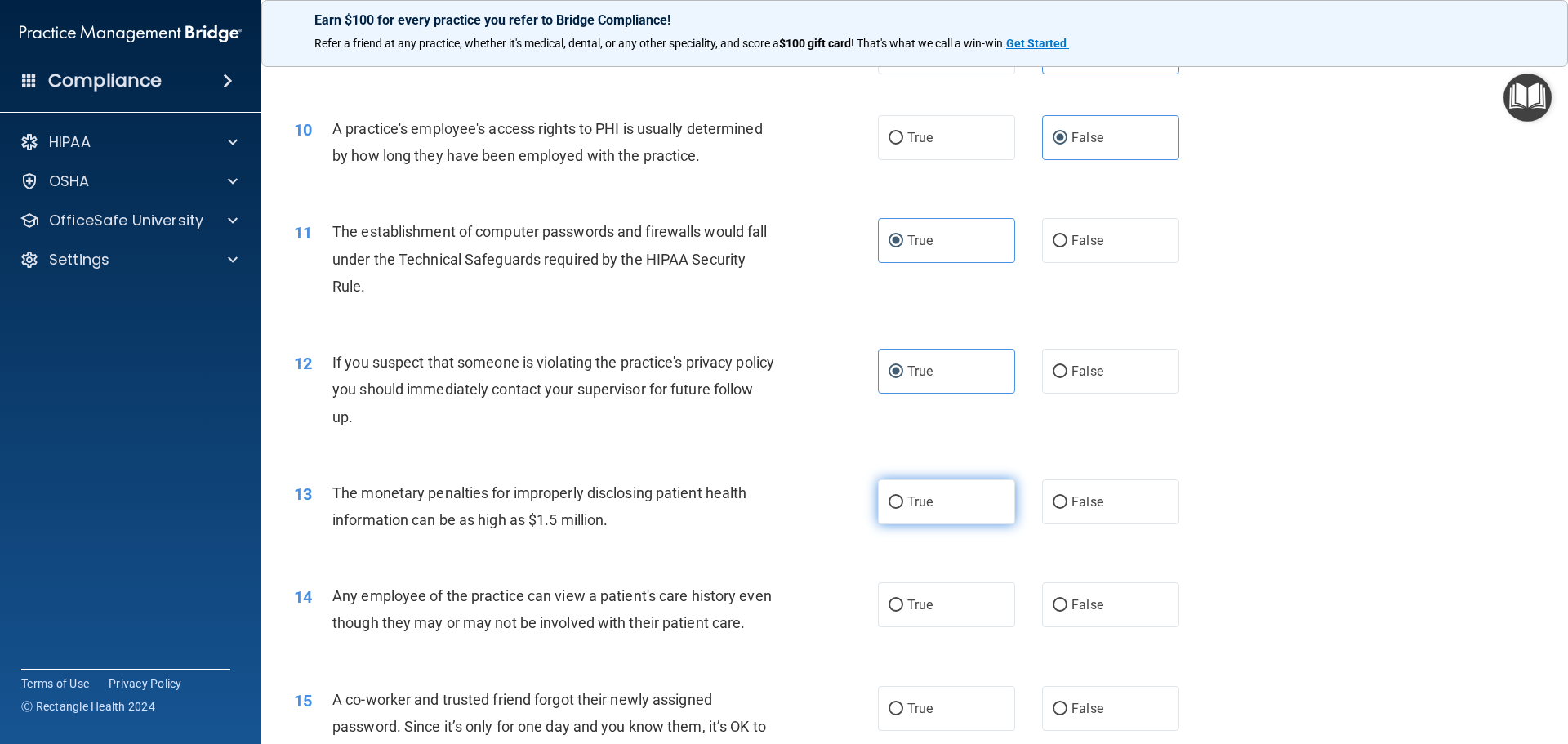
click at [878, 502] on label "True" at bounding box center [946, 501] width 137 height 45
click at [888, 502] on input "True" at bounding box center [895, 502] width 15 height 13
radio input "true"
click at [1053, 601] on input "False" at bounding box center [1059, 606] width 15 height 13
radio input "true"
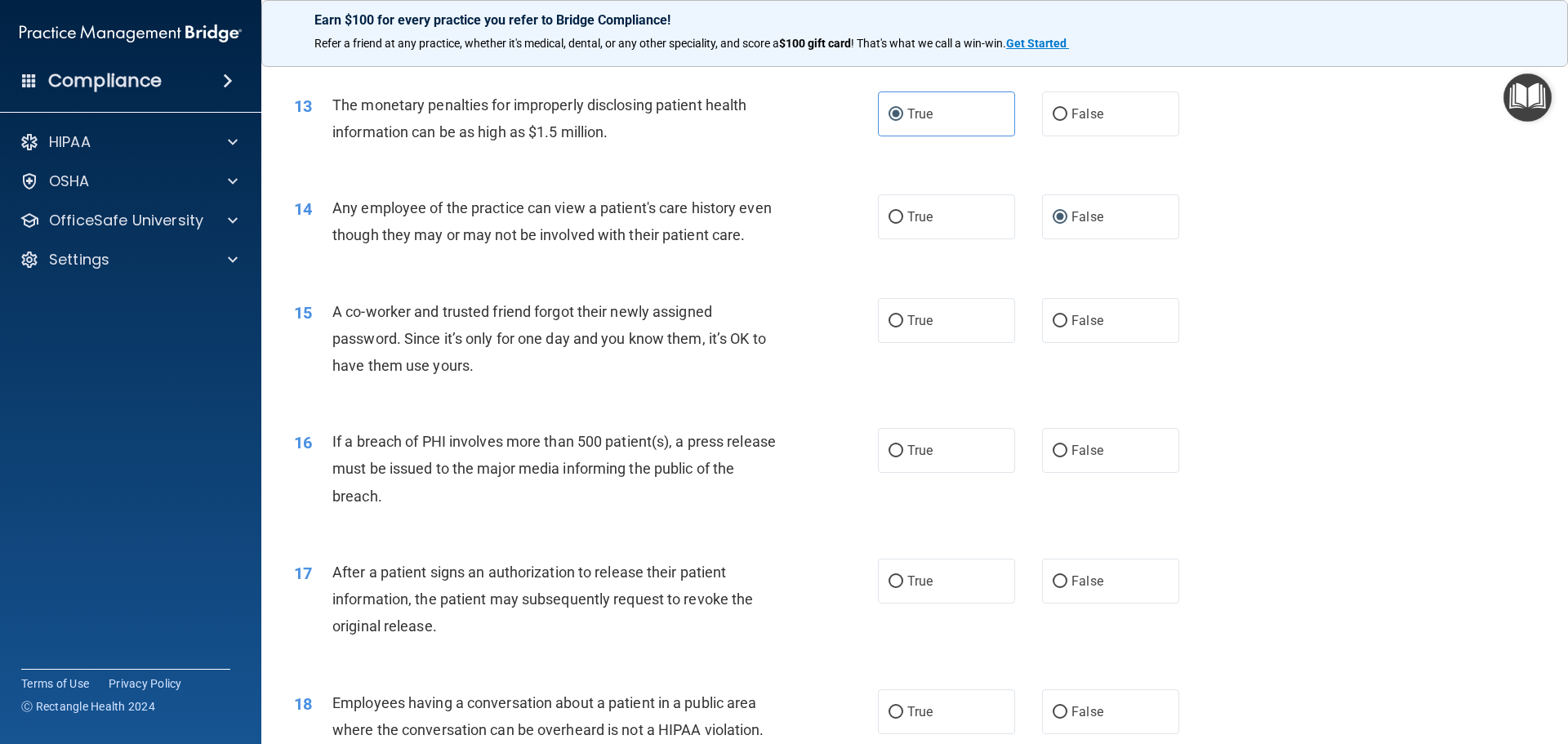
scroll to position [1469, 0]
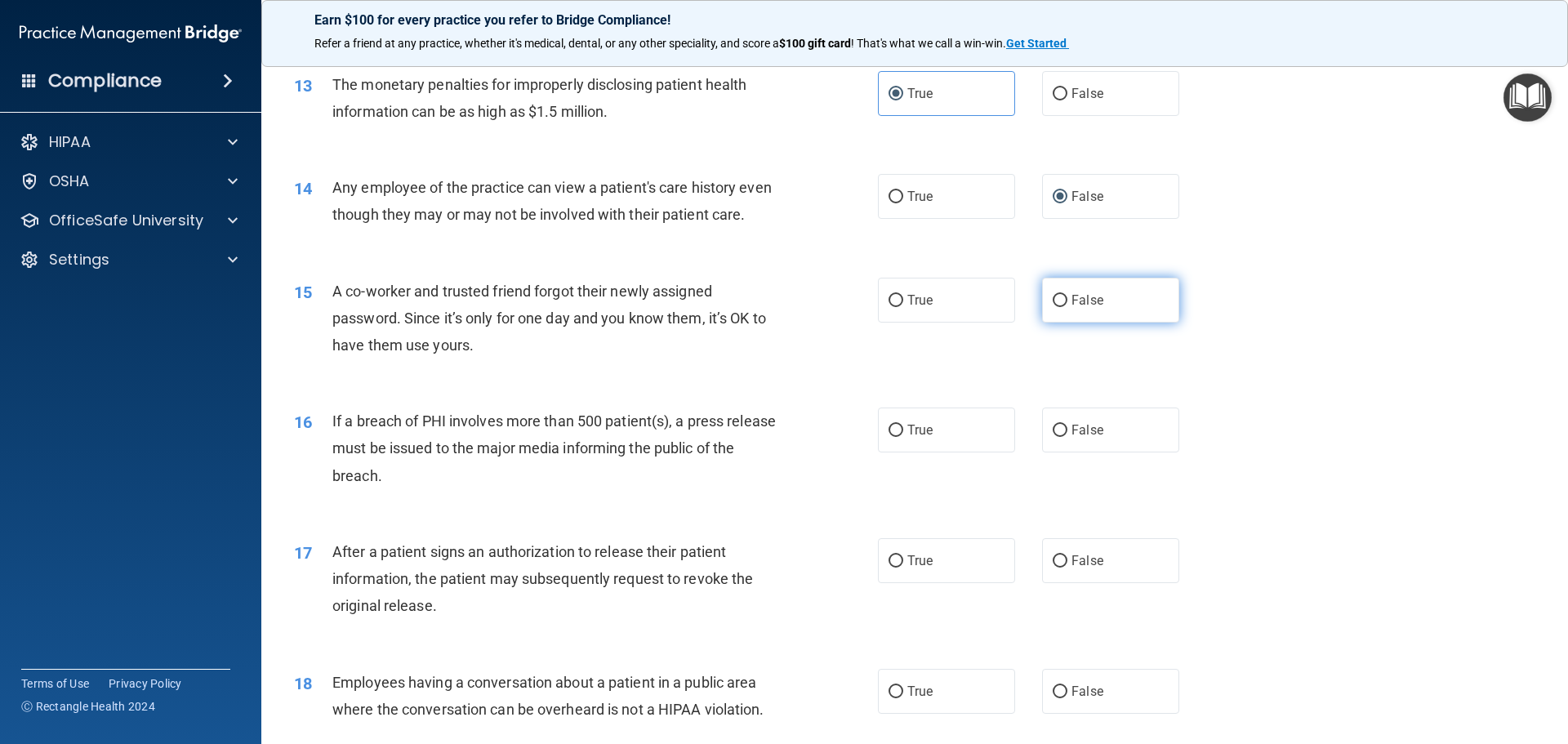
click at [1057, 318] on label "False" at bounding box center [1110, 300] width 137 height 45
click at [1057, 307] on input "False" at bounding box center [1059, 300] width 15 height 13
radio input "true"
drag, startPoint x: 921, startPoint y: 458, endPoint x: 880, endPoint y: 648, distance: 194.4
click at [920, 438] on span "True" at bounding box center [920, 430] width 25 height 16
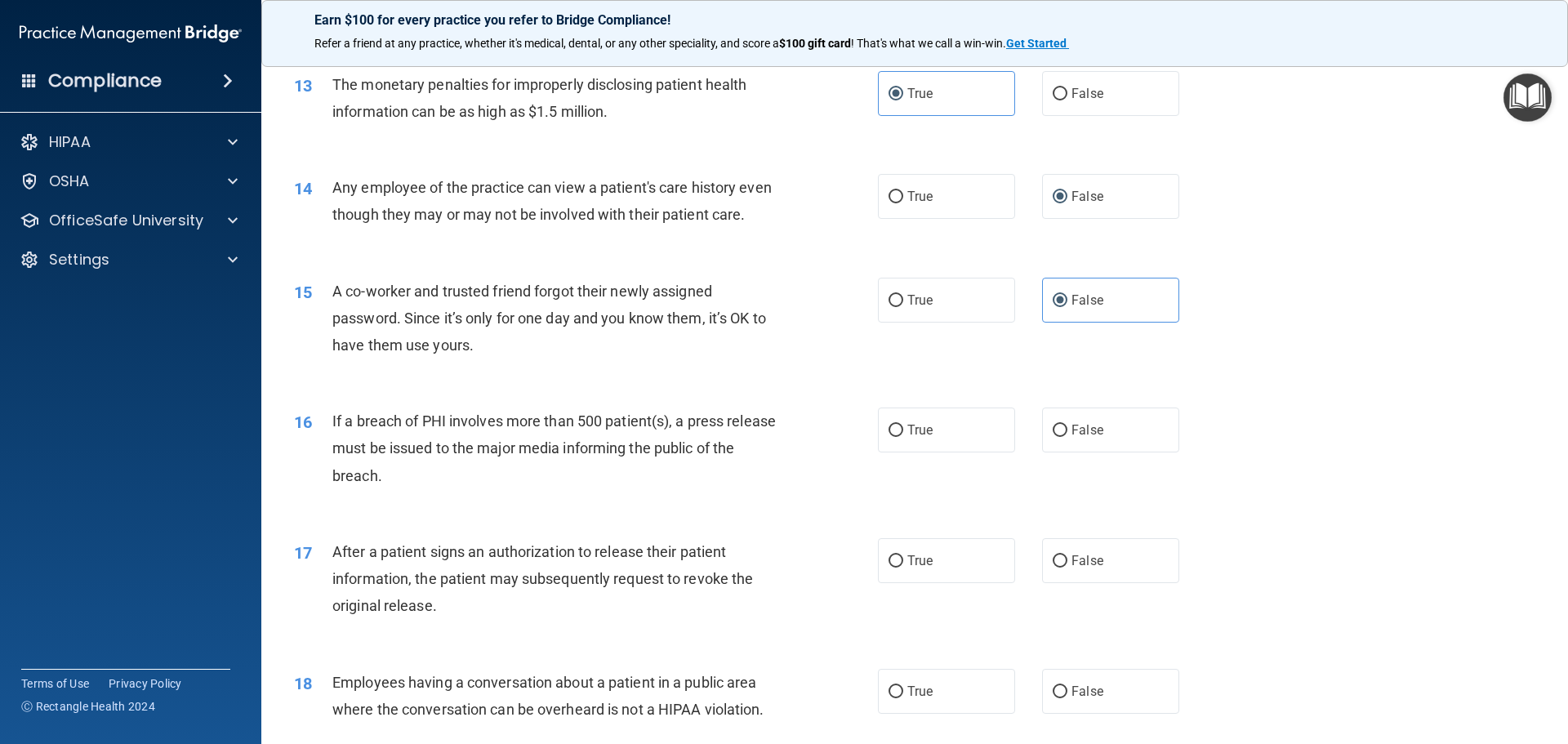
click at [903, 437] on input "True" at bounding box center [895, 430] width 15 height 13
radio input "true"
click at [910, 568] on span "True" at bounding box center [920, 561] width 25 height 16
click at [903, 568] on input "True" at bounding box center [895, 561] width 15 height 13
radio input "true"
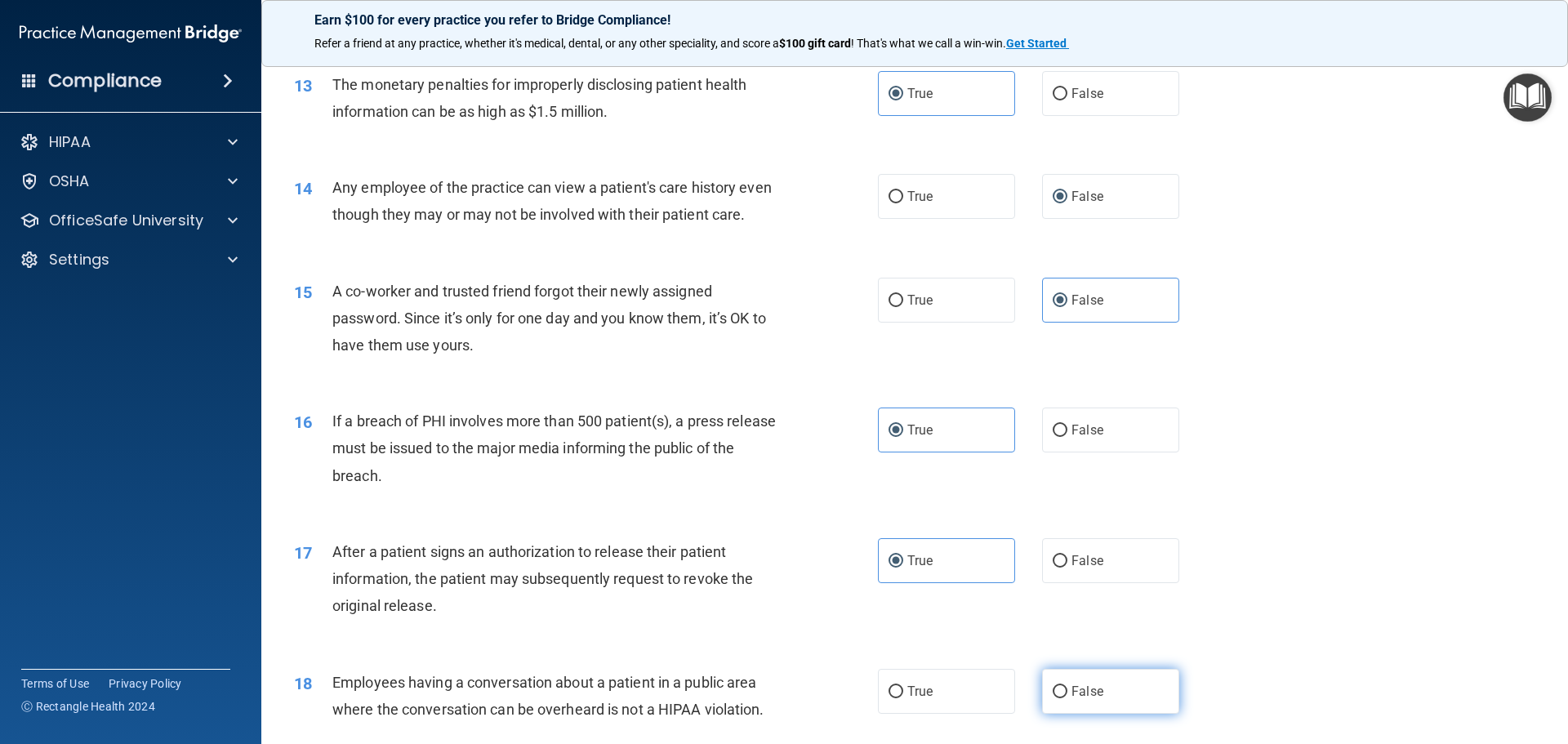
click at [1056, 698] on input "False" at bounding box center [1059, 691] width 15 height 13
radio input "true"
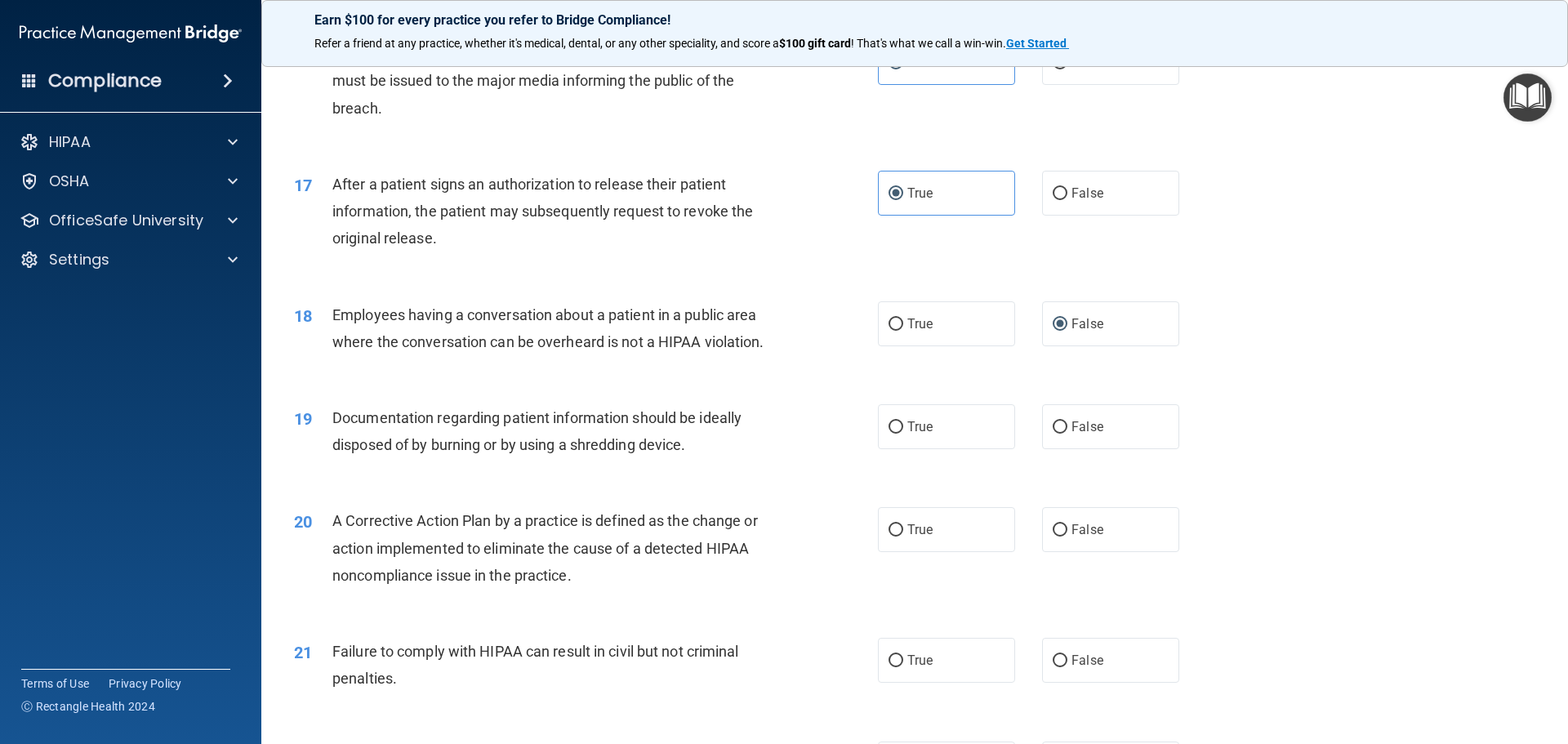
scroll to position [1878, 0]
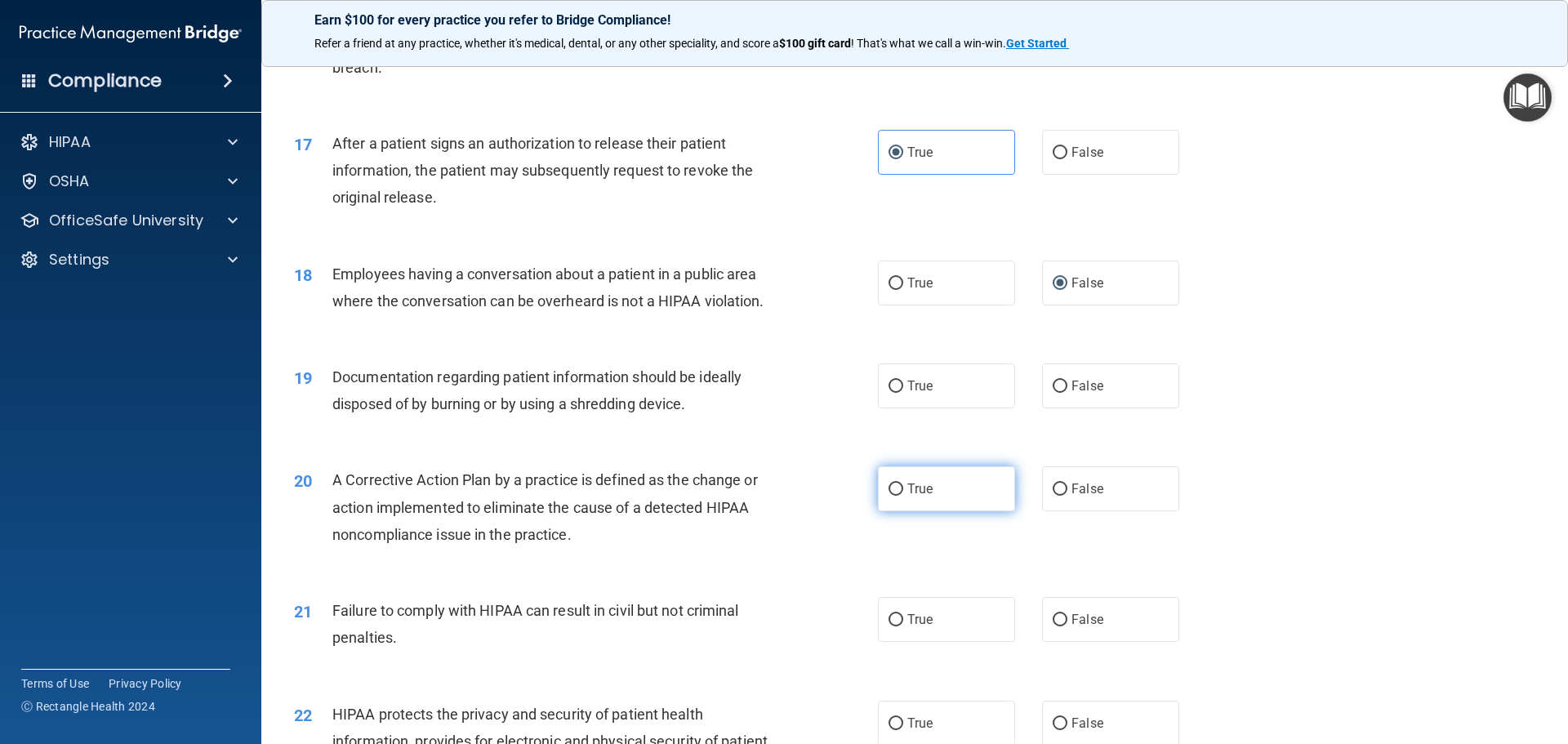
click at [918, 496] on span "True" at bounding box center [920, 489] width 25 height 16
click at [903, 495] on input "True" at bounding box center [895, 489] width 15 height 13
radio input "true"
click at [925, 394] on span "True" at bounding box center [920, 386] width 25 height 16
click at [903, 393] on input "True" at bounding box center [895, 386] width 15 height 13
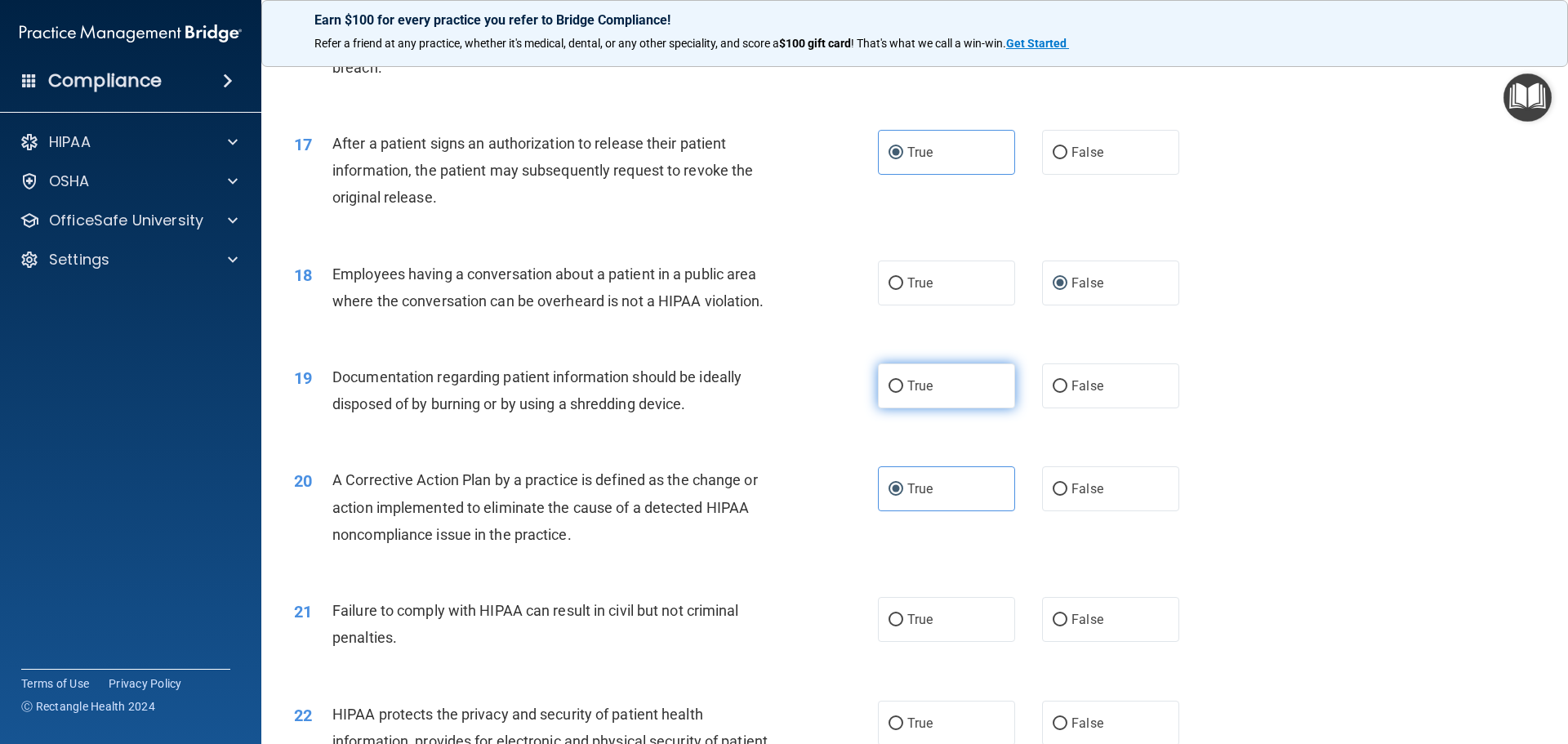
radio input "true"
click at [1081, 627] on span "False" at bounding box center [1087, 619] width 32 height 16
click at [1067, 626] on input "False" at bounding box center [1059, 620] width 15 height 13
radio input "true"
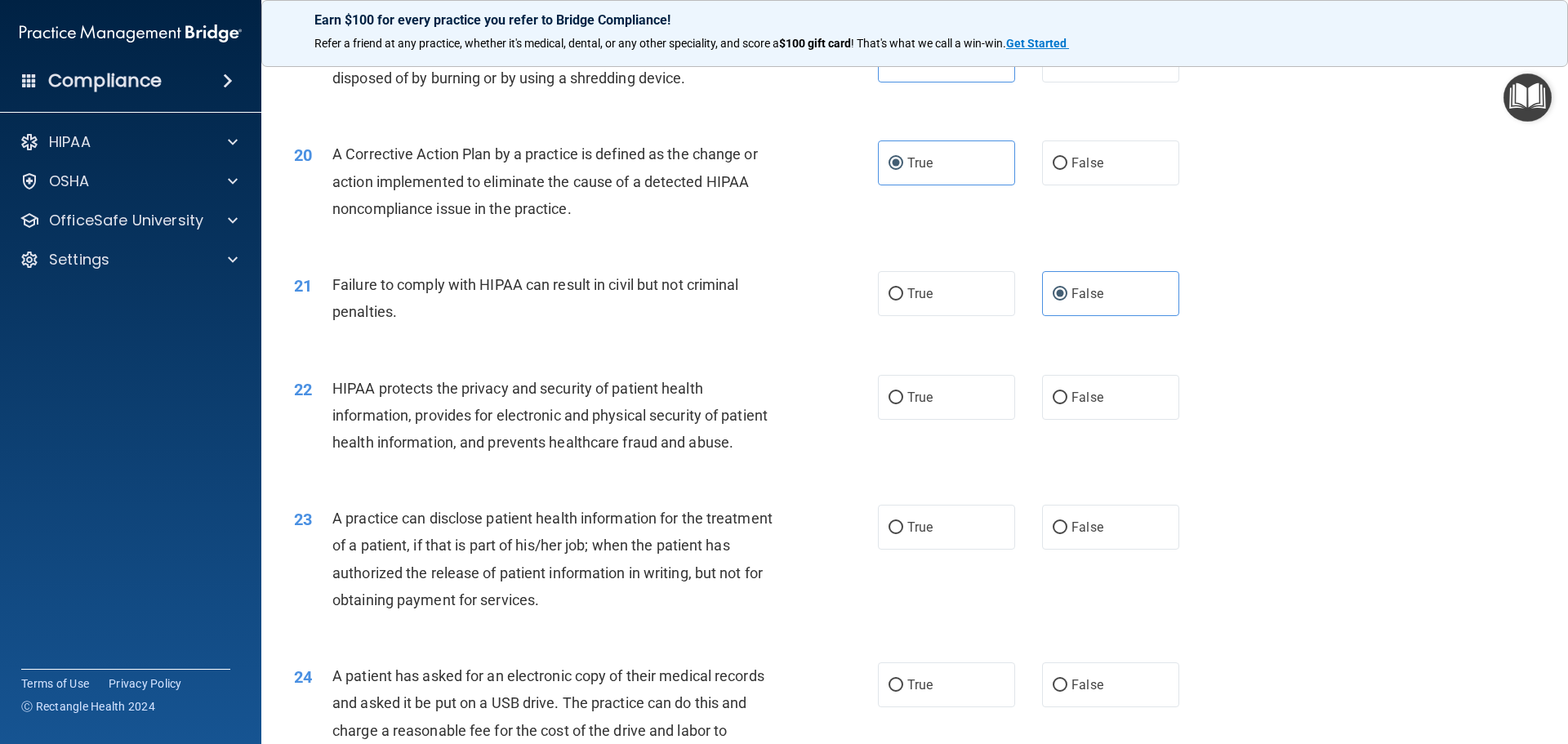
scroll to position [2205, 0]
click at [913, 404] on span "True" at bounding box center [920, 397] width 25 height 16
click at [903, 404] on input "True" at bounding box center [895, 397] width 15 height 13
radio input "true"
click at [1104, 549] on label "False" at bounding box center [1110, 527] width 137 height 45
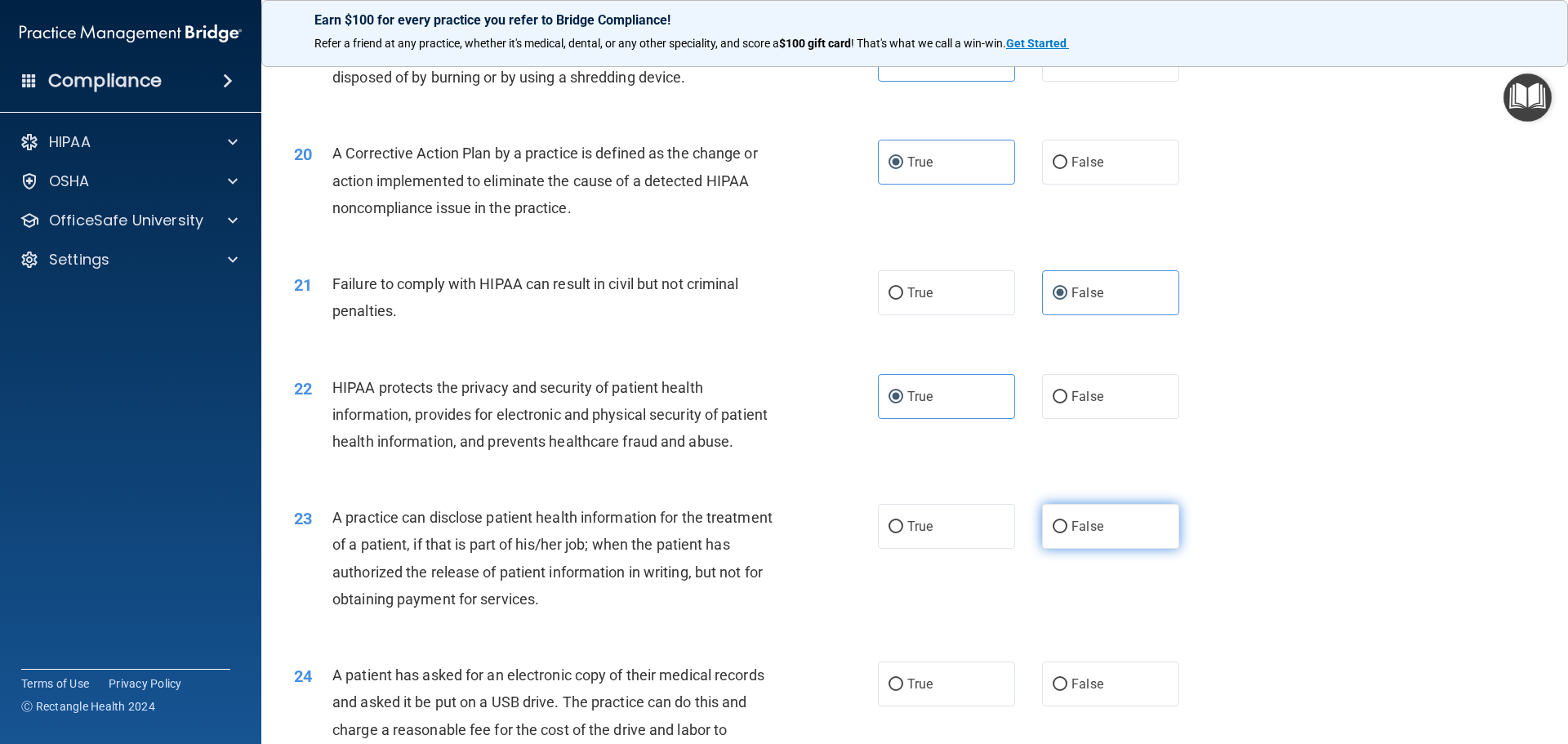
click at [1067, 533] on input "False" at bounding box center [1059, 527] width 15 height 13
radio input "true"
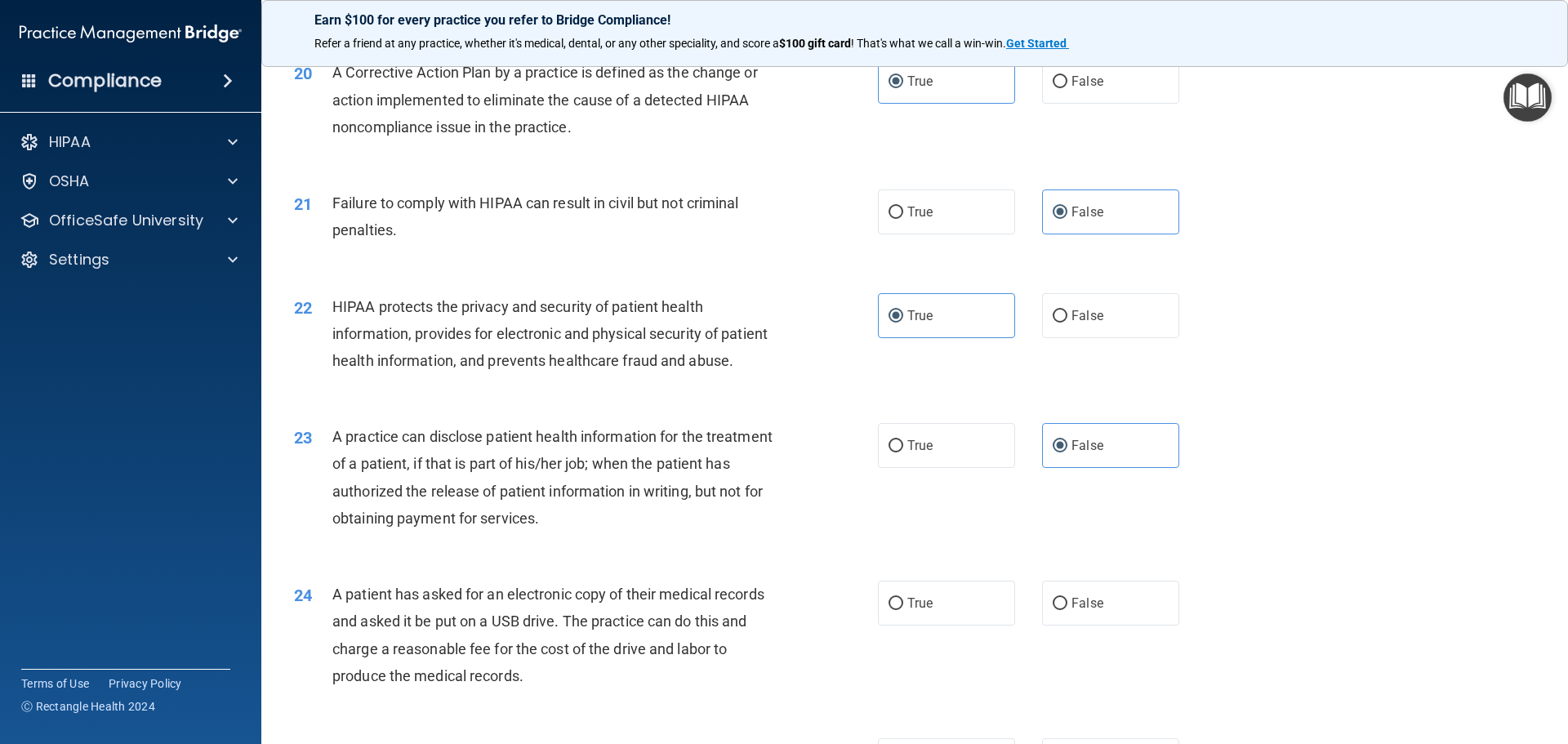
scroll to position [2531, 0]
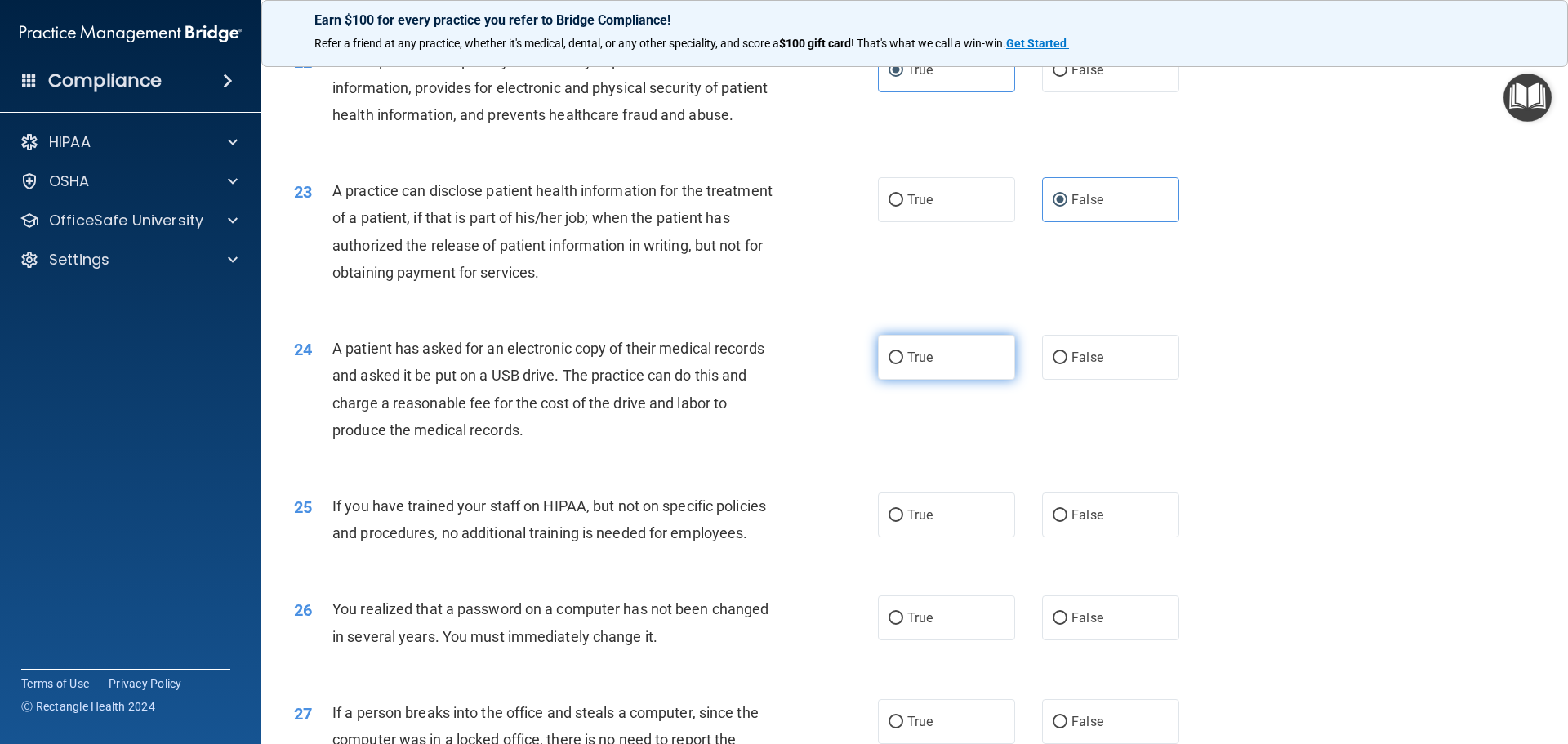
click at [913, 365] on span "True" at bounding box center [920, 357] width 25 height 16
click at [903, 364] on input "True" at bounding box center [895, 358] width 15 height 13
radio input "true"
click at [1082, 523] on span "False" at bounding box center [1087, 515] width 32 height 16
click at [1067, 522] on input "False" at bounding box center [1059, 515] width 15 height 13
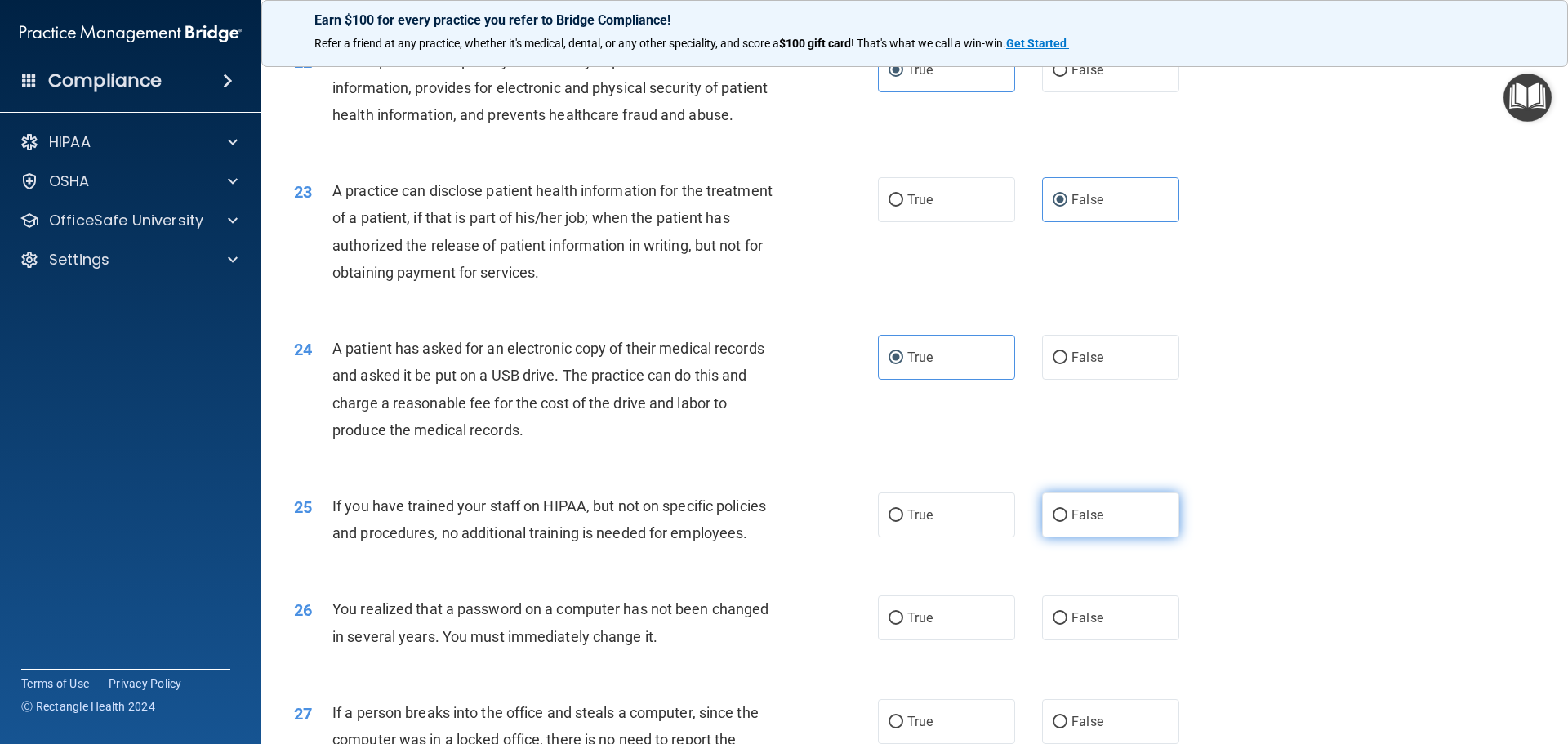
radio input "true"
click at [919, 640] on label "True" at bounding box center [946, 617] width 137 height 45
click at [903, 625] on input "True" at bounding box center [895, 618] width 15 height 13
radio input "true"
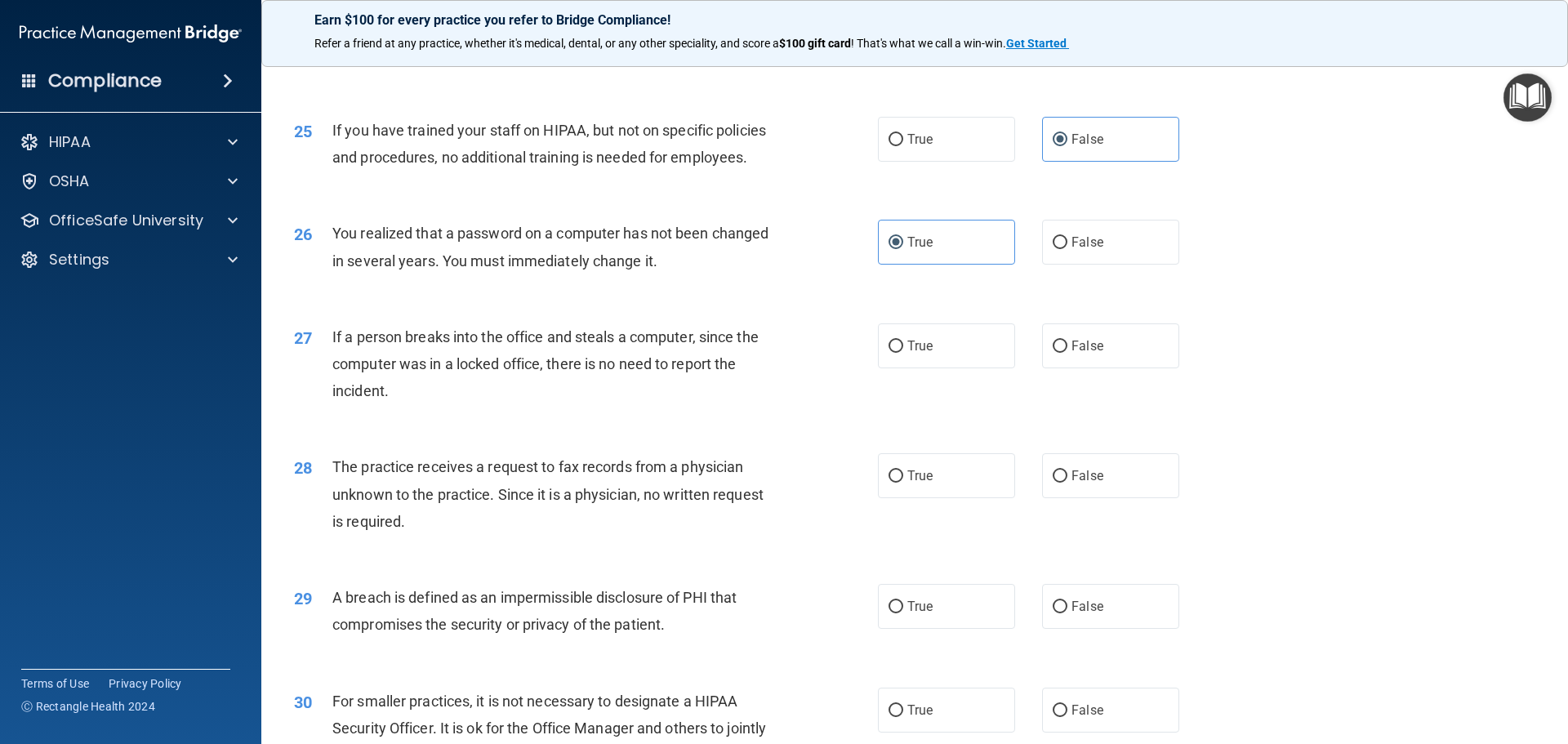
scroll to position [2939, 0]
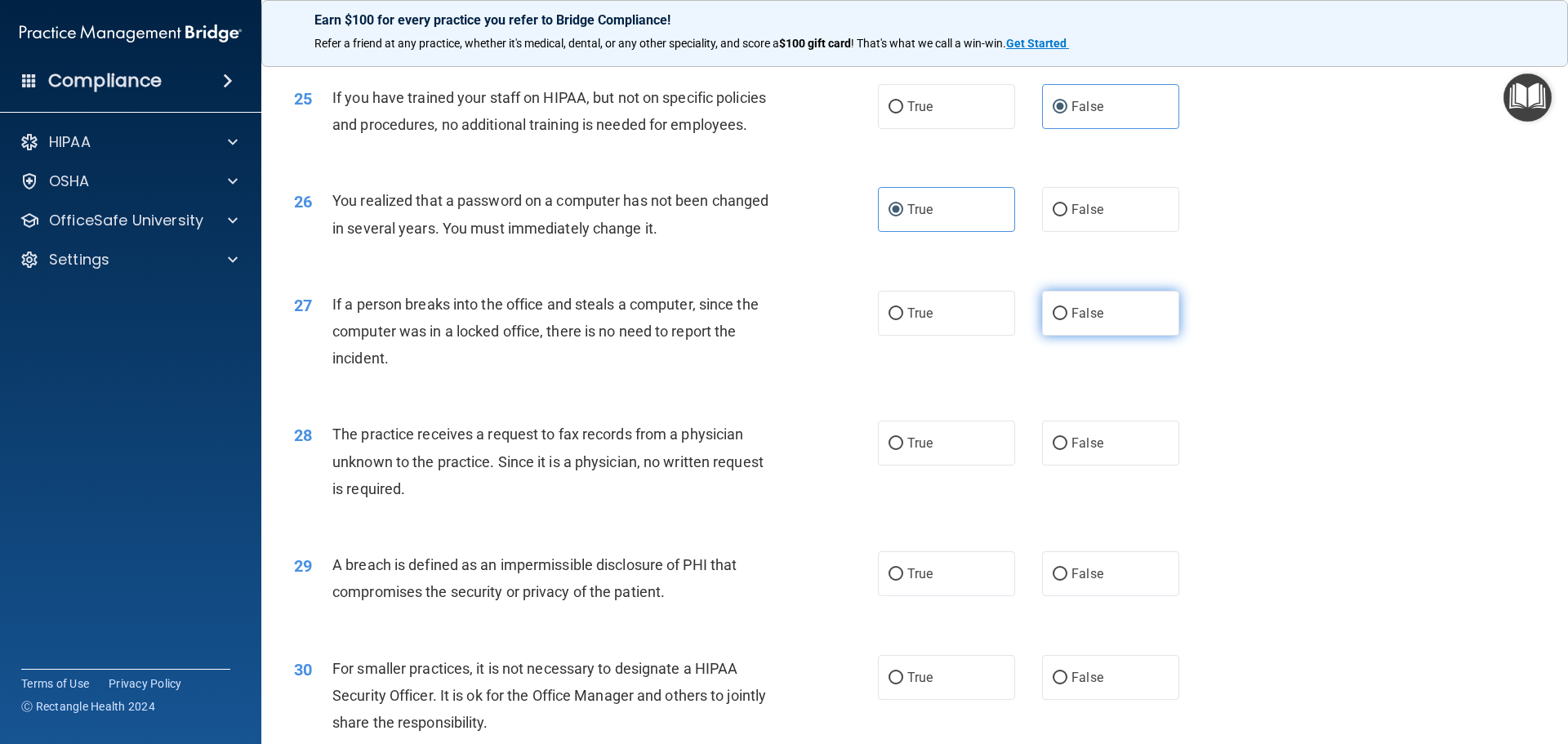
click at [1063, 335] on label "False" at bounding box center [1110, 313] width 137 height 45
click at [1063, 320] on input "False" at bounding box center [1059, 314] width 15 height 13
radio input "true"
click at [1086, 450] on span "False" at bounding box center [1087, 443] width 32 height 16
click at [1067, 450] on input "False" at bounding box center [1059, 444] width 15 height 13
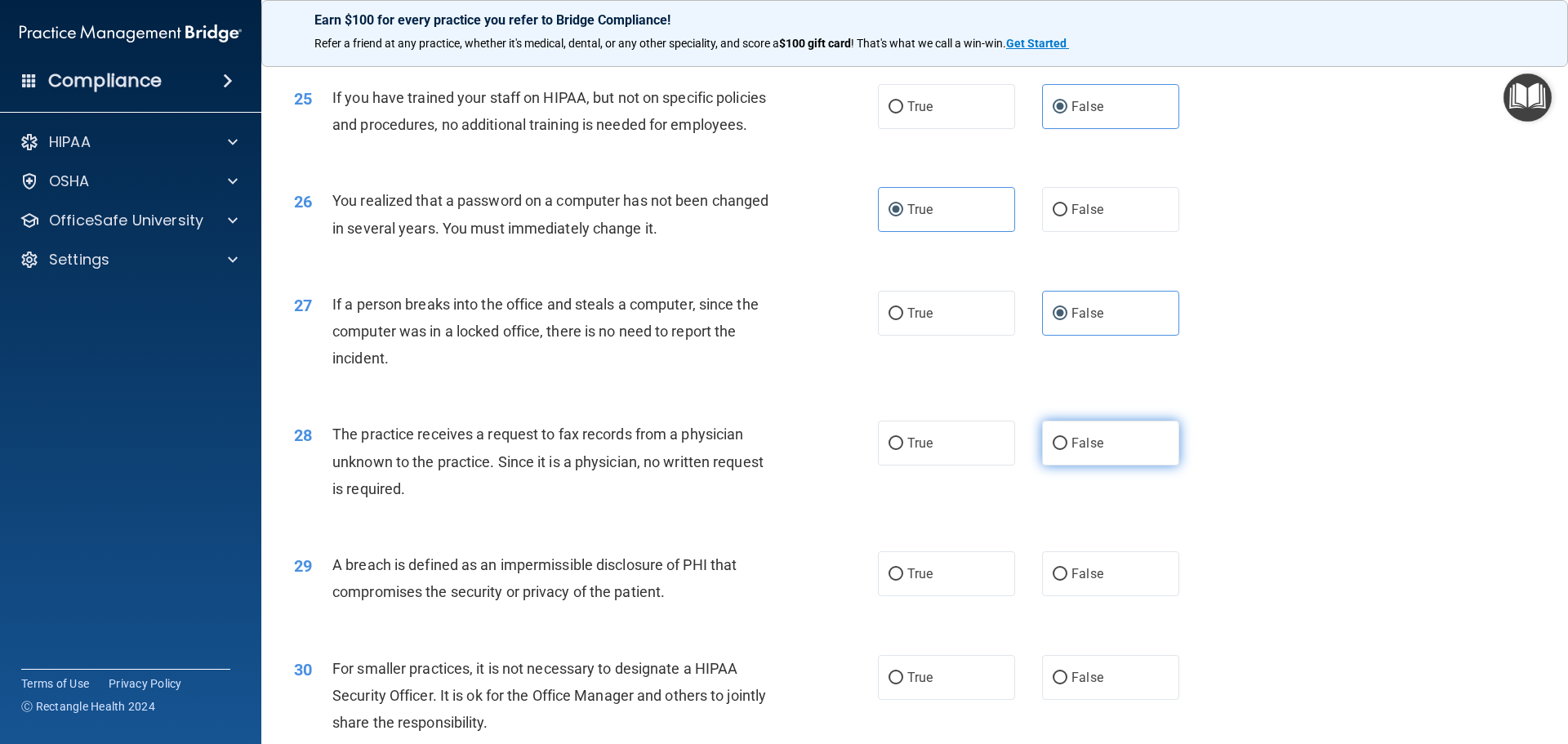
radio input "true"
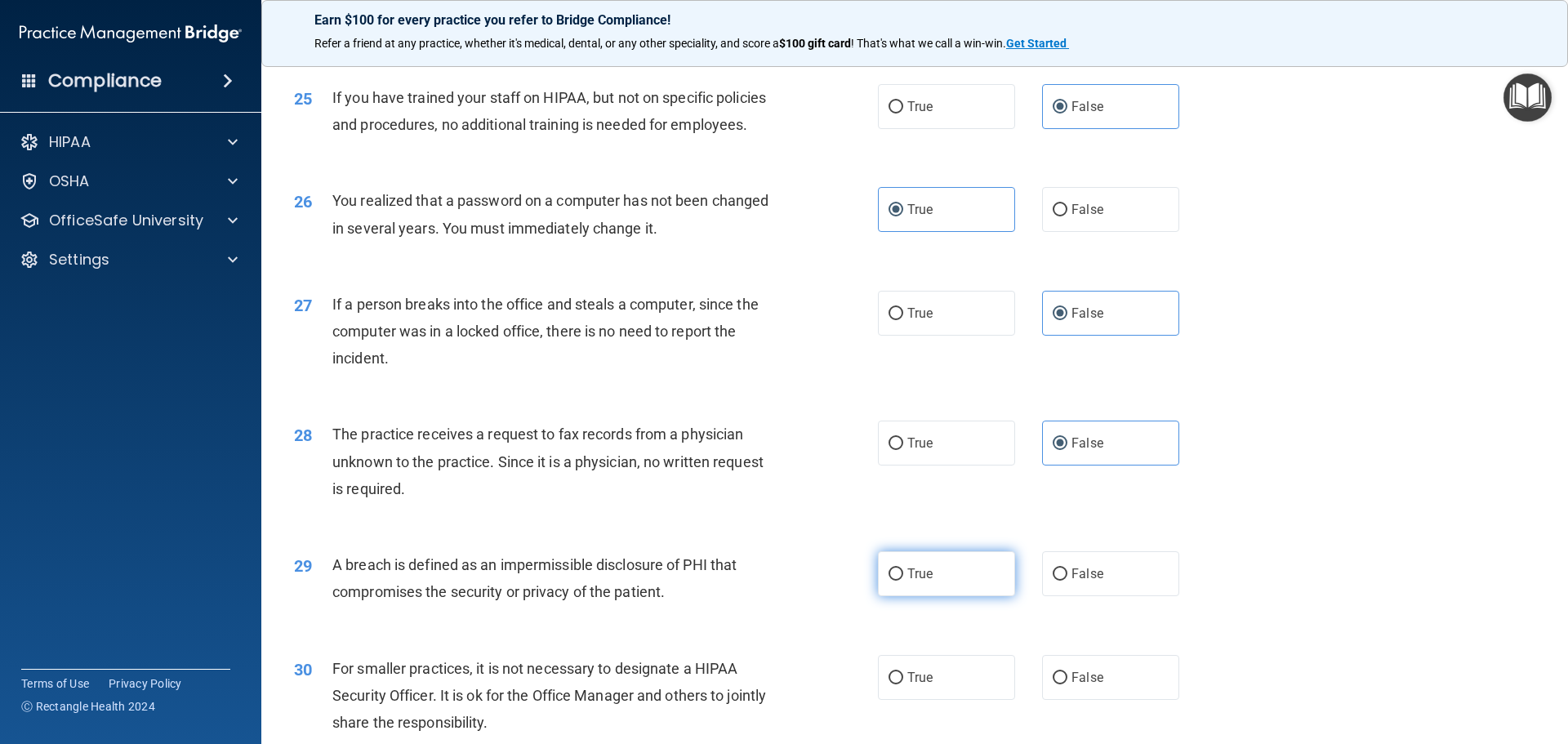
click at [907, 581] on span "True" at bounding box center [920, 573] width 25 height 16
click at [902, 580] on input "True" at bounding box center [895, 574] width 15 height 13
radio input "true"
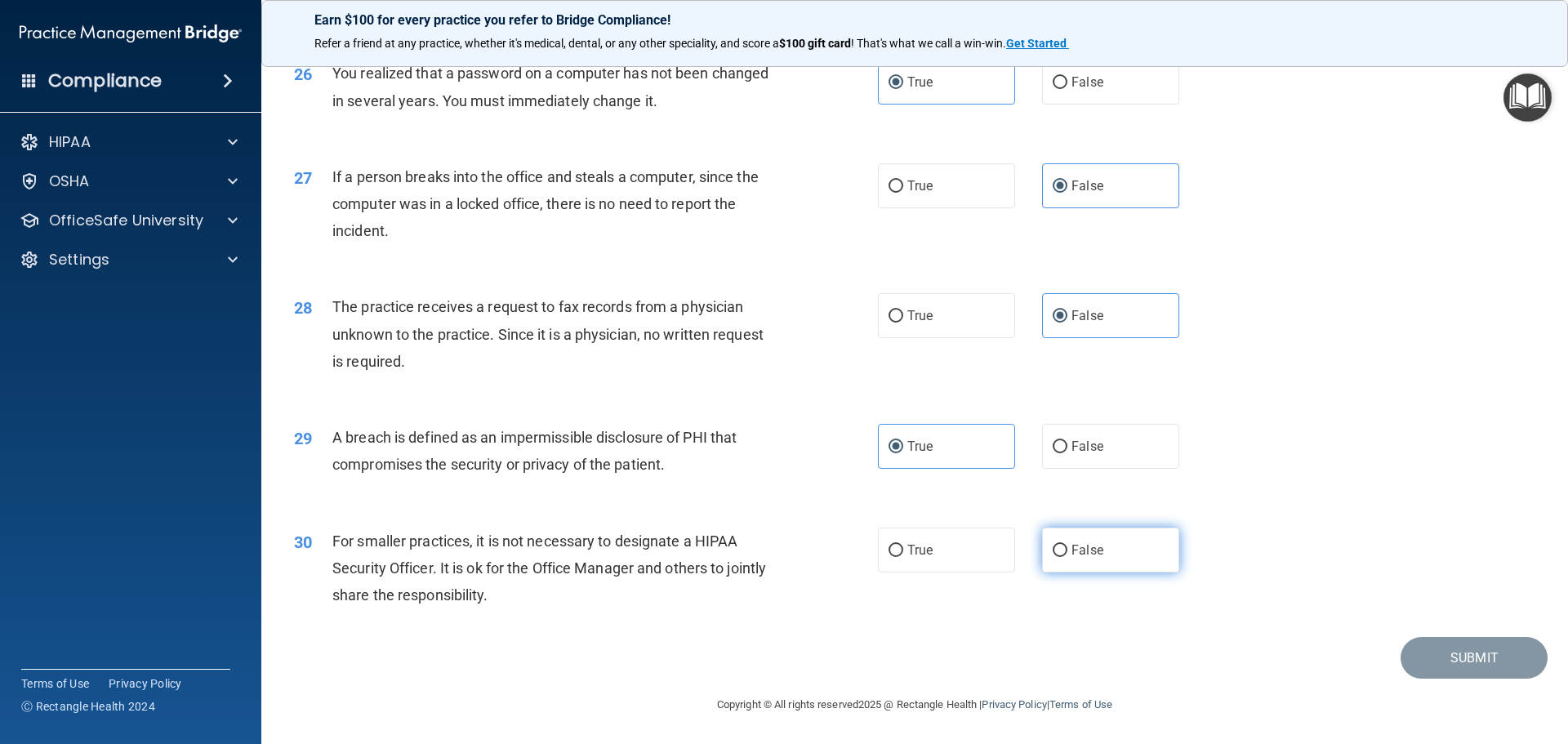
click at [1072, 549] on span "False" at bounding box center [1087, 550] width 32 height 16
click at [1067, 549] on input "False" at bounding box center [1059, 550] width 15 height 13
radio input "true"
click at [1445, 665] on button "Submit" at bounding box center [1473, 657] width 147 height 42
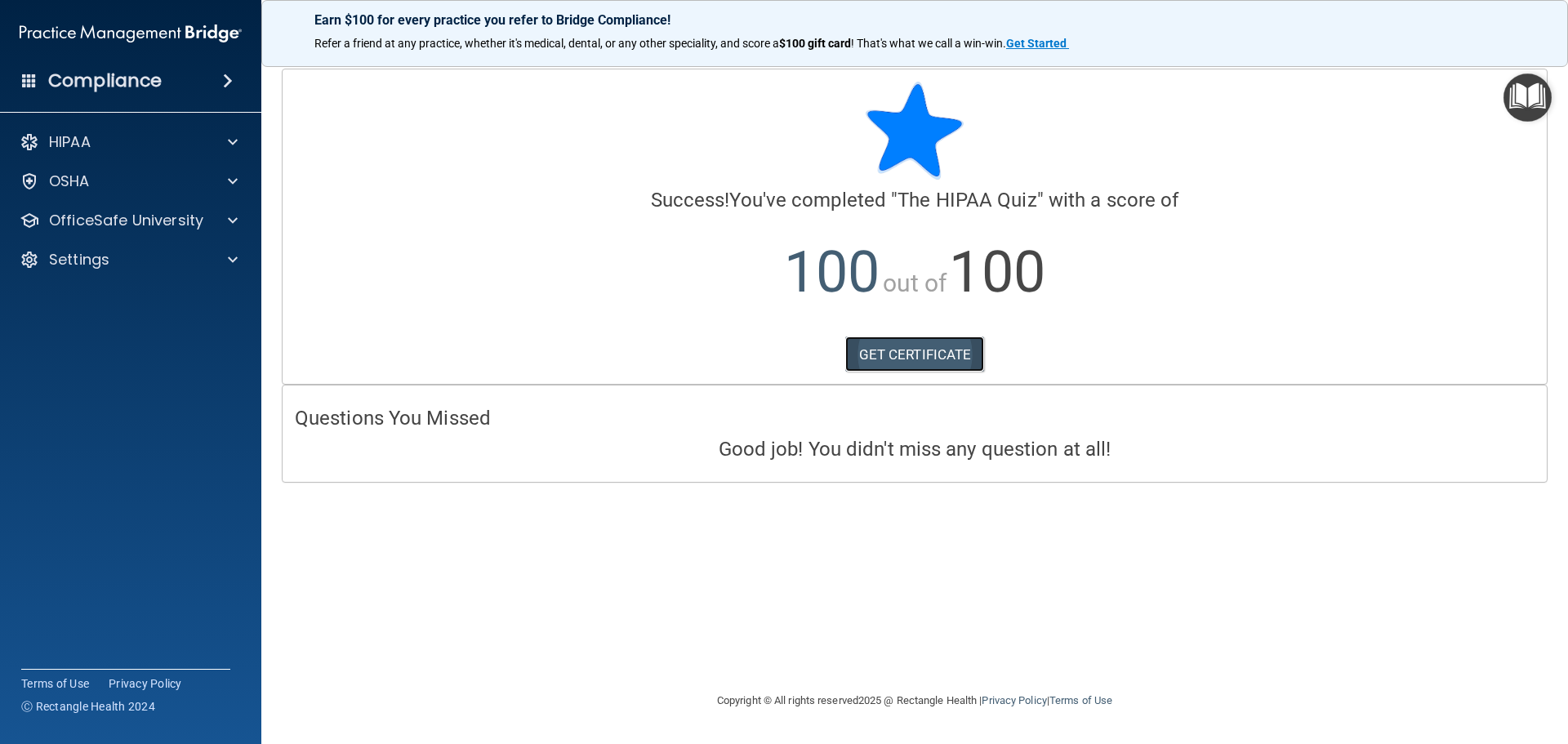
click at [891, 344] on link "GET CERTIFICATE" at bounding box center [915, 354] width 139 height 36
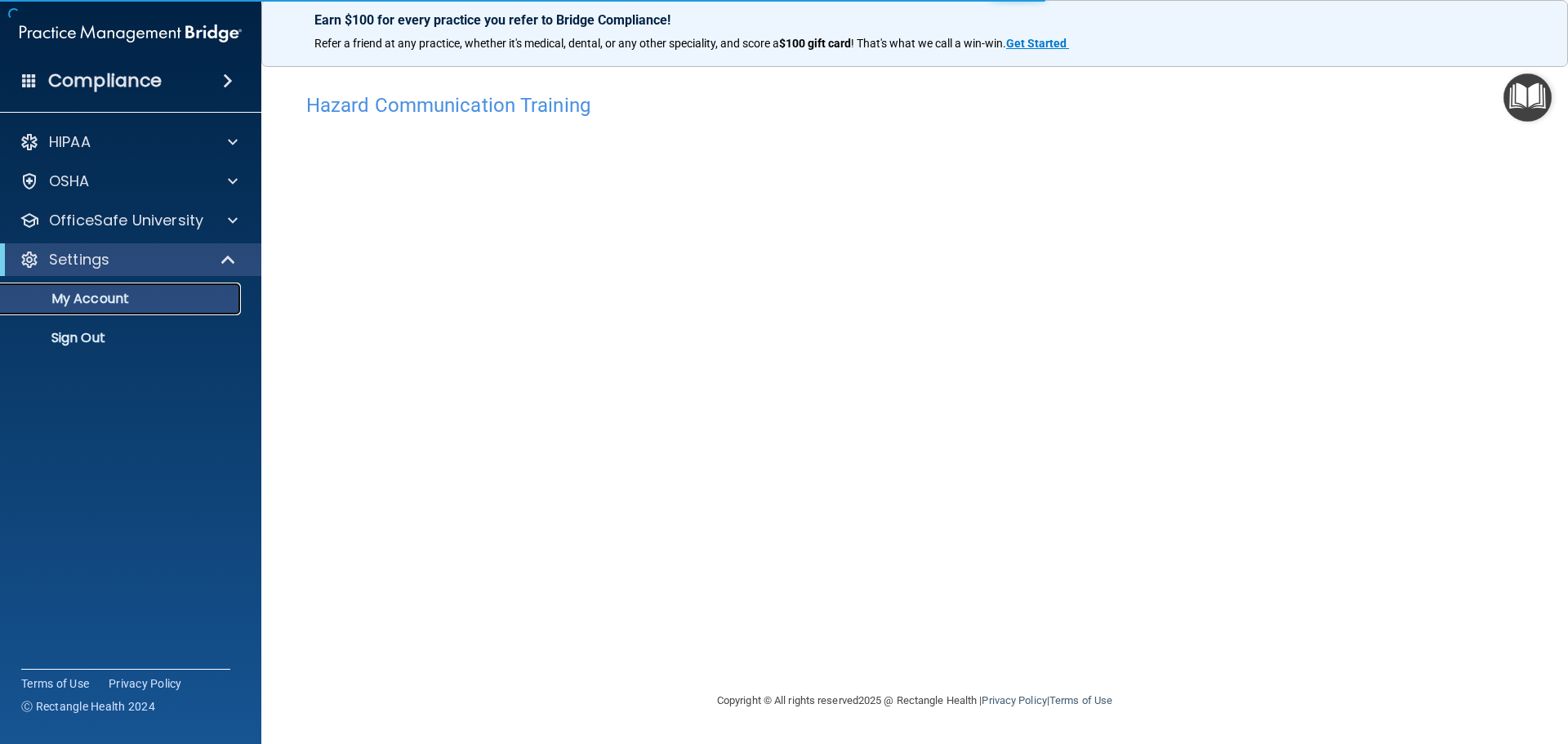
click at [135, 304] on p "My Account" at bounding box center [122, 298] width 223 height 17
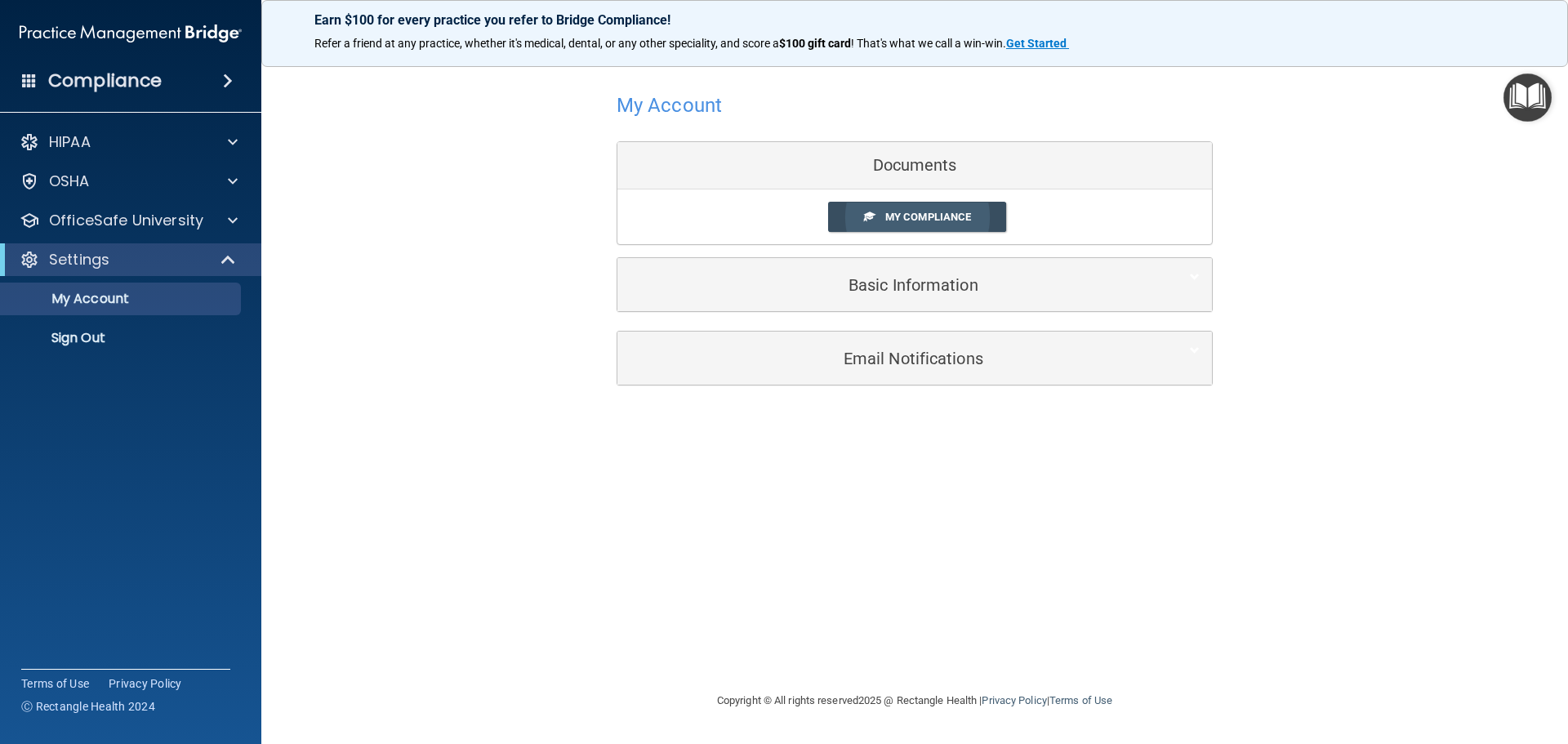
click at [912, 215] on span "My Compliance" at bounding box center [928, 216] width 86 height 13
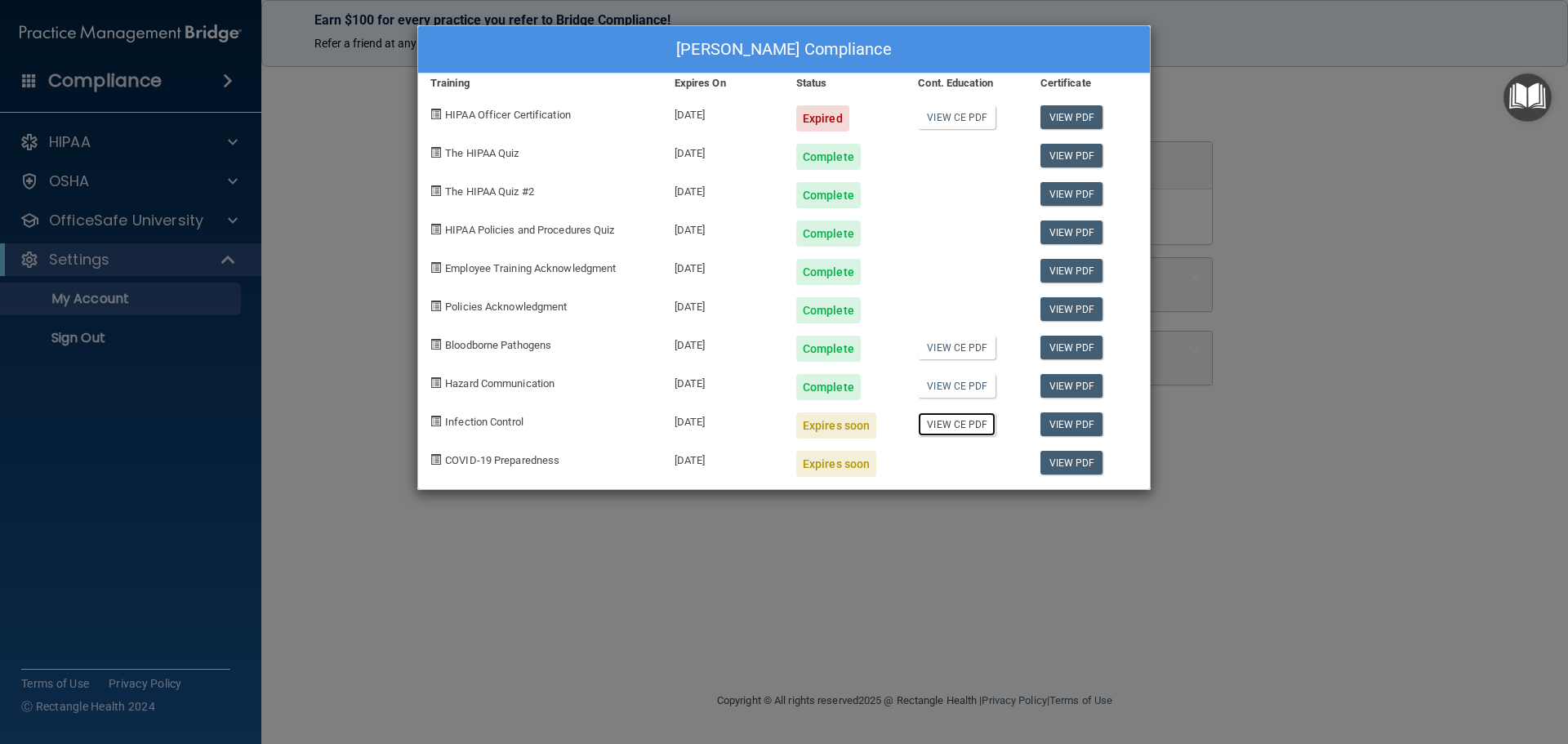
click at [945, 428] on link "View CE PDF" at bounding box center [957, 424] width 78 height 23
click at [815, 120] on div "Expired" at bounding box center [822, 118] width 53 height 26
click at [825, 427] on div "Expires soon" at bounding box center [836, 425] width 80 height 26
click at [288, 248] on div "[PERSON_NAME] Compliance Training Expires On Status Cont. Education Certificate…" at bounding box center [784, 372] width 1568 height 744
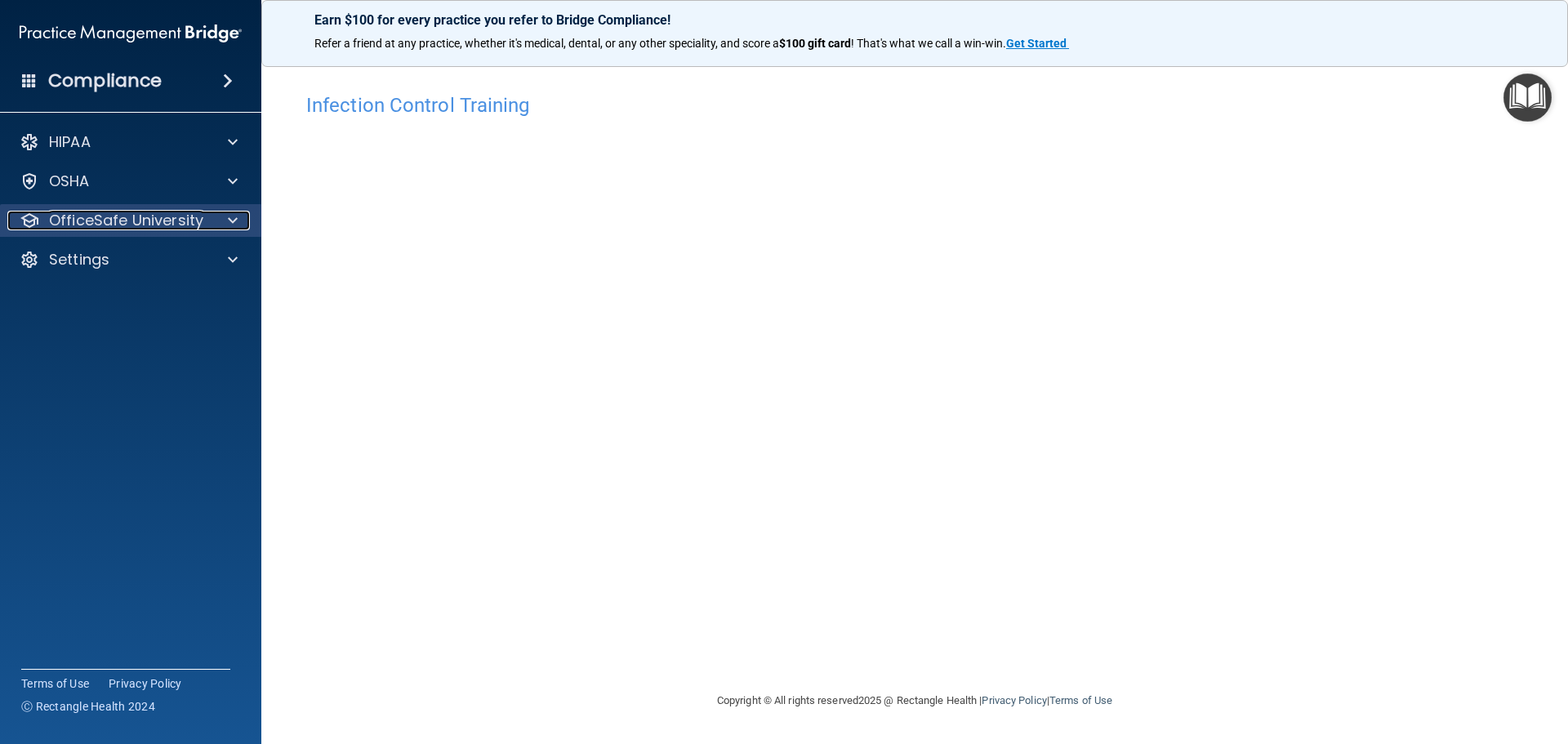
click at [79, 224] on p "OfficeSafe University" at bounding box center [126, 220] width 154 height 20
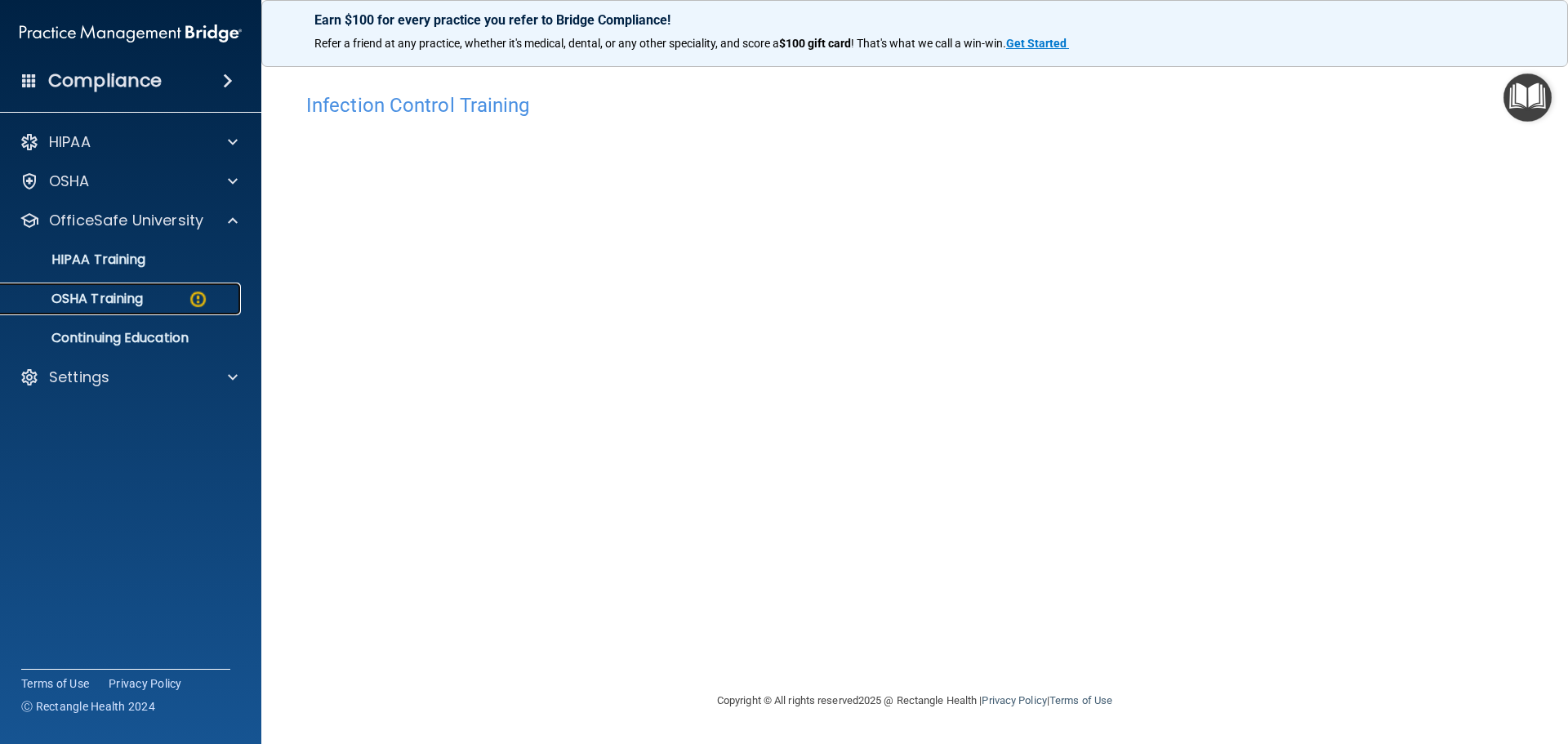
click at [104, 293] on p "OSHA Training" at bounding box center [77, 298] width 133 height 17
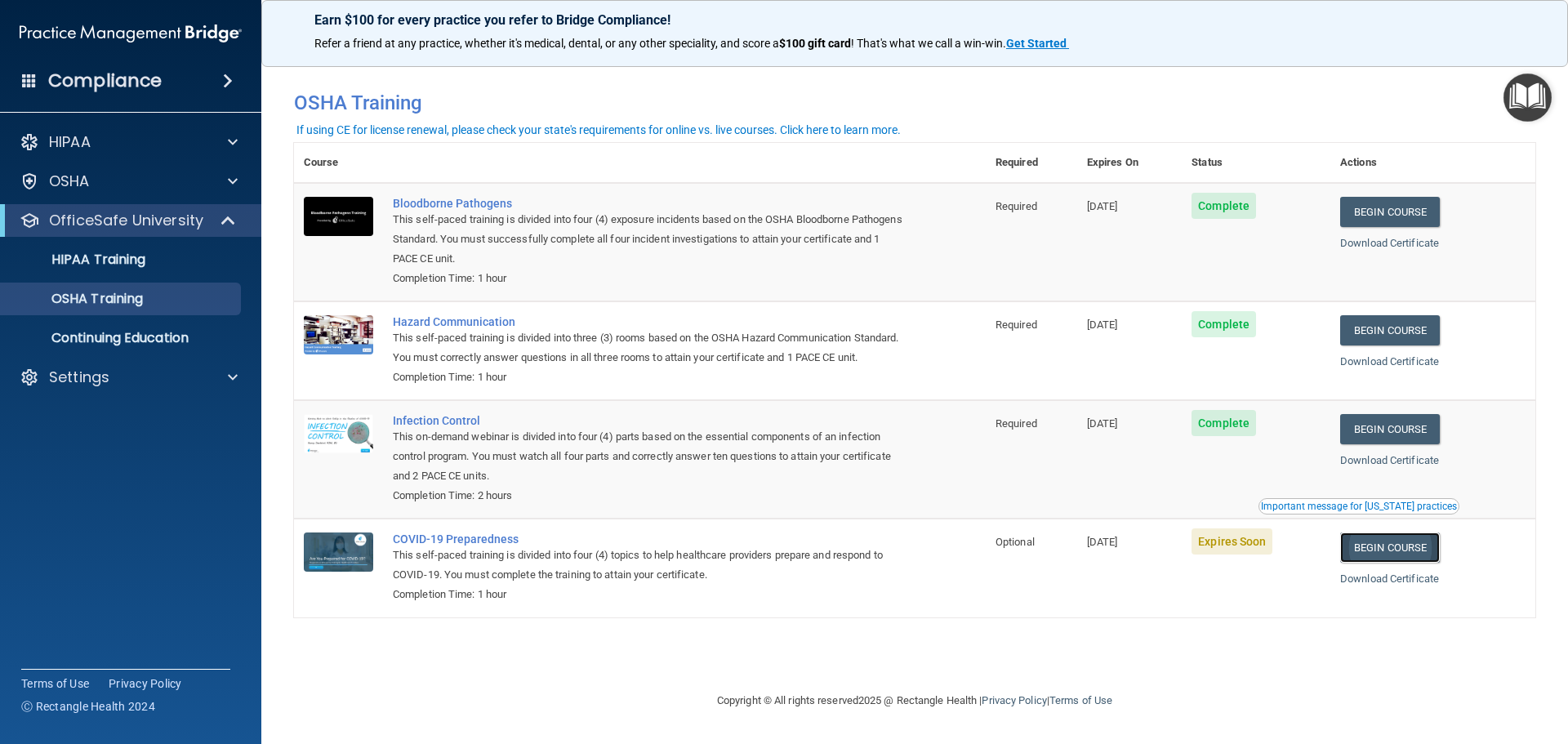
click at [1380, 563] on link "Begin Course" at bounding box center [1390, 547] width 99 height 30
click at [331, 568] on img at bounding box center [337, 552] width 69 height 39
drag, startPoint x: 1147, startPoint y: 564, endPoint x: 1026, endPoint y: 566, distance: 121.0
click at [1026, 566] on tr "COVID-19 Preparedness This self-paced training is divided into four (4) topics …" at bounding box center [914, 568] width 1241 height 98
click at [417, 545] on div "COVID-19 Preparedness" at bounding box center [648, 538] width 511 height 13
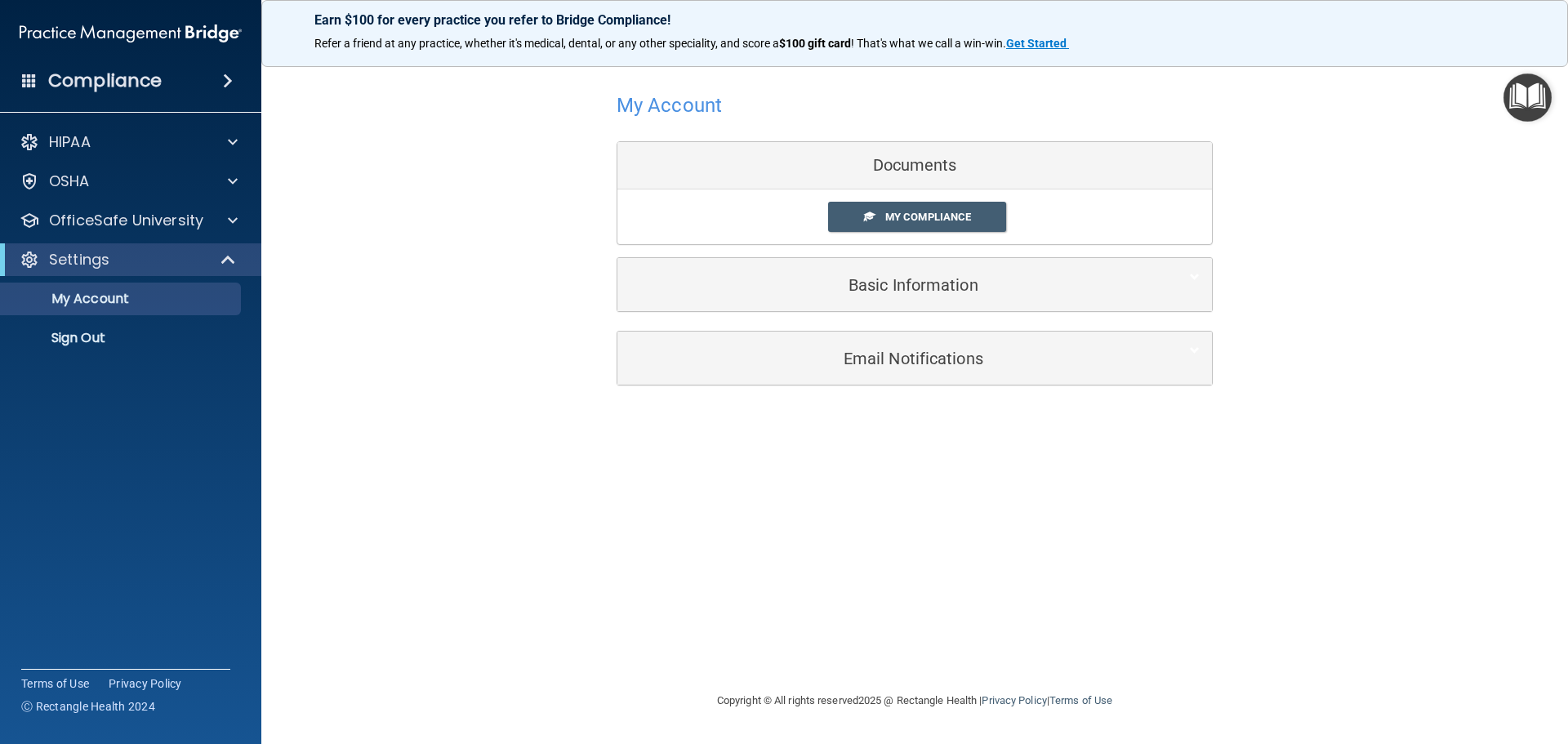
drag, startPoint x: 915, startPoint y: 158, endPoint x: 916, endPoint y: 181, distance: 23.0
click at [915, 158] on div "Documents" at bounding box center [915, 166] width 595 height 48
click at [913, 209] on link "My Compliance" at bounding box center [917, 216] width 178 height 30
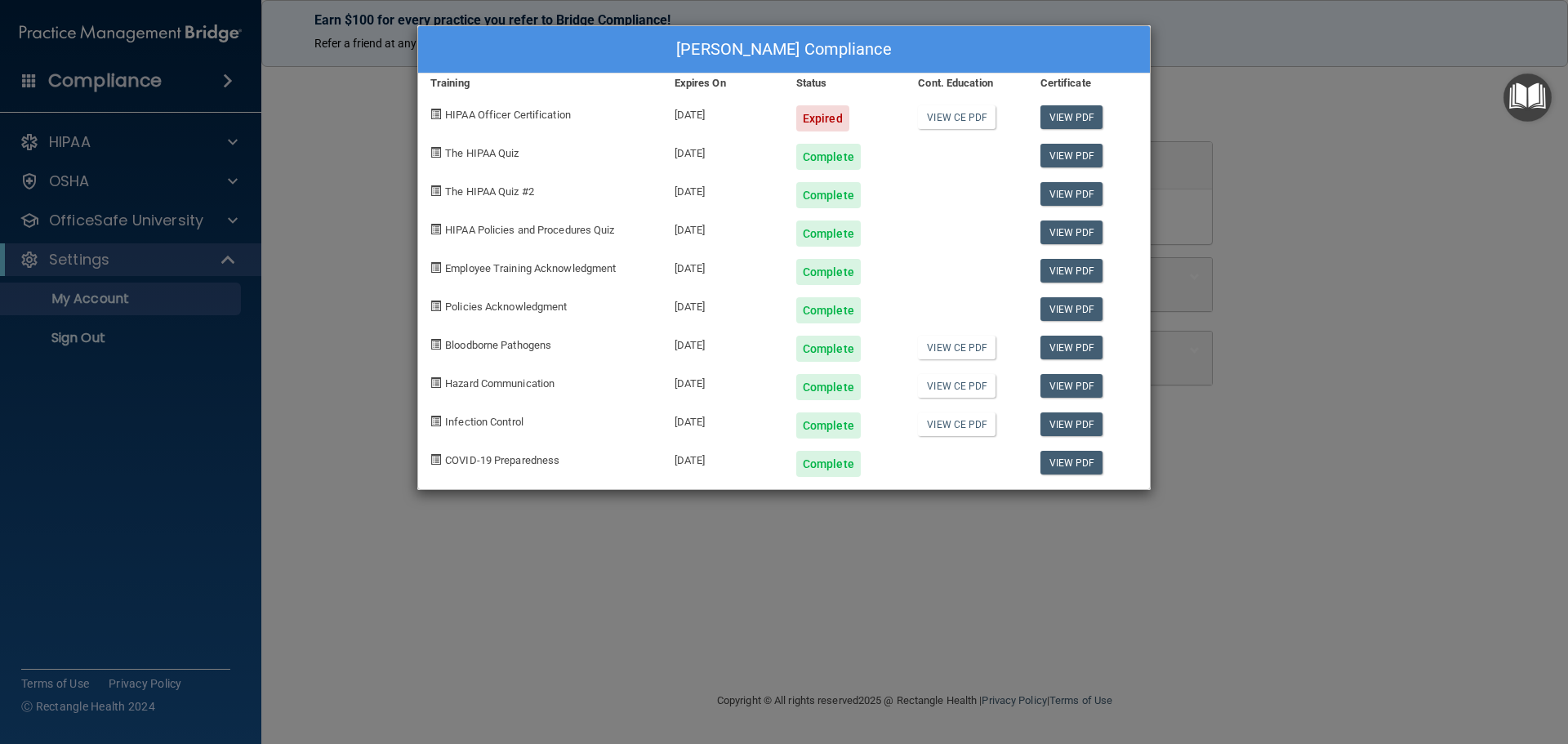
click at [1238, 127] on div "[PERSON_NAME] Compliance Training Expires On Status Cont. Education Certificate…" at bounding box center [784, 372] width 1568 height 744
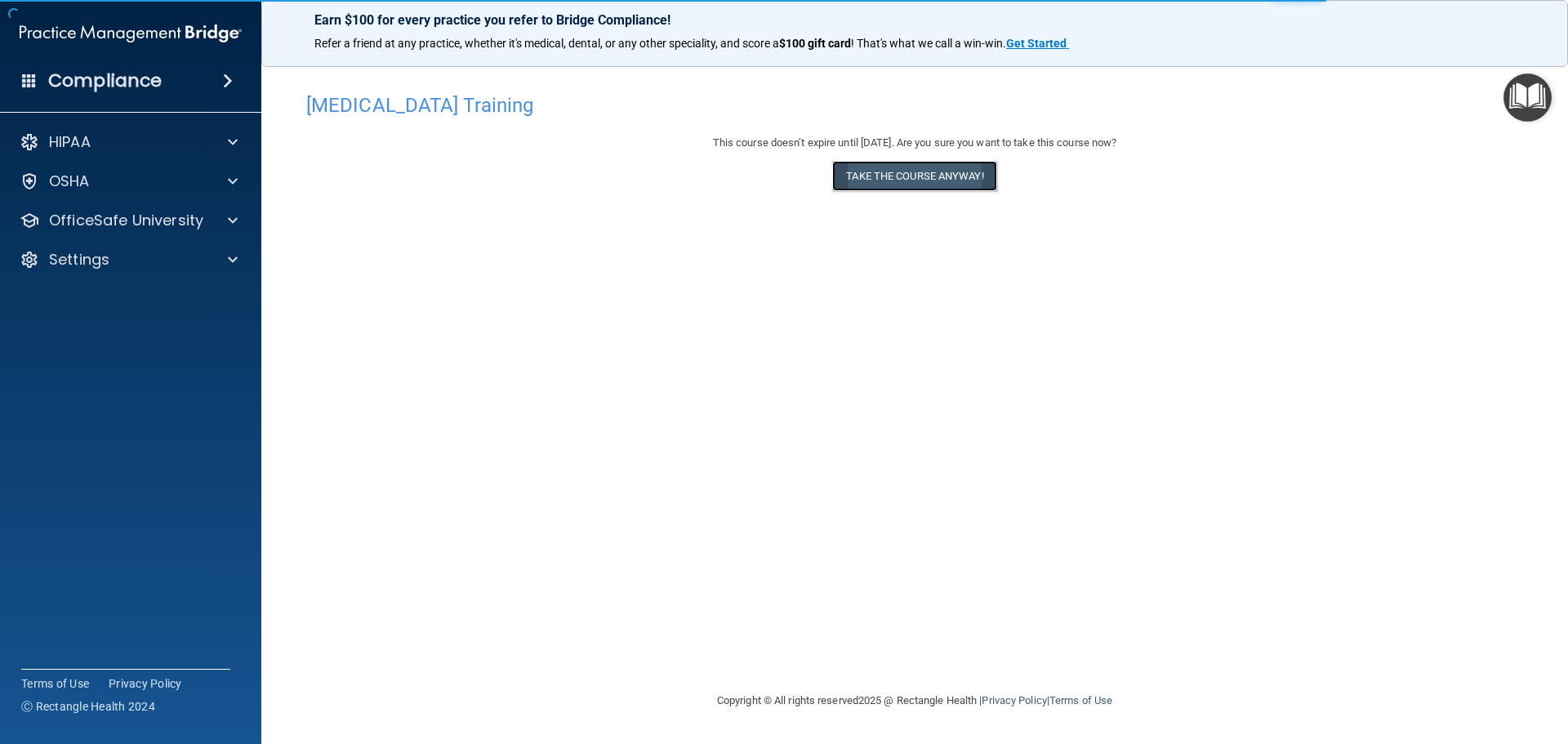
click at [885, 170] on button "Take the course anyway!" at bounding box center [914, 176] width 164 height 30
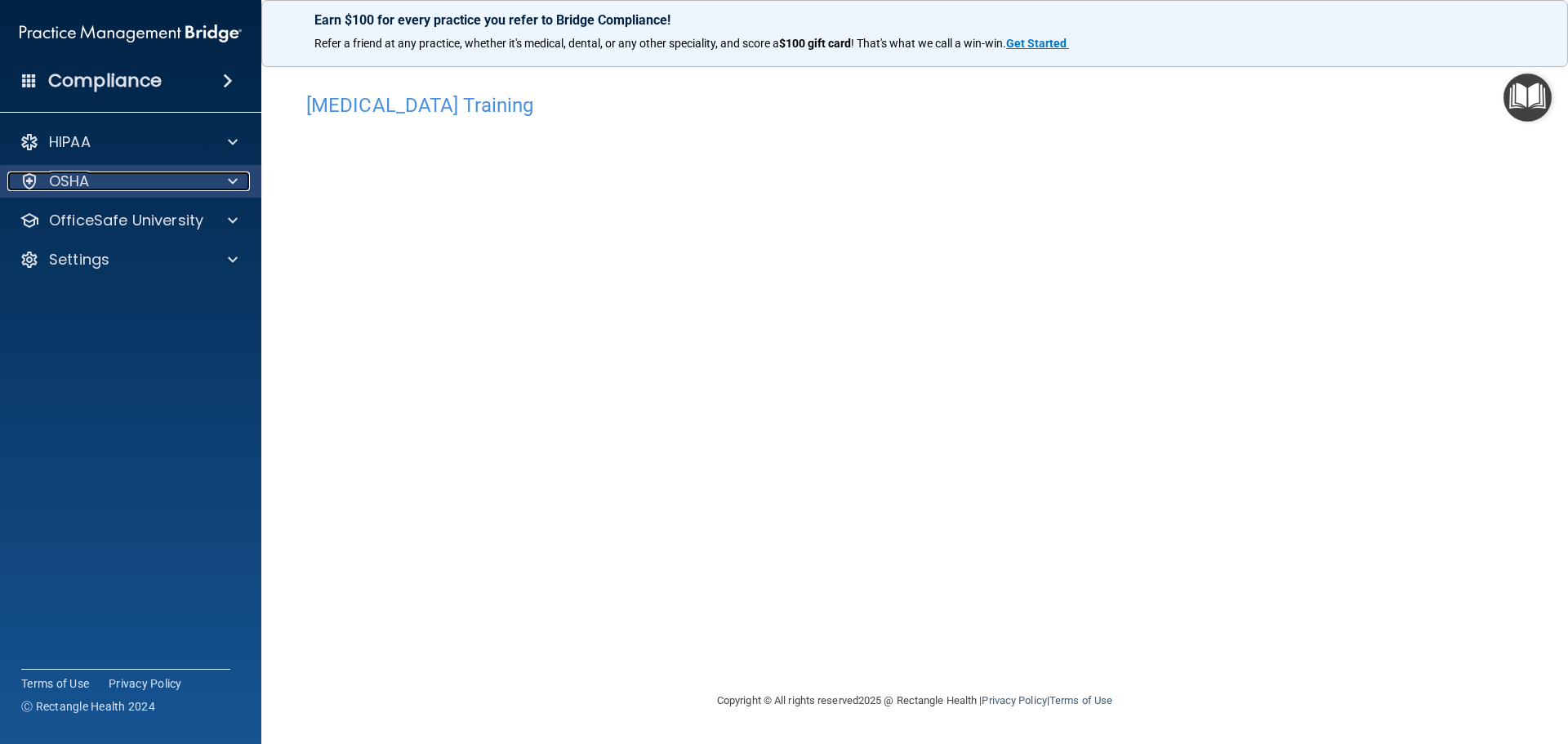
click at [133, 189] on div "OSHA" at bounding box center [109, 181] width 203 height 20
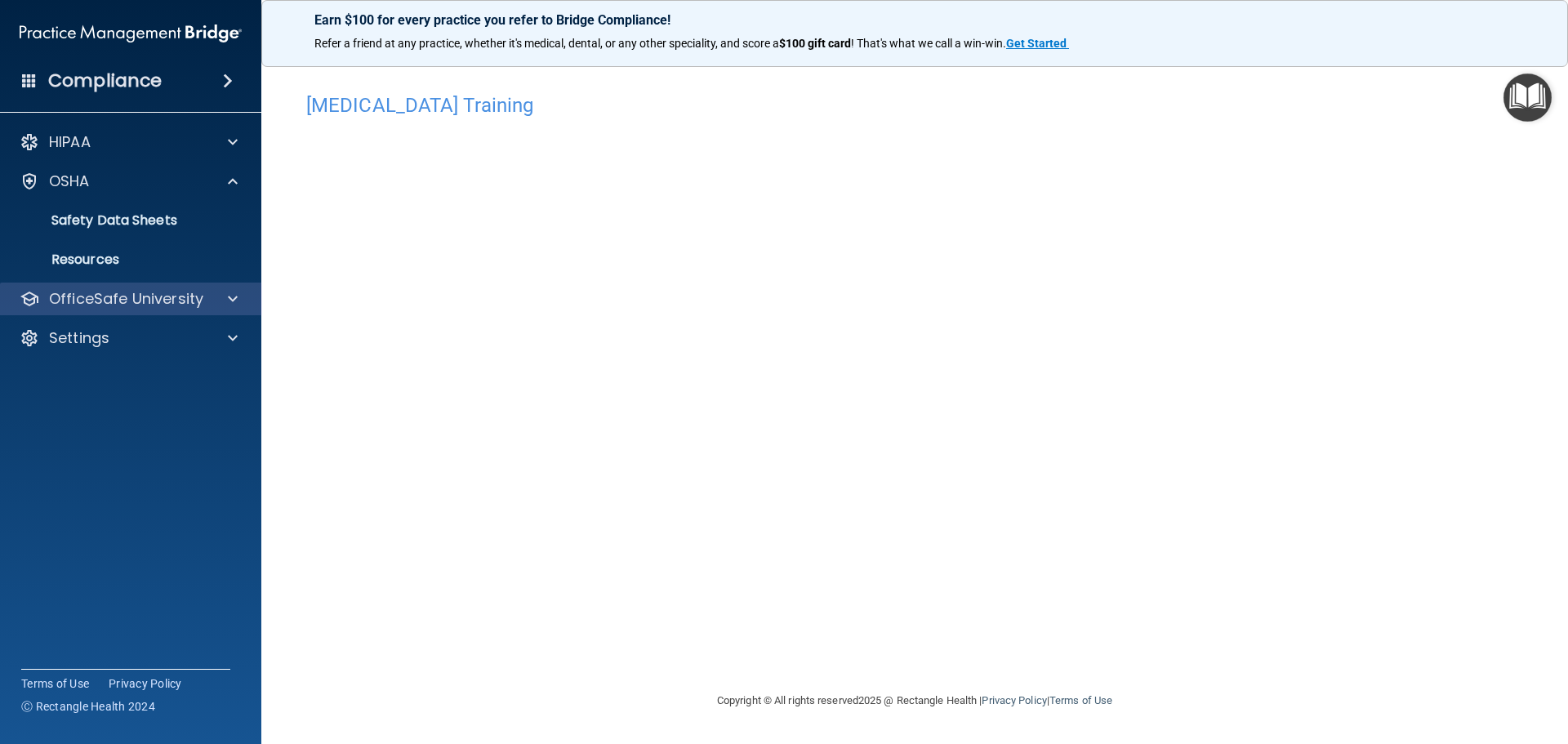
click at [126, 287] on div "OfficeSafe University" at bounding box center [131, 298] width 262 height 32
click at [130, 304] on p "OfficeSafe University" at bounding box center [126, 298] width 154 height 20
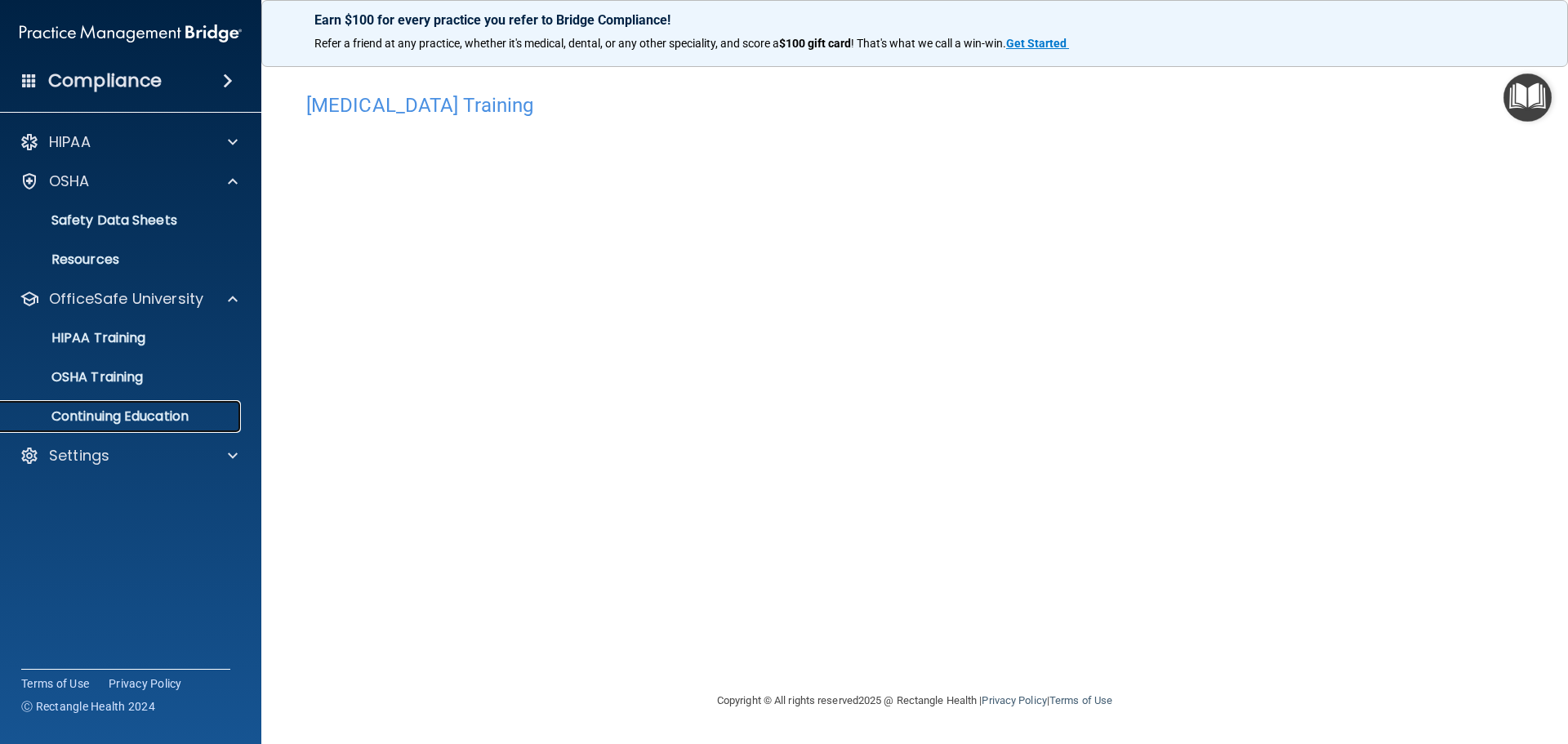
click at [139, 409] on p "Continuing Education" at bounding box center [122, 416] width 223 height 17
